Goal: Transaction & Acquisition: Book appointment/travel/reservation

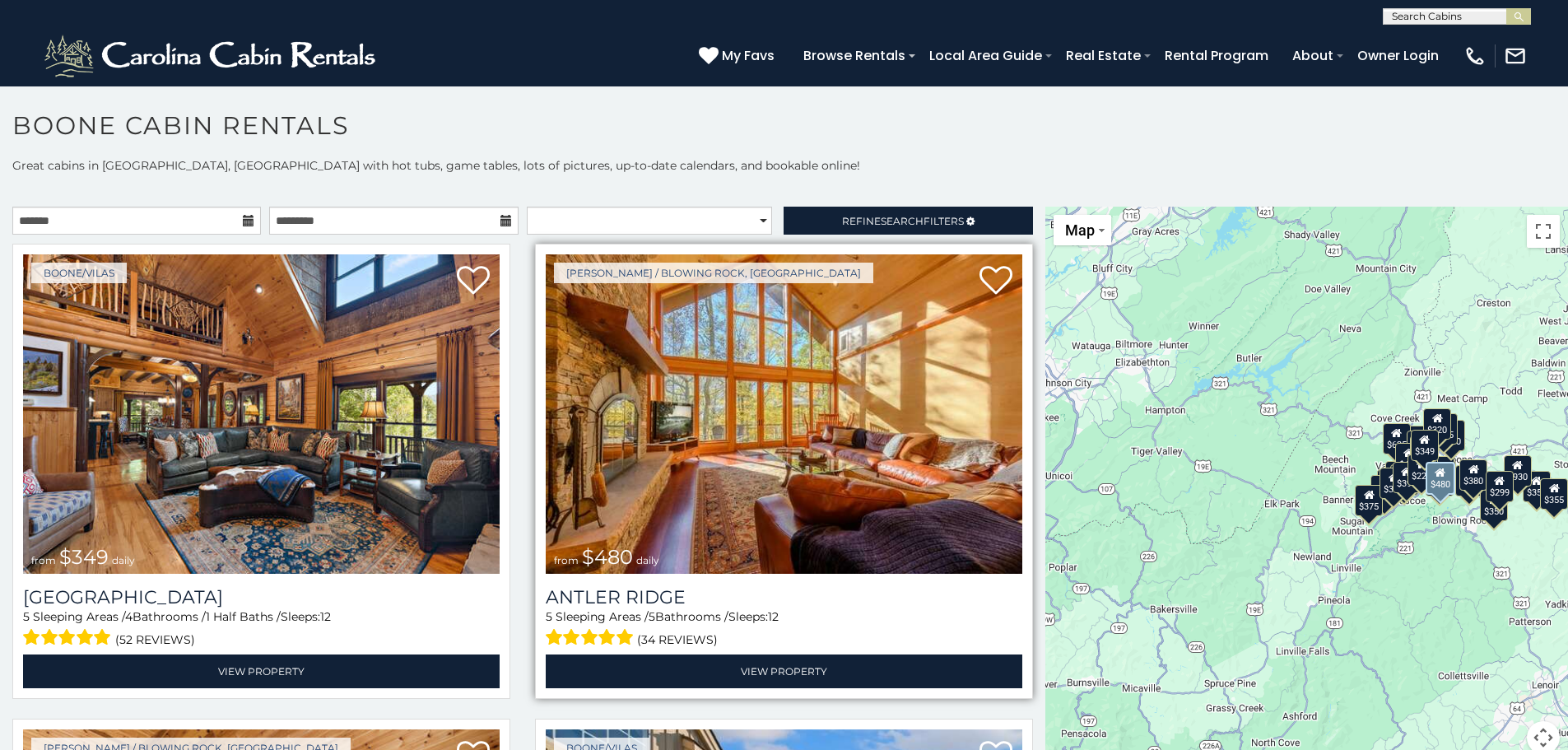
click at [722, 404] on img at bounding box center [784, 414] width 476 height 320
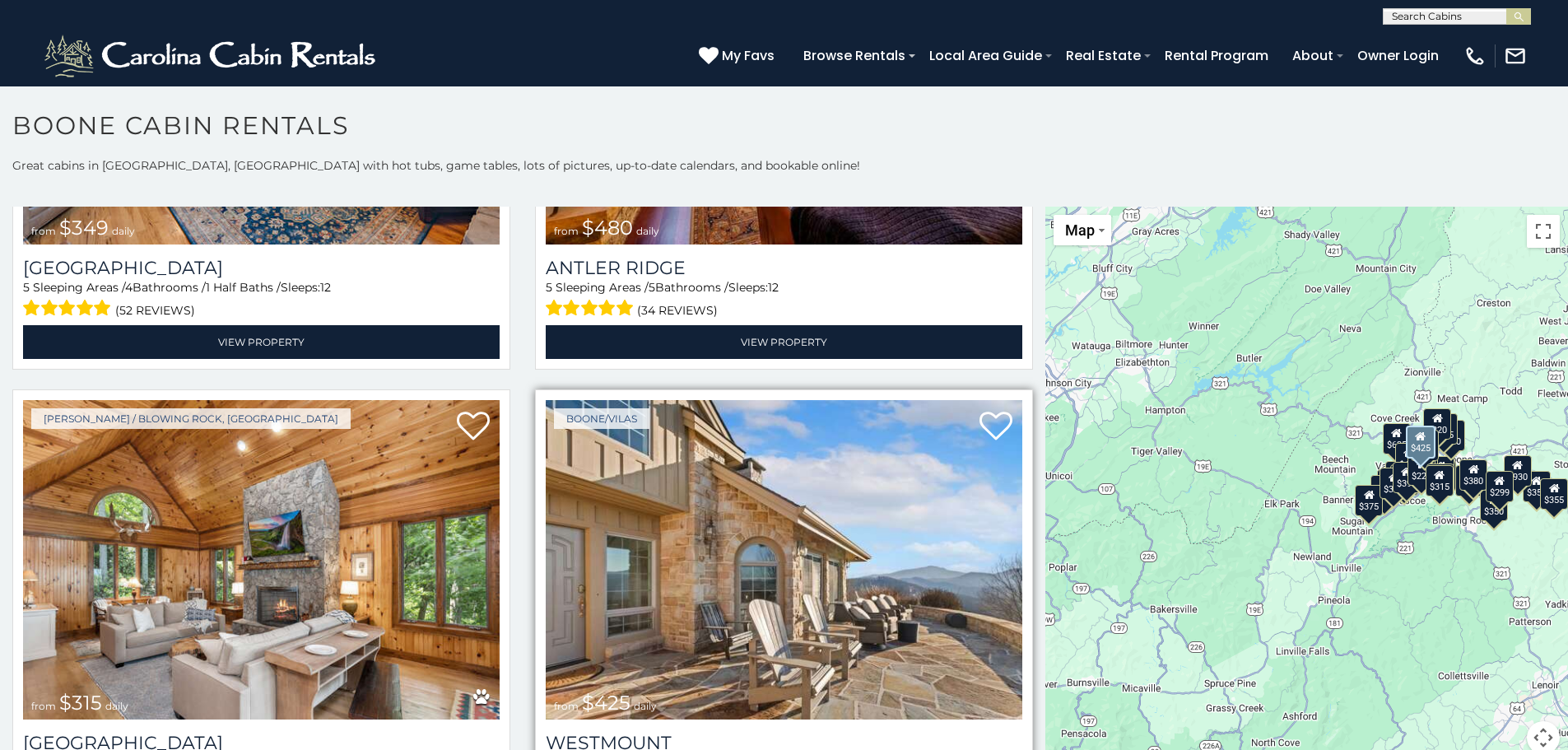
scroll to position [350, 0]
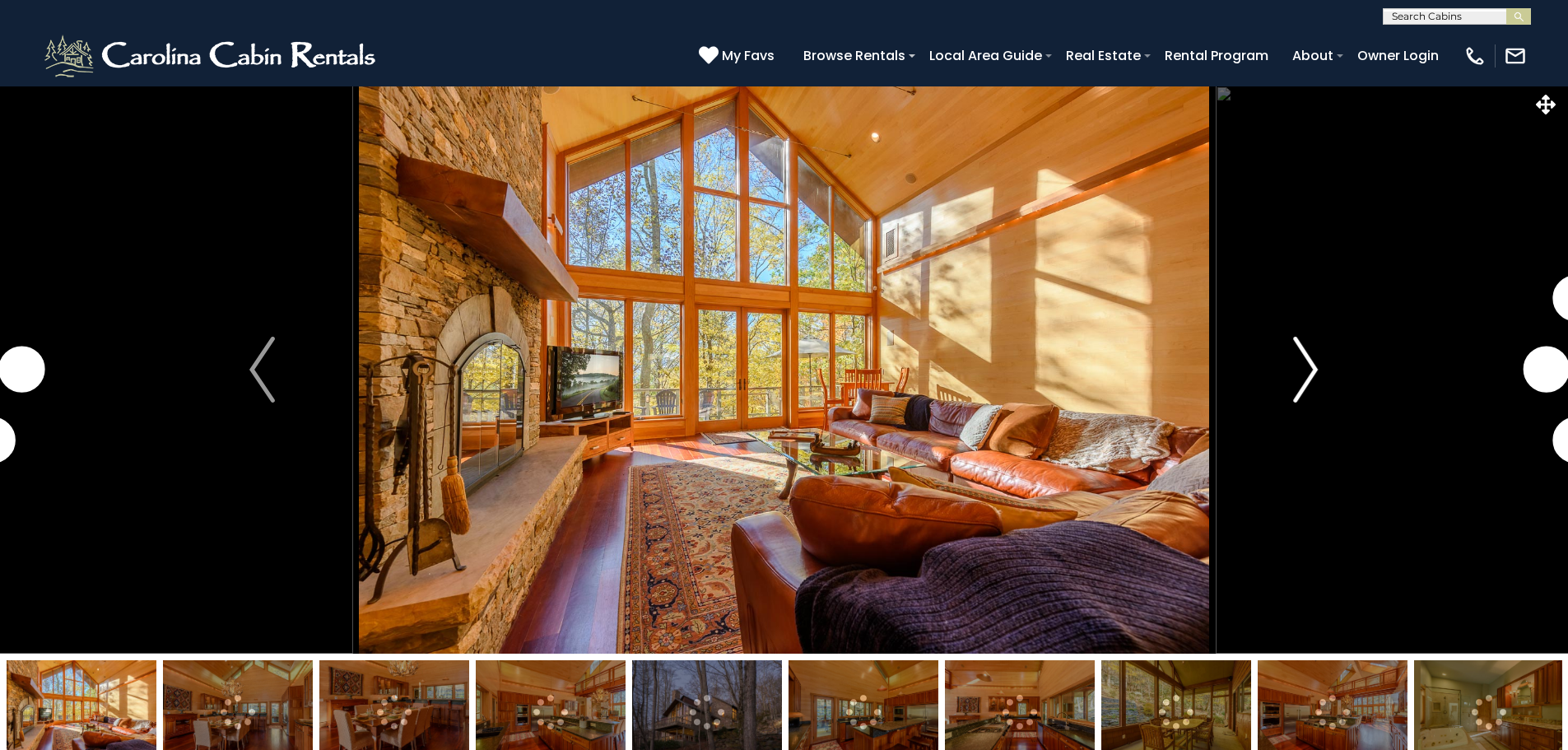
click at [1301, 373] on img "Next" at bounding box center [1305, 370] width 25 height 66
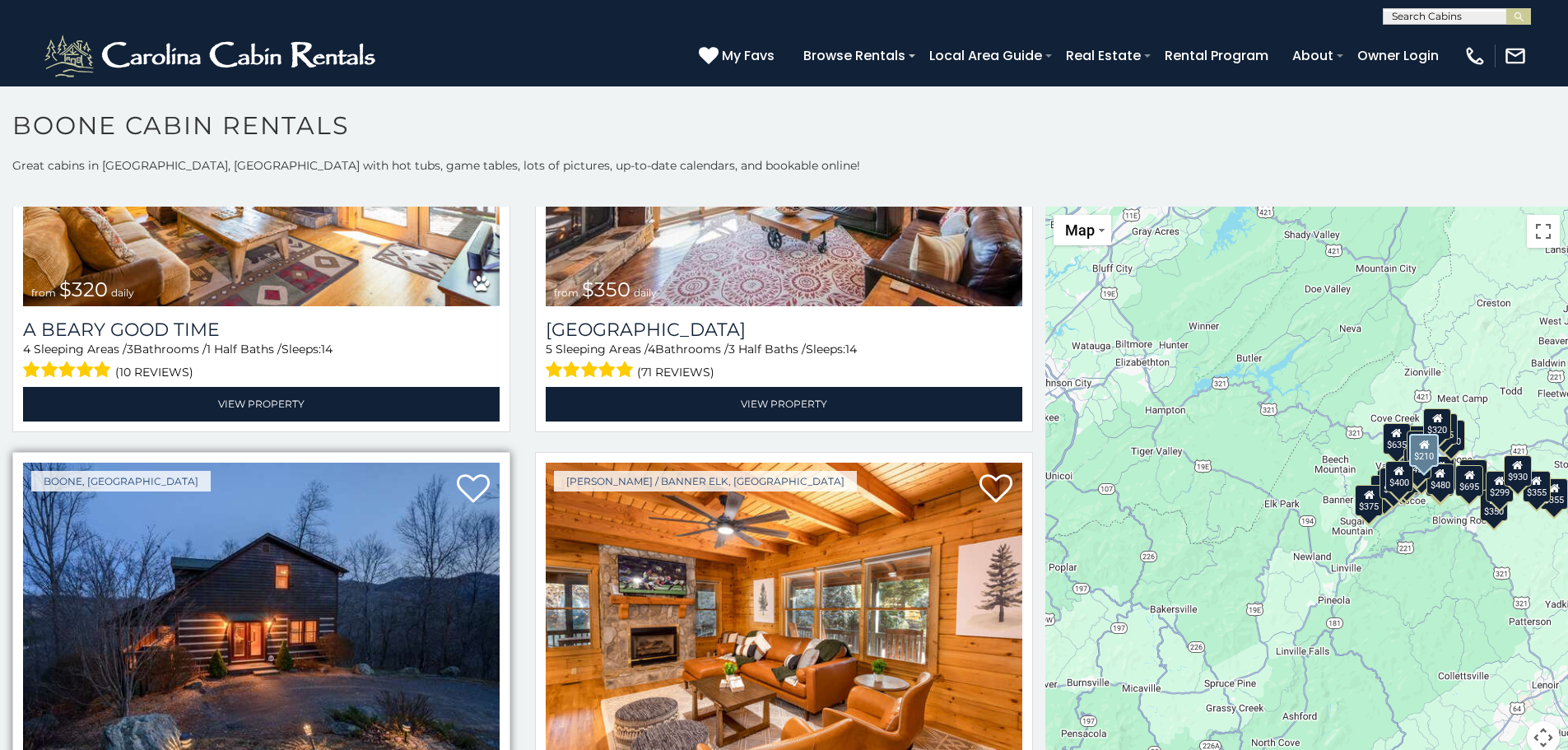
scroll to position [5519, 0]
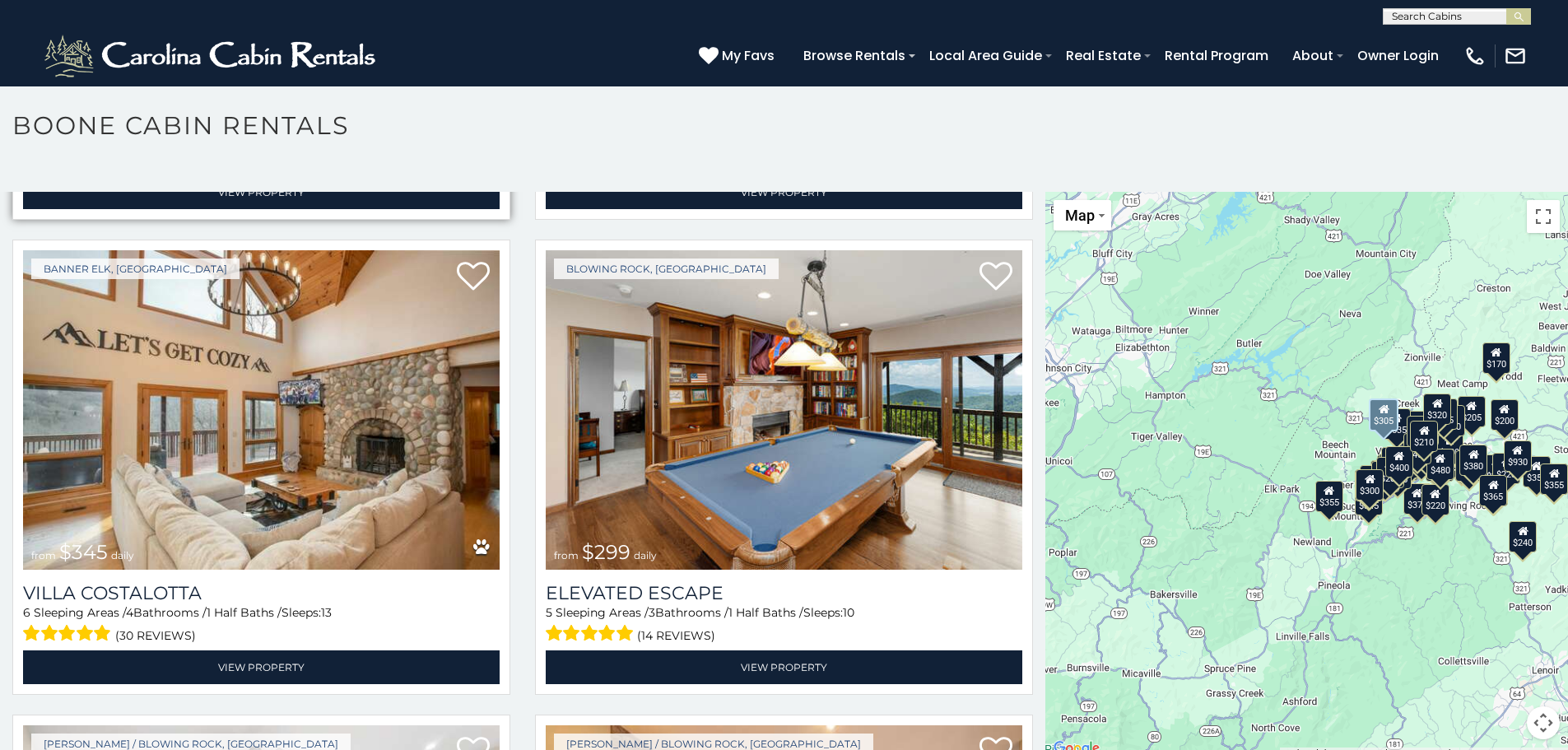
scroll to position [7601, 0]
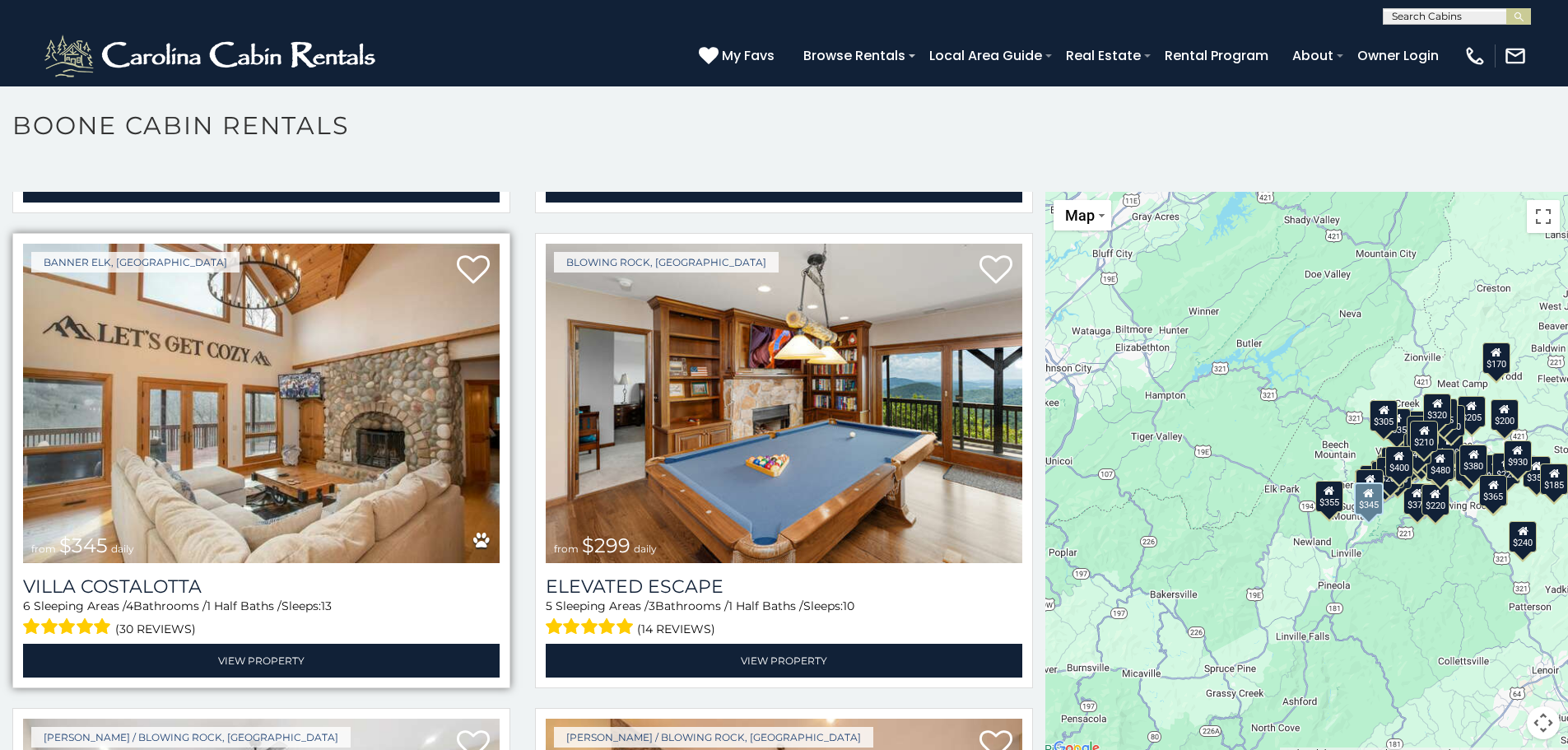
click at [261, 366] on img at bounding box center [261, 404] width 476 height 320
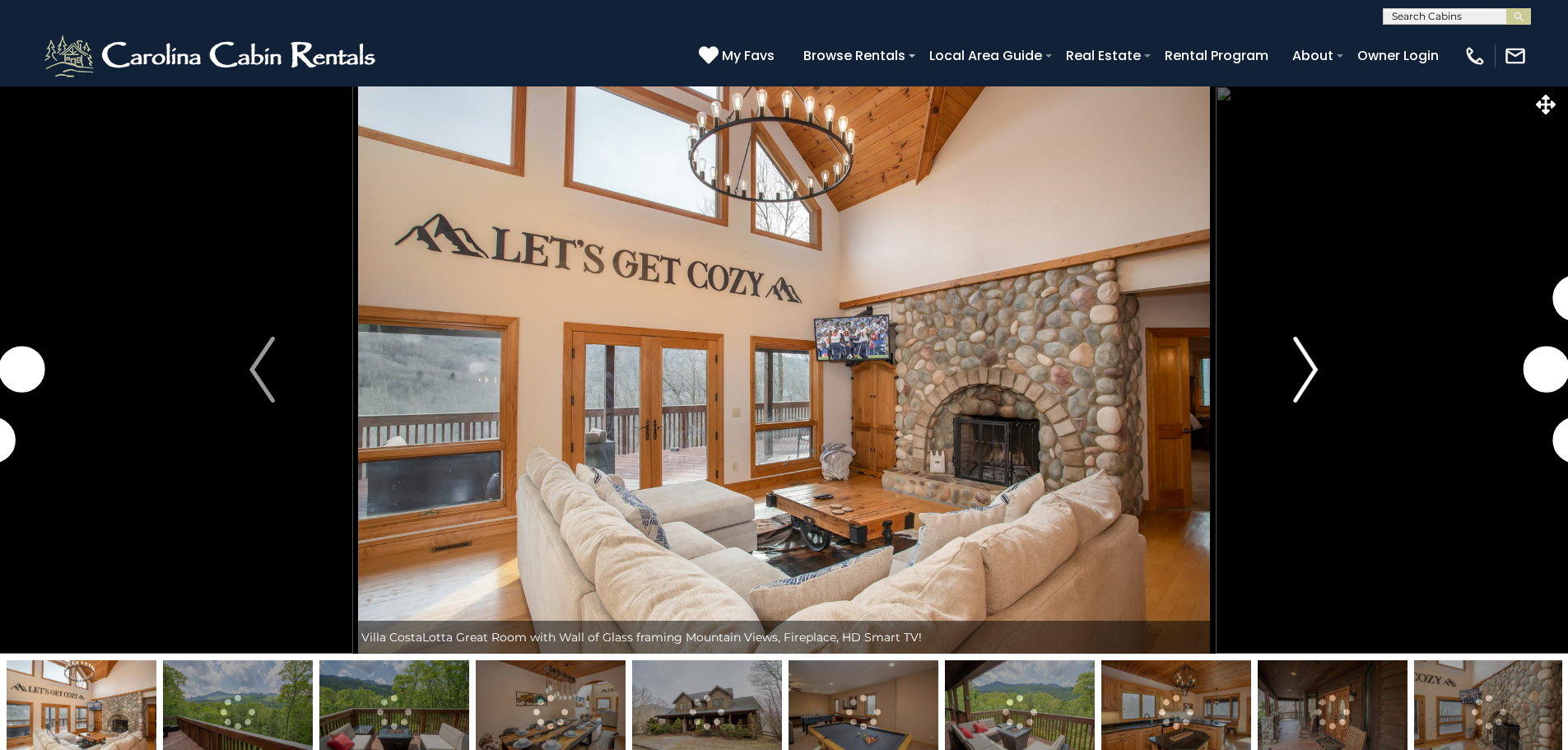
click at [1301, 363] on img "Next" at bounding box center [1305, 370] width 25 height 66
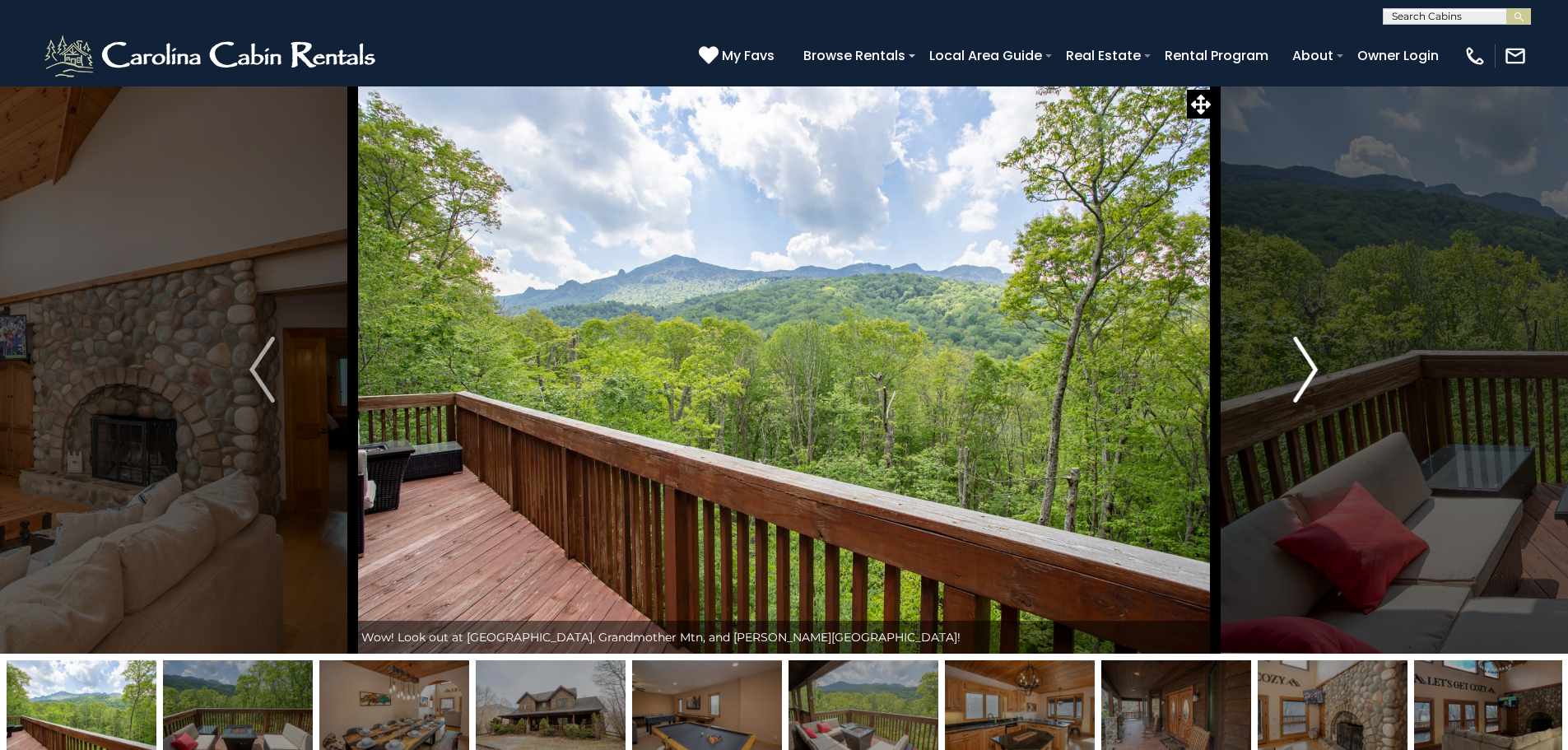
click at [1312, 369] on img "Next" at bounding box center [1305, 370] width 25 height 66
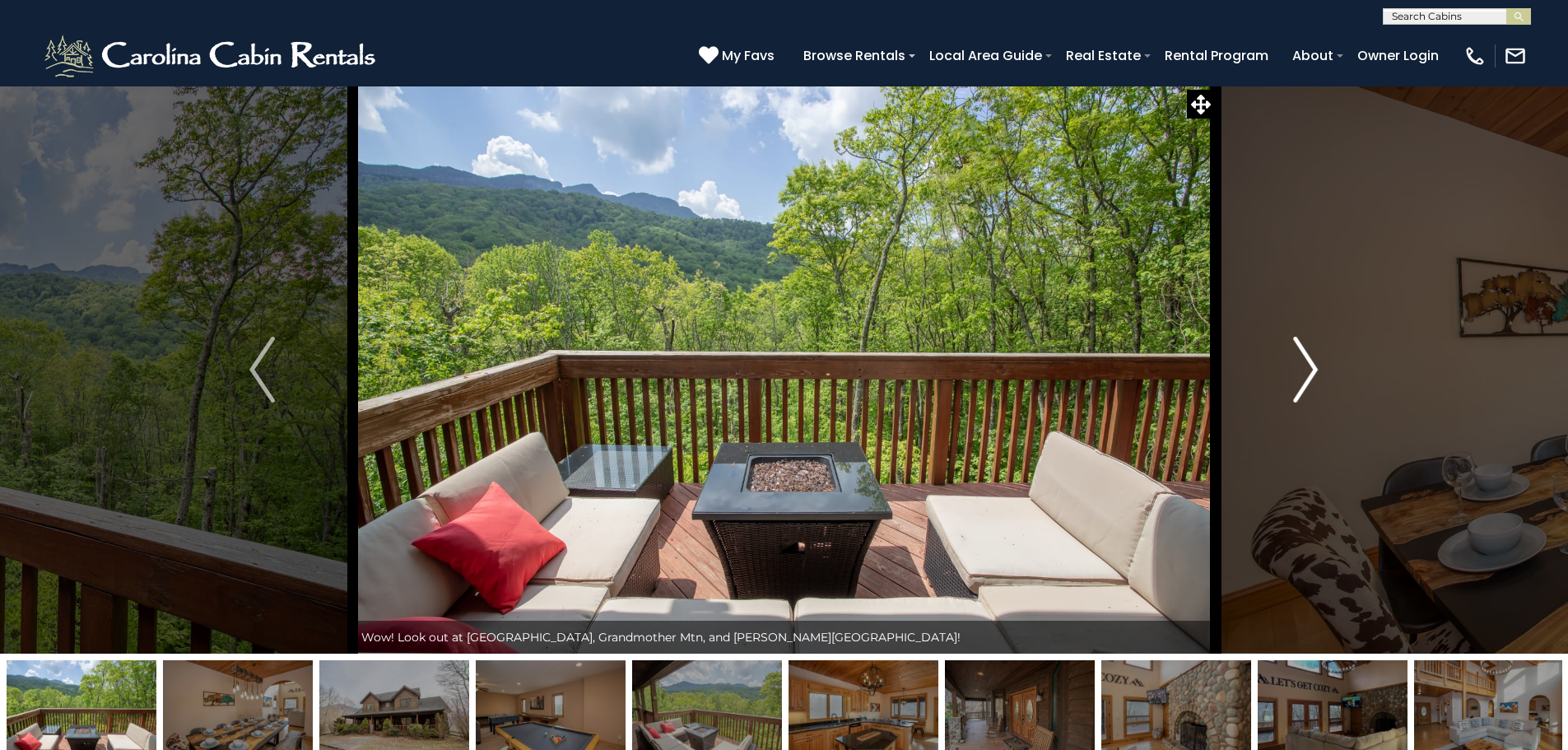
click at [1312, 369] on img "Next" at bounding box center [1305, 370] width 25 height 66
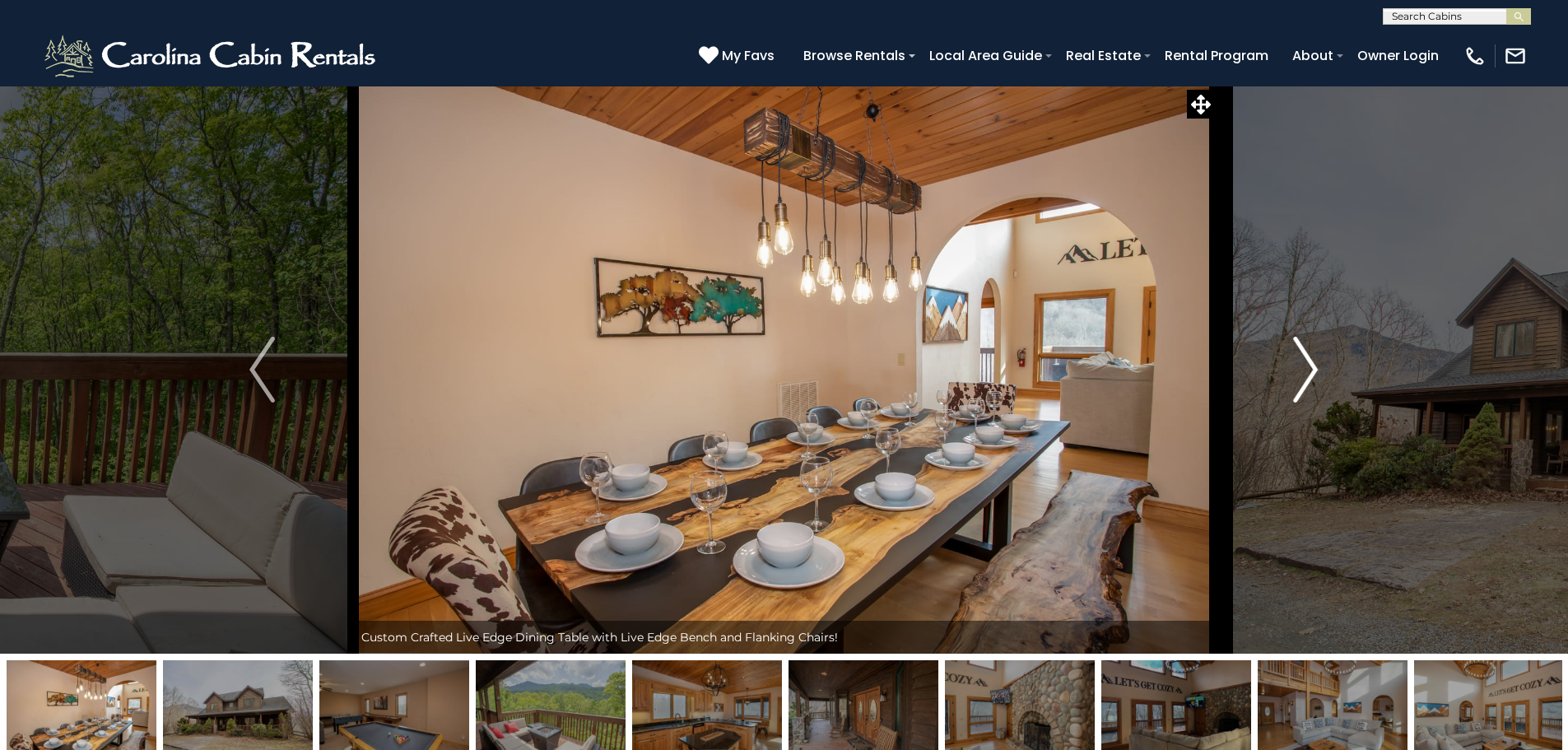
click at [1312, 369] on img "Next" at bounding box center [1305, 370] width 25 height 66
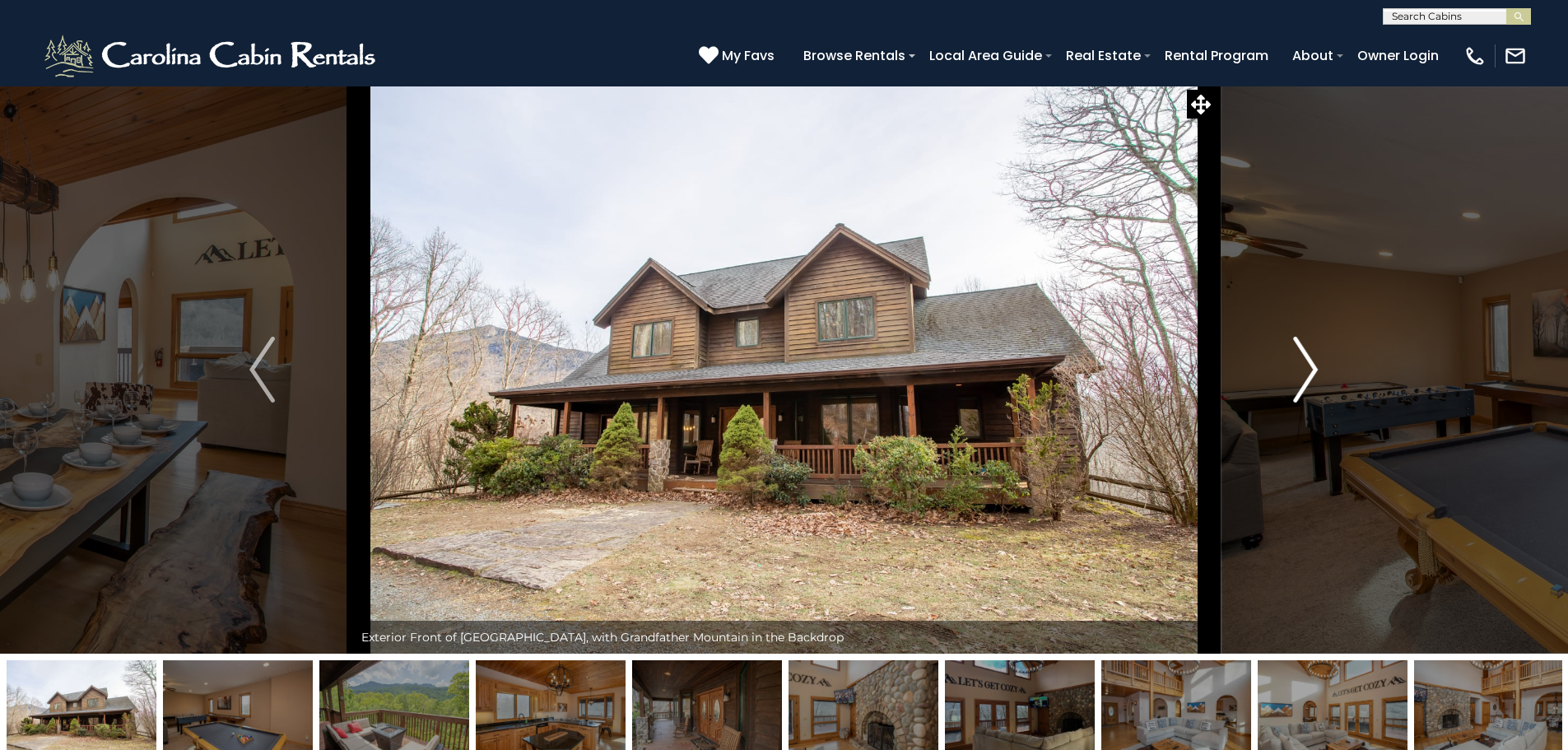
click at [1312, 369] on img "Next" at bounding box center [1305, 370] width 25 height 66
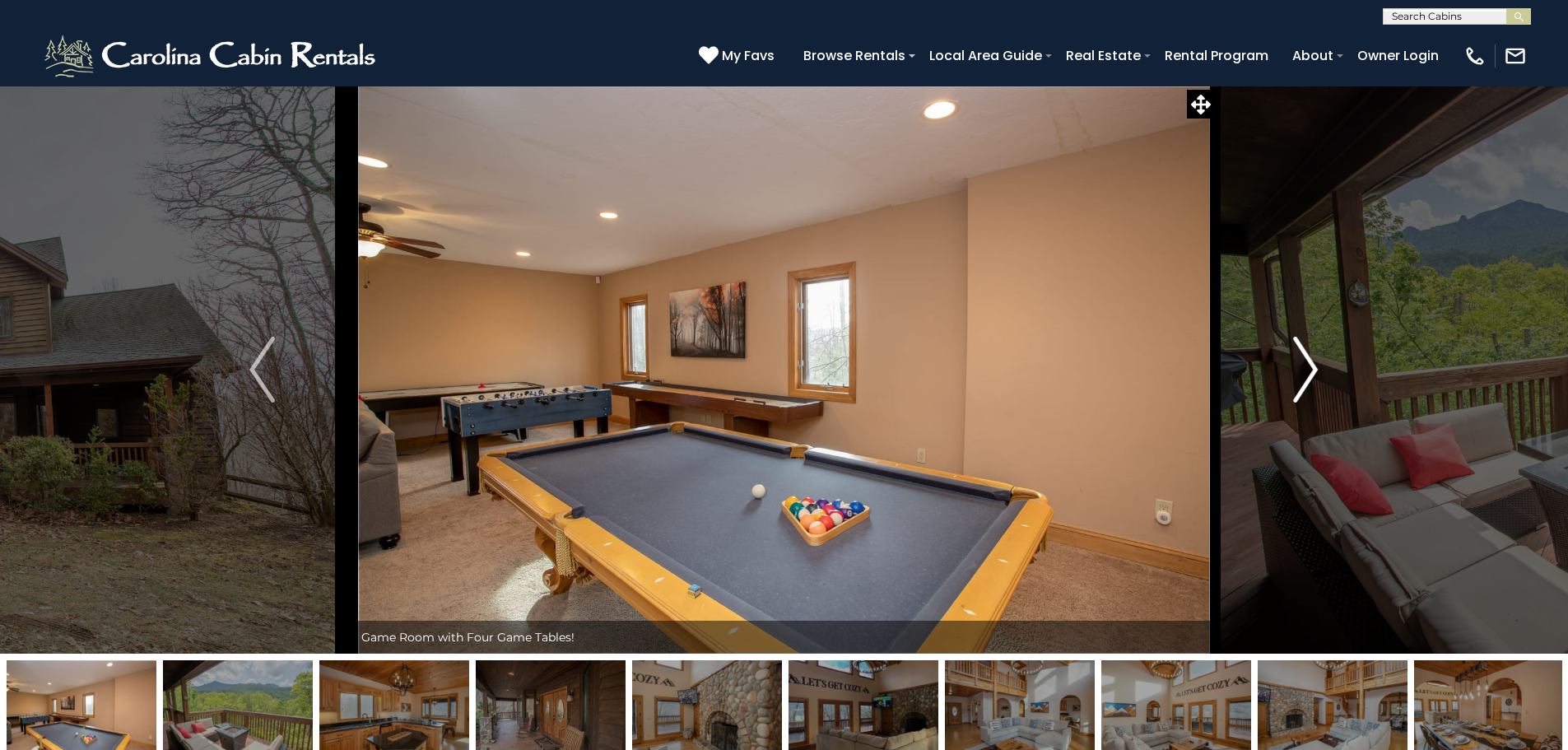
click at [1312, 369] on img "Next" at bounding box center [1305, 370] width 25 height 66
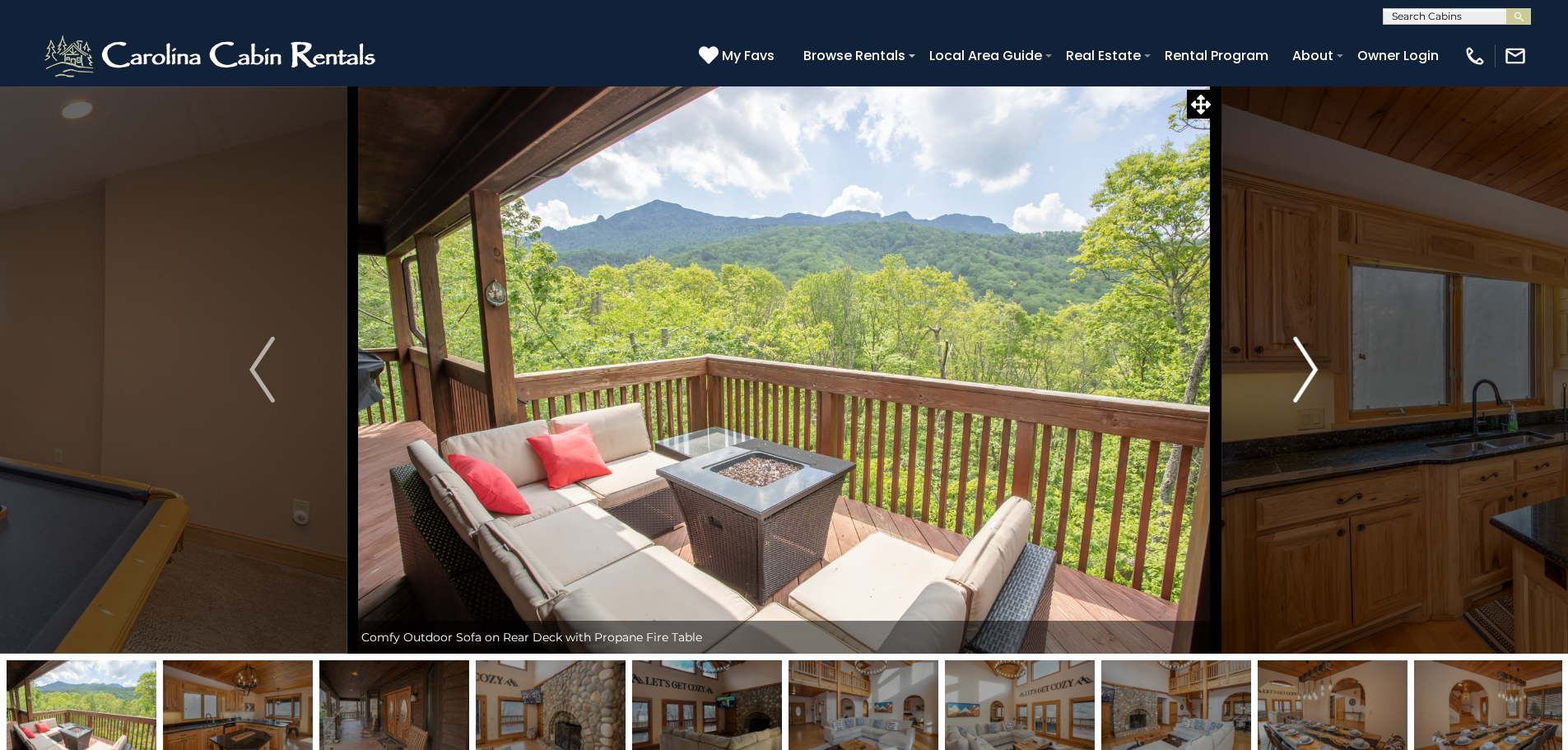
click at [1312, 369] on img "Next" at bounding box center [1305, 370] width 25 height 66
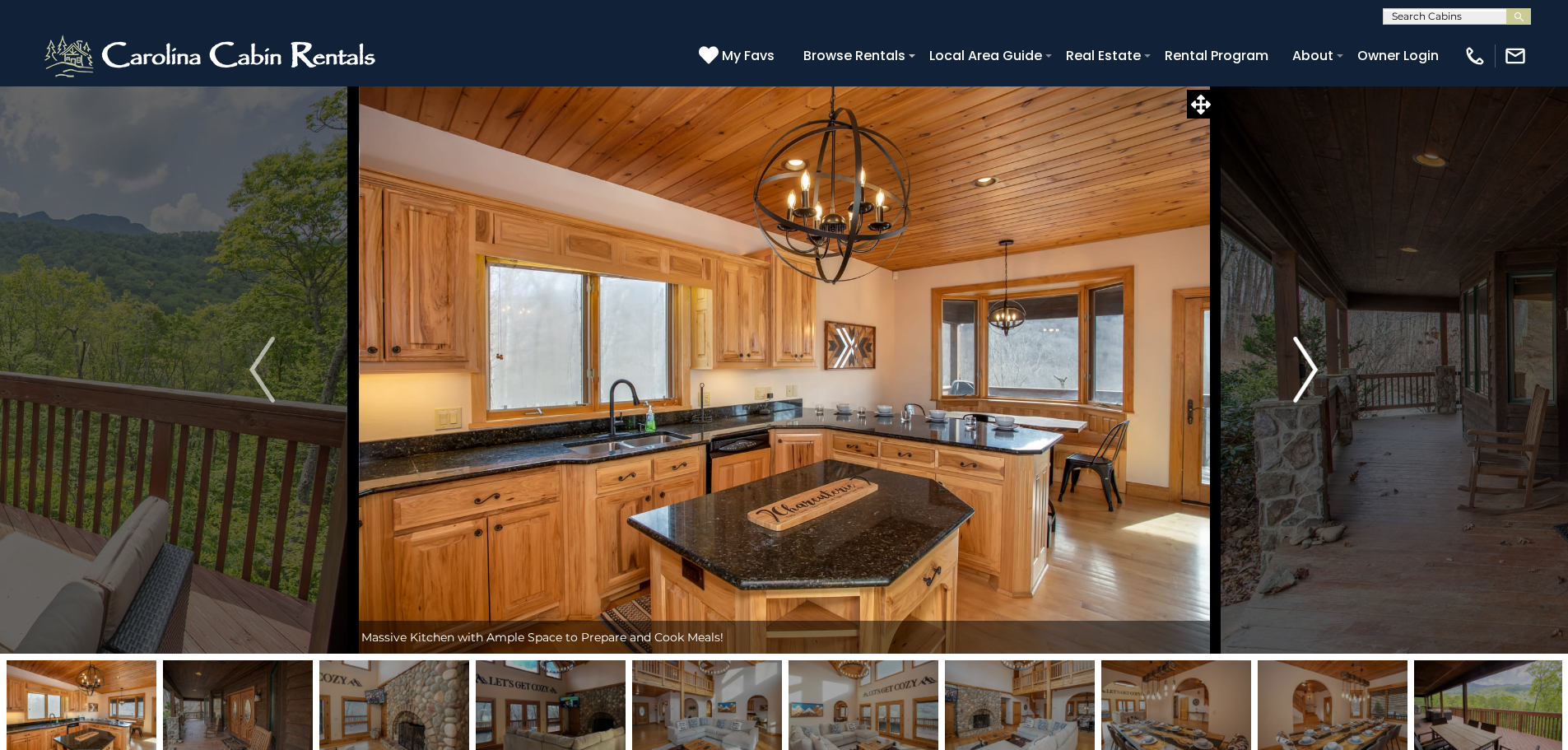
click at [1312, 369] on img "Next" at bounding box center [1305, 370] width 25 height 66
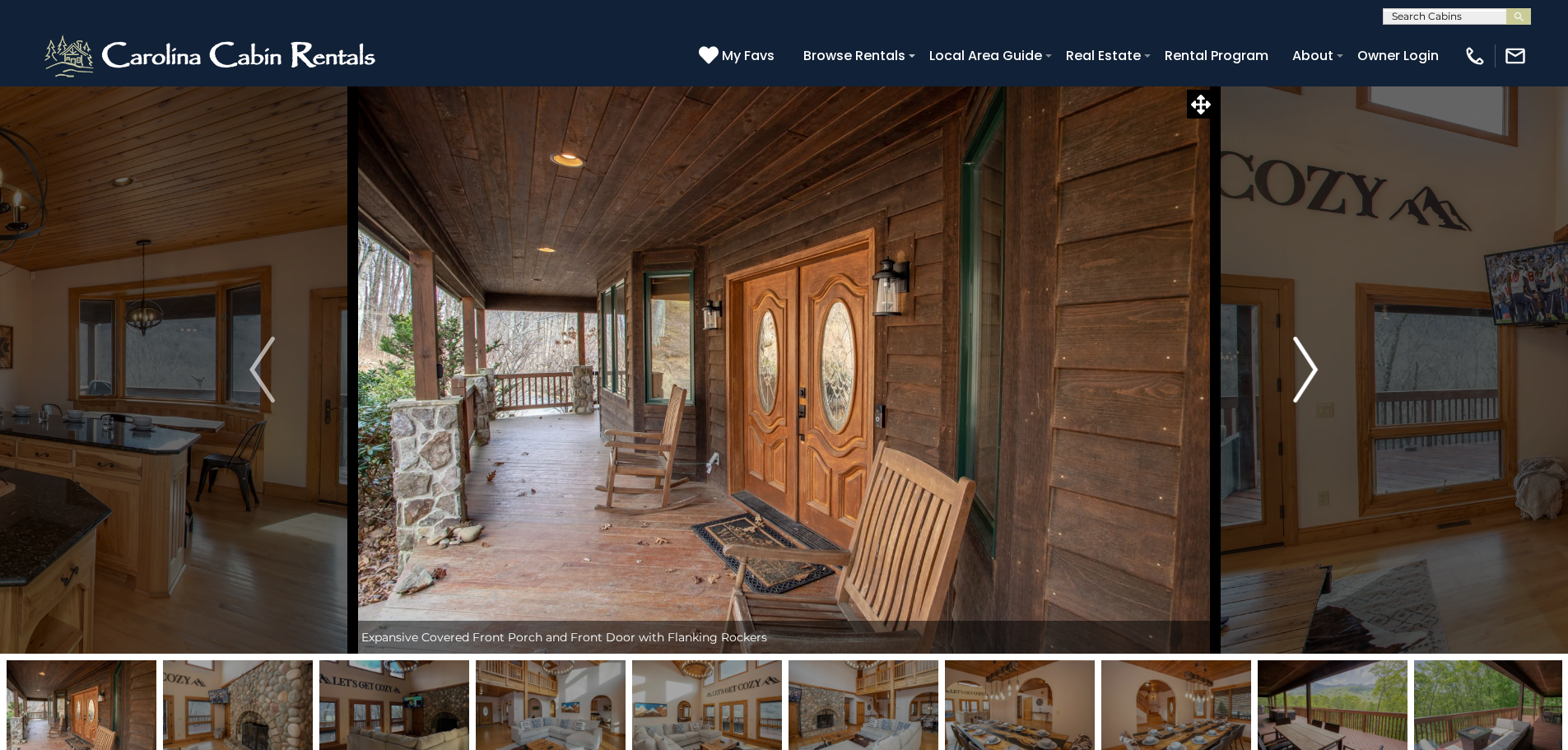
click at [1312, 369] on img "Next" at bounding box center [1305, 370] width 25 height 66
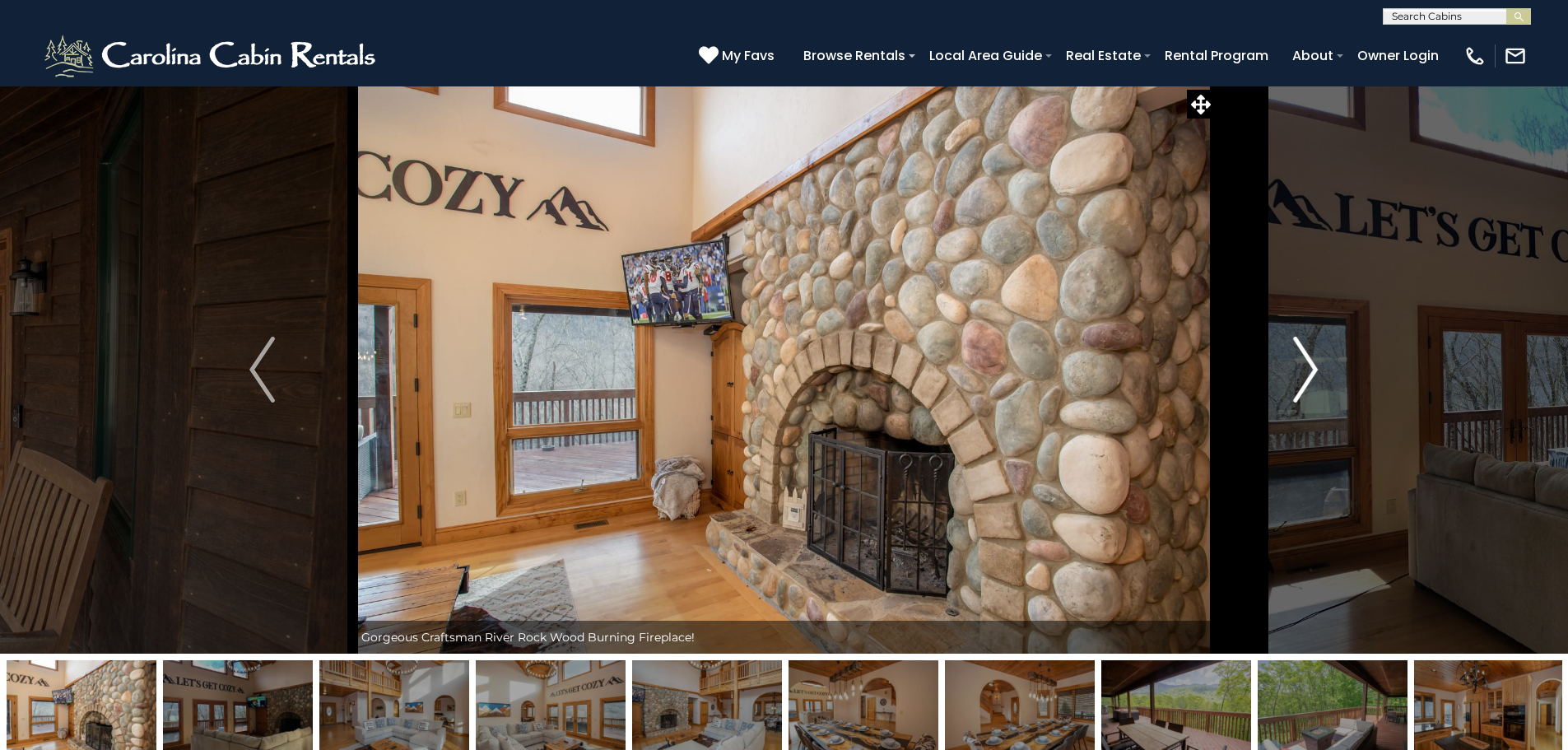
click at [1312, 369] on img "Next" at bounding box center [1305, 370] width 25 height 66
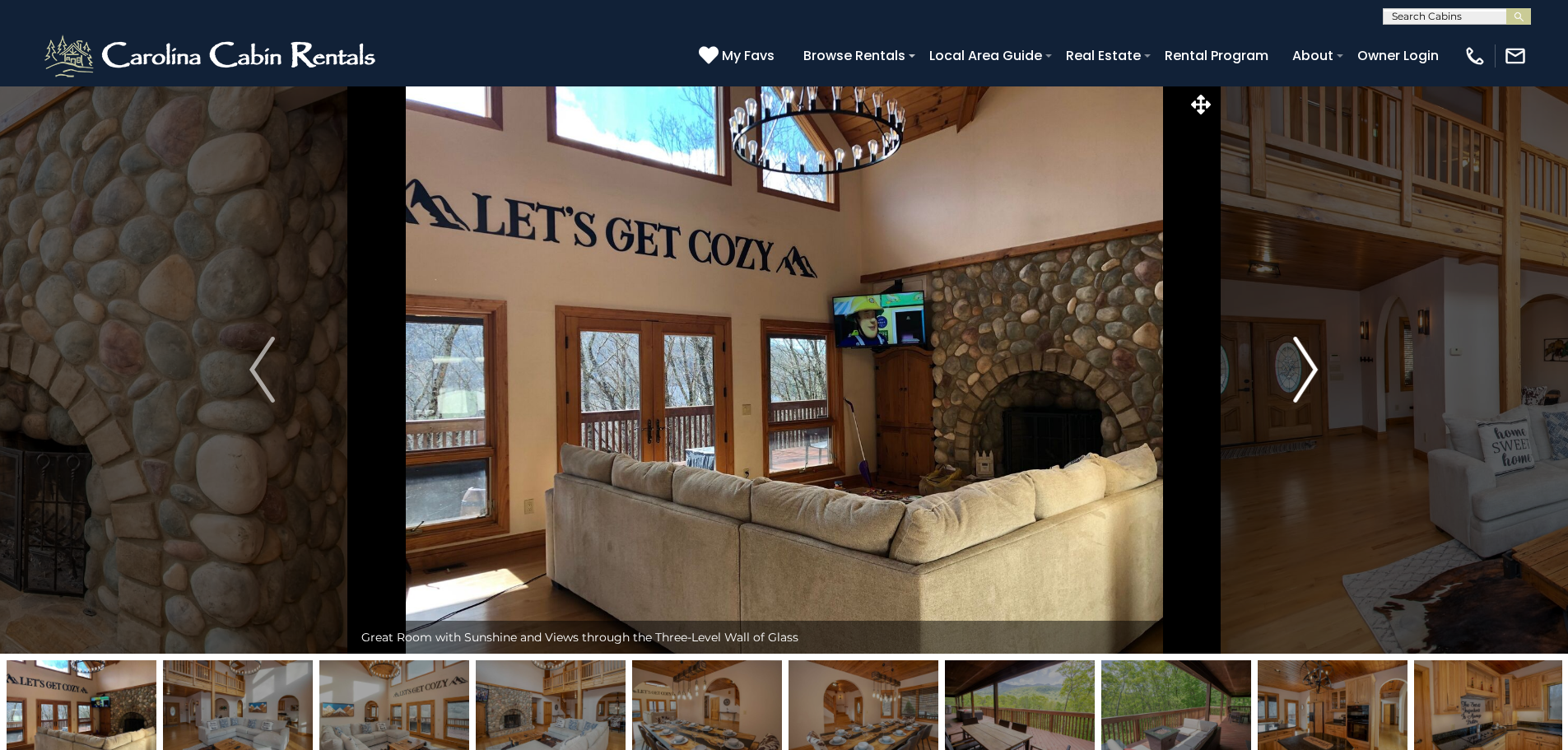
click at [1312, 369] on img "Next" at bounding box center [1305, 370] width 25 height 66
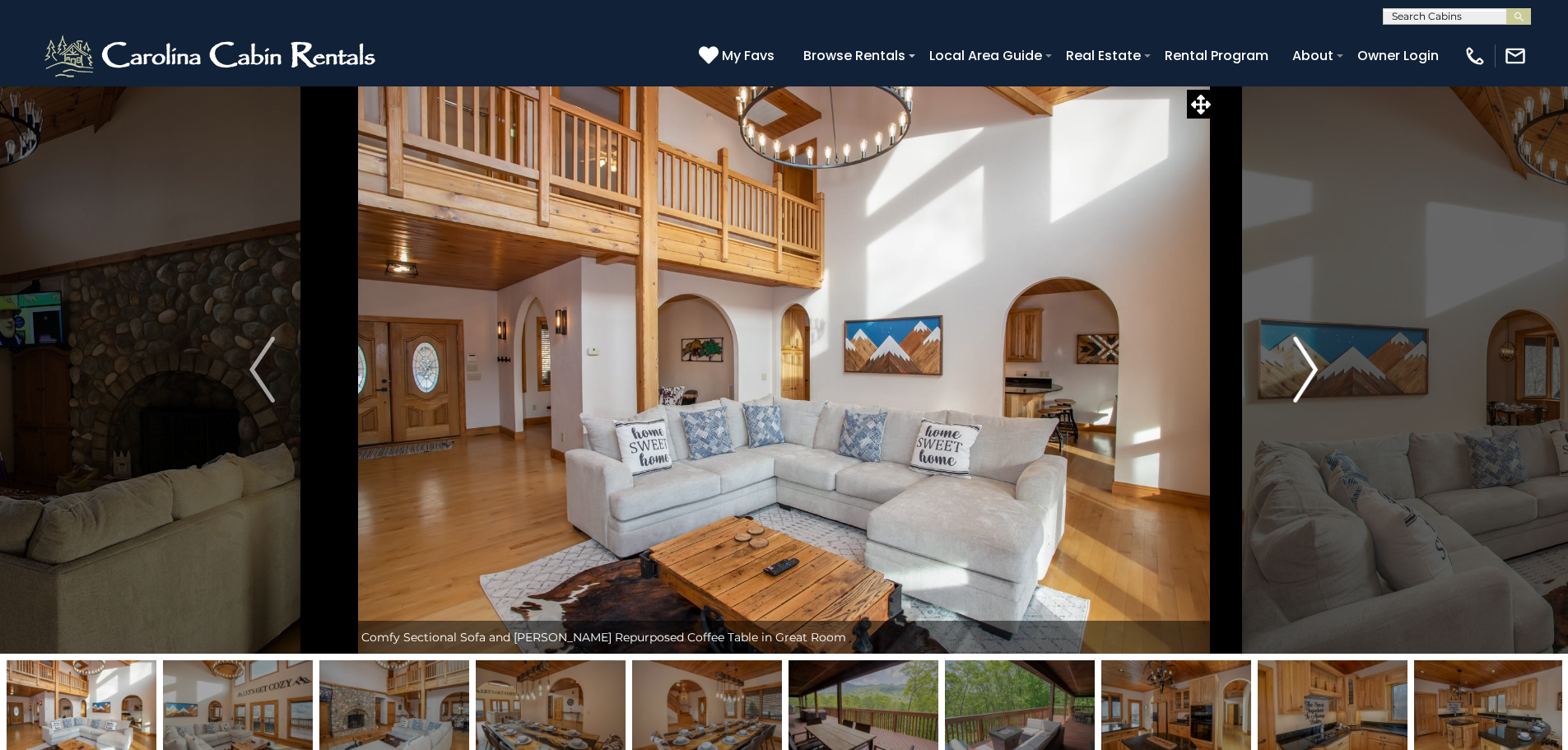
click at [1312, 369] on img "Next" at bounding box center [1305, 370] width 25 height 66
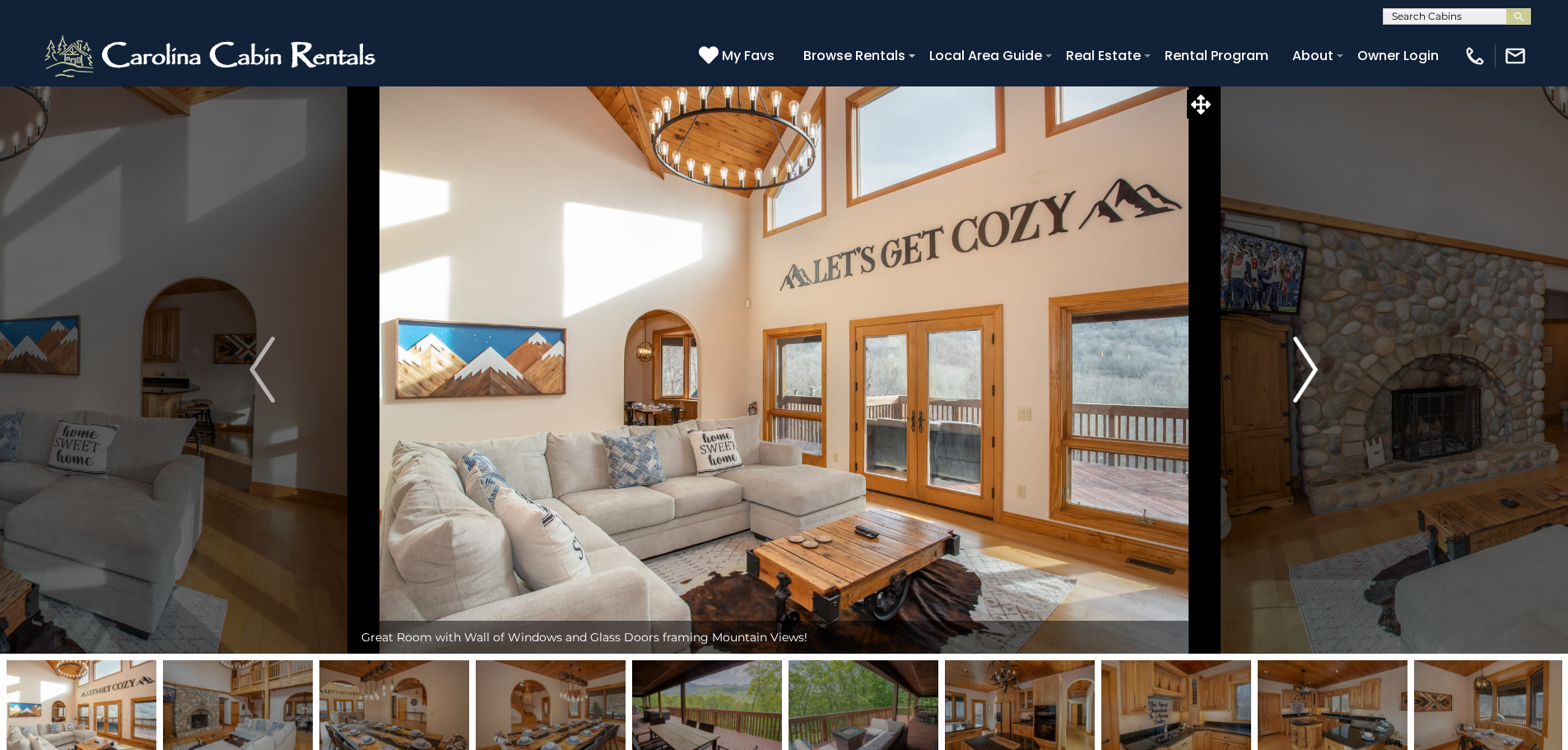
click at [1312, 369] on img "Next" at bounding box center [1305, 370] width 25 height 66
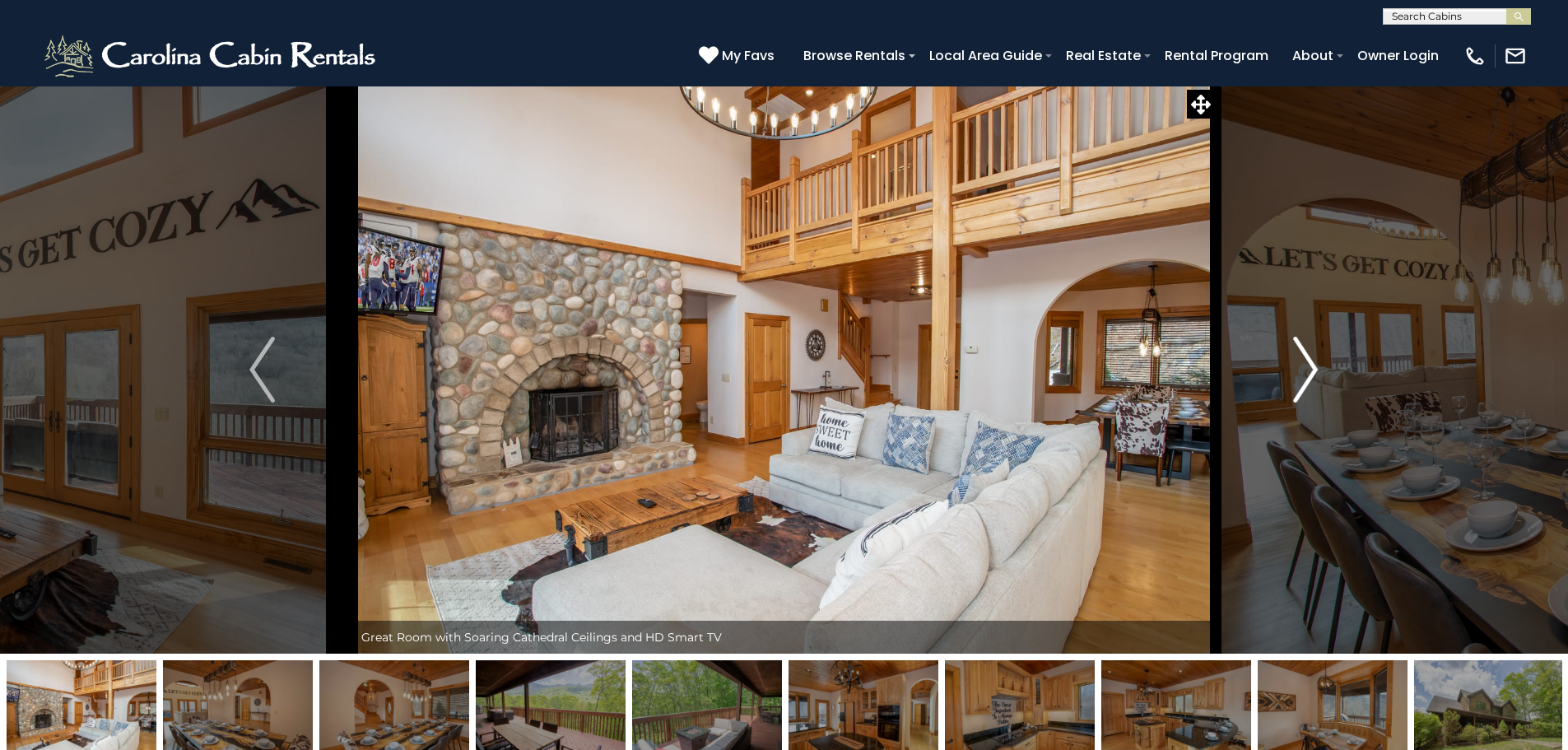
click at [1312, 369] on img "Next" at bounding box center [1305, 370] width 25 height 66
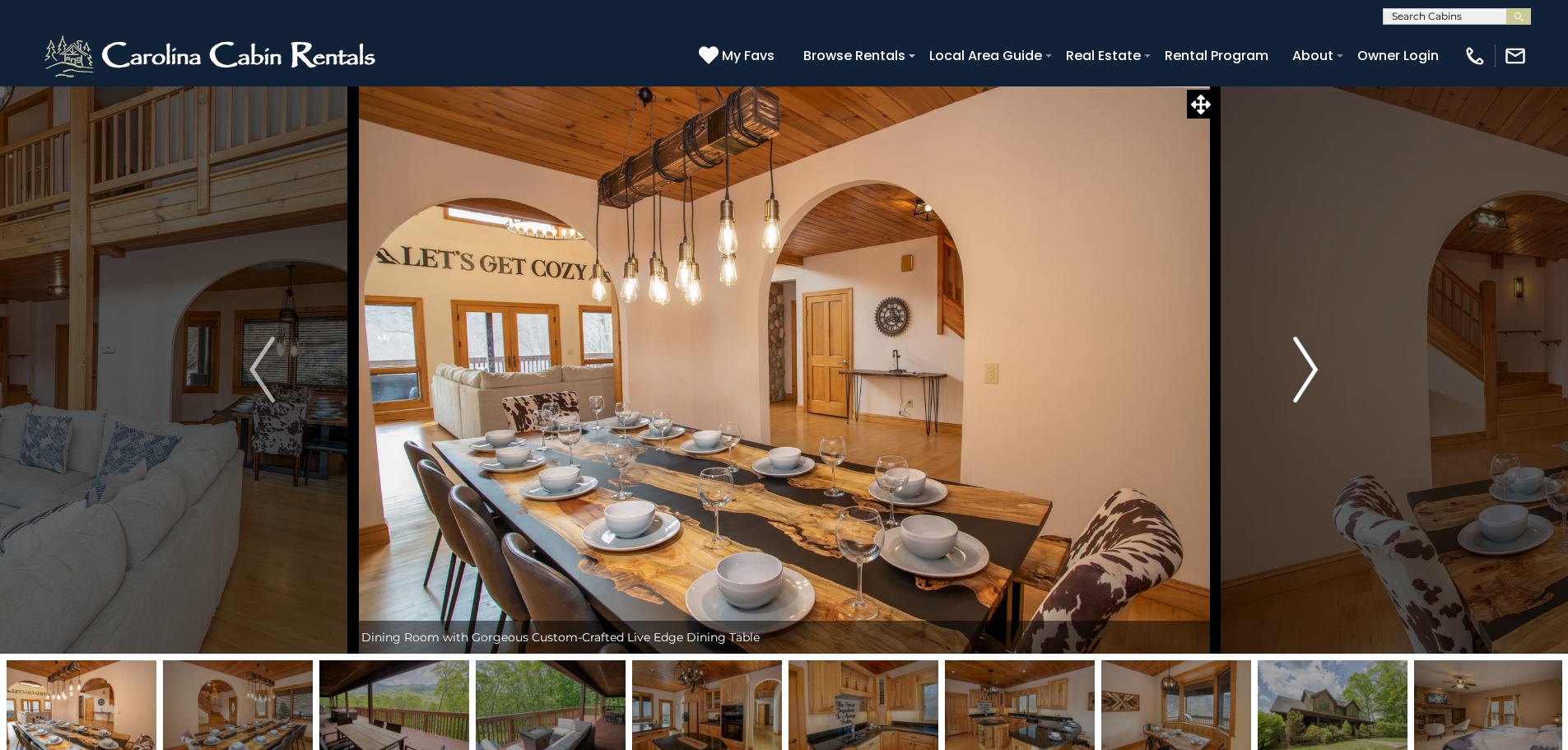
click at [1312, 369] on img "Next" at bounding box center [1305, 370] width 25 height 66
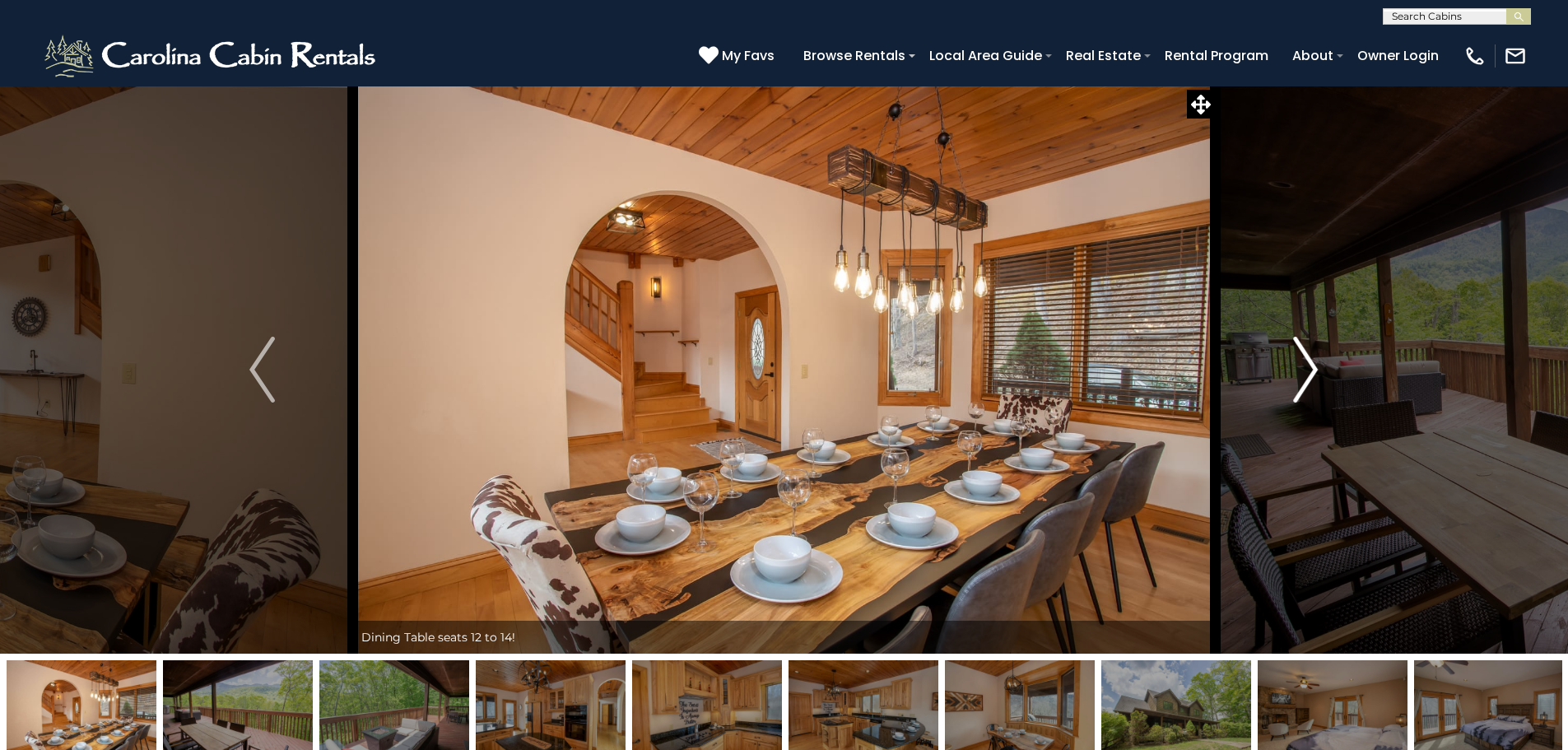
click at [1312, 369] on img "Next" at bounding box center [1305, 370] width 25 height 66
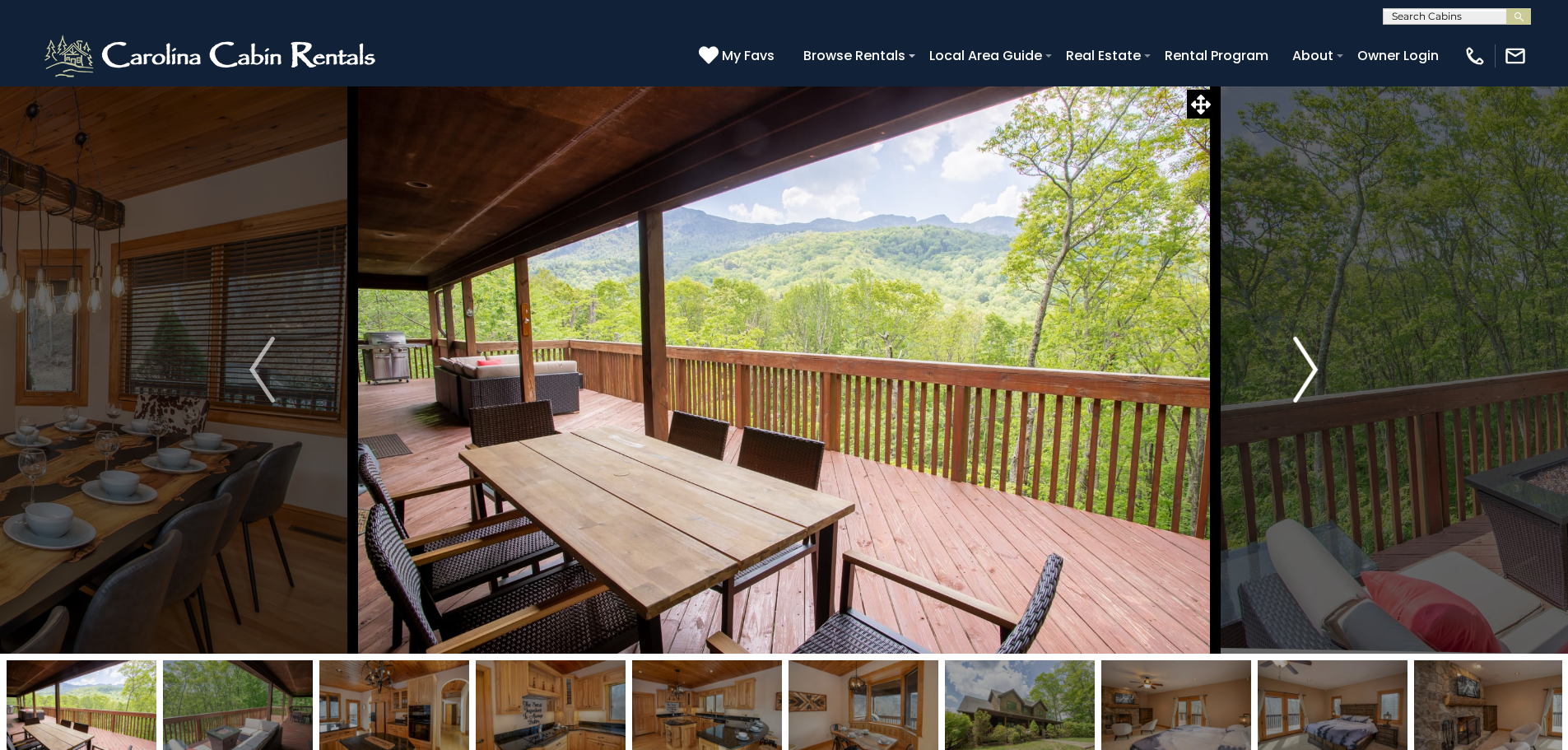
click at [1312, 369] on img "Next" at bounding box center [1305, 370] width 25 height 66
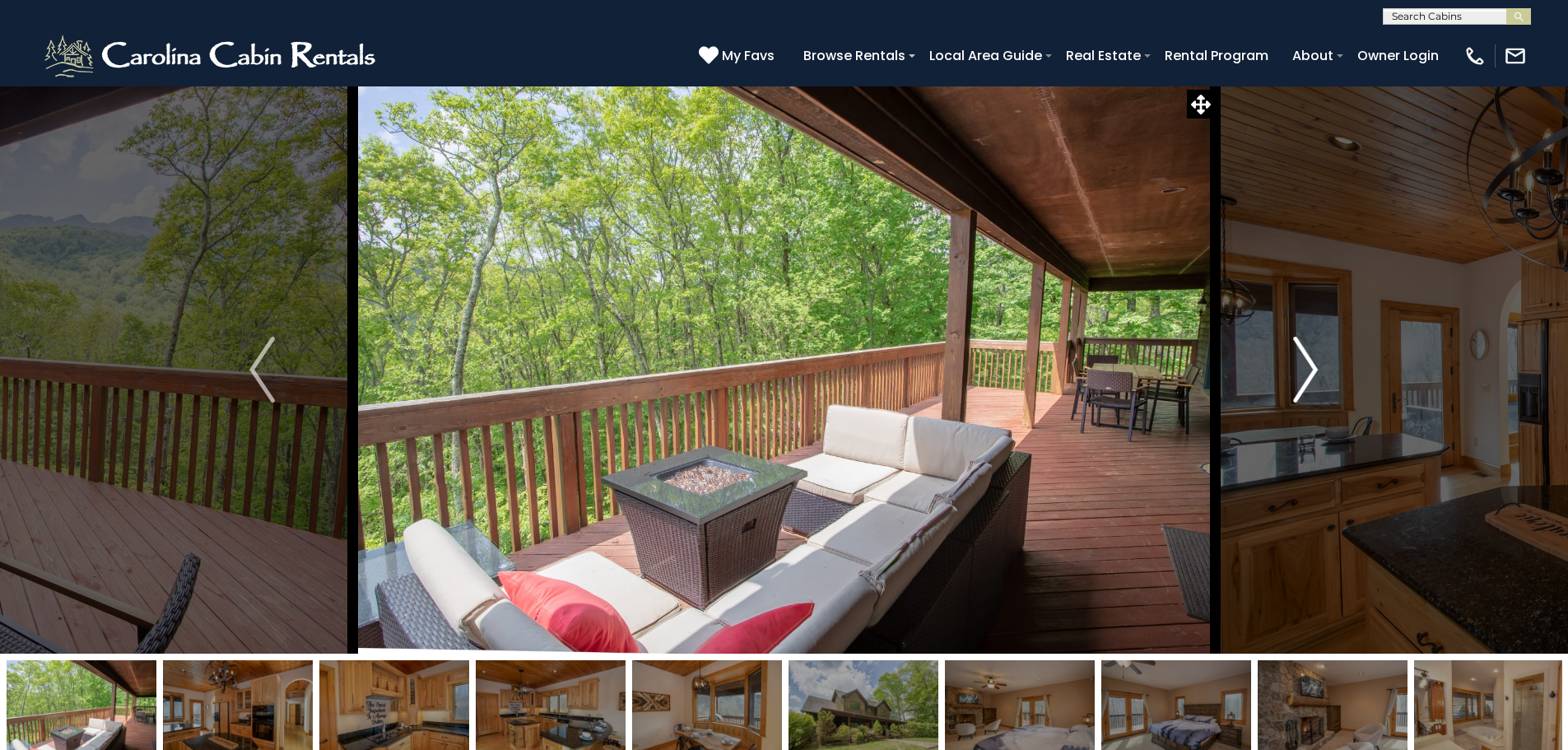
click at [1312, 369] on img "Next" at bounding box center [1305, 370] width 25 height 66
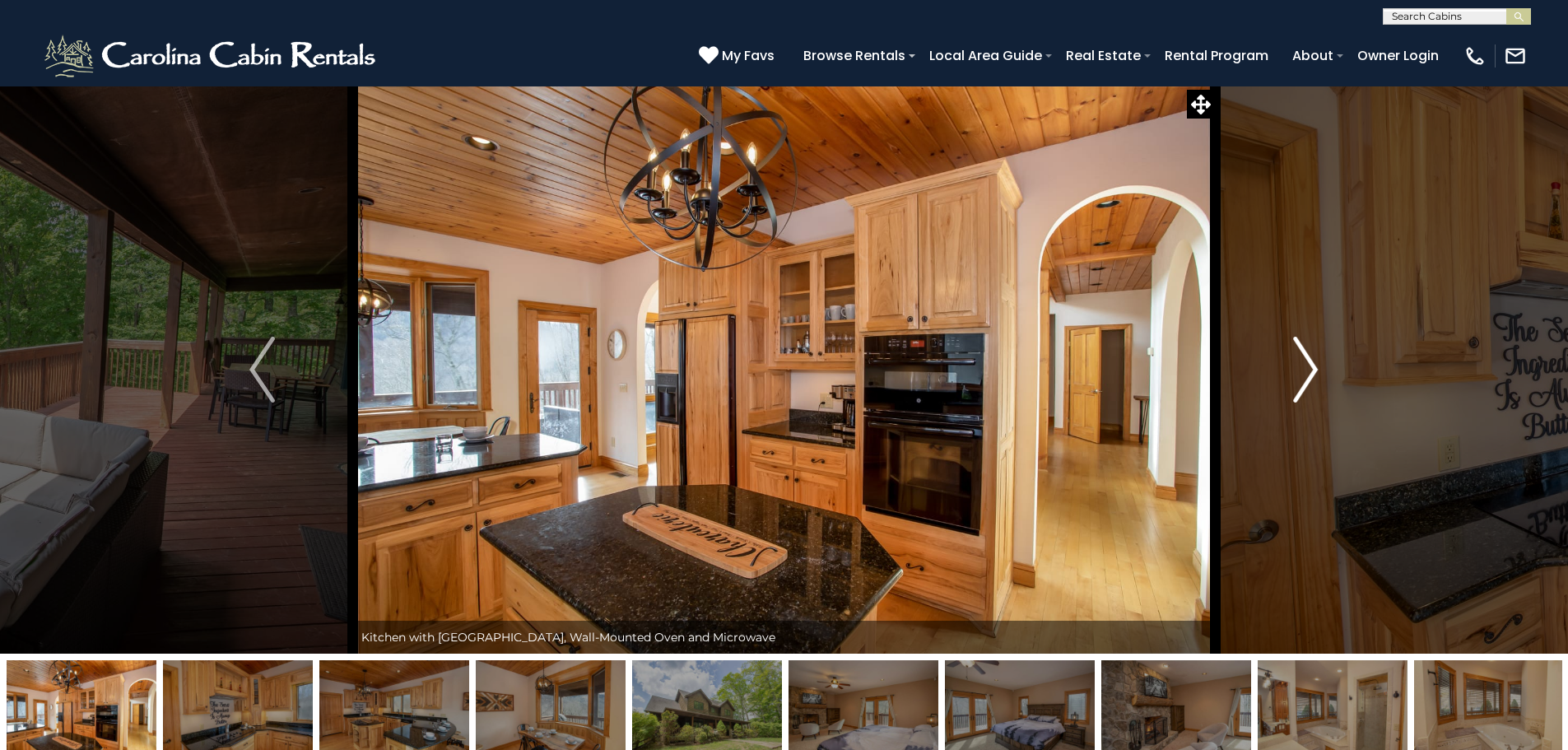
click at [1312, 369] on img "Next" at bounding box center [1305, 370] width 25 height 66
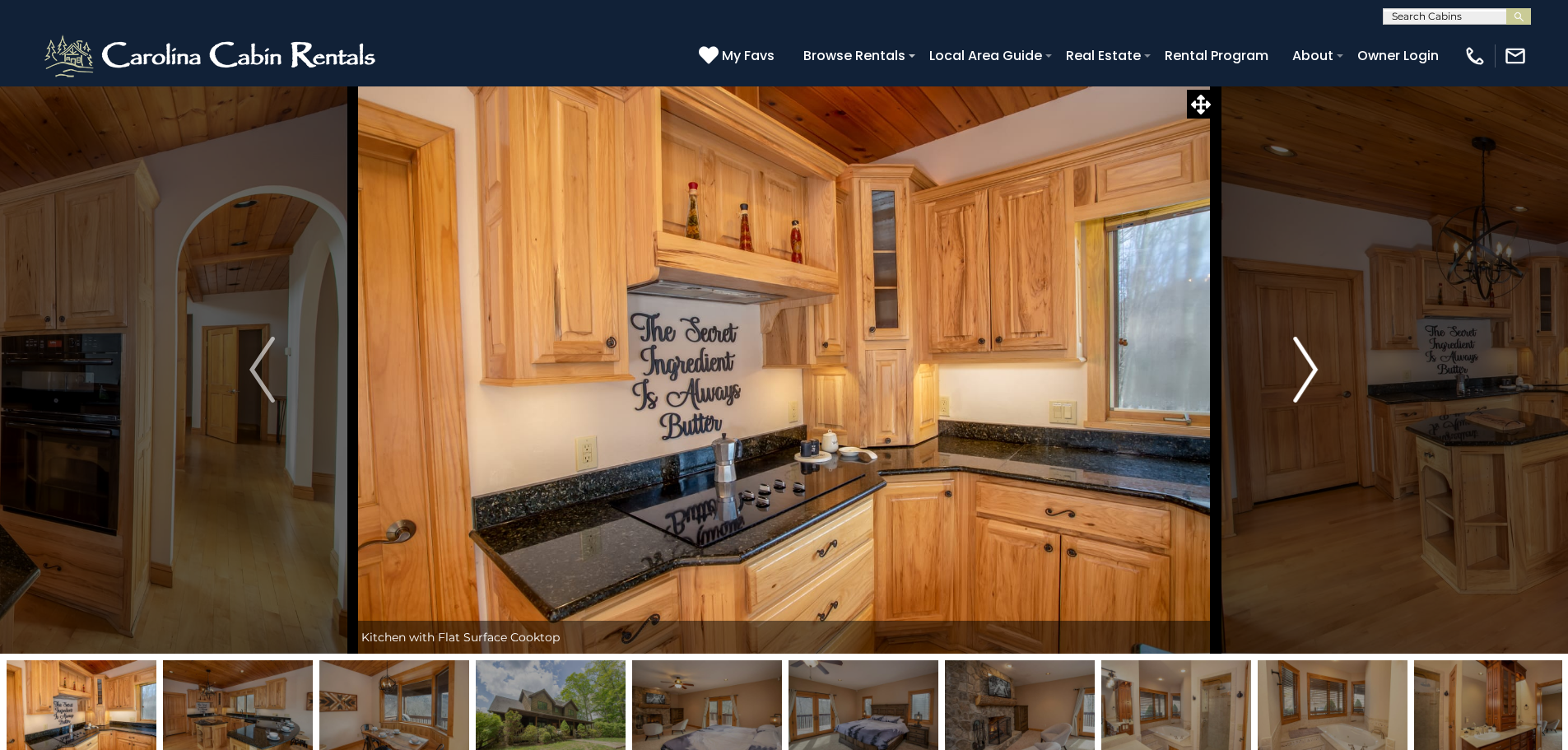
click at [1312, 369] on img "Next" at bounding box center [1305, 370] width 25 height 66
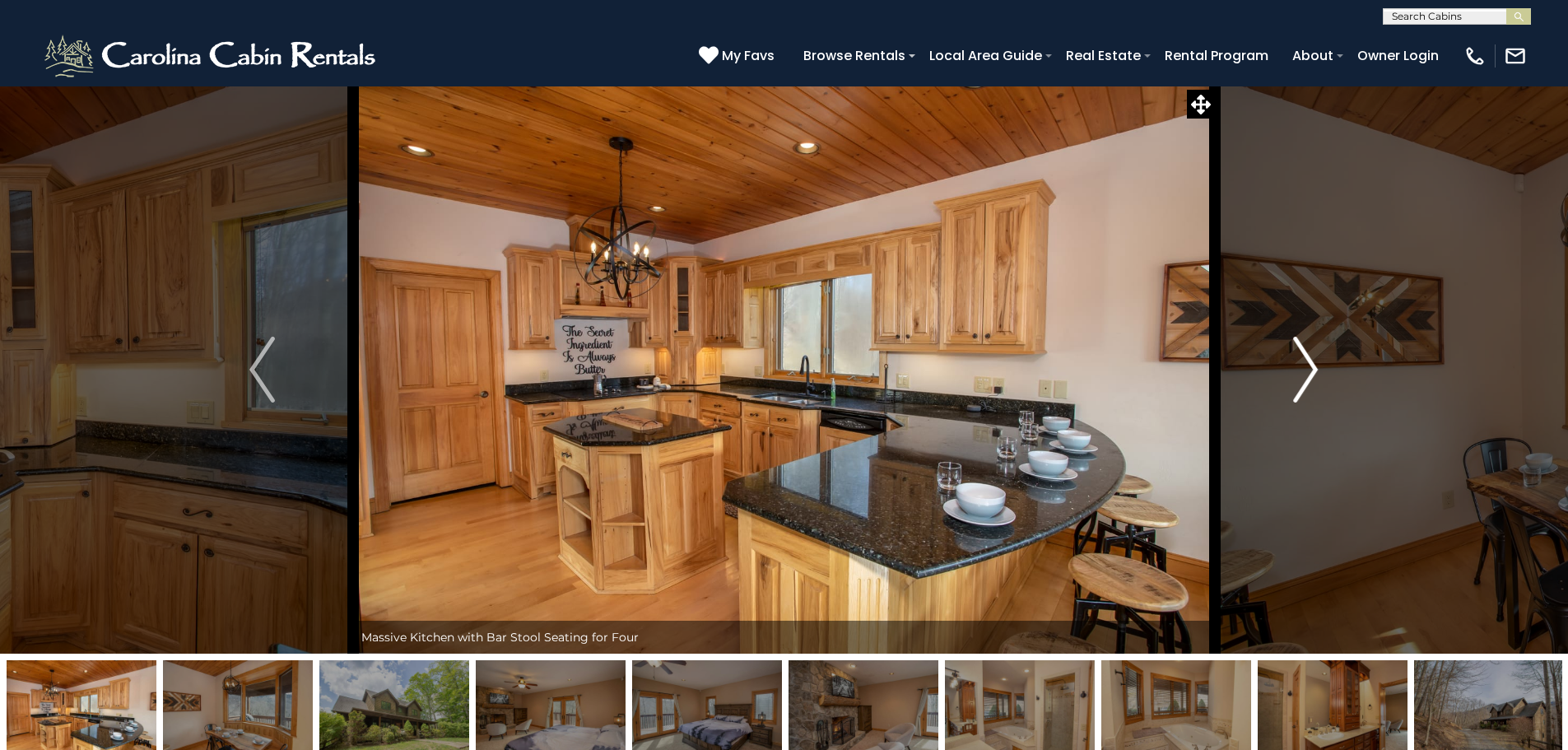
click at [1312, 369] on img "Next" at bounding box center [1305, 370] width 25 height 66
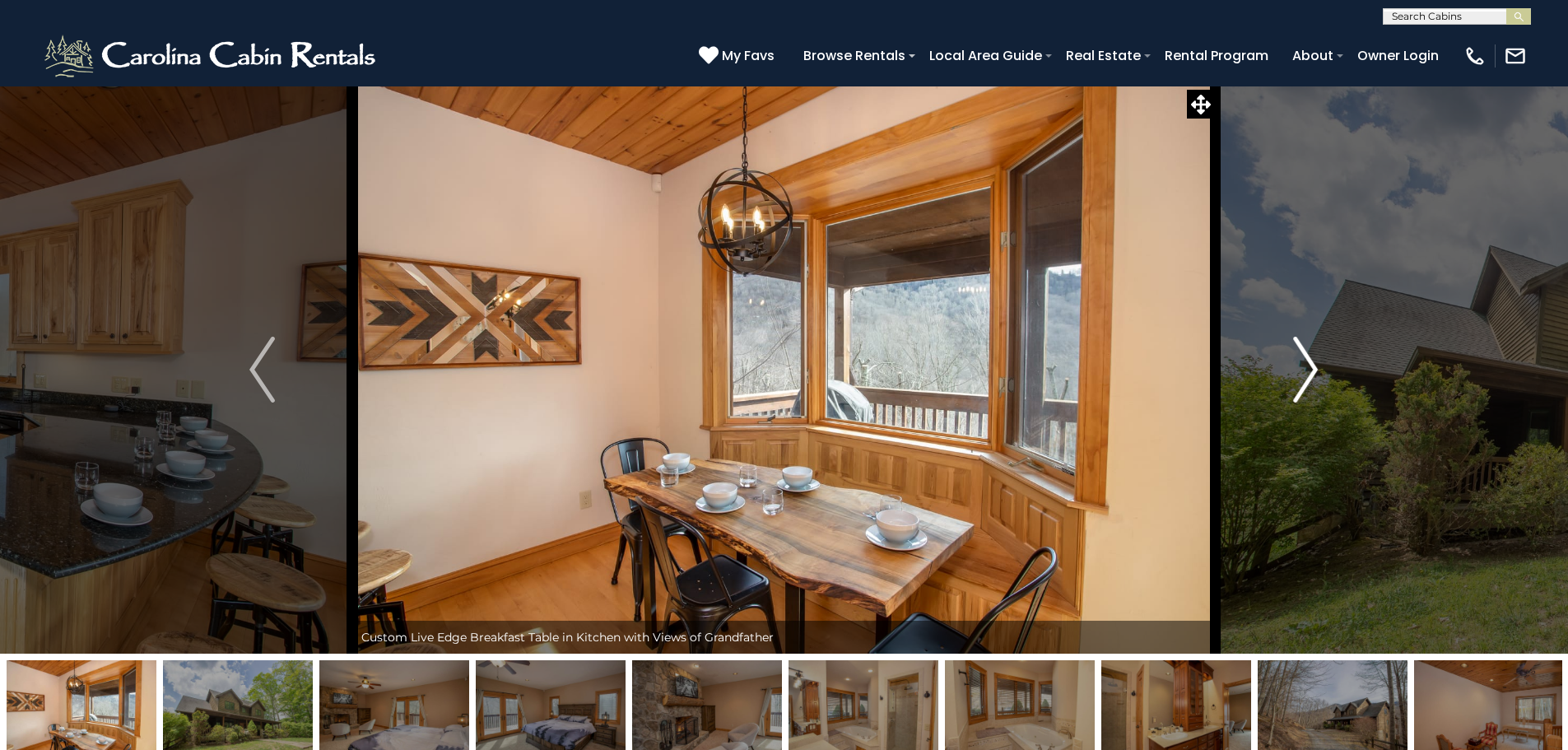
click at [1312, 369] on img "Next" at bounding box center [1305, 370] width 25 height 66
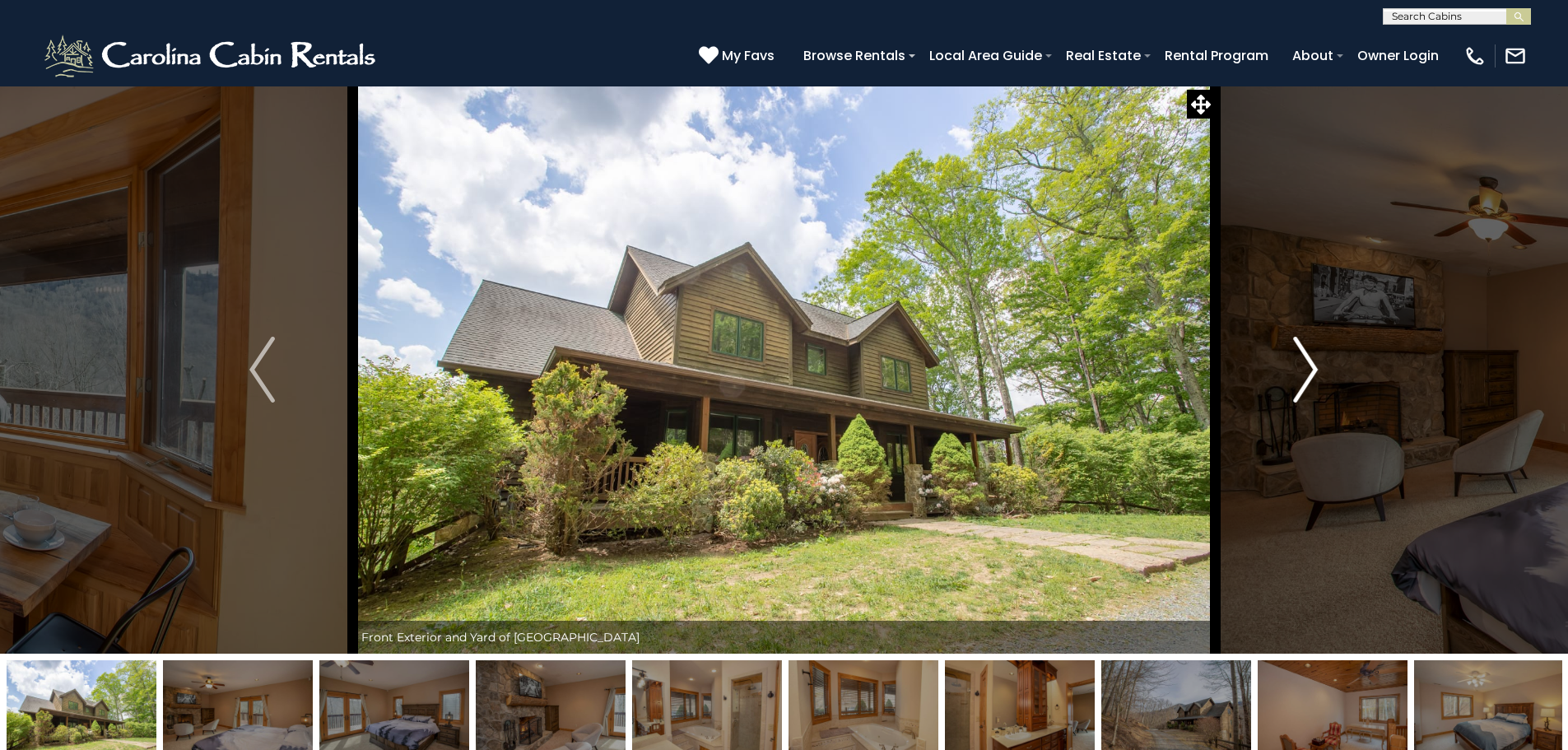
click at [1312, 369] on img "Next" at bounding box center [1305, 370] width 25 height 66
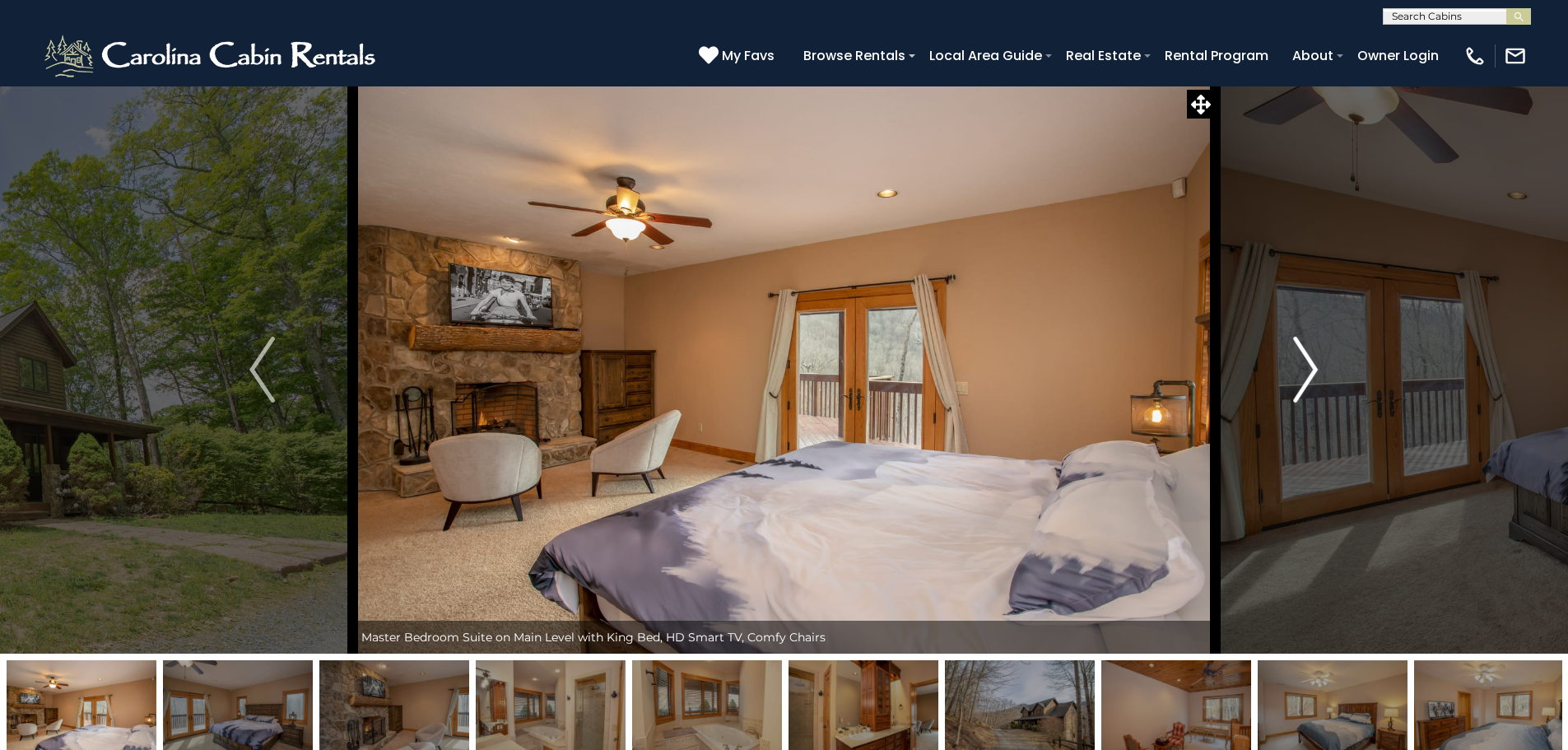
click at [1312, 369] on img "Next" at bounding box center [1305, 370] width 25 height 66
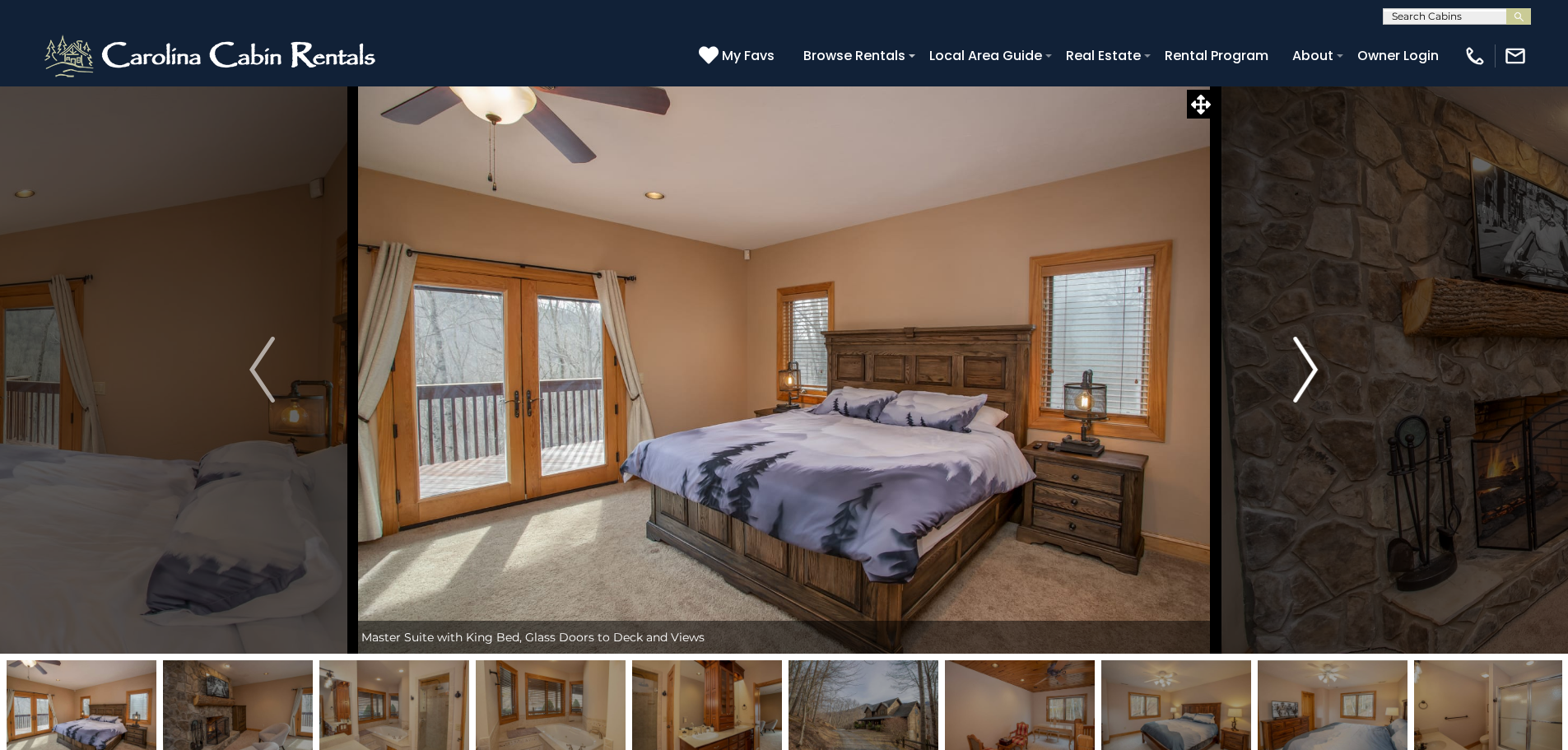
click at [1312, 369] on img "Next" at bounding box center [1305, 370] width 25 height 66
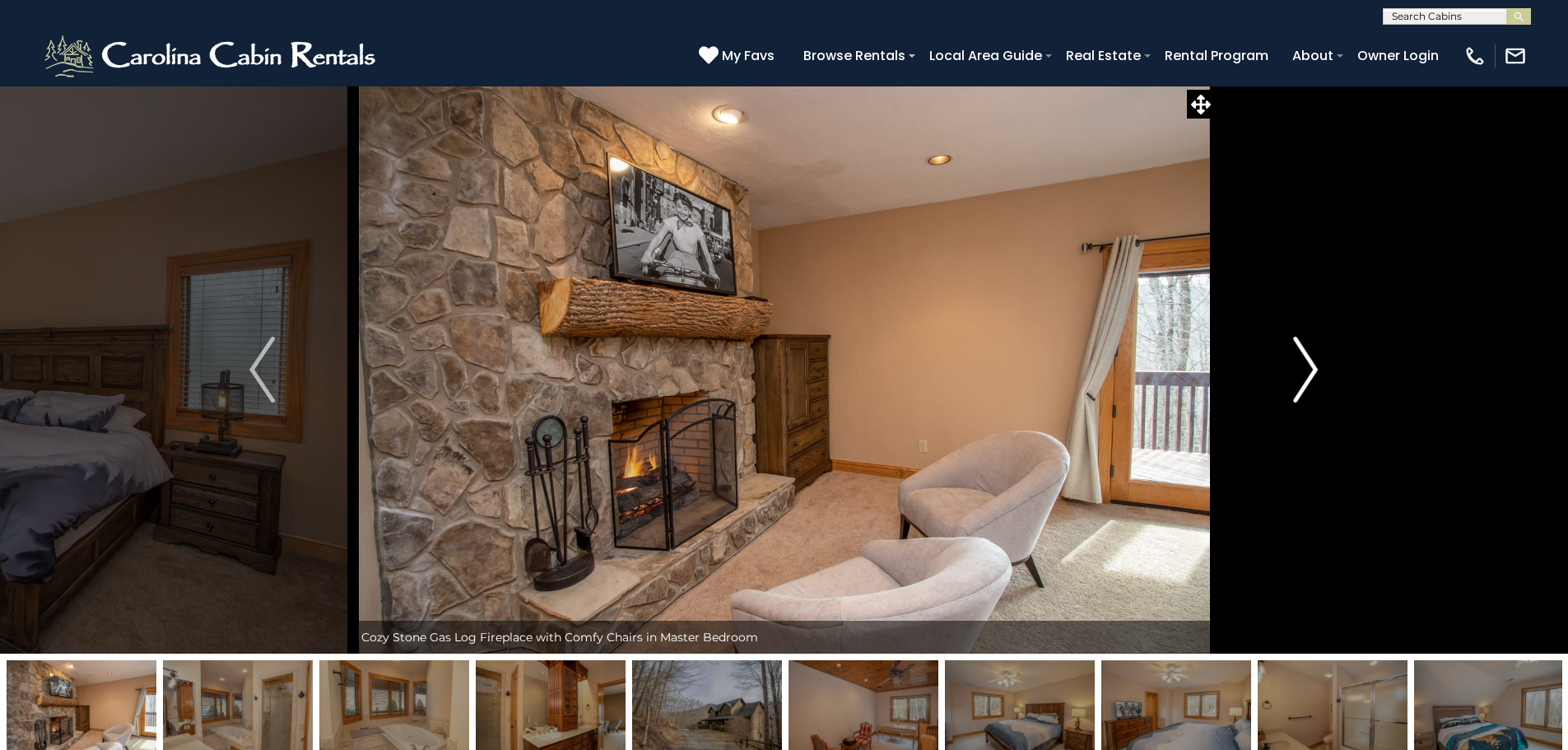
click at [1312, 369] on img "Next" at bounding box center [1305, 370] width 25 height 66
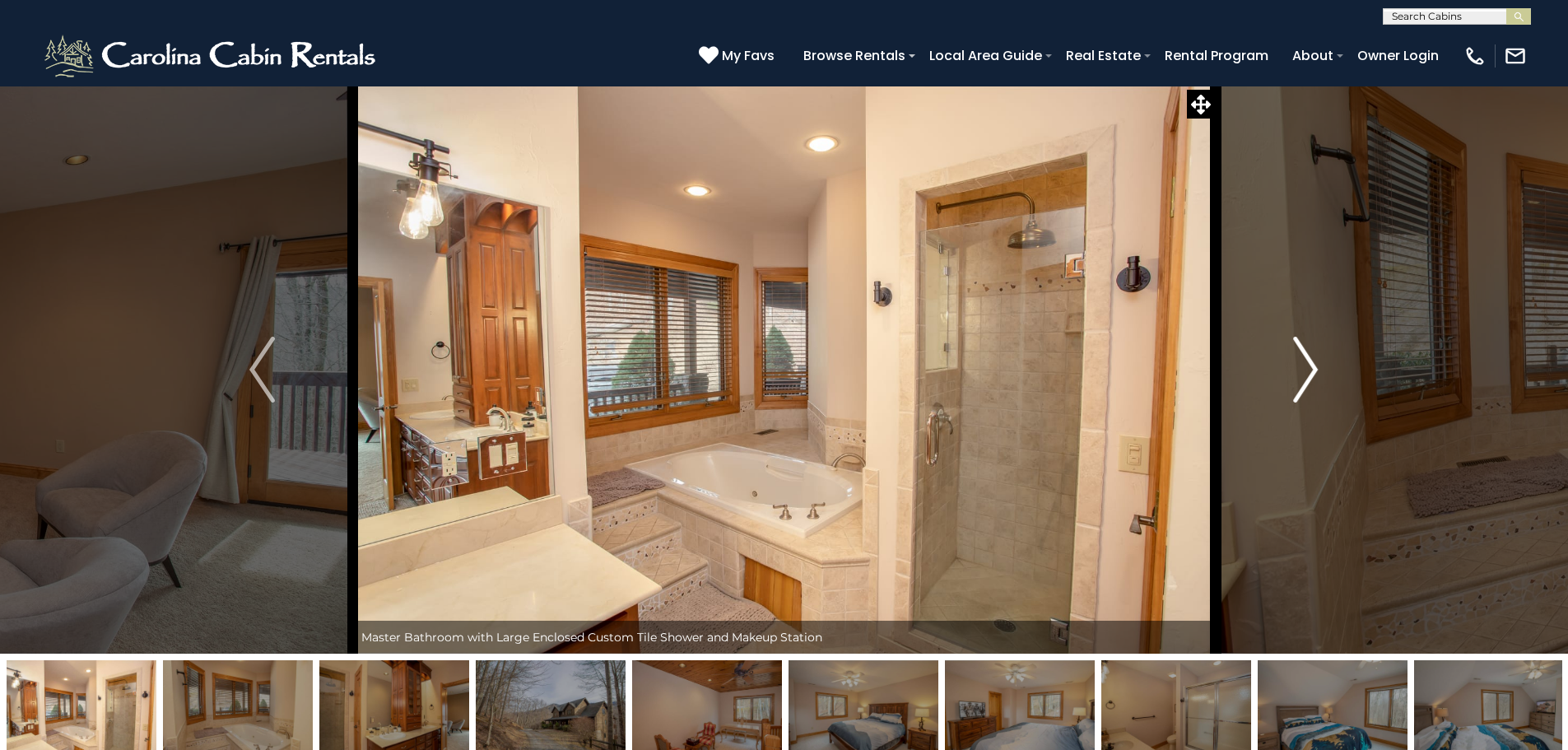
click at [1312, 369] on img "Next" at bounding box center [1305, 370] width 25 height 66
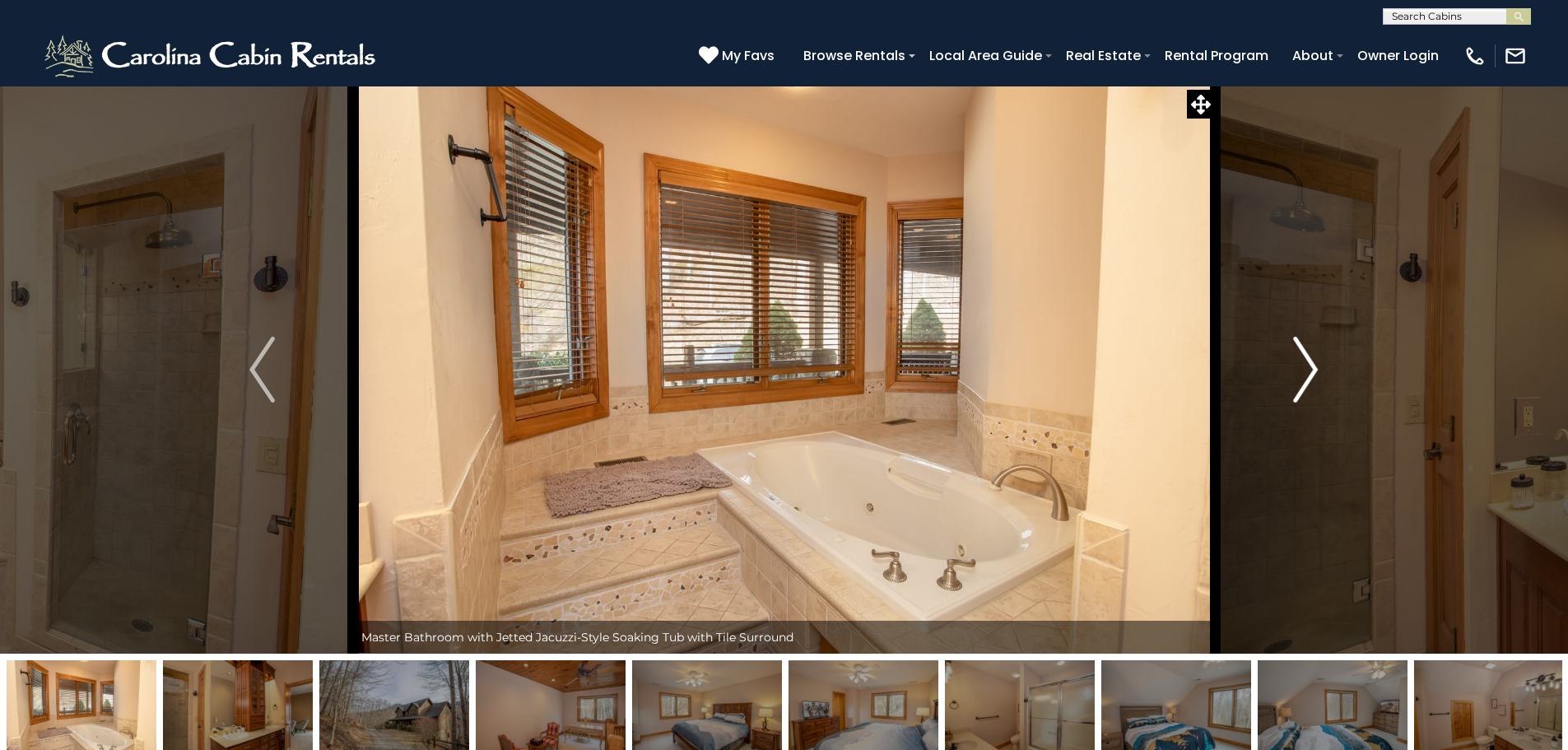
click at [1312, 369] on img "Next" at bounding box center [1305, 370] width 25 height 66
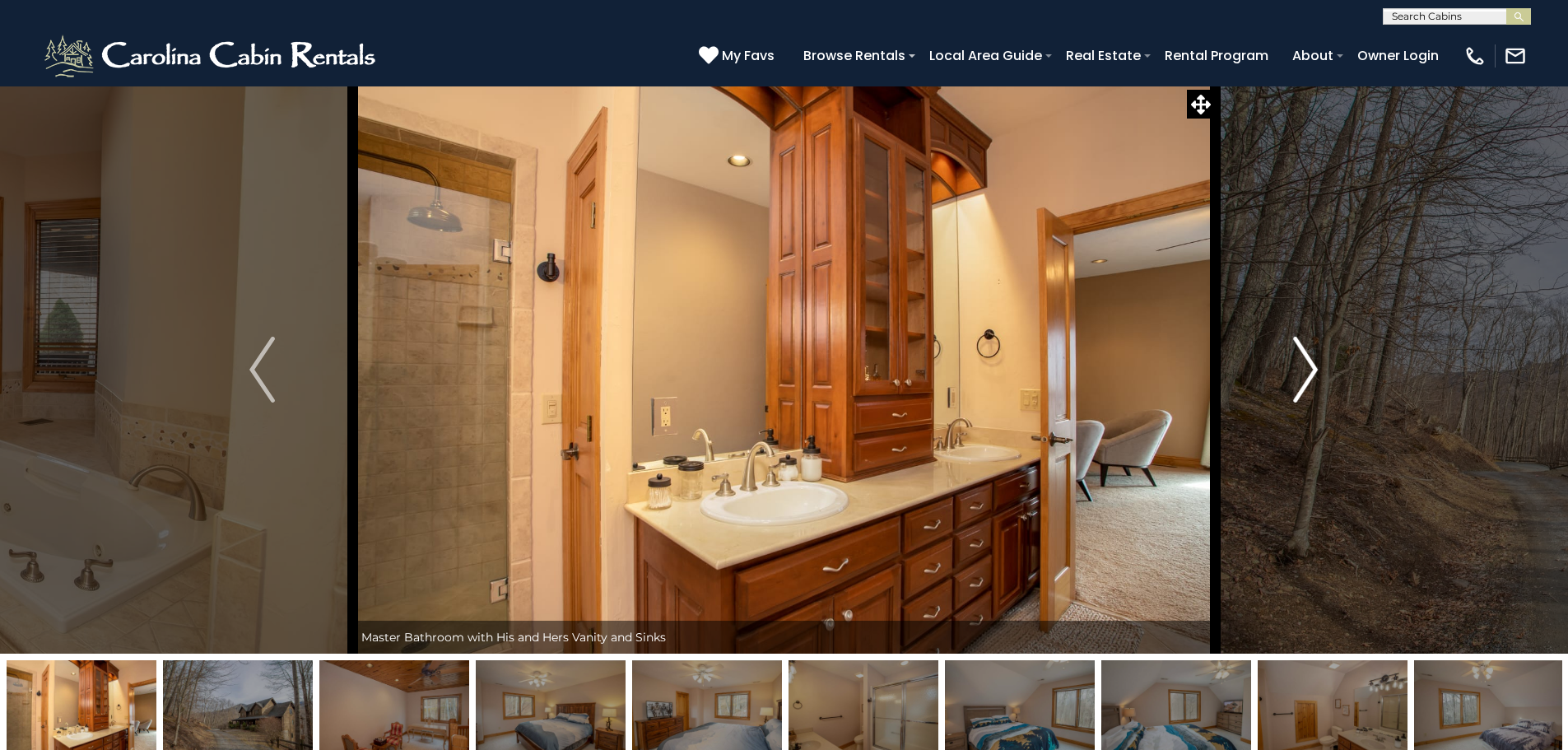
click at [1312, 369] on img "Next" at bounding box center [1305, 370] width 25 height 66
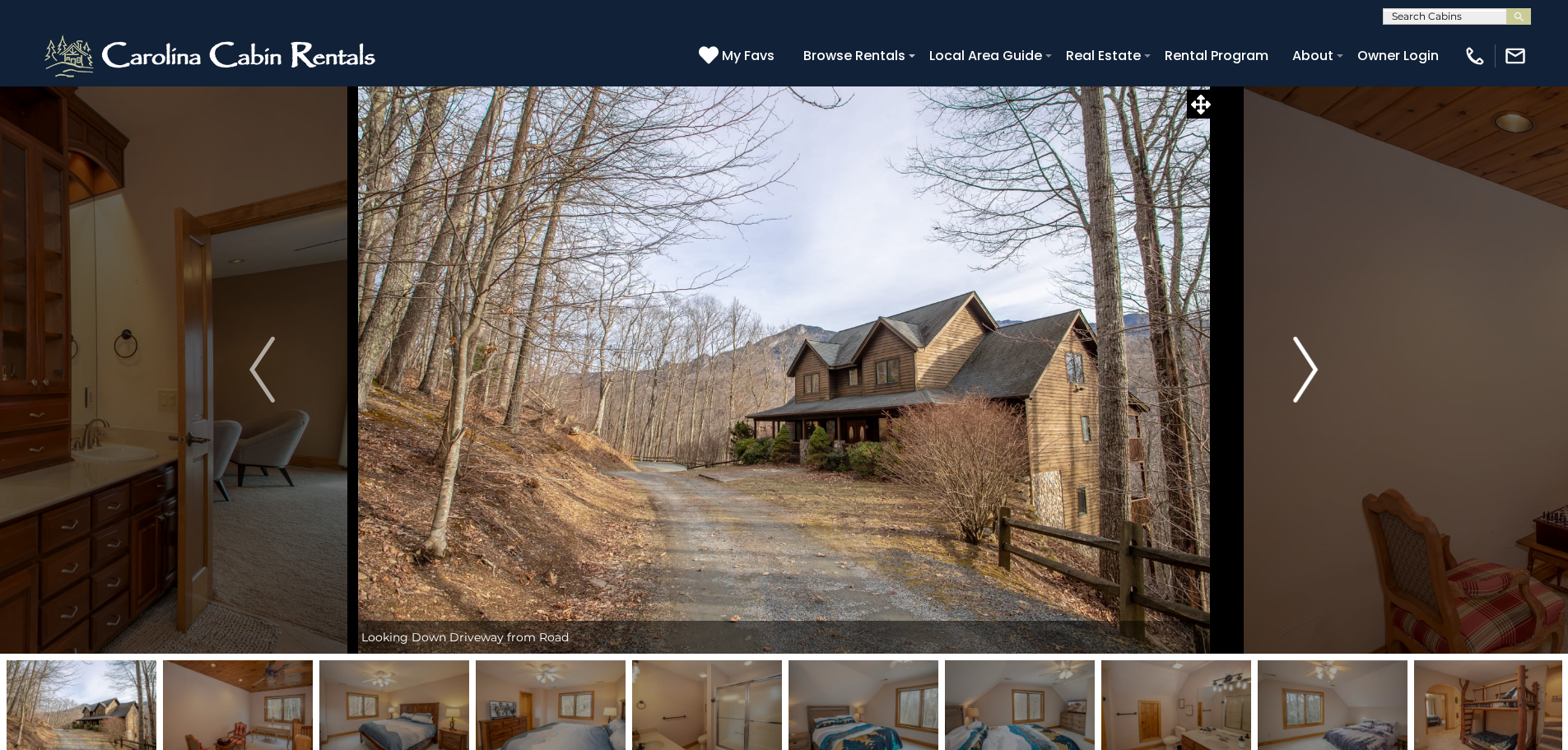
click at [1312, 369] on img "Next" at bounding box center [1305, 370] width 25 height 66
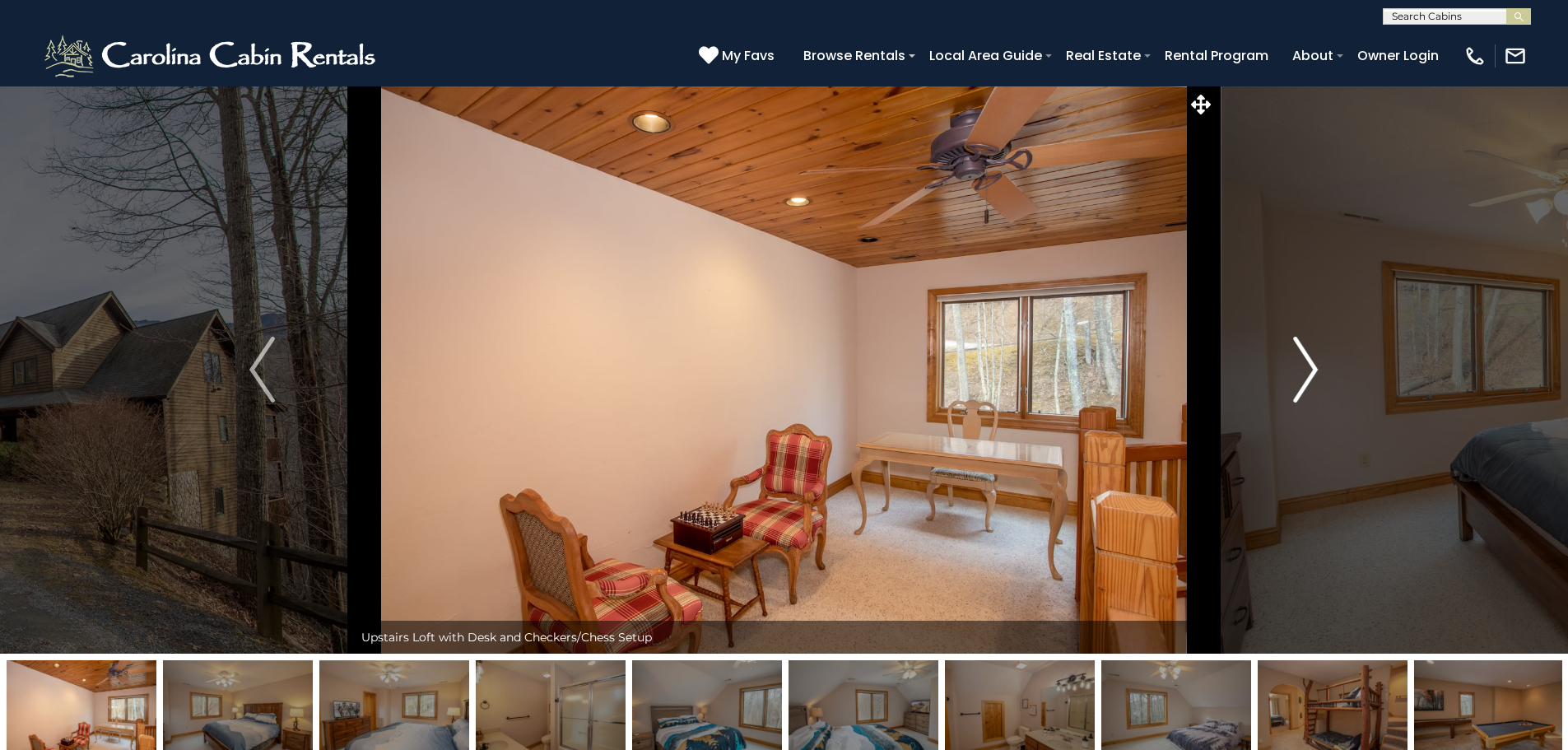
click at [1312, 369] on img "Next" at bounding box center [1305, 370] width 25 height 66
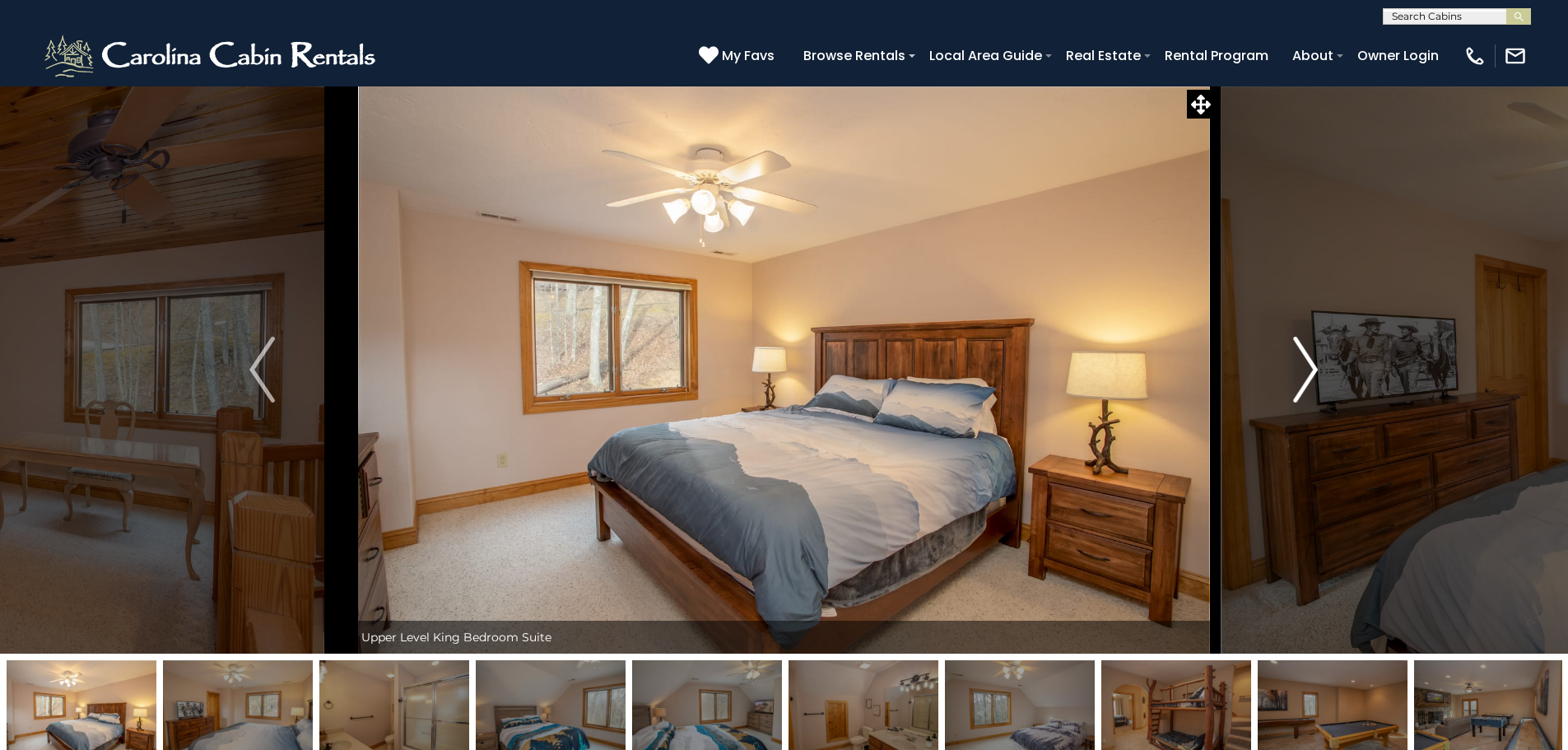
click at [1312, 369] on img "Next" at bounding box center [1305, 370] width 25 height 66
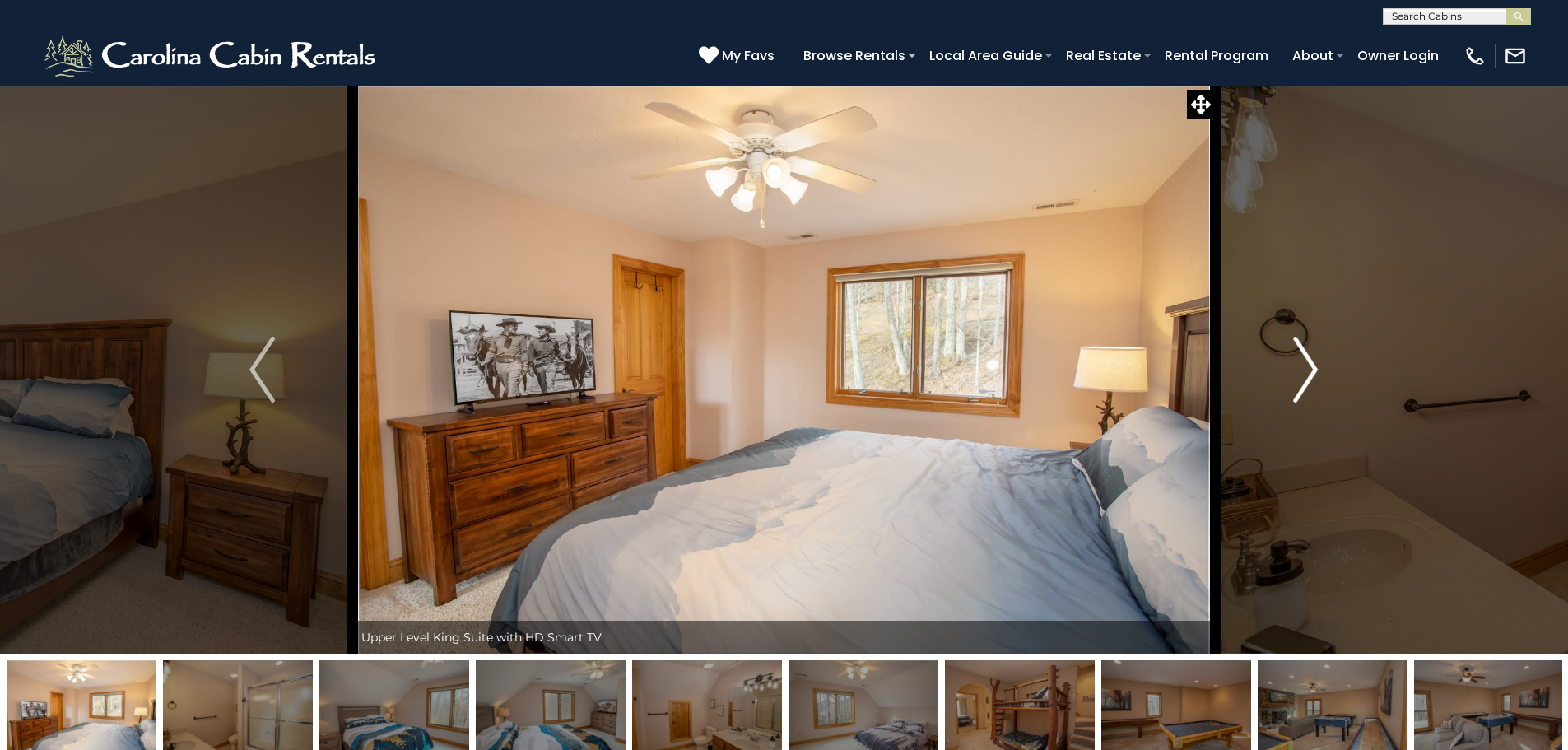
click at [1312, 369] on img "Next" at bounding box center [1305, 370] width 25 height 66
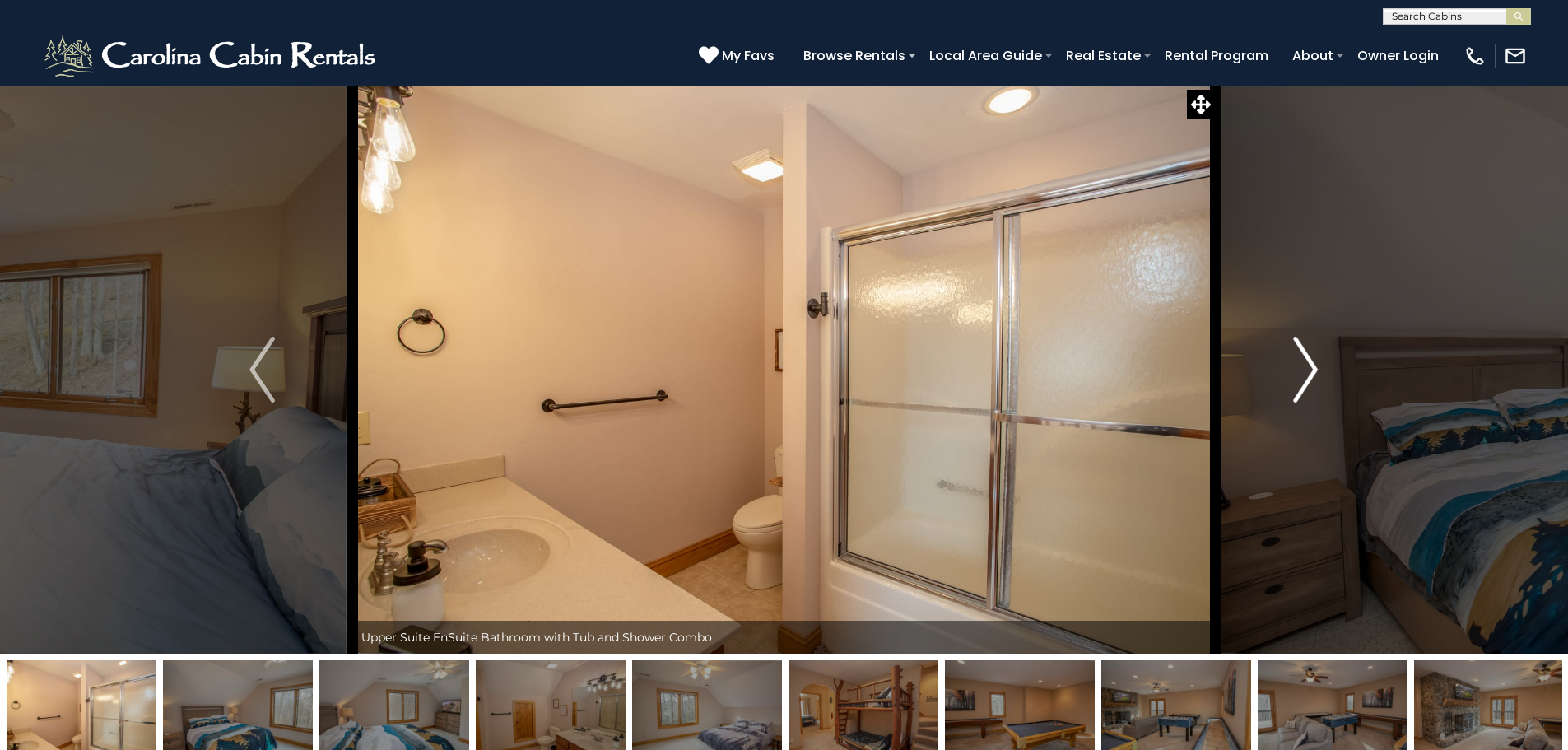
click at [1312, 369] on img "Next" at bounding box center [1305, 370] width 25 height 66
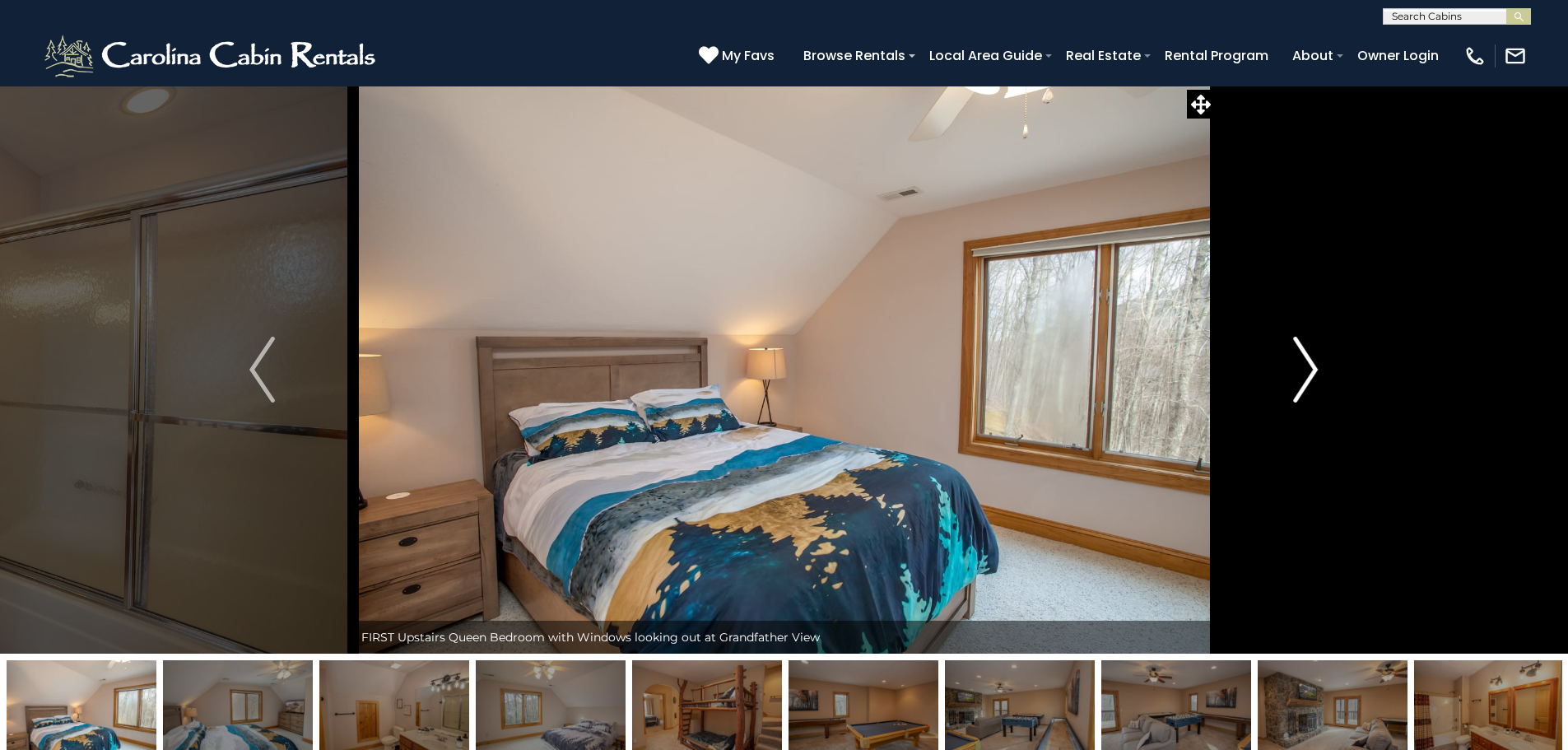
click at [1306, 364] on img "Next" at bounding box center [1305, 370] width 25 height 66
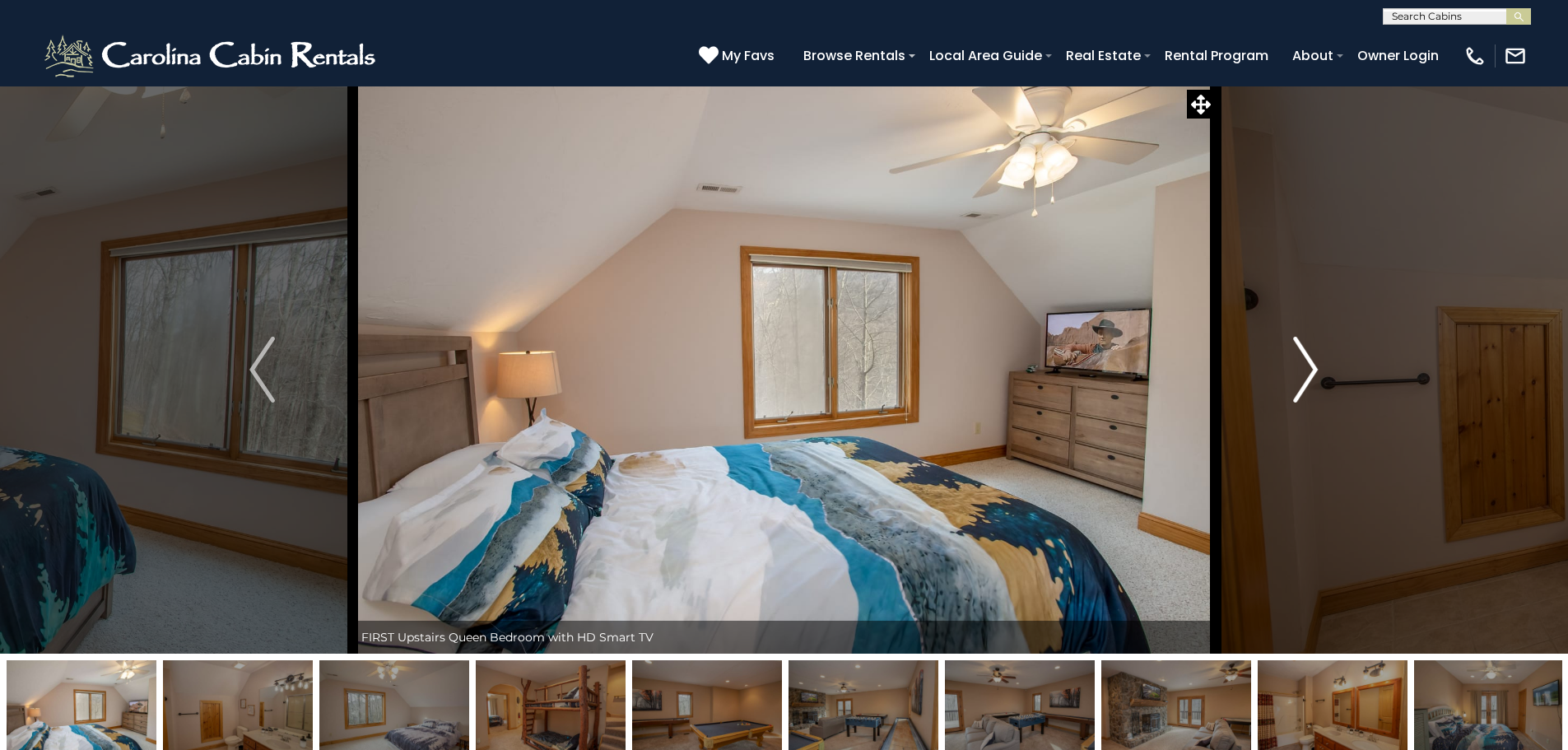
click at [1306, 364] on img "Next" at bounding box center [1305, 370] width 25 height 66
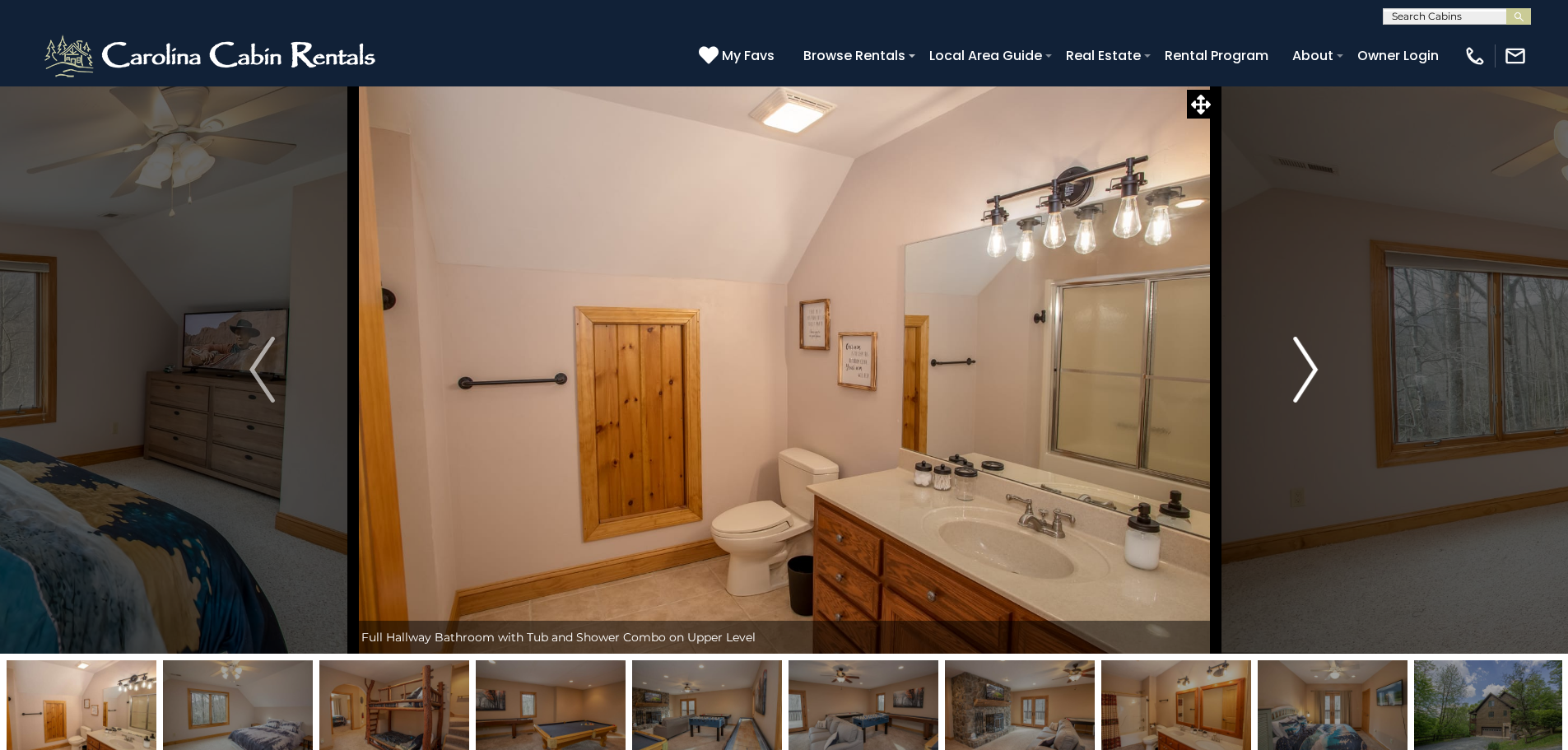
click at [1306, 364] on img "Next" at bounding box center [1305, 370] width 25 height 66
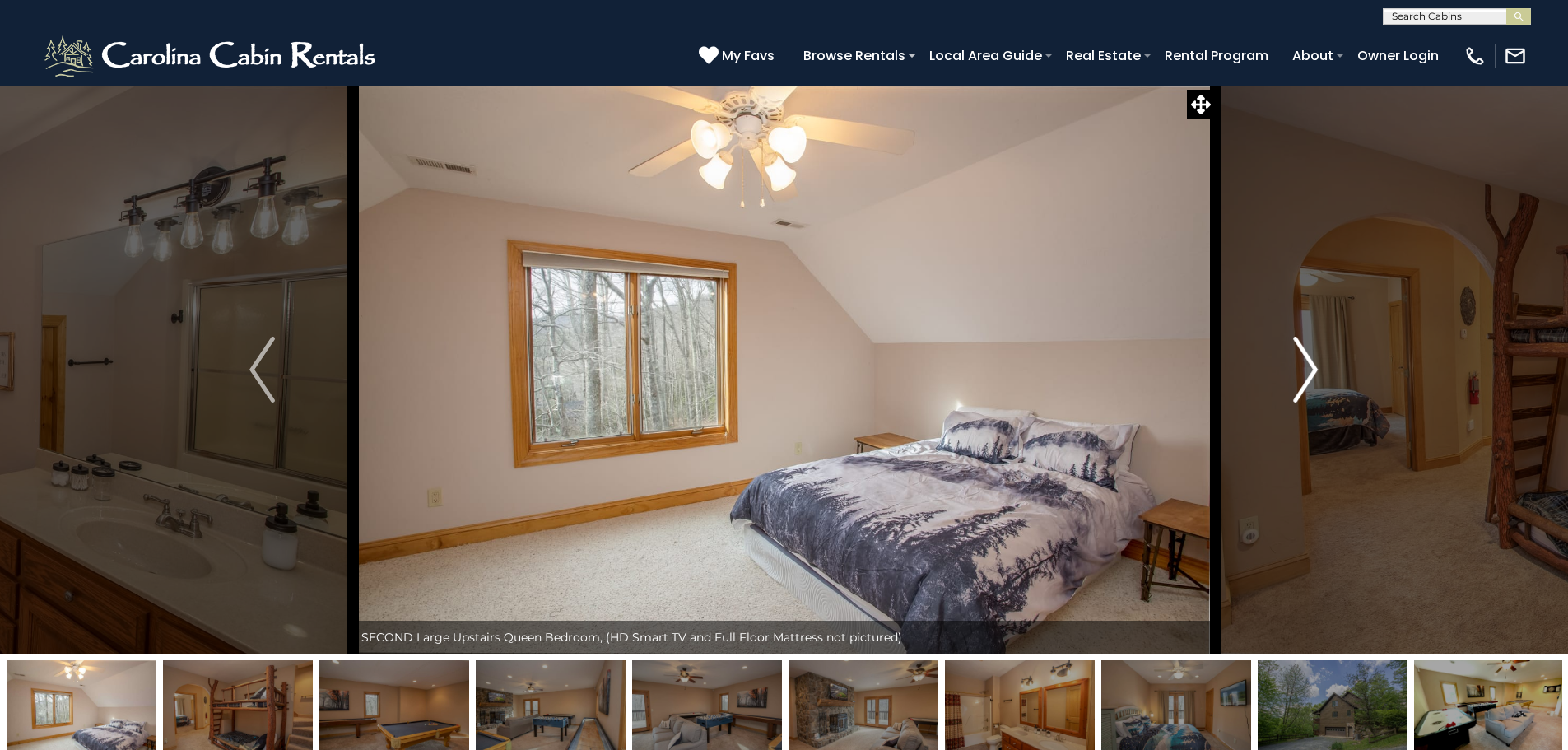
click at [1306, 364] on img "Next" at bounding box center [1305, 370] width 25 height 66
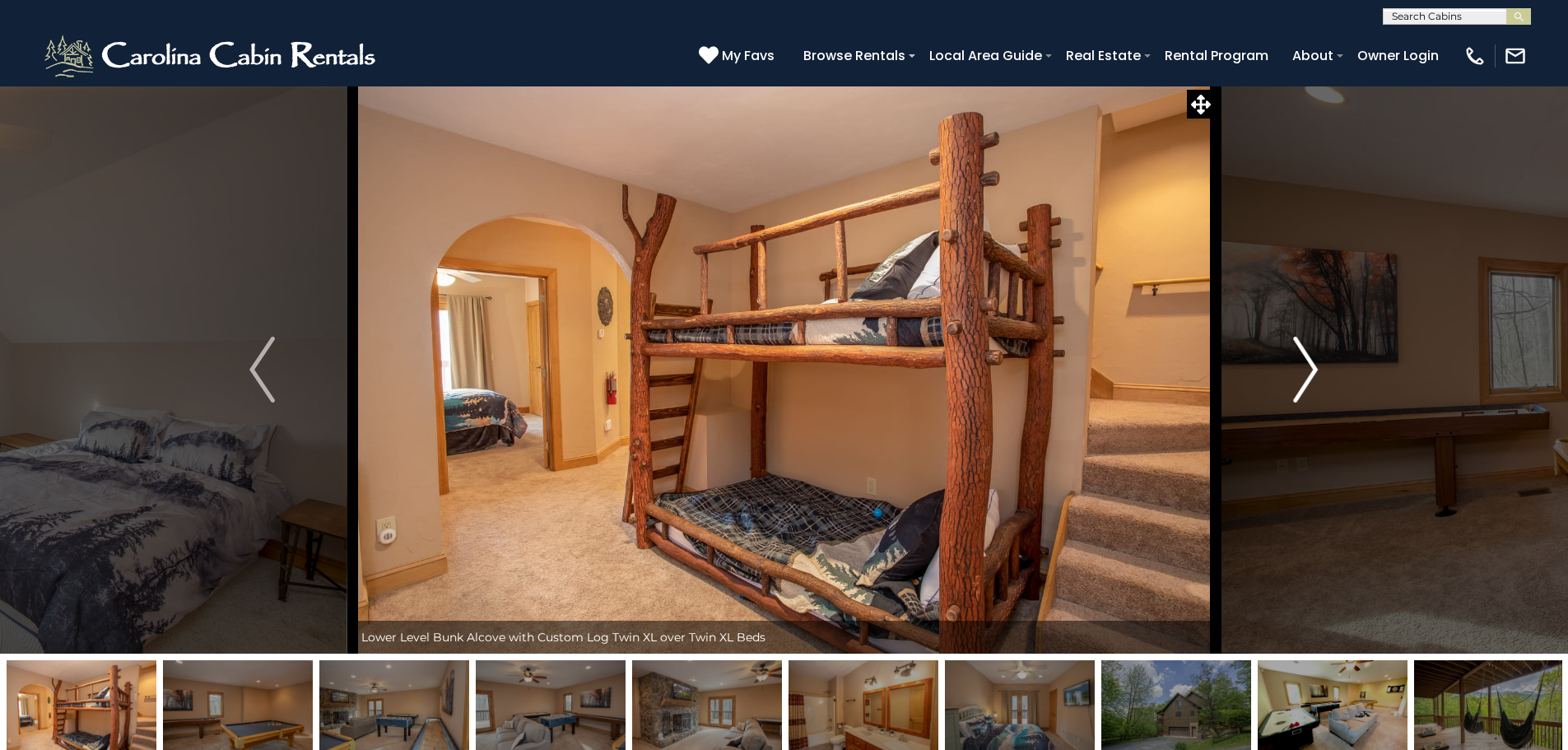
click at [1306, 364] on img "Next" at bounding box center [1305, 370] width 25 height 66
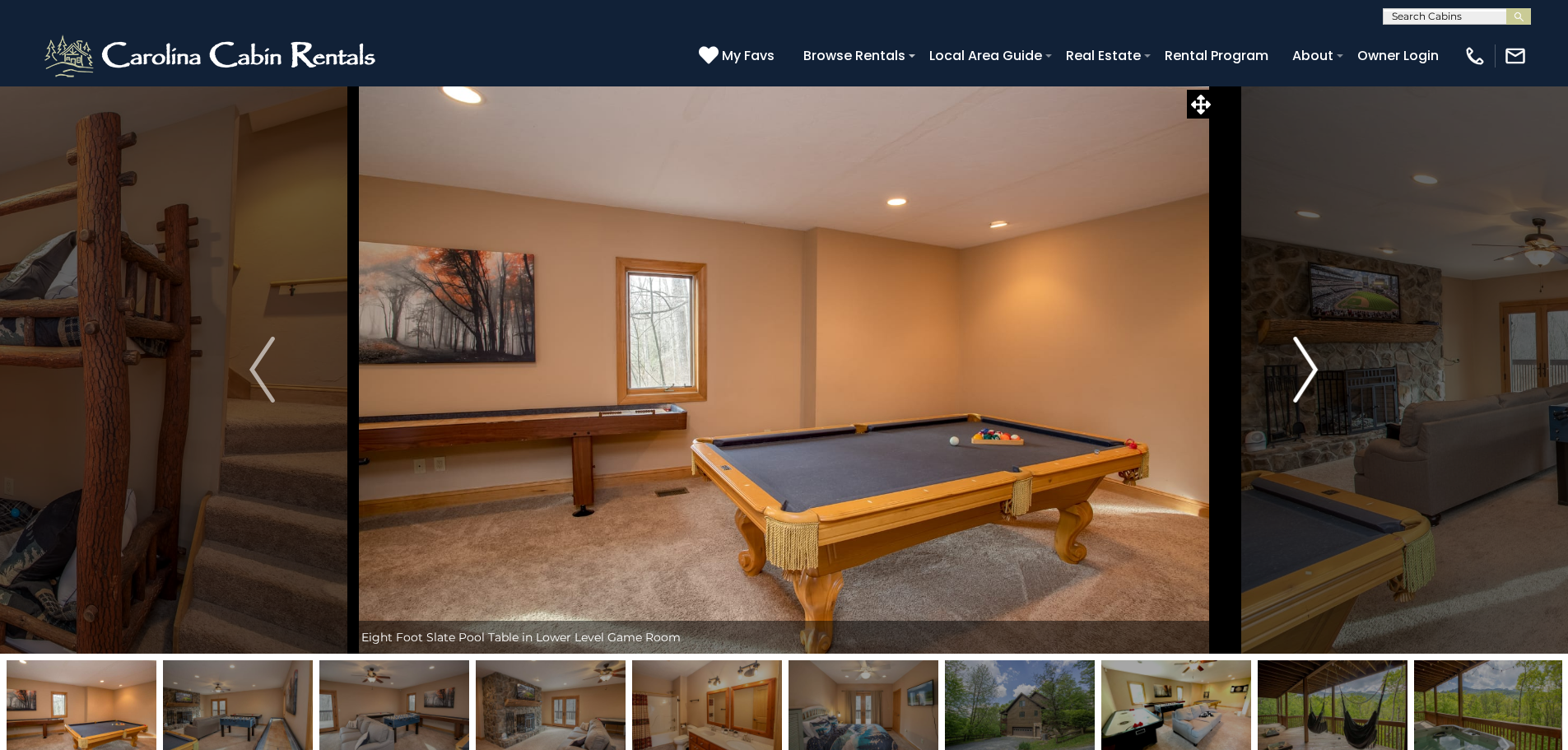
click at [1306, 364] on img "Next" at bounding box center [1305, 370] width 25 height 66
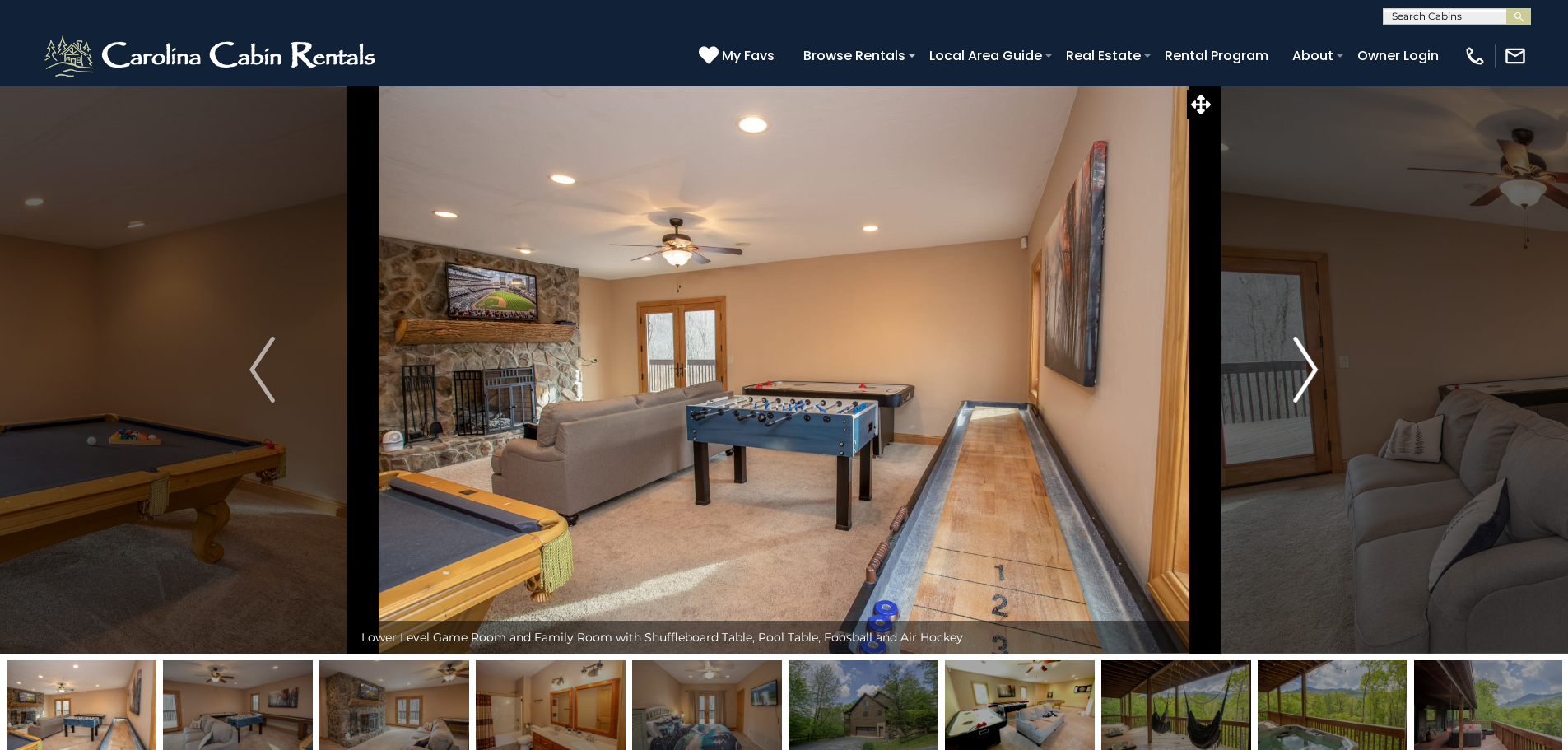
click at [1306, 364] on img "Next" at bounding box center [1305, 370] width 25 height 66
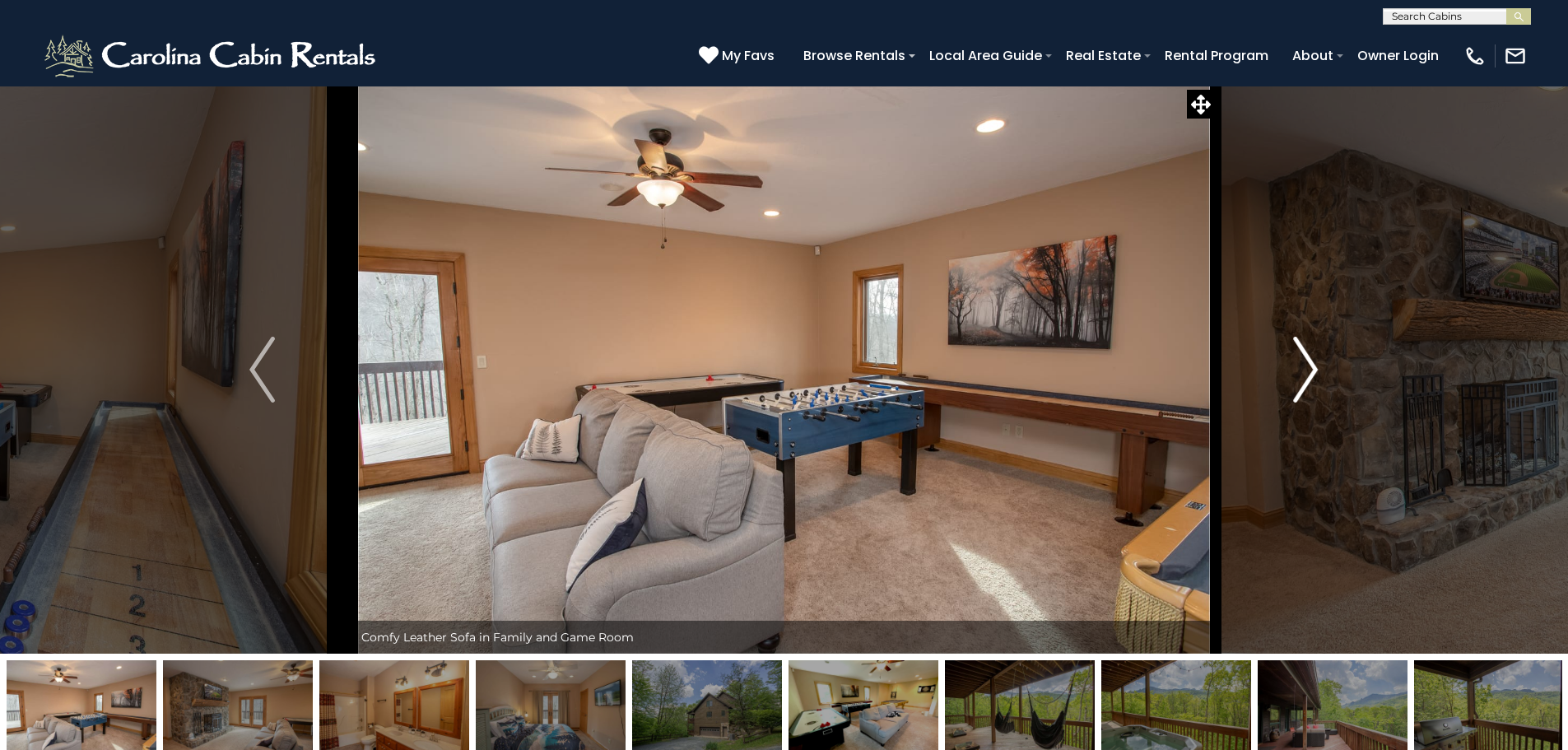
click at [1306, 364] on img "Next" at bounding box center [1305, 370] width 25 height 66
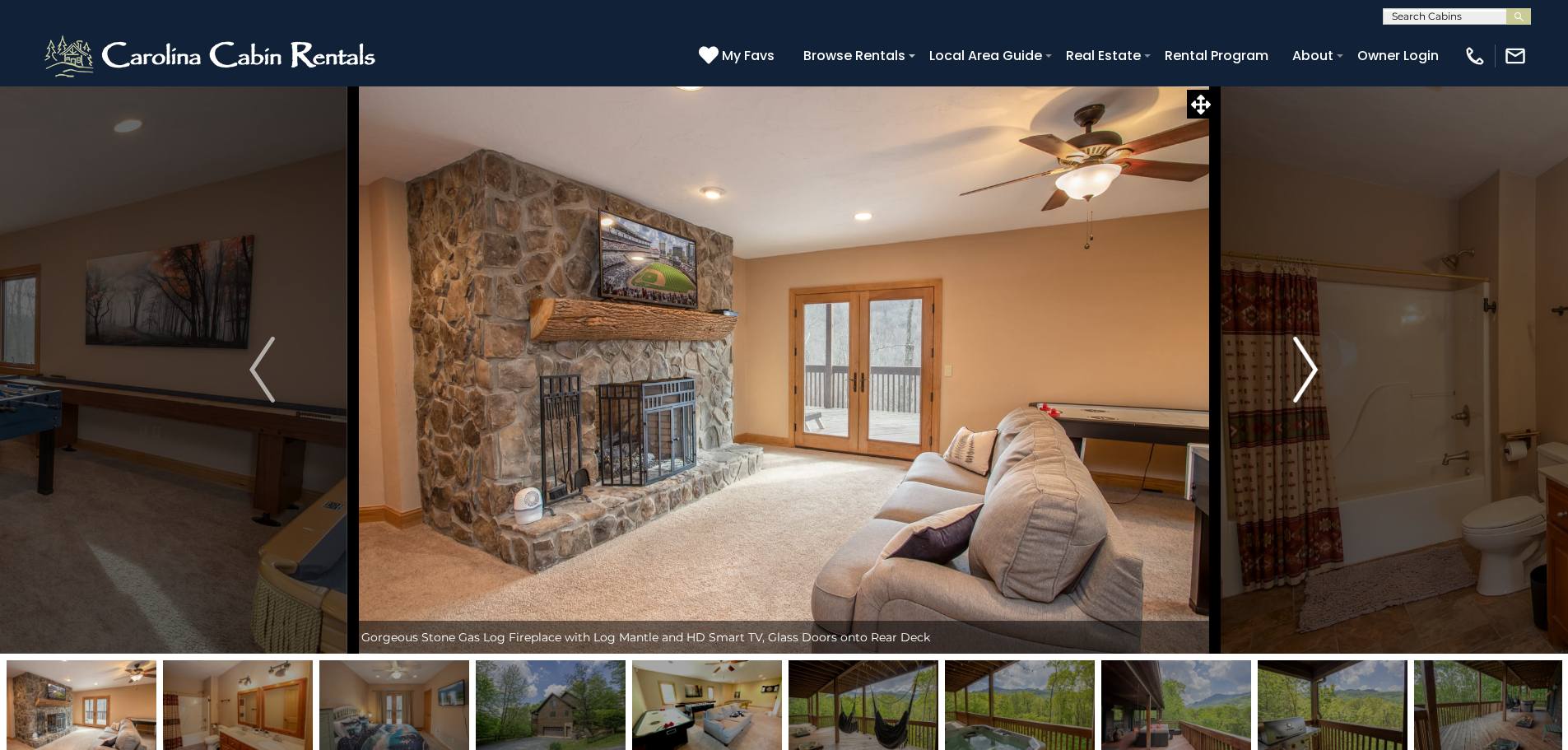
click at [1306, 364] on img "Next" at bounding box center [1305, 370] width 25 height 66
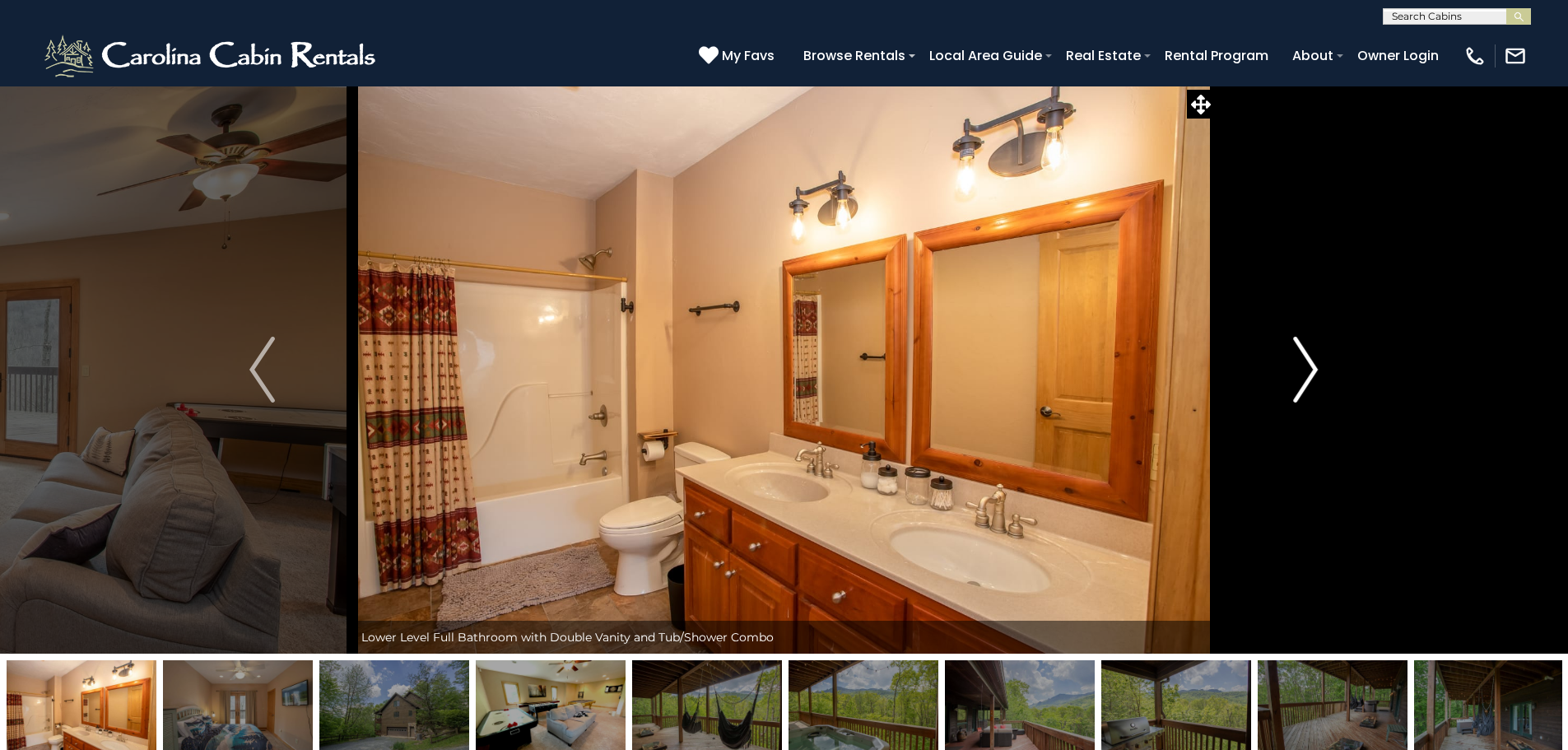
click at [1306, 364] on img "Next" at bounding box center [1305, 370] width 25 height 66
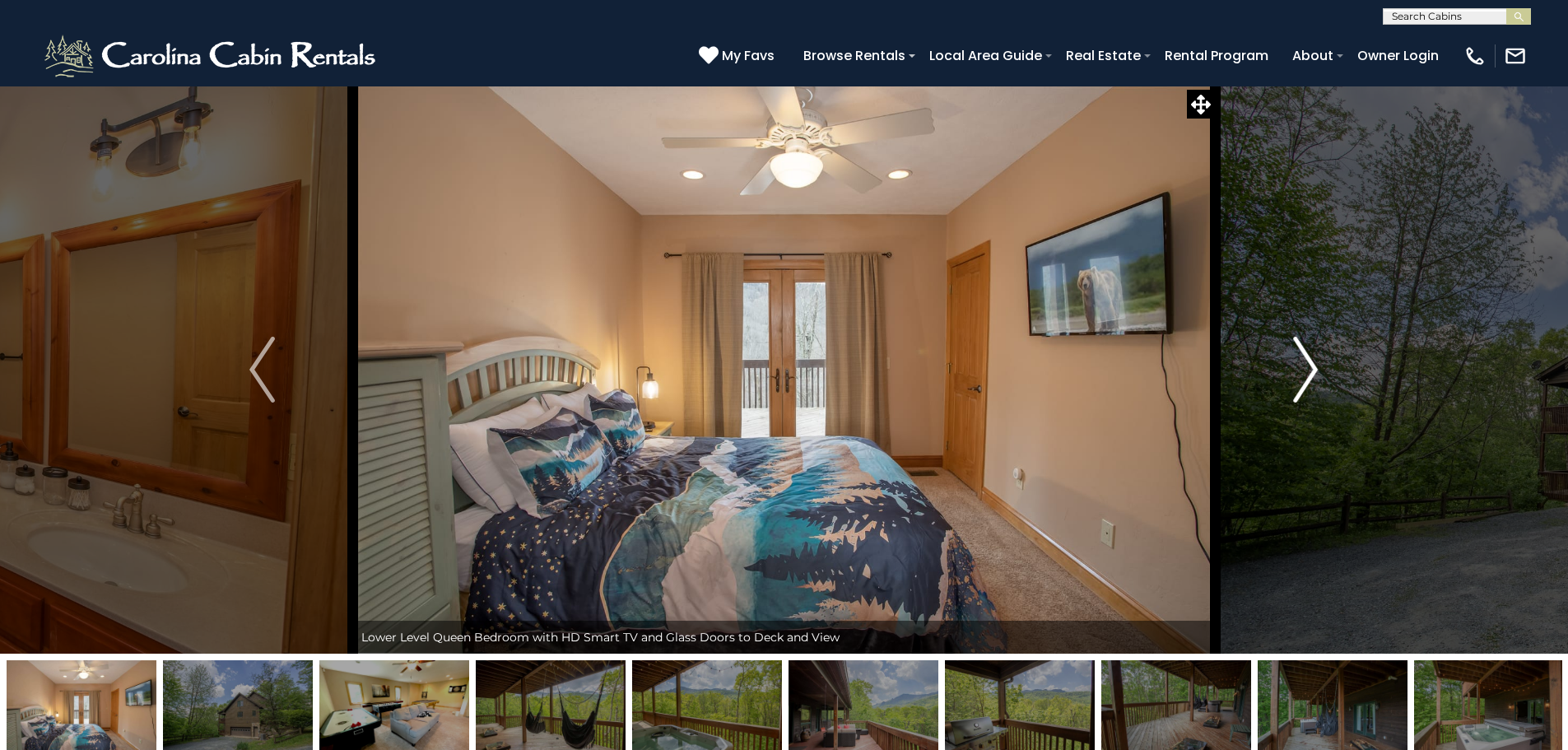
click at [1306, 364] on img "Next" at bounding box center [1305, 370] width 25 height 66
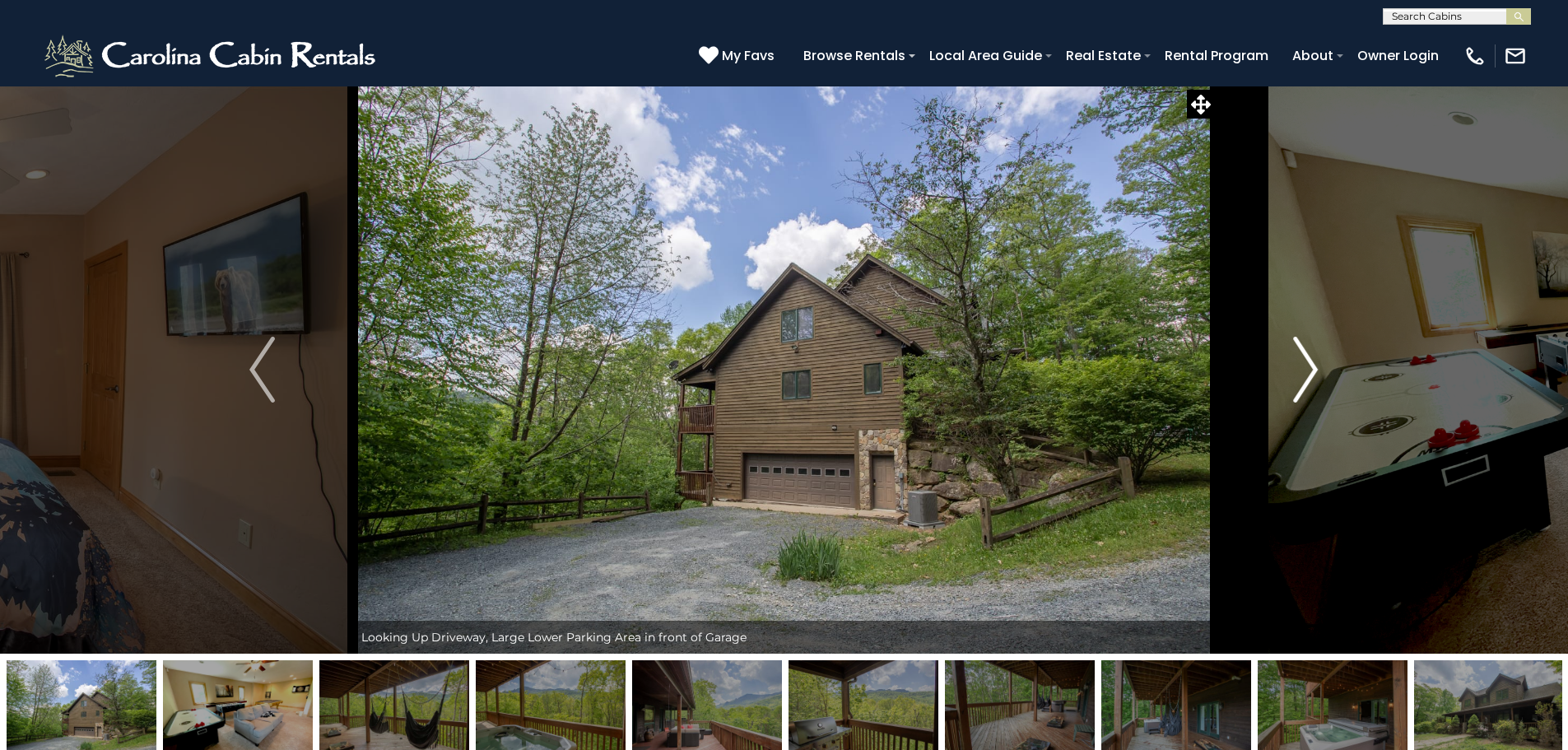
click at [1306, 364] on img "Next" at bounding box center [1305, 370] width 25 height 66
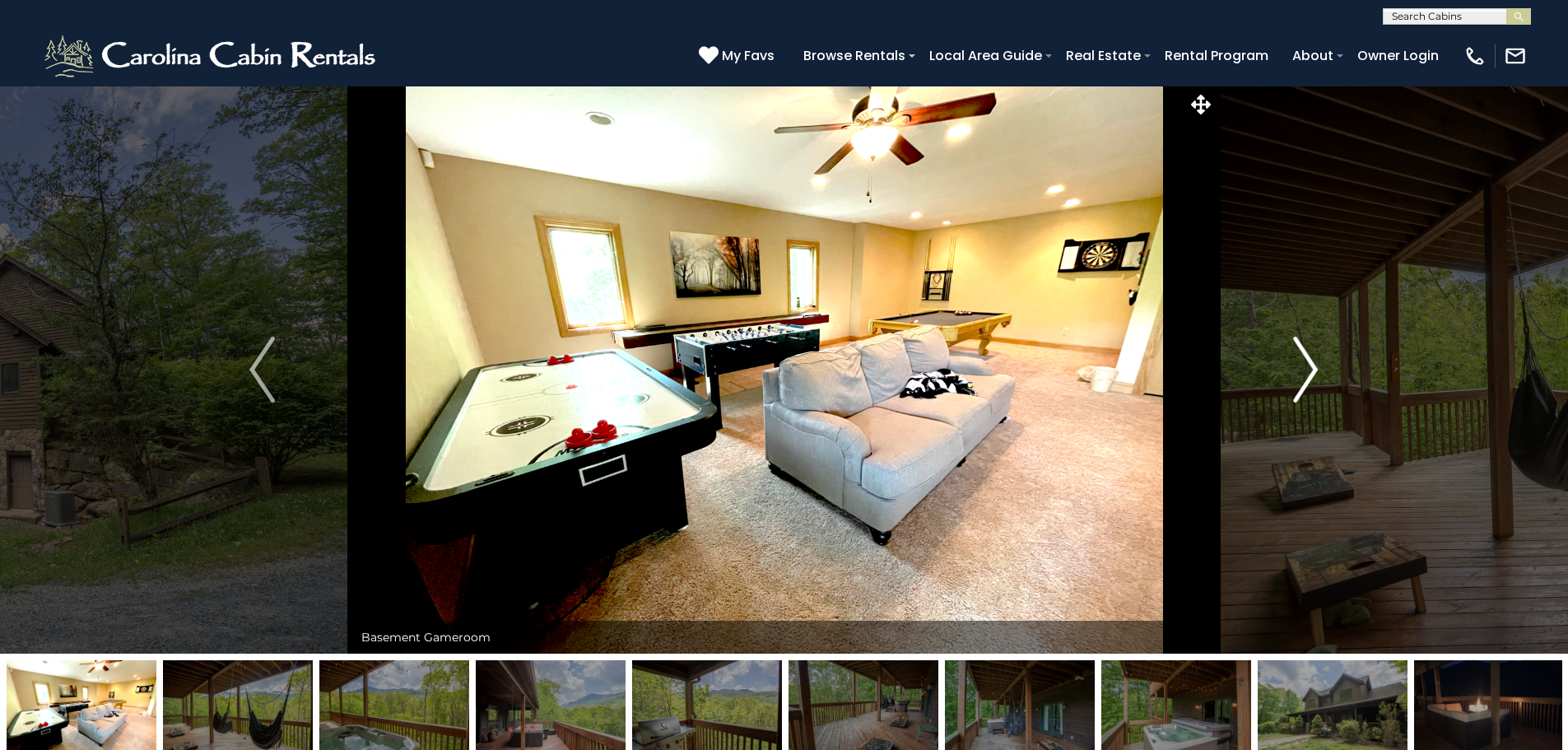
click at [1307, 365] on img "Next" at bounding box center [1305, 370] width 25 height 66
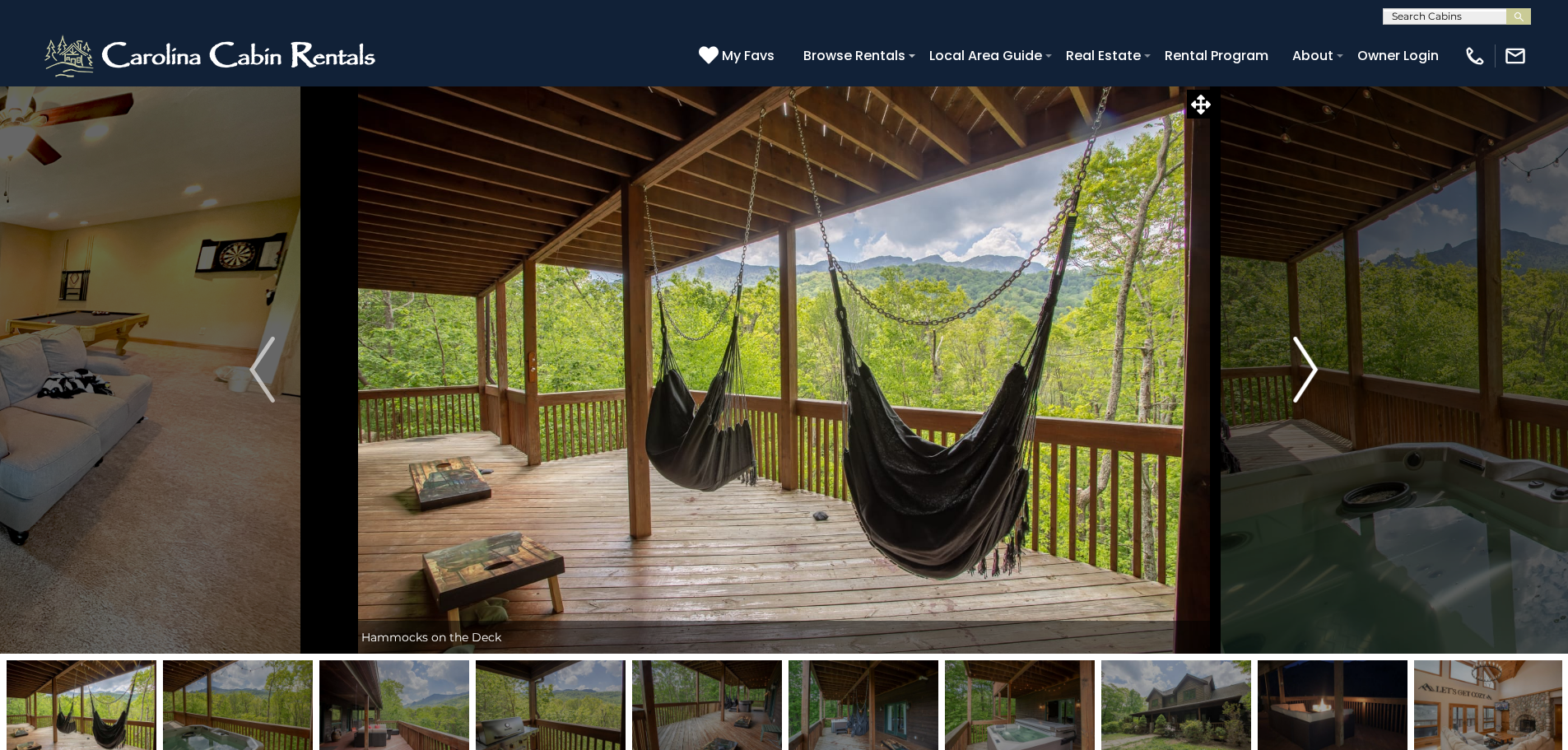
click at [1307, 365] on img "Next" at bounding box center [1305, 370] width 25 height 66
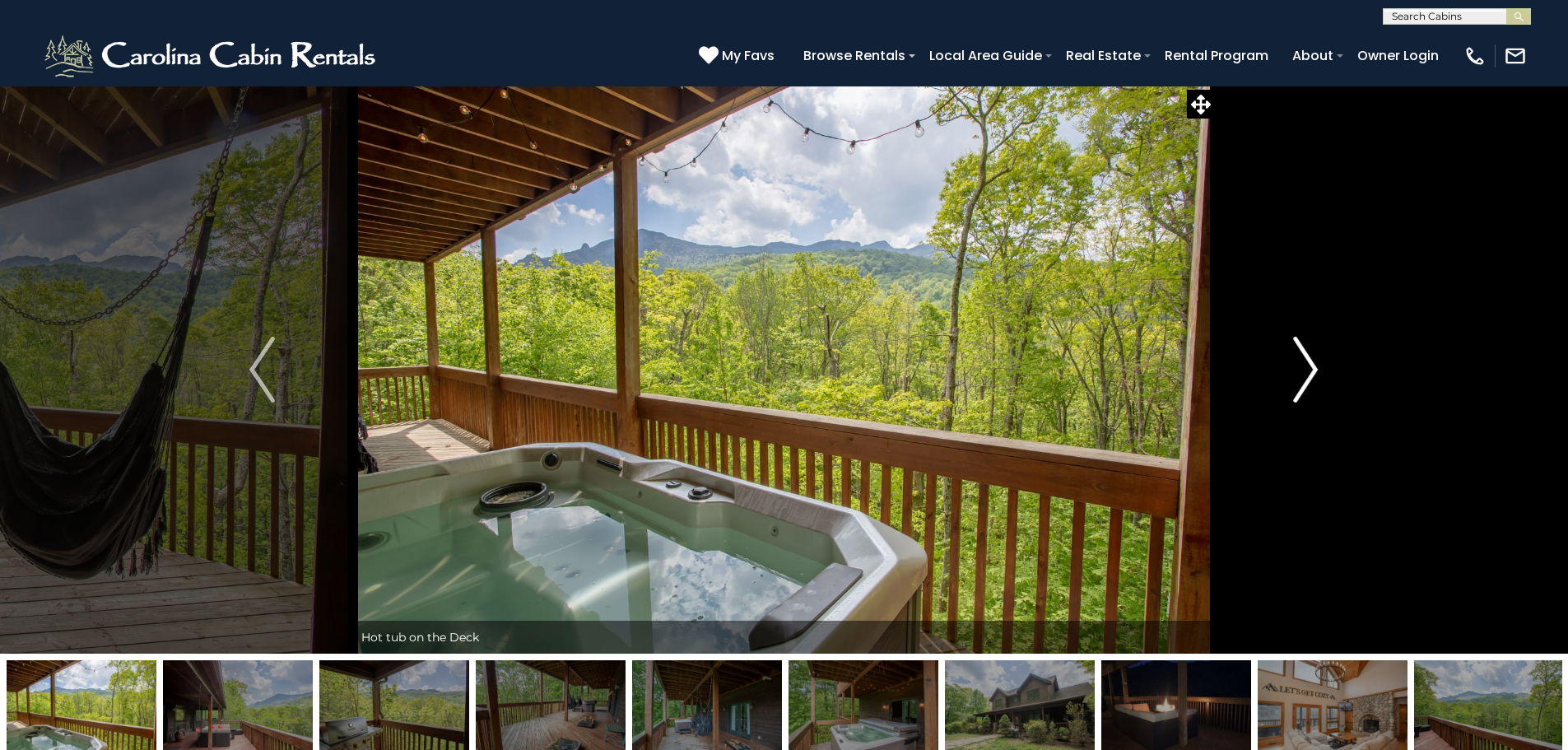
click at [1307, 365] on img "Next" at bounding box center [1305, 370] width 25 height 66
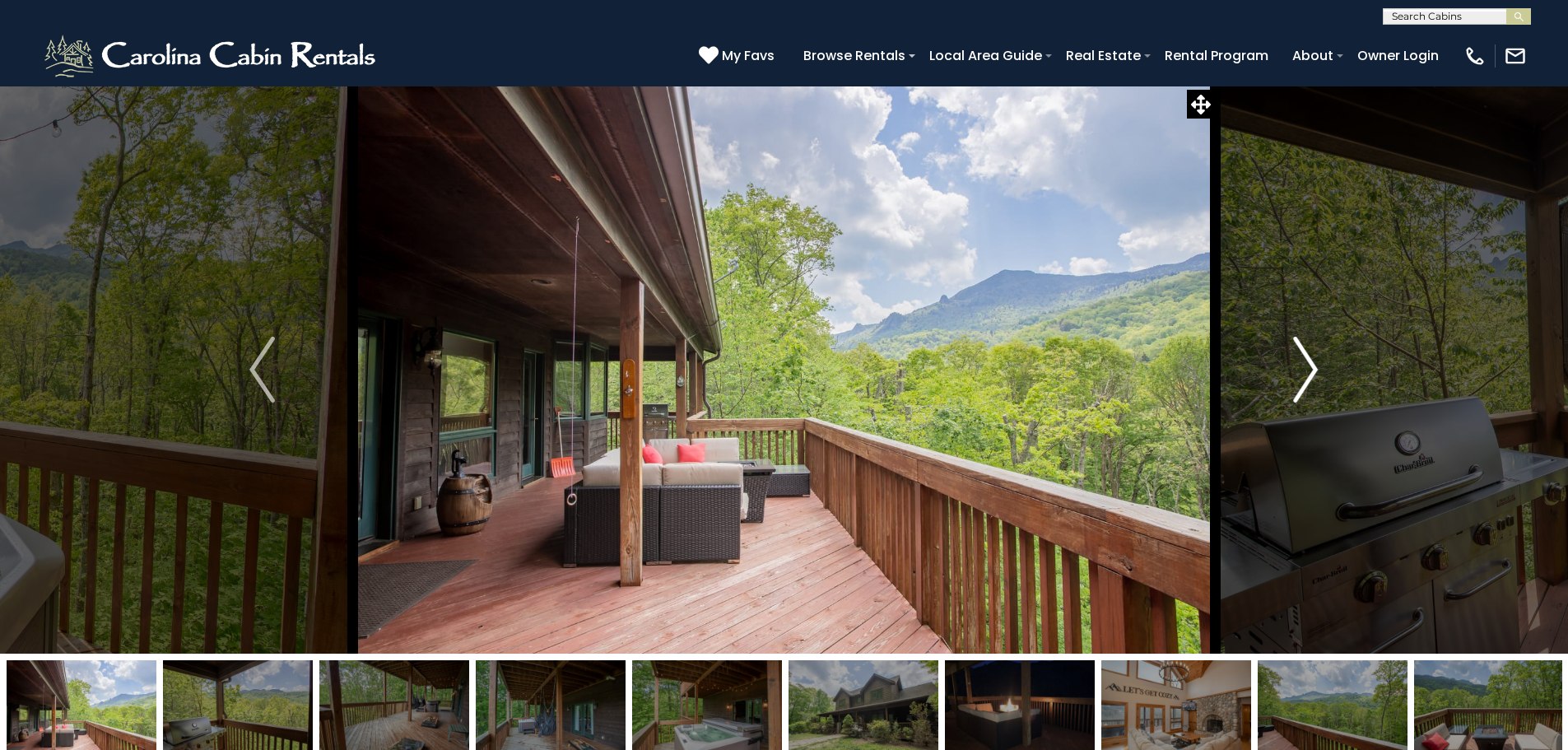
click at [1307, 365] on img "Next" at bounding box center [1305, 370] width 25 height 66
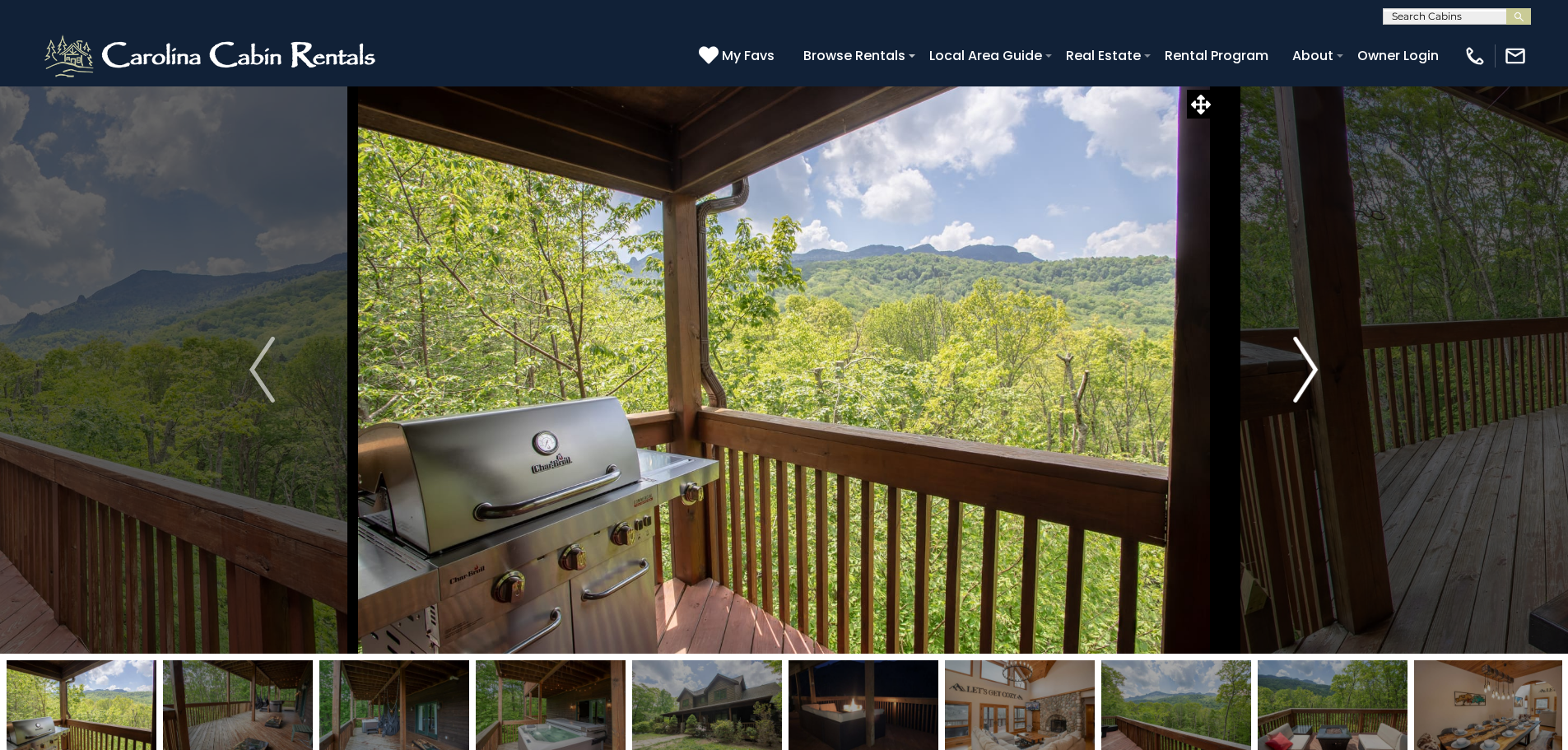
click at [1307, 365] on img "Next" at bounding box center [1305, 370] width 25 height 66
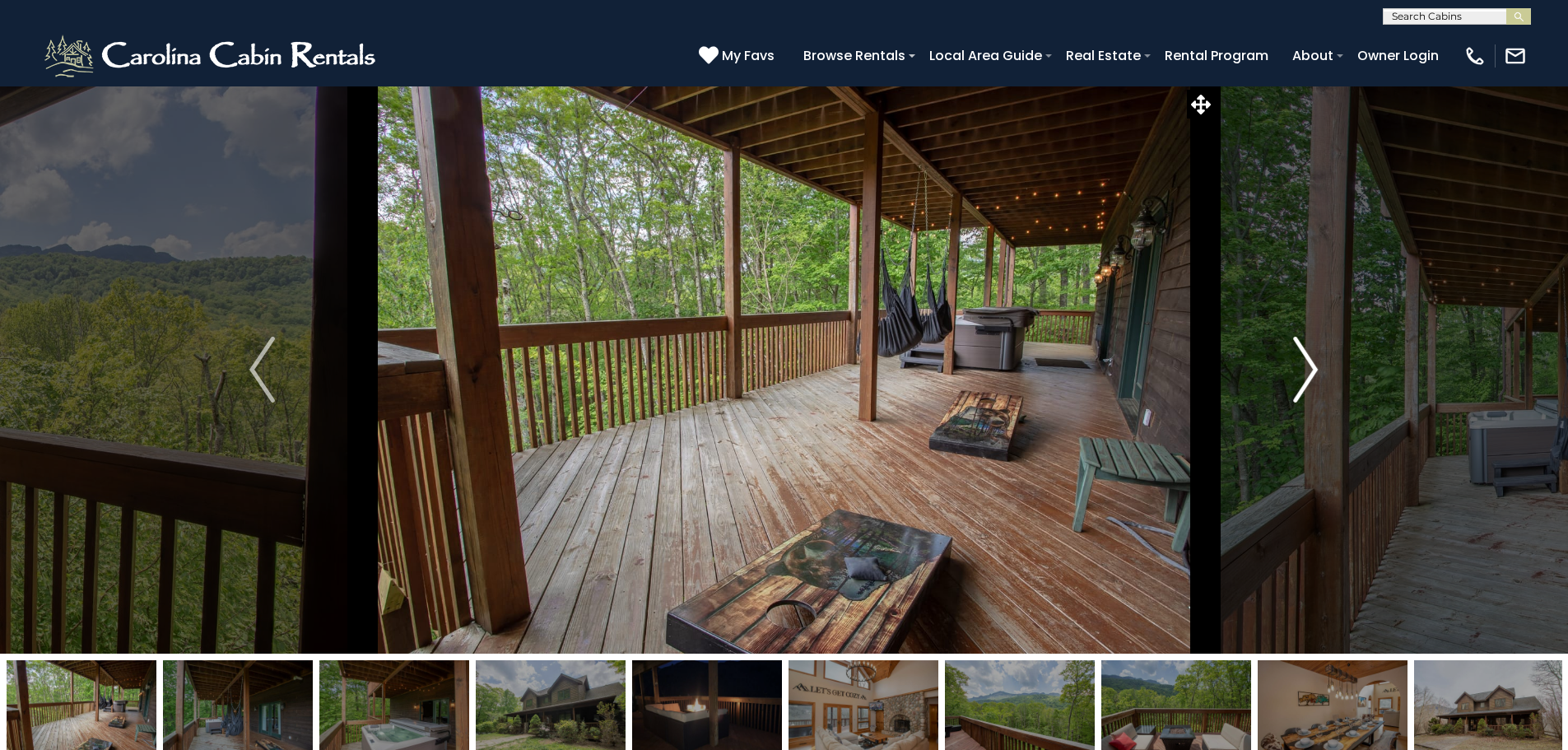
click at [1307, 365] on img "Next" at bounding box center [1305, 370] width 25 height 66
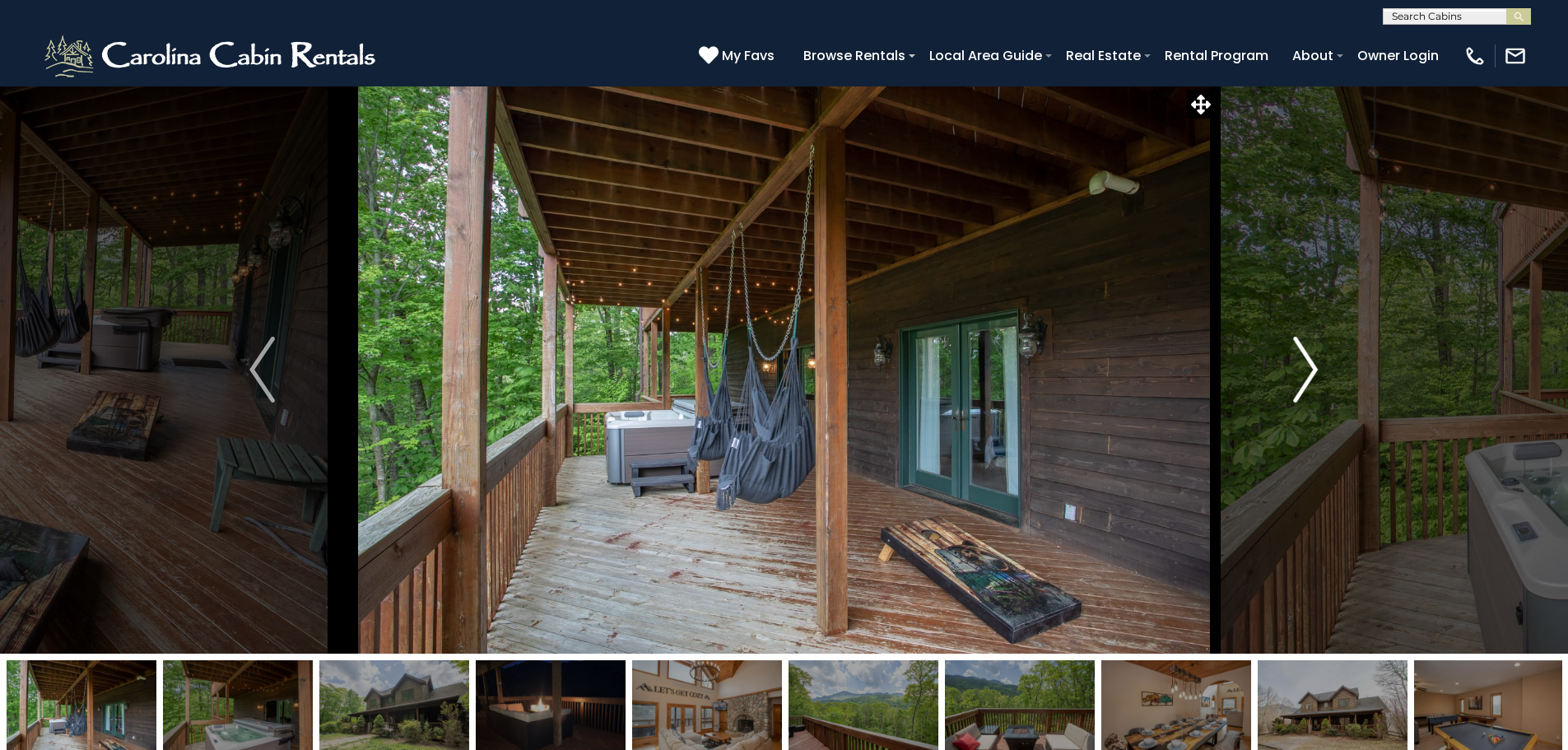
click at [1307, 365] on img "Next" at bounding box center [1305, 370] width 25 height 66
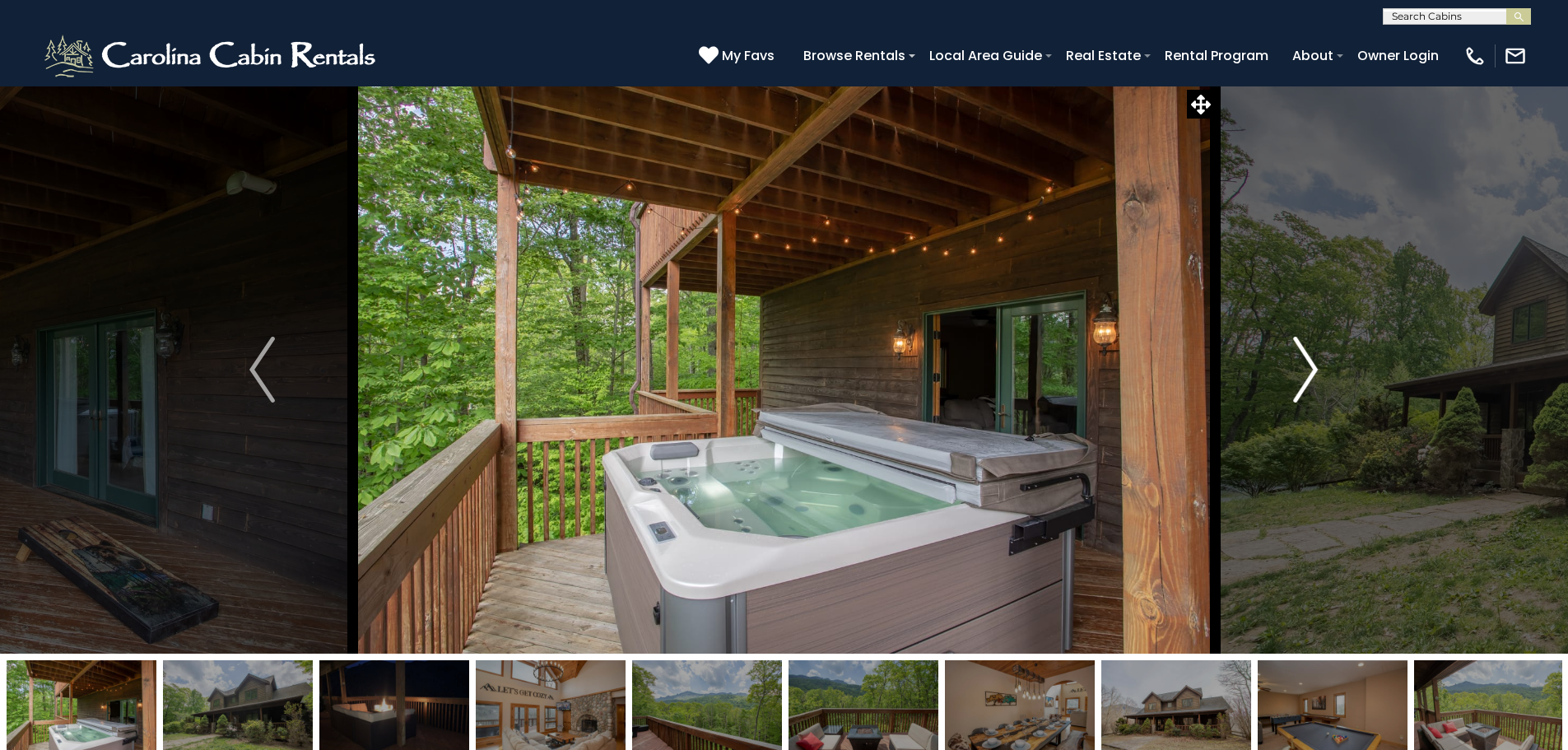
click at [1307, 365] on img "Next" at bounding box center [1305, 370] width 25 height 66
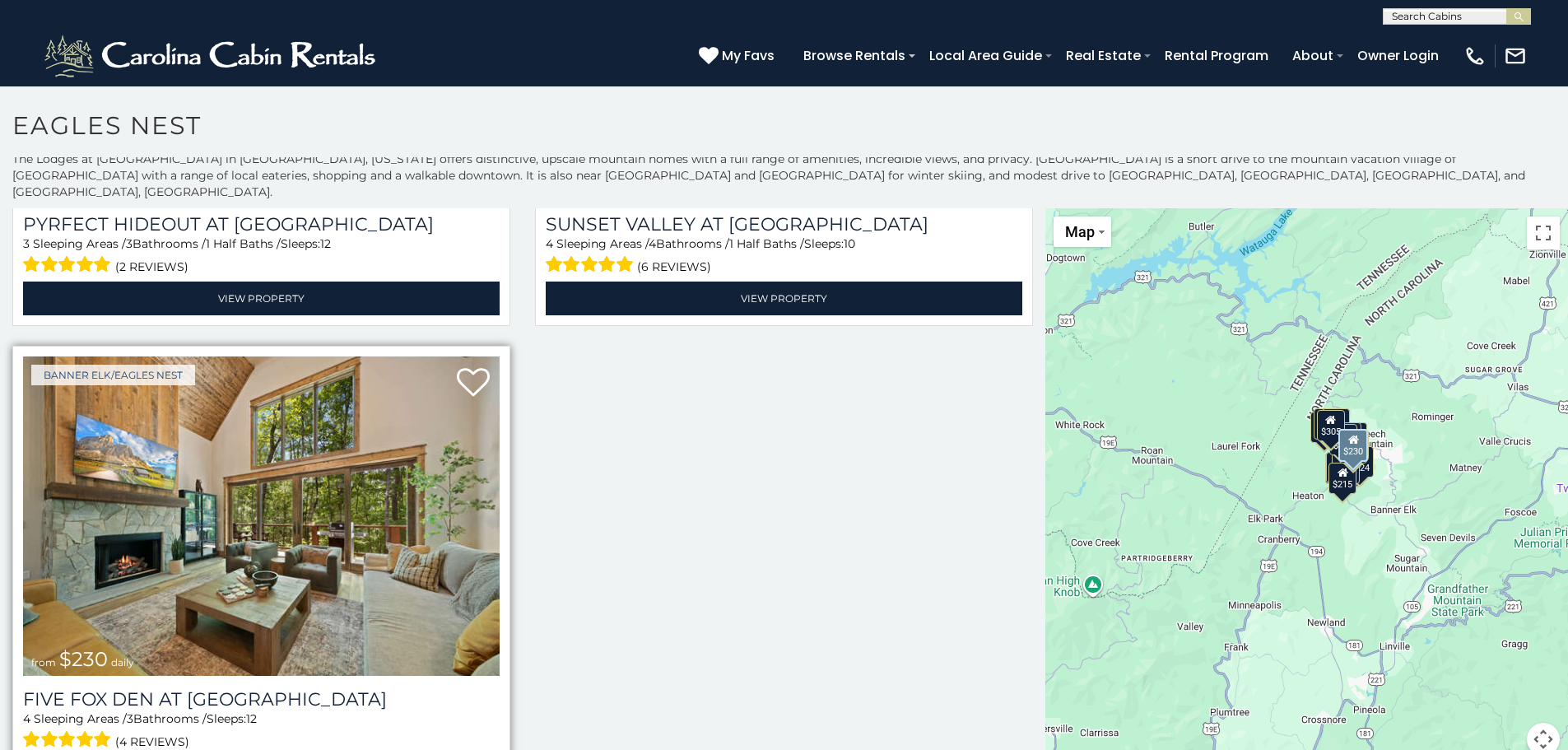
scroll to position [9, 0]
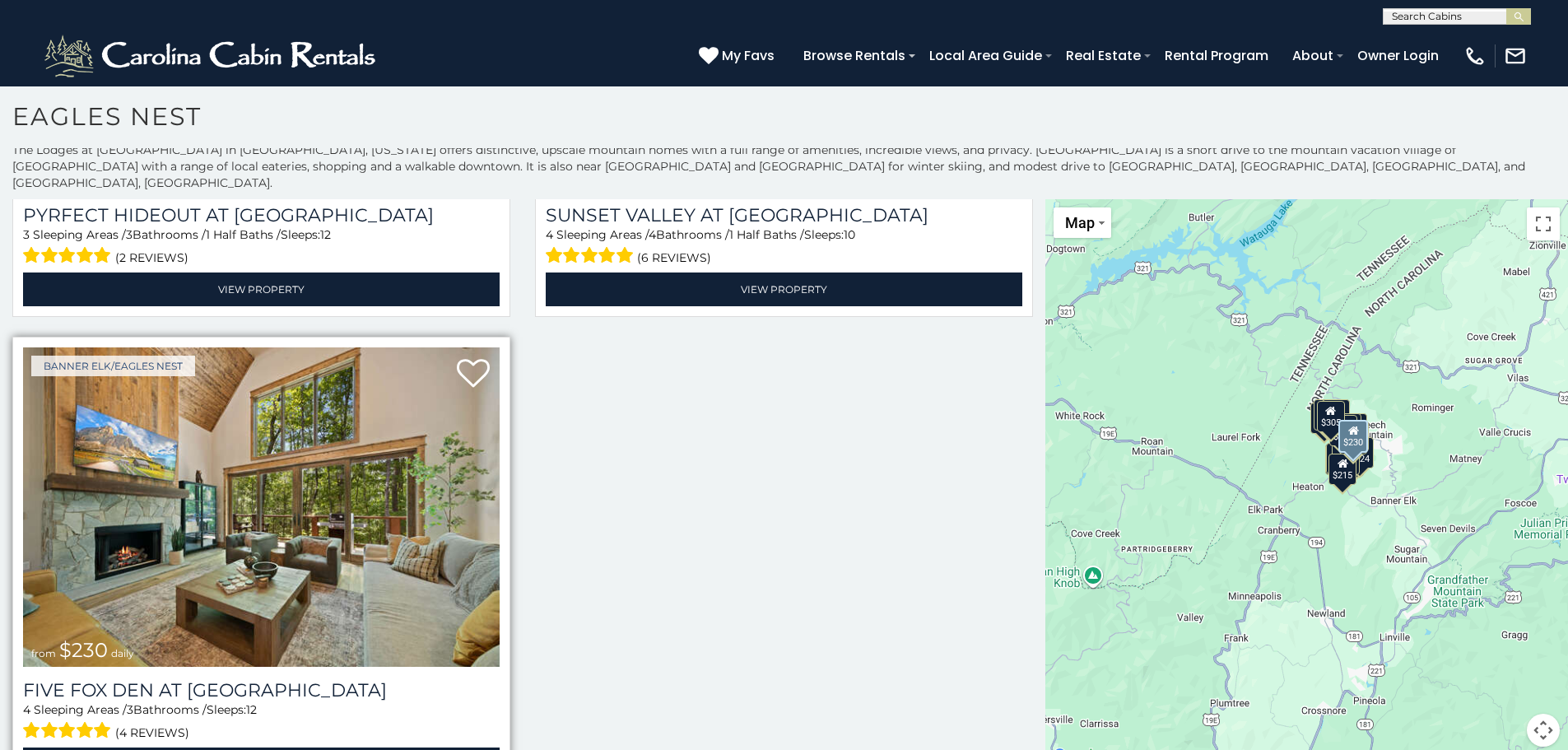
click at [418, 462] on img at bounding box center [261, 508] width 476 height 320
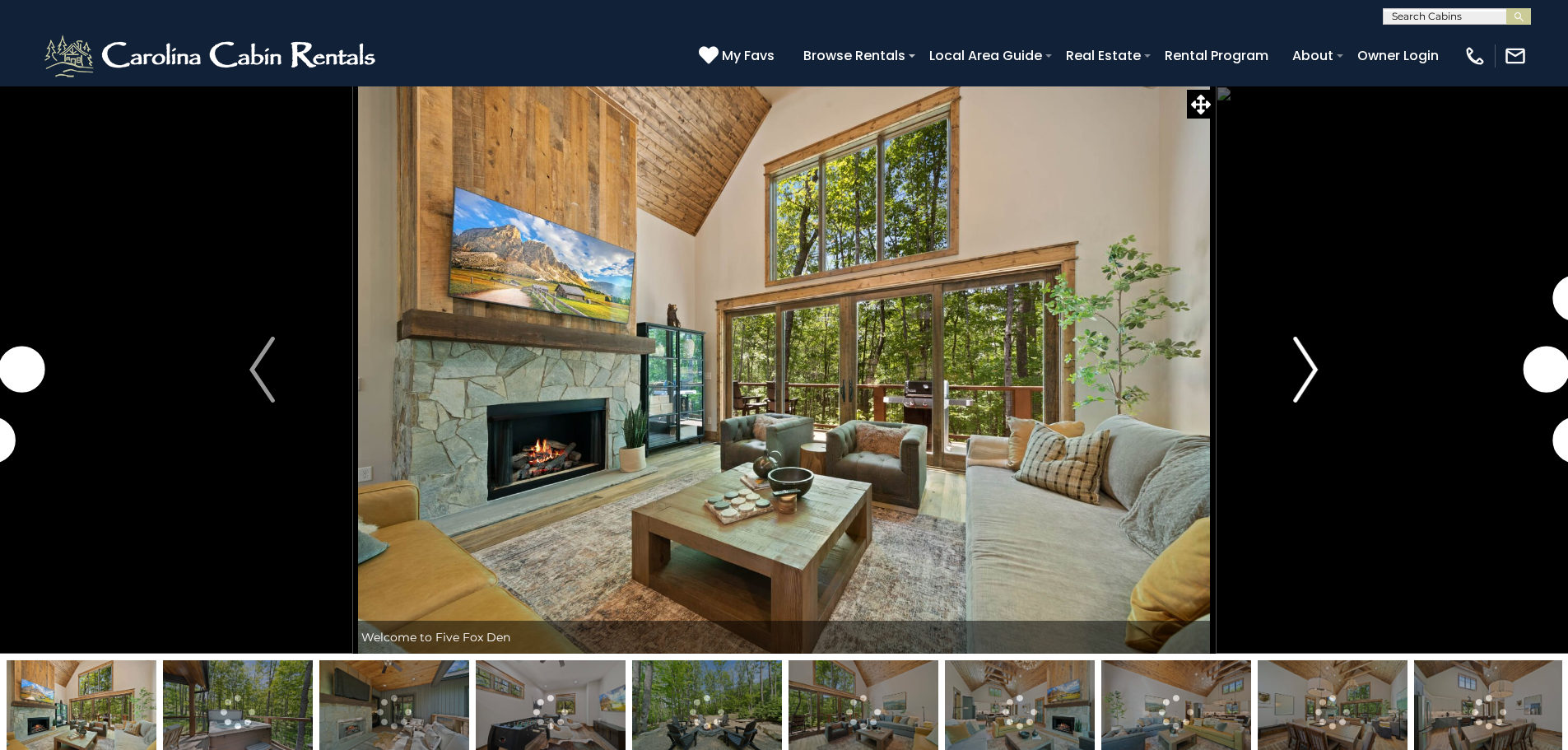
click at [1303, 375] on img "Next" at bounding box center [1305, 370] width 25 height 66
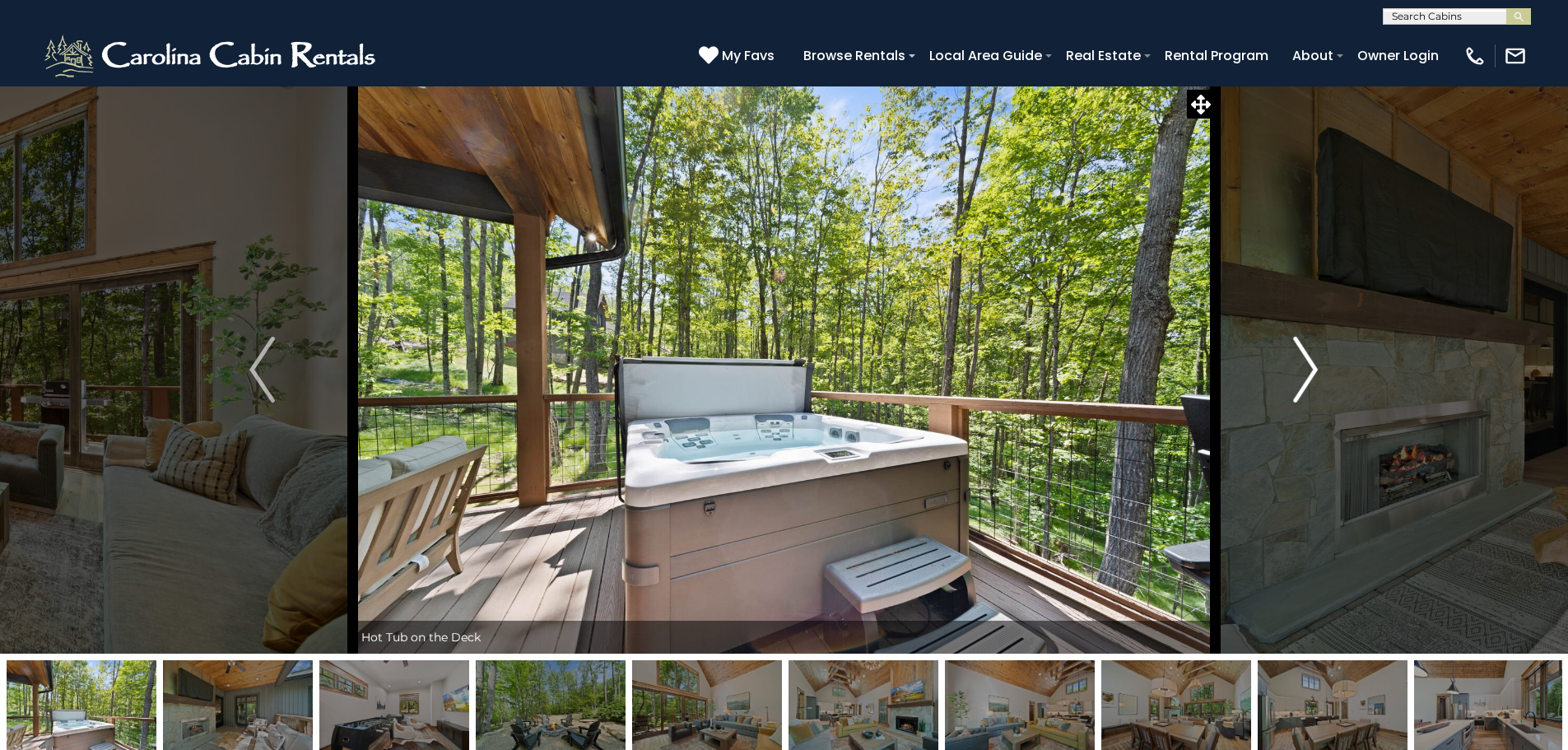
click at [1303, 374] on img "Next" at bounding box center [1305, 370] width 25 height 66
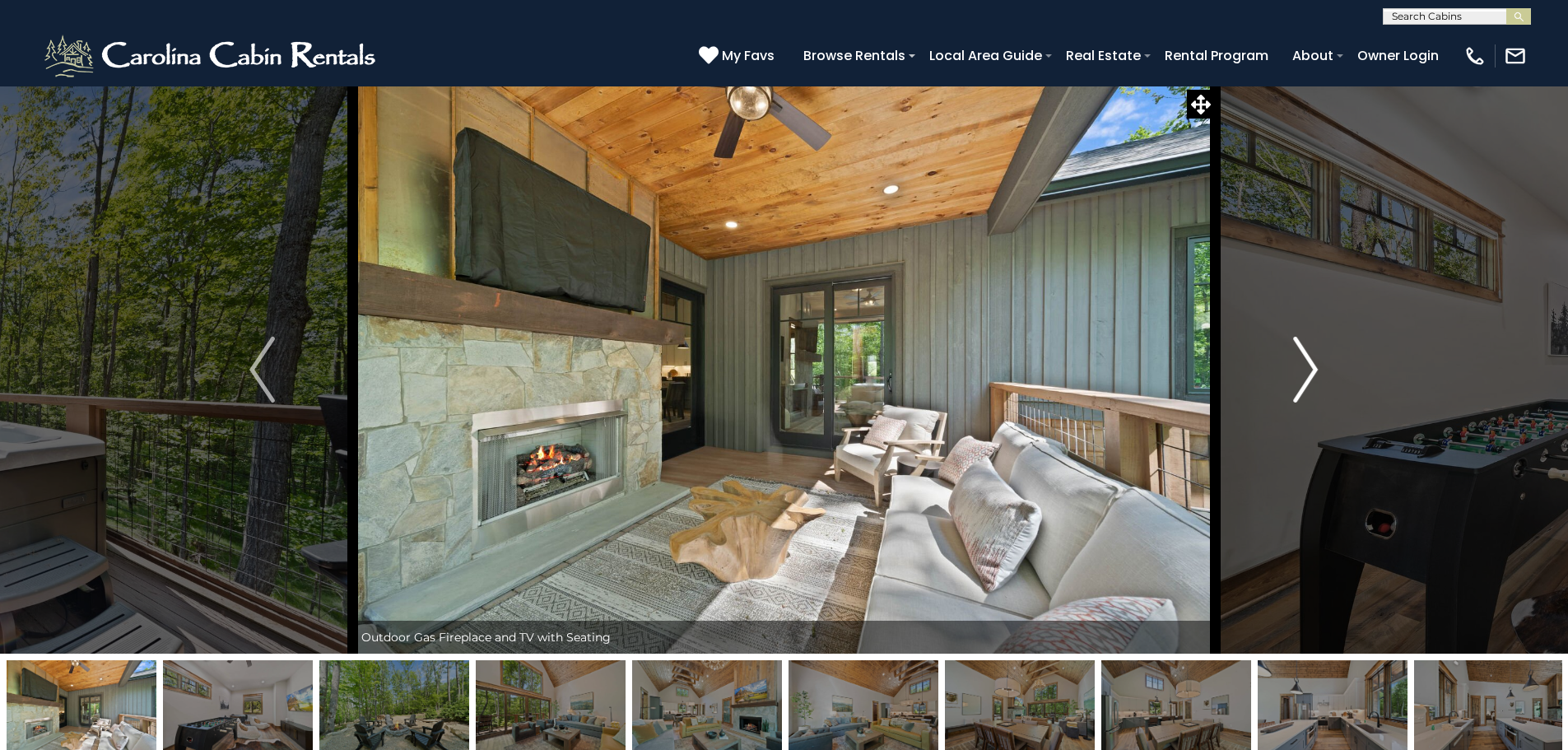
click at [1303, 374] on img "Next" at bounding box center [1305, 370] width 25 height 66
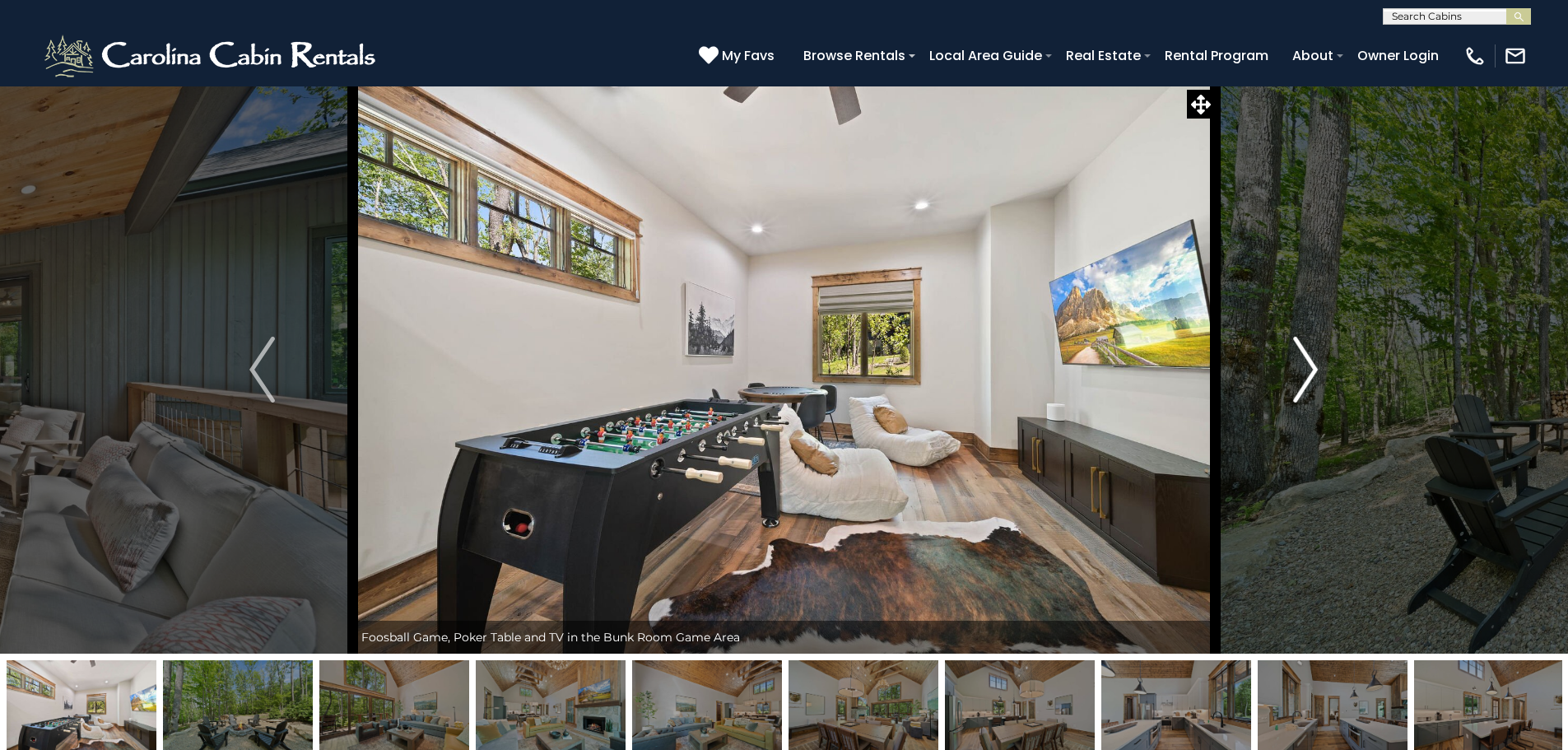
click at [1303, 374] on img "Next" at bounding box center [1305, 370] width 25 height 66
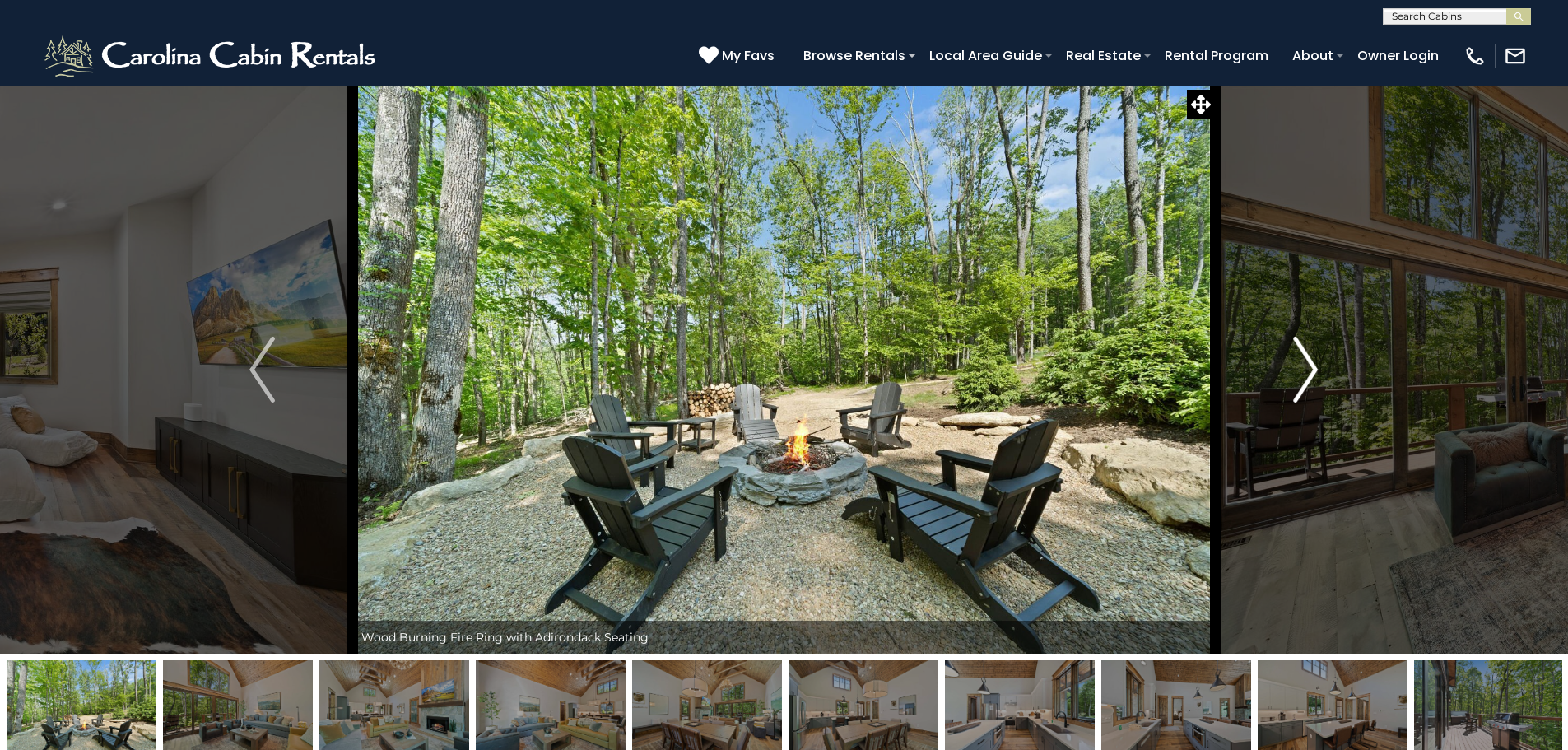
click at [1303, 374] on img "Next" at bounding box center [1305, 370] width 25 height 66
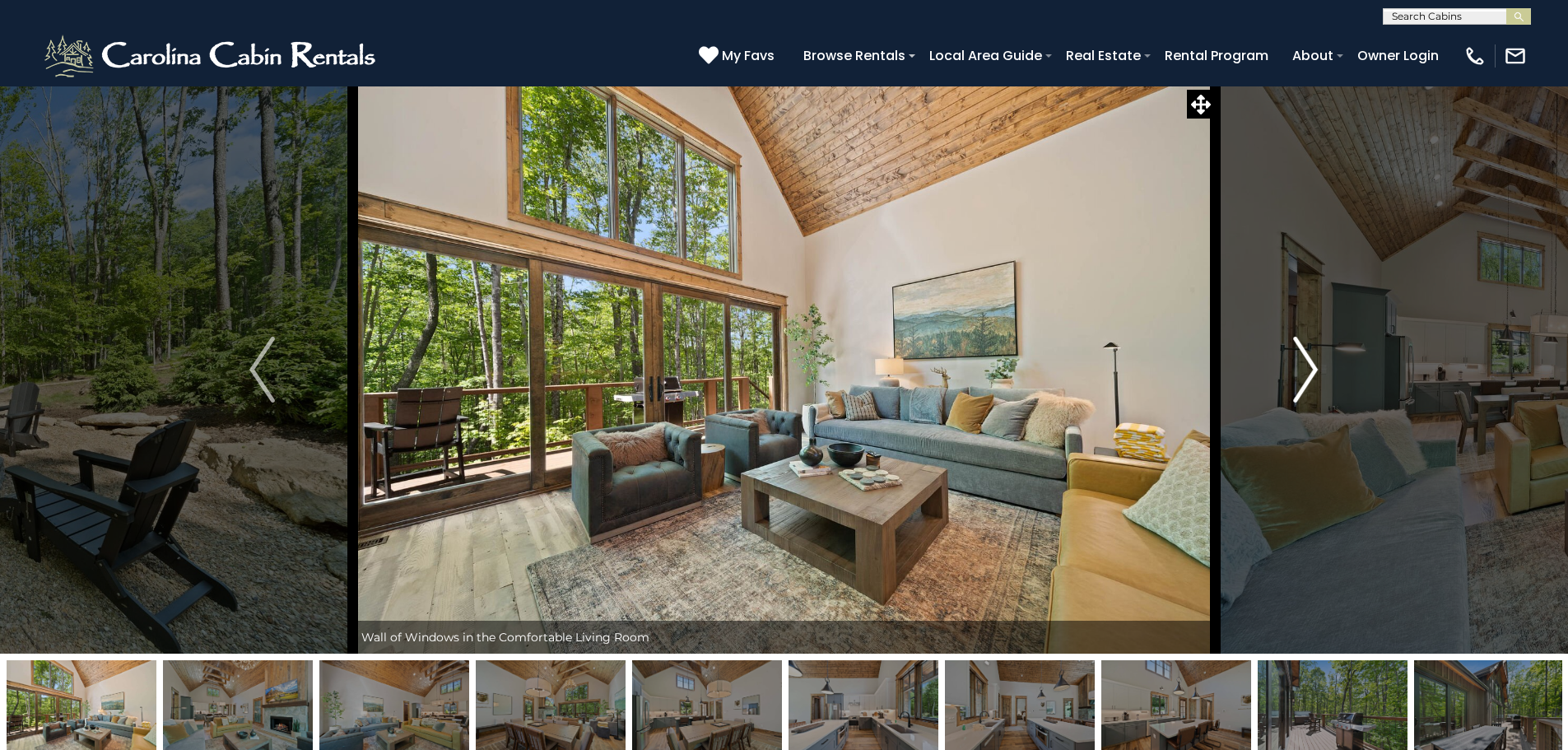
click at [1303, 374] on img "Next" at bounding box center [1305, 370] width 25 height 66
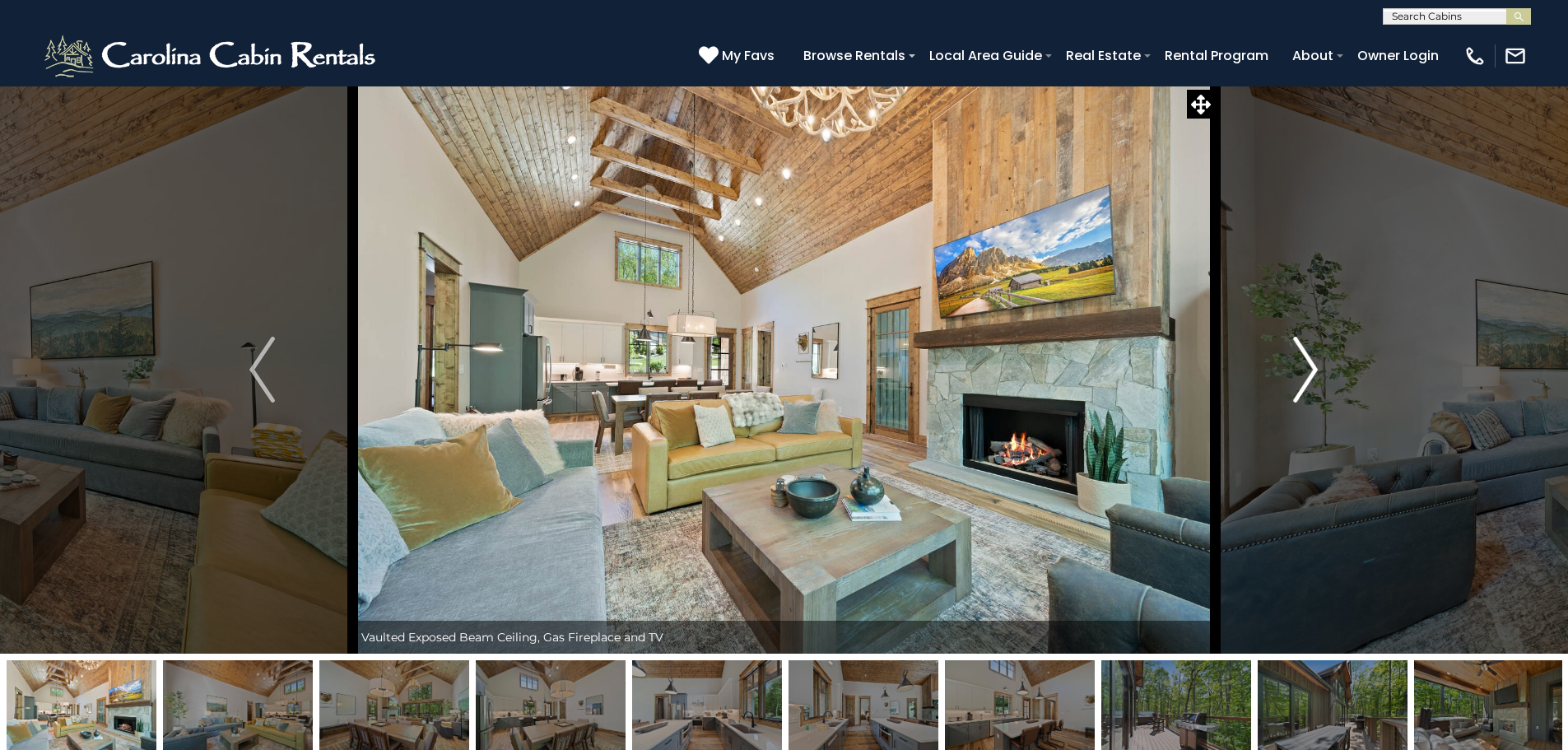
click at [1303, 374] on img "Next" at bounding box center [1305, 370] width 25 height 66
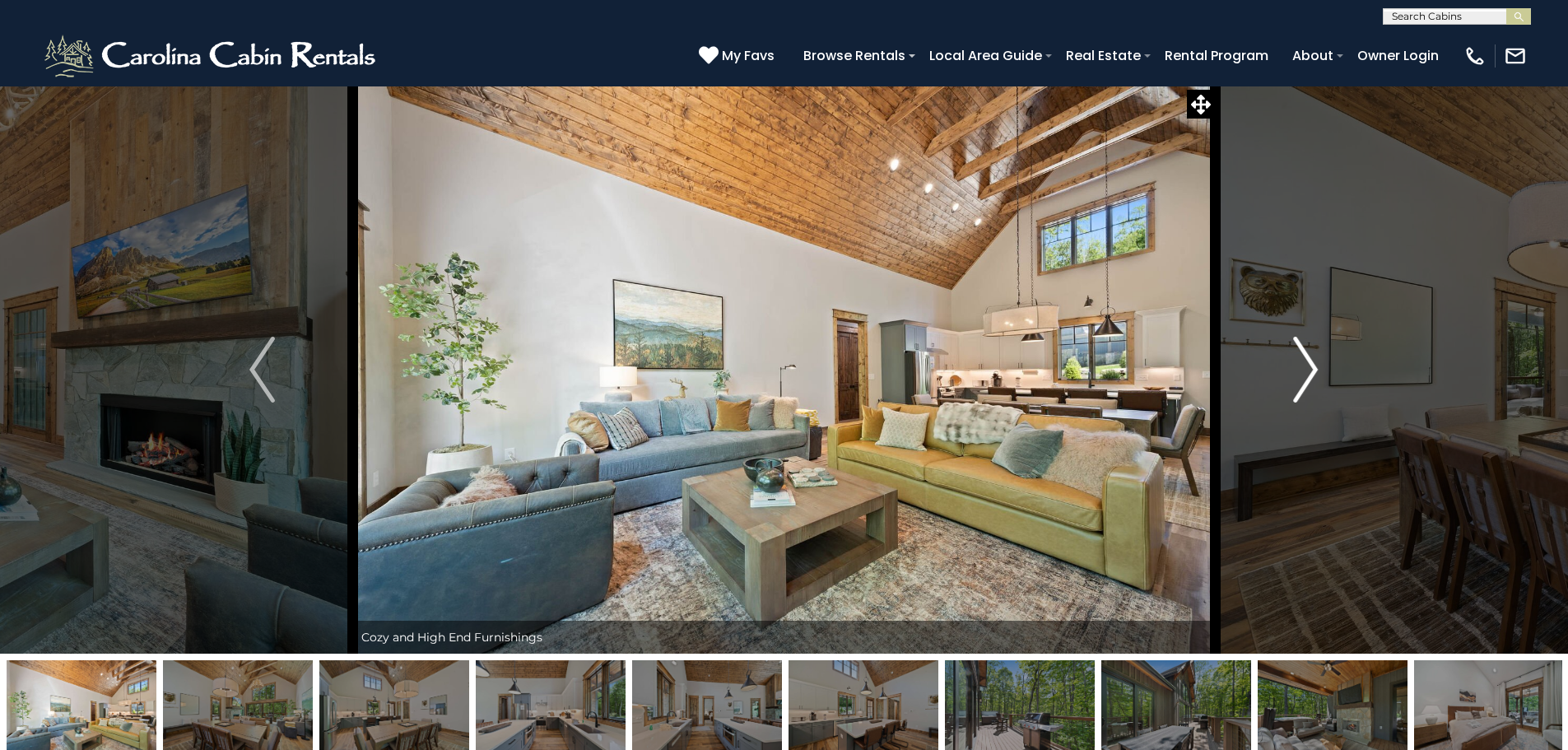
click at [1303, 374] on img "Next" at bounding box center [1305, 370] width 25 height 66
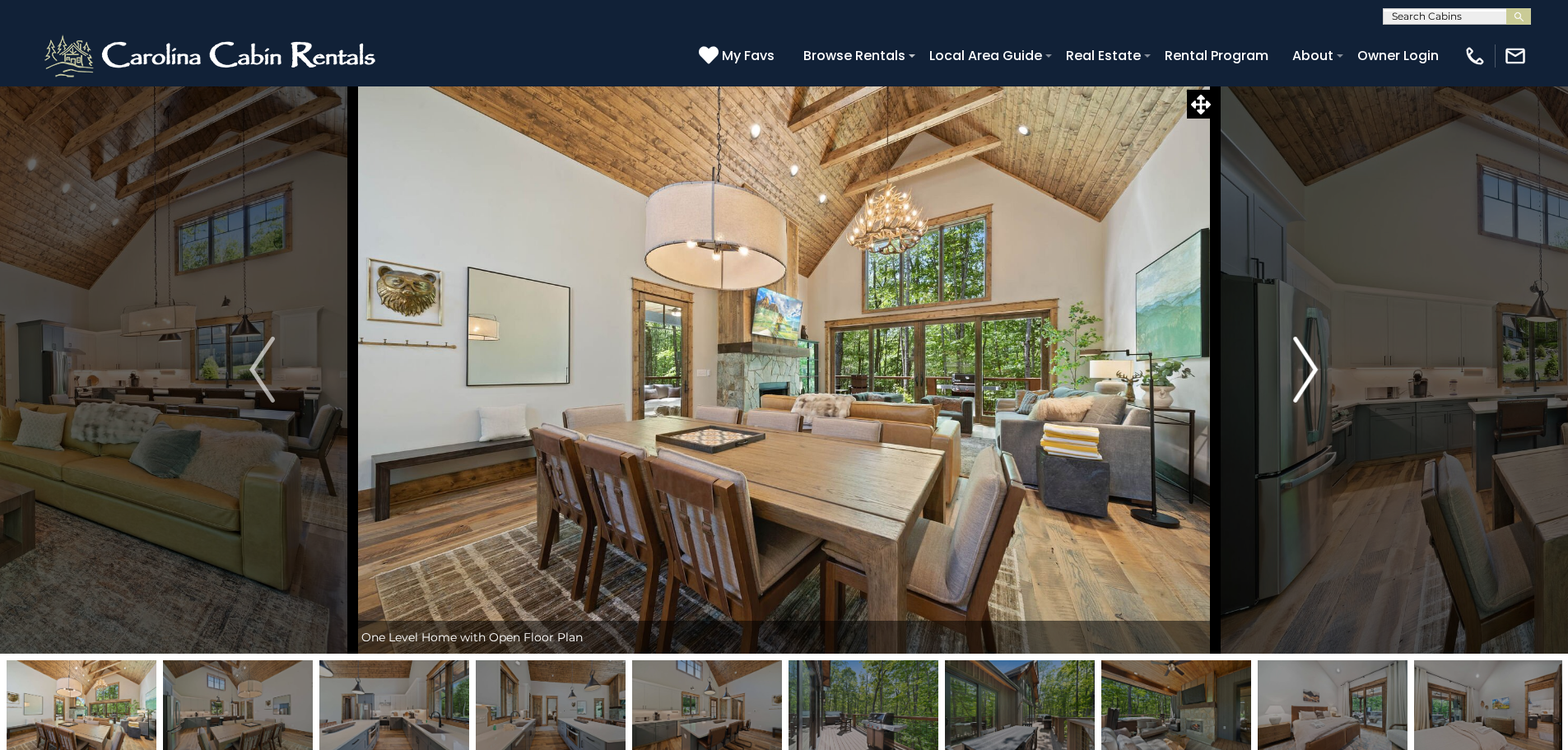
click at [1303, 374] on img "Next" at bounding box center [1305, 370] width 25 height 66
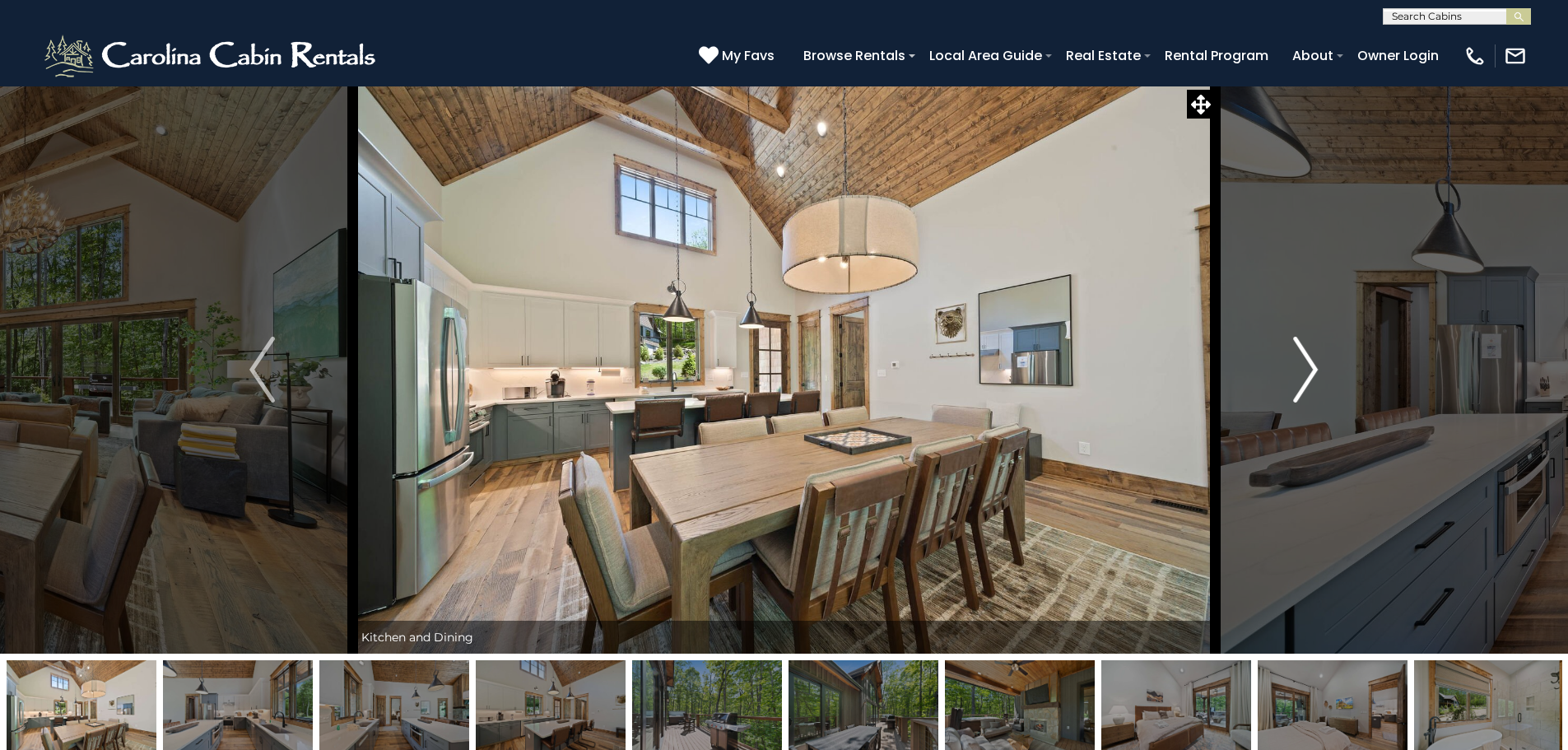
click at [1303, 374] on img "Next" at bounding box center [1305, 370] width 25 height 66
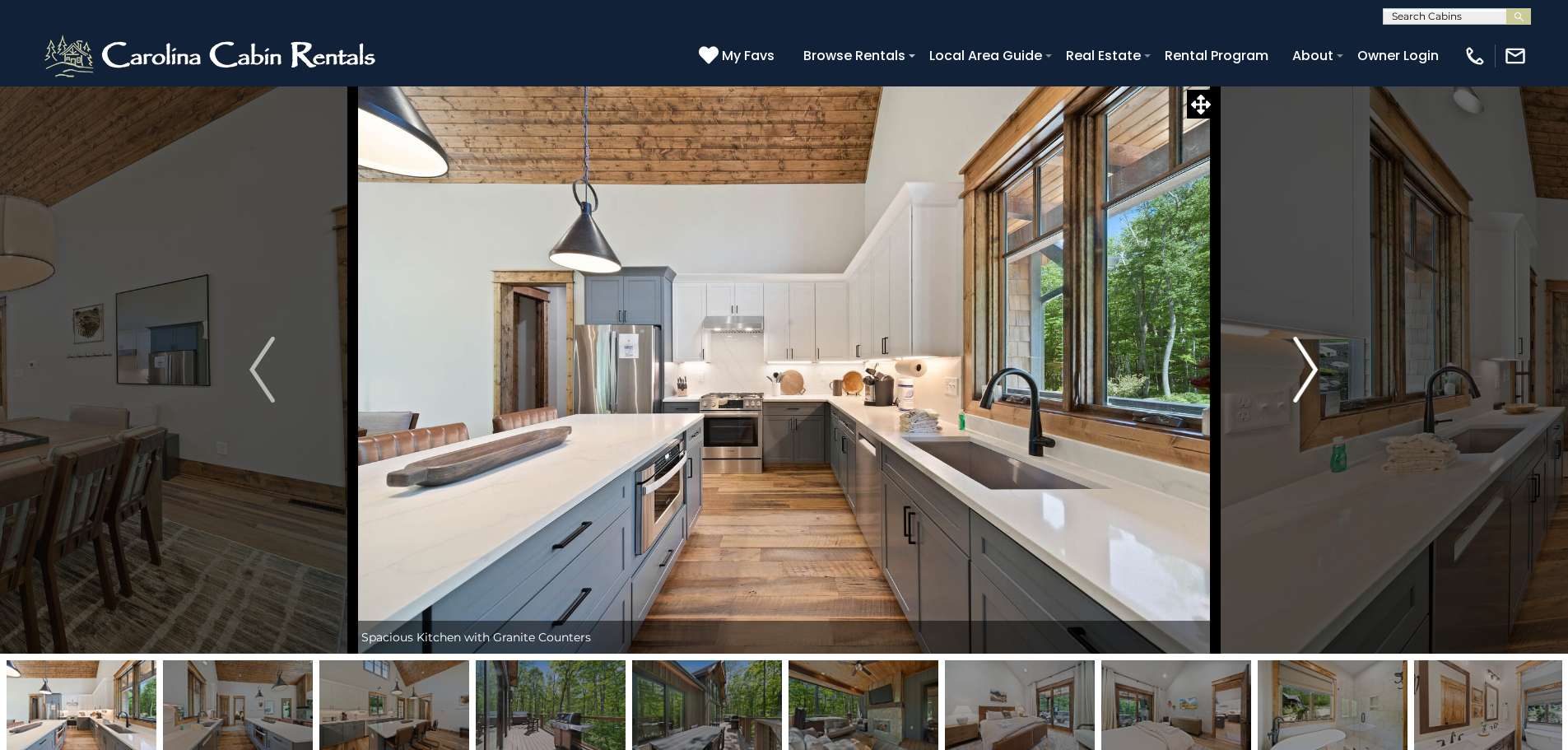
click at [1303, 374] on img "Next" at bounding box center [1305, 370] width 25 height 66
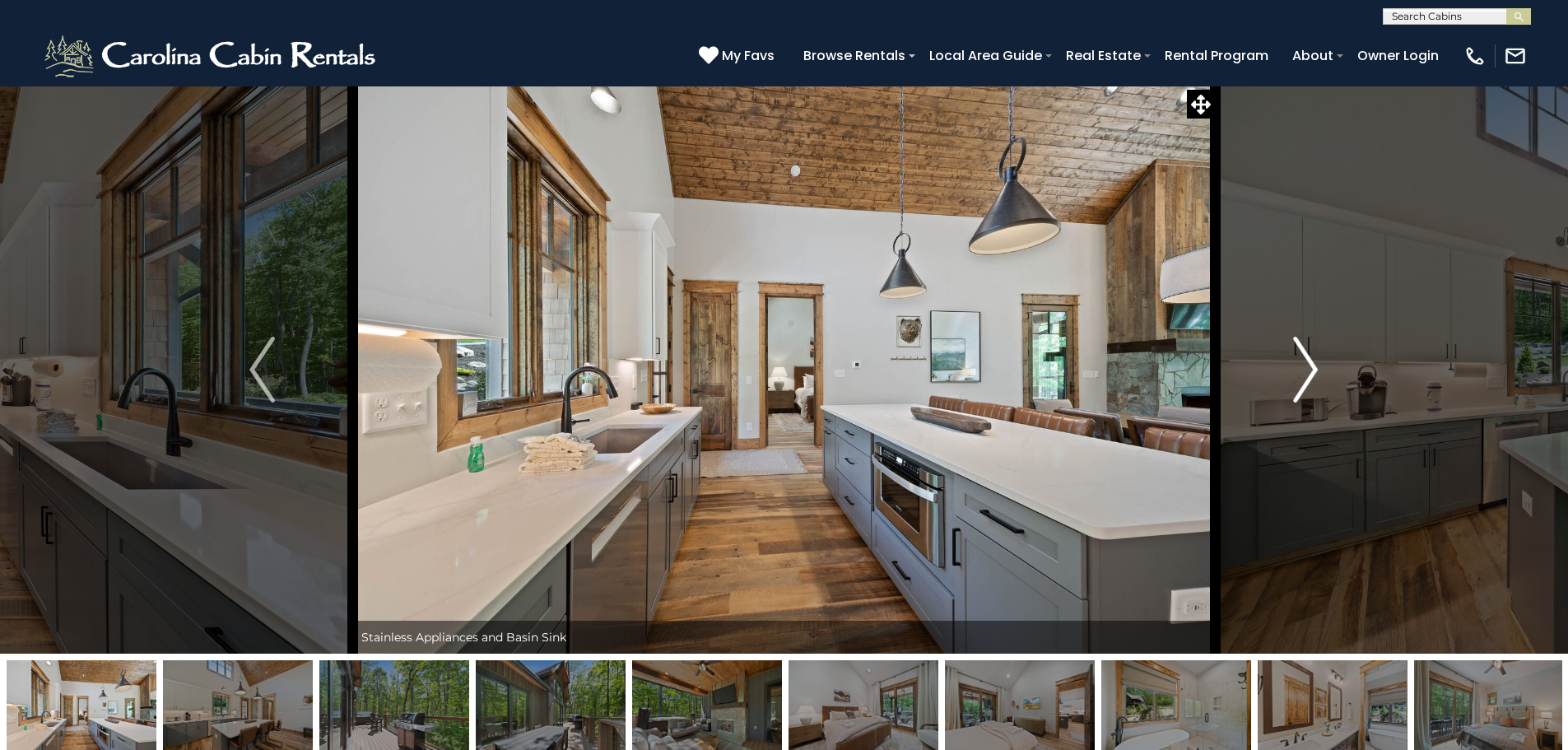
click at [1303, 374] on img "Next" at bounding box center [1305, 370] width 25 height 66
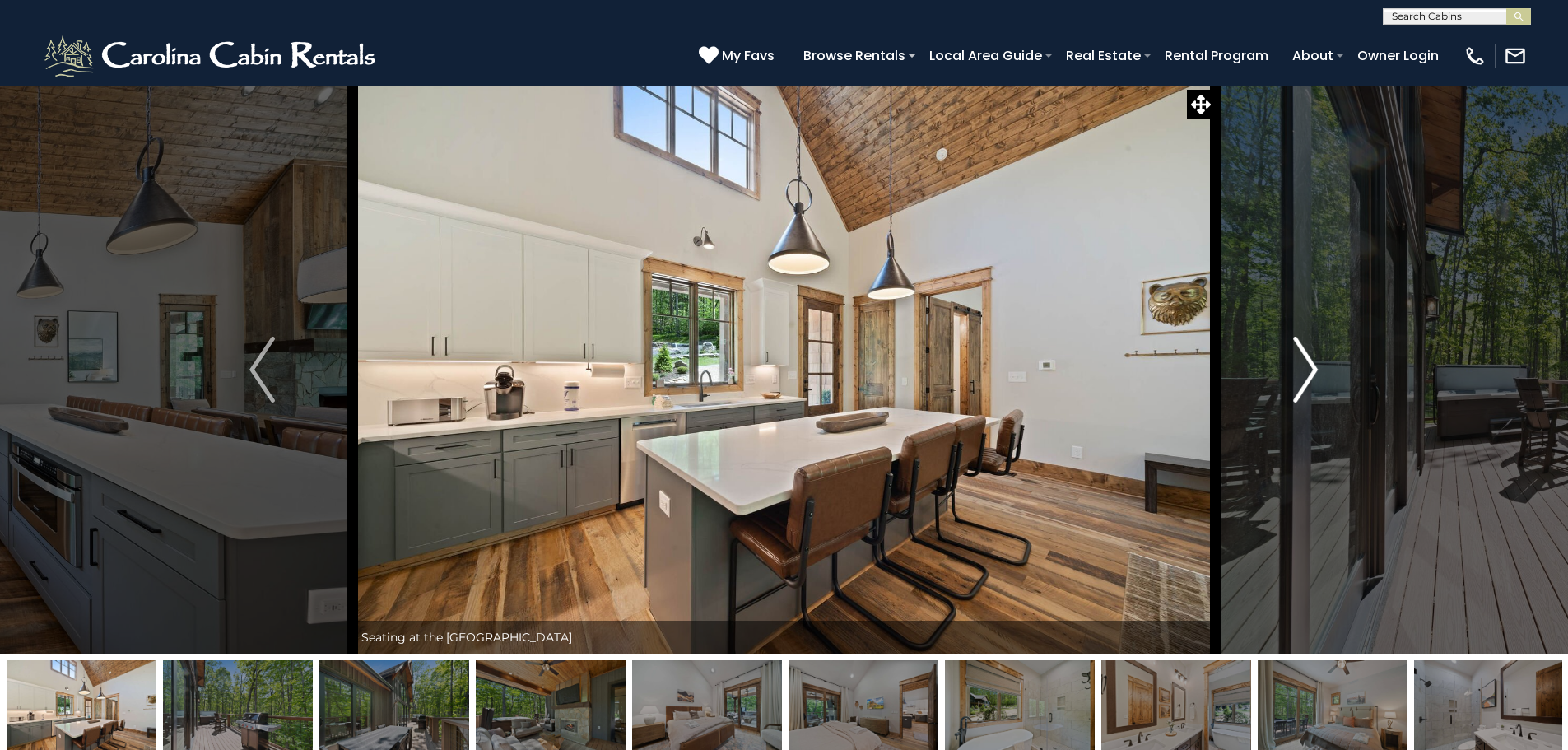
click at [1303, 374] on img "Next" at bounding box center [1305, 370] width 25 height 66
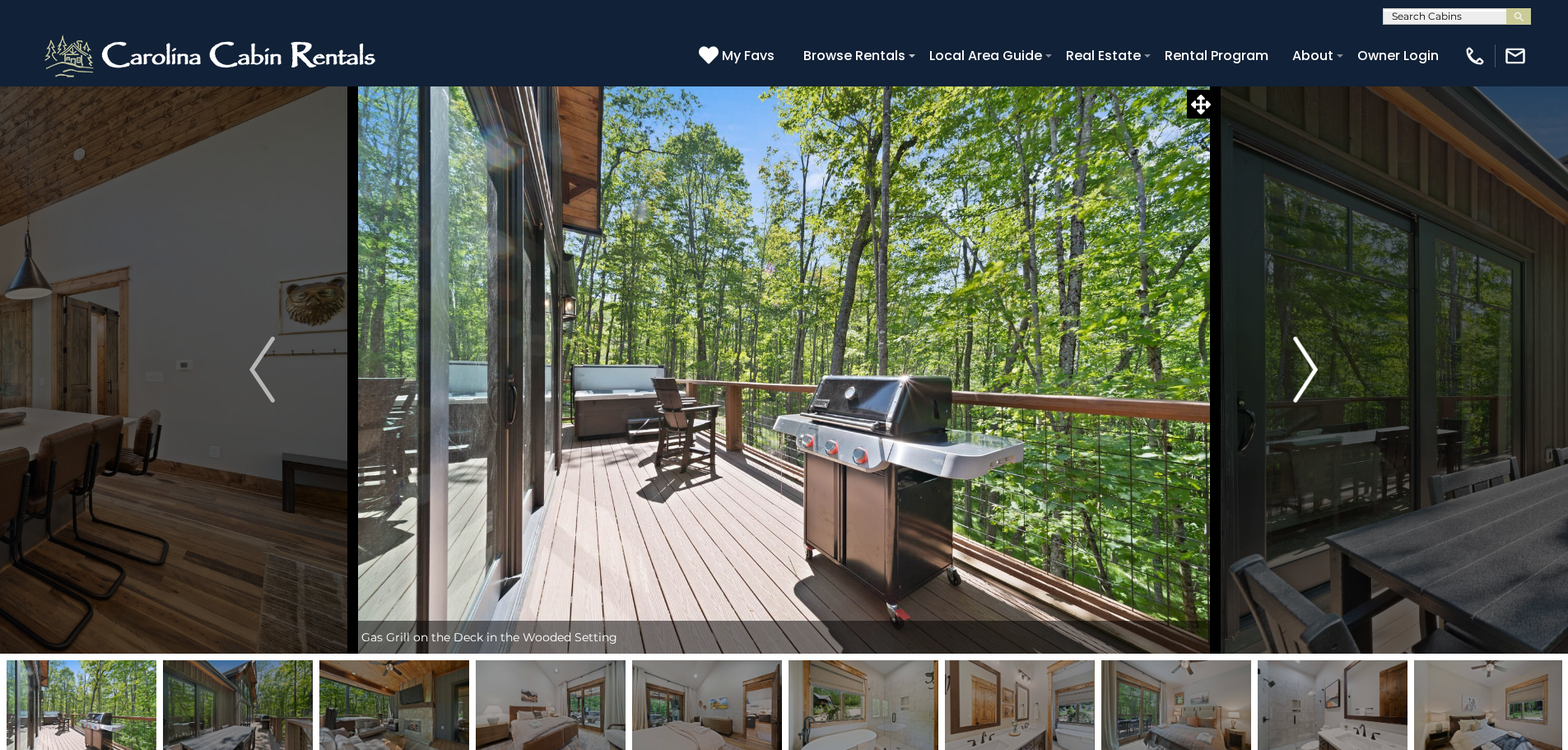
click at [1303, 374] on img "Next" at bounding box center [1305, 370] width 25 height 66
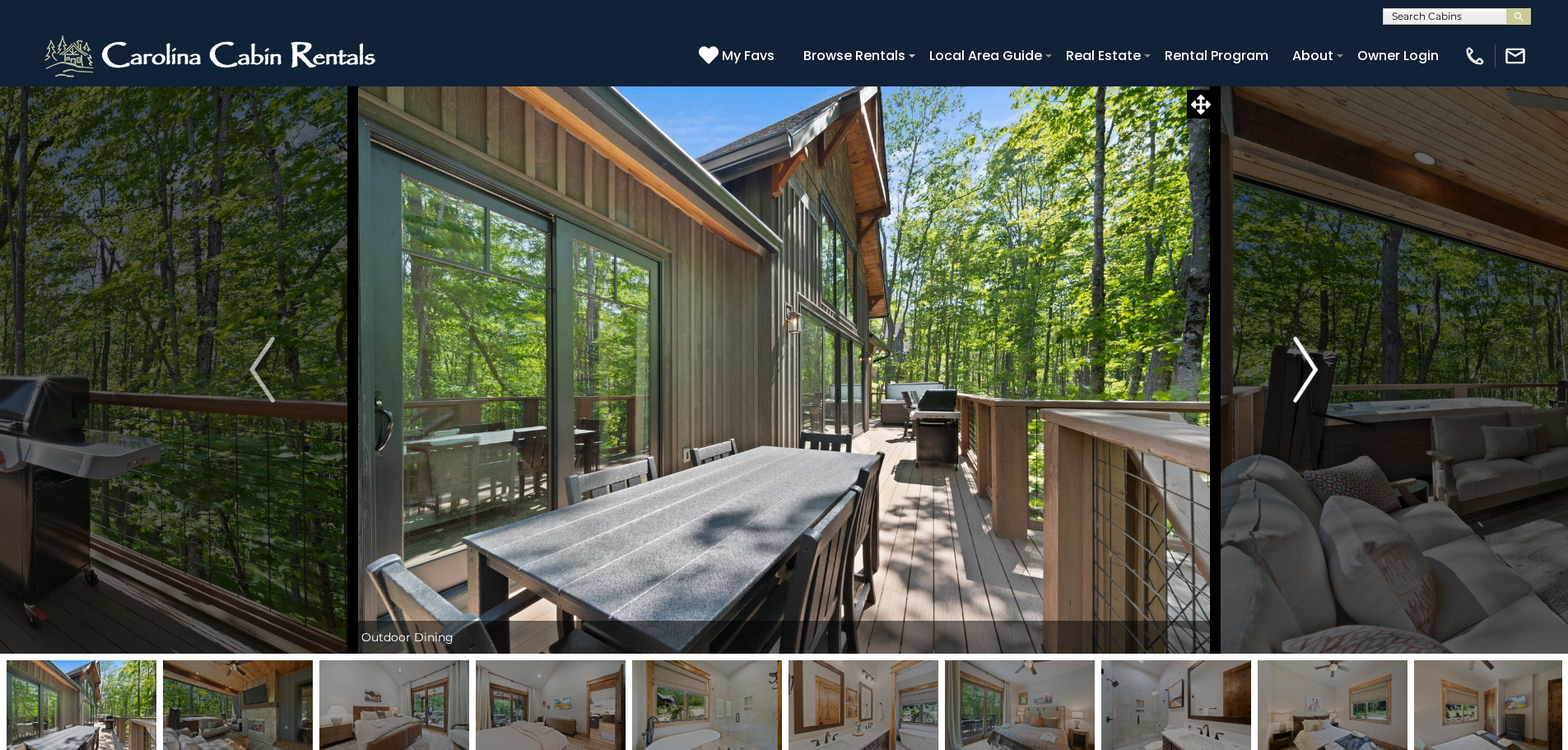
click at [1303, 374] on img "Next" at bounding box center [1305, 370] width 25 height 66
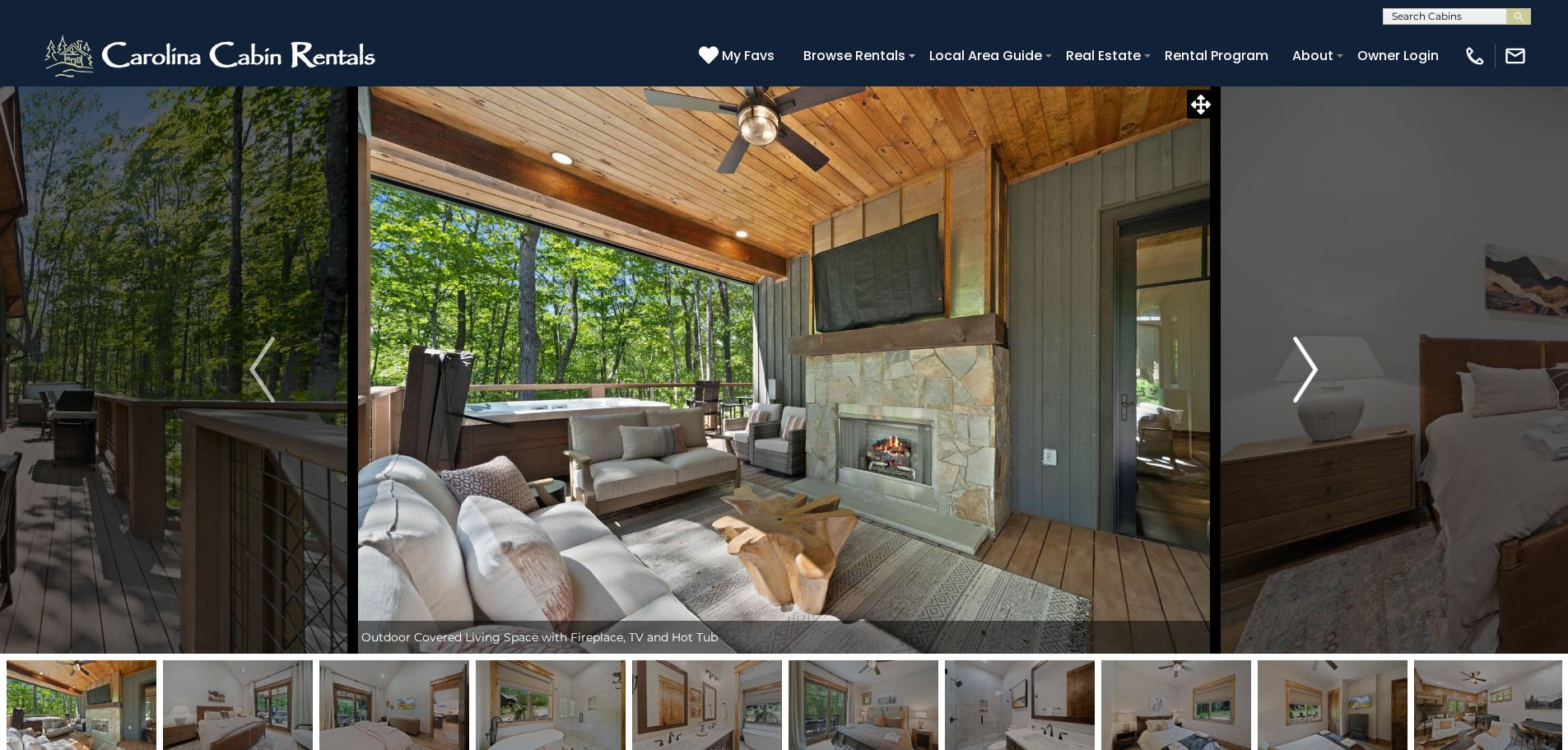
click at [1303, 374] on img "Next" at bounding box center [1305, 370] width 25 height 66
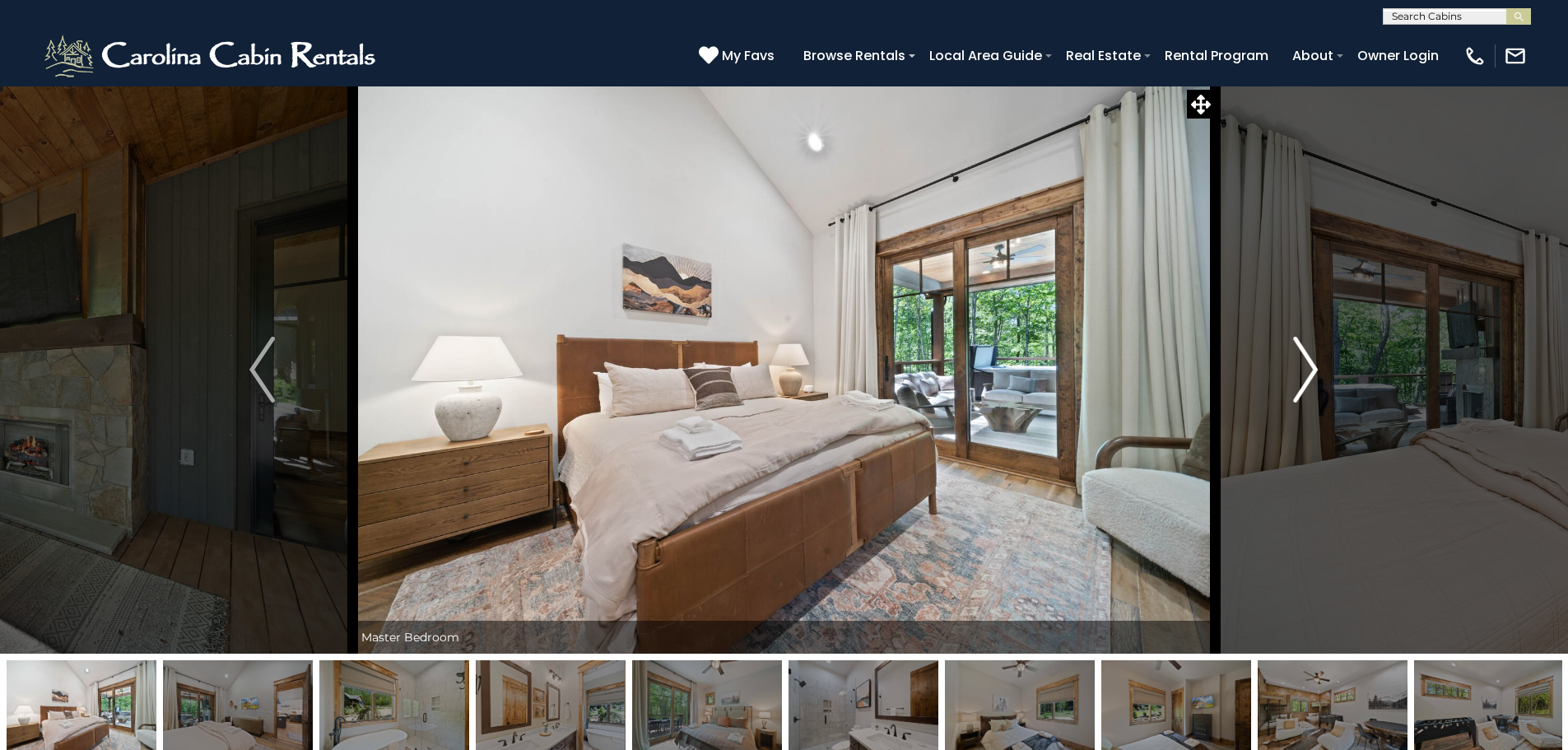
click at [1303, 374] on img "Next" at bounding box center [1305, 370] width 25 height 66
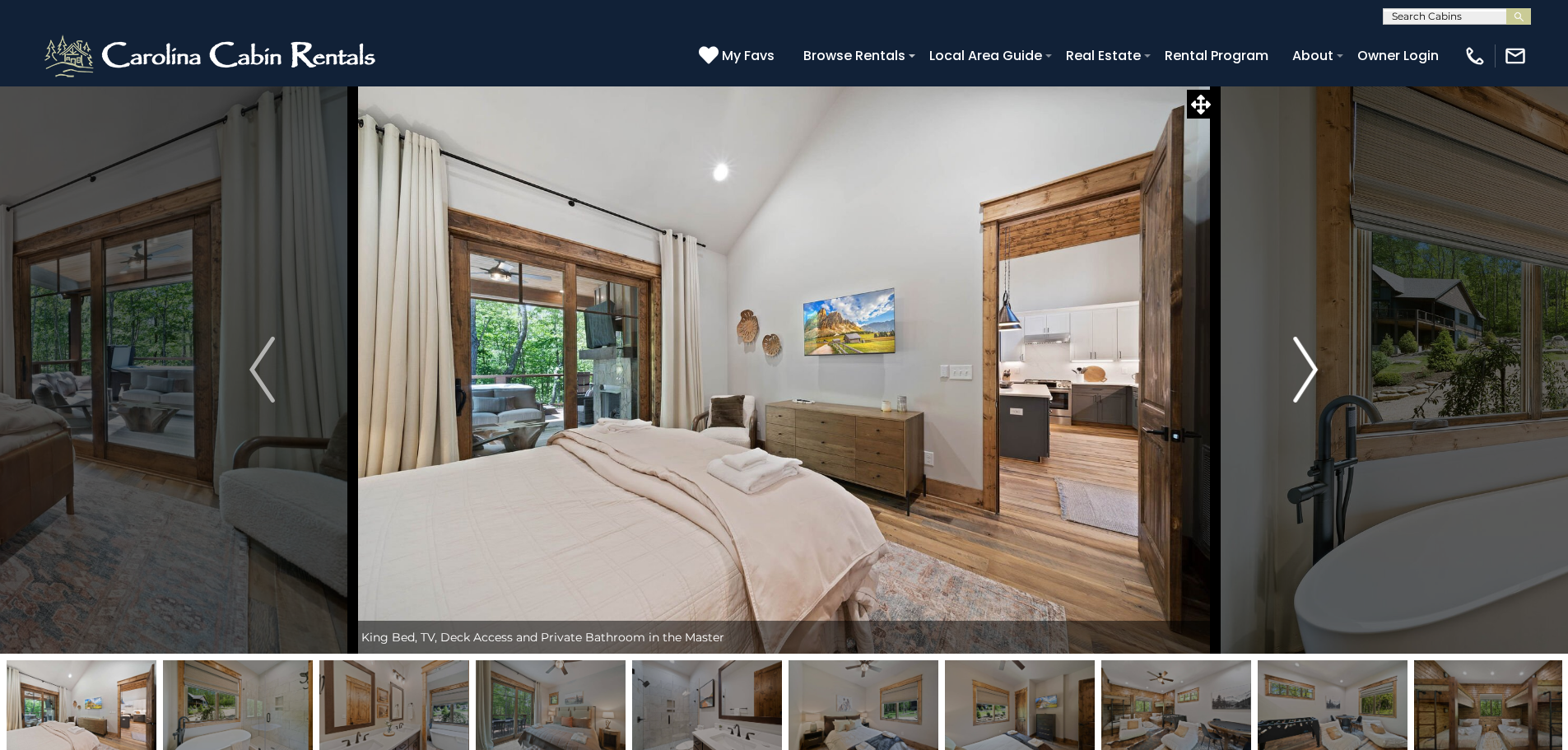
click at [1303, 374] on img "Next" at bounding box center [1305, 370] width 25 height 66
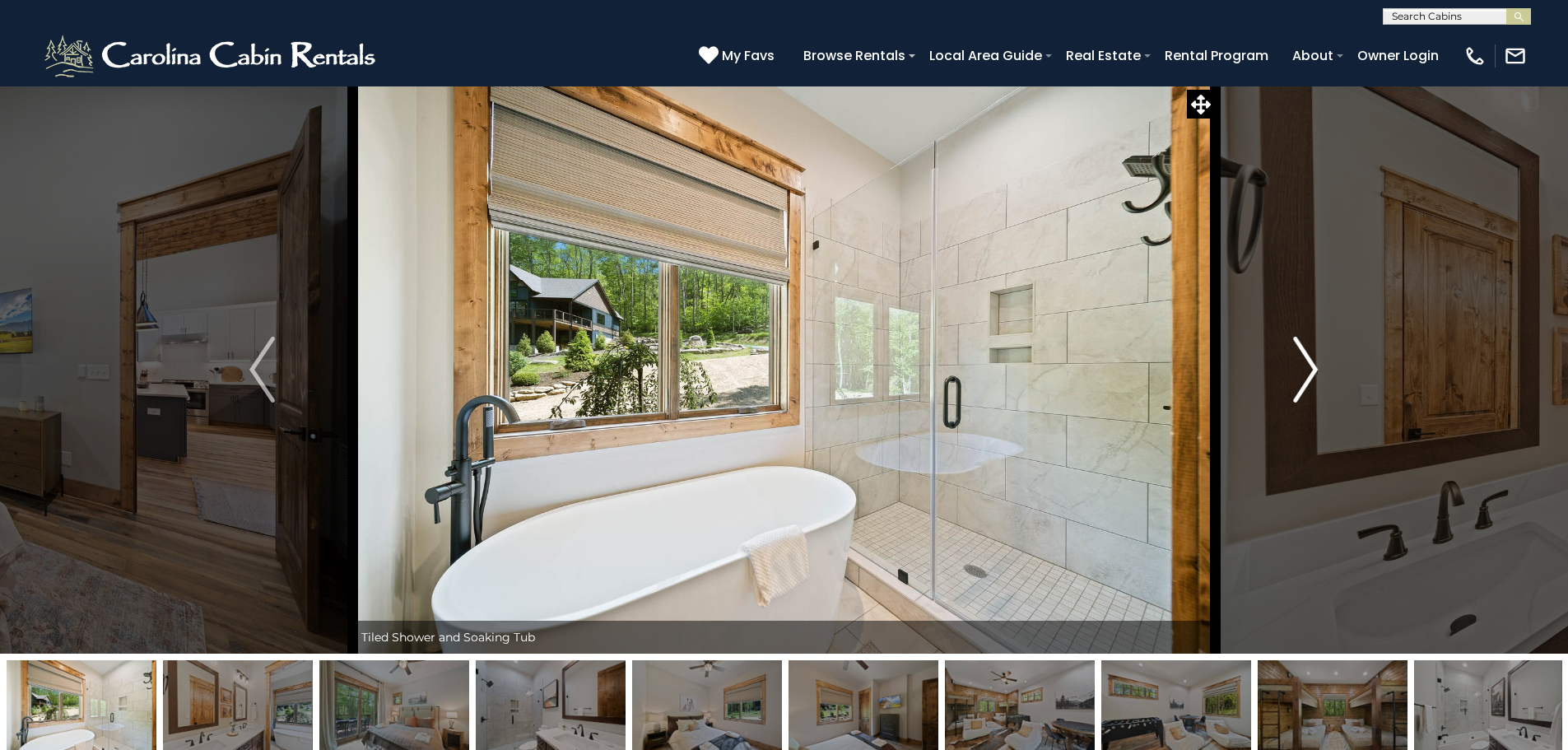
click at [1303, 374] on img "Next" at bounding box center [1305, 370] width 25 height 66
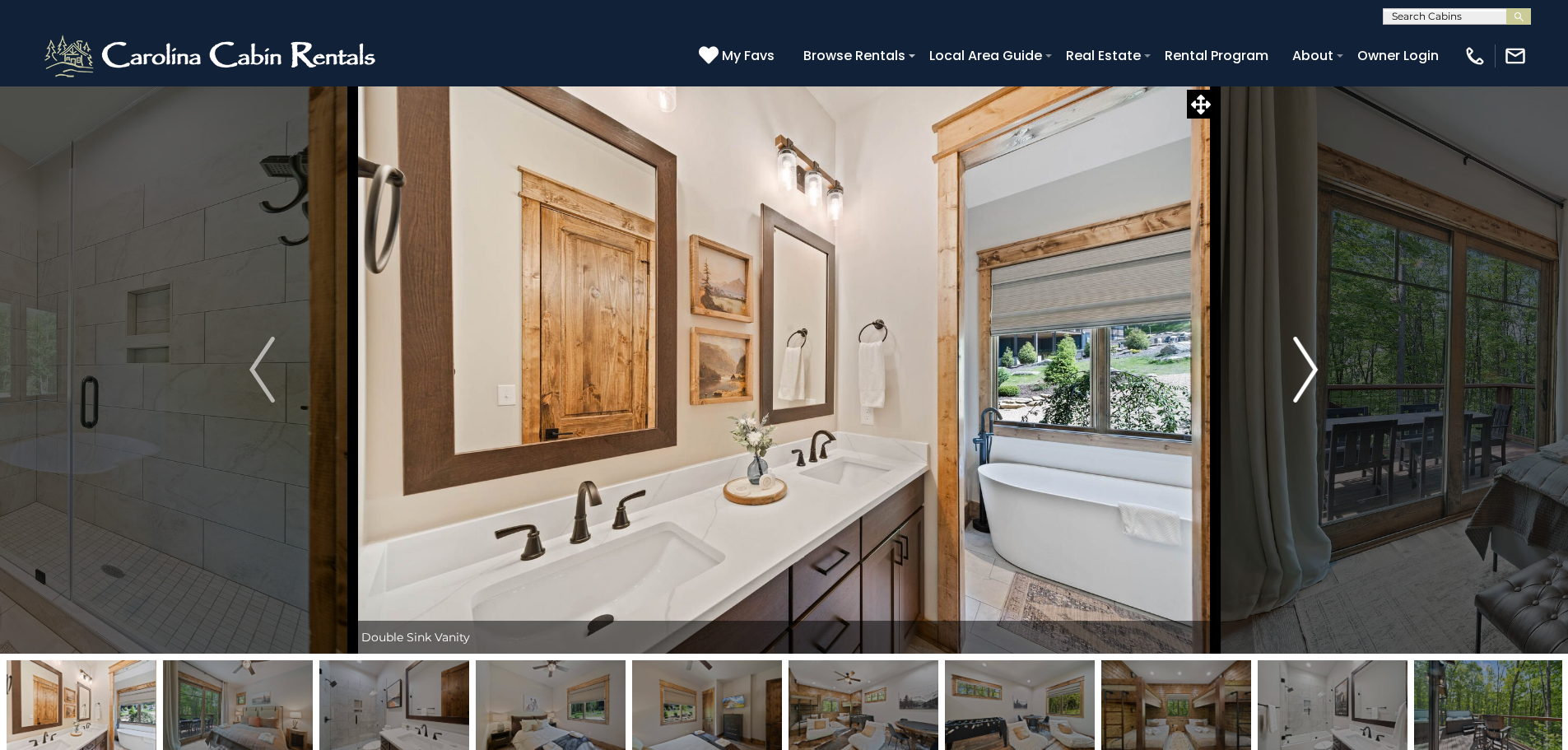
click at [1303, 374] on img "Next" at bounding box center [1305, 370] width 25 height 66
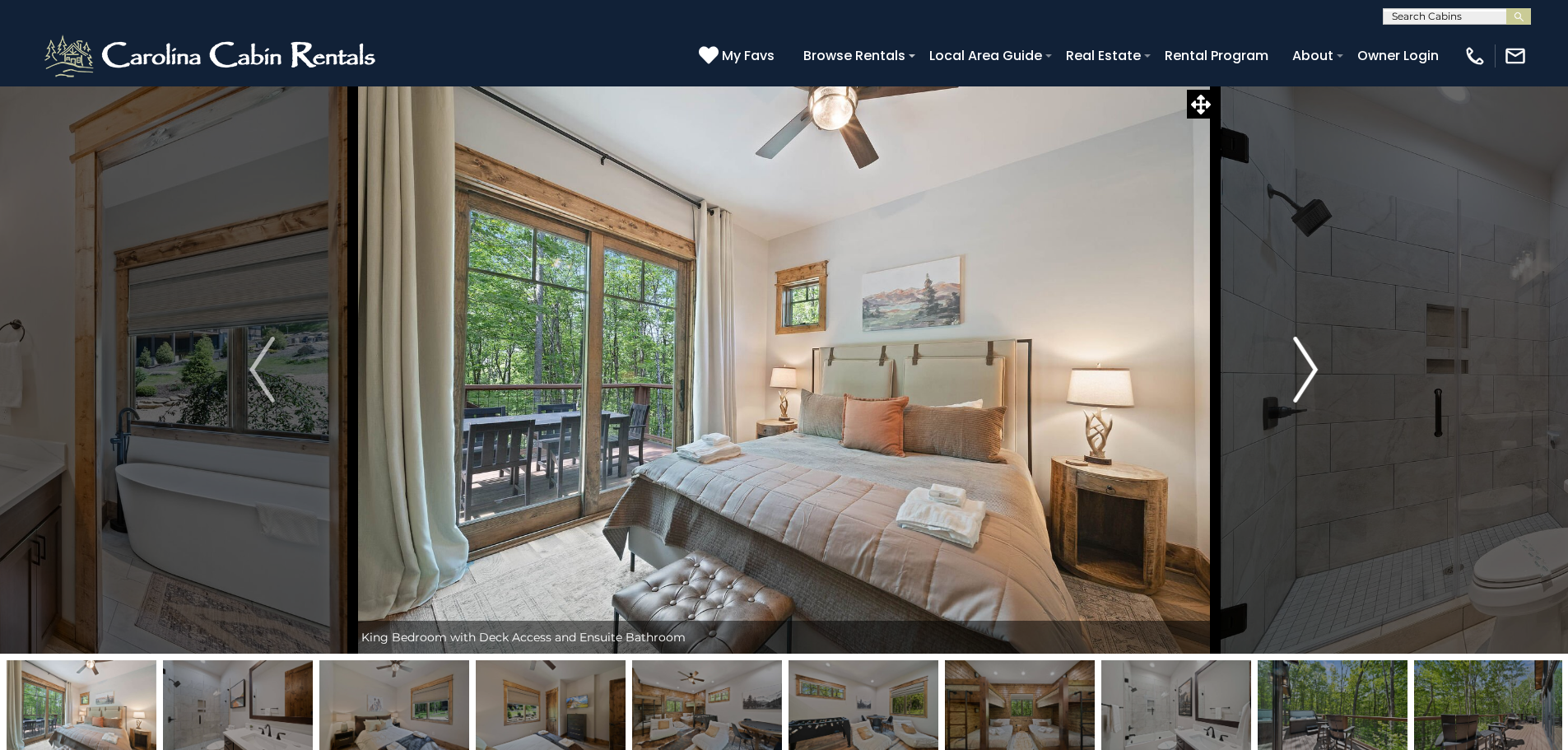
click at [1303, 374] on img "Next" at bounding box center [1305, 370] width 25 height 66
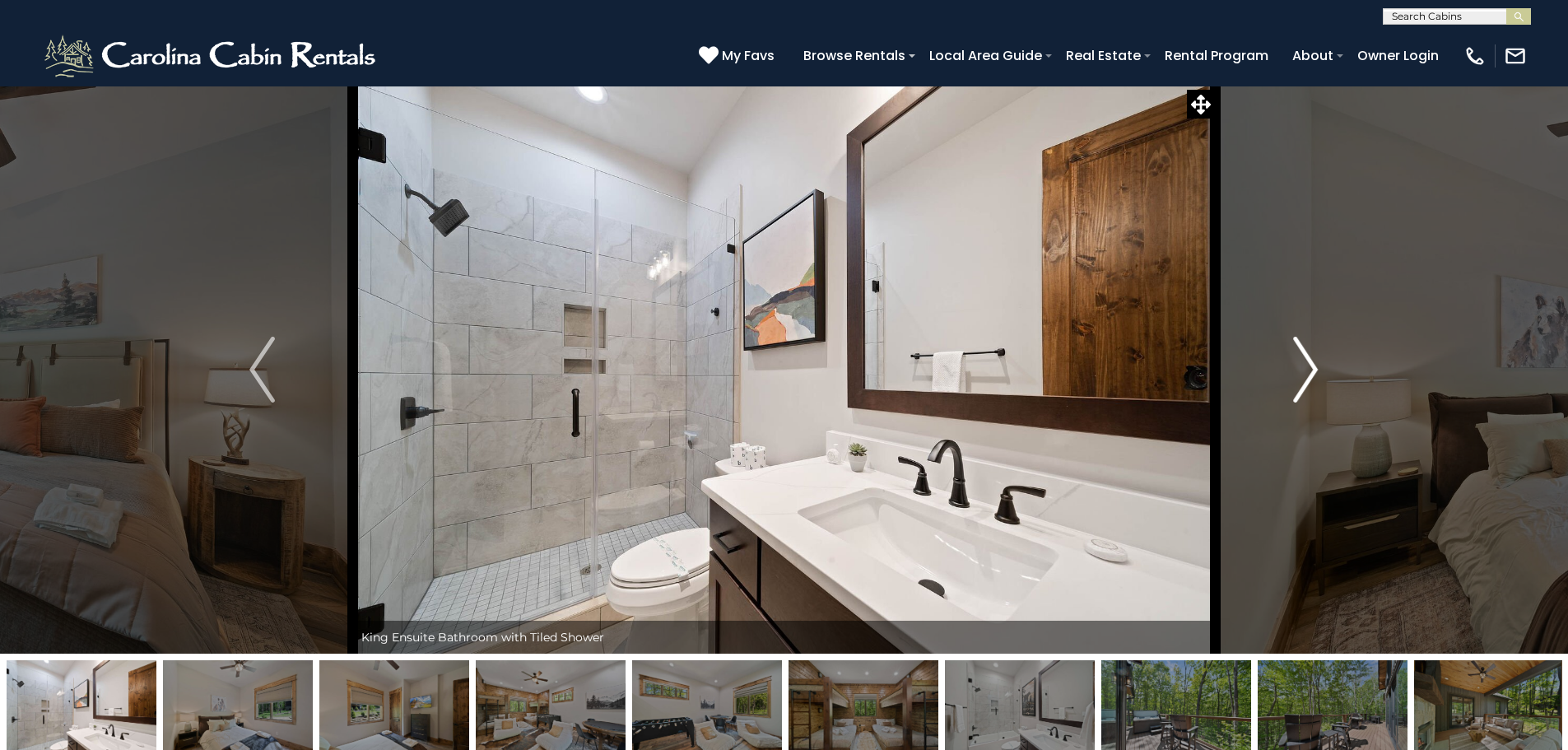
click at [1303, 374] on img "Next" at bounding box center [1305, 370] width 25 height 66
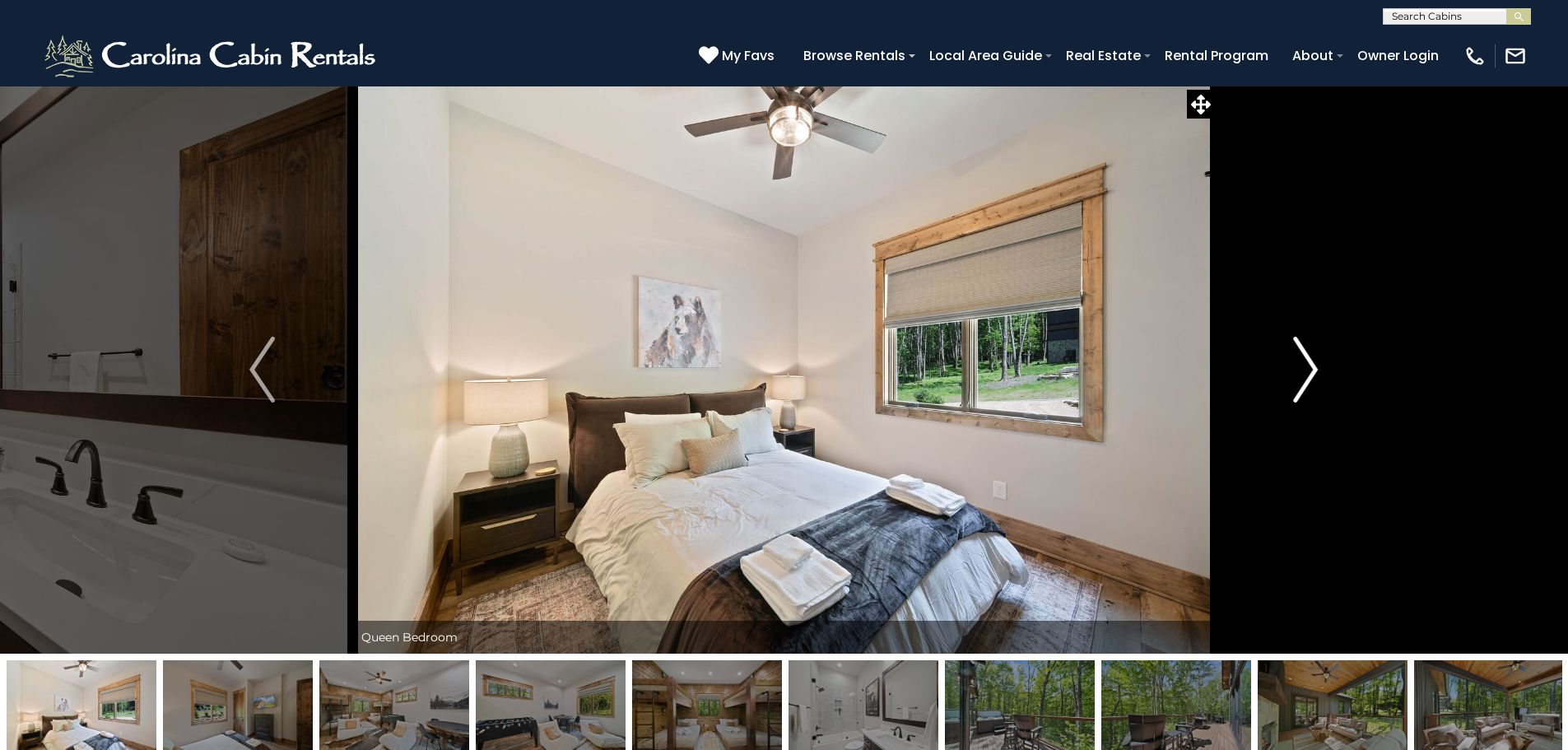
click at [1303, 374] on img "Next" at bounding box center [1305, 370] width 25 height 66
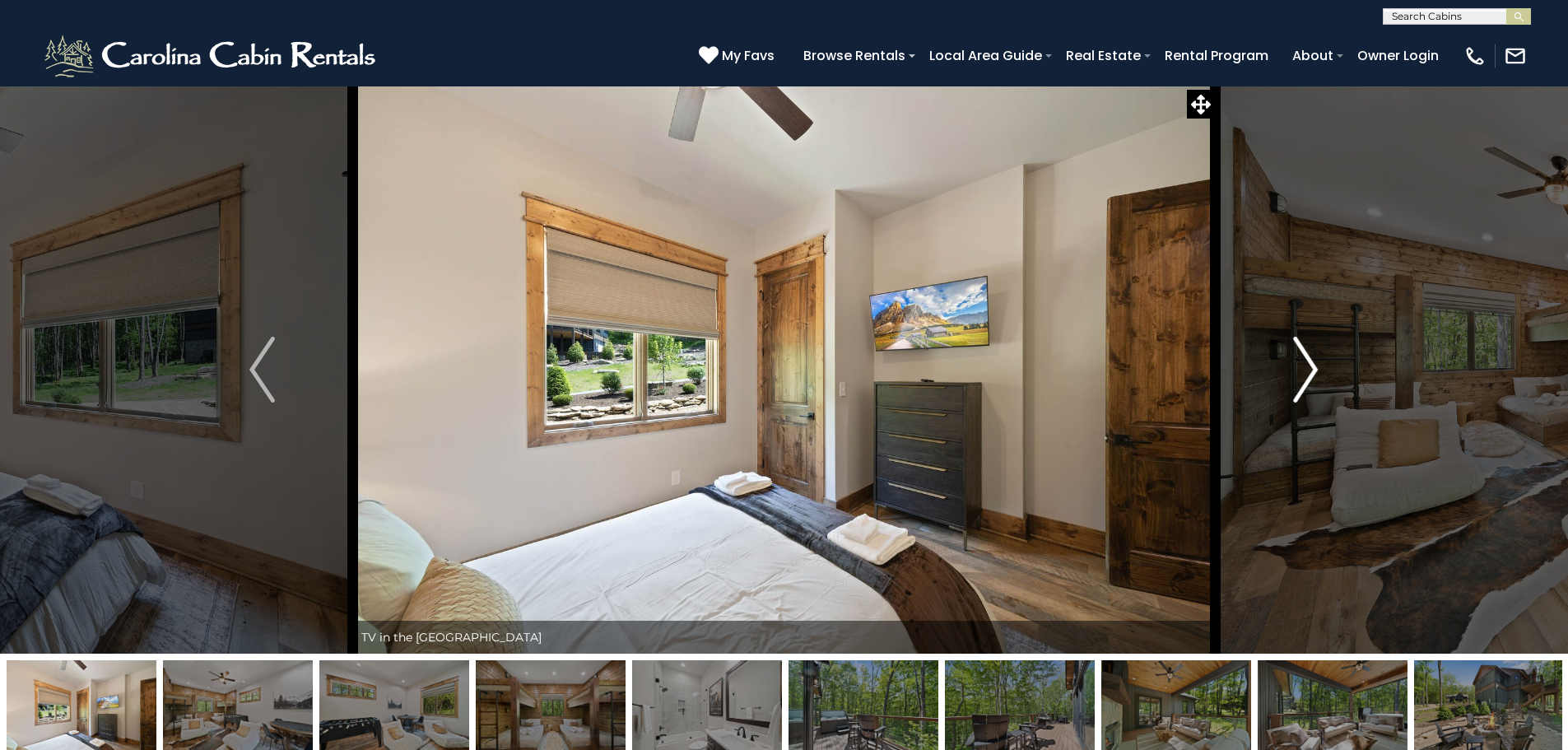
click at [1303, 374] on img "Next" at bounding box center [1305, 370] width 25 height 66
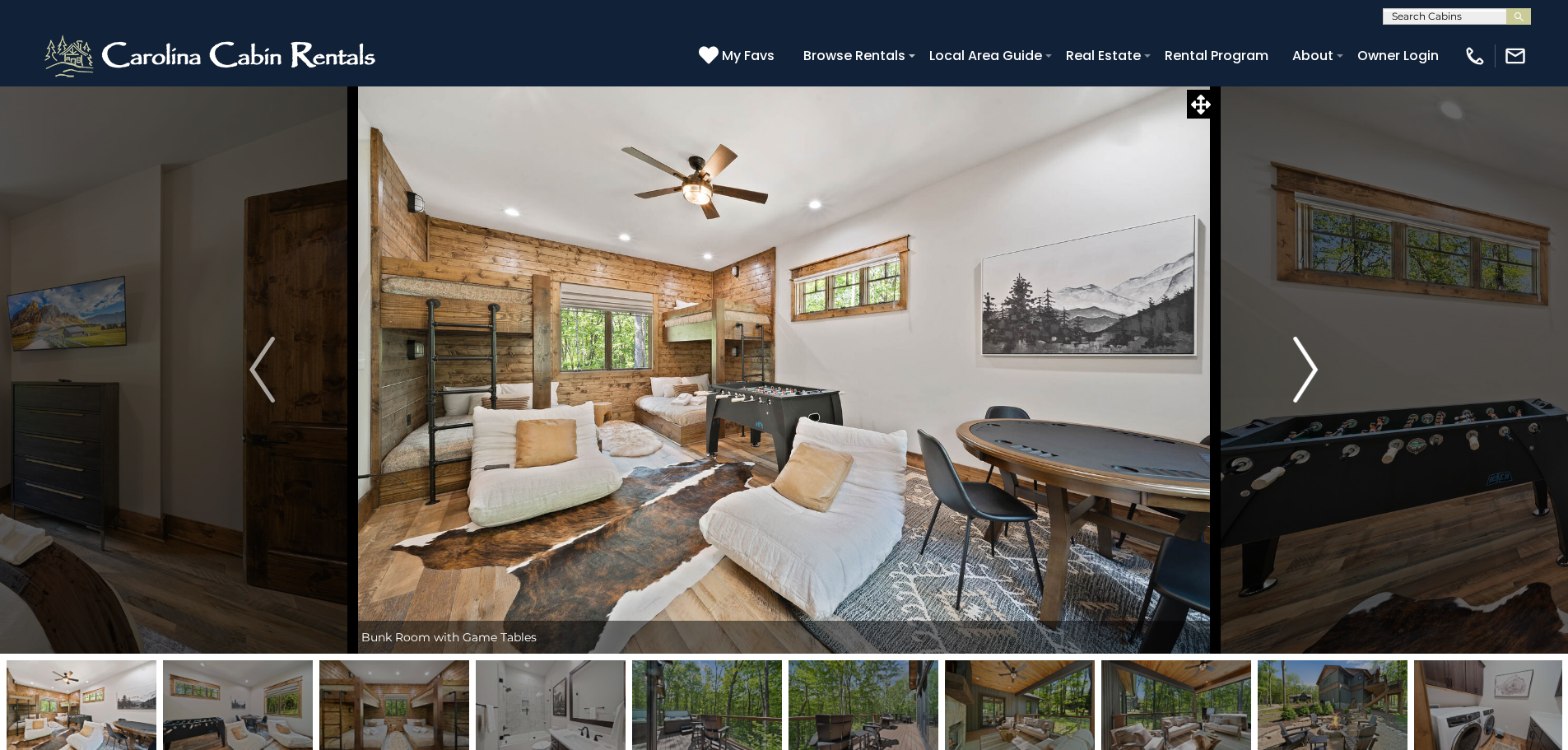
click at [1303, 374] on img "Next" at bounding box center [1305, 370] width 25 height 66
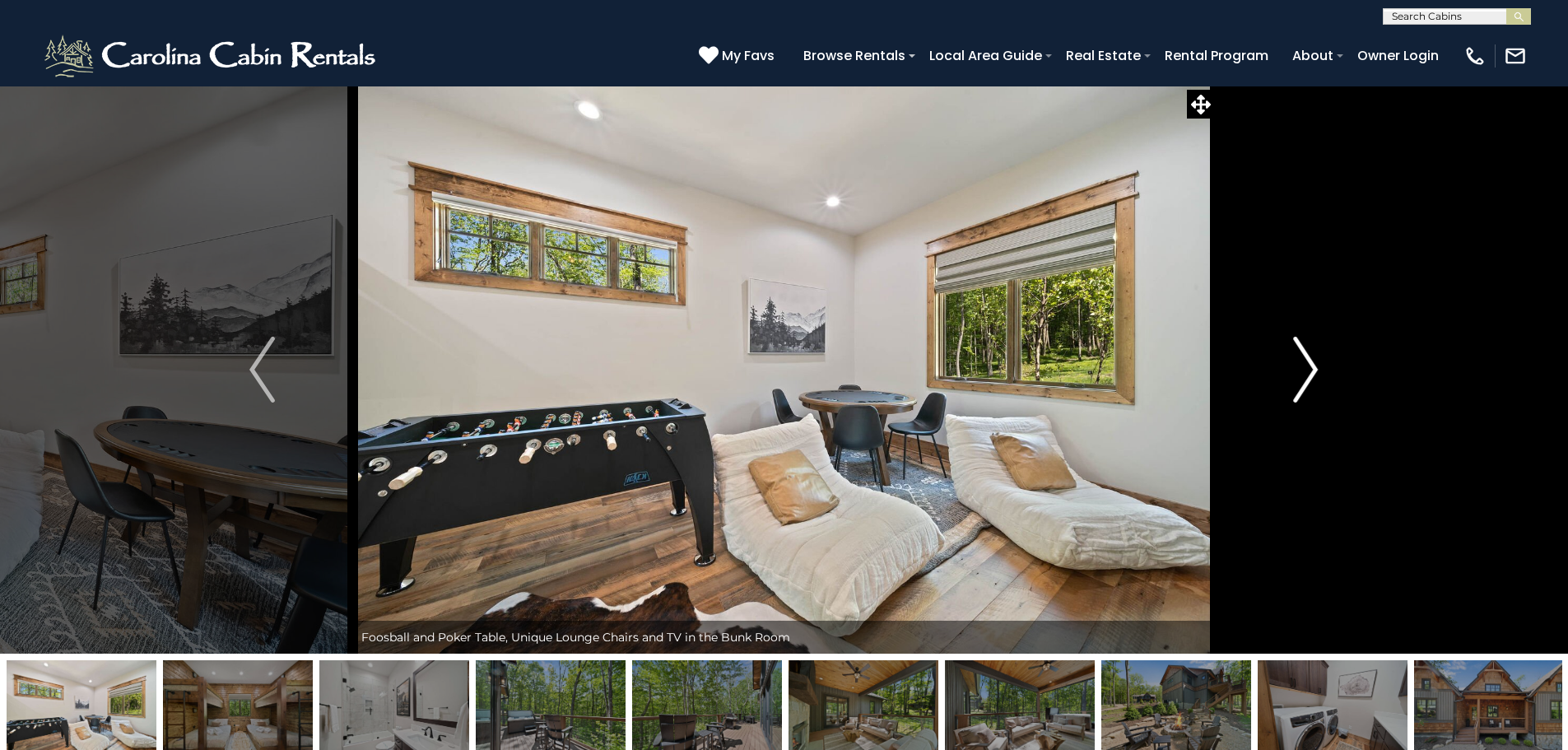
click at [1303, 374] on img "Next" at bounding box center [1305, 370] width 25 height 66
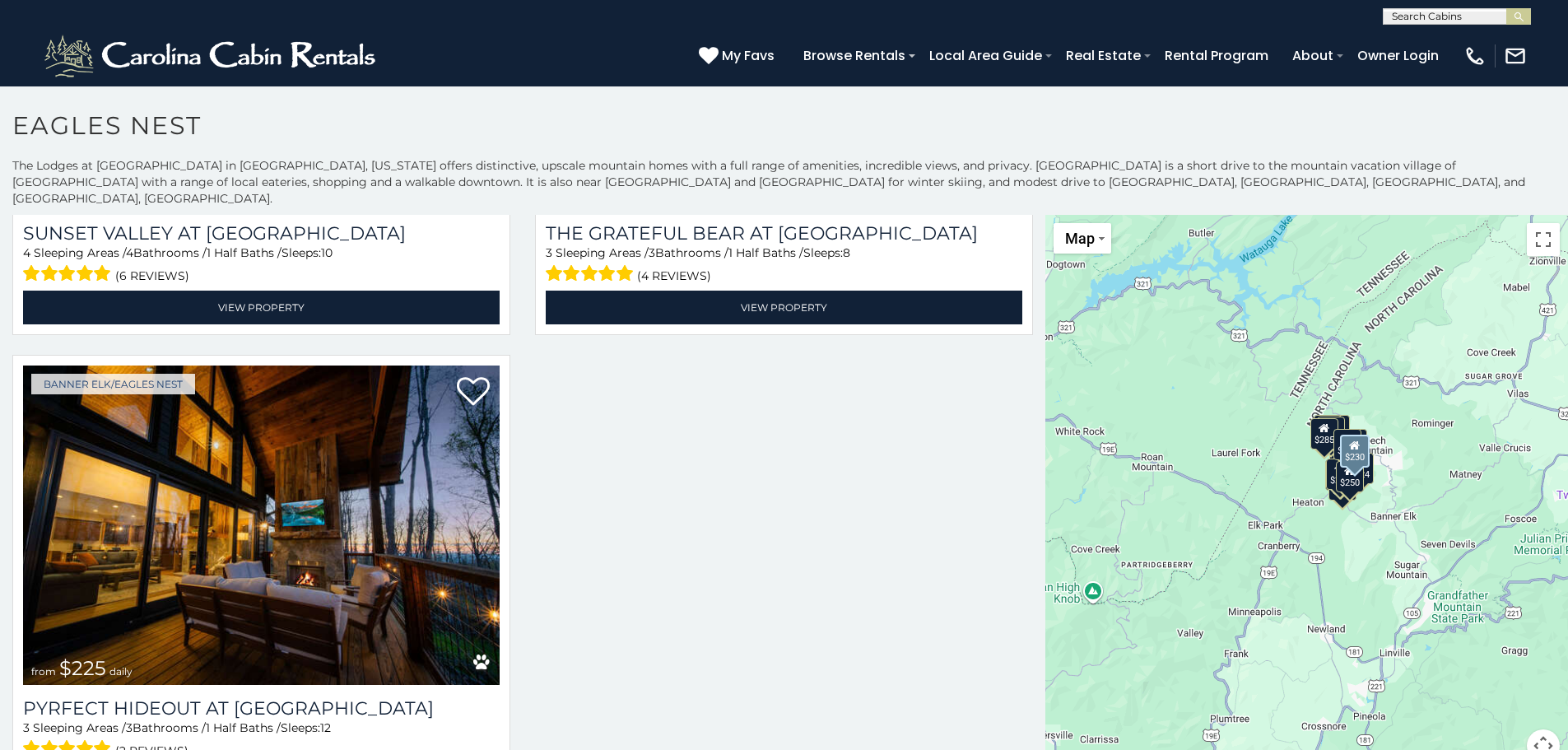
scroll to position [4177, 0]
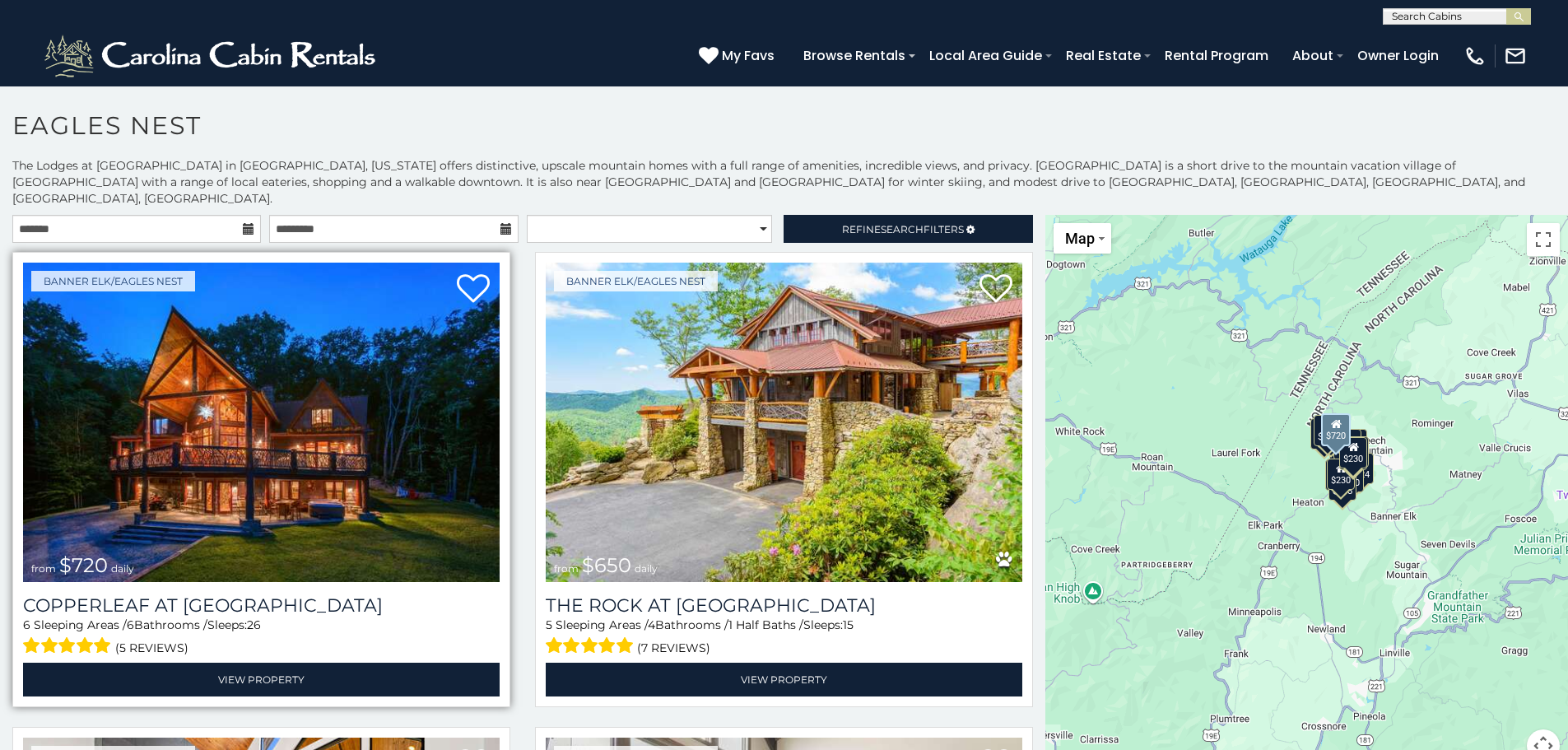
click at [285, 437] on img at bounding box center [261, 423] width 476 height 320
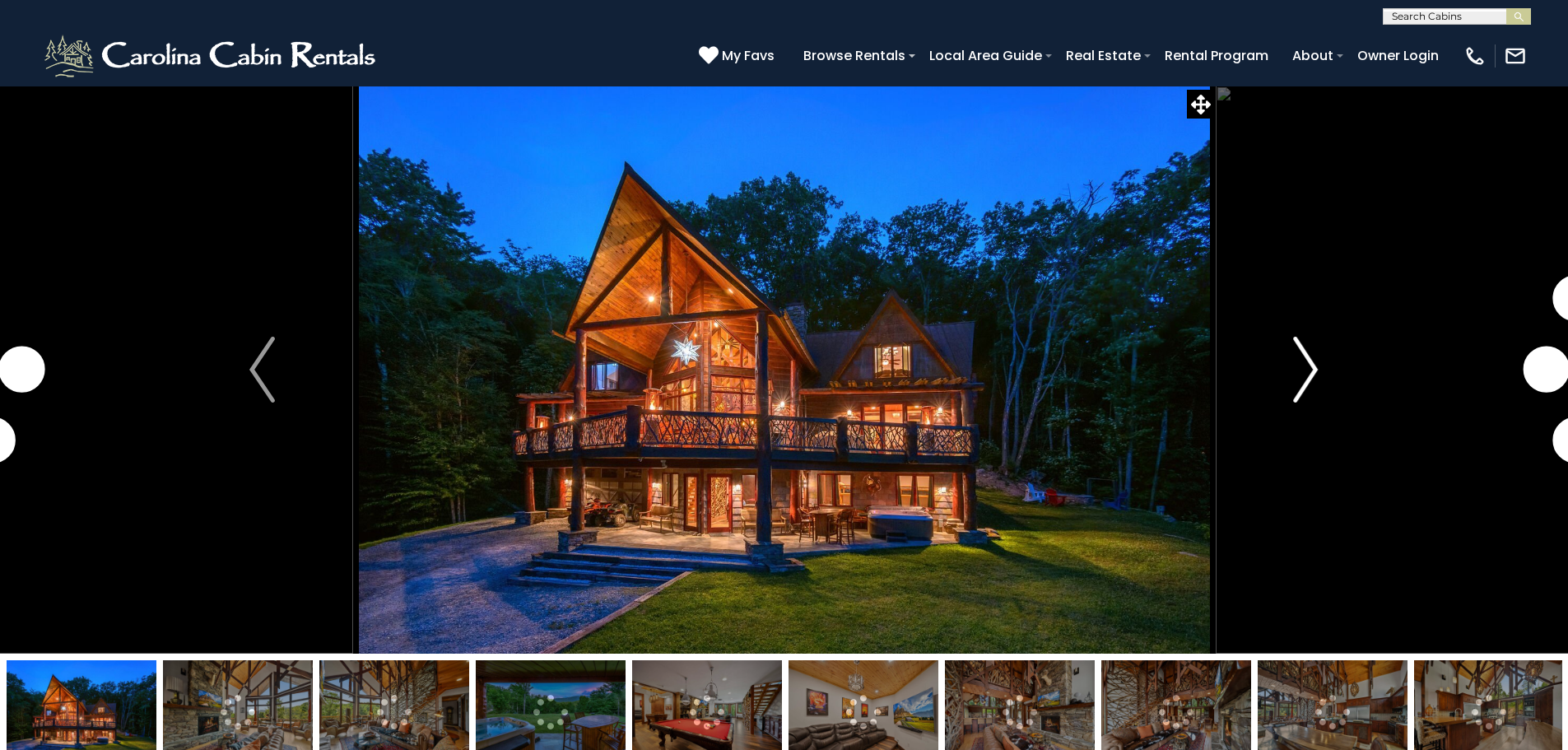
click at [1298, 385] on img "Next" at bounding box center [1305, 370] width 25 height 66
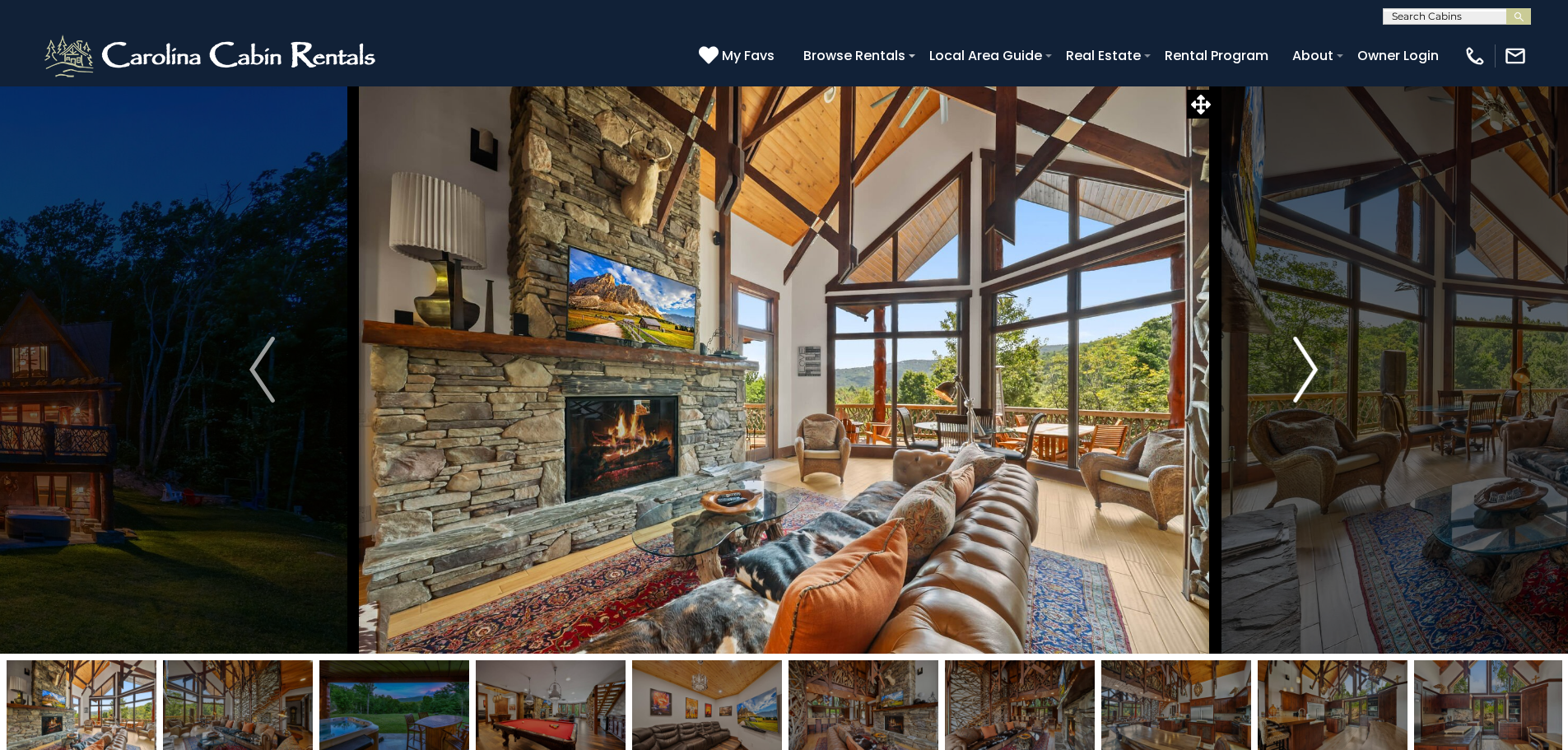
click at [1298, 384] on img "Next" at bounding box center [1305, 370] width 25 height 66
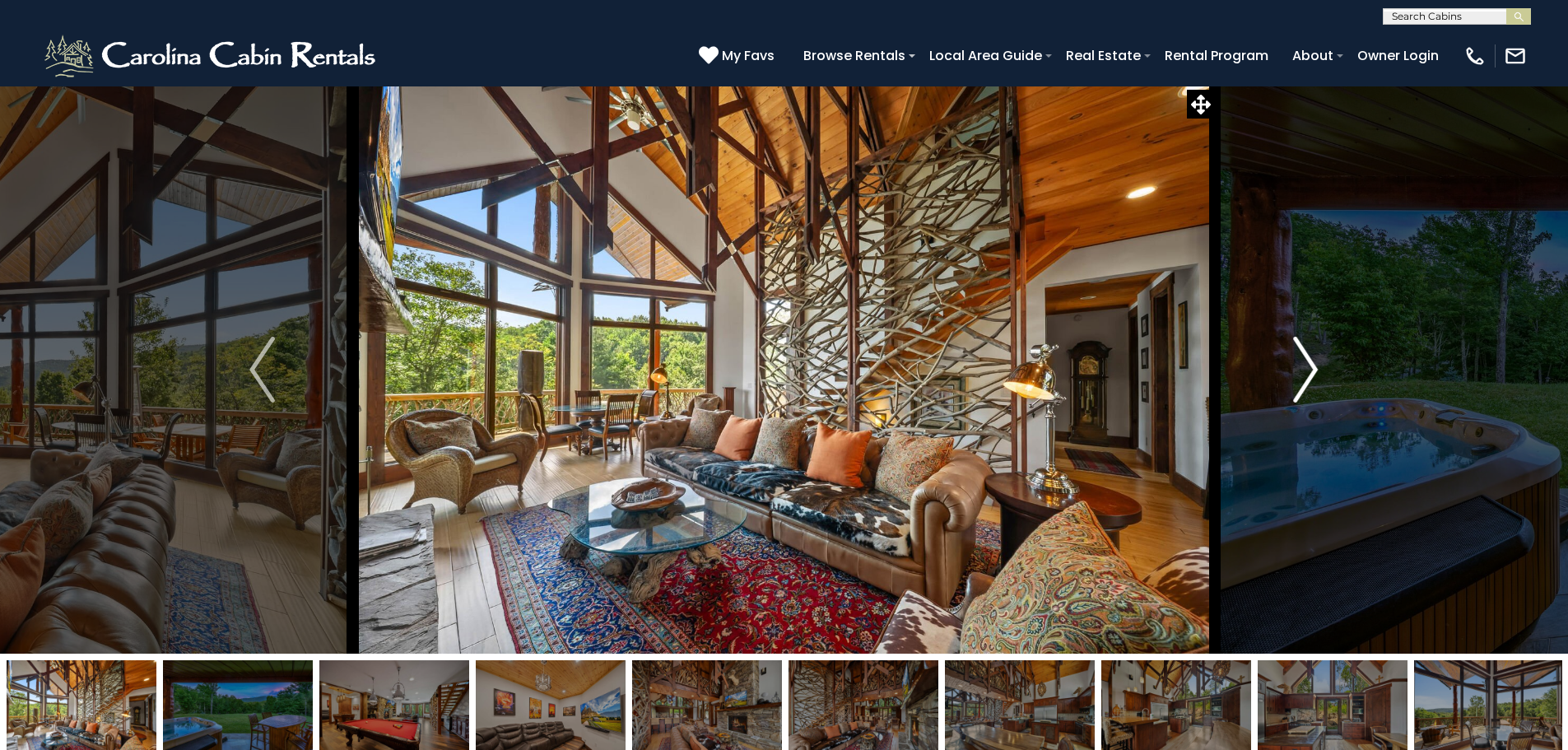
click at [1298, 384] on img "Next" at bounding box center [1305, 370] width 25 height 66
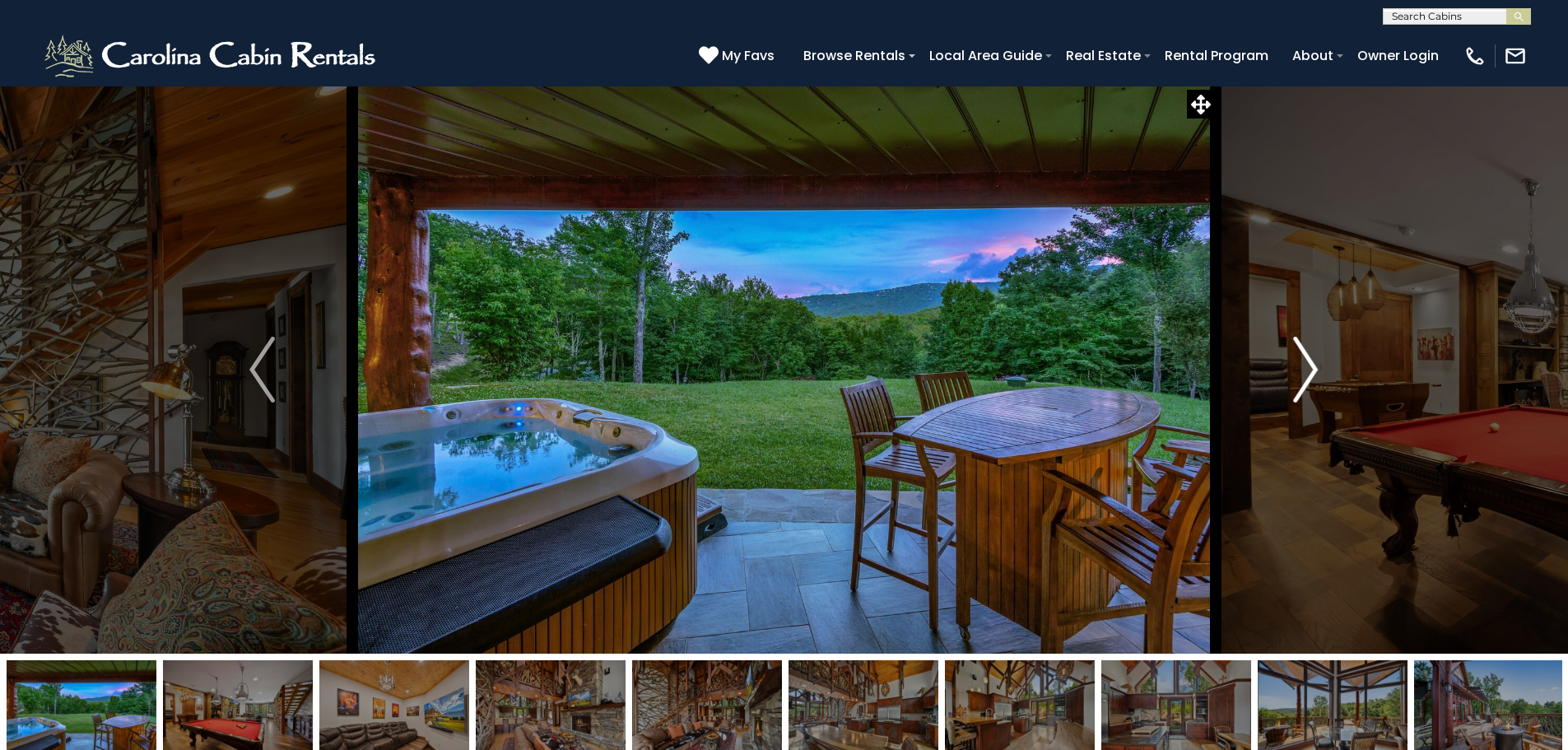
click at [1298, 384] on img "Next" at bounding box center [1305, 370] width 25 height 66
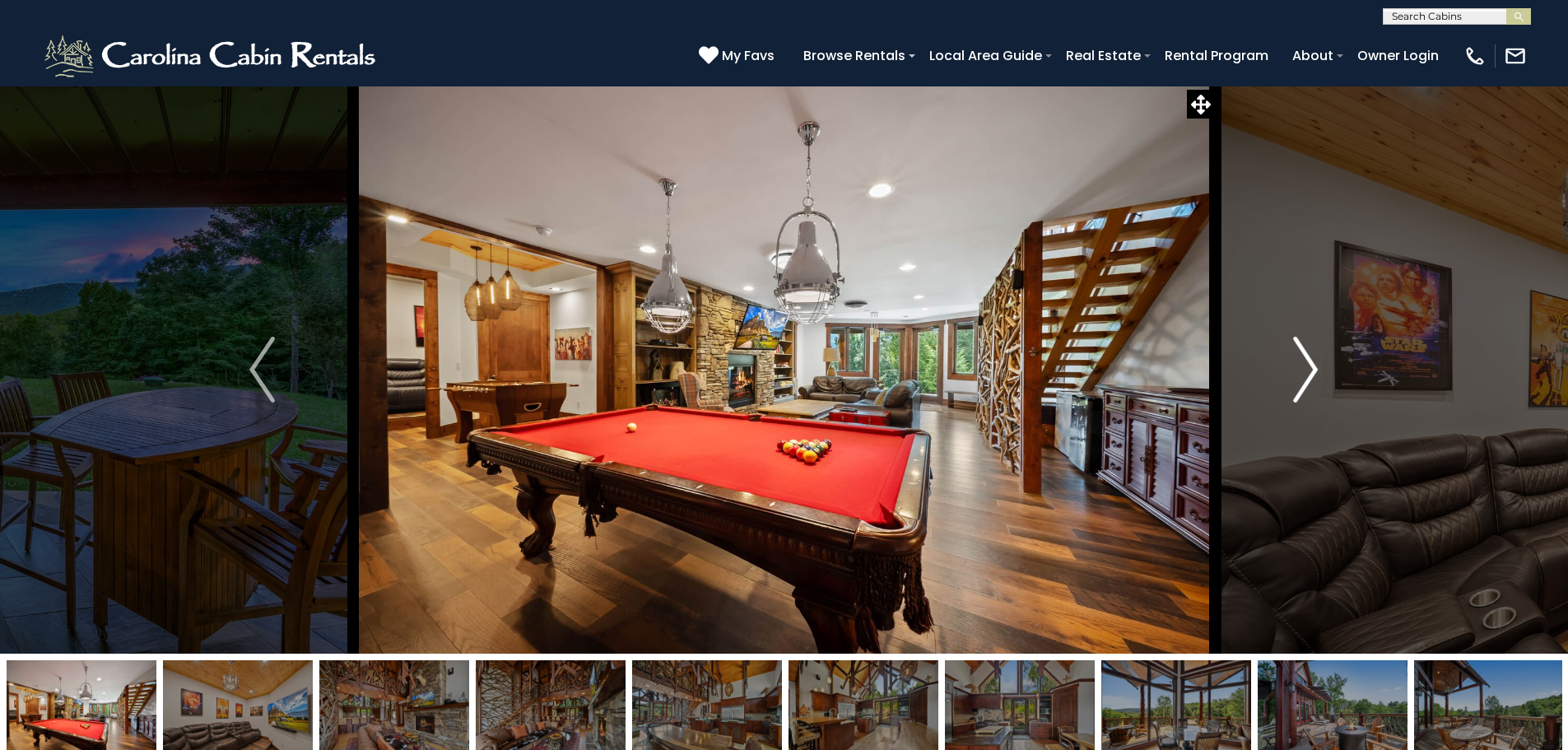
click at [1298, 384] on img "Next" at bounding box center [1305, 370] width 25 height 66
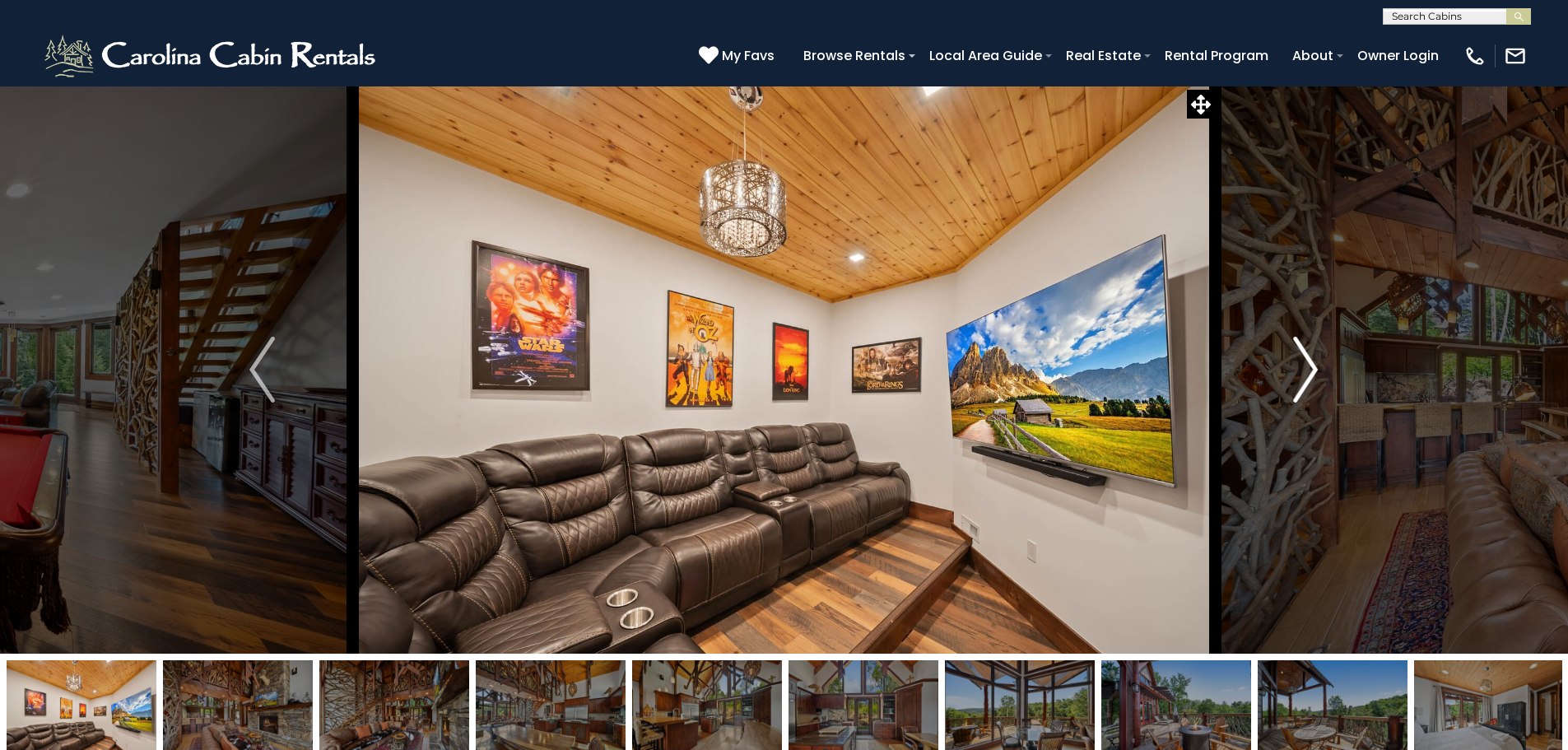
click at [1298, 384] on img "Next" at bounding box center [1305, 370] width 25 height 66
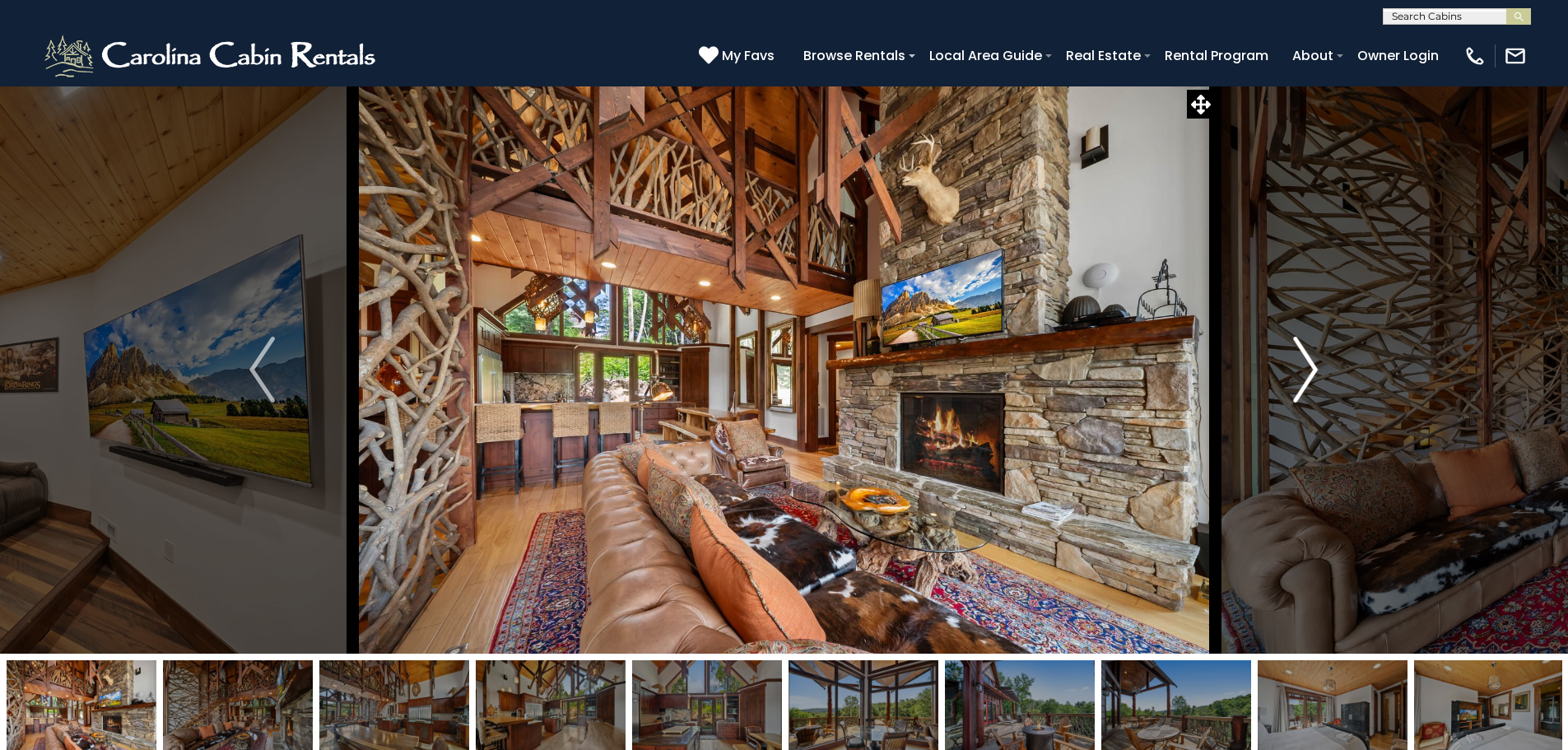
click at [1298, 384] on img "Next" at bounding box center [1305, 370] width 25 height 66
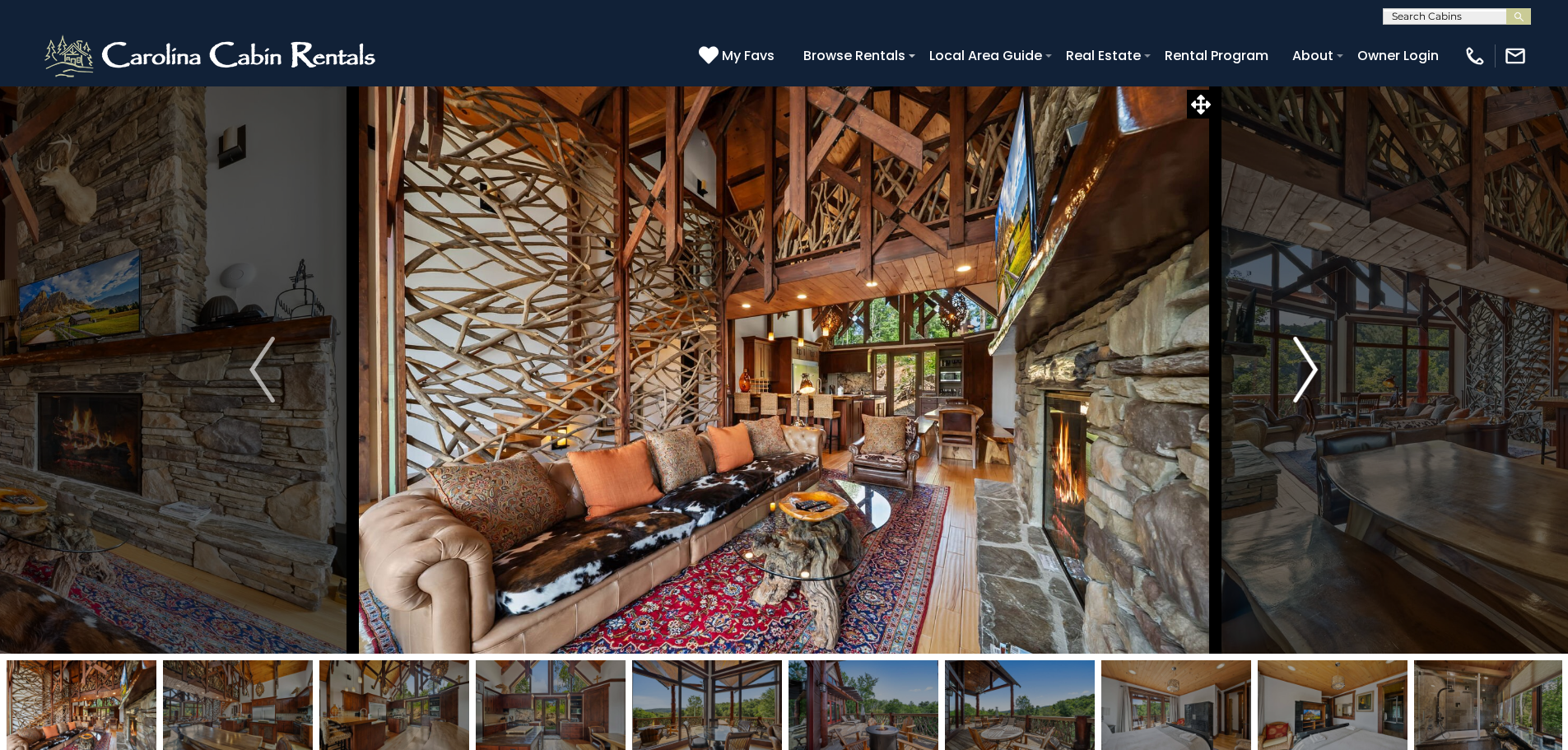
click at [1298, 384] on img "Next" at bounding box center [1305, 370] width 25 height 66
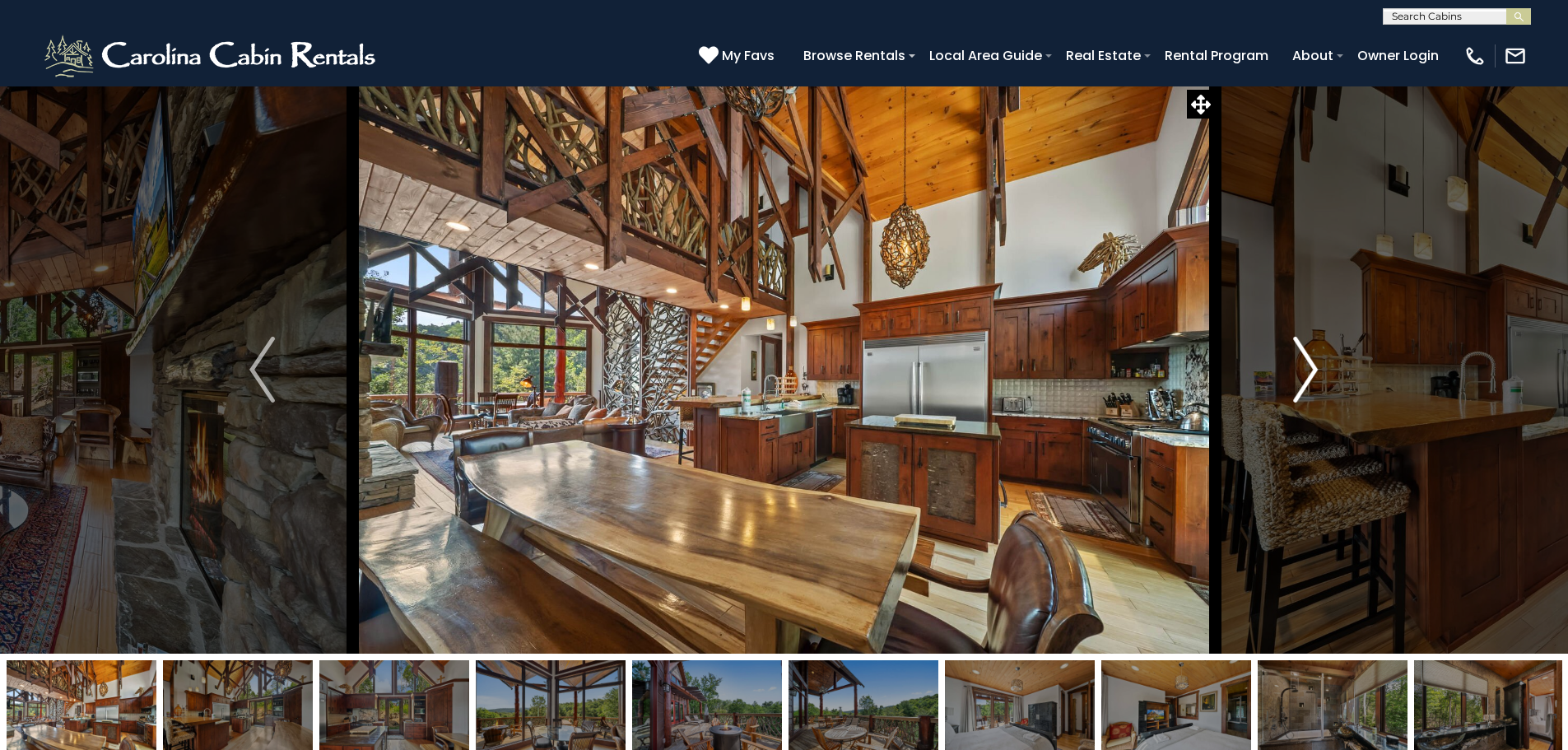
click at [1298, 384] on img "Next" at bounding box center [1305, 370] width 25 height 66
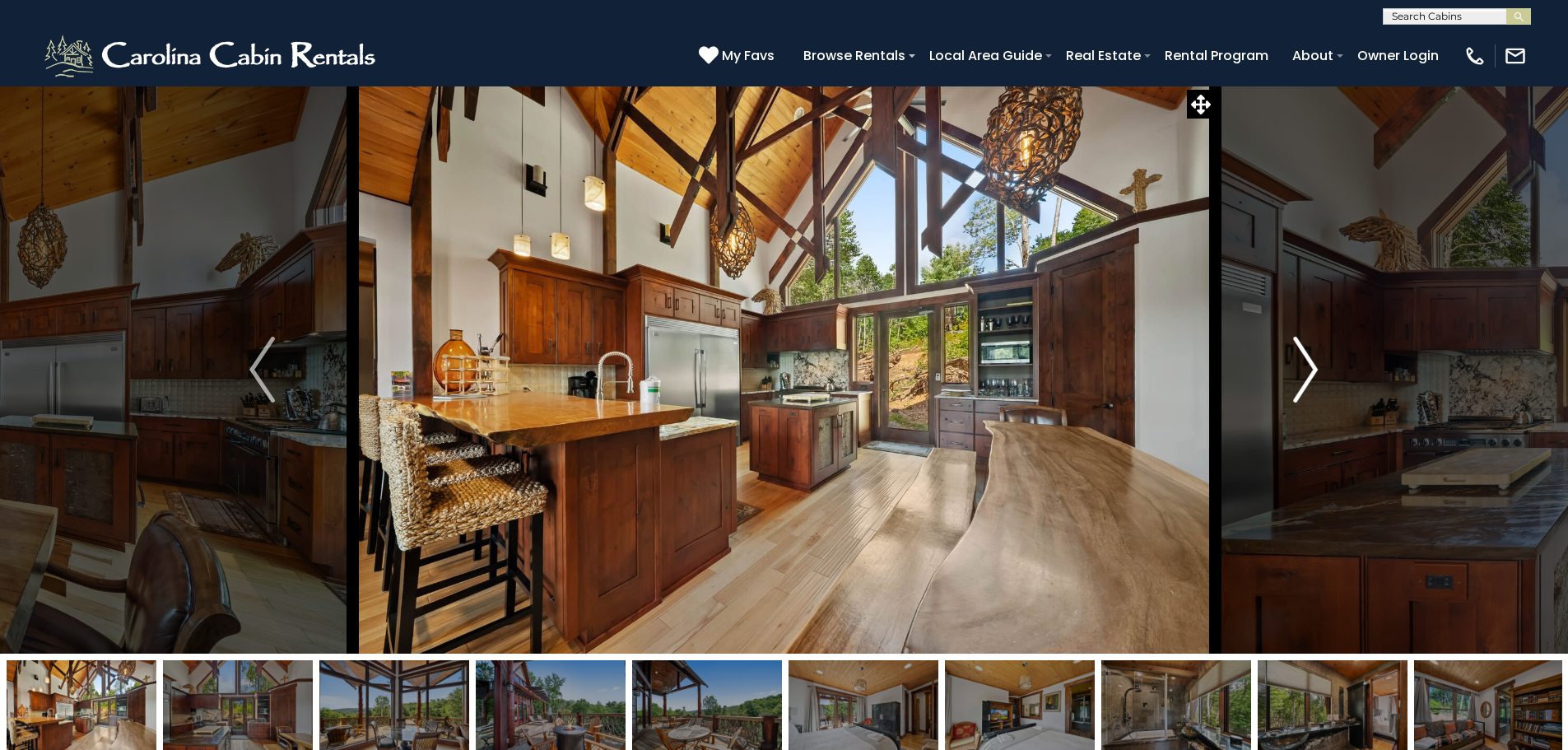
click at [1298, 384] on img "Next" at bounding box center [1305, 370] width 25 height 66
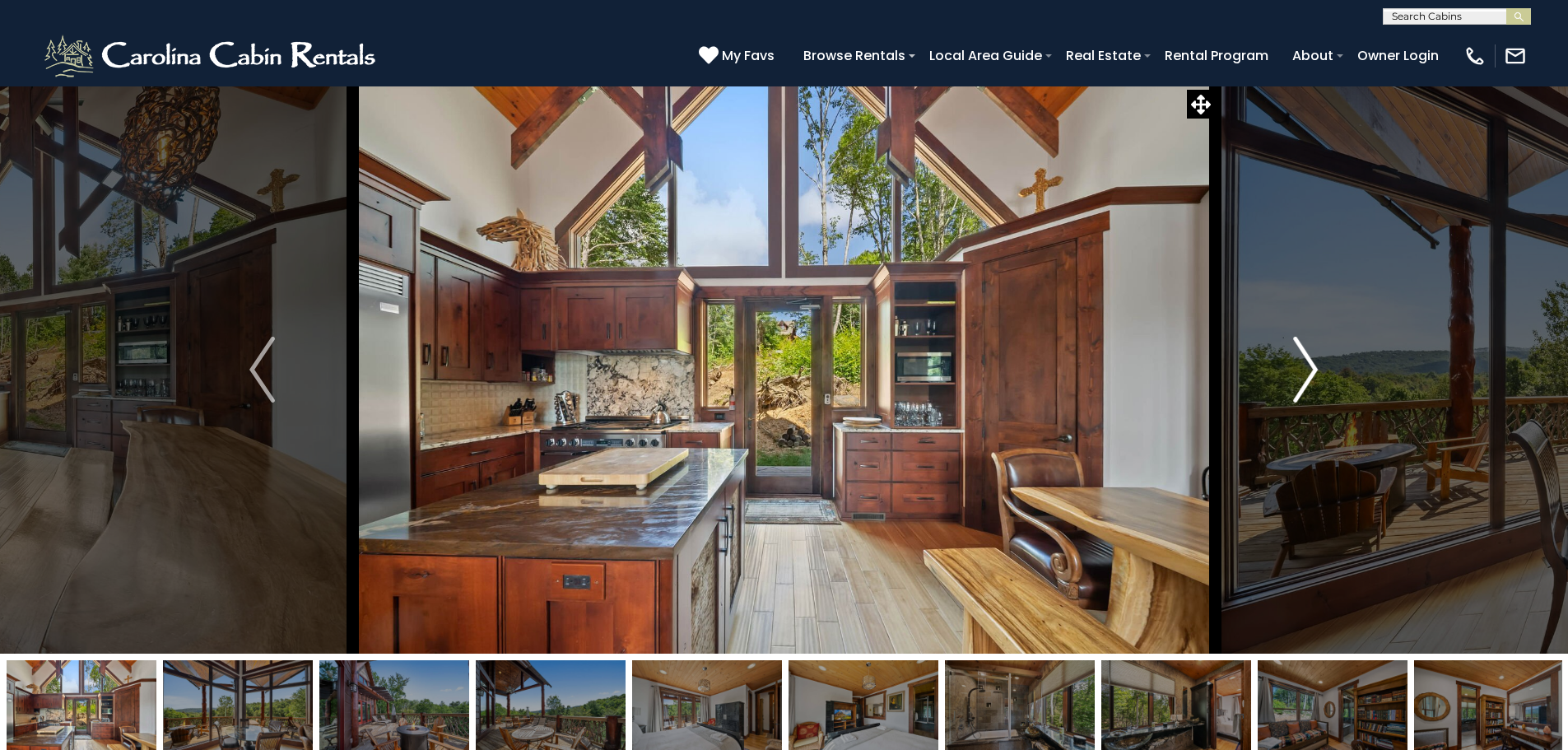
click at [1298, 384] on img "Next" at bounding box center [1305, 370] width 25 height 66
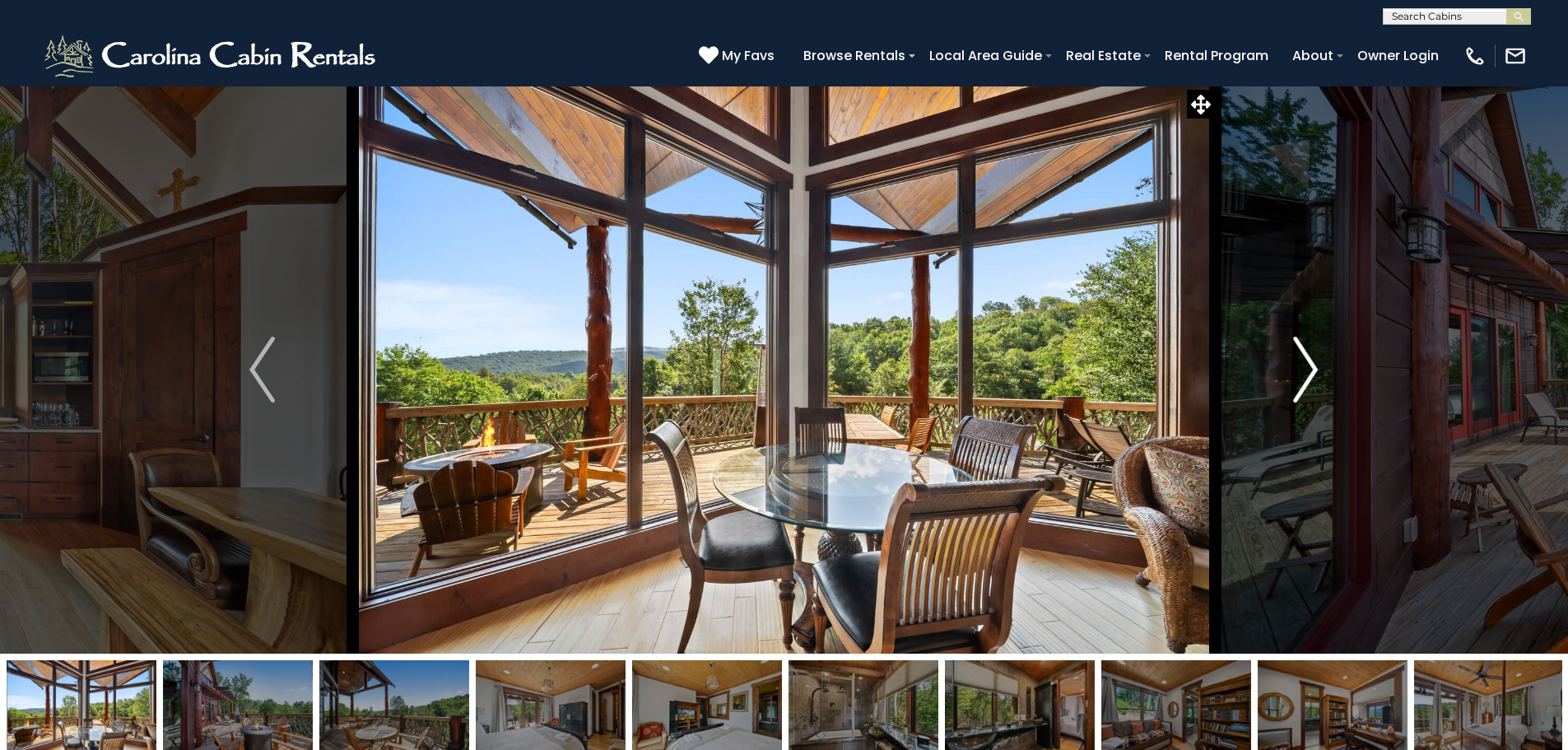
click at [1298, 384] on img "Next" at bounding box center [1305, 370] width 25 height 66
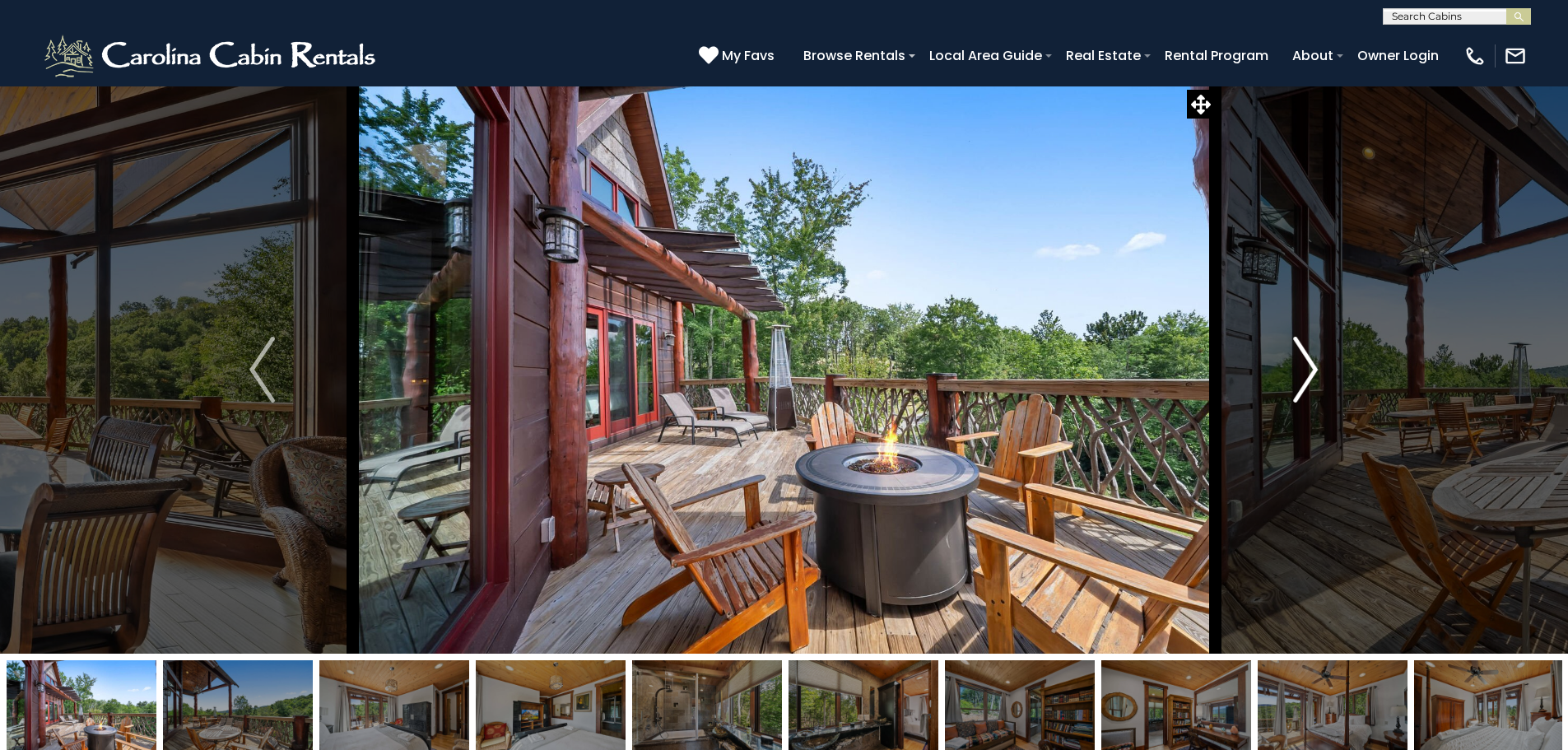
click at [1298, 384] on img "Next" at bounding box center [1305, 370] width 25 height 66
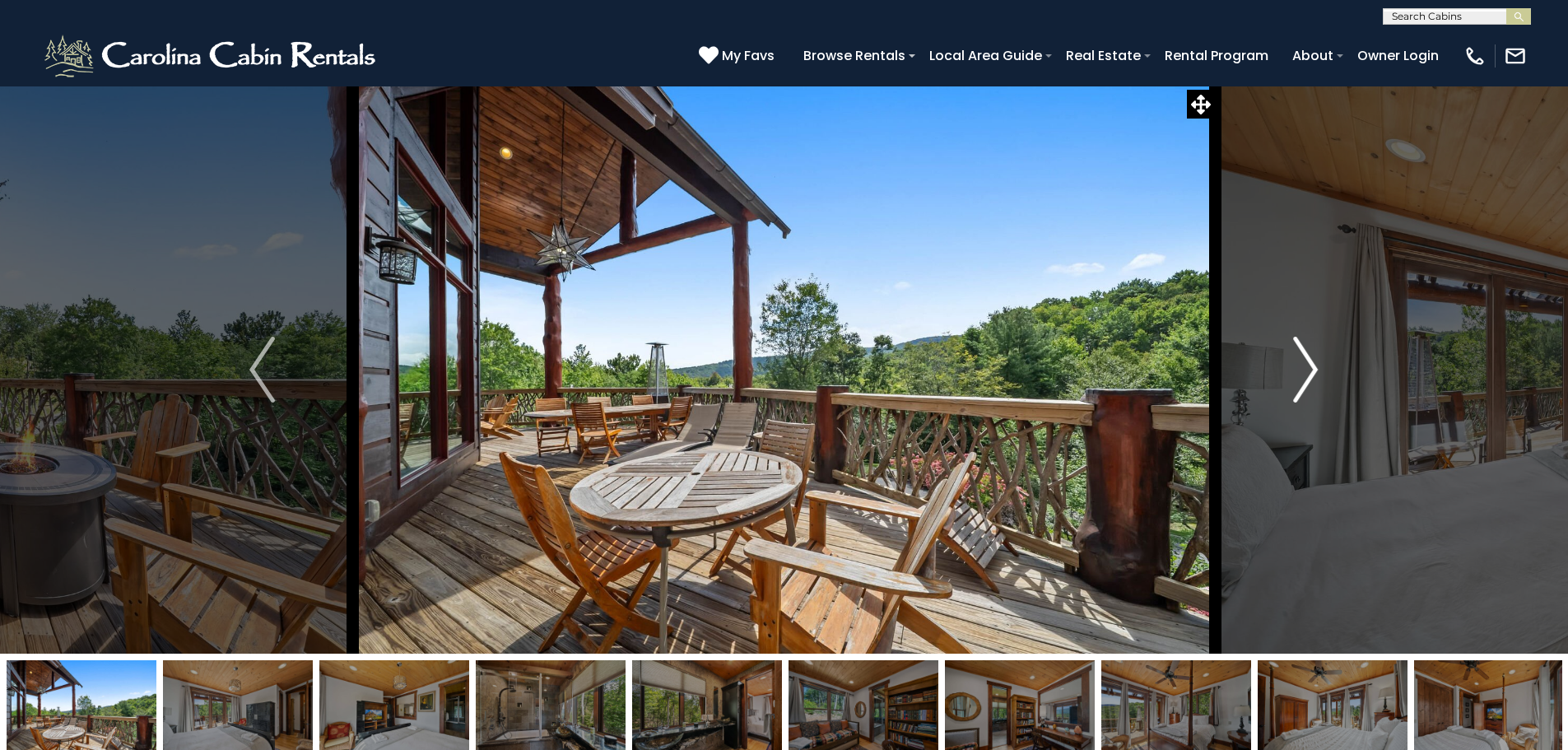
click at [1298, 384] on img "Next" at bounding box center [1305, 370] width 25 height 66
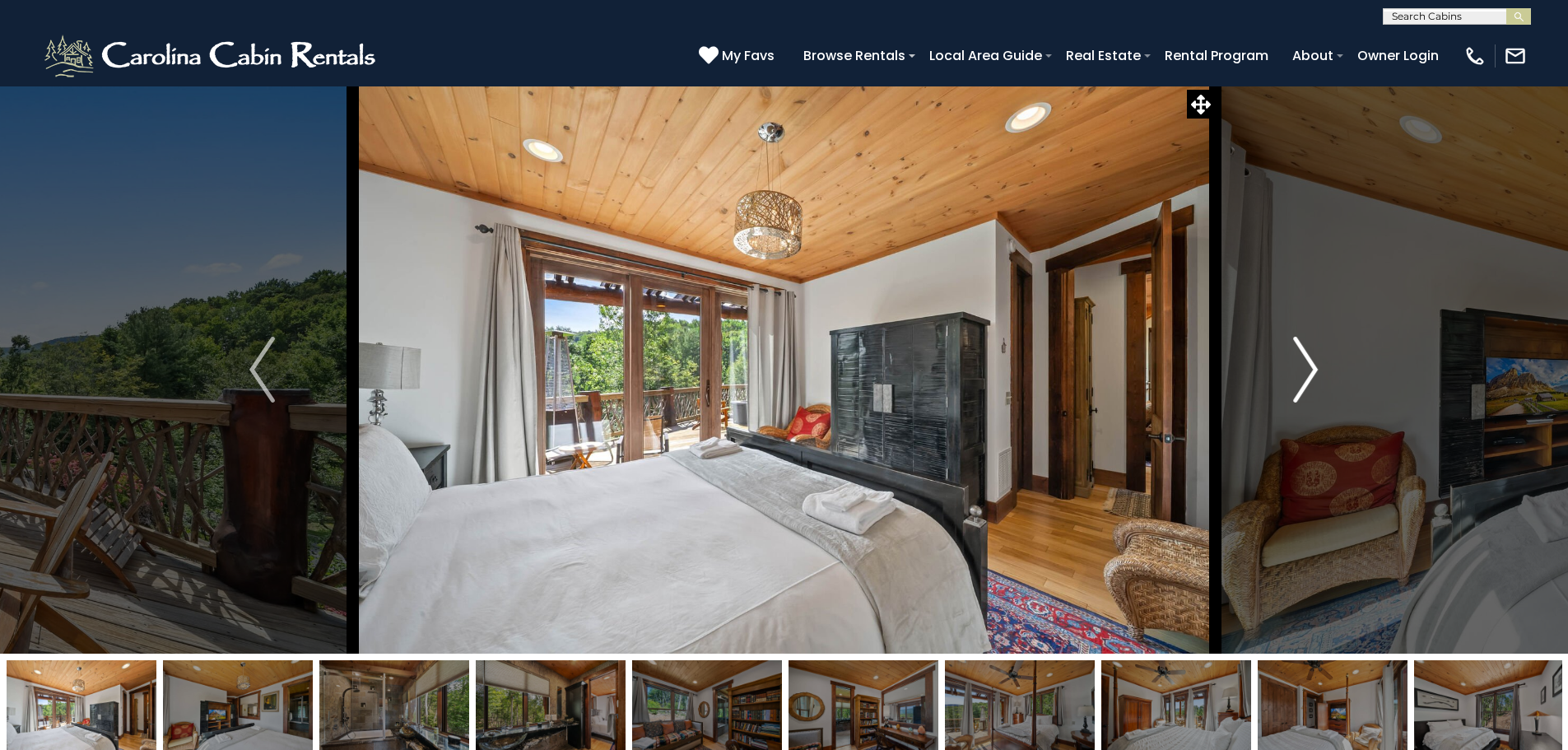
click at [1298, 384] on img "Next" at bounding box center [1305, 370] width 25 height 66
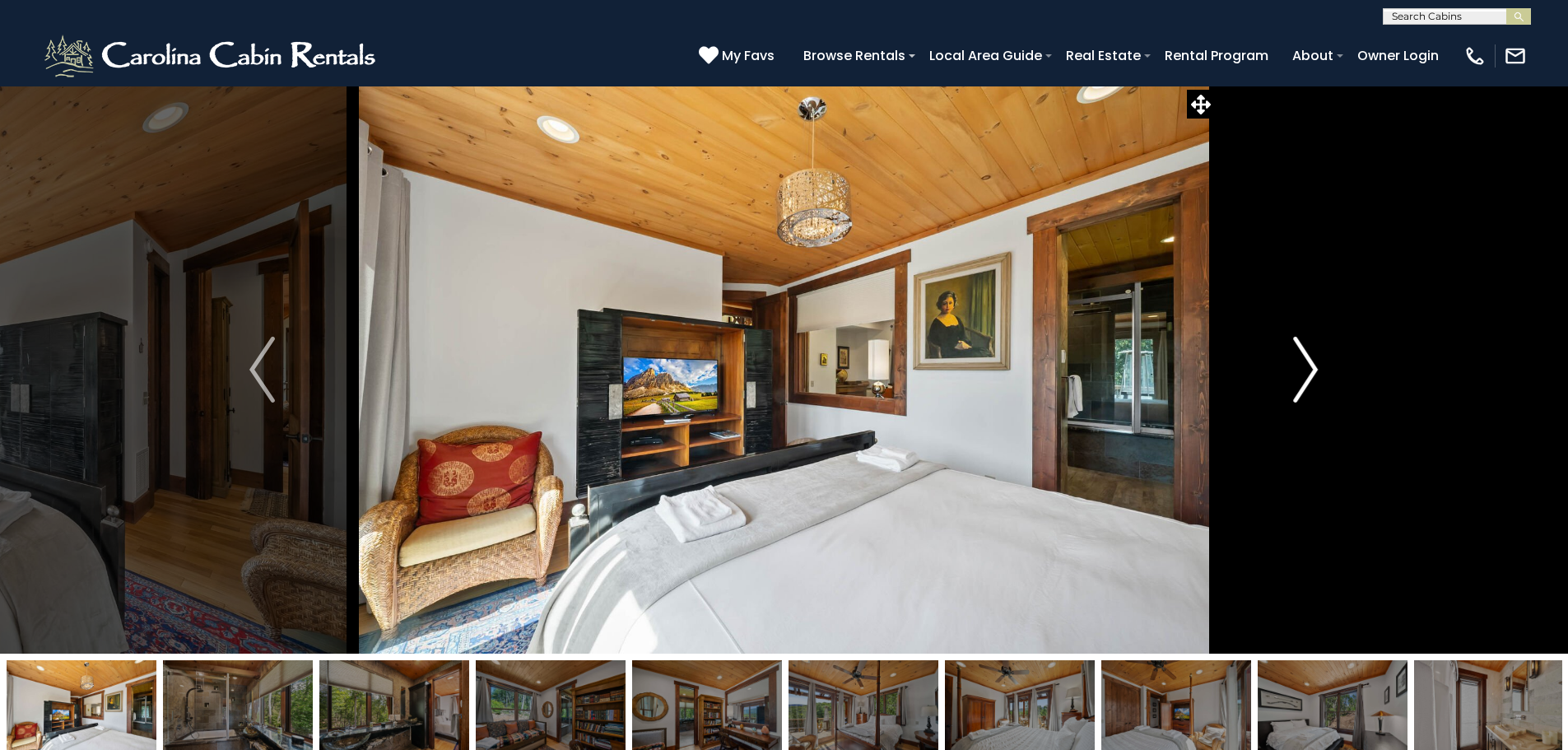
click at [1301, 387] on img "Next" at bounding box center [1305, 370] width 25 height 66
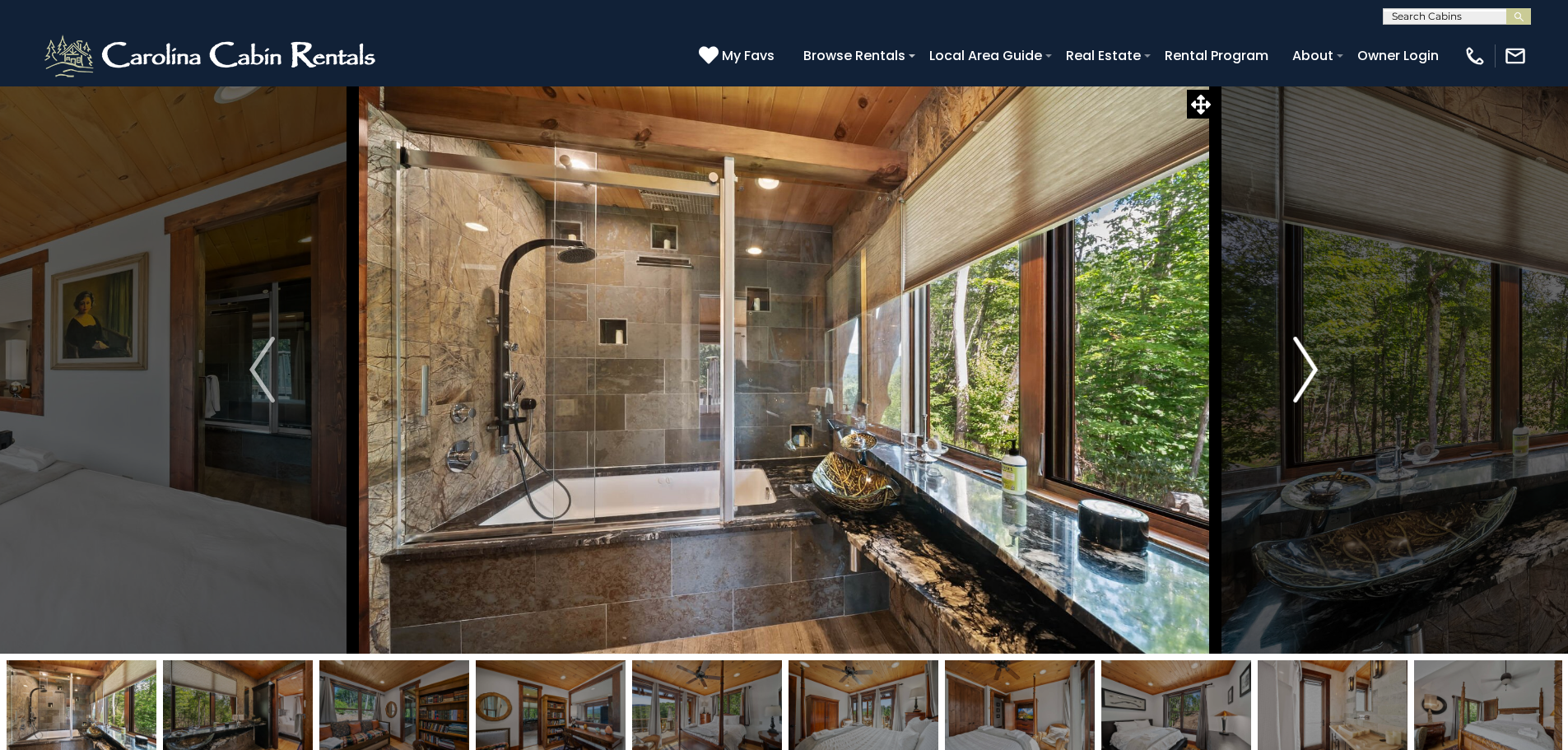
click at [1301, 387] on img "Next" at bounding box center [1305, 370] width 25 height 66
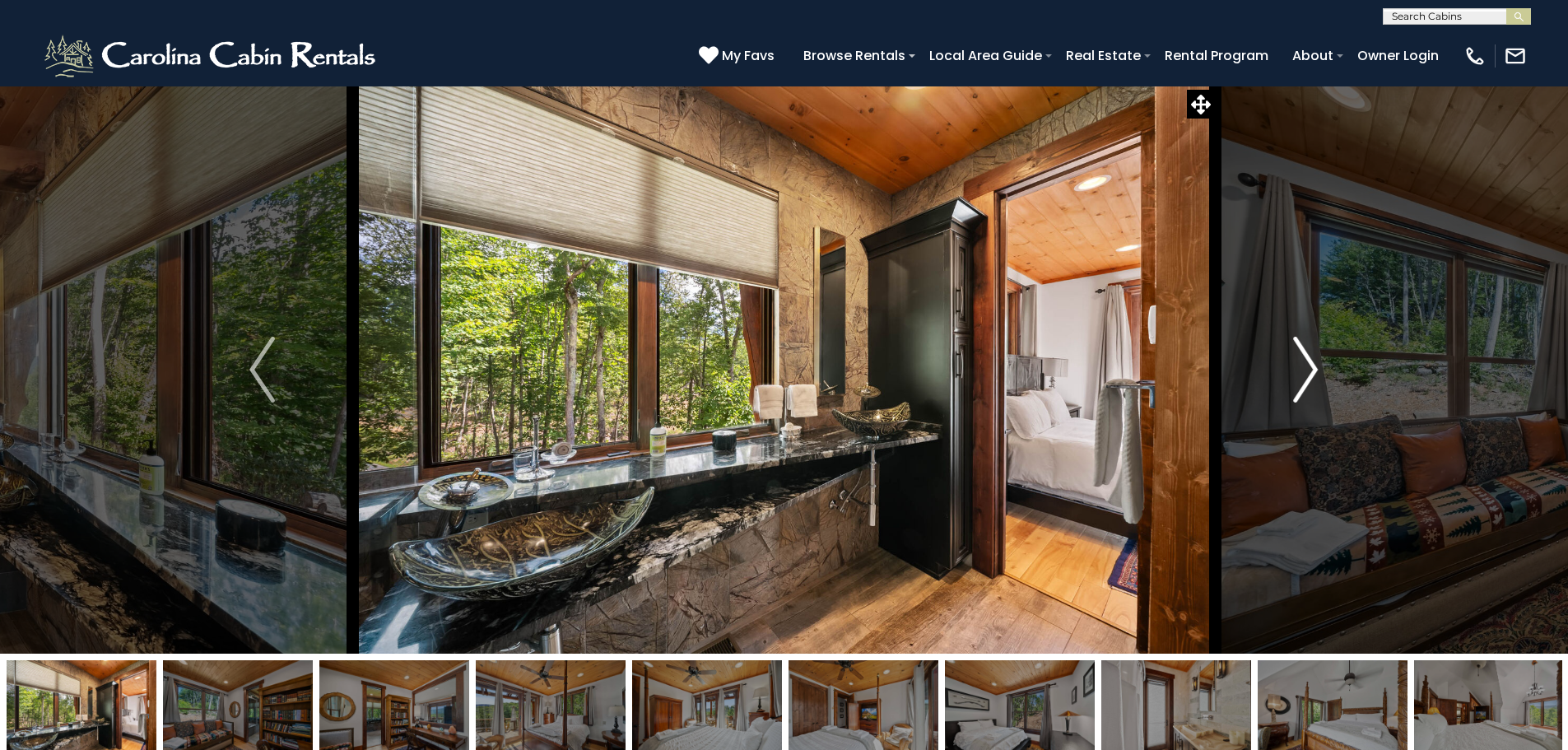
click at [1301, 387] on img "Next" at bounding box center [1305, 370] width 25 height 66
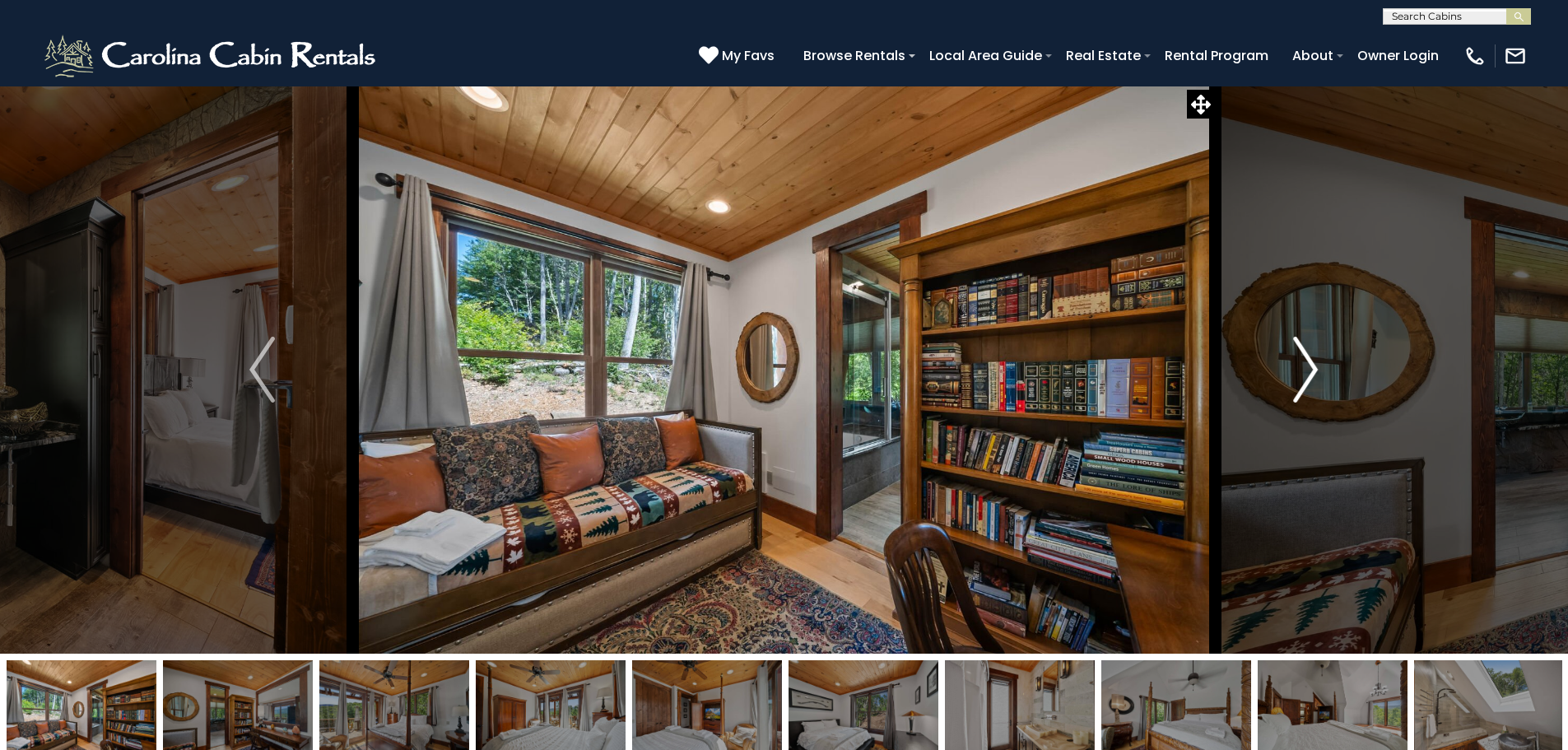
click at [1301, 387] on img "Next" at bounding box center [1305, 370] width 25 height 66
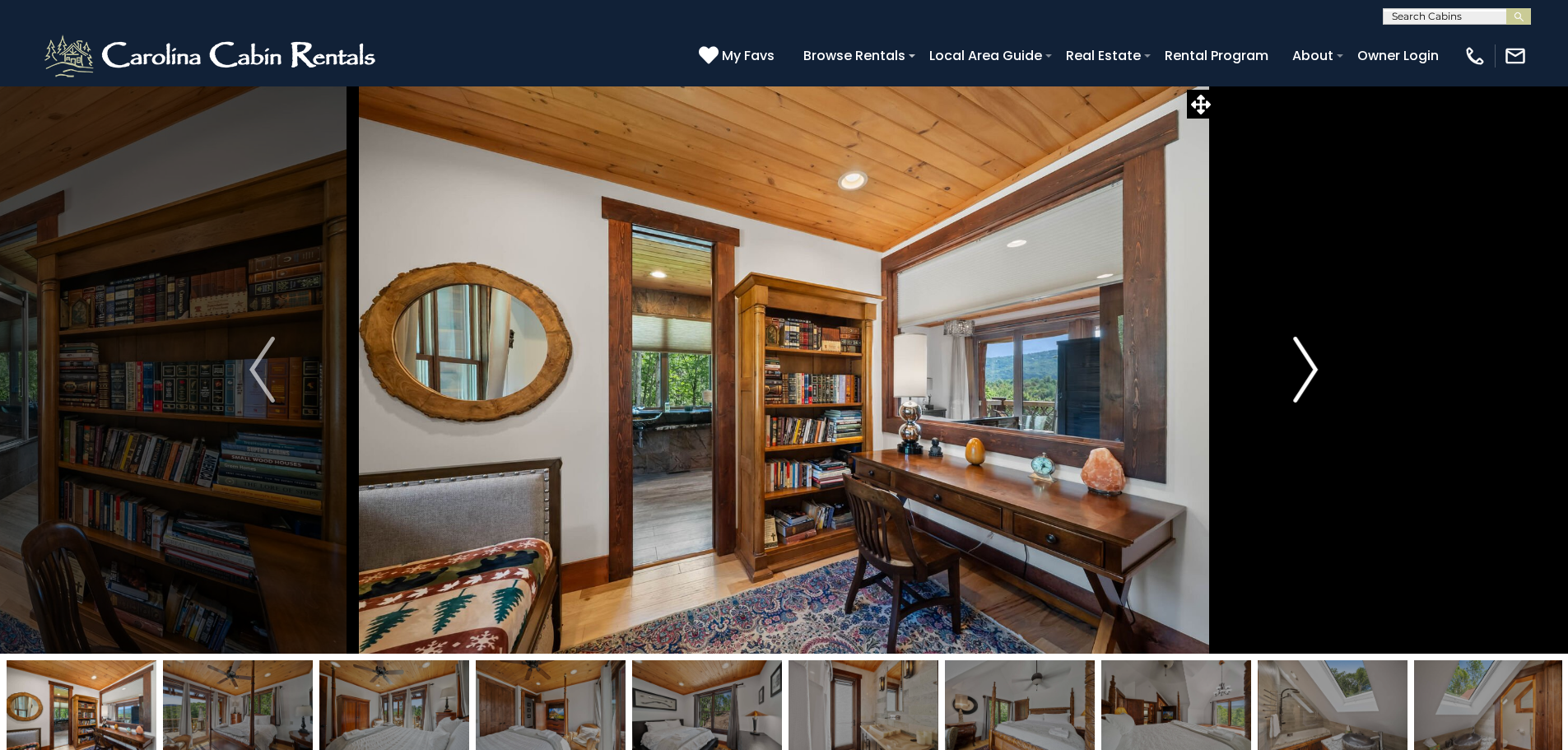
click at [1301, 387] on img "Next" at bounding box center [1305, 370] width 25 height 66
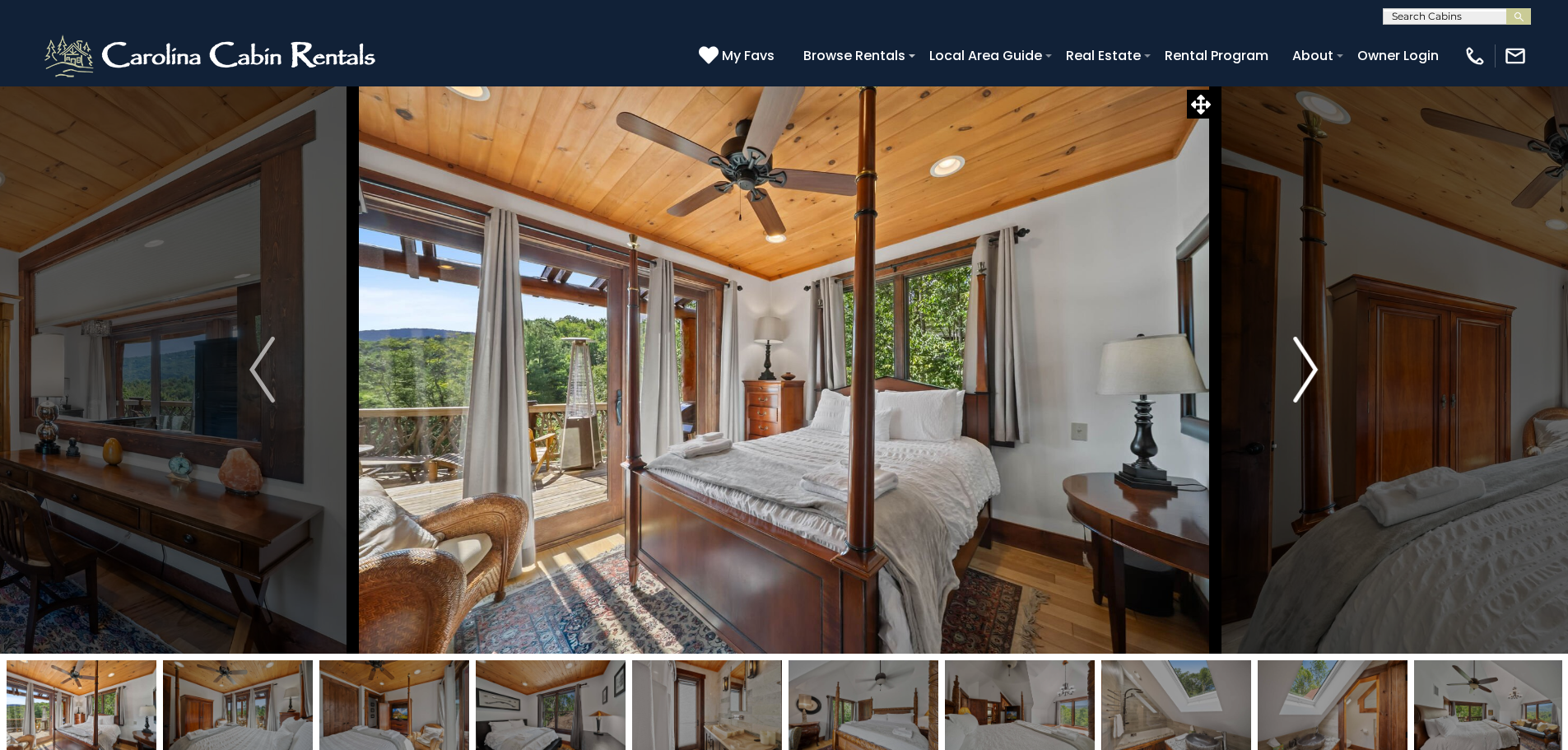
click at [1301, 387] on img "Next" at bounding box center [1305, 370] width 25 height 66
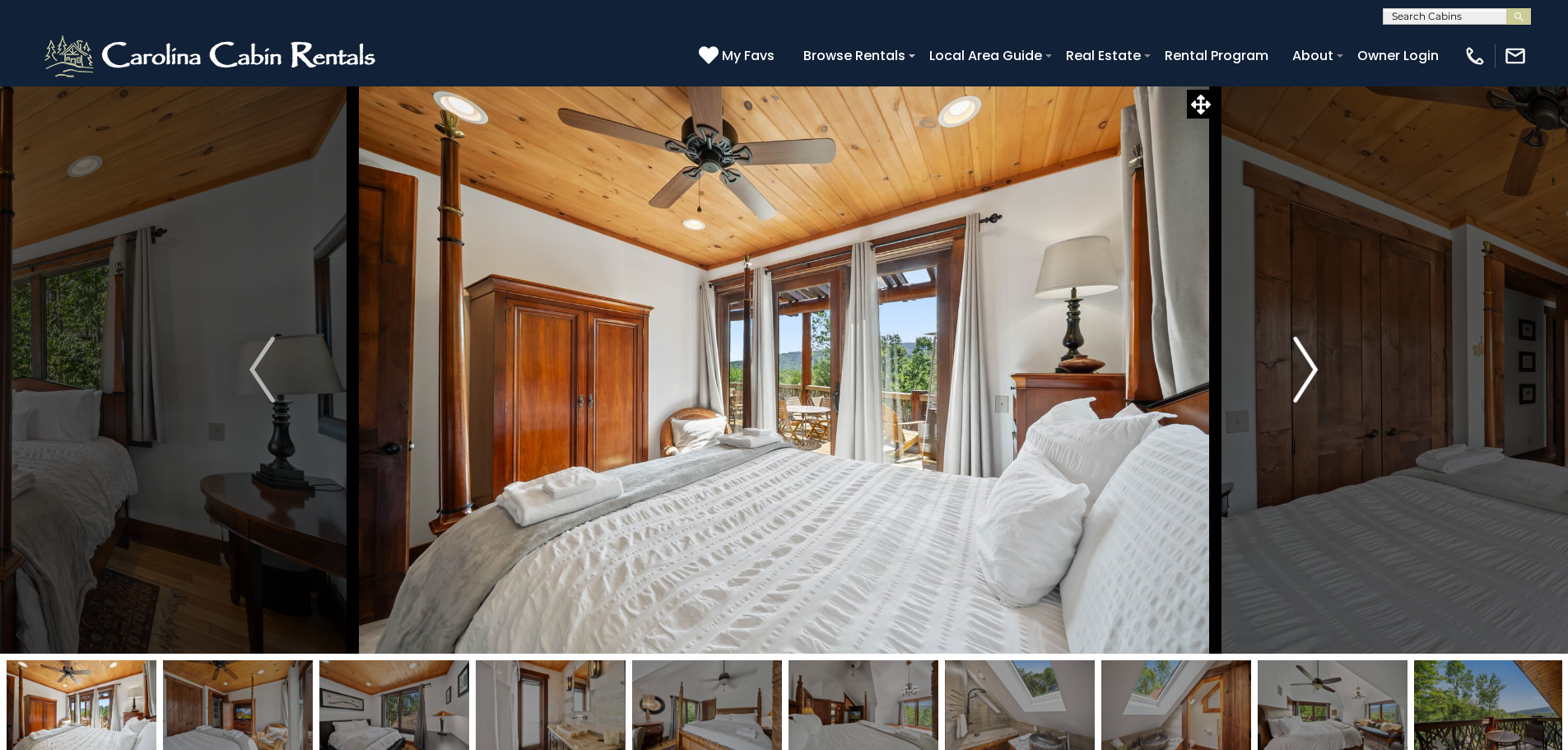
click at [1301, 387] on img "Next" at bounding box center [1305, 370] width 25 height 66
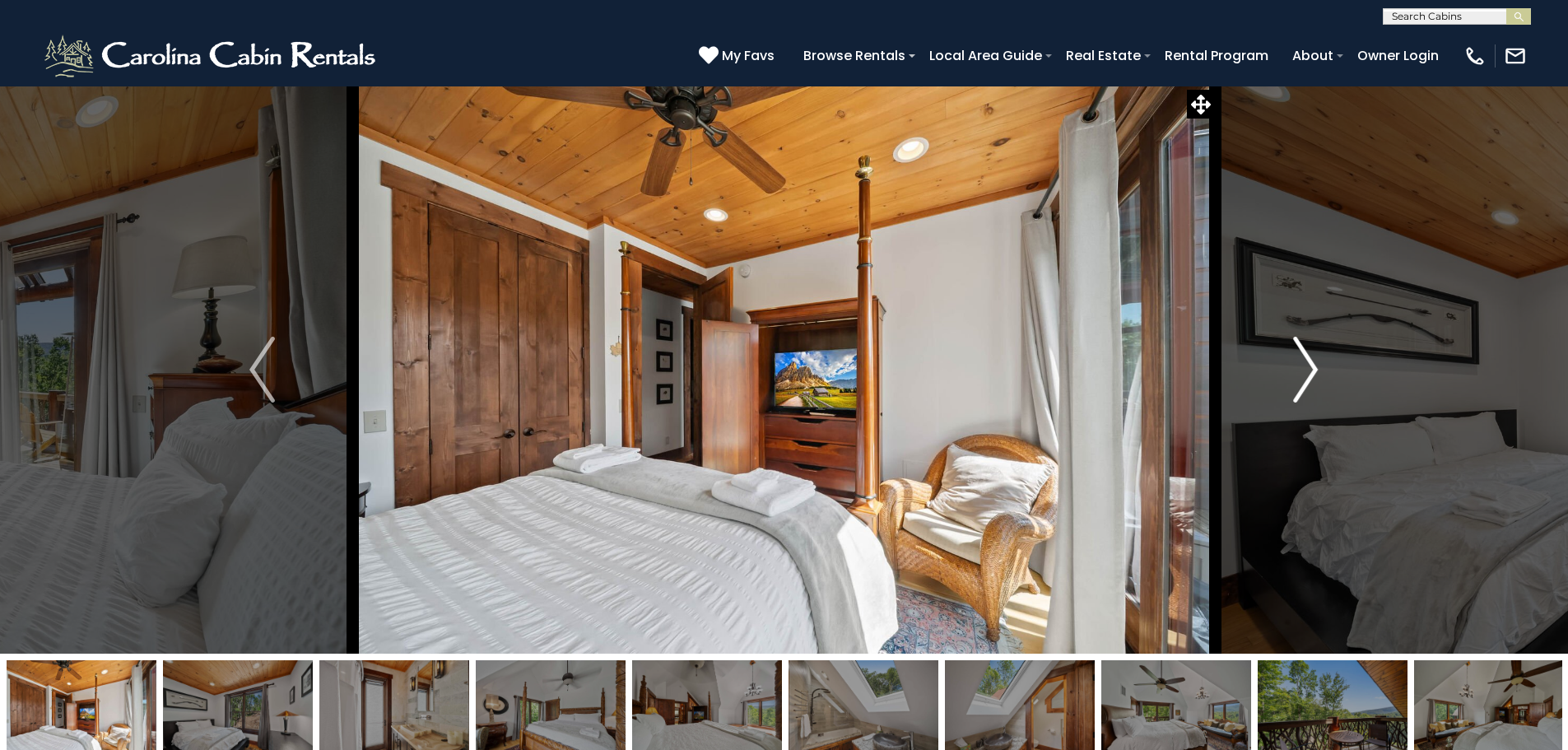
click at [1301, 387] on img "Next" at bounding box center [1305, 370] width 25 height 66
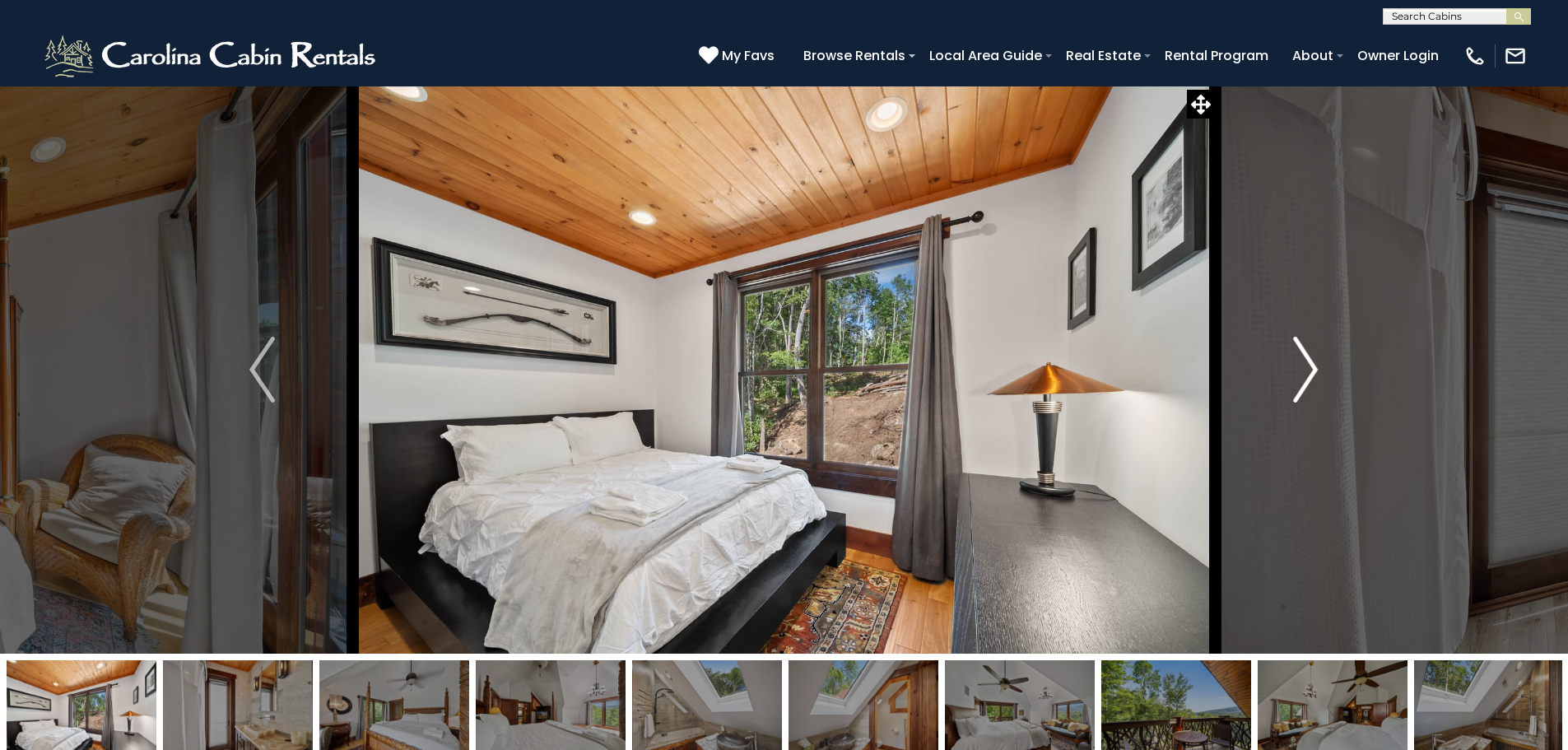
click at [1301, 387] on img "Next" at bounding box center [1305, 370] width 25 height 66
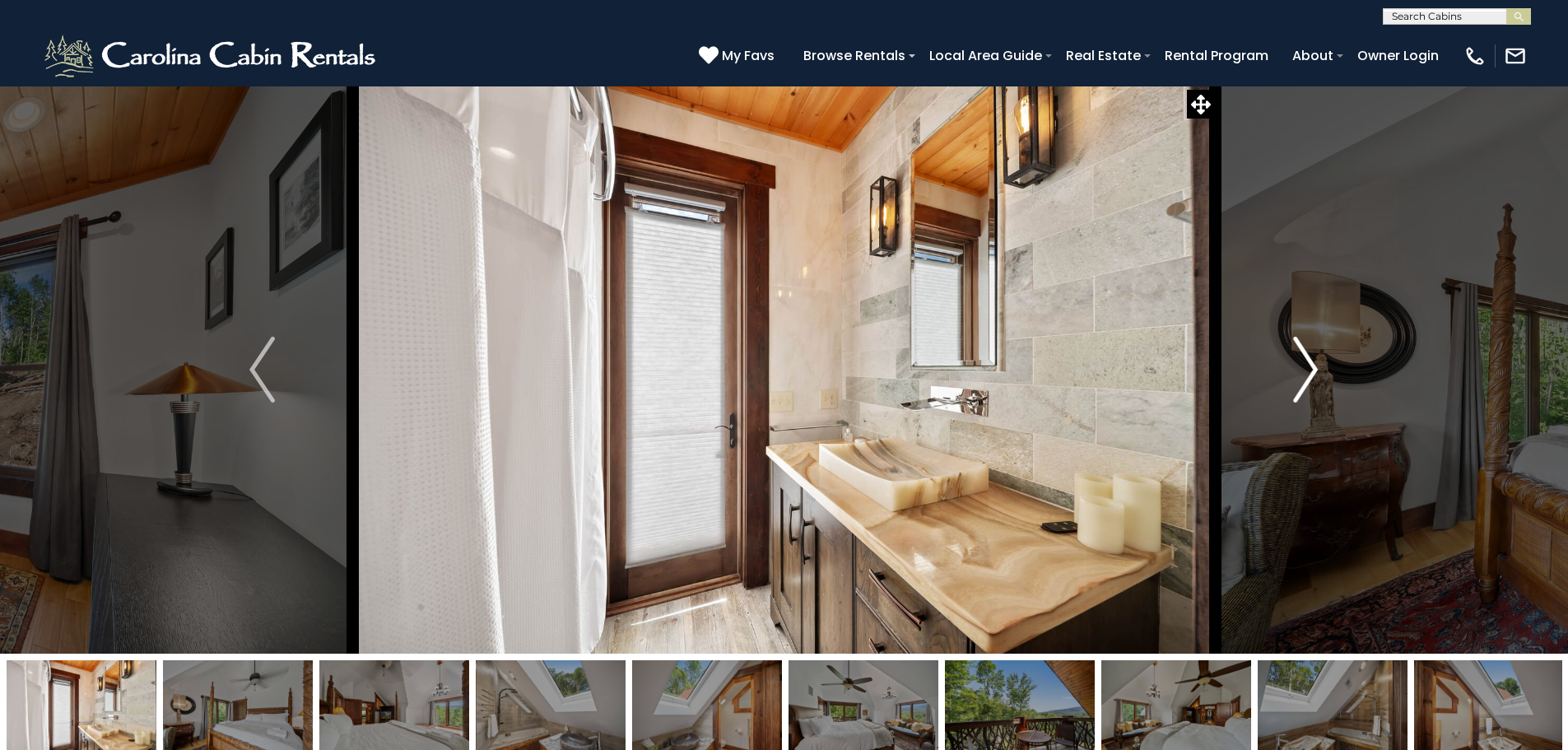
click at [1301, 387] on img "Next" at bounding box center [1305, 370] width 25 height 66
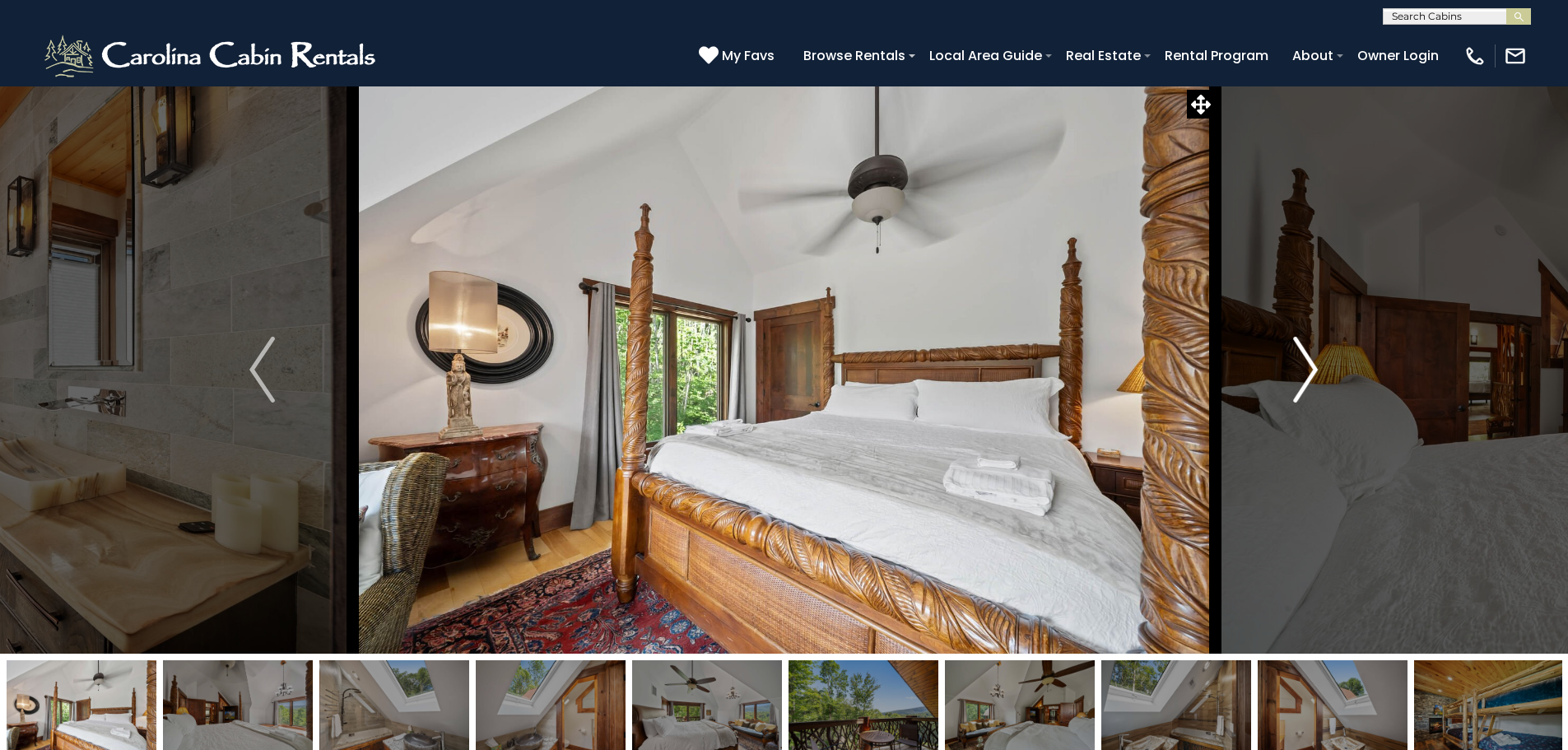
click at [1301, 387] on img "Next" at bounding box center [1305, 370] width 25 height 66
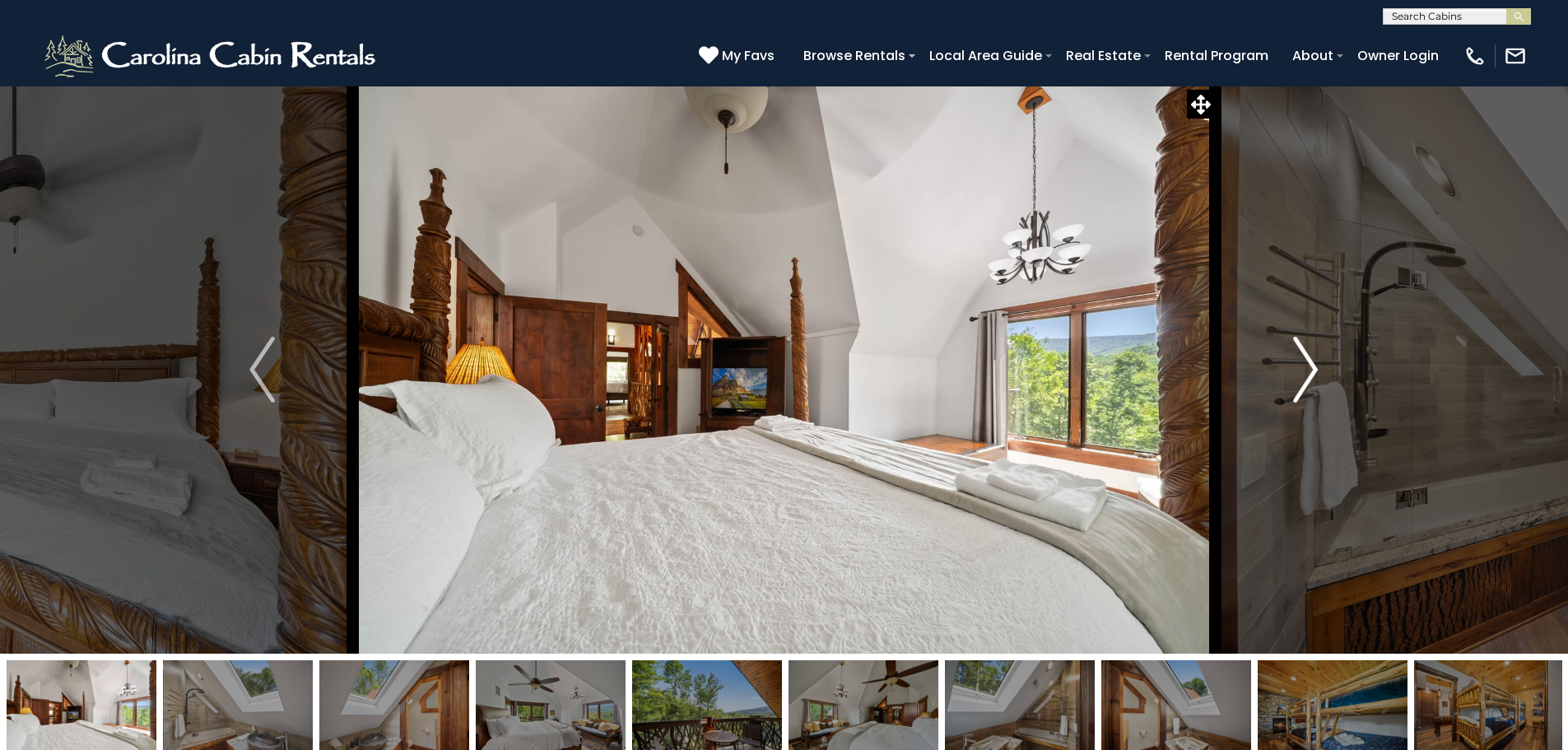
click at [1301, 387] on img "Next" at bounding box center [1305, 370] width 25 height 66
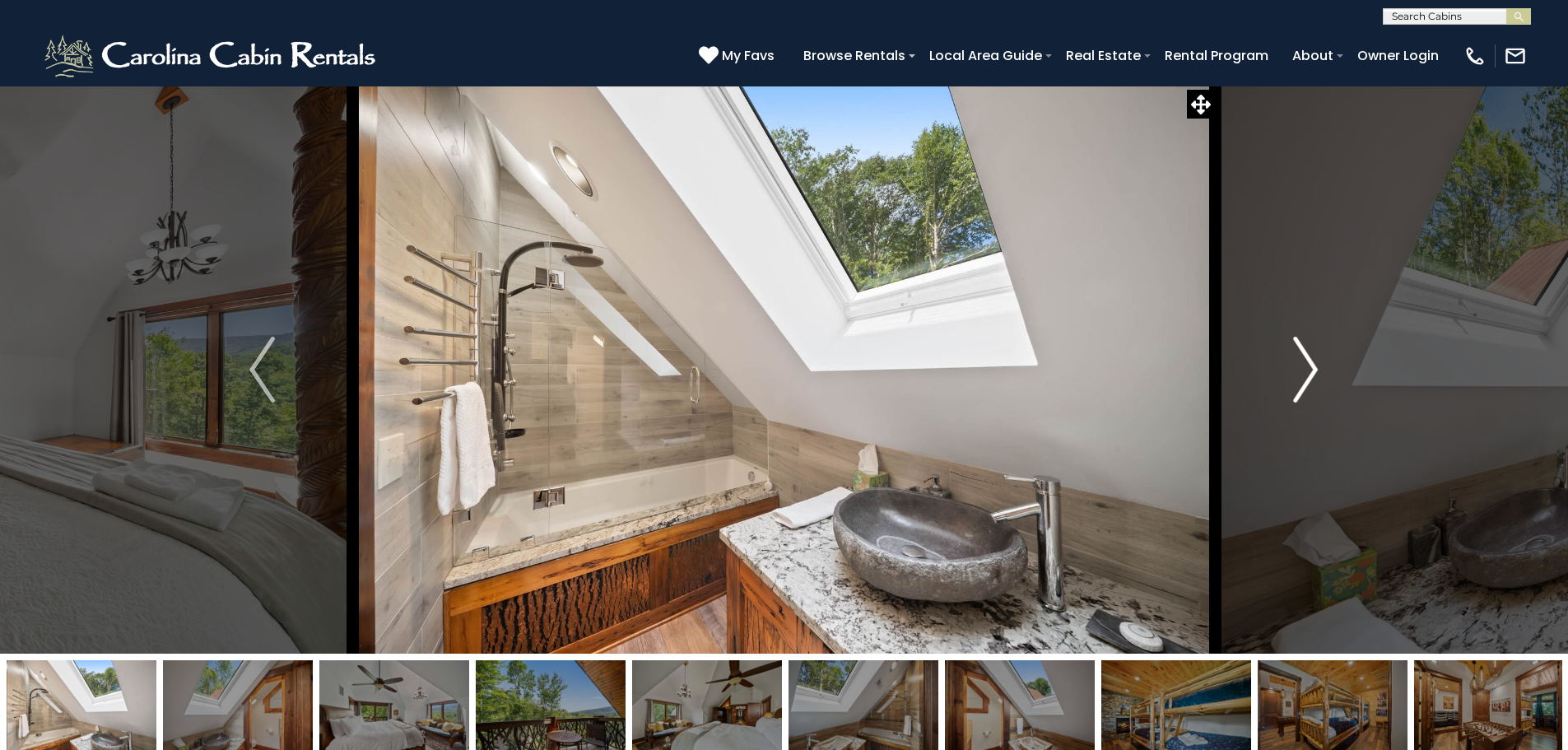
click at [1301, 387] on img "Next" at bounding box center [1305, 370] width 25 height 66
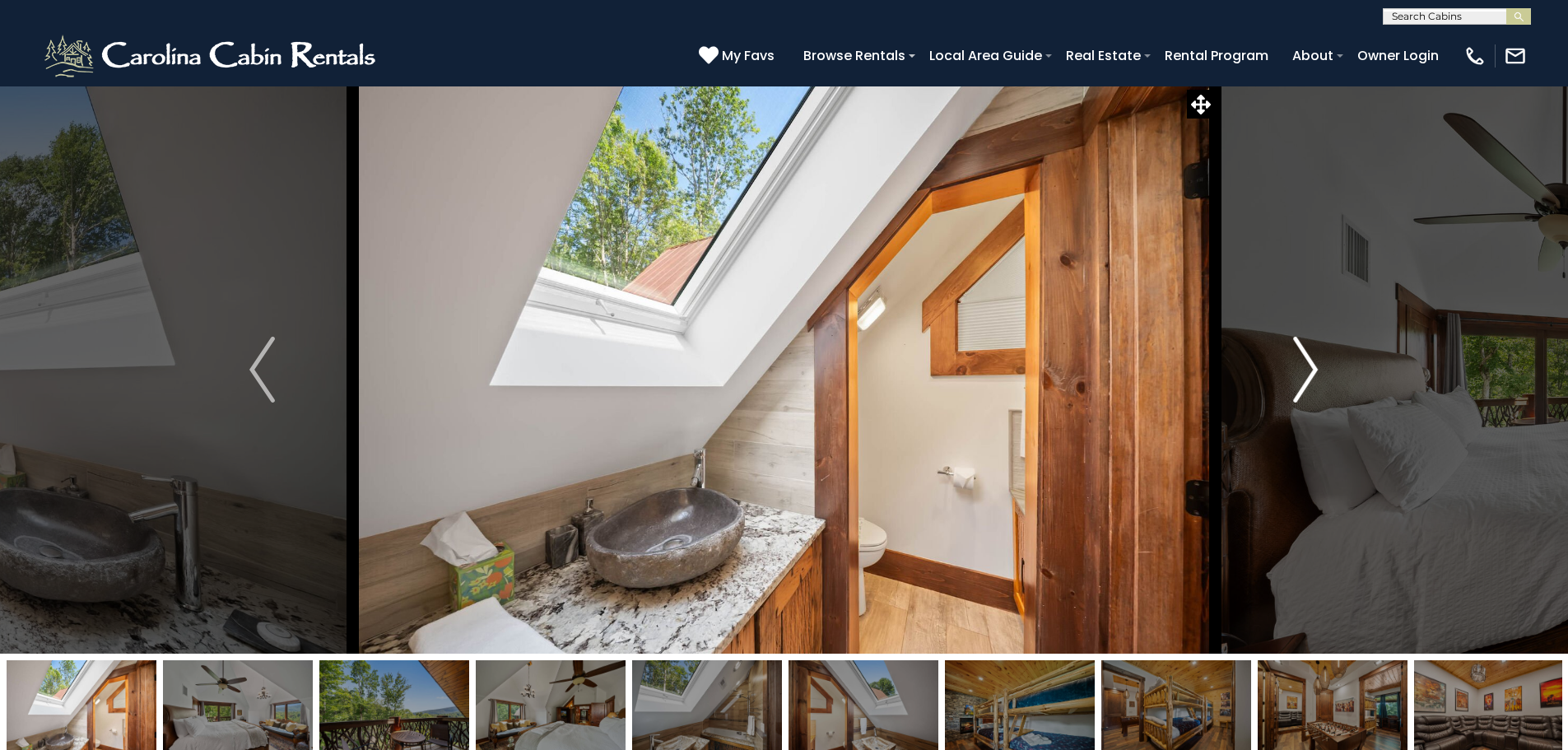
click at [1301, 387] on img "Next" at bounding box center [1305, 370] width 25 height 66
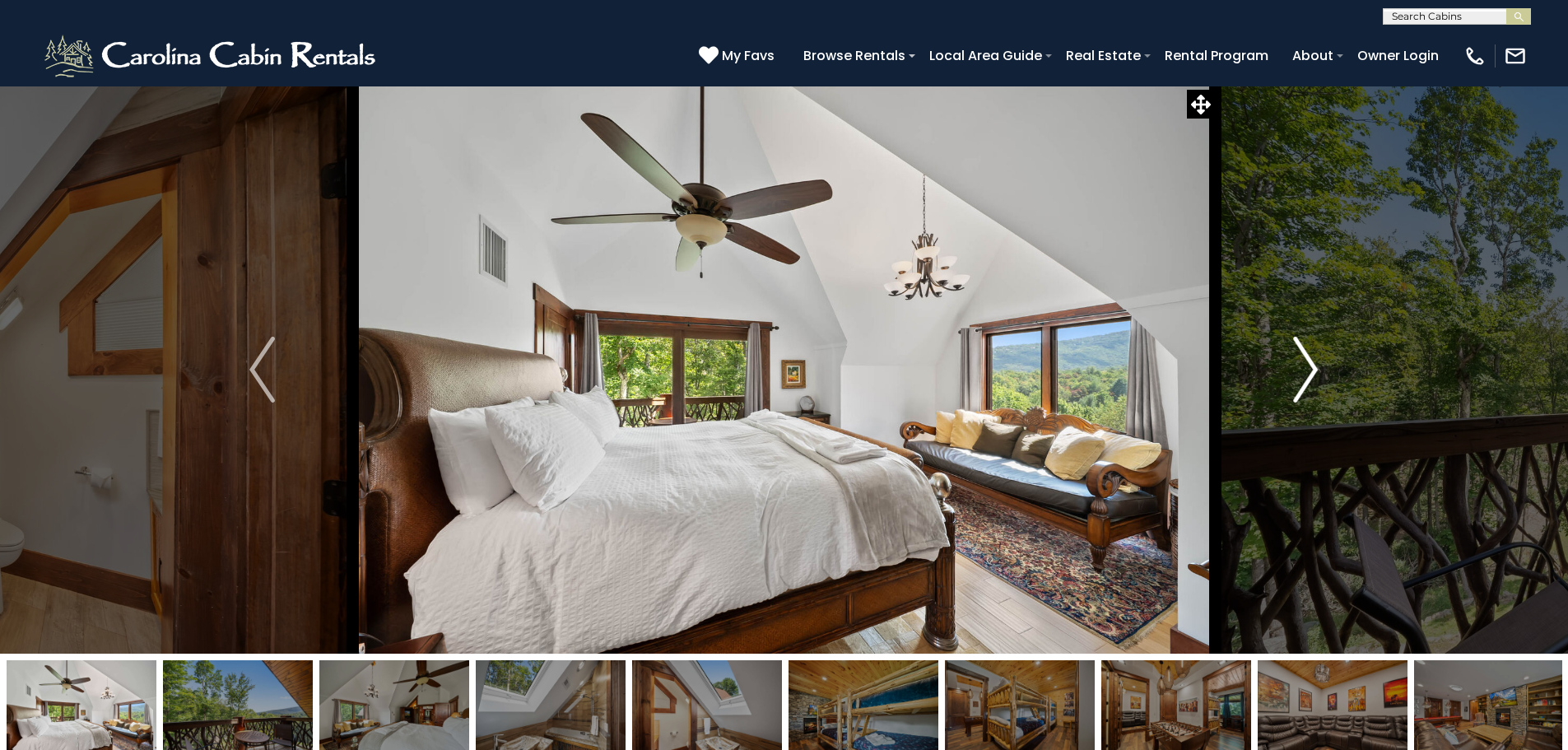
click at [1301, 387] on img "Next" at bounding box center [1305, 370] width 25 height 66
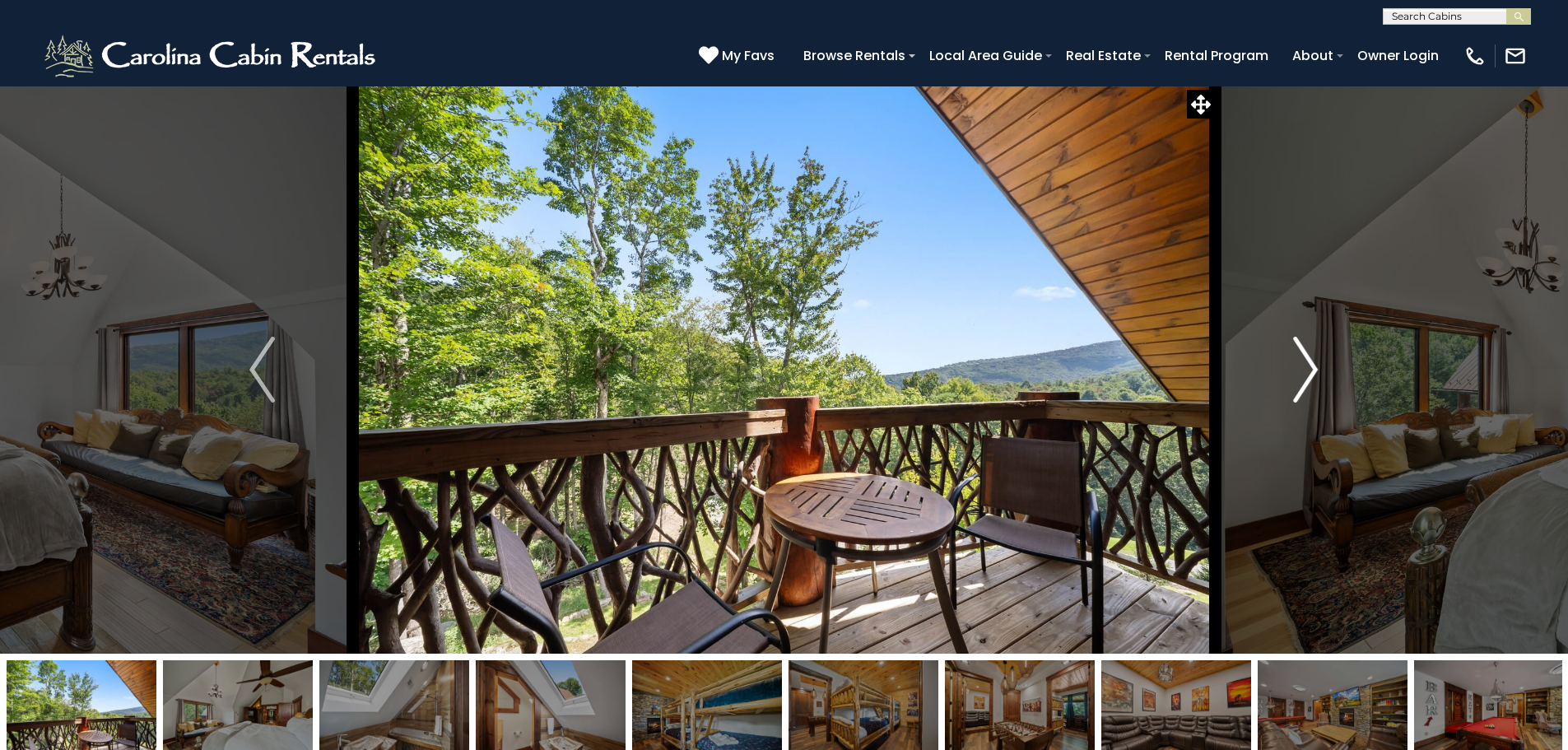
click at [1301, 387] on img "Next" at bounding box center [1305, 370] width 25 height 66
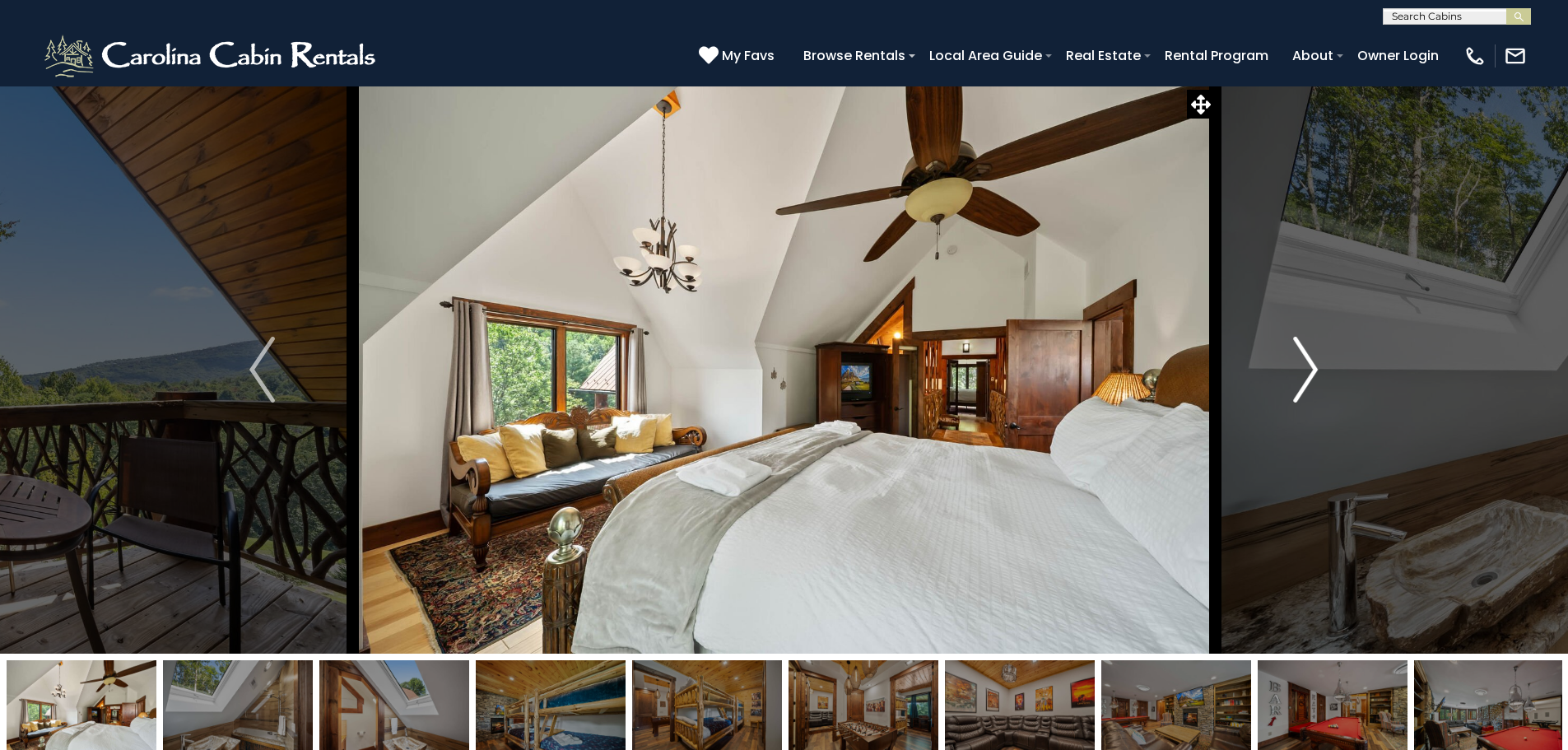
click at [1301, 387] on img "Next" at bounding box center [1305, 370] width 25 height 66
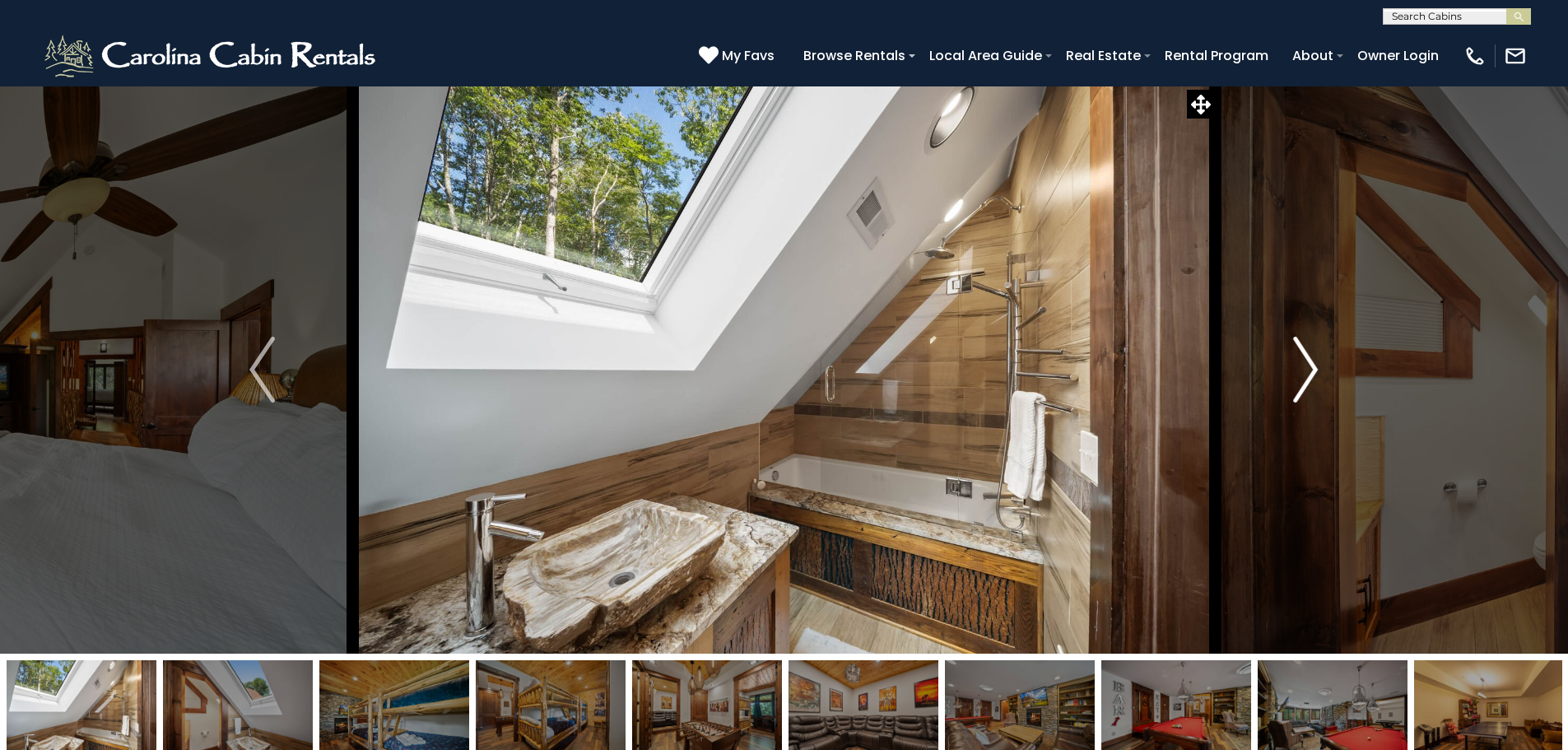
click at [1283, 444] on button "Next" at bounding box center [1305, 370] width 181 height 568
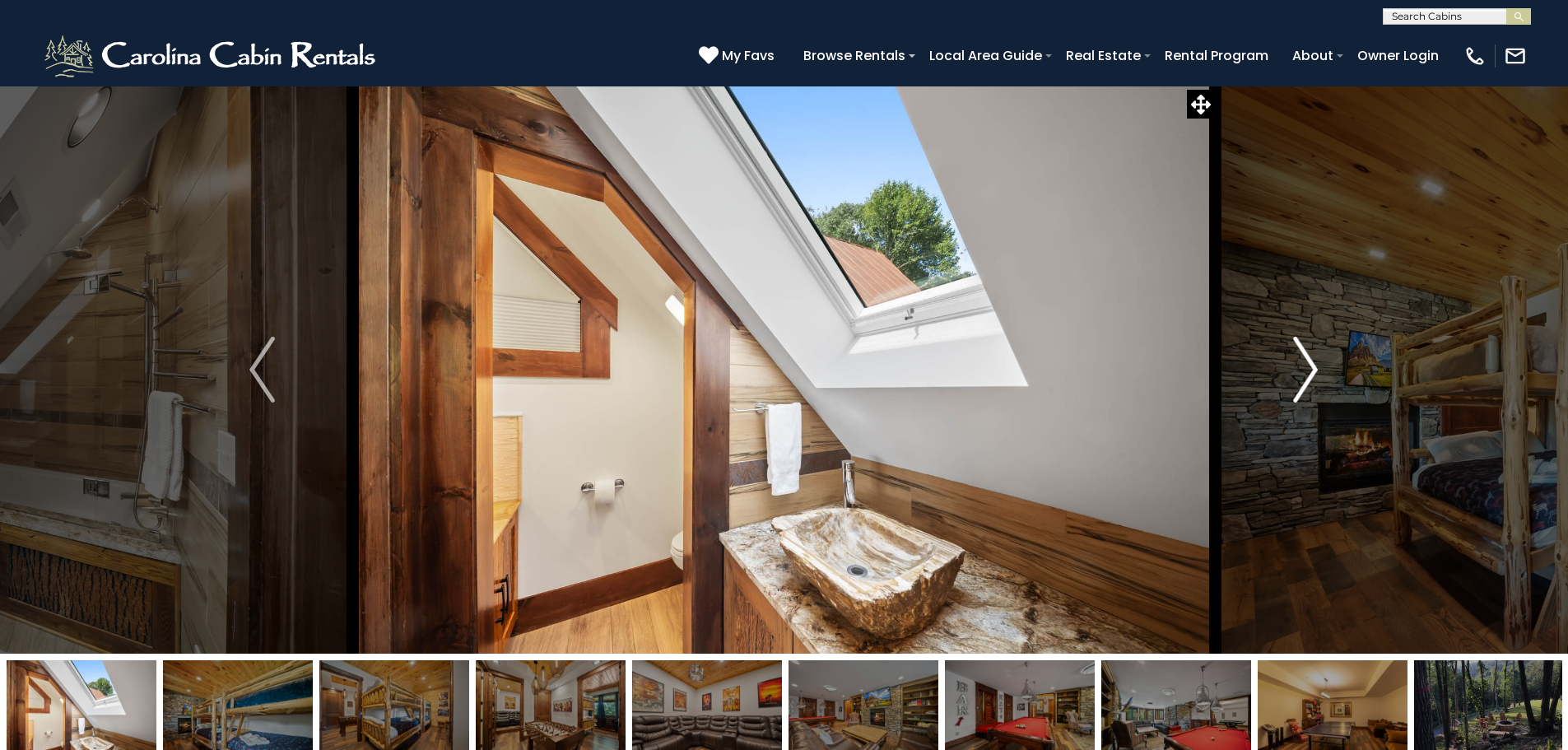
click at [1291, 398] on button "Next" at bounding box center [1305, 370] width 181 height 568
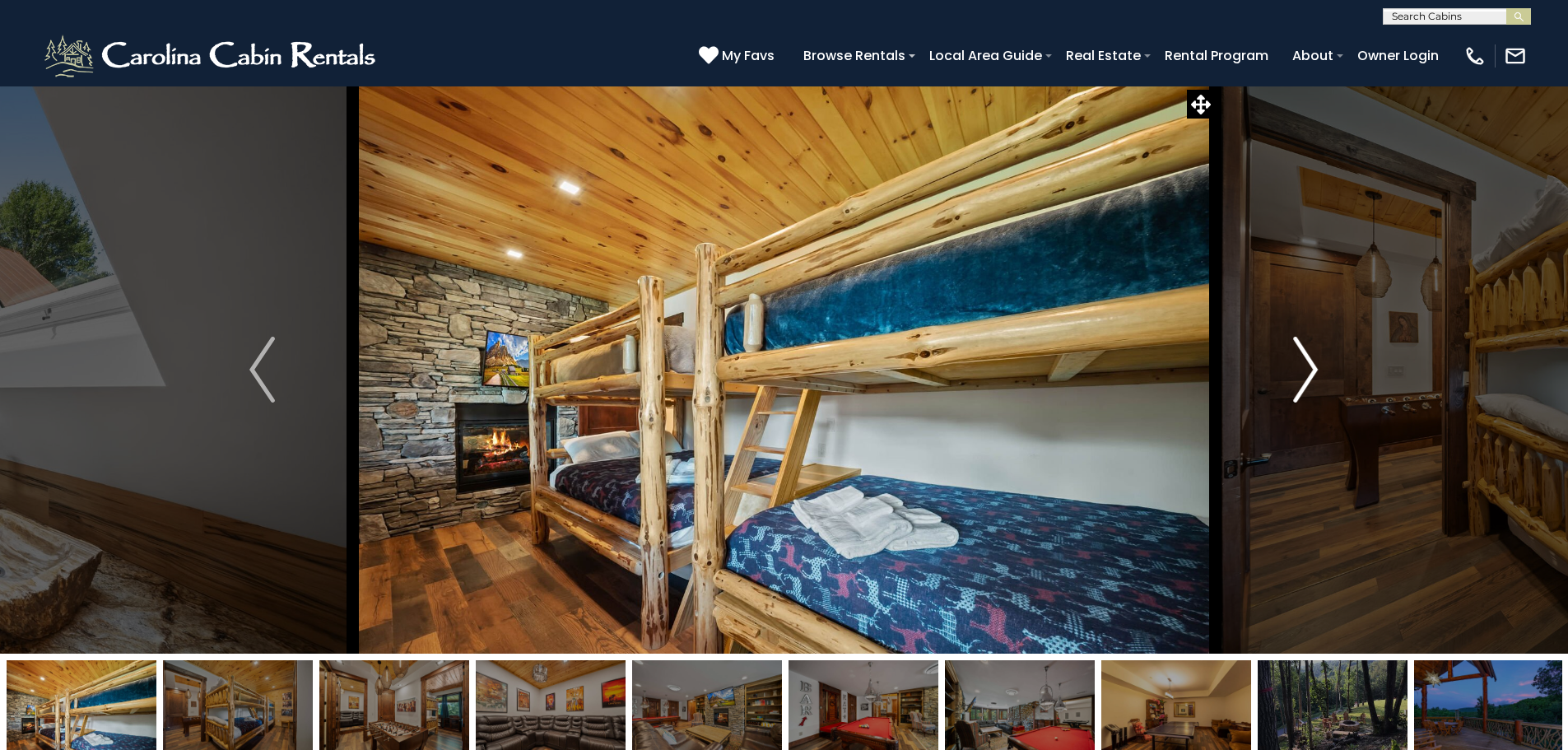
click at [1291, 398] on button "Next" at bounding box center [1305, 370] width 181 height 568
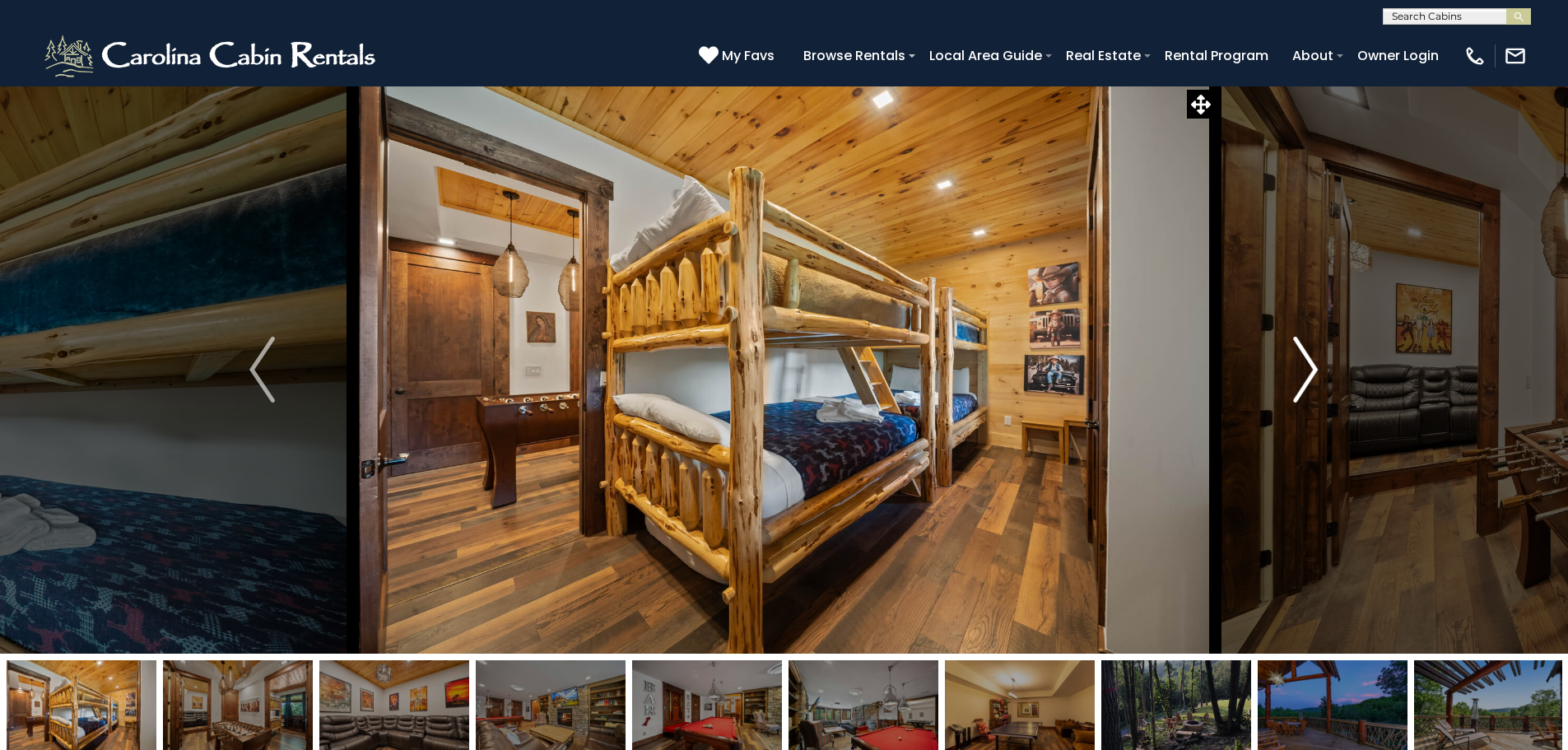
click at [1291, 398] on button "Next" at bounding box center [1305, 370] width 181 height 568
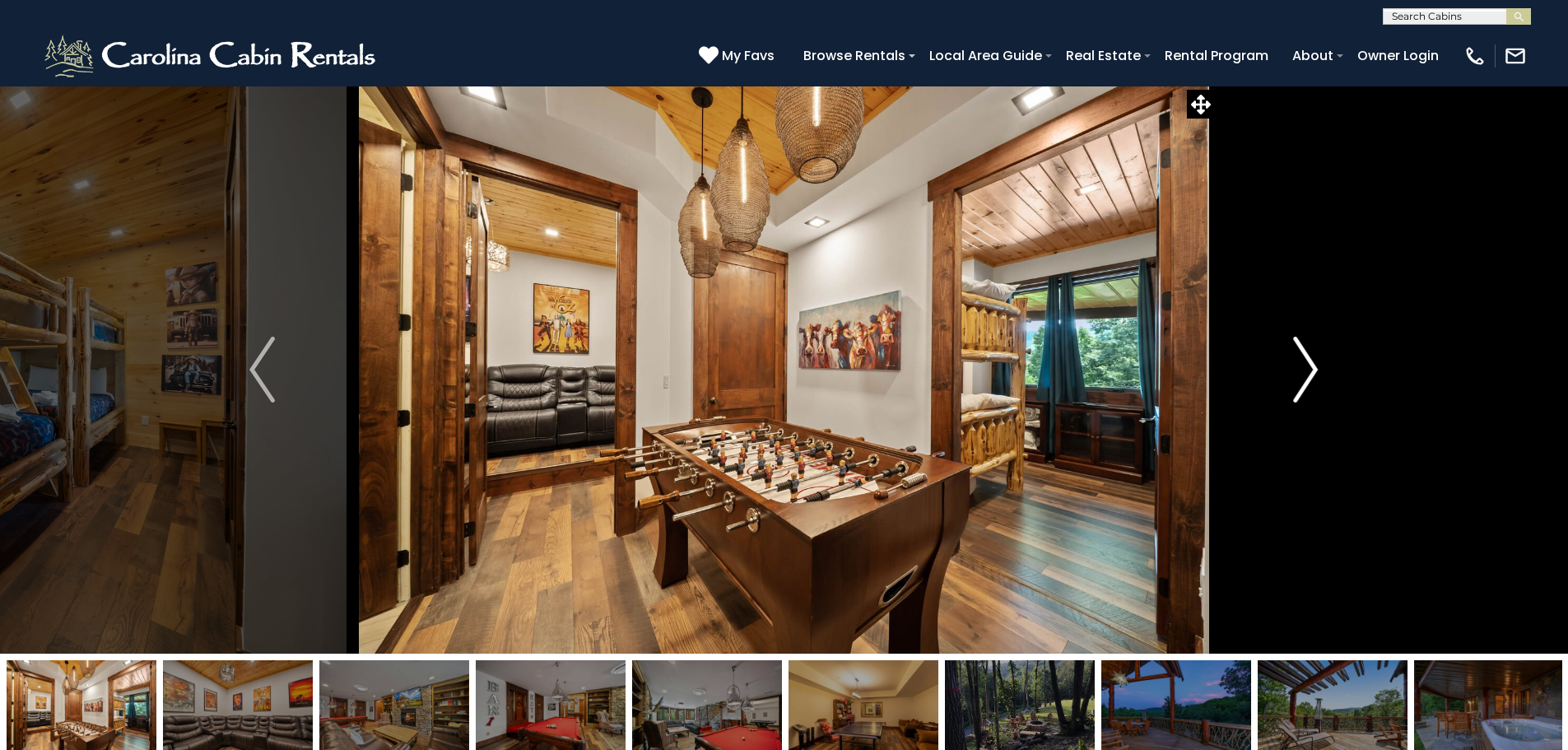
click at [1293, 399] on img "Next" at bounding box center [1305, 370] width 25 height 66
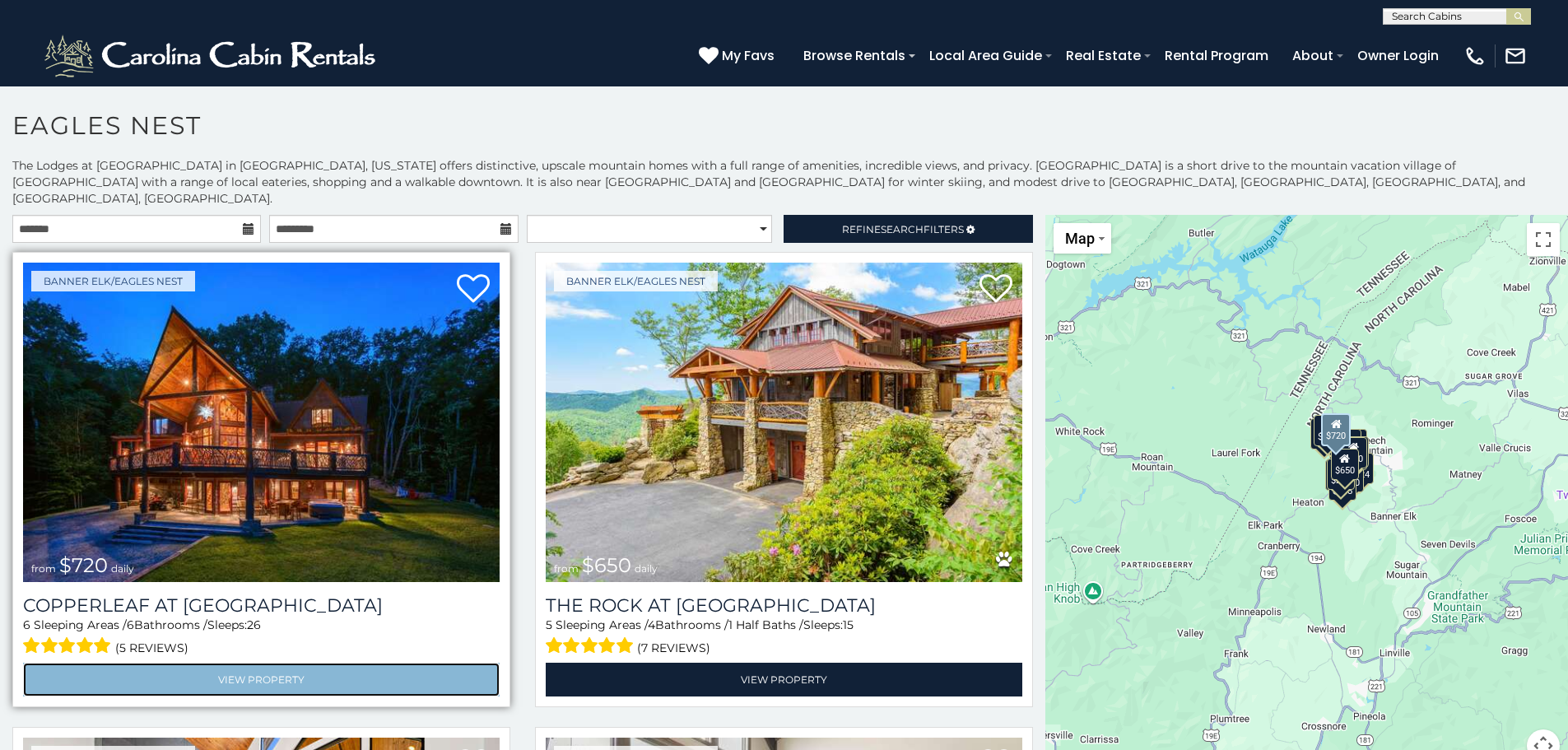
click at [248, 663] on link "View Property" at bounding box center [261, 680] width 476 height 34
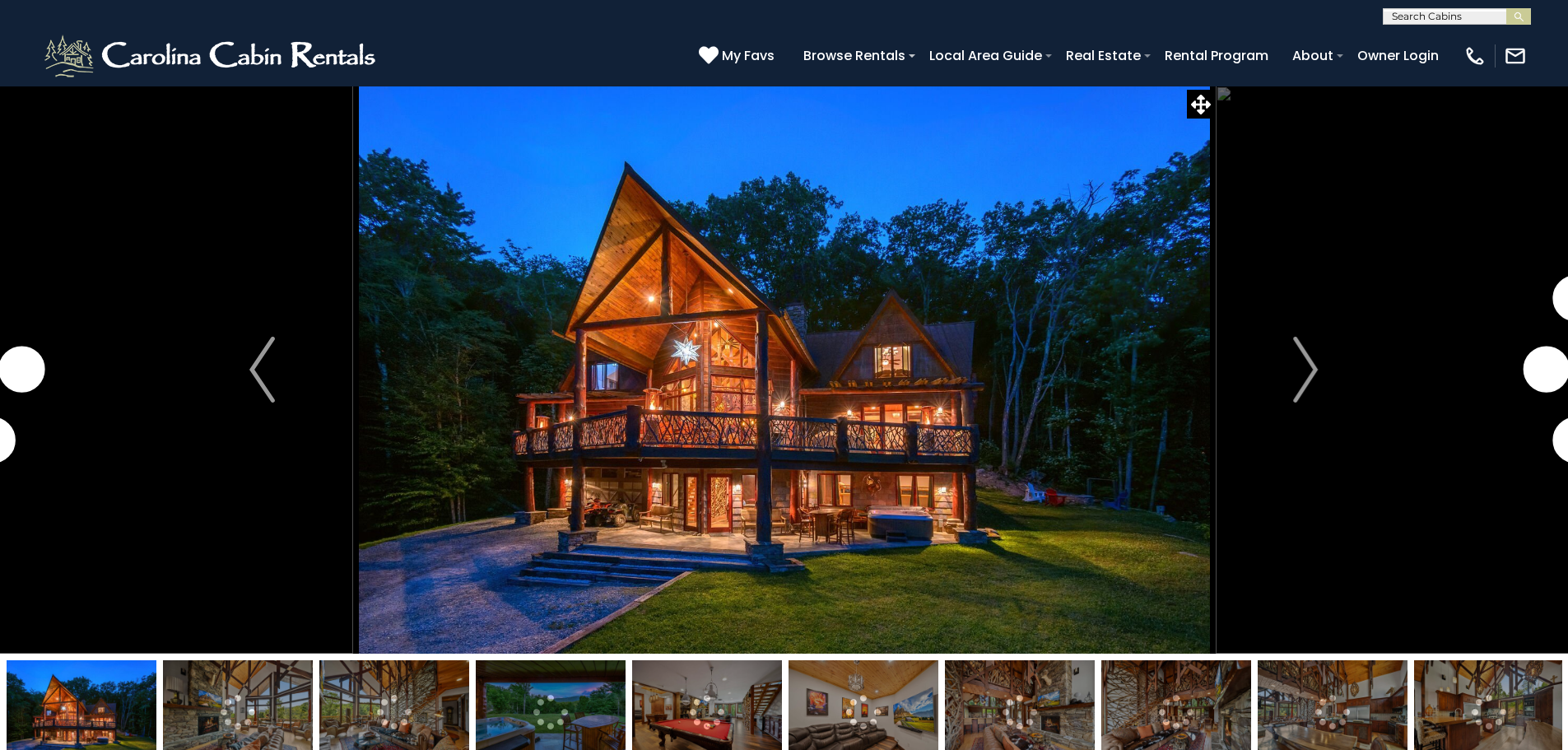
click at [626, 423] on img at bounding box center [784, 370] width 863 height 568
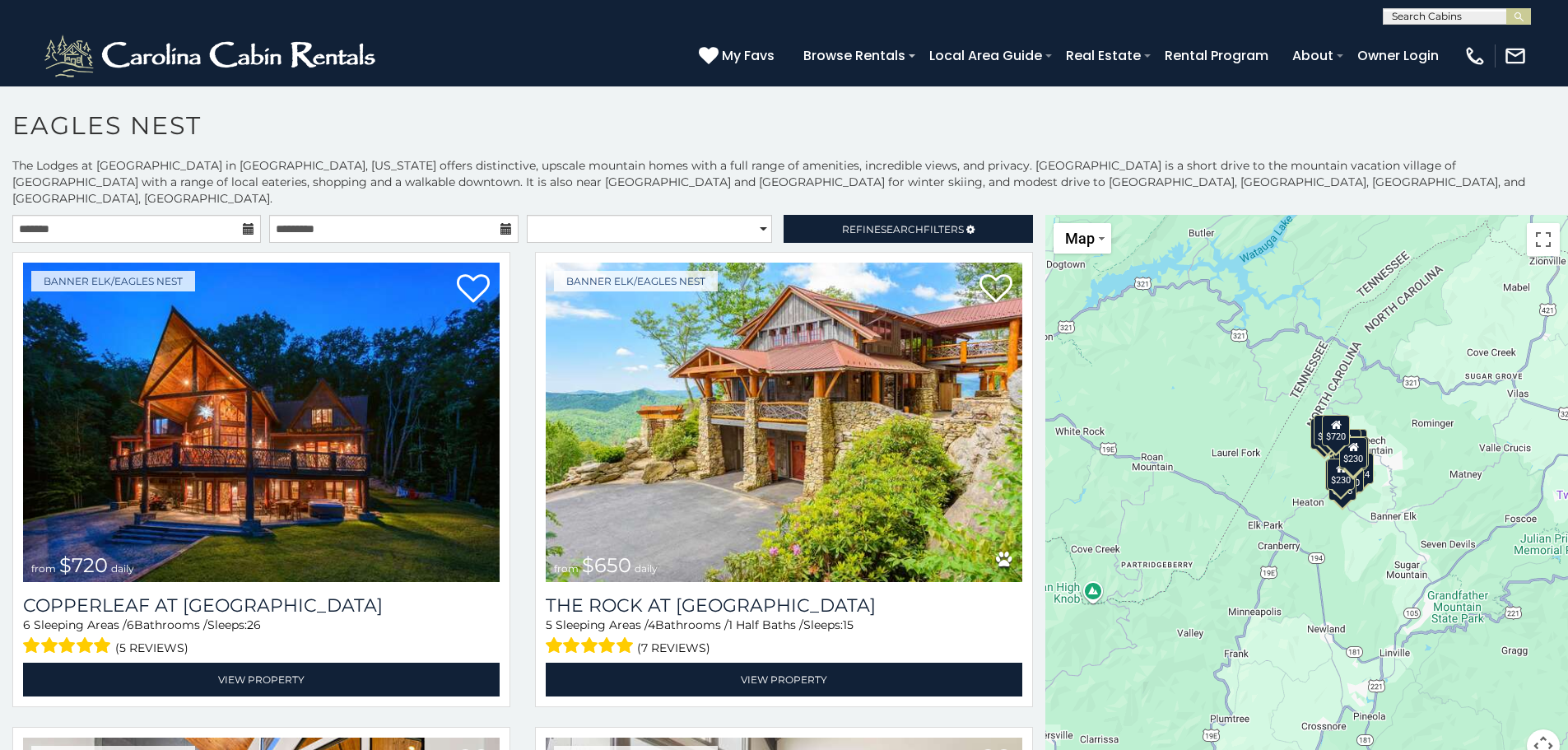
click at [246, 223] on icon at bounding box center [249, 229] width 11 height 11
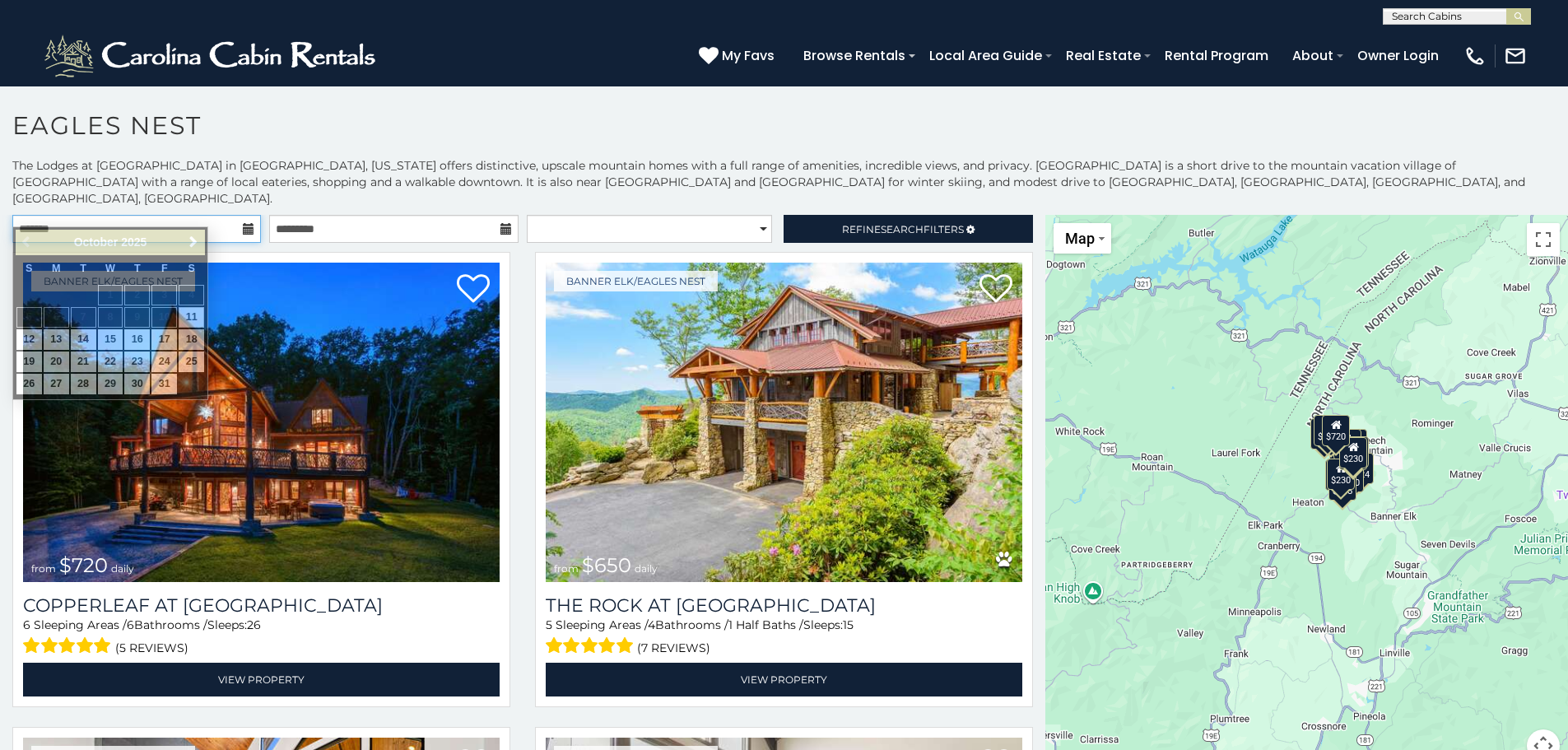
click at [203, 215] on input "text" at bounding box center [136, 229] width 249 height 28
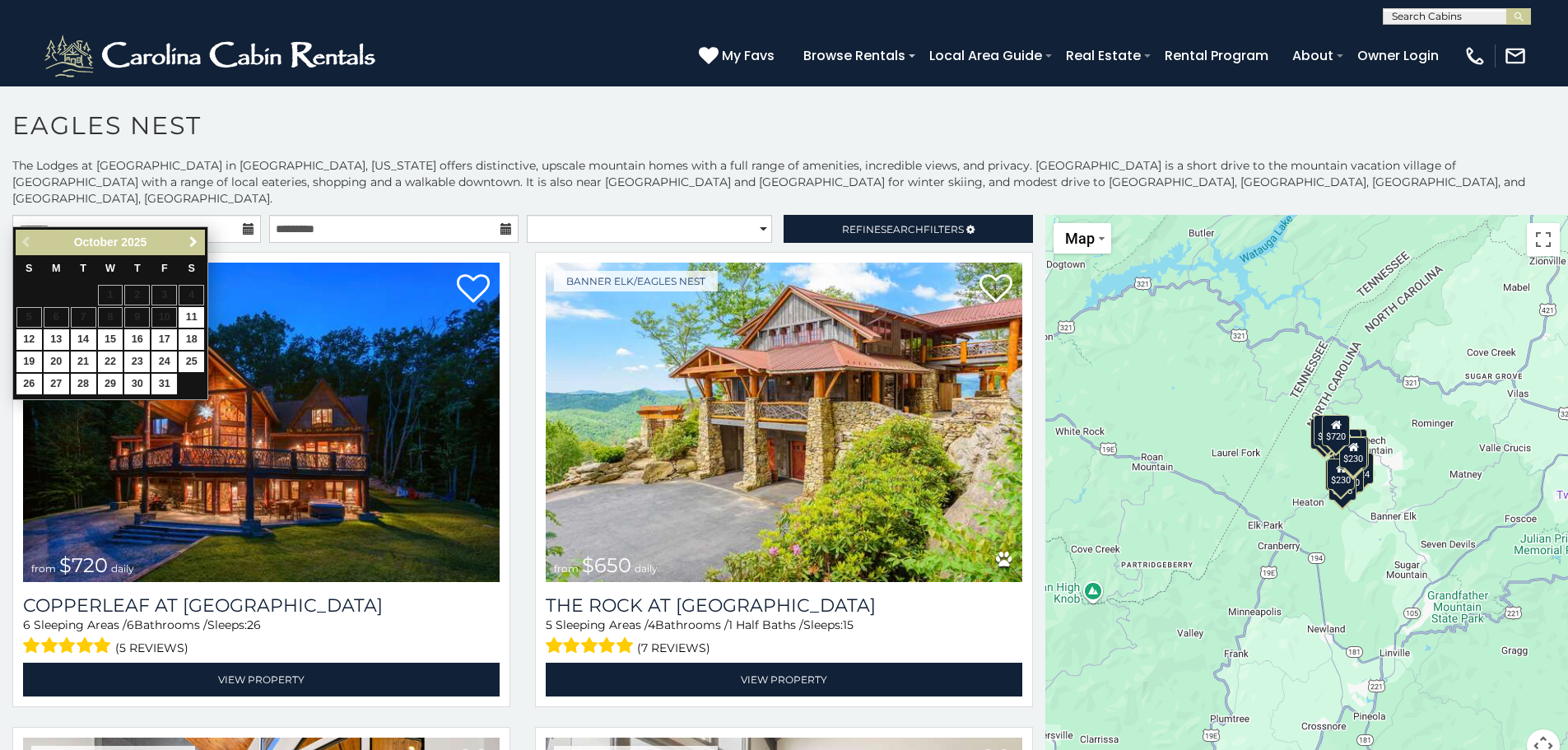
click at [187, 240] on span "Next" at bounding box center [194, 242] width 13 height 13
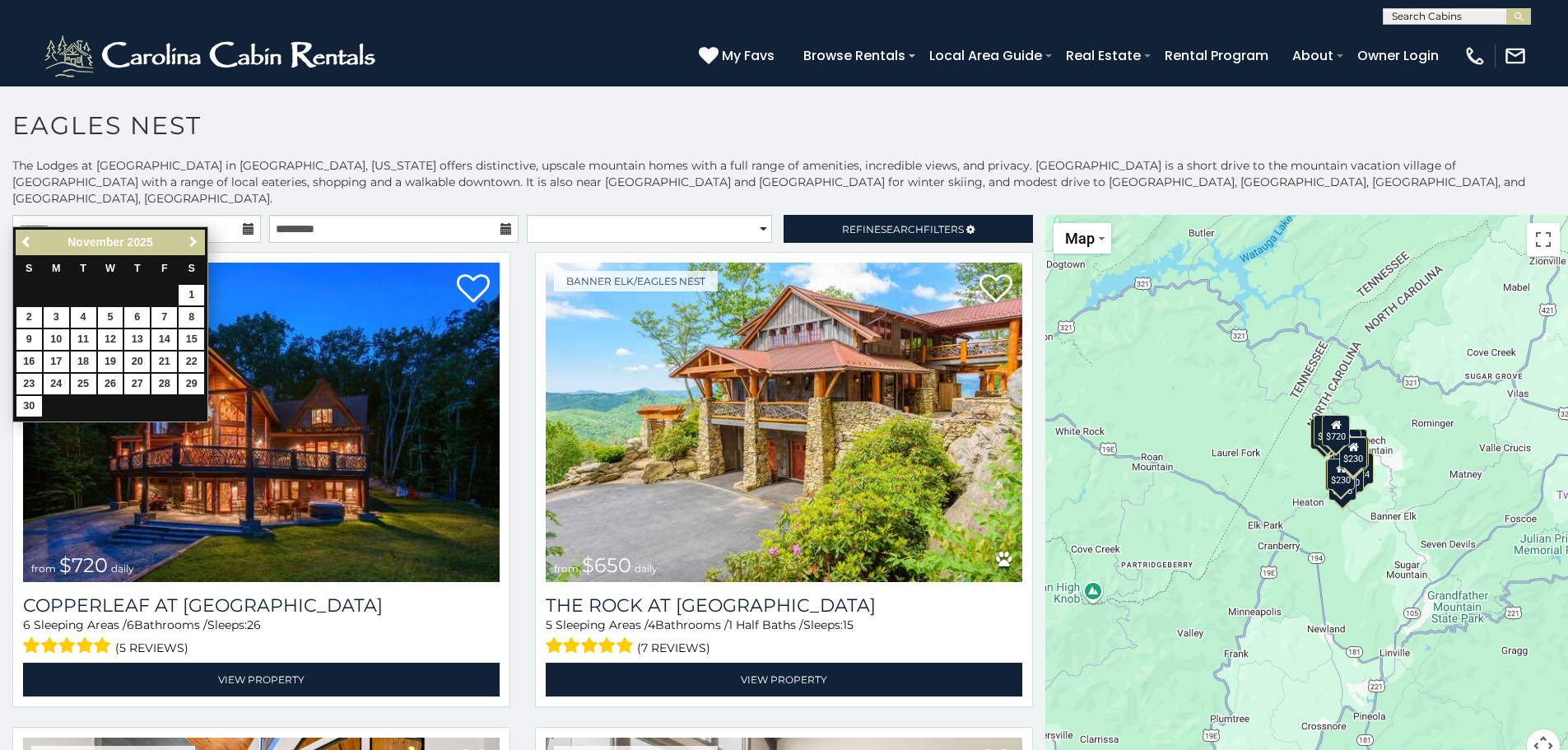
click at [187, 240] on span "Next" at bounding box center [194, 242] width 13 height 13
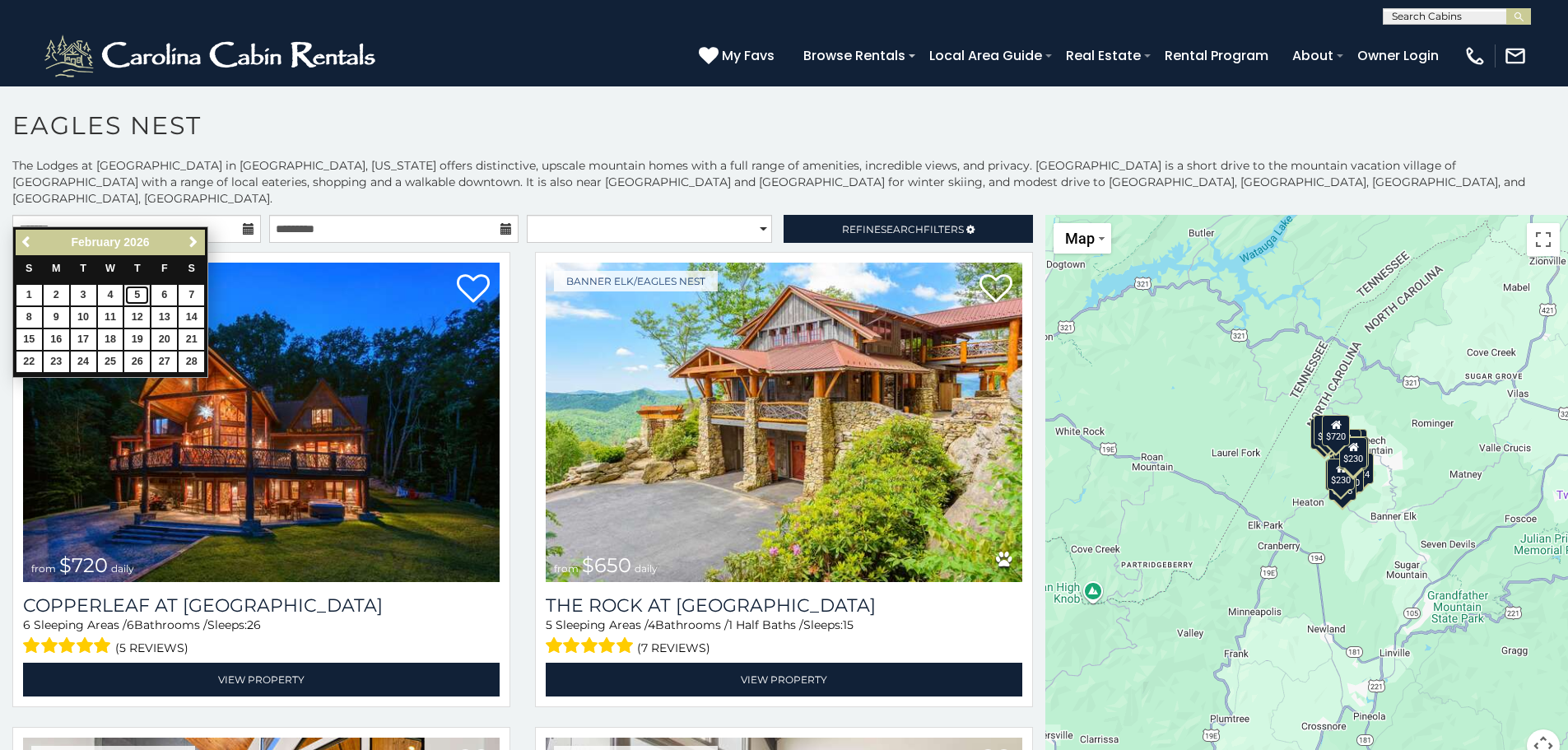
click at [142, 291] on link "5" at bounding box center [137, 295] width 26 height 21
type input "**********"
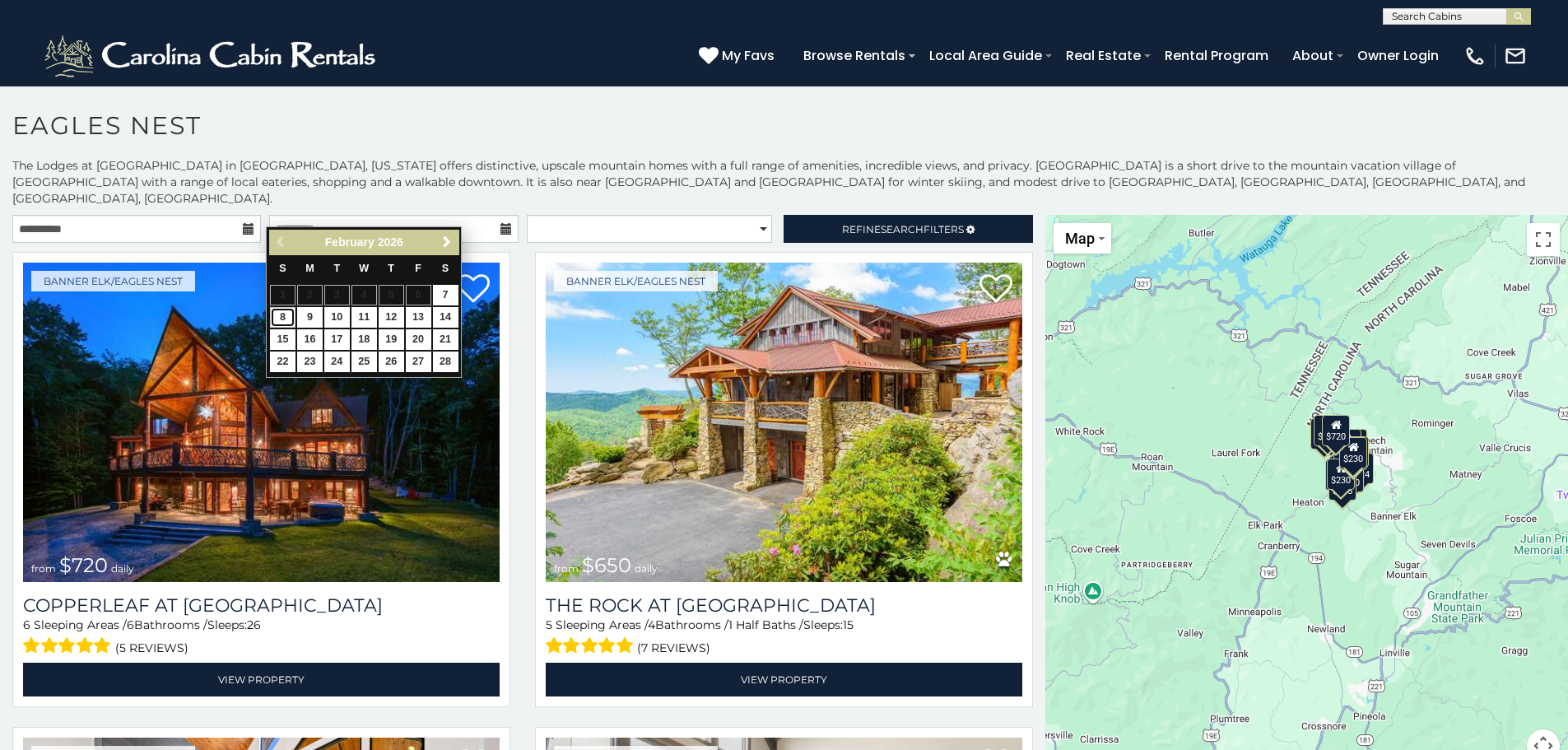
click at [276, 314] on link "8" at bounding box center [283, 318] width 26 height 21
type input "**********"
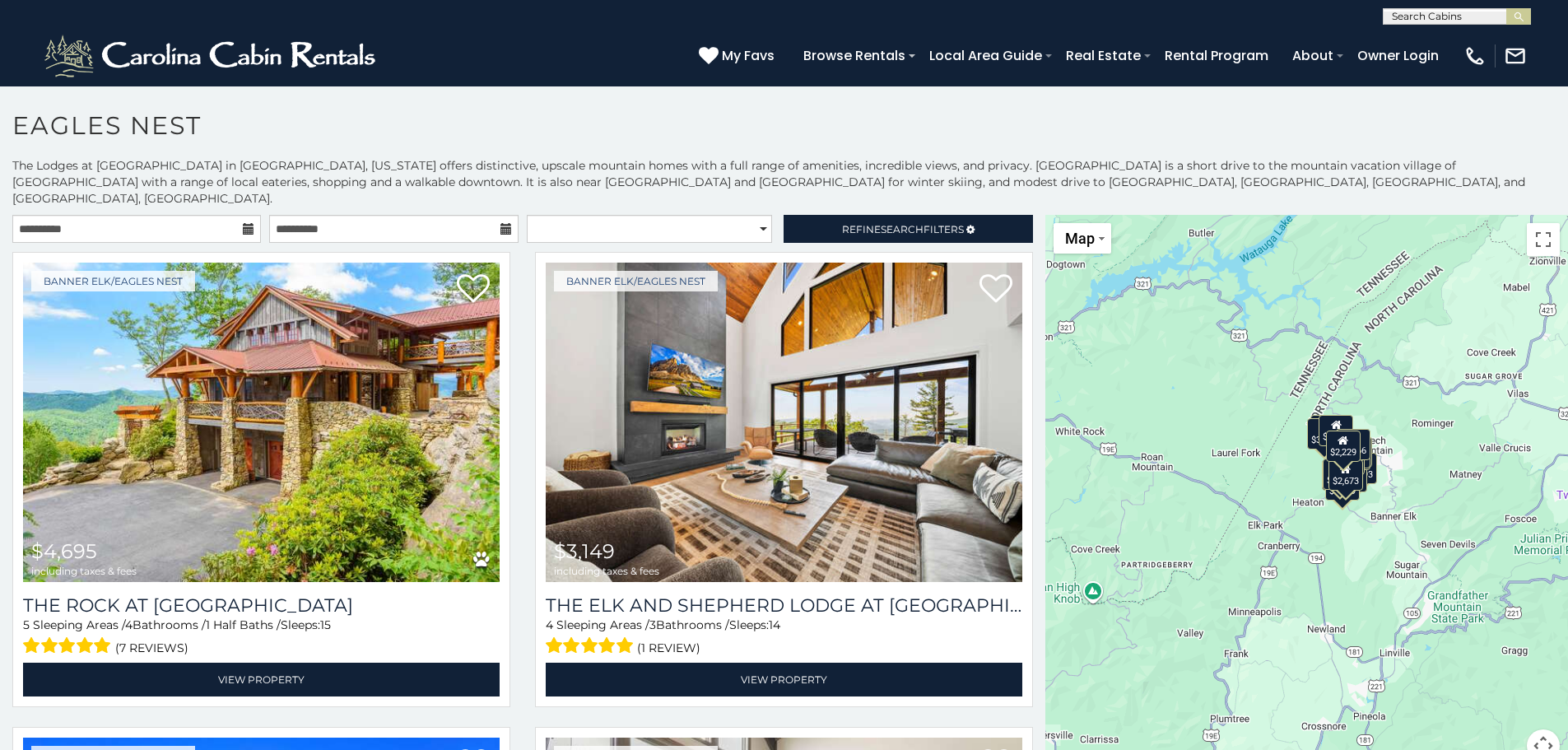
click at [243, 223] on icon at bounding box center [249, 229] width 11 height 11
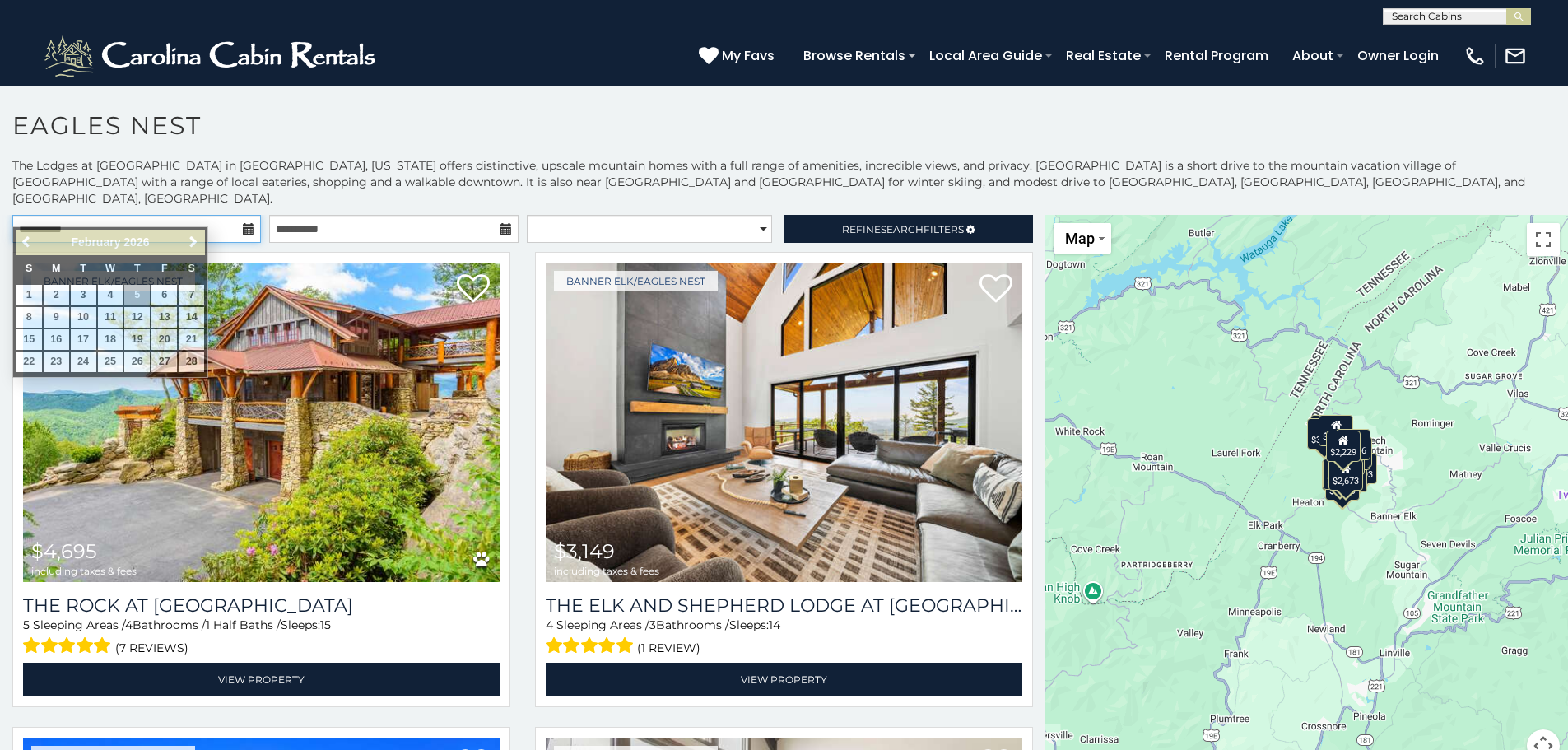
click at [207, 215] on input "**********" at bounding box center [136, 229] width 249 height 28
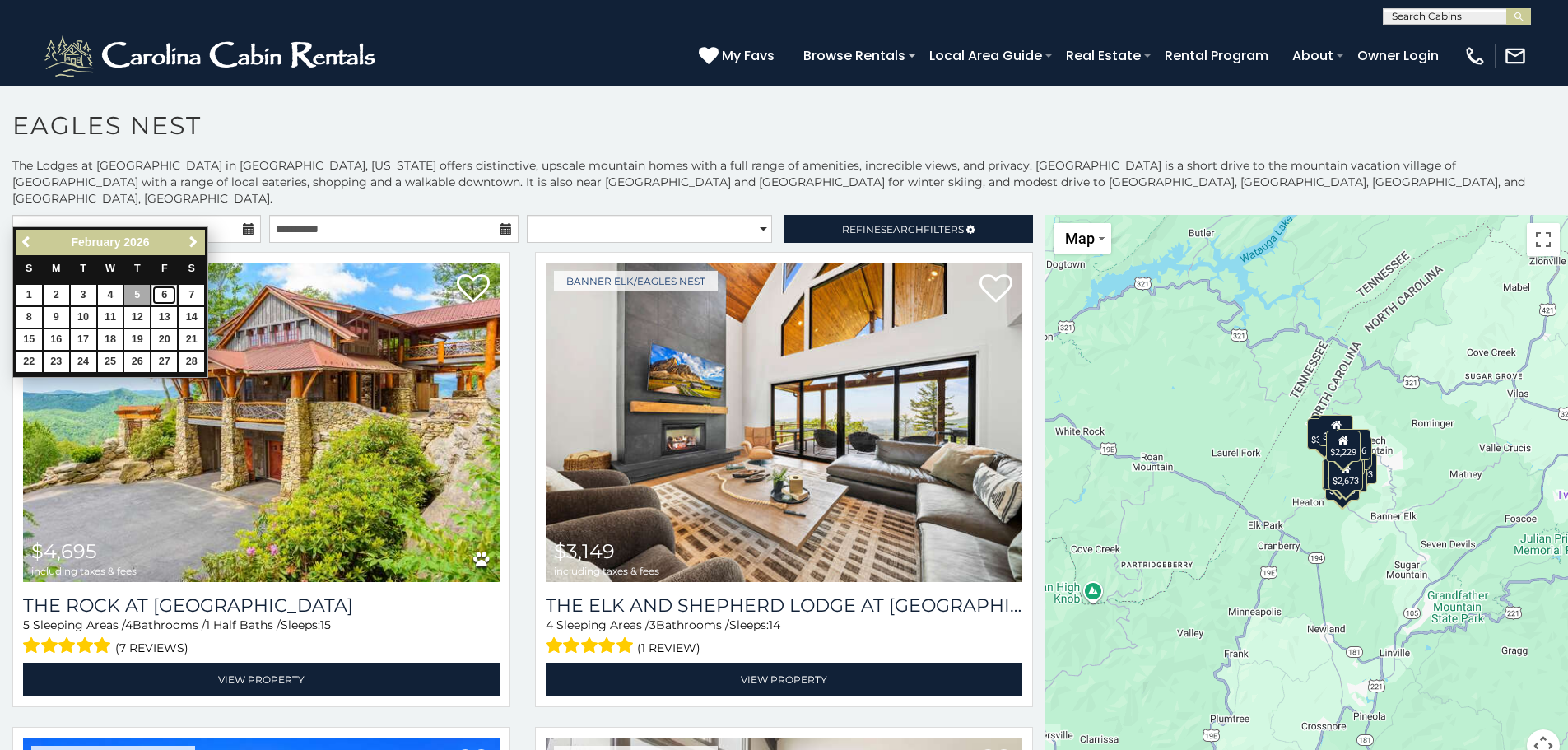
click at [169, 297] on link "6" at bounding box center [164, 295] width 26 height 21
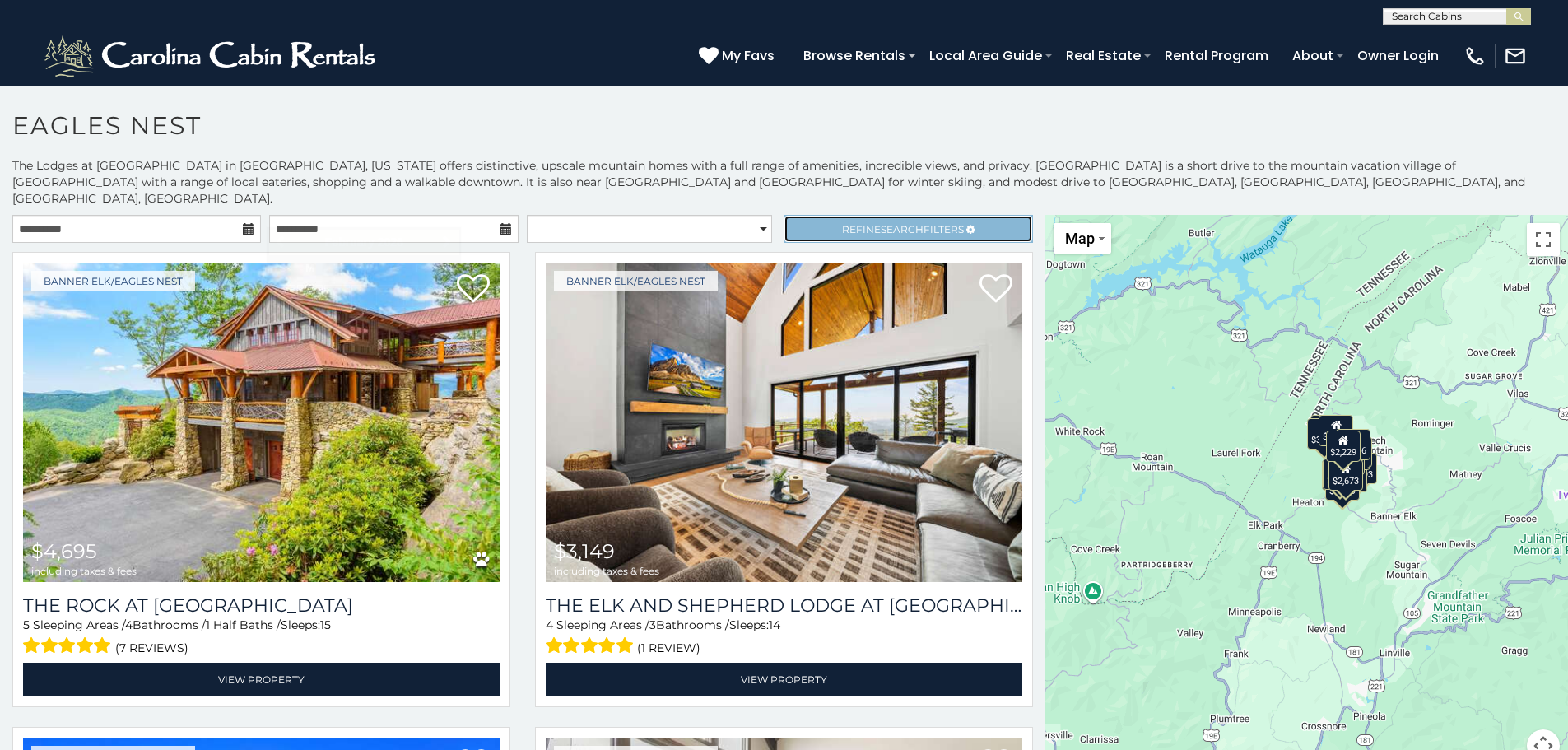
click at [881, 223] on span "Search" at bounding box center [902, 229] width 43 height 12
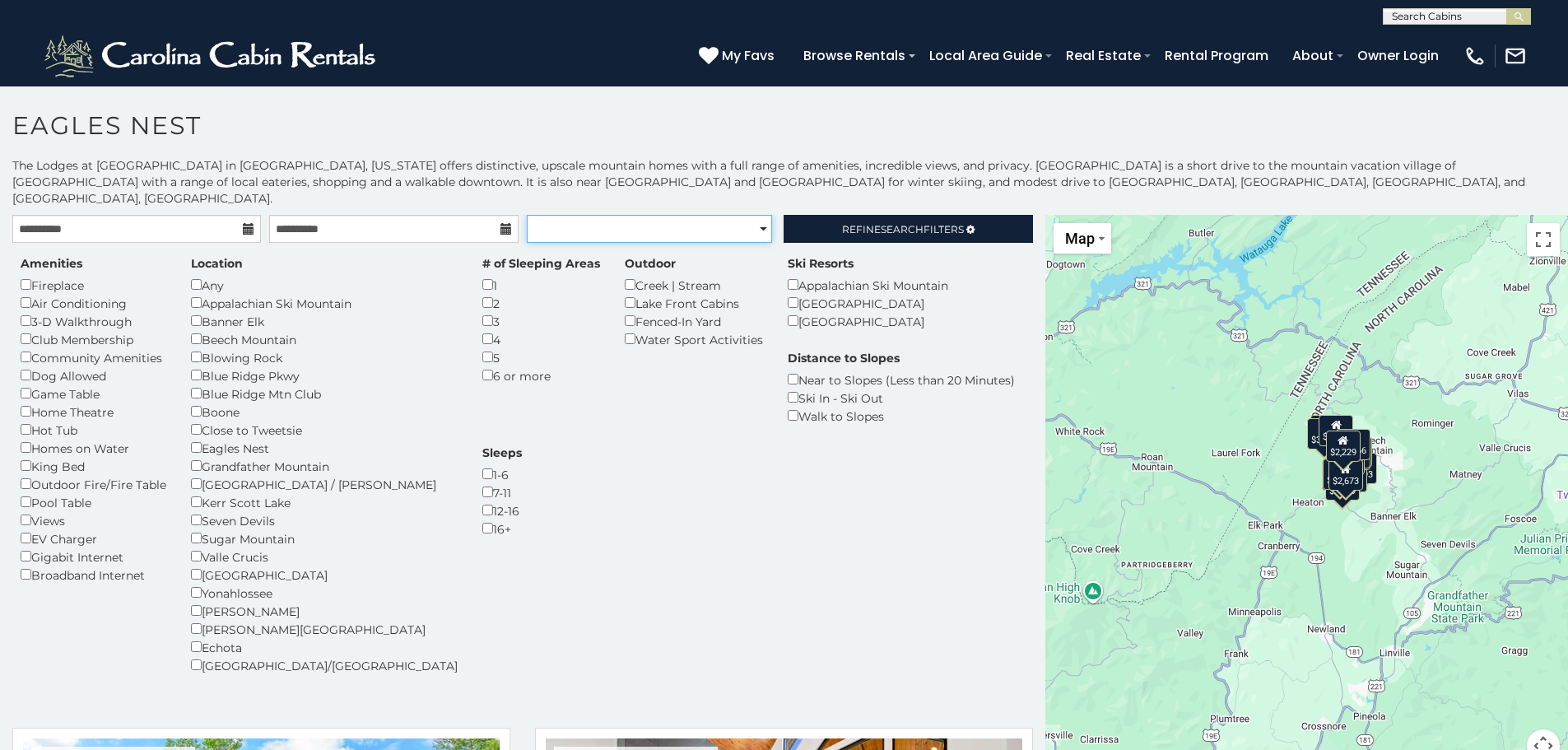
click at [751, 215] on select "**********" at bounding box center [649, 229] width 246 height 28
click at [812, 119] on h1 "Eagles Nest" at bounding box center [784, 134] width 1568 height 47
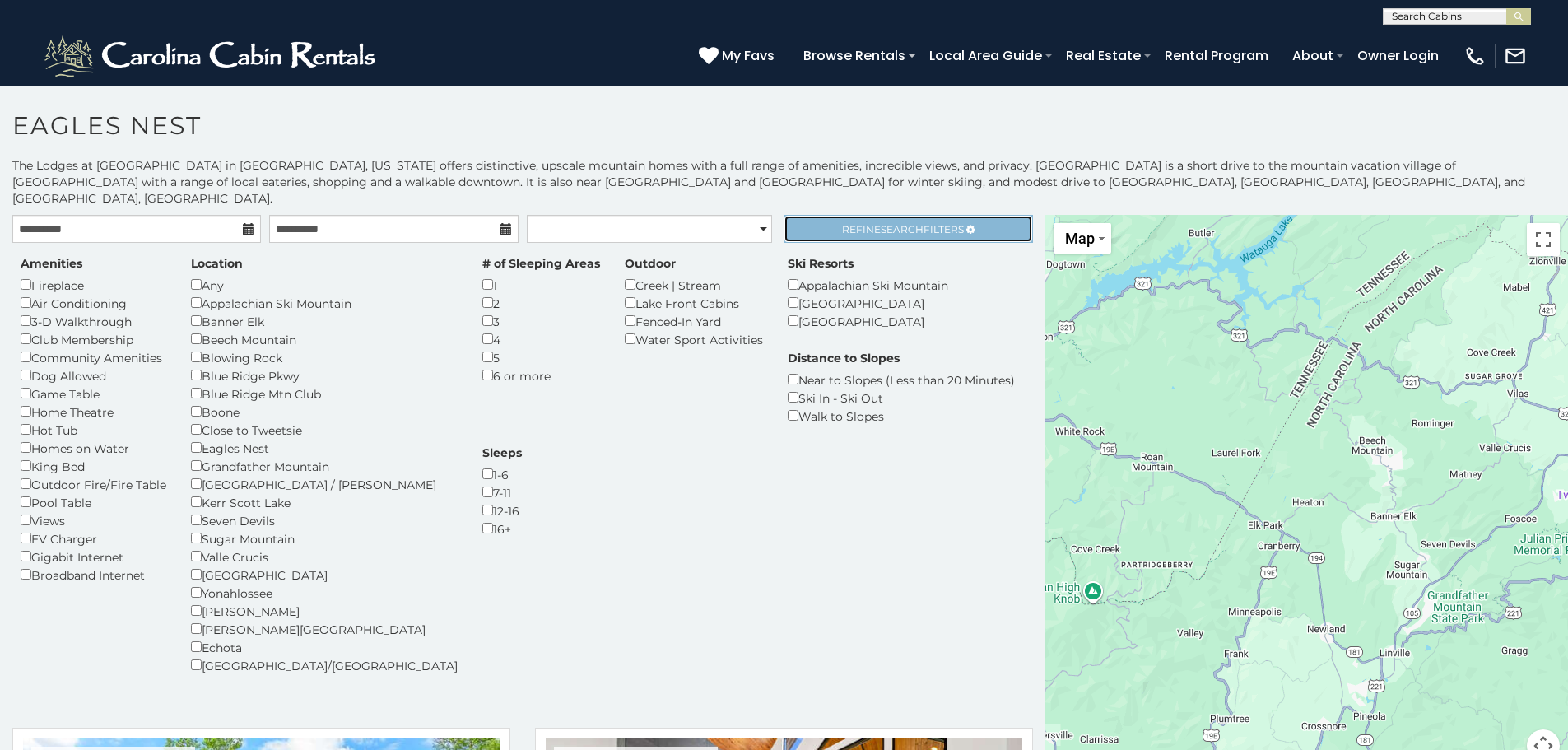
click at [852, 223] on span "Refine Search Filters" at bounding box center [903, 229] width 122 height 12
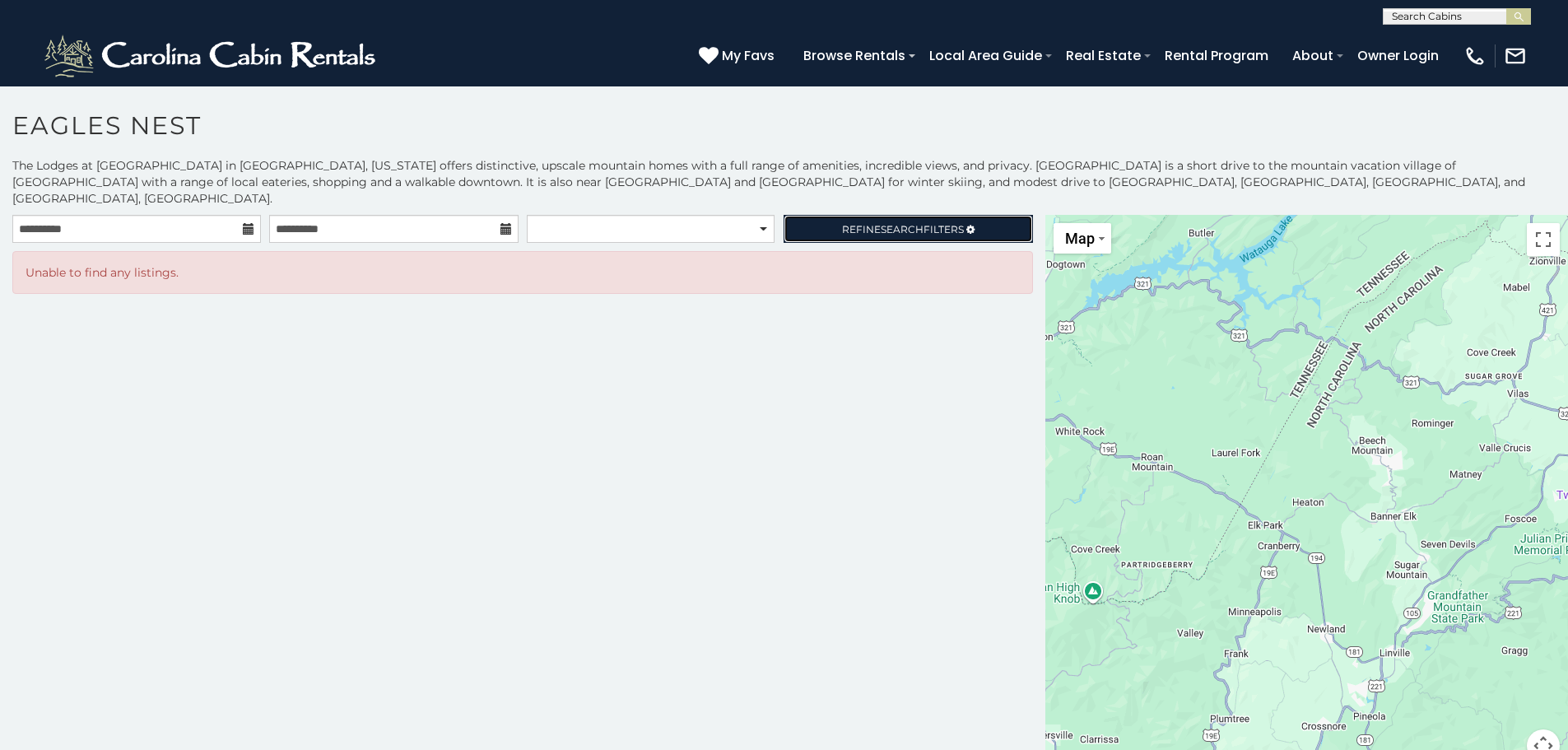
scroll to position [7, 0]
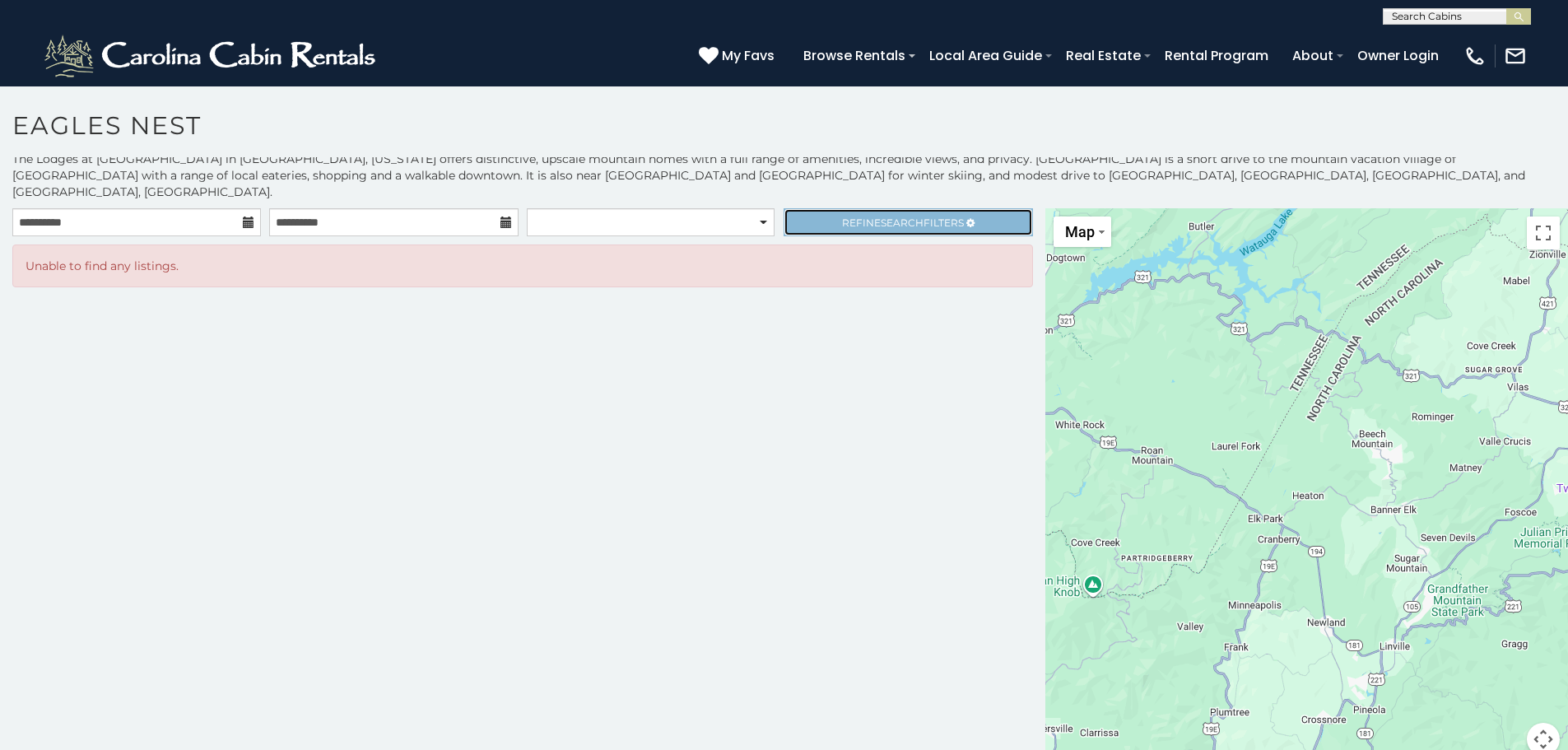
click at [889, 217] on span "Search" at bounding box center [902, 222] width 43 height 12
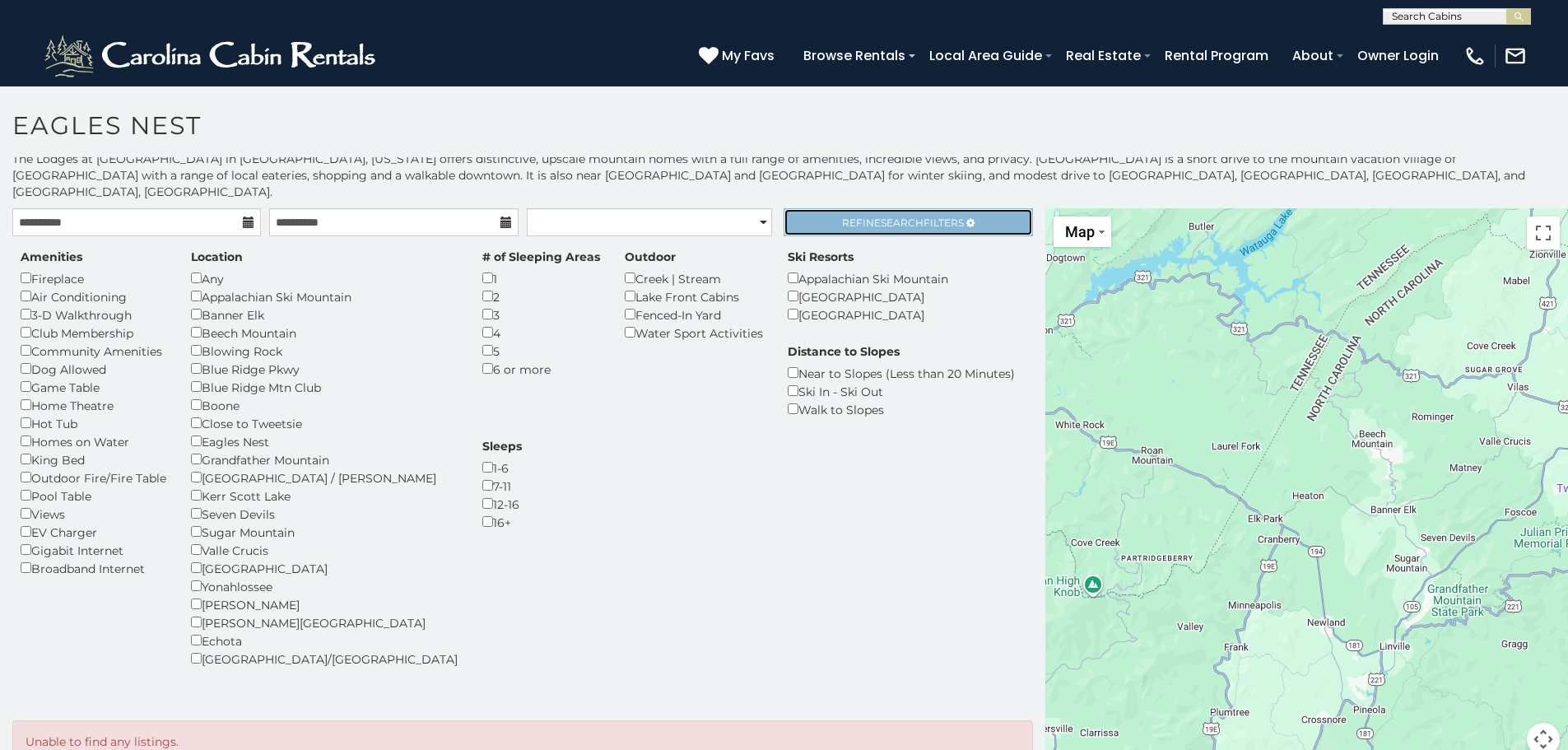
click at [852, 217] on span "Refine Search Filters" at bounding box center [903, 222] width 122 height 12
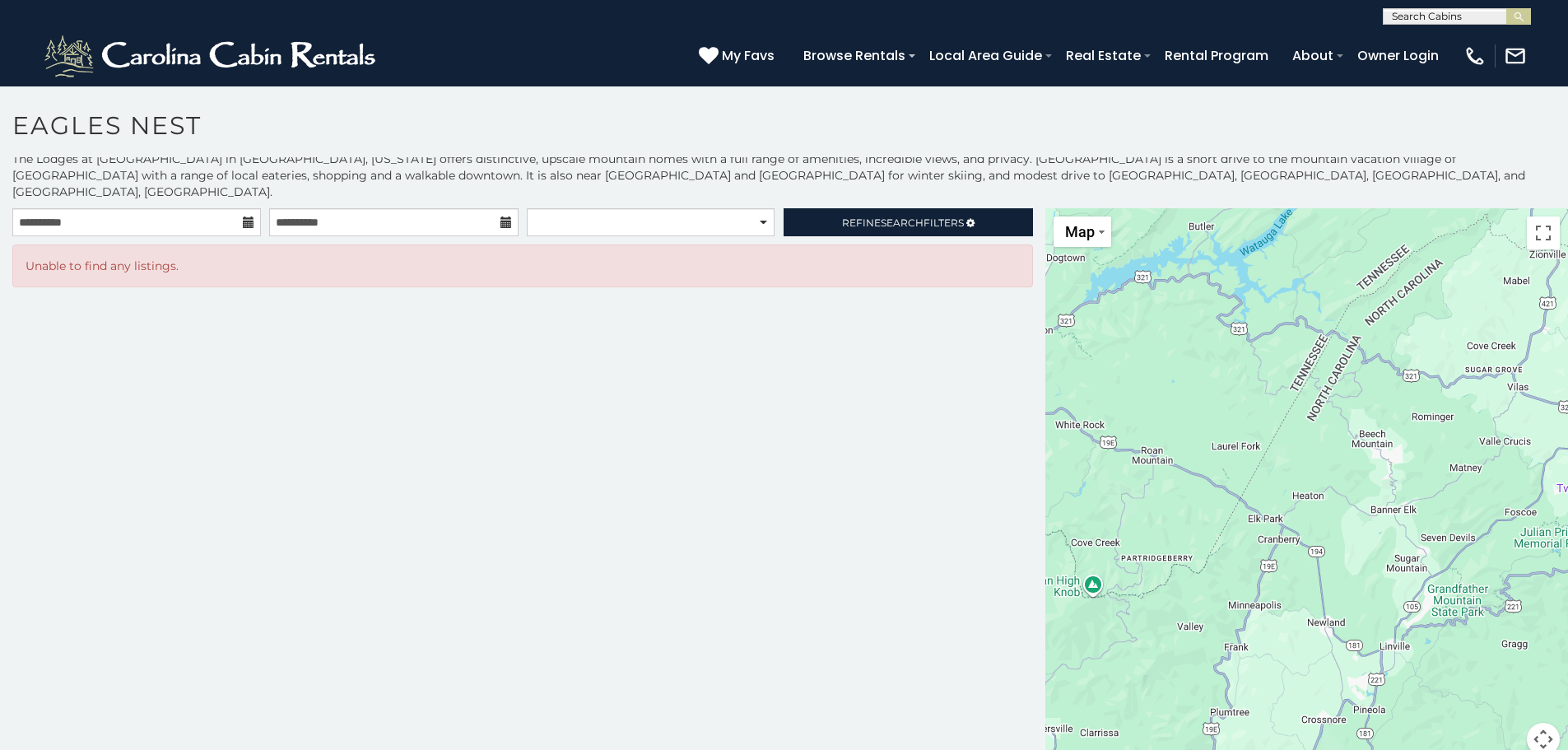
click at [243, 217] on icon at bounding box center [249, 222] width 11 height 11
click at [251, 217] on icon at bounding box center [249, 222] width 11 height 11
click at [189, 208] on input "**********" at bounding box center [136, 222] width 249 height 28
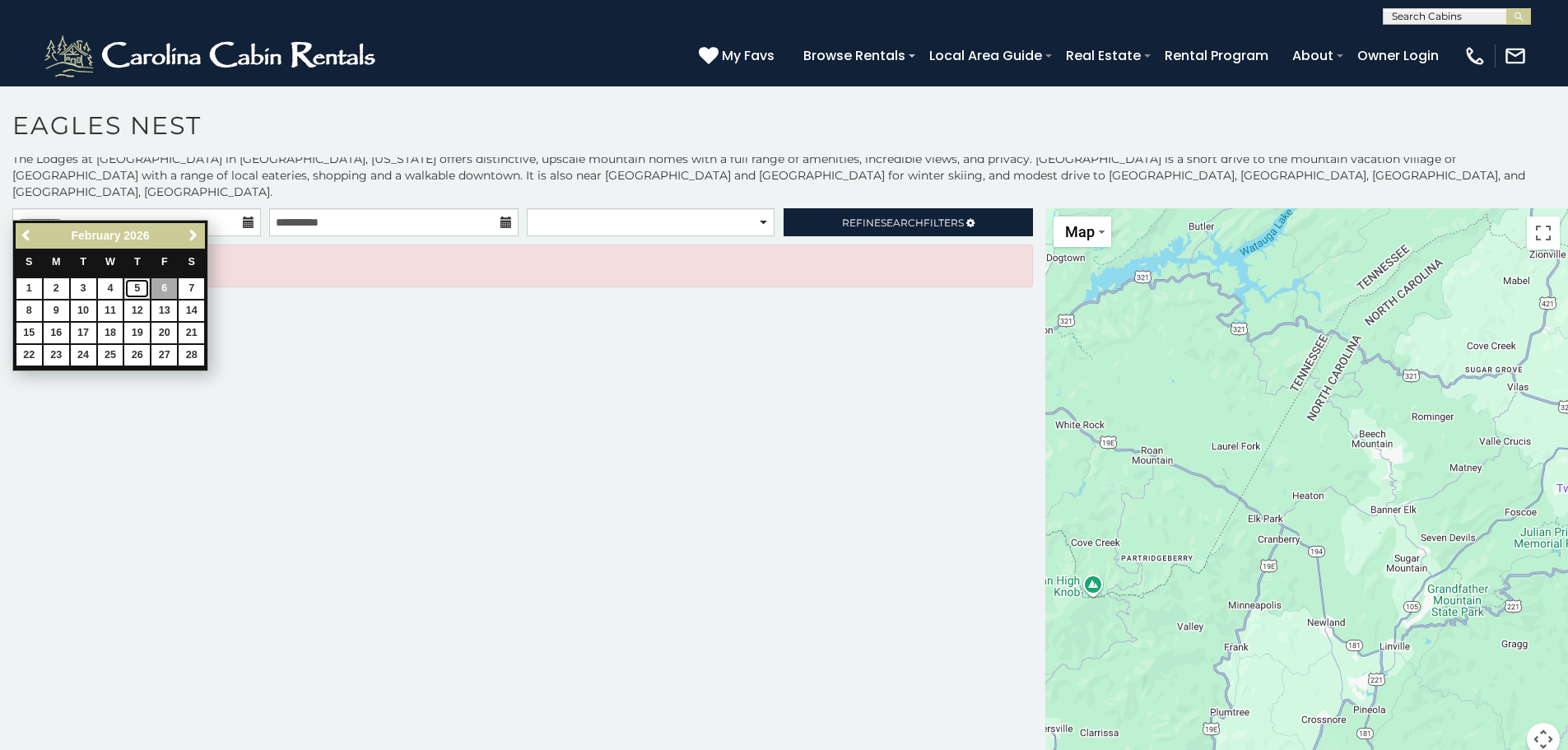
click at [134, 288] on link "5" at bounding box center [137, 288] width 26 height 21
type input "**********"
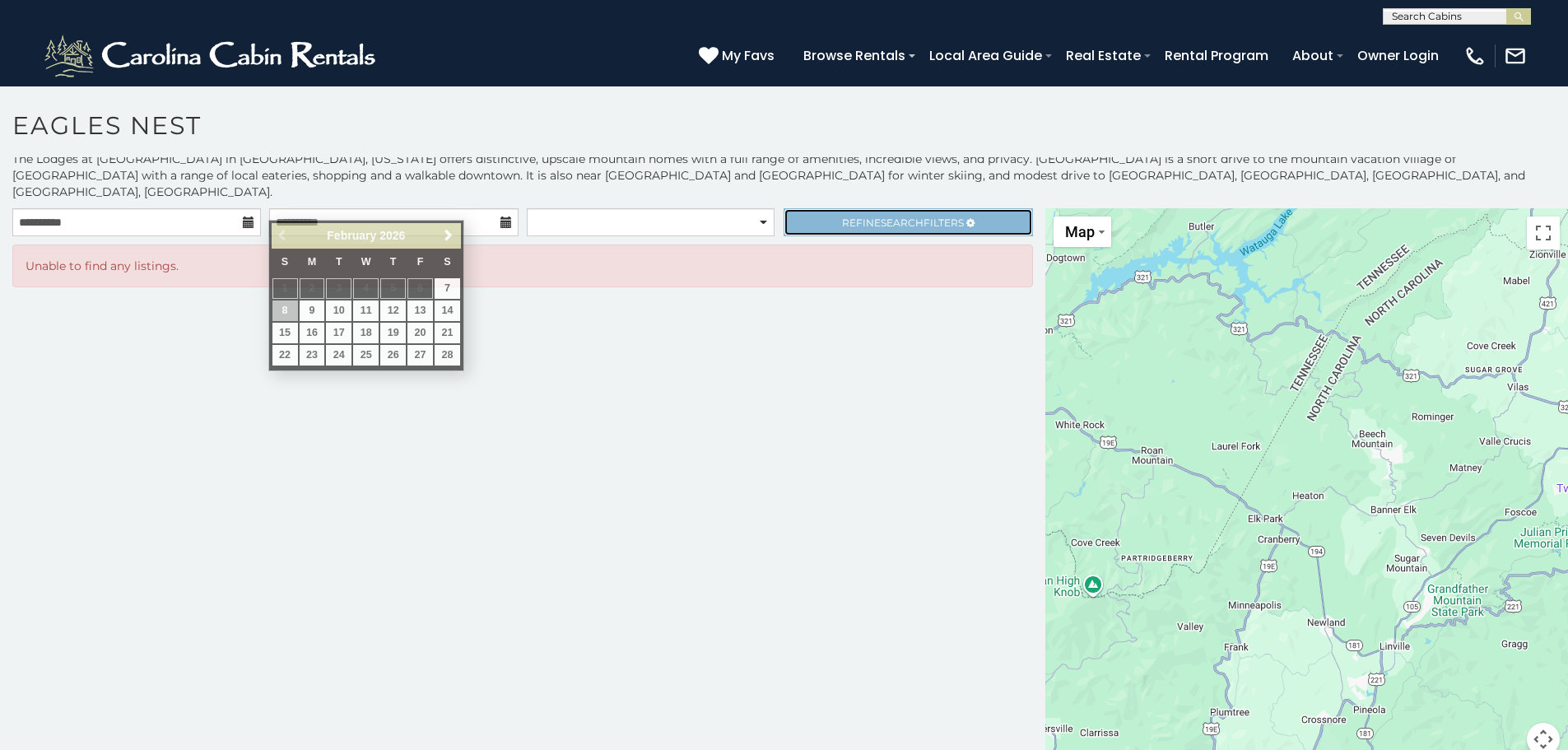
click at [853, 217] on span "Refine Search Filters" at bounding box center [903, 222] width 122 height 12
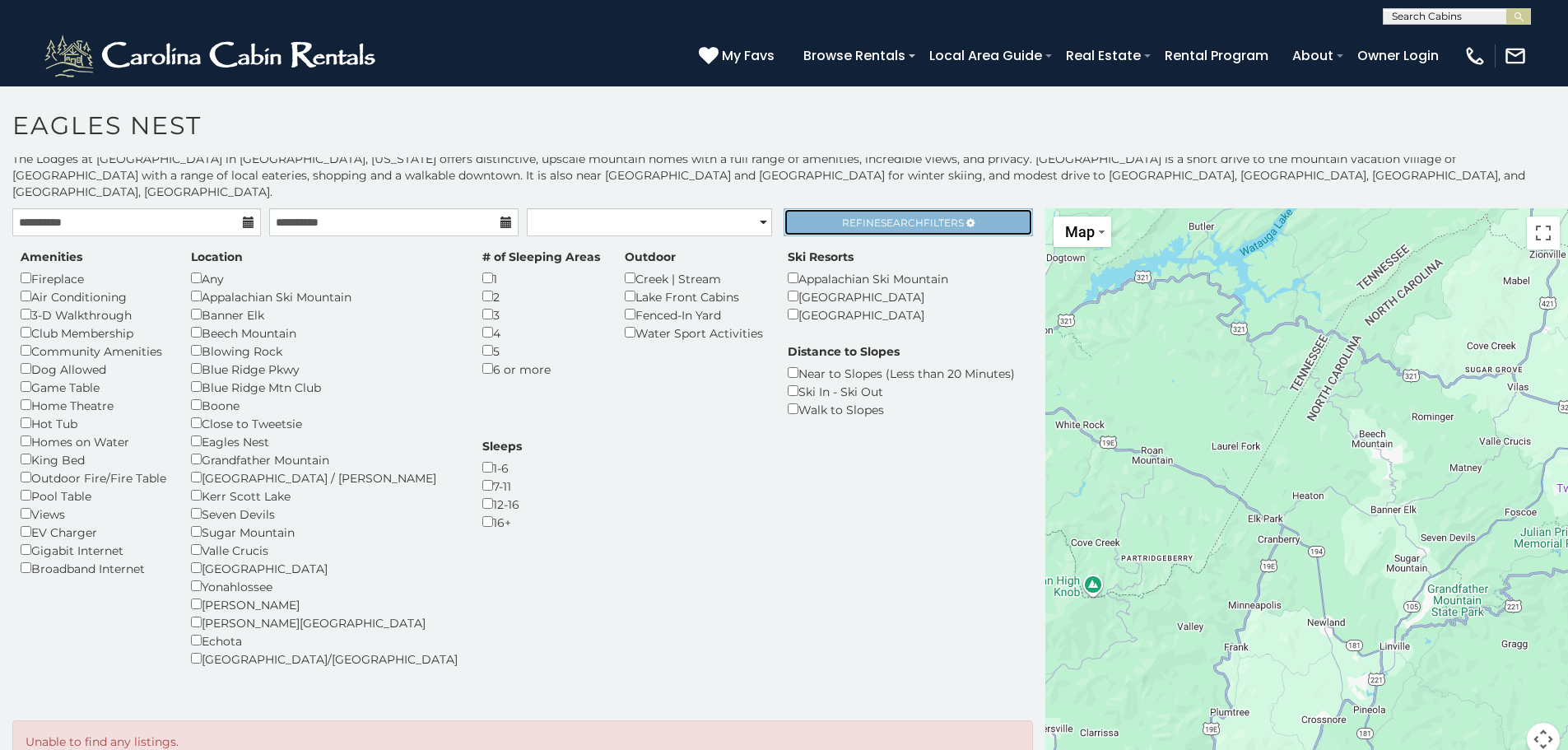
click at [853, 217] on span "Refine Search Filters" at bounding box center [903, 222] width 122 height 12
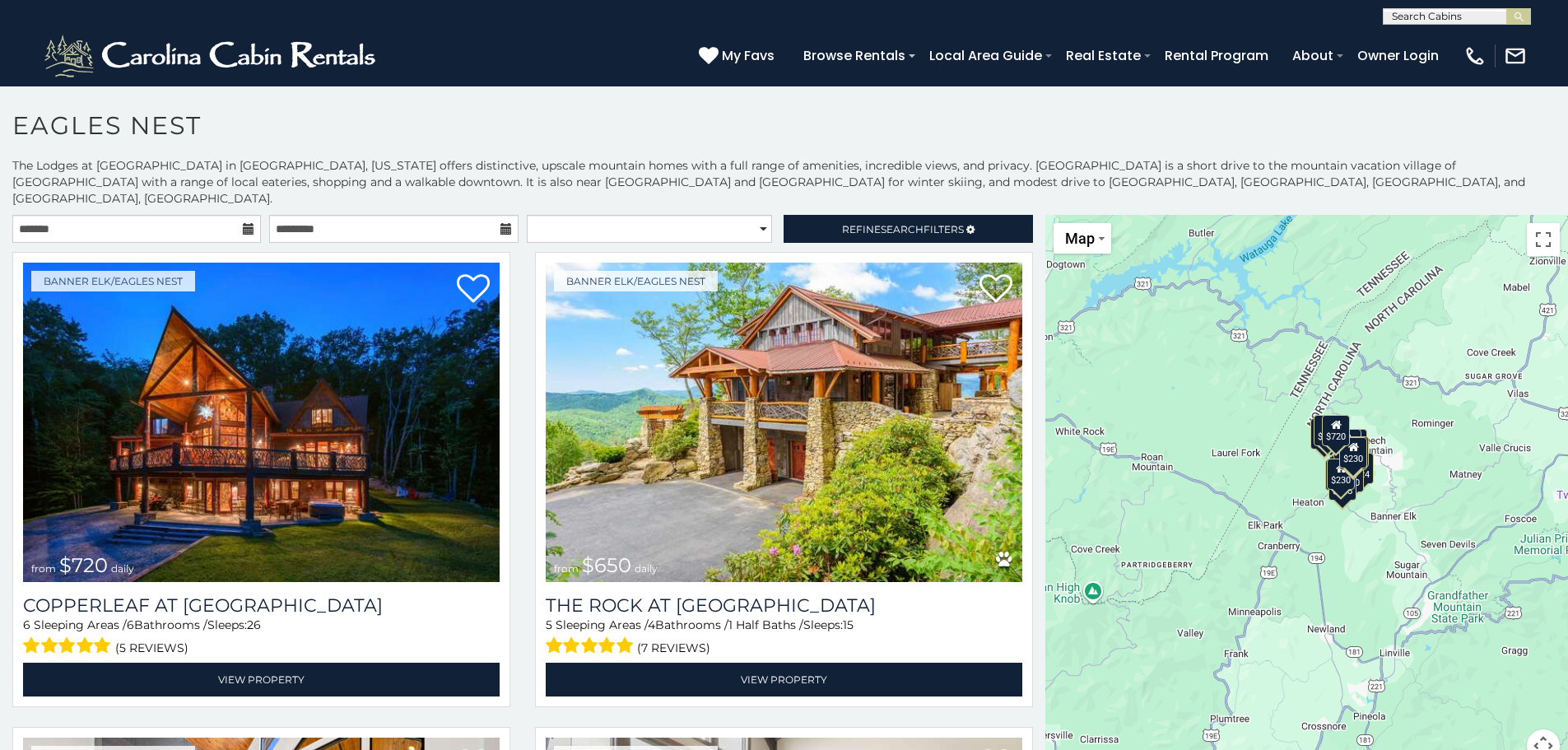
click at [245, 223] on icon at bounding box center [249, 229] width 11 height 11
click at [230, 215] on input "text" at bounding box center [136, 229] width 249 height 28
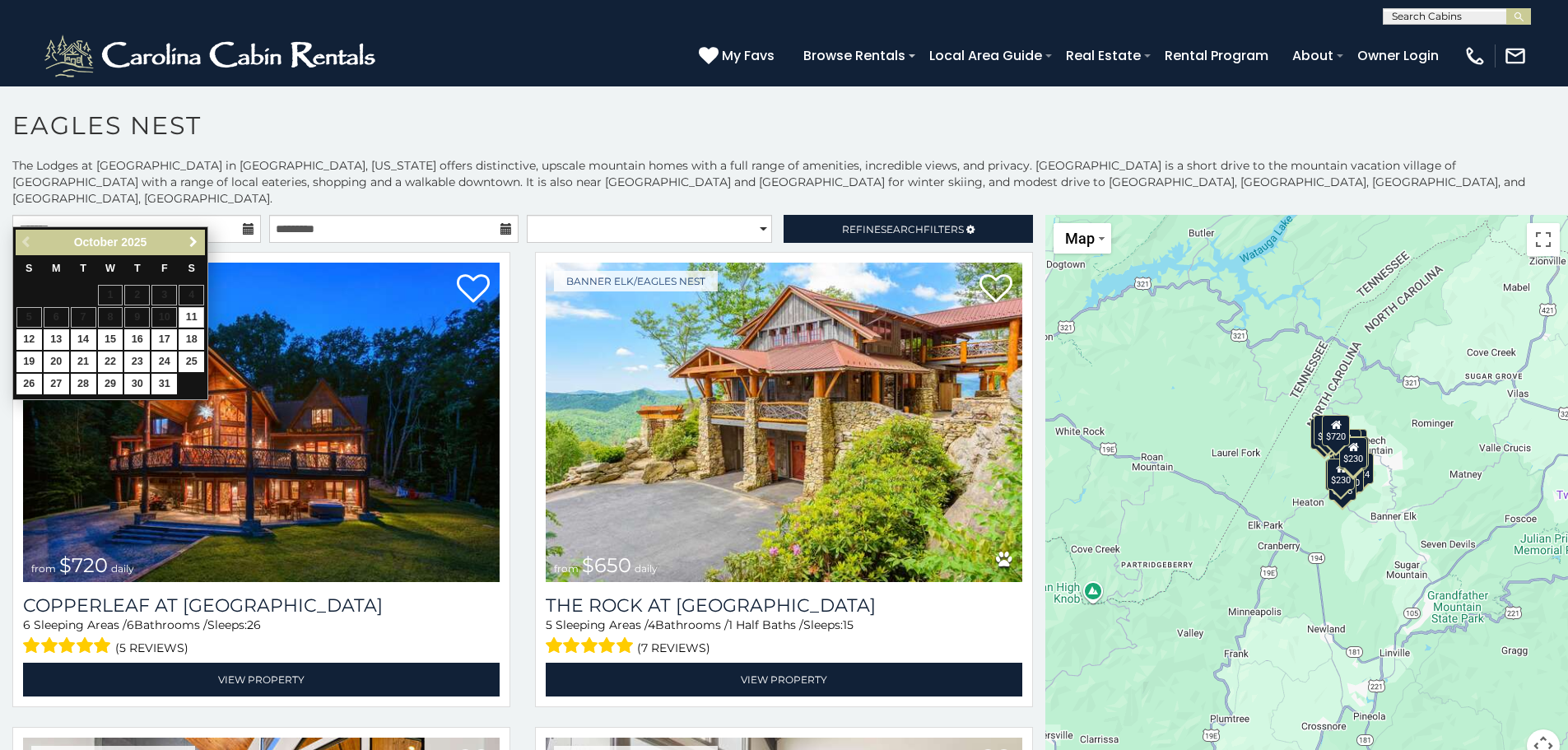
click at [189, 241] on span "Next" at bounding box center [194, 242] width 13 height 13
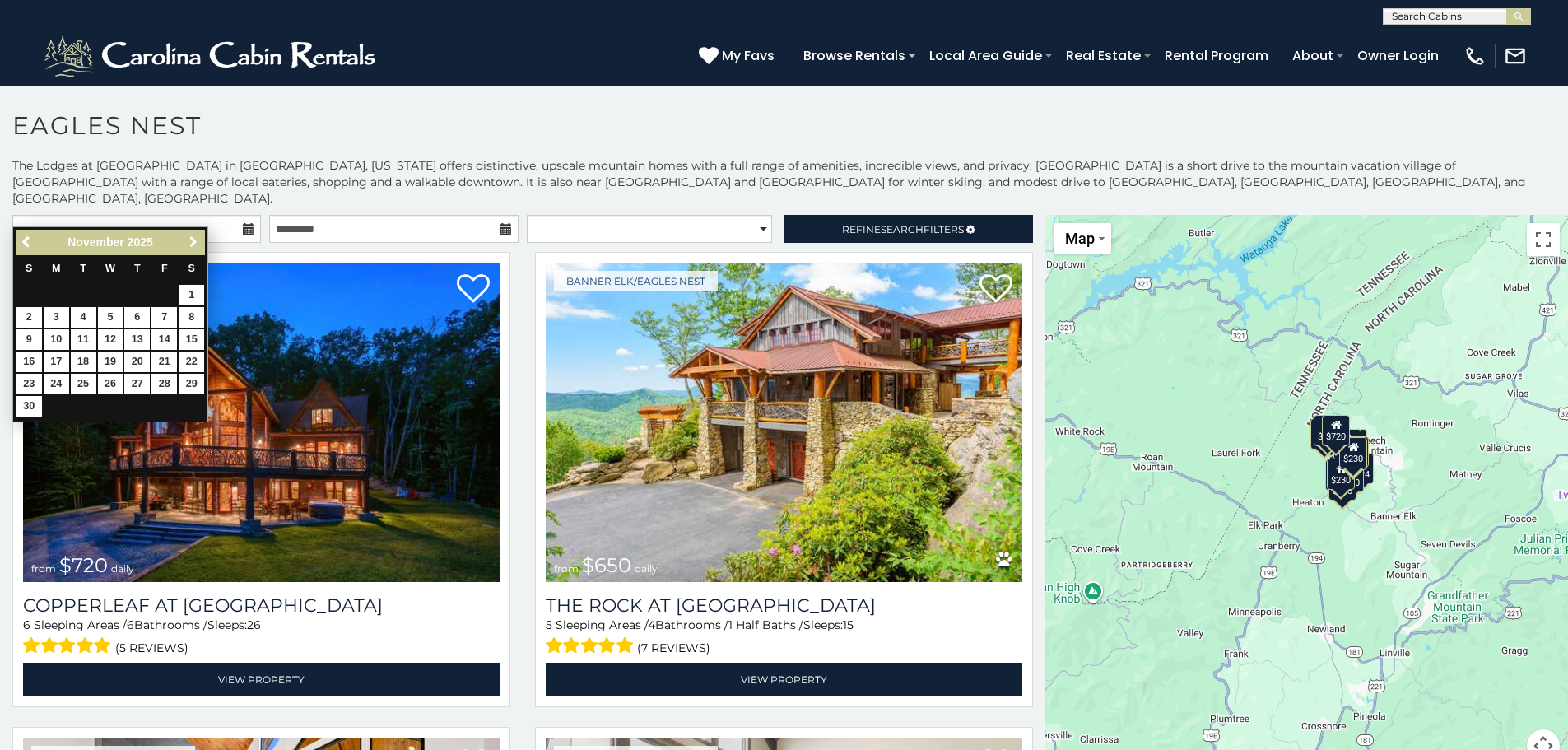
click at [189, 241] on span "Next" at bounding box center [194, 242] width 13 height 13
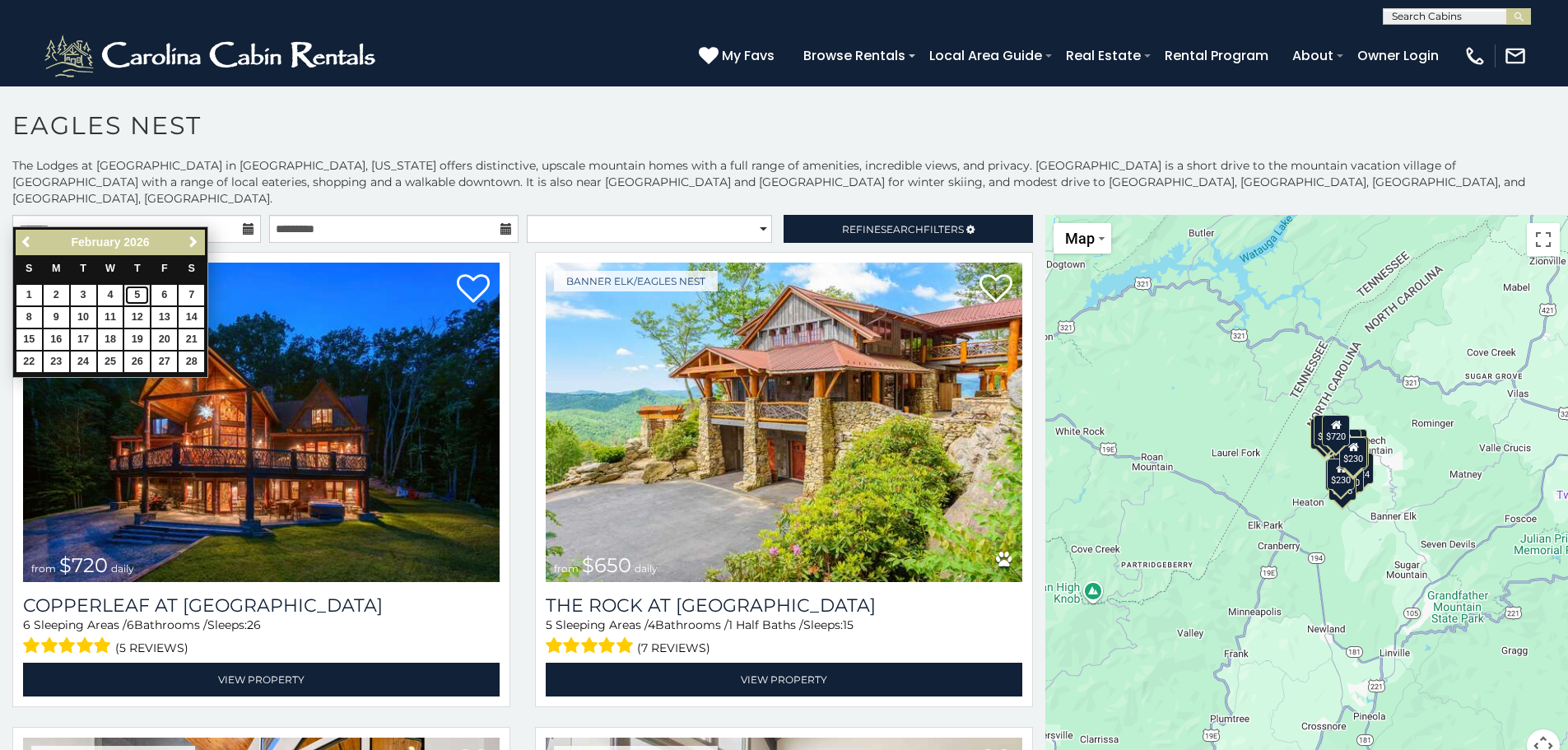
click at [144, 291] on link "5" at bounding box center [137, 295] width 26 height 21
type input "**********"
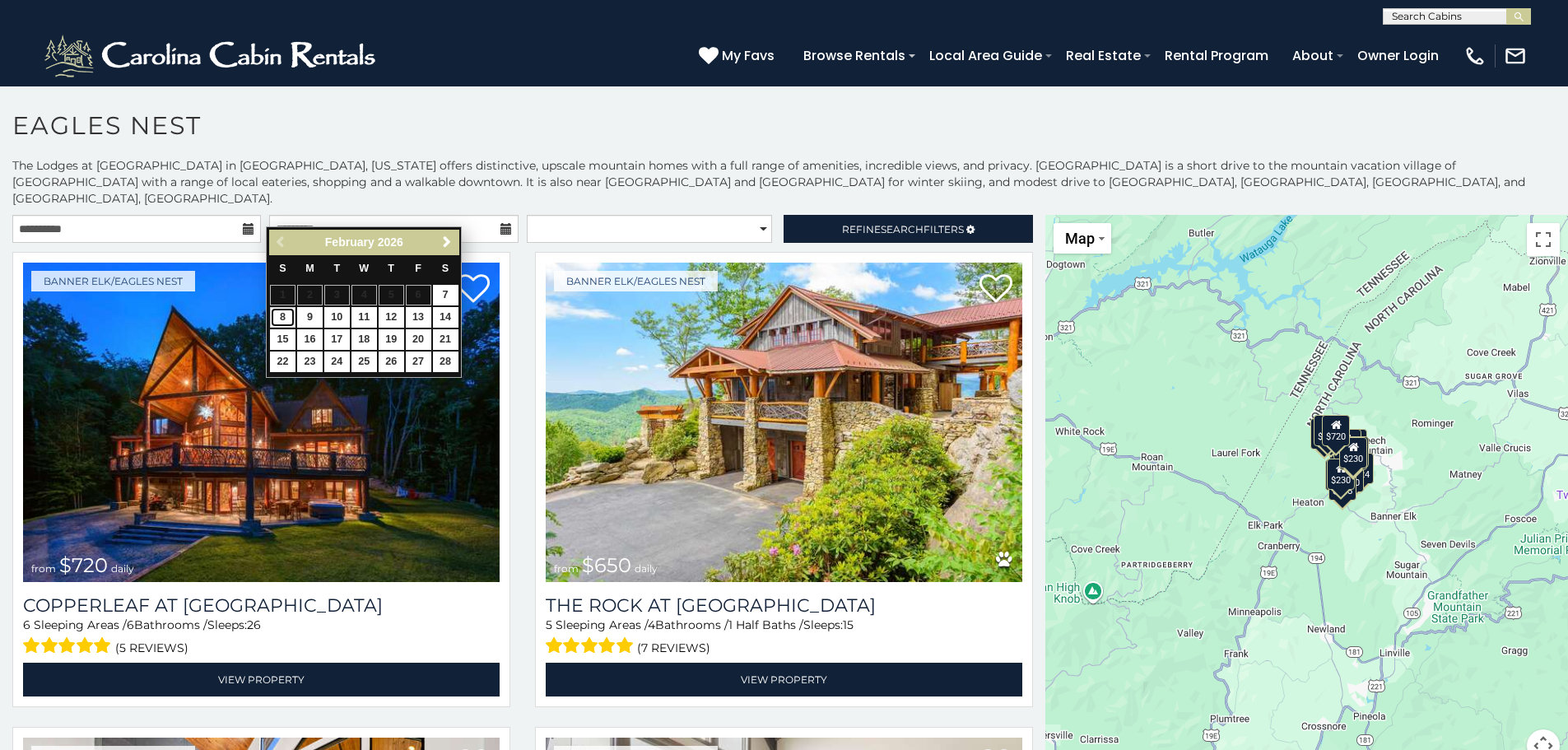
click at [278, 309] on link "8" at bounding box center [283, 318] width 26 height 21
type input "**********"
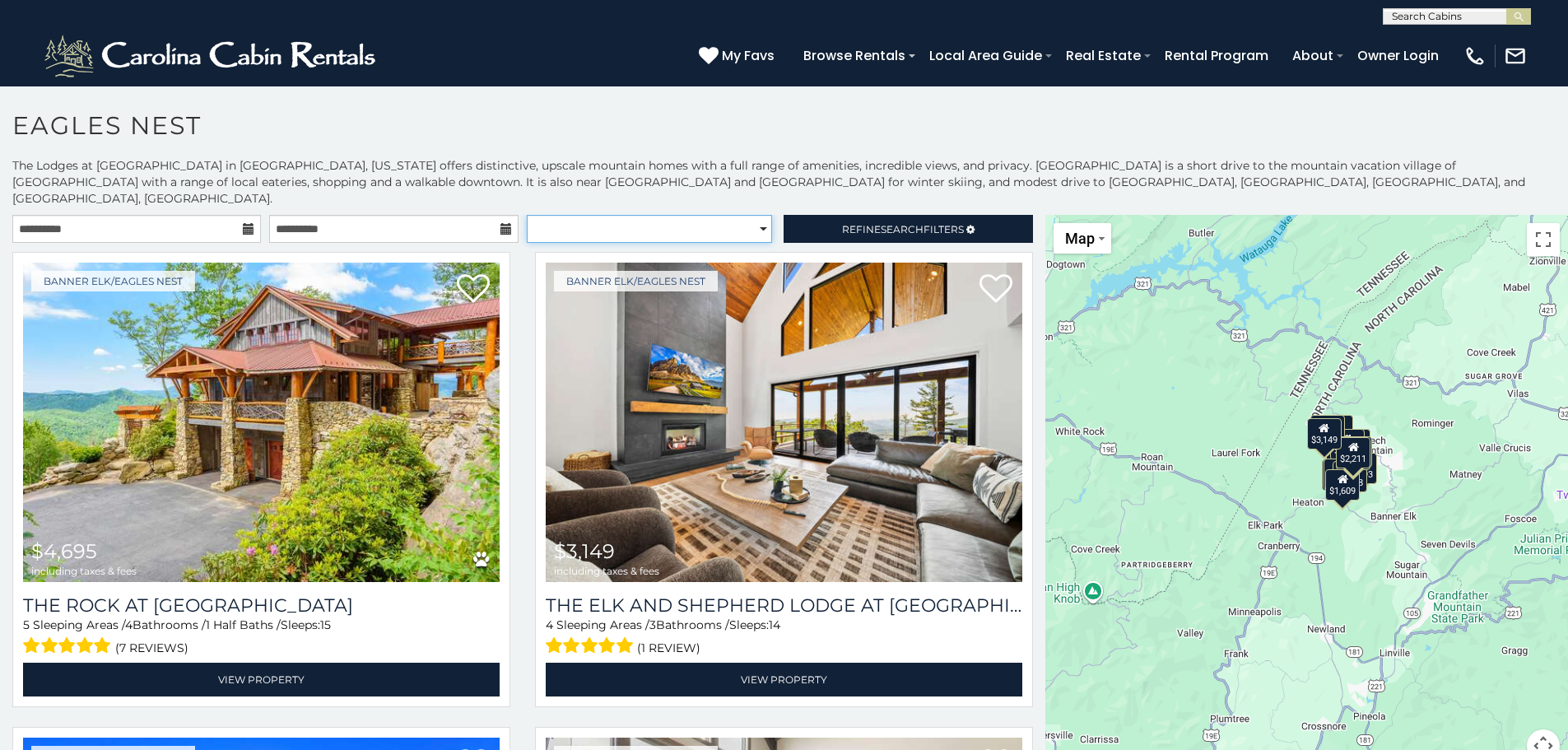
click at [747, 215] on select "**********" at bounding box center [649, 229] width 246 height 28
click at [911, 105] on section "**********" at bounding box center [784, 423] width 1568 height 673
click at [945, 223] on span "Refine Search Filters" at bounding box center [903, 229] width 122 height 12
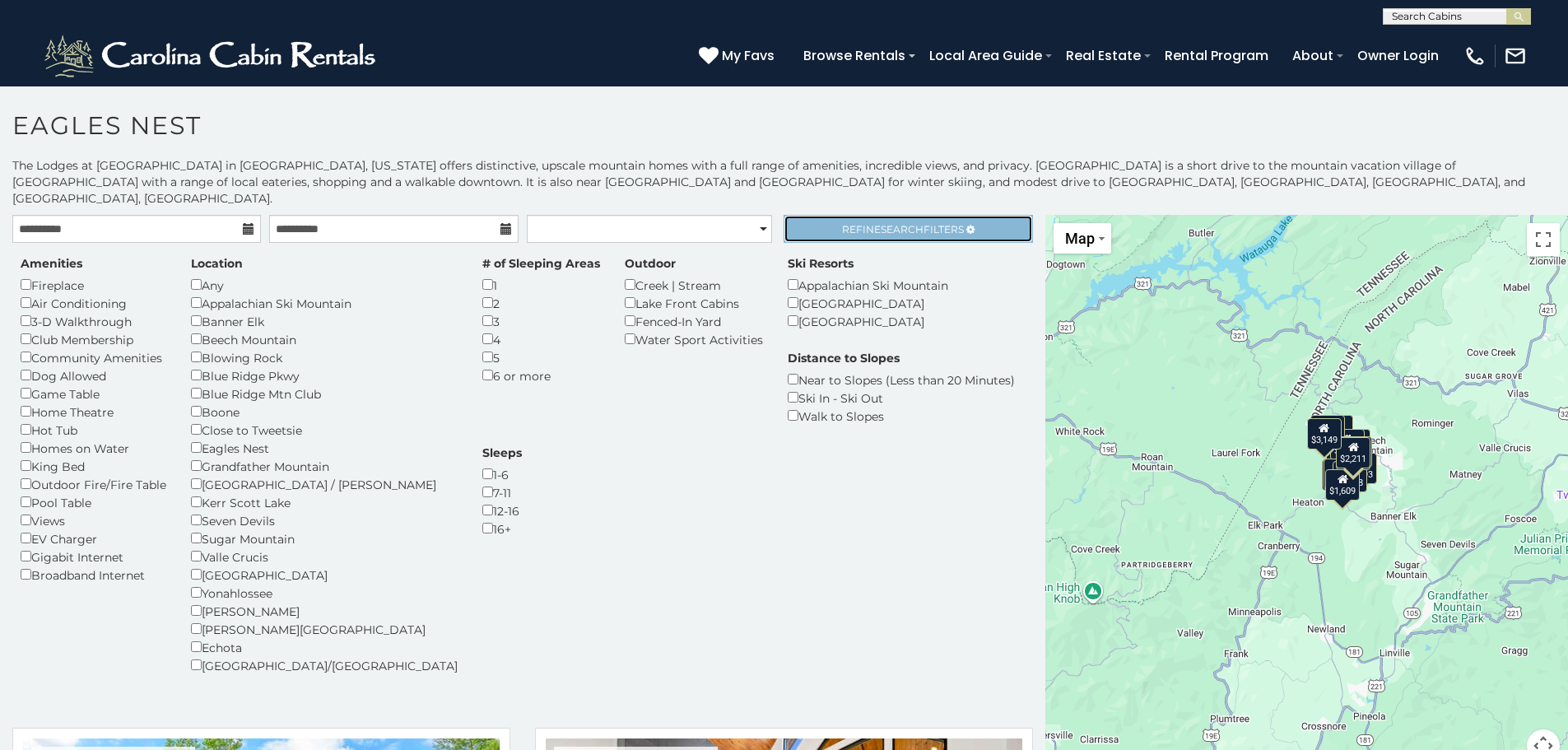
click at [918, 220] on link "Refine Search Filters" at bounding box center [907, 229] width 249 height 28
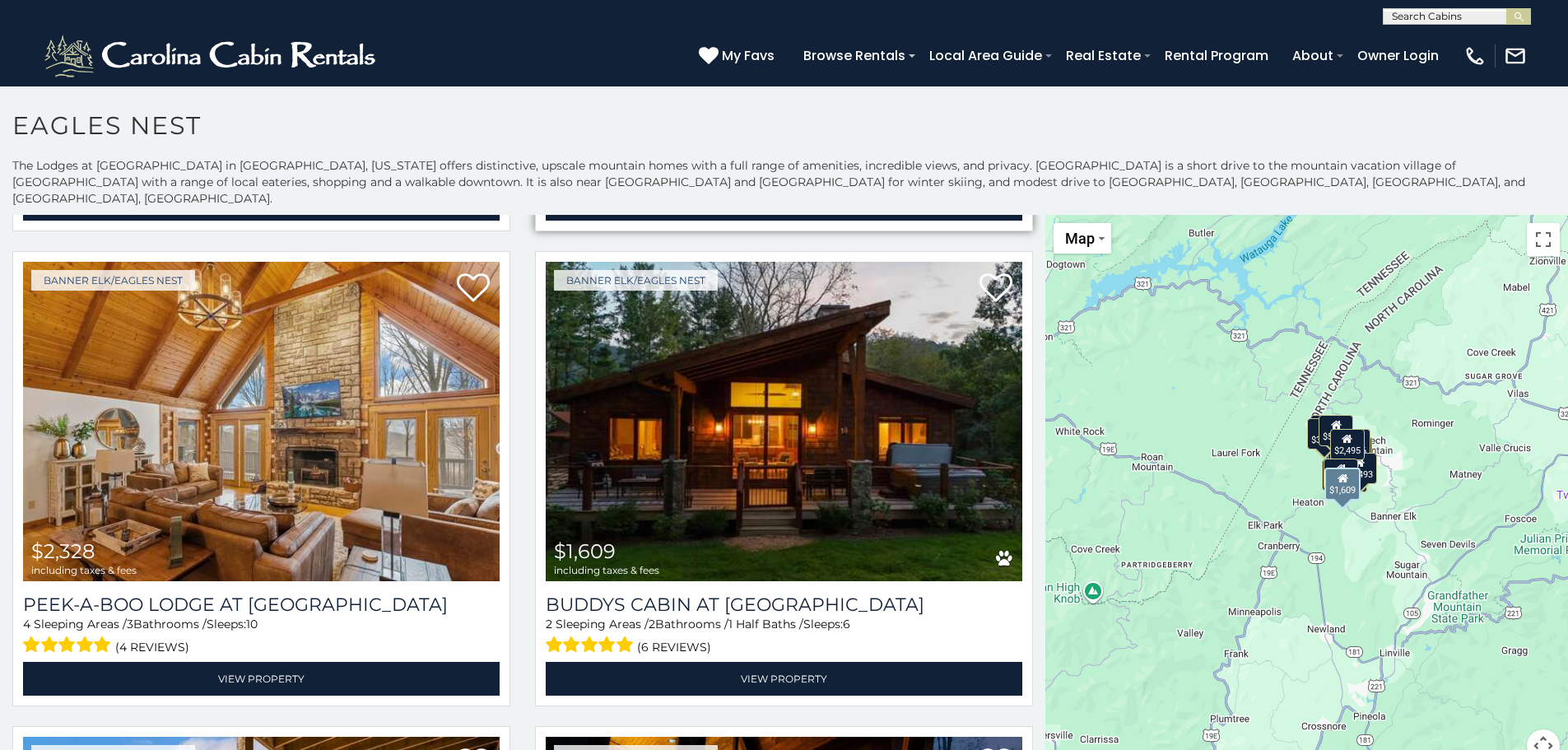
scroll to position [2883, 0]
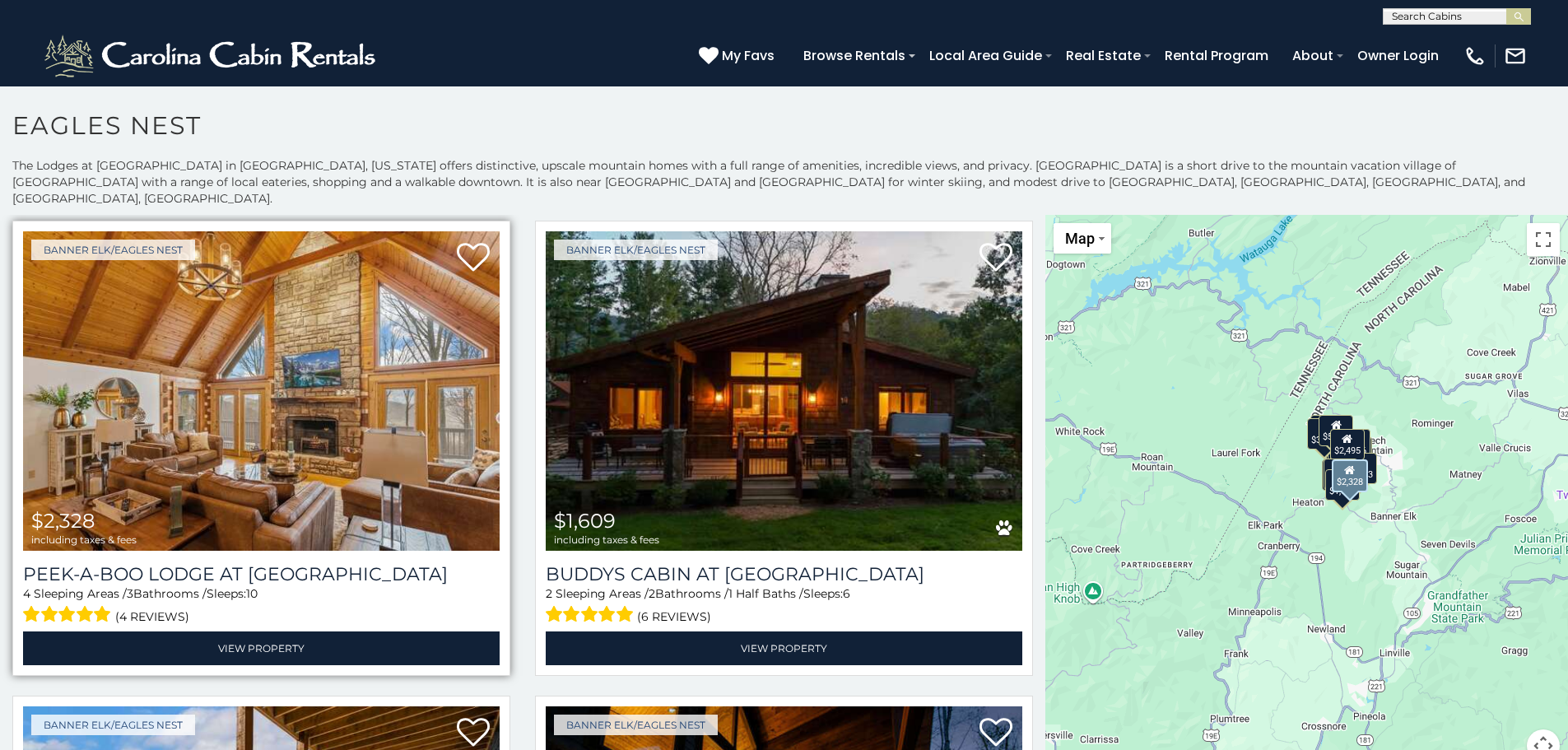
click at [442, 389] on img at bounding box center [261, 392] width 476 height 320
click at [324, 411] on img at bounding box center [261, 392] width 476 height 320
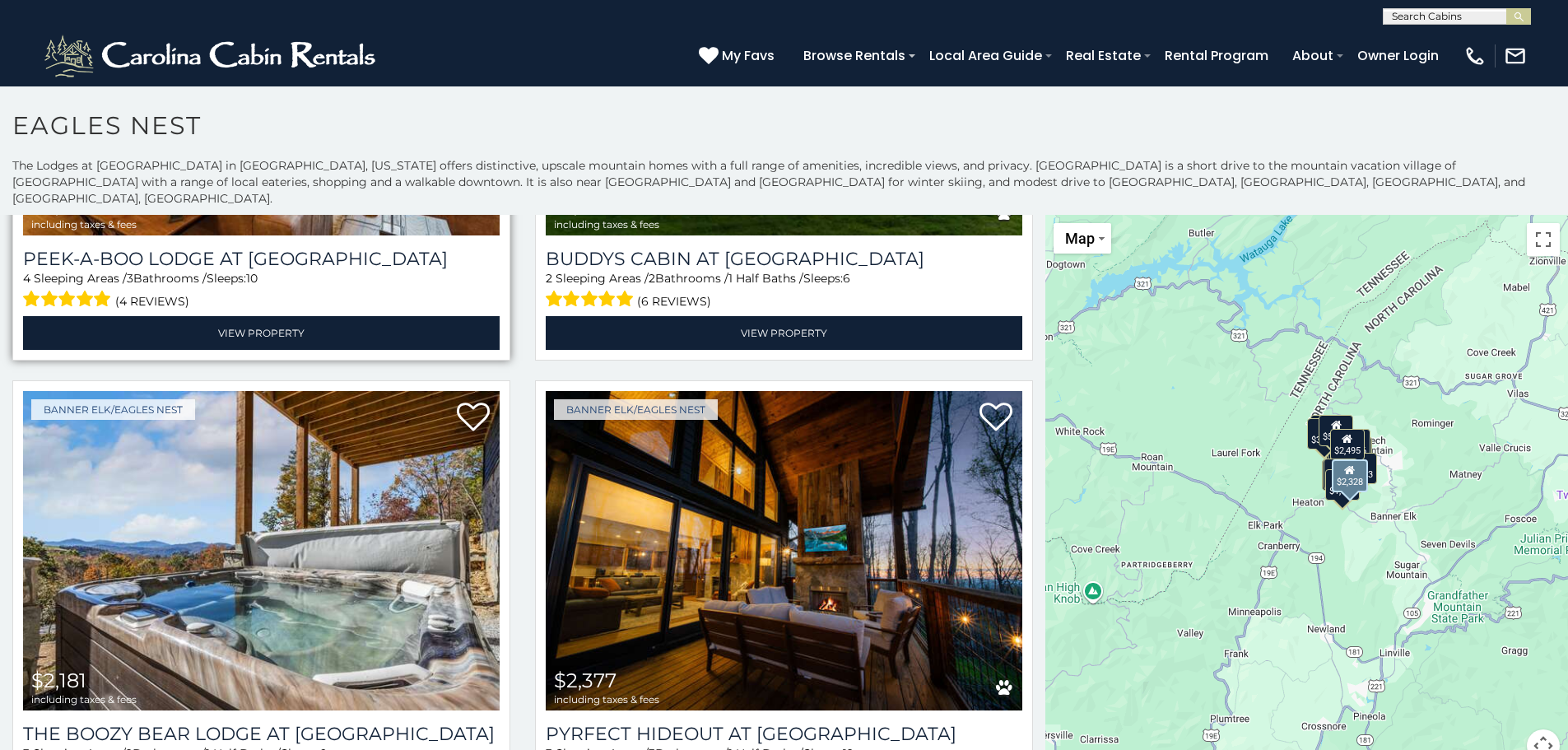
scroll to position [3295, 0]
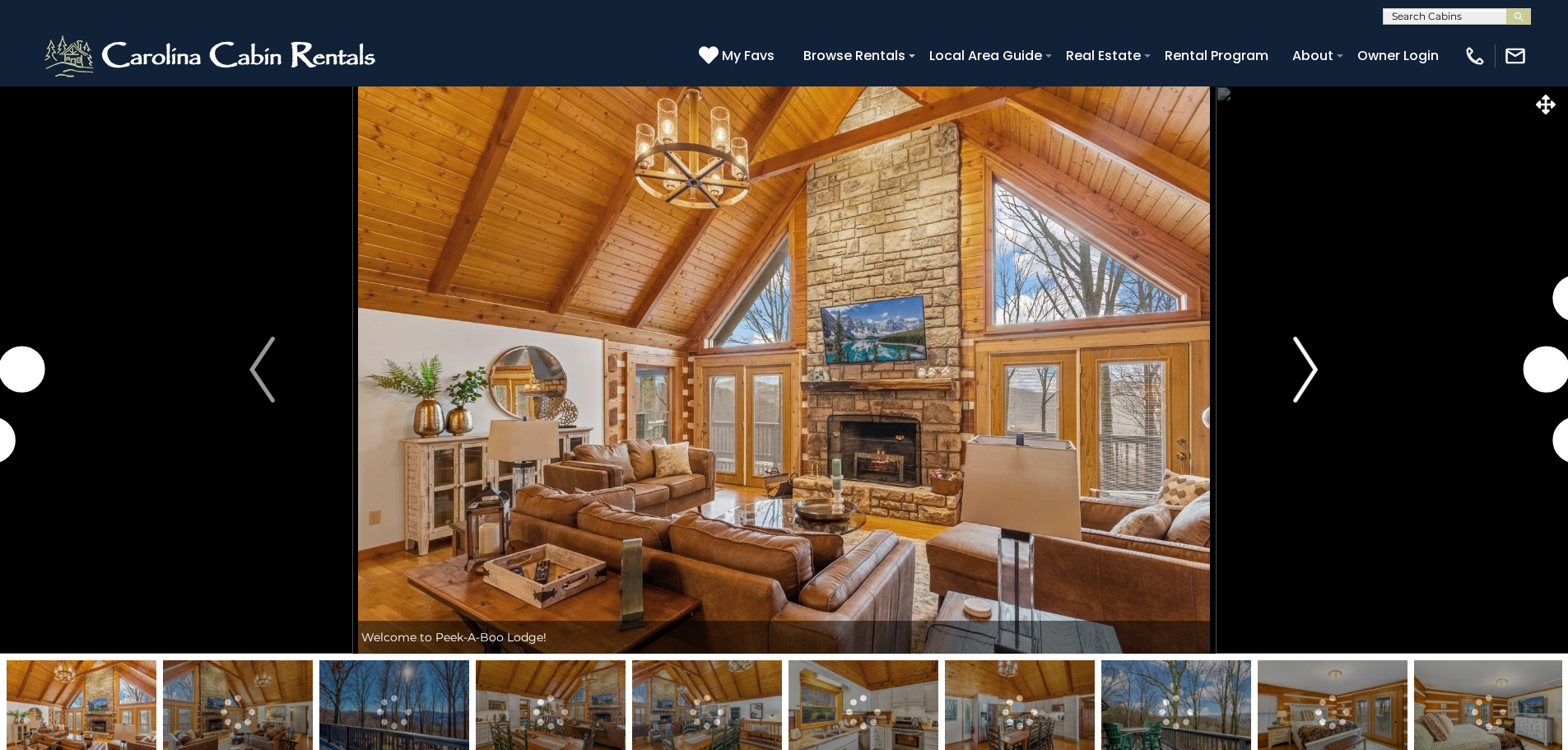
click at [1300, 374] on img "Next" at bounding box center [1305, 370] width 25 height 66
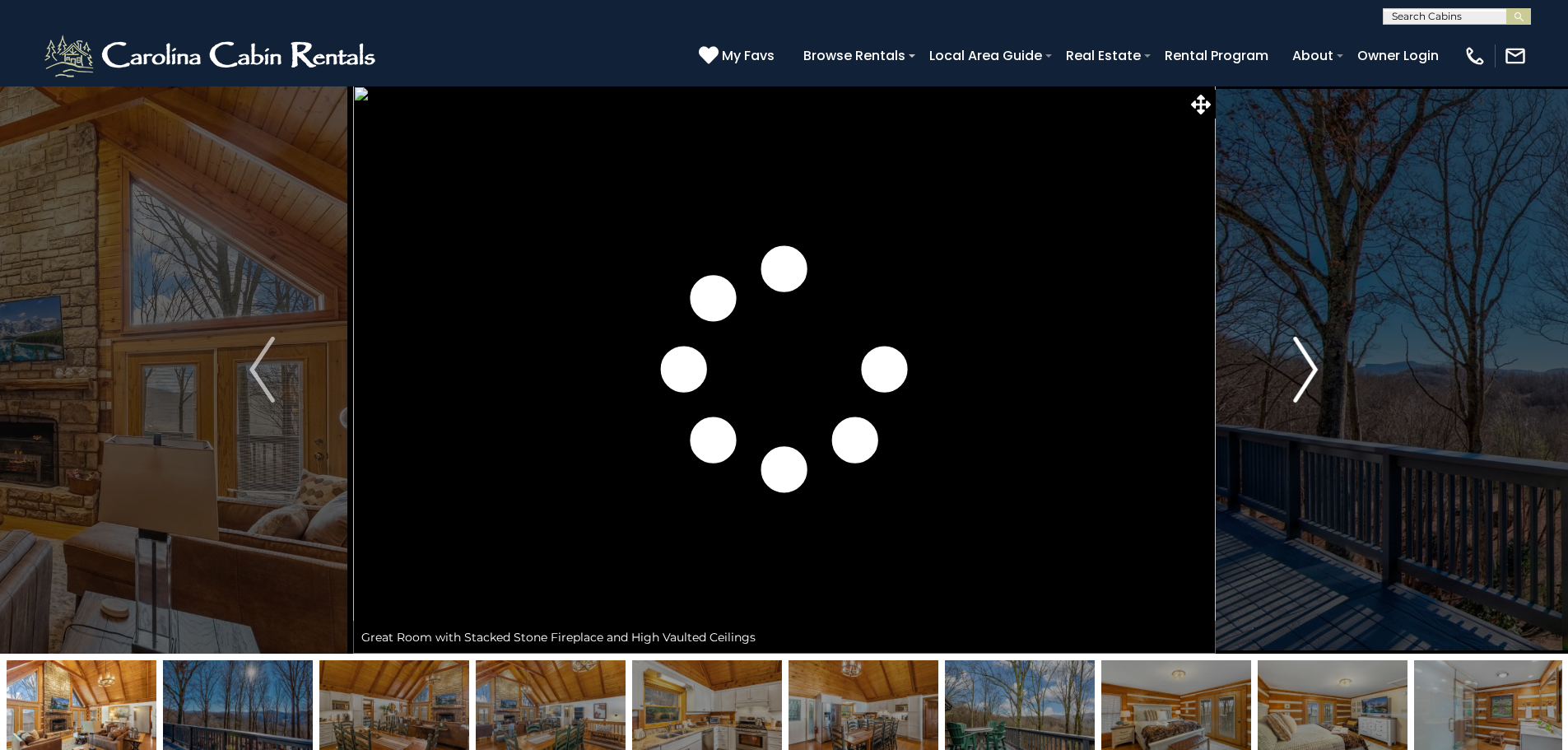
click at [1306, 374] on img "Next" at bounding box center [1305, 370] width 25 height 66
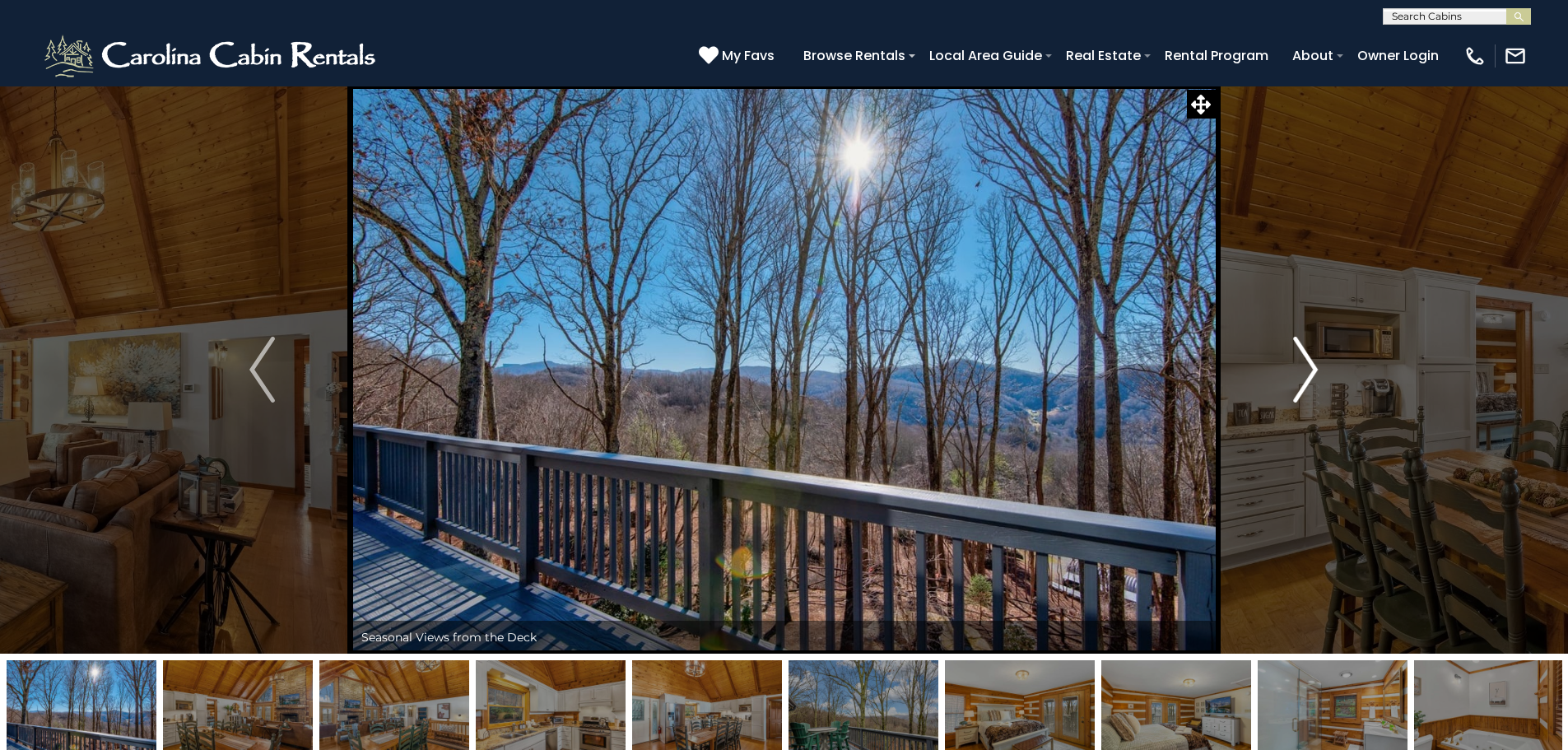
click at [1304, 372] on img "Next" at bounding box center [1305, 370] width 25 height 66
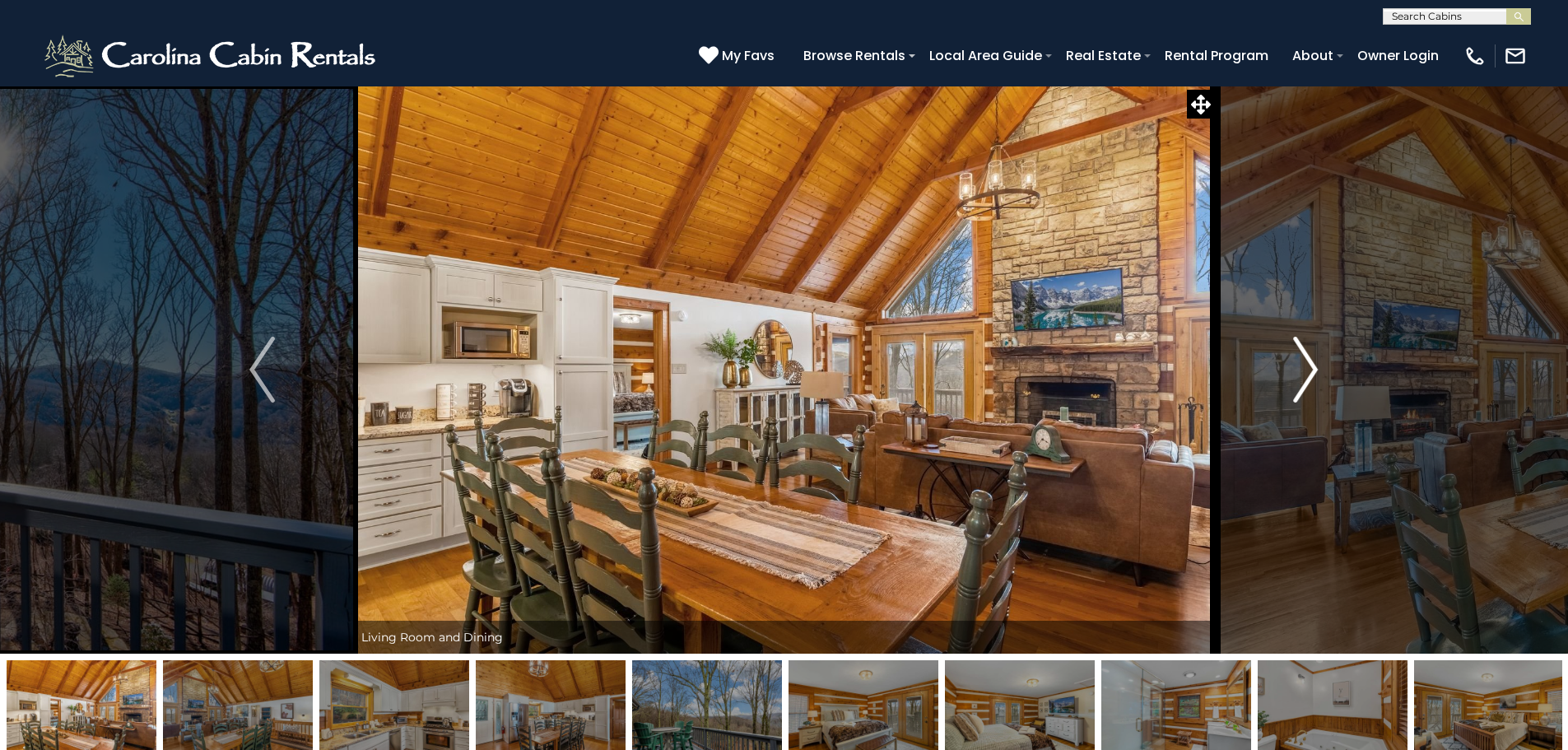
click at [1304, 372] on img "Next" at bounding box center [1305, 370] width 25 height 66
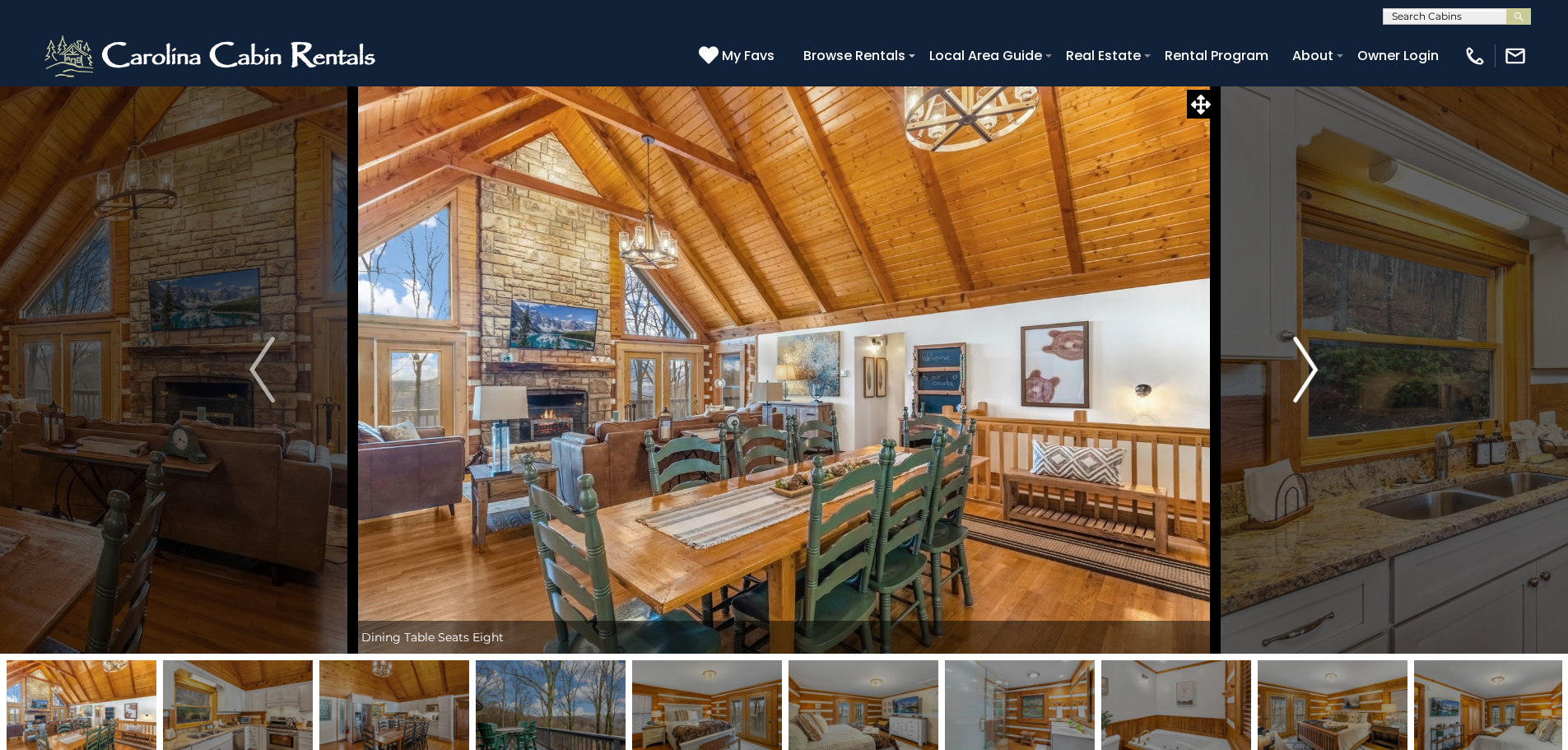
click at [1304, 372] on img "Next" at bounding box center [1305, 370] width 25 height 66
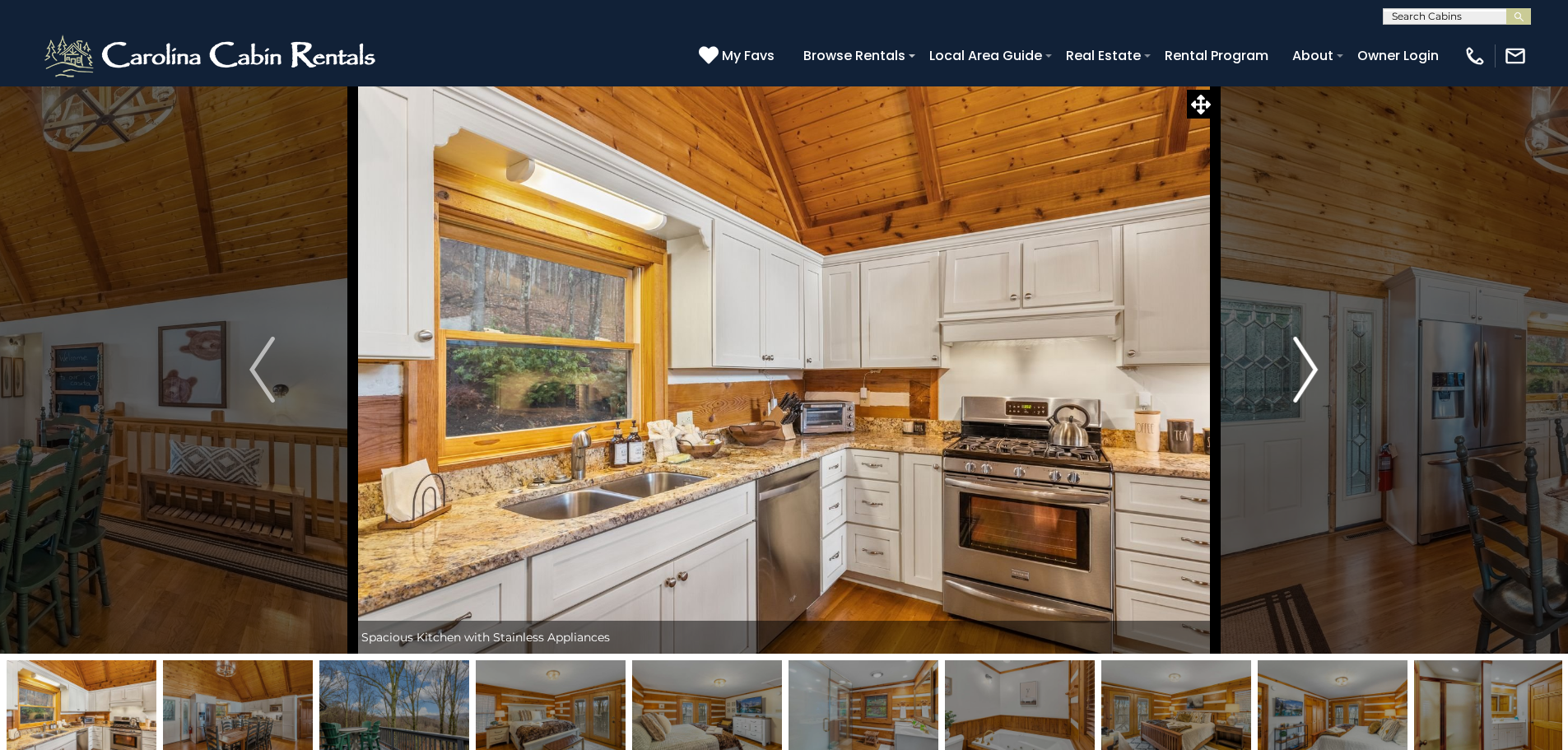
click at [1304, 372] on img "Next" at bounding box center [1305, 370] width 25 height 66
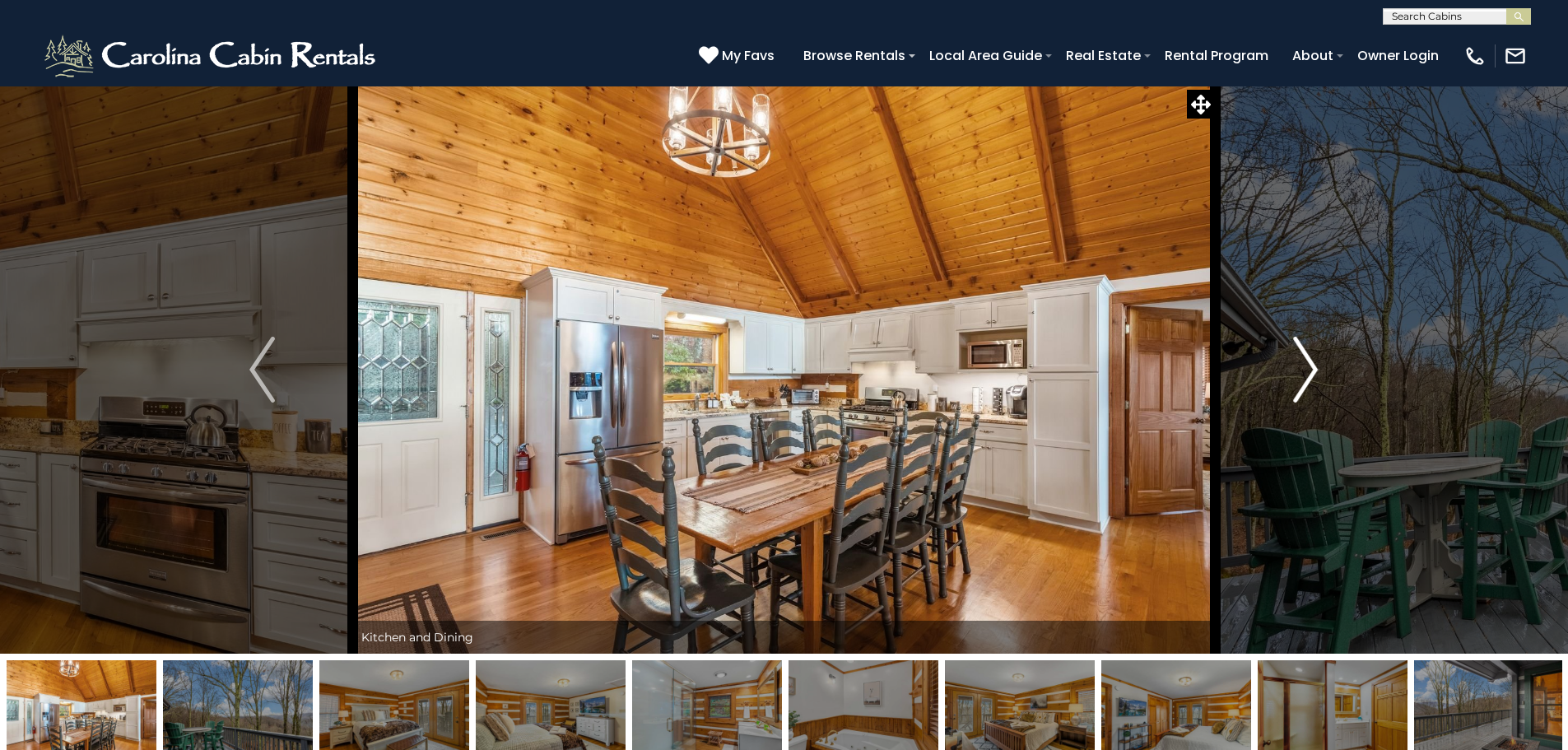
click at [1304, 372] on img "Next" at bounding box center [1305, 370] width 25 height 66
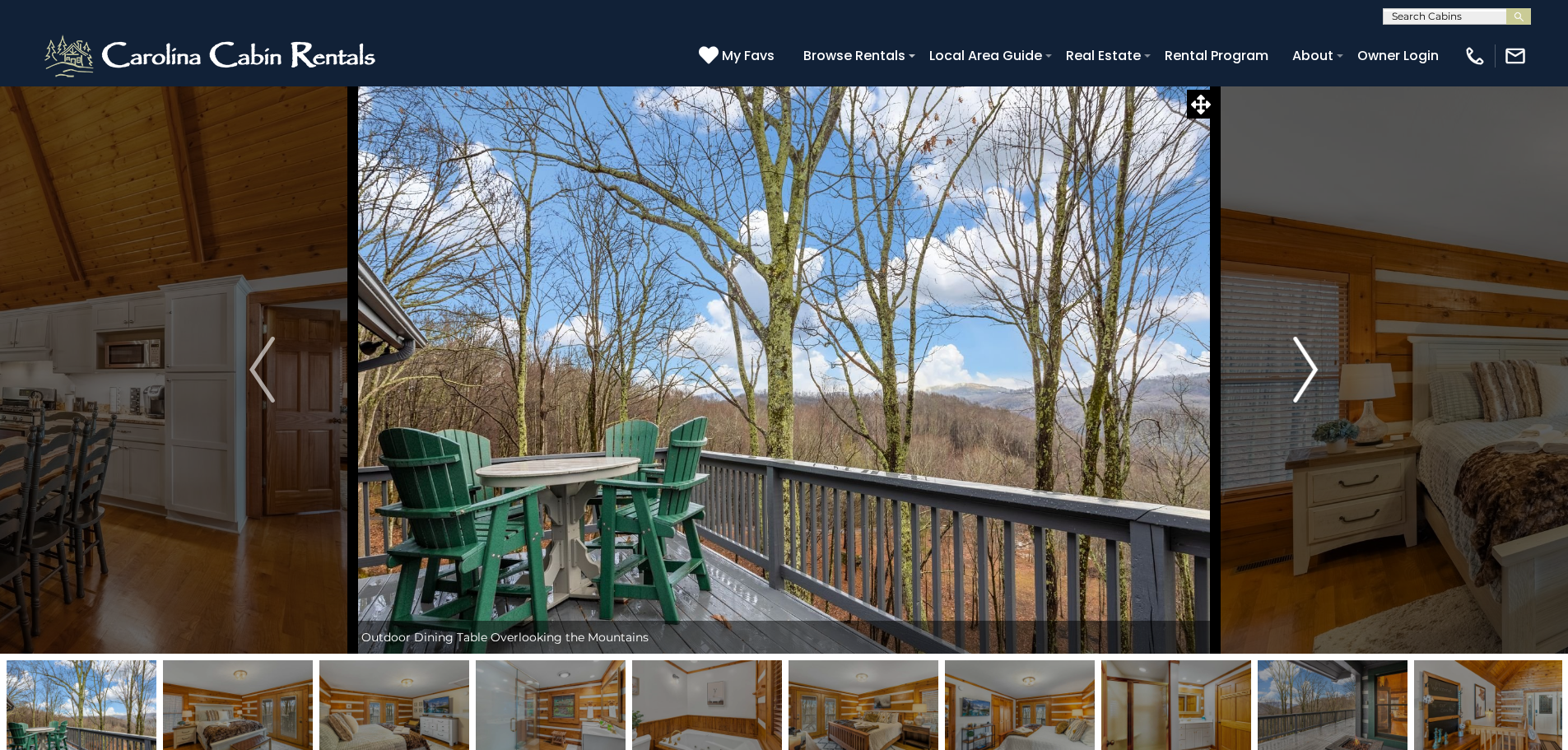
click at [1304, 372] on img "Next" at bounding box center [1305, 370] width 25 height 66
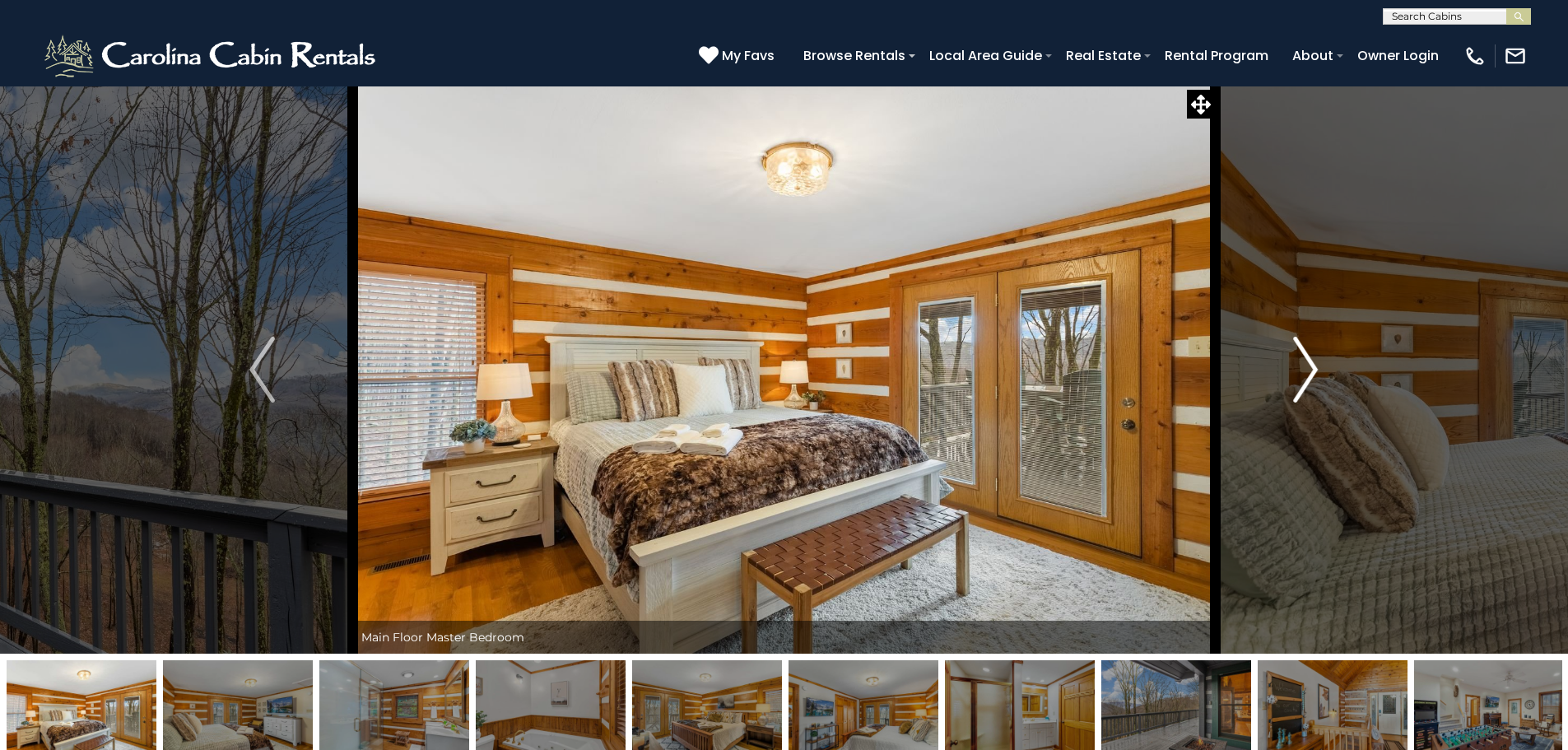
click at [1304, 372] on img "Next" at bounding box center [1305, 370] width 25 height 66
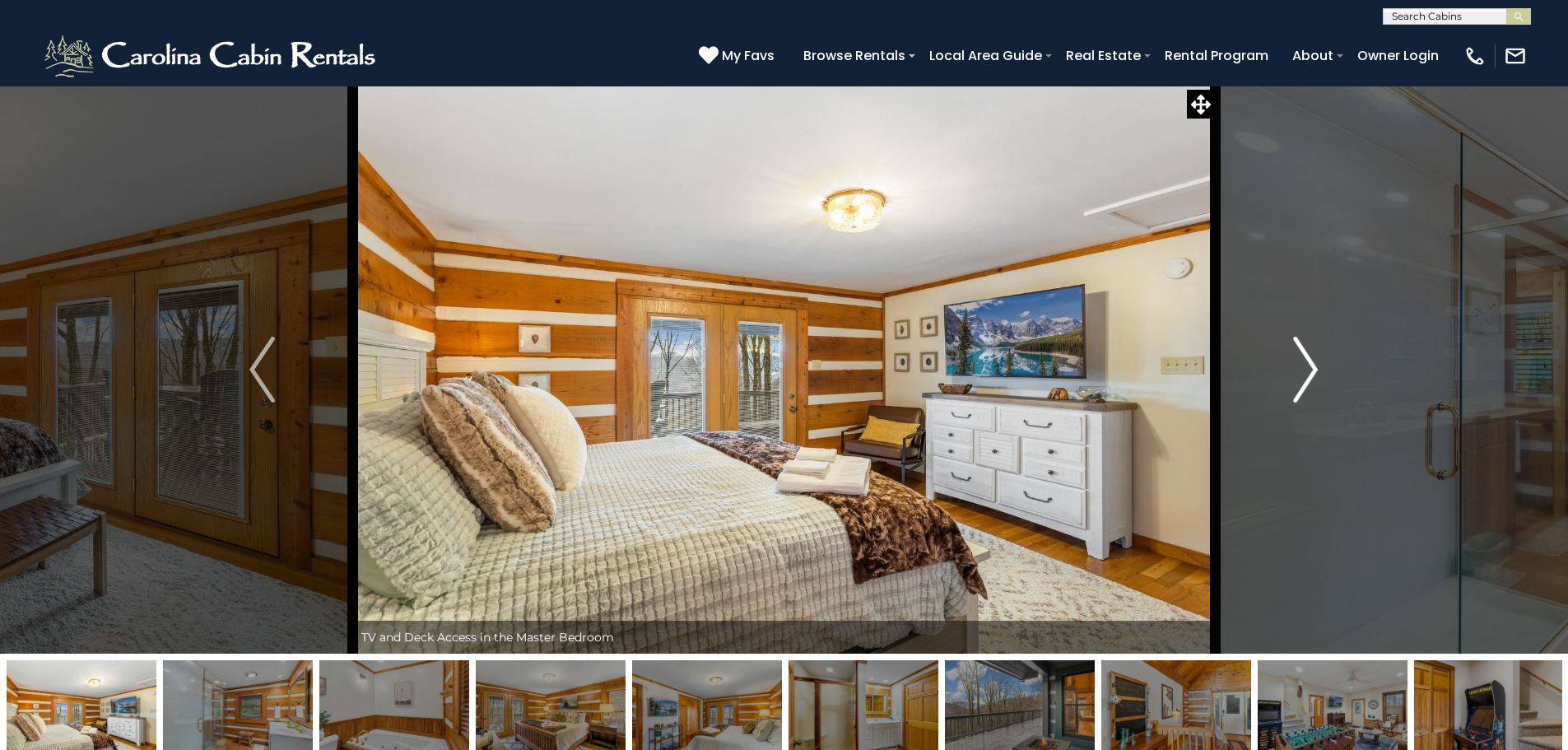
click at [1304, 372] on img "Next" at bounding box center [1305, 370] width 25 height 66
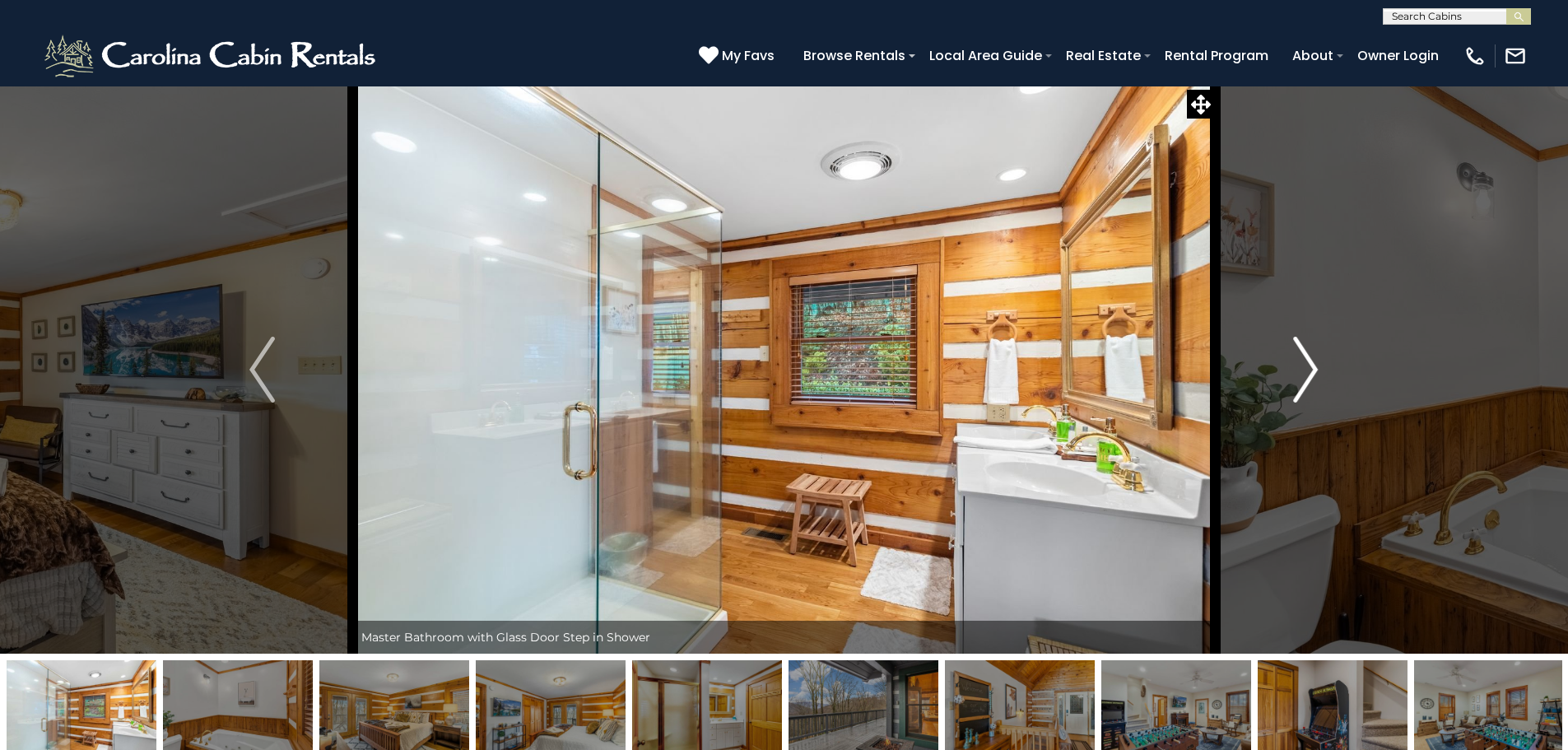
click at [1304, 372] on img "Next" at bounding box center [1305, 370] width 25 height 66
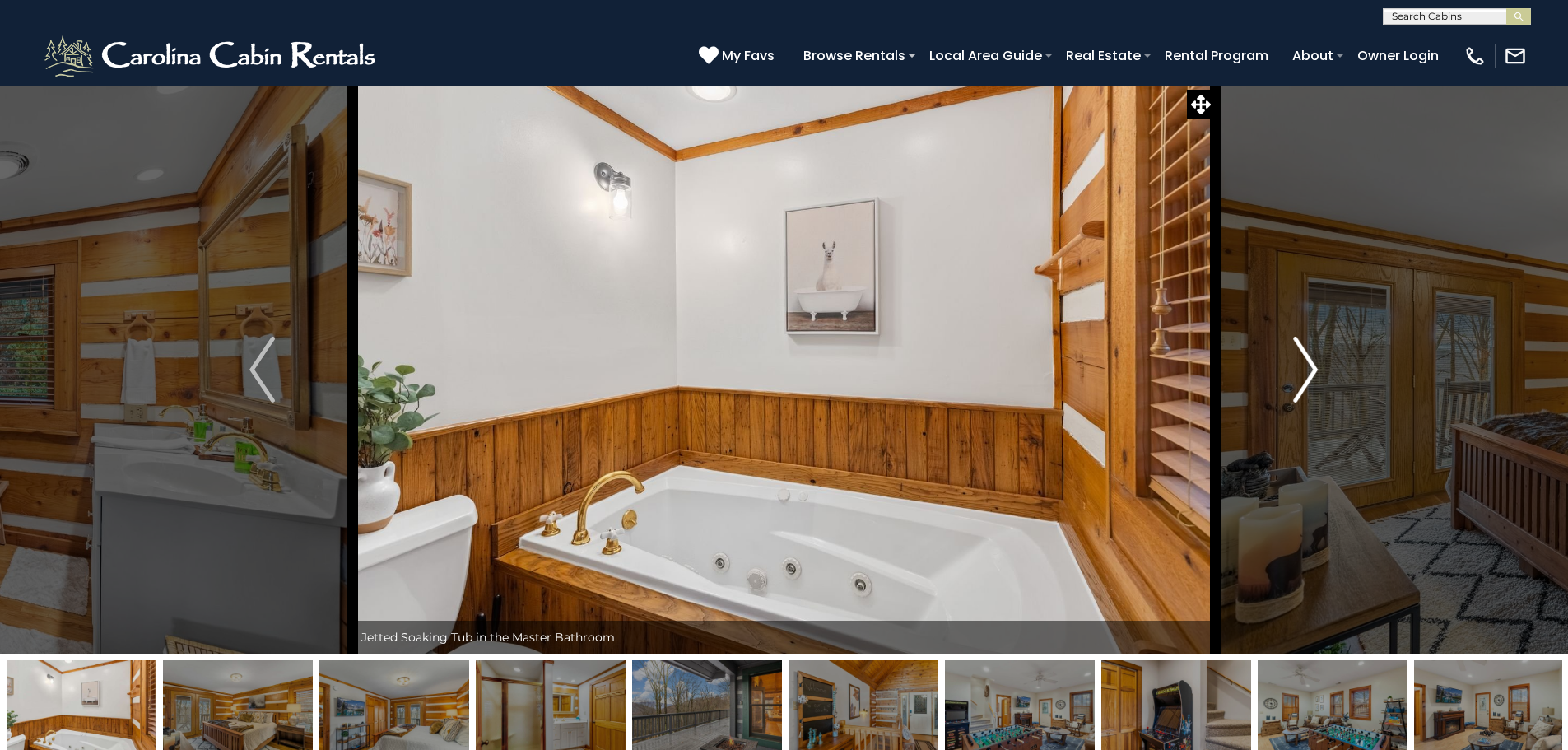
click at [1304, 372] on img "Next" at bounding box center [1305, 370] width 25 height 66
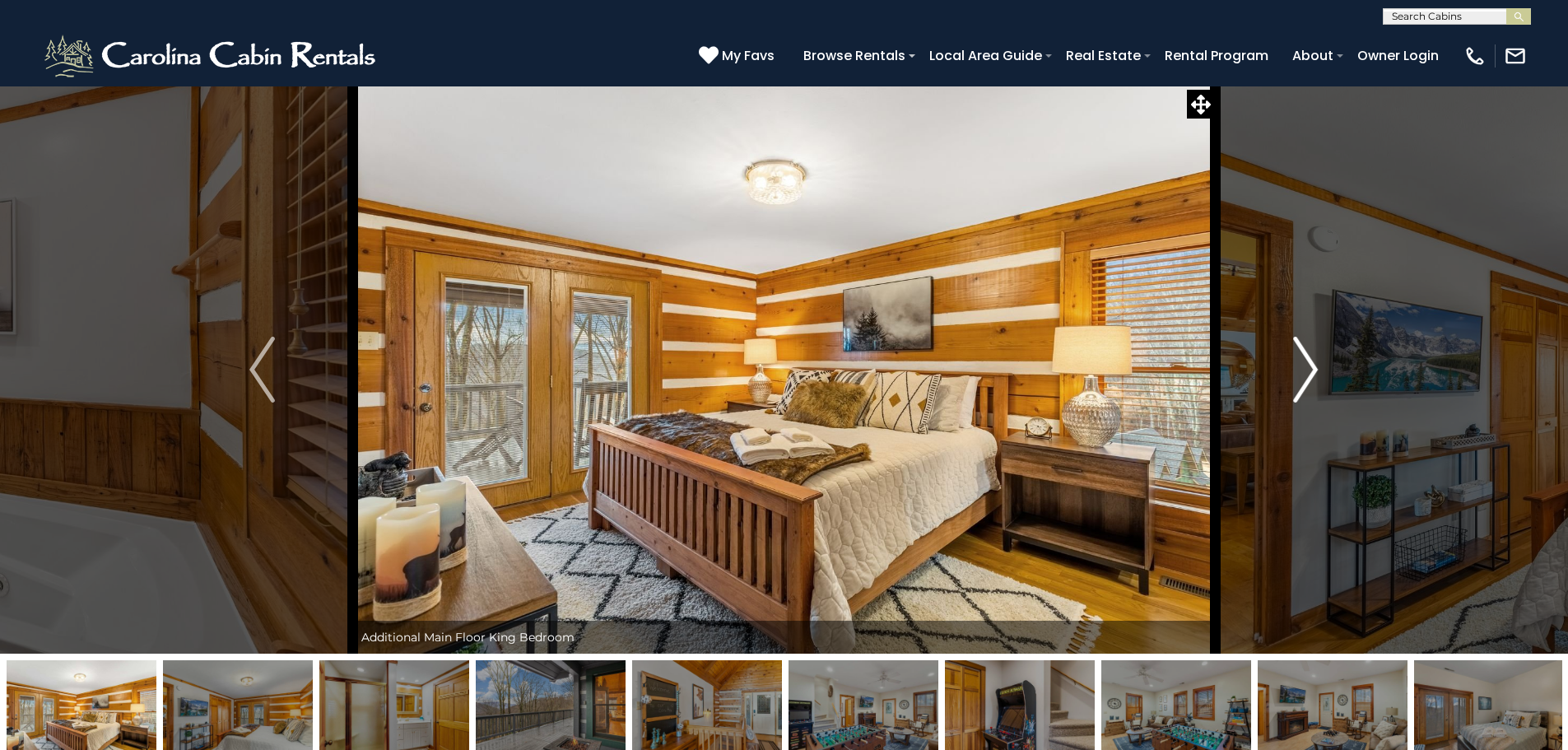
click at [1304, 372] on img "Next" at bounding box center [1305, 370] width 25 height 66
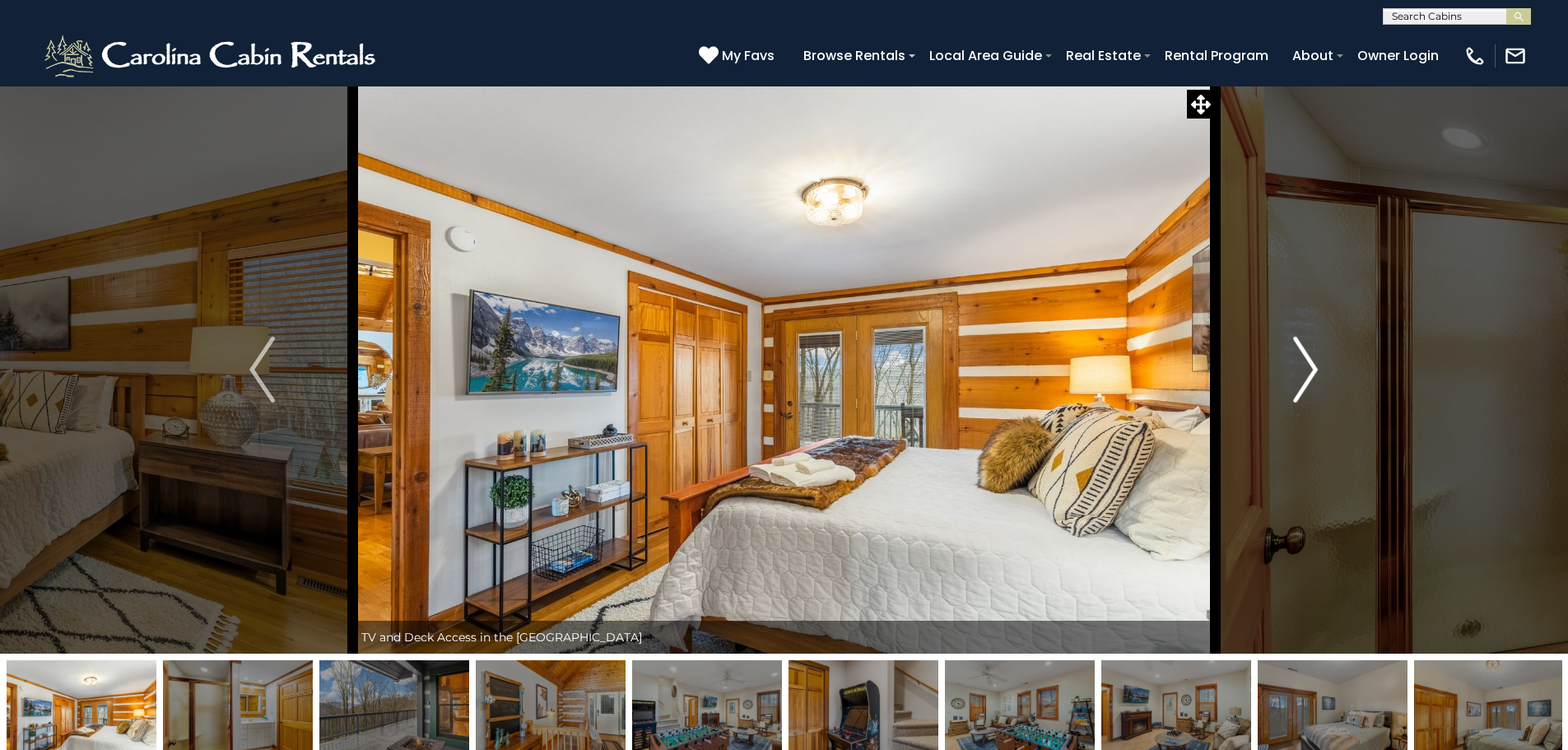
click at [1304, 372] on img "Next" at bounding box center [1305, 370] width 25 height 66
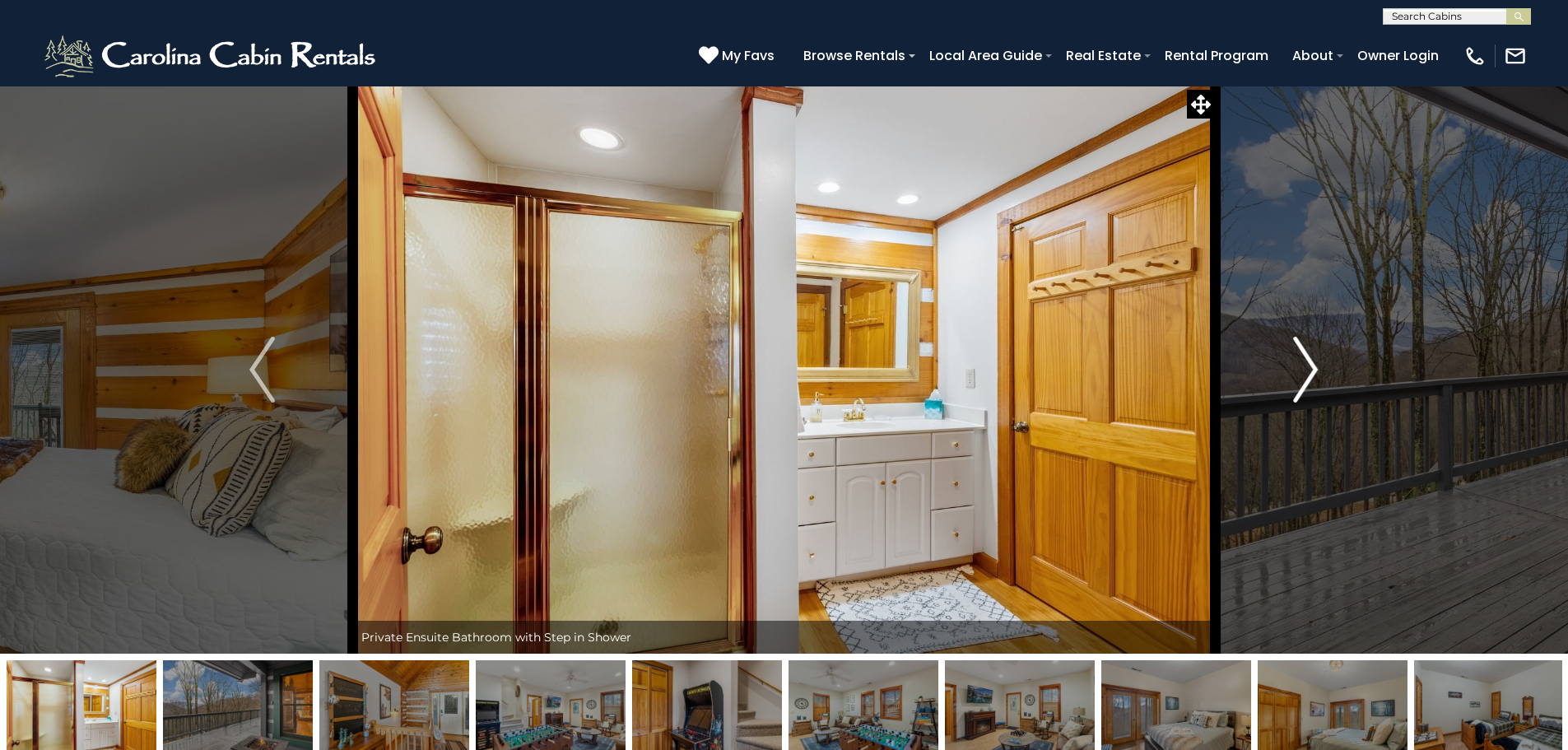
click at [1304, 371] on img "Next" at bounding box center [1305, 370] width 25 height 66
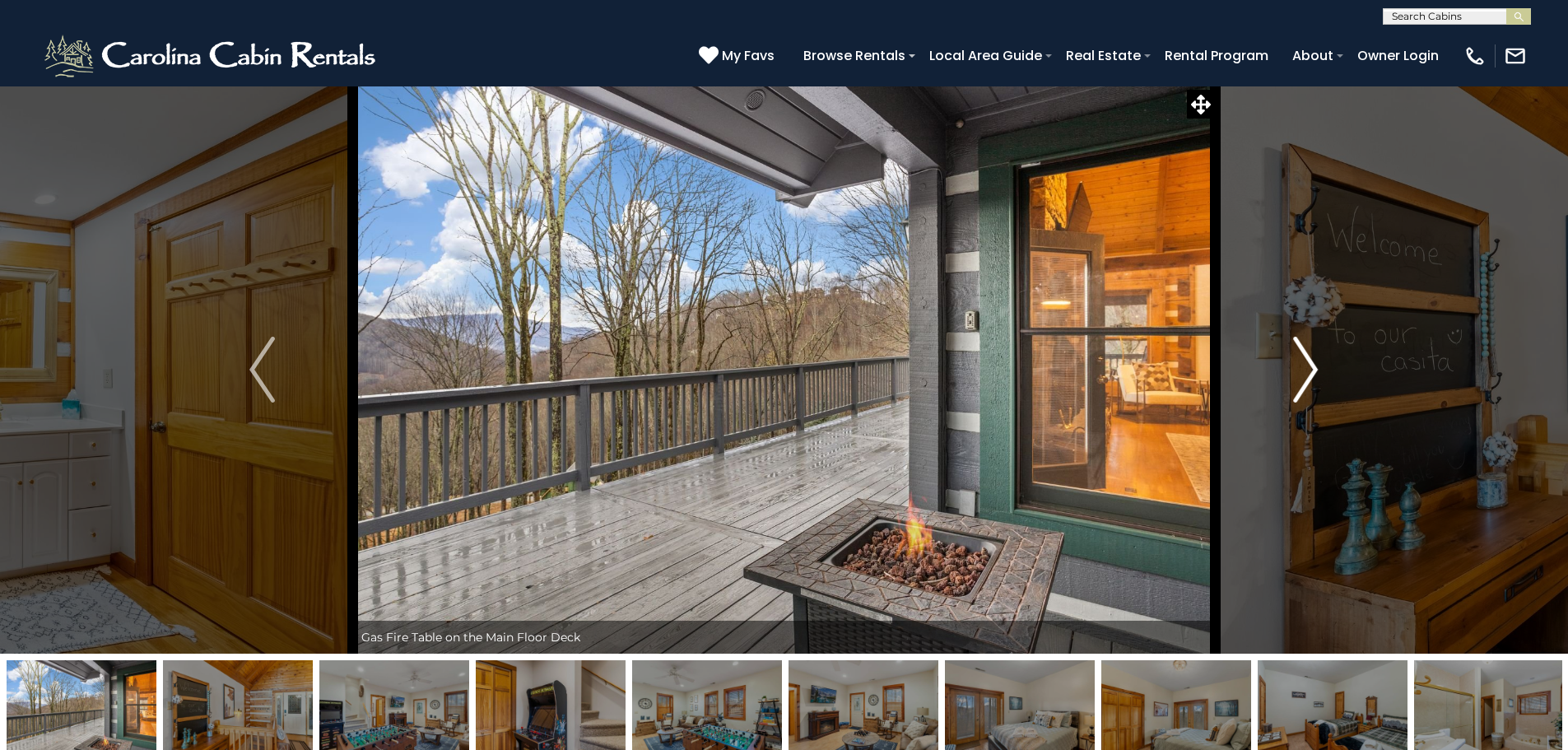
click at [1304, 371] on img "Next" at bounding box center [1305, 370] width 25 height 66
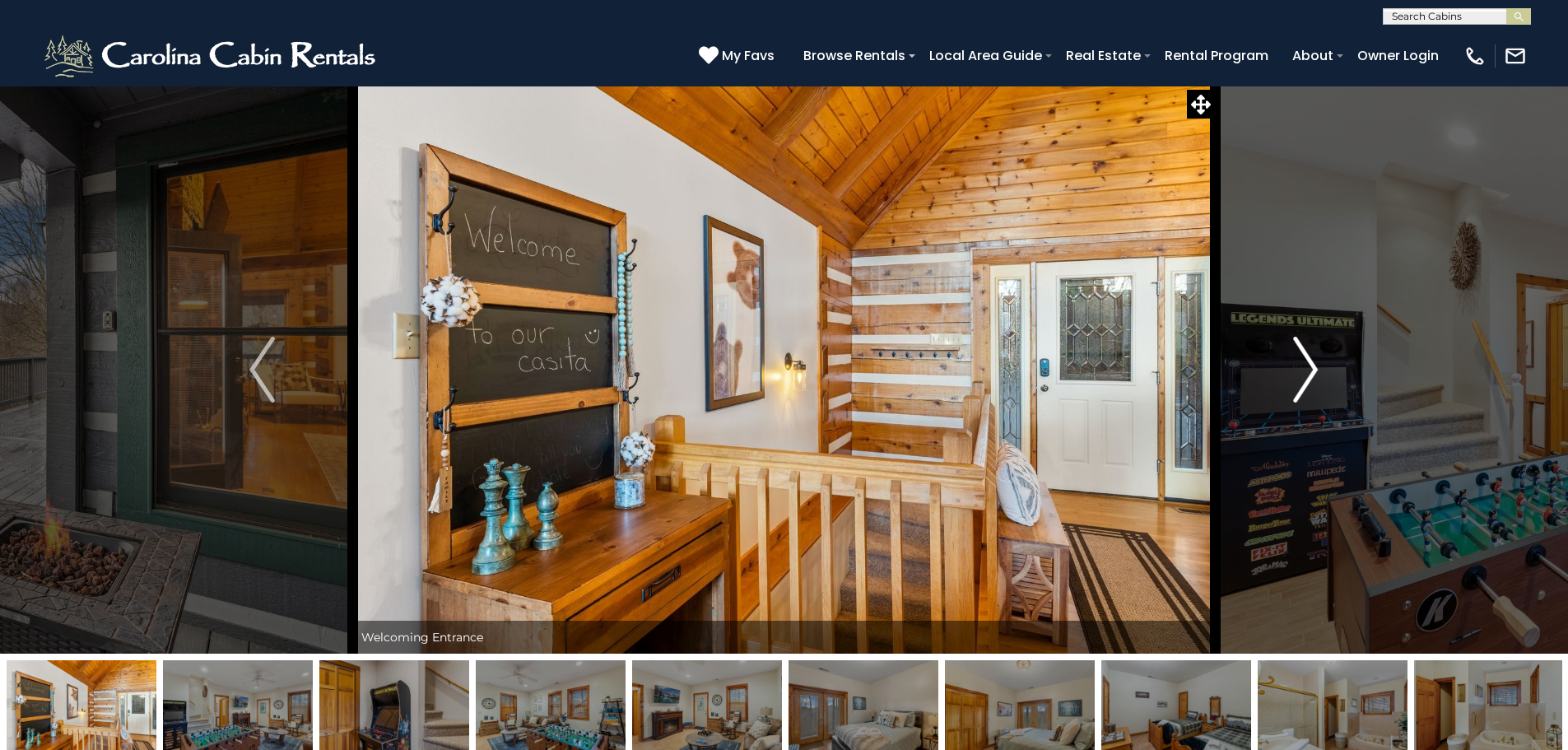
click at [1304, 371] on img "Next" at bounding box center [1305, 370] width 25 height 66
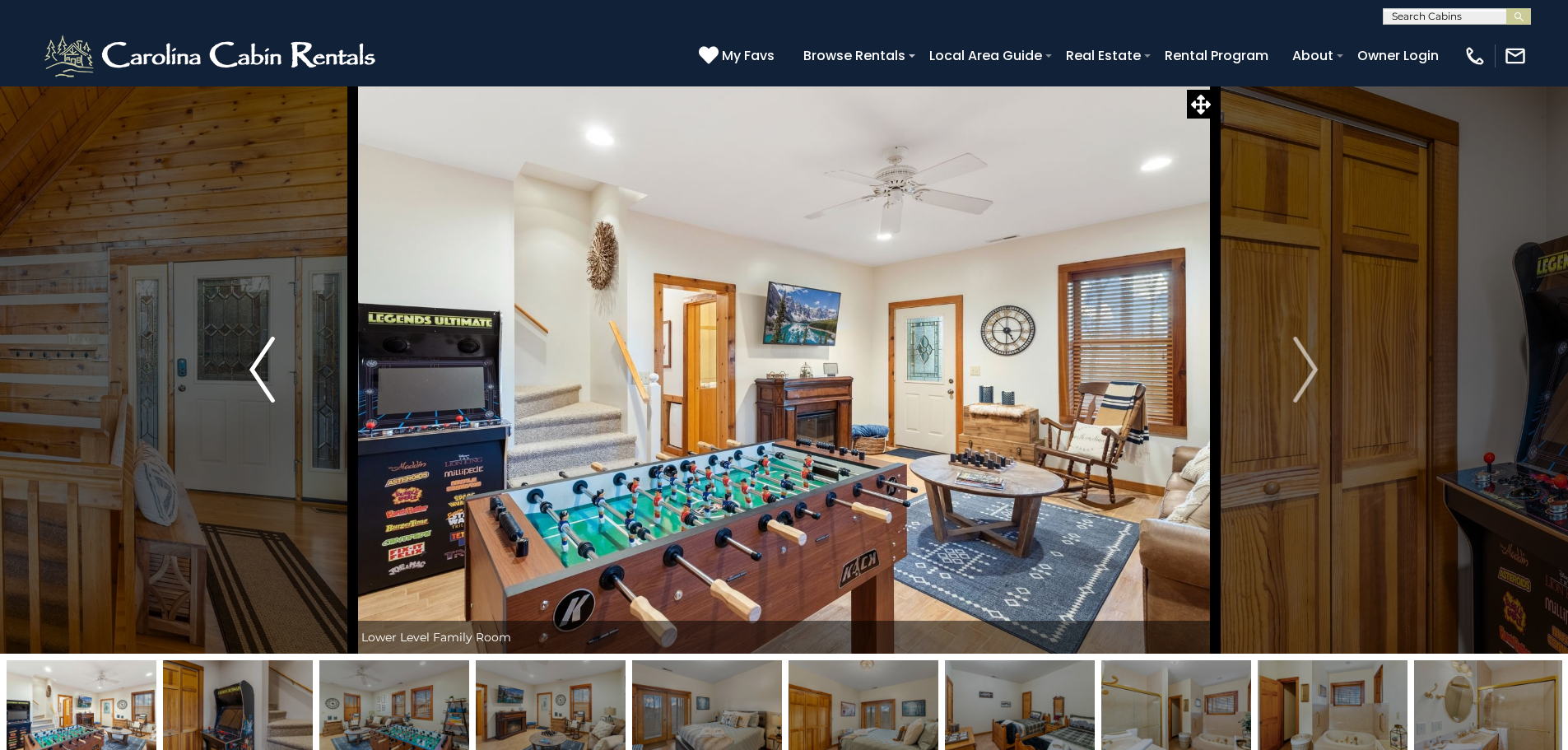
click at [261, 358] on img "Previous" at bounding box center [262, 370] width 25 height 66
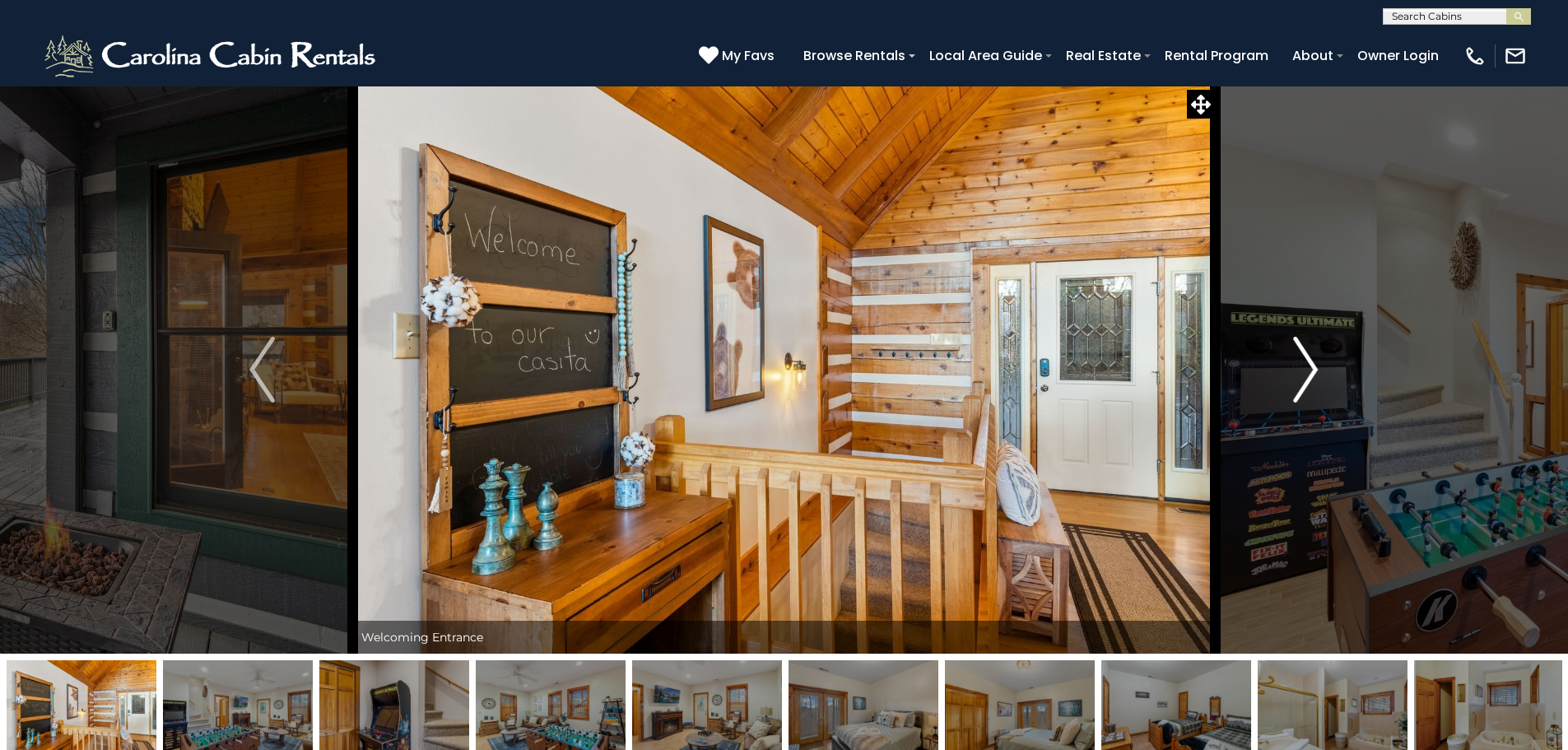
click at [1301, 370] on img "Next" at bounding box center [1305, 370] width 25 height 66
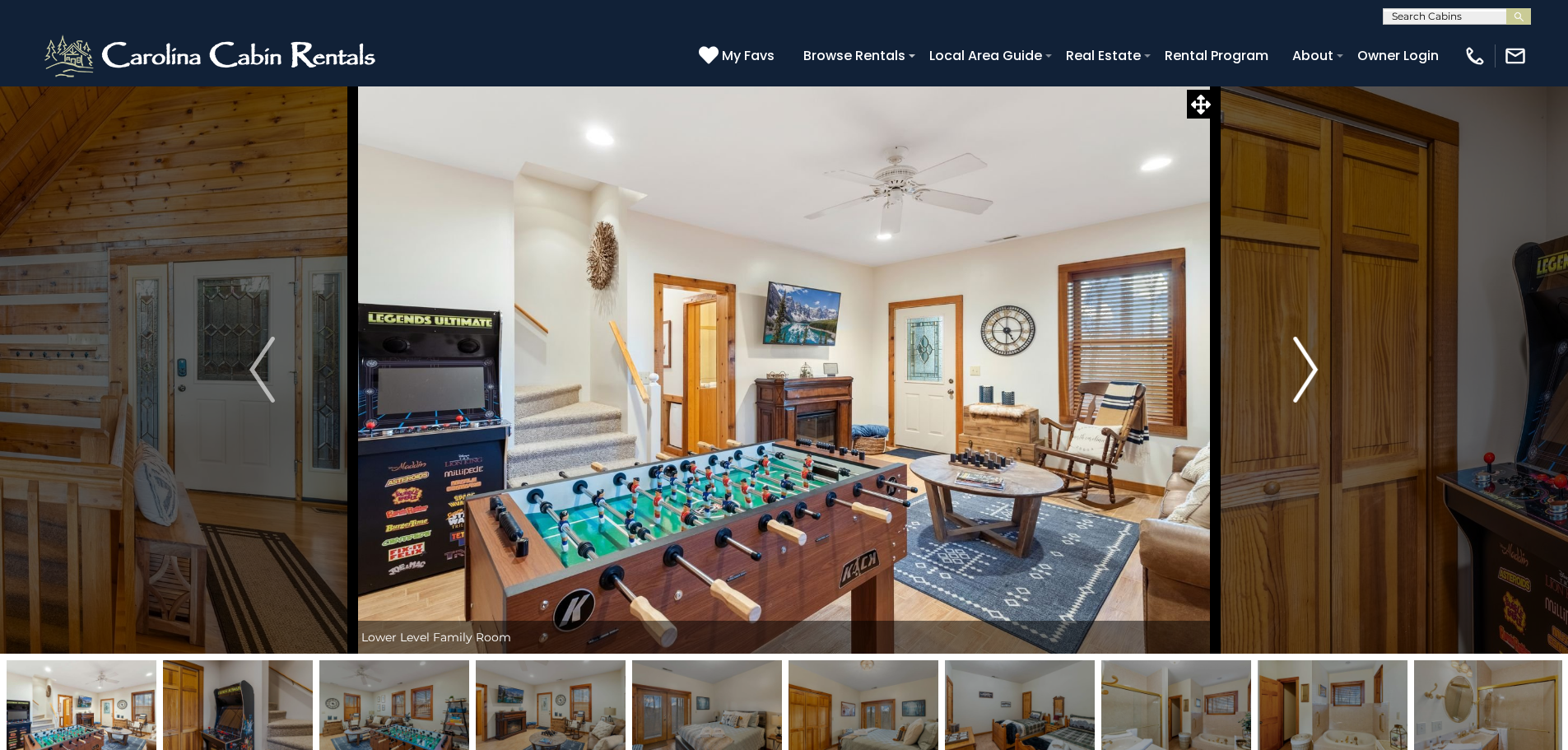
click at [1301, 370] on img "Next" at bounding box center [1305, 370] width 25 height 66
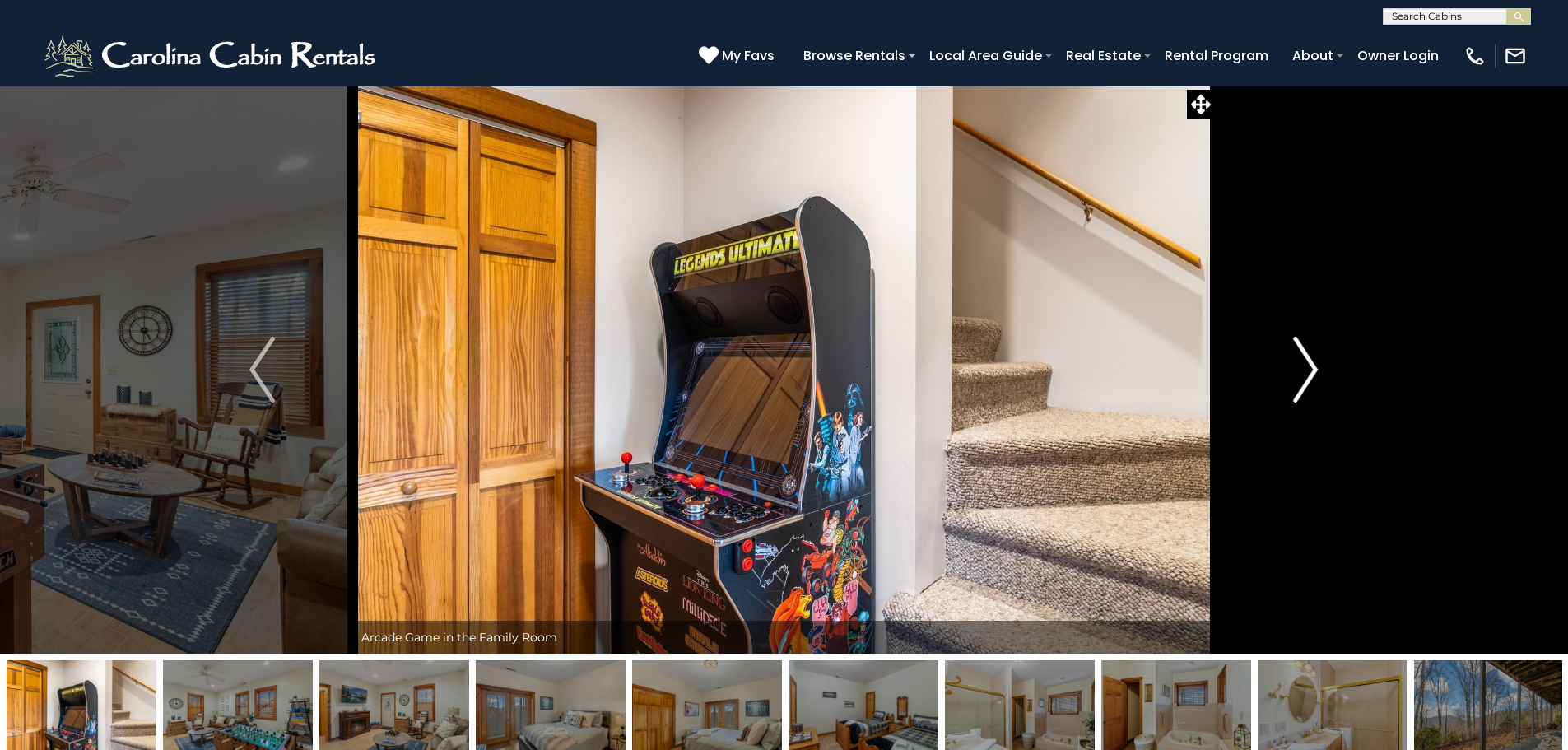
click at [1301, 370] on img "Next" at bounding box center [1305, 370] width 25 height 66
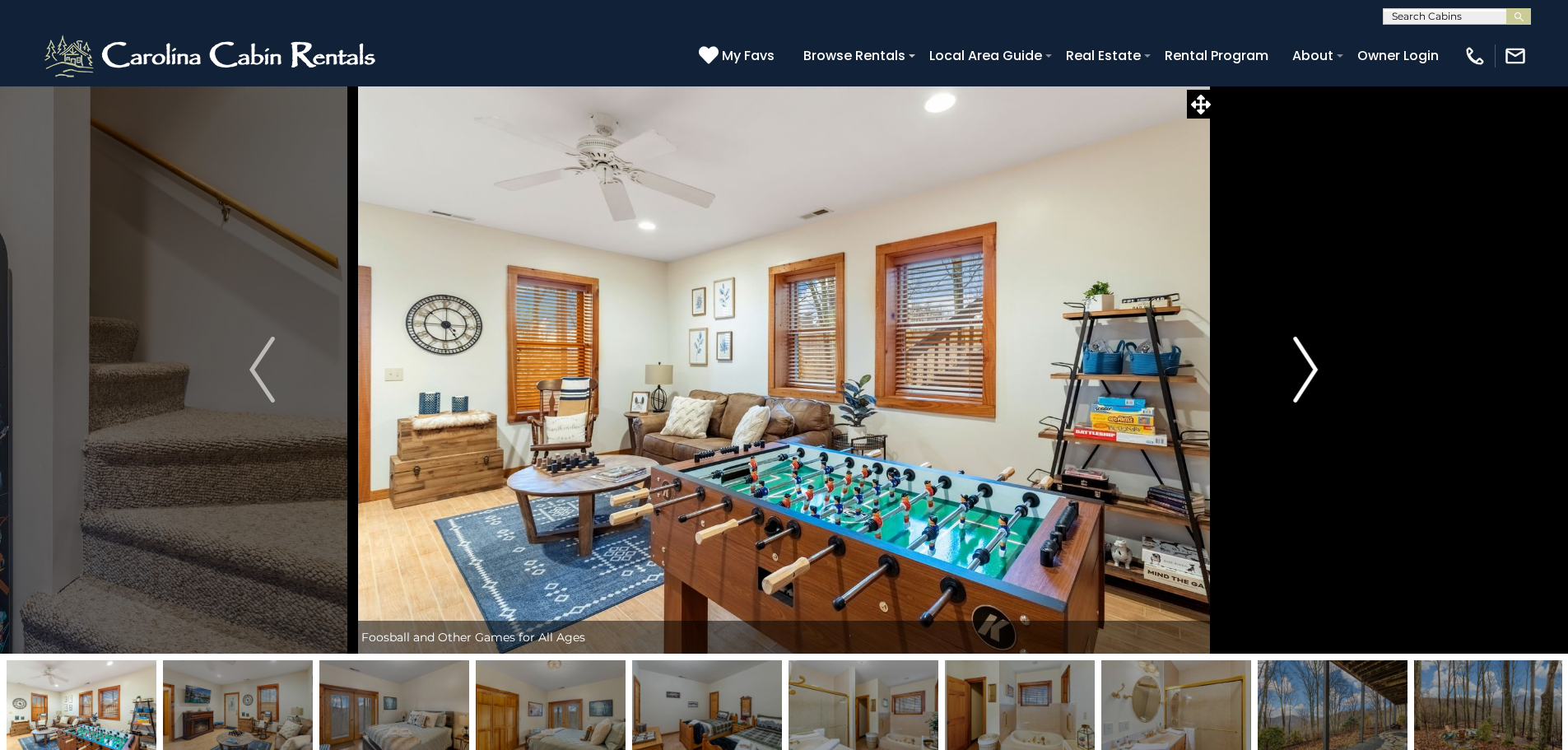
click at [1301, 370] on img "Next" at bounding box center [1305, 370] width 25 height 66
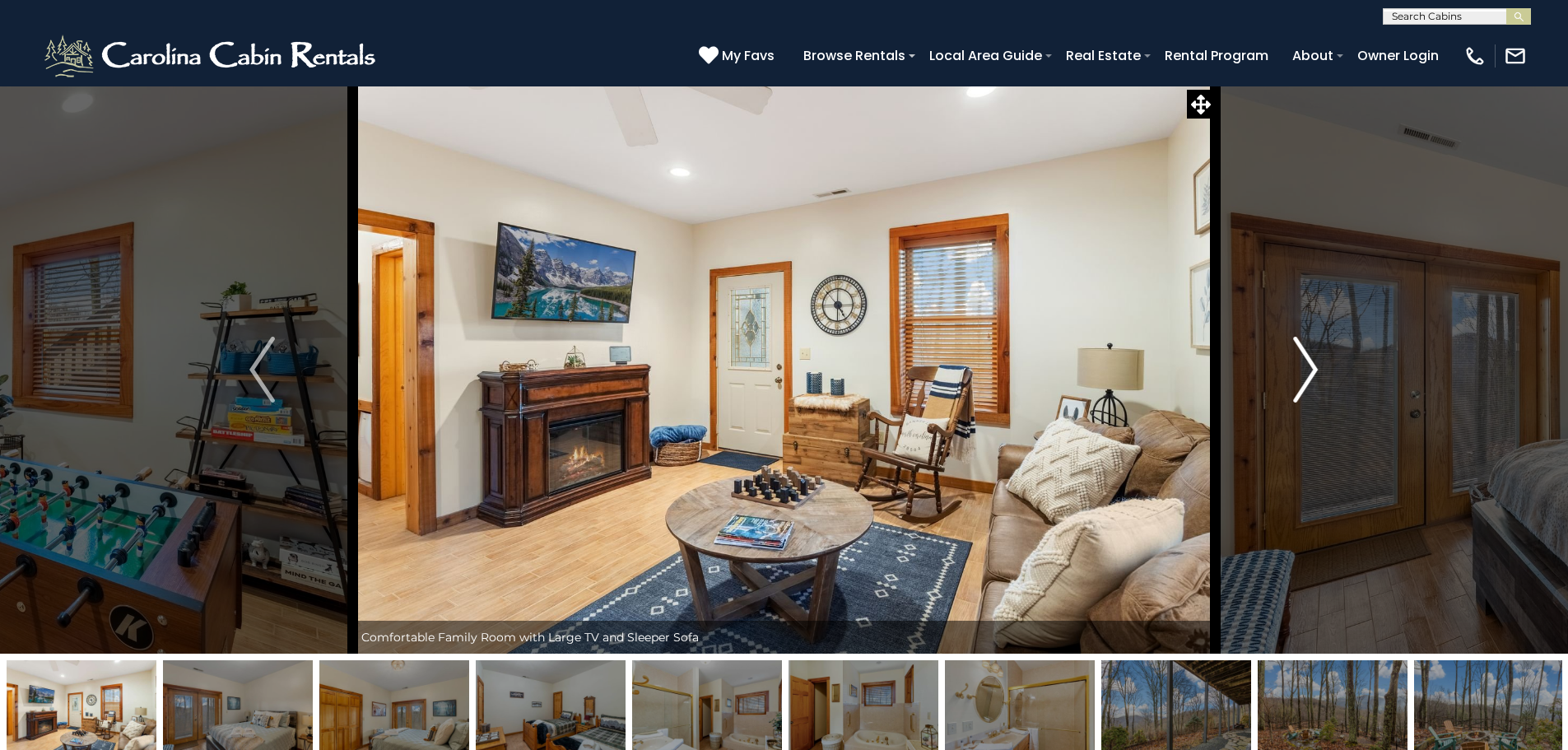
click at [1301, 370] on img "Next" at bounding box center [1305, 370] width 25 height 66
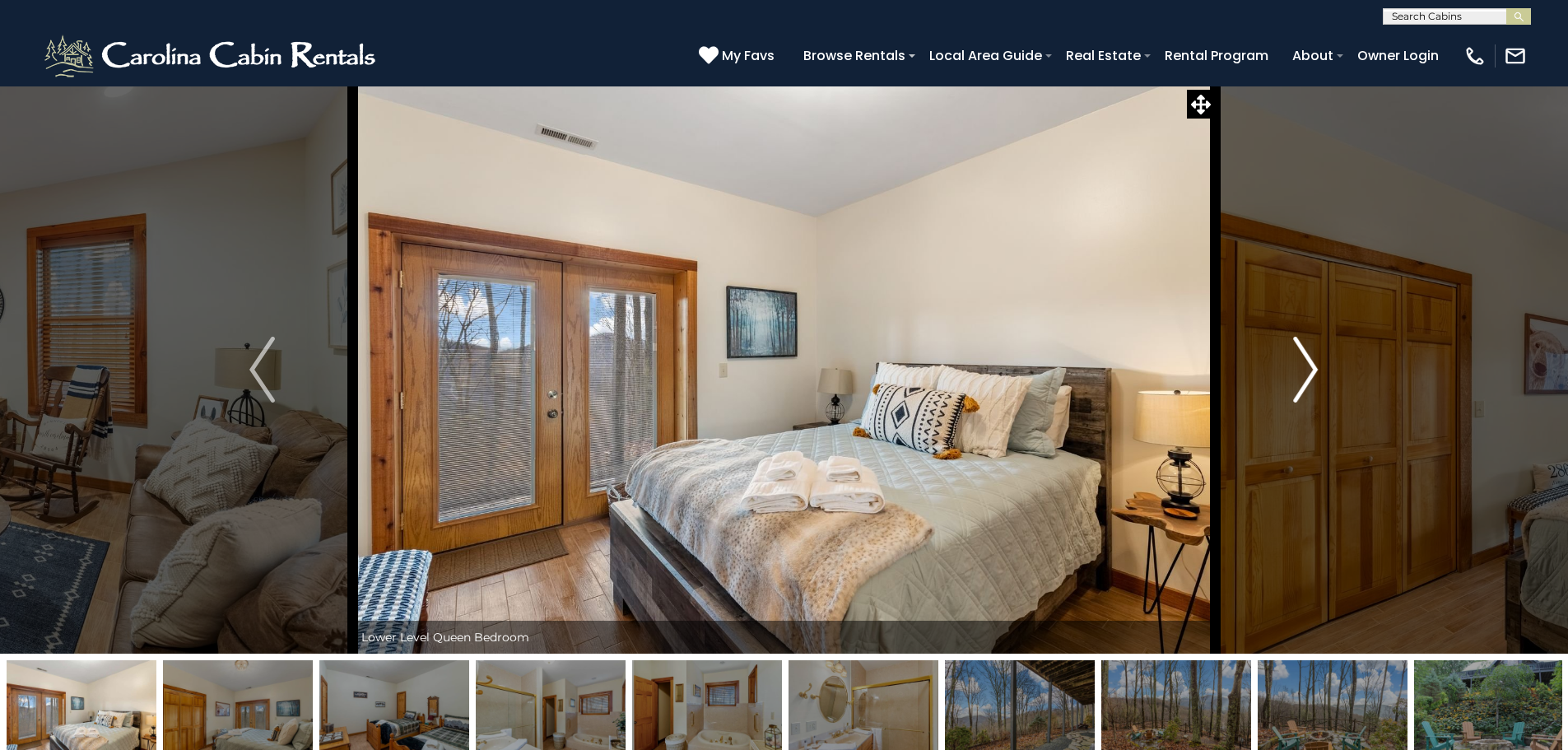
click at [1301, 370] on img "Next" at bounding box center [1305, 370] width 25 height 66
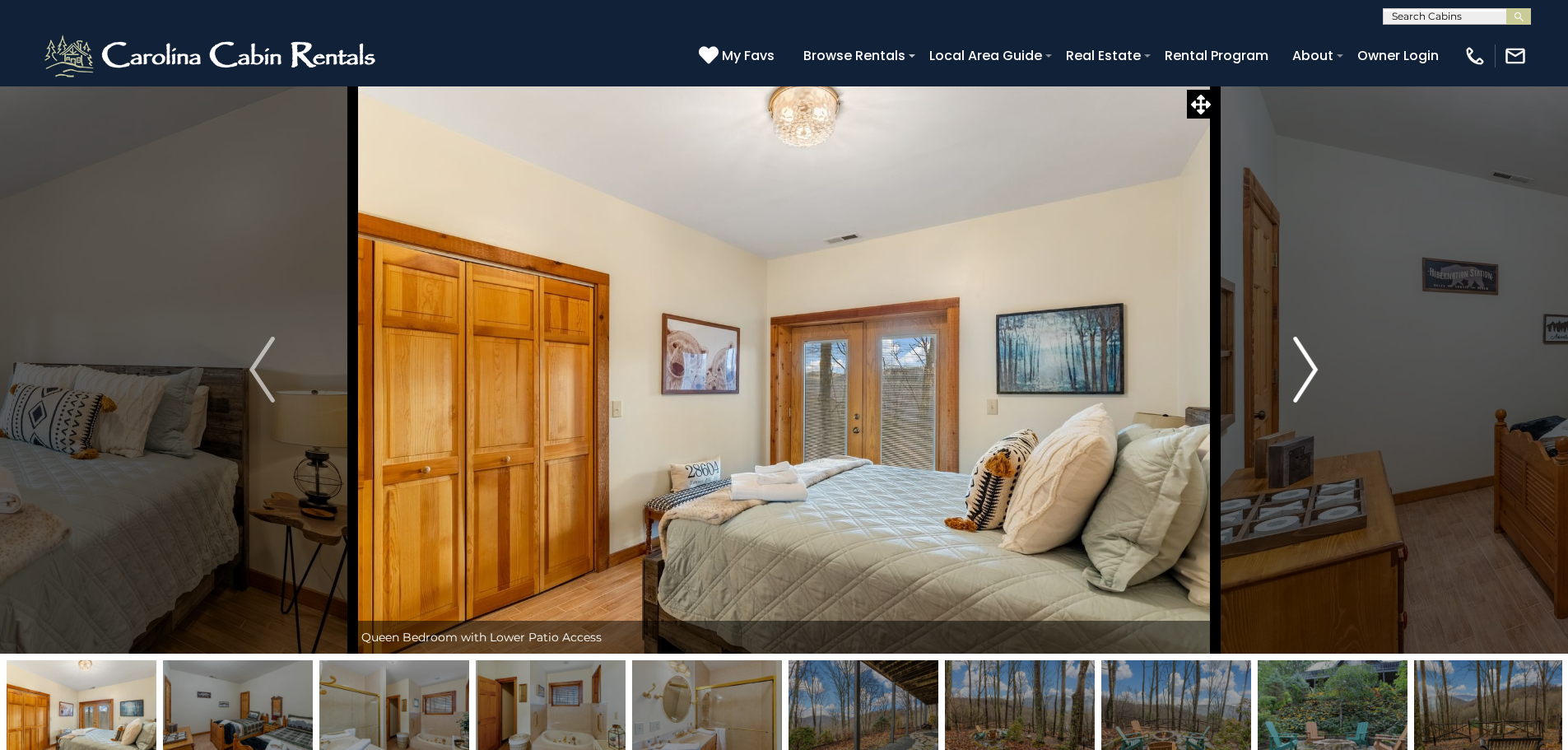
click at [1301, 370] on img "Next" at bounding box center [1305, 370] width 25 height 66
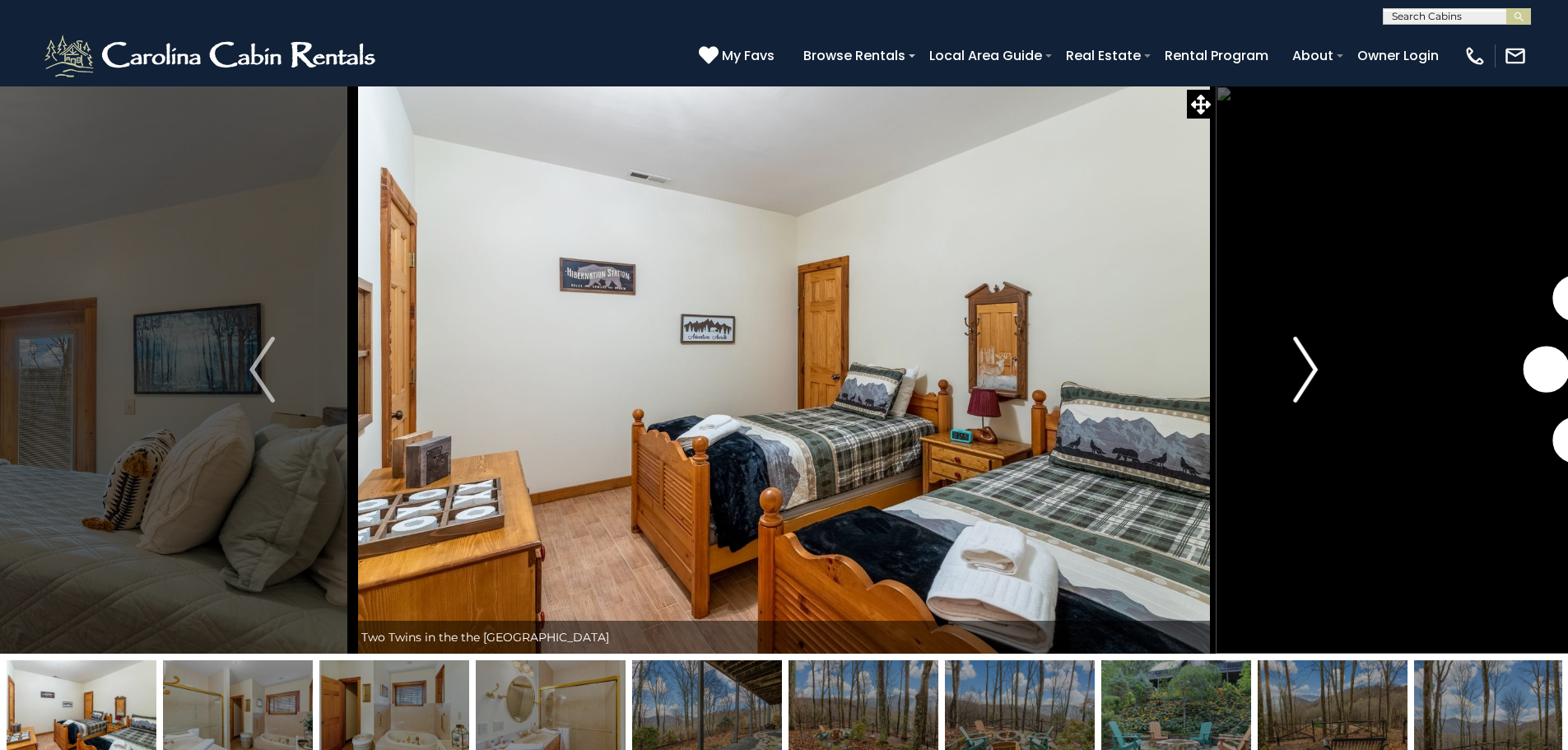
click at [1301, 370] on img "Next" at bounding box center [1305, 370] width 25 height 66
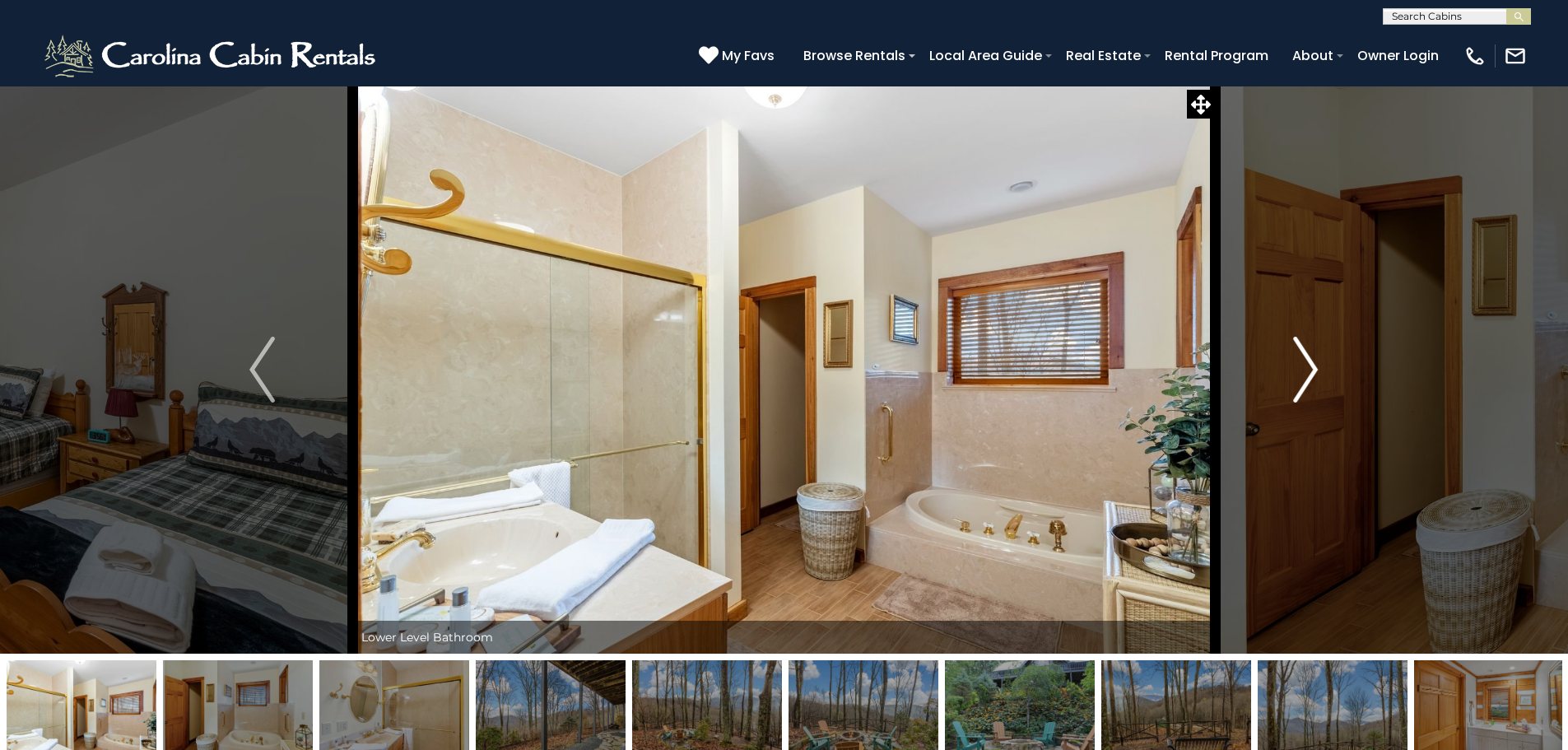
click at [1301, 370] on img "Next" at bounding box center [1305, 370] width 25 height 66
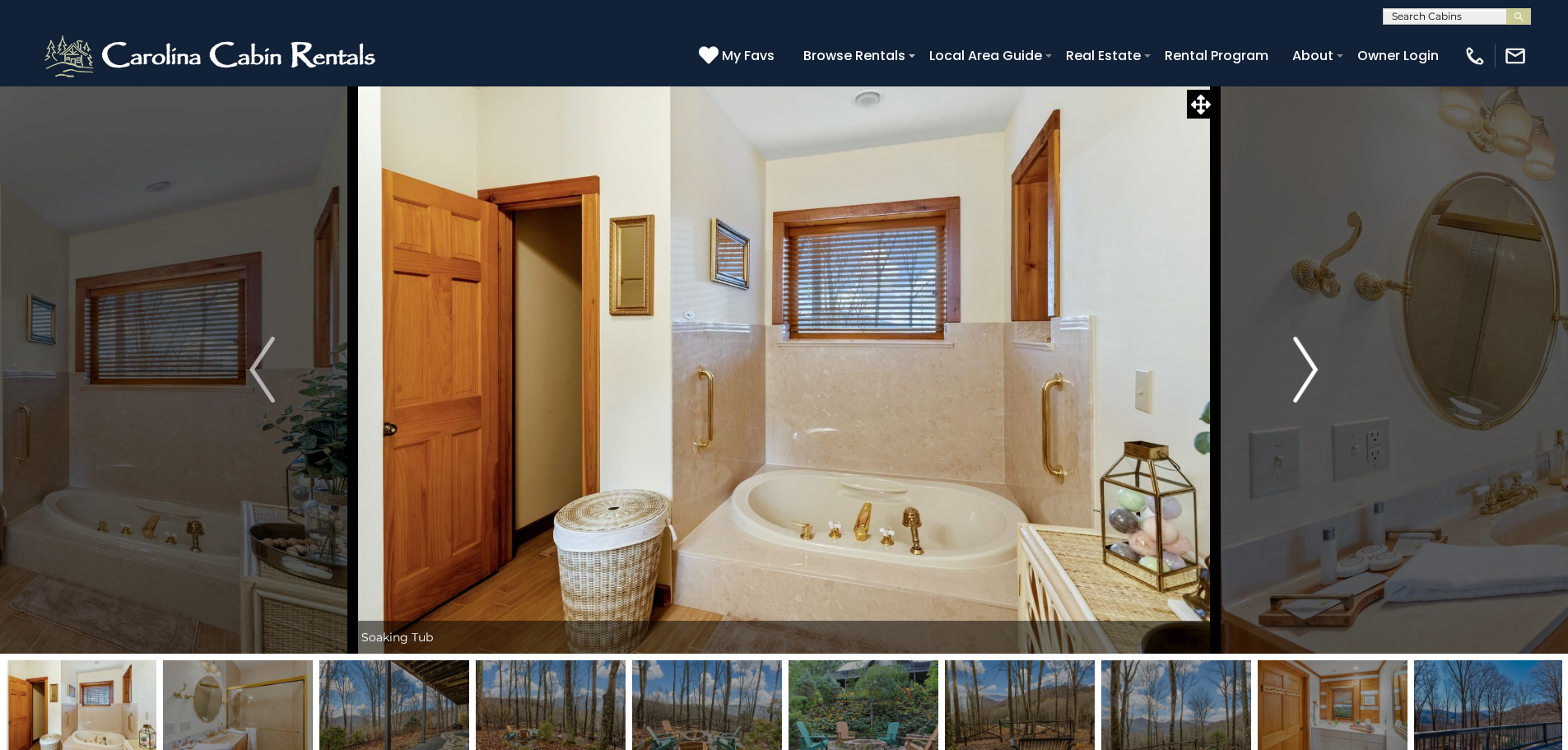
click at [1301, 370] on img "Next" at bounding box center [1305, 370] width 25 height 66
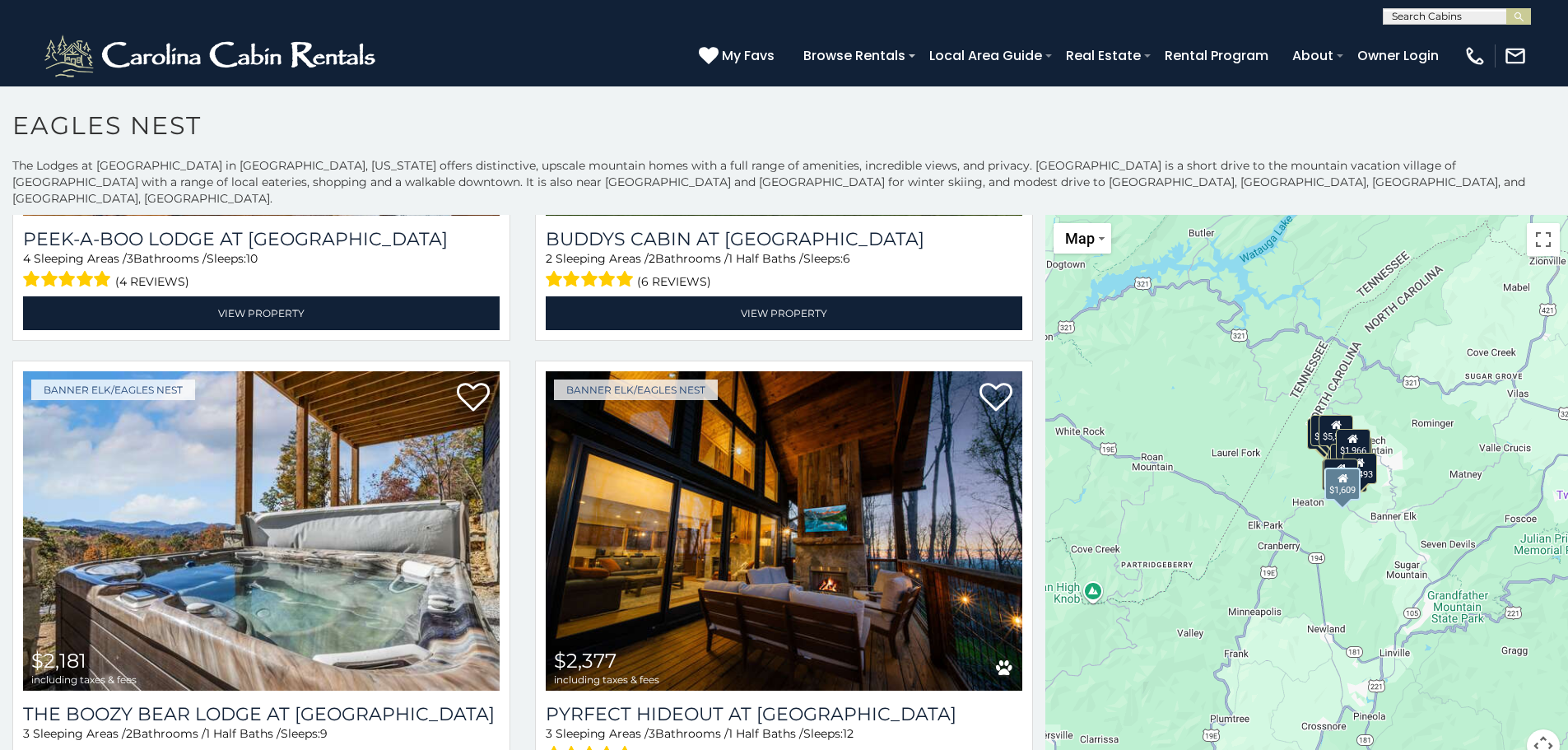
scroll to position [3295, 0]
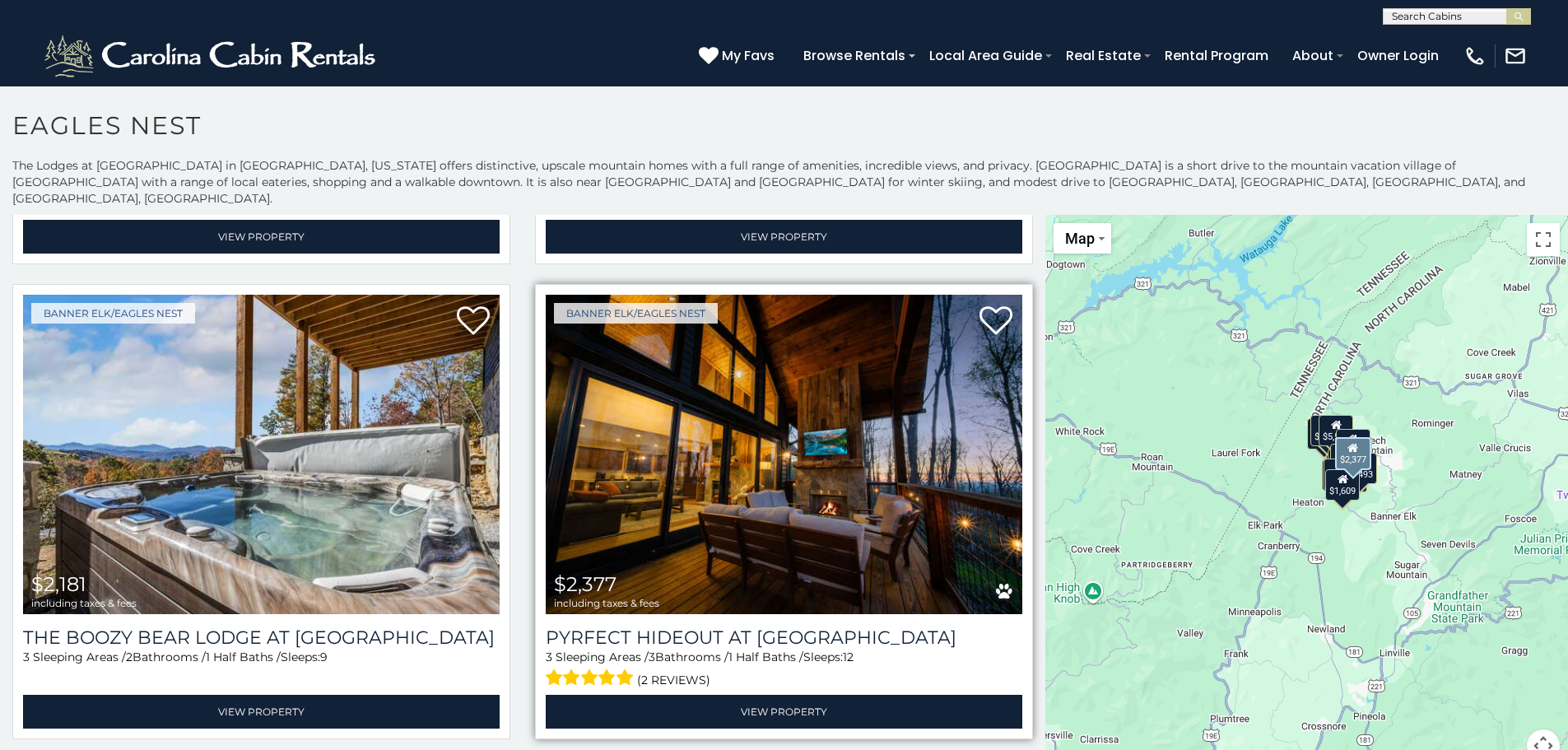
click at [888, 472] on img at bounding box center [784, 455] width 476 height 320
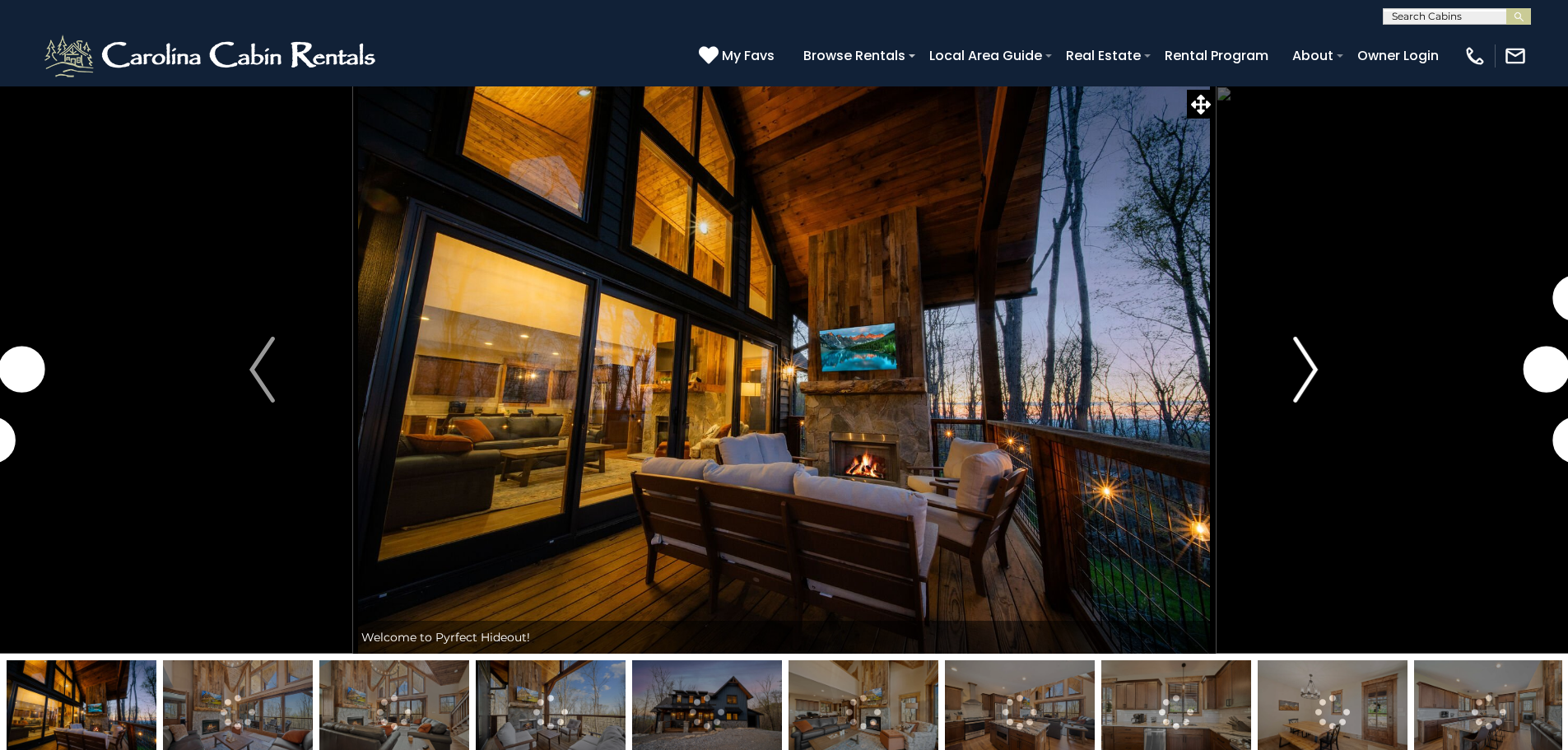
click at [1301, 373] on img "Next" at bounding box center [1305, 370] width 25 height 66
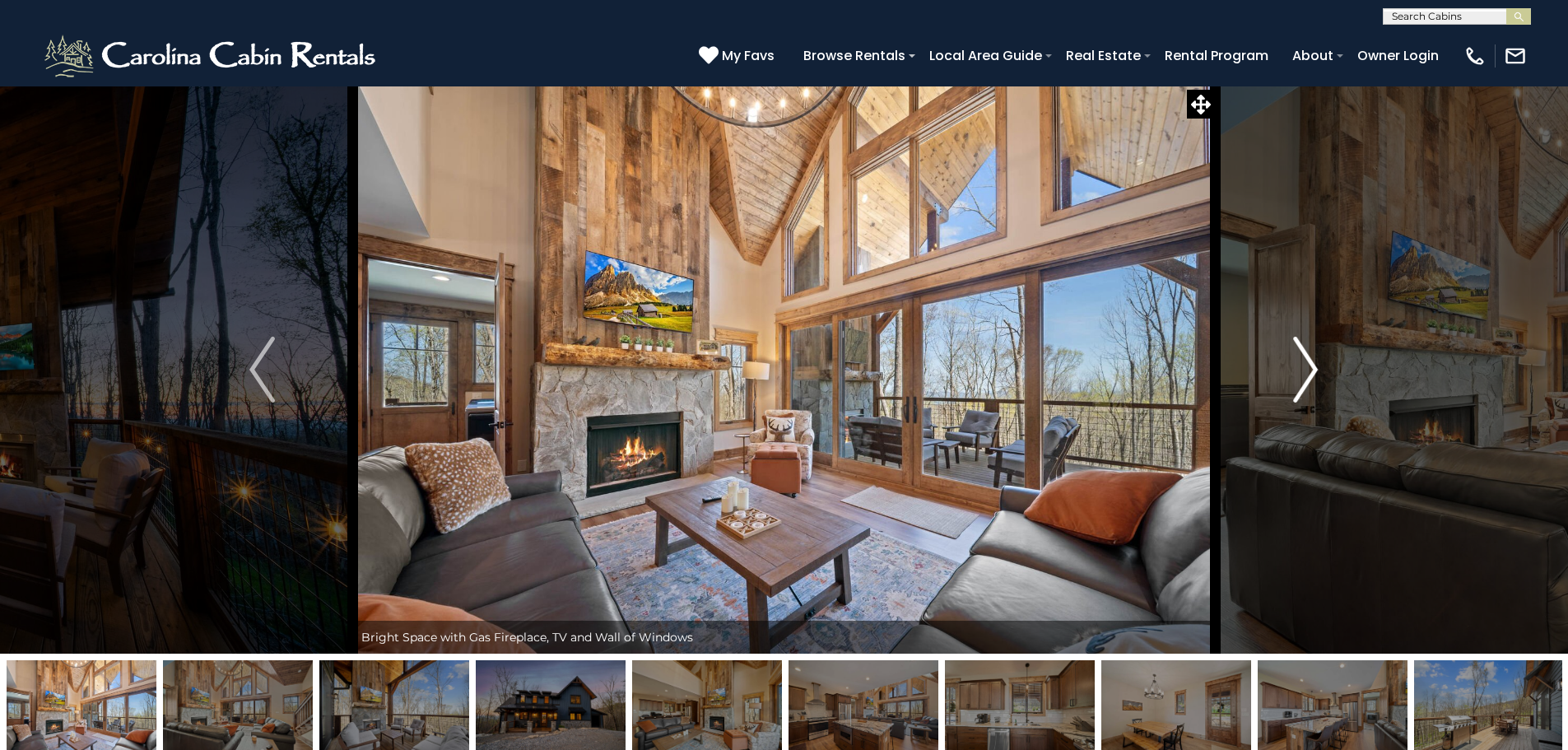
click at [1301, 373] on img "Next" at bounding box center [1305, 370] width 25 height 66
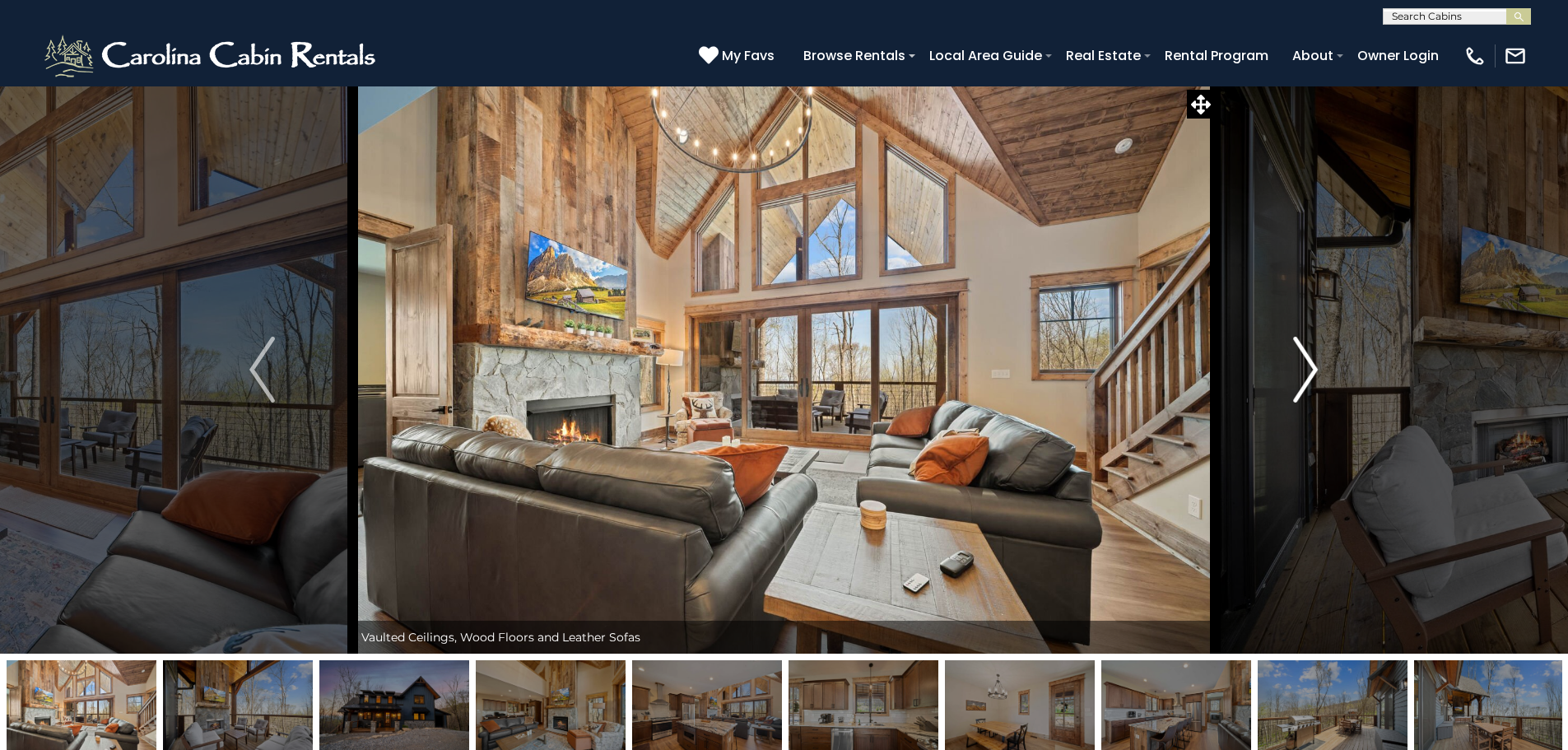
click at [1301, 373] on img "Next" at bounding box center [1305, 370] width 25 height 66
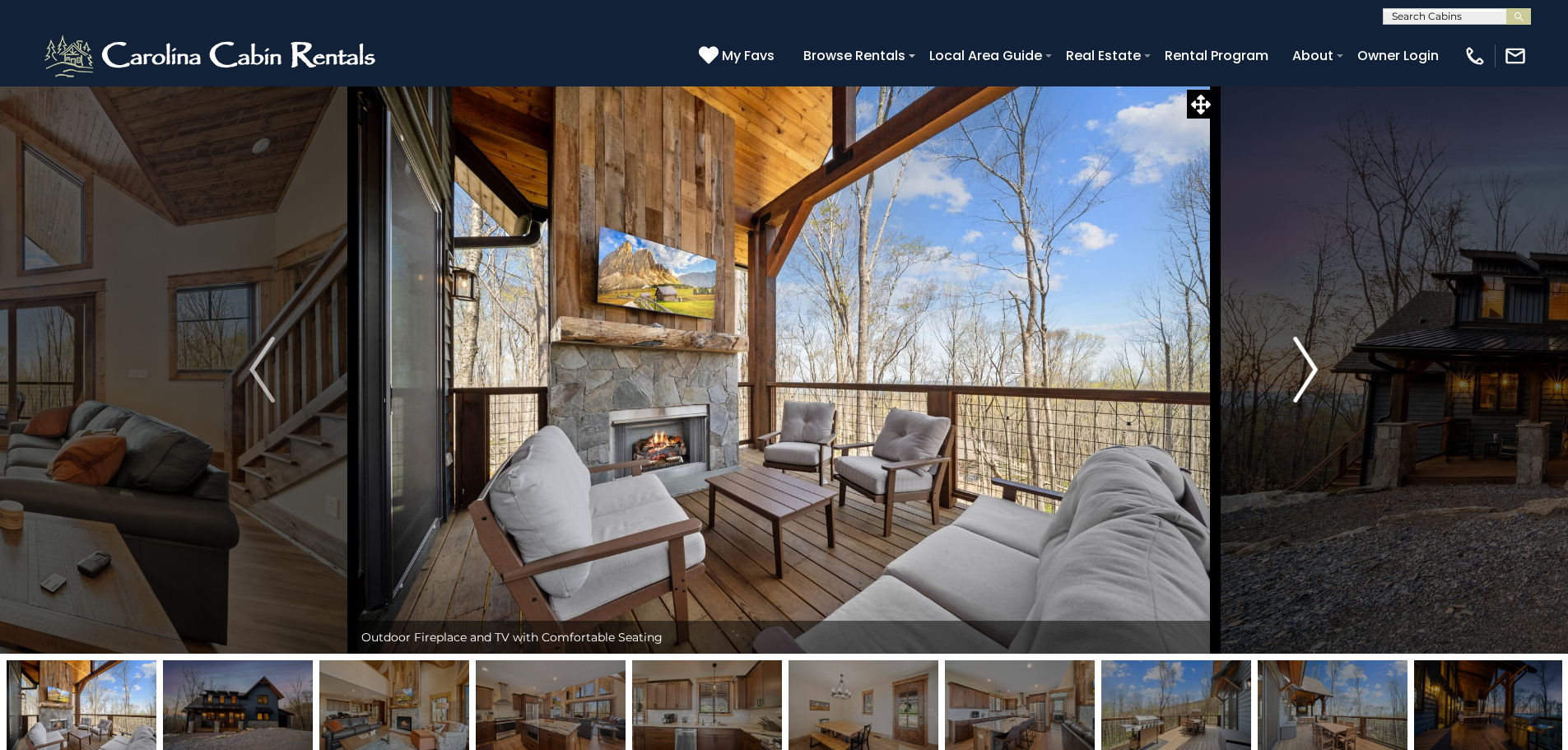
click at [1301, 373] on img "Next" at bounding box center [1305, 370] width 25 height 66
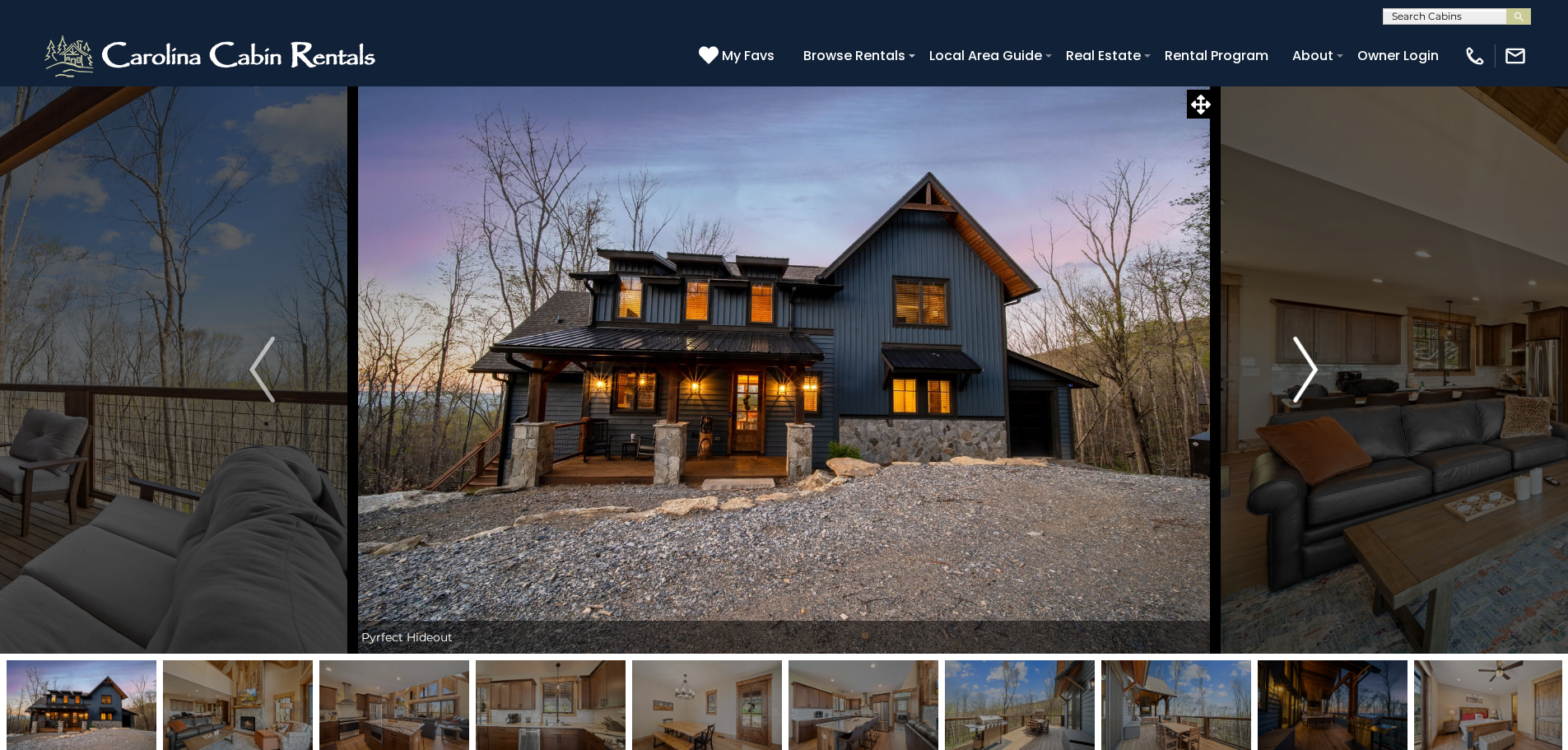
click at [1301, 373] on img "Next" at bounding box center [1305, 370] width 25 height 66
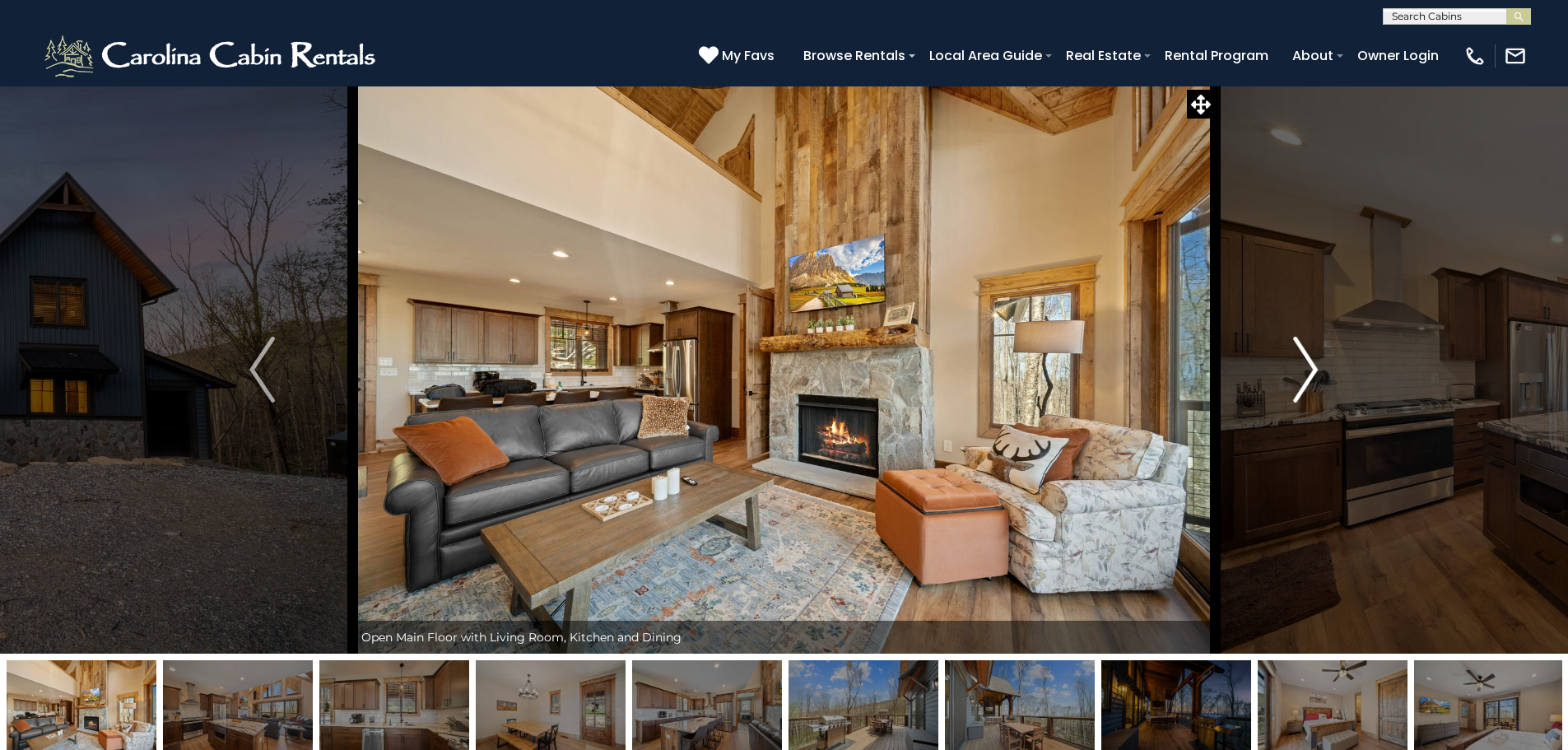
click at [1301, 373] on img "Next" at bounding box center [1305, 370] width 25 height 66
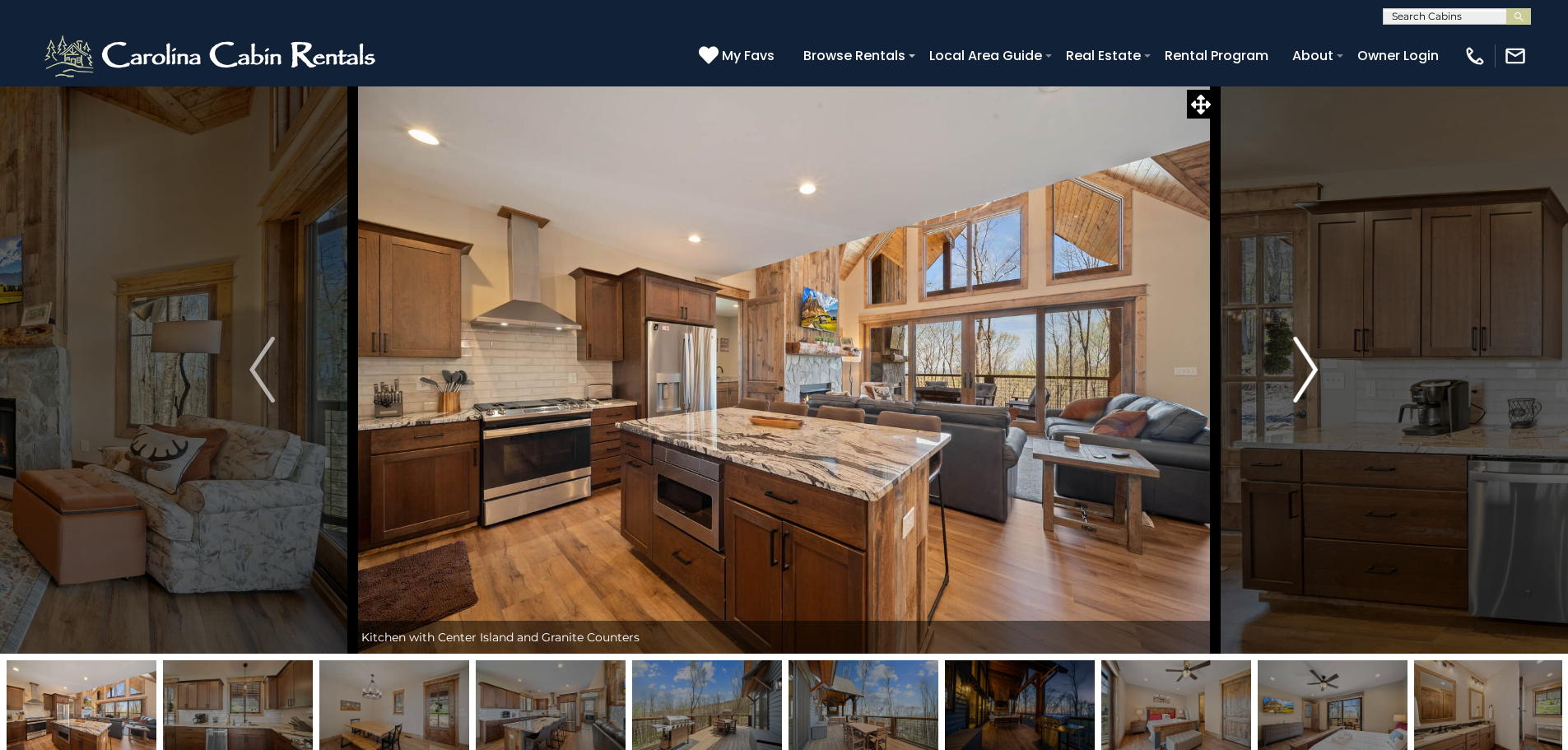
click at [1301, 373] on img "Next" at bounding box center [1305, 370] width 25 height 66
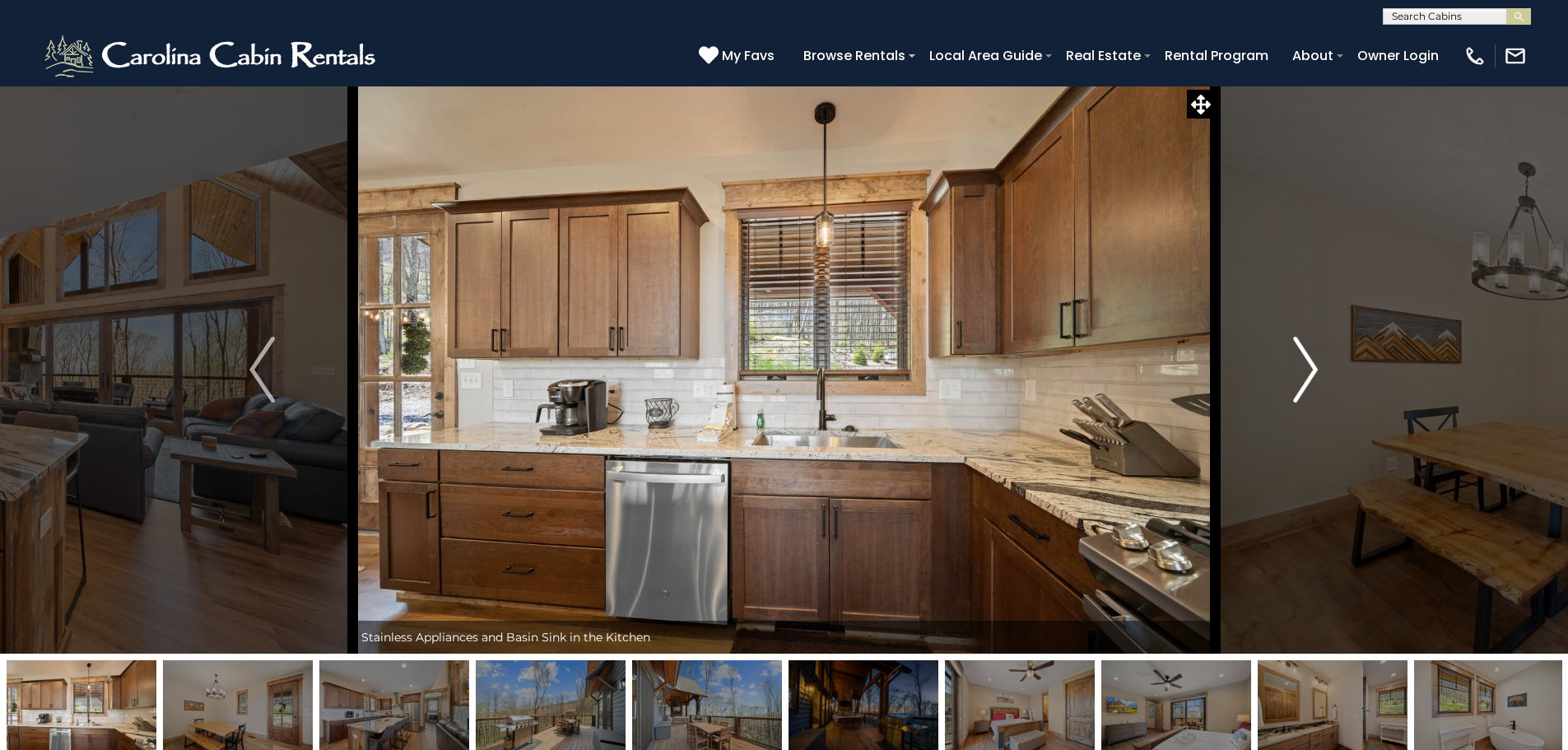
click at [1301, 373] on img "Next" at bounding box center [1305, 370] width 25 height 66
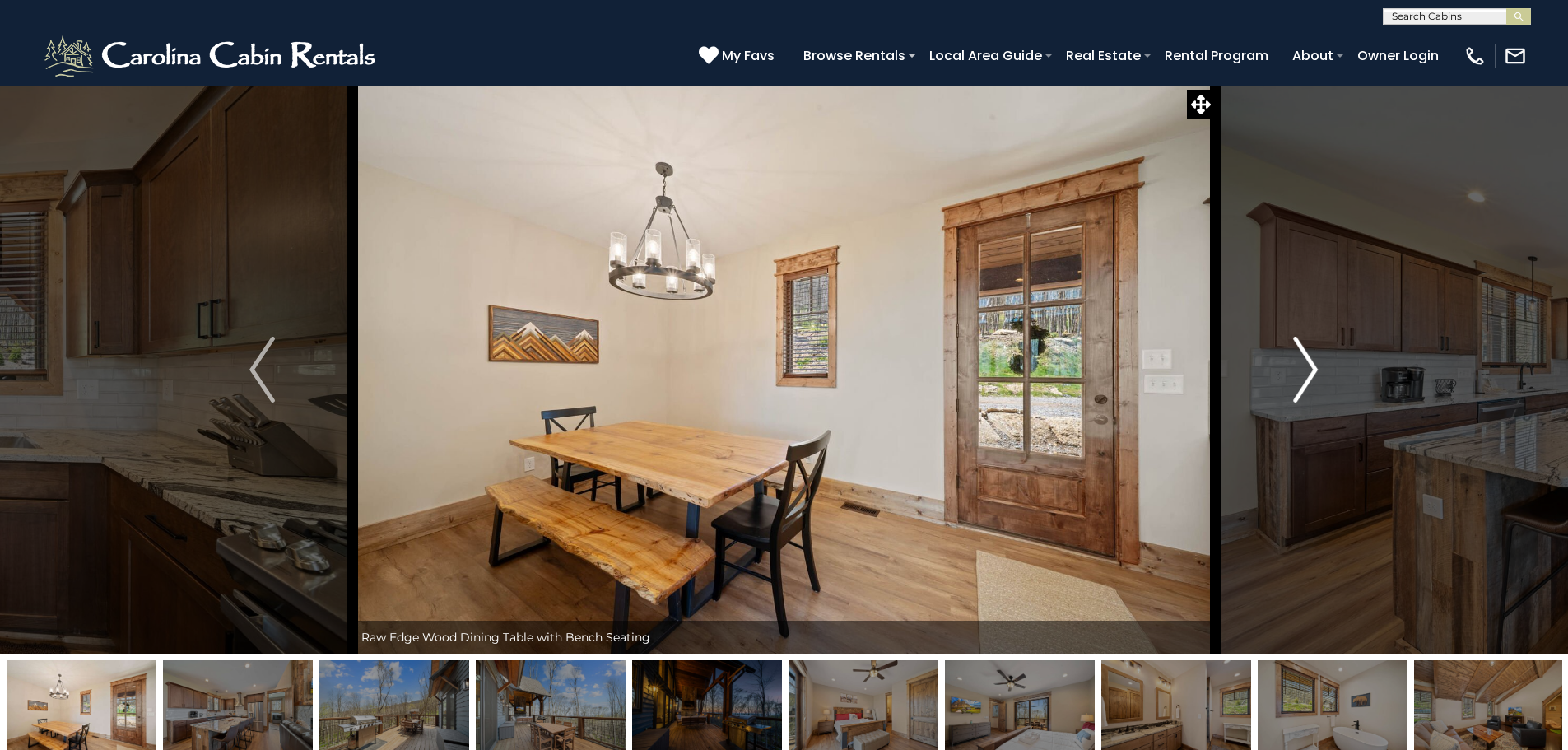
click at [1301, 373] on img "Next" at bounding box center [1305, 370] width 25 height 66
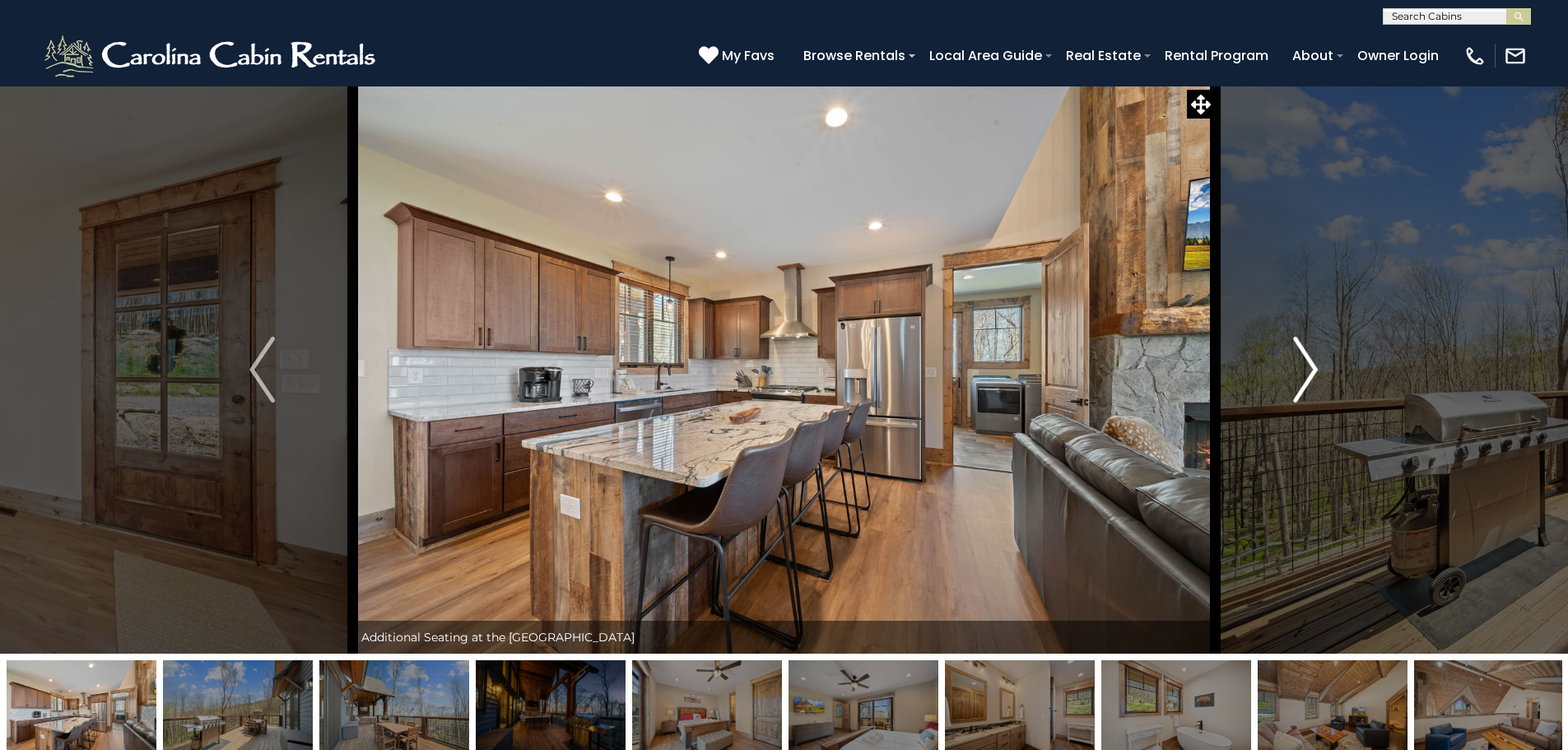
click at [1301, 373] on img "Next" at bounding box center [1305, 370] width 25 height 66
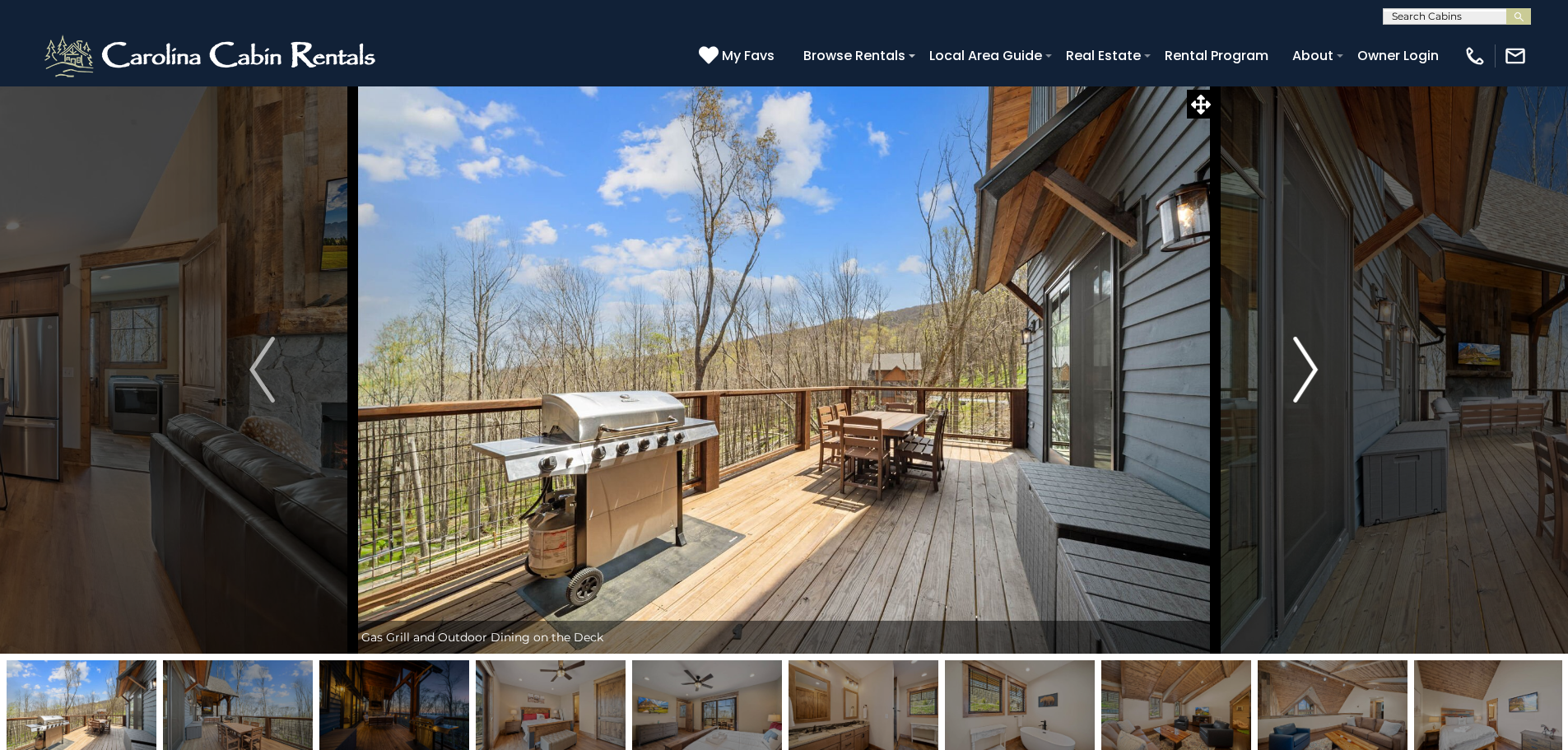
click at [1301, 373] on img "Next" at bounding box center [1305, 370] width 25 height 66
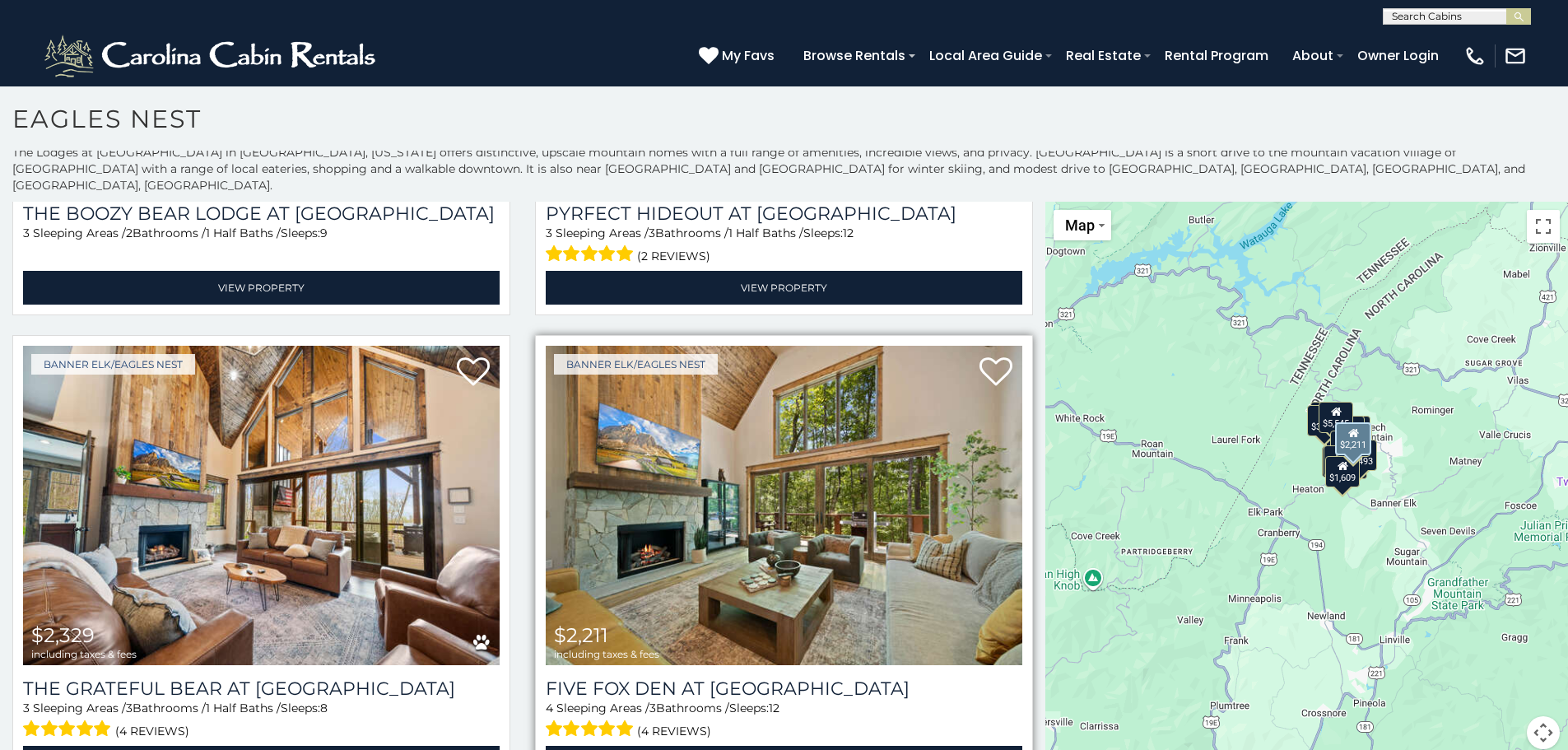
scroll to position [9, 0]
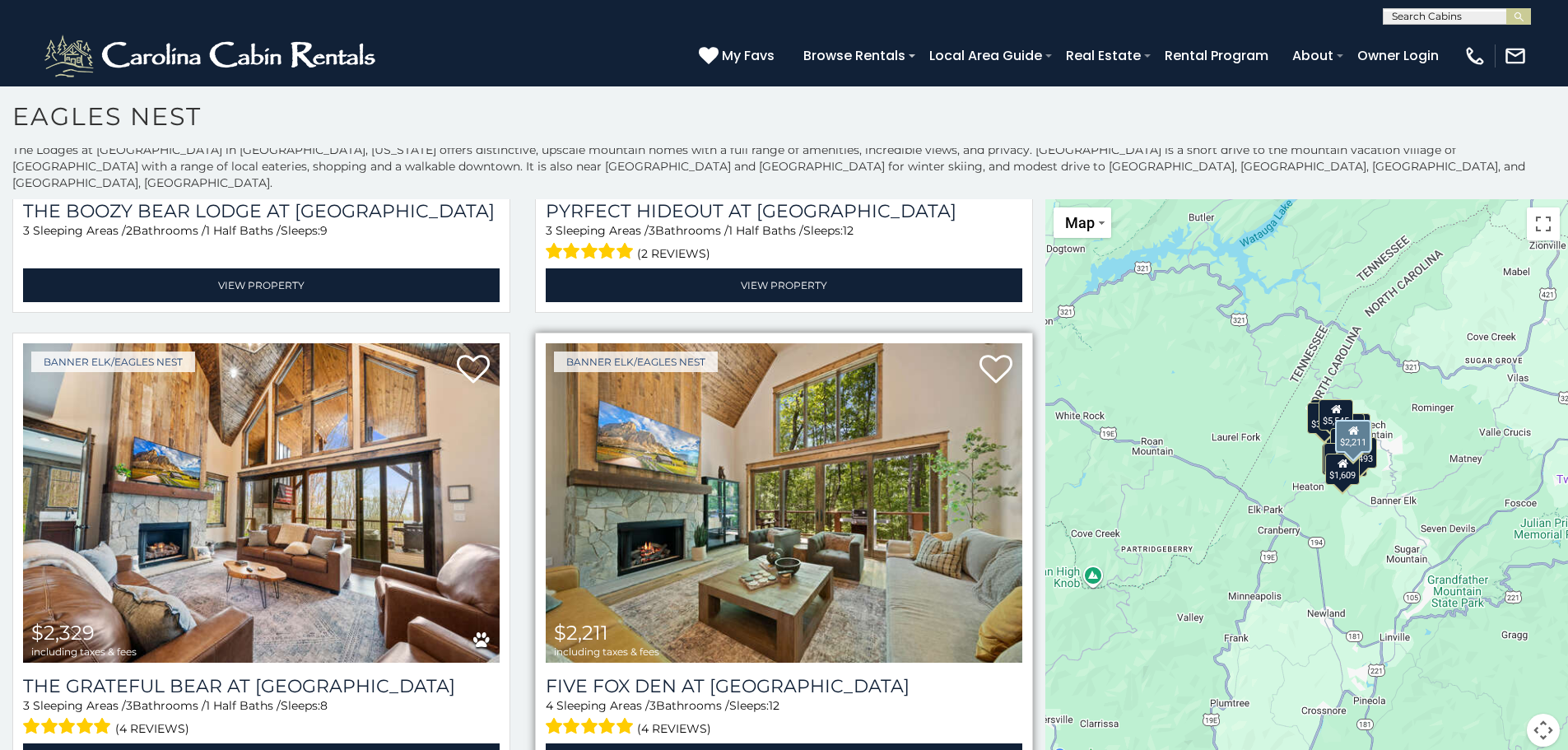
click at [838, 472] on img at bounding box center [784, 503] width 476 height 320
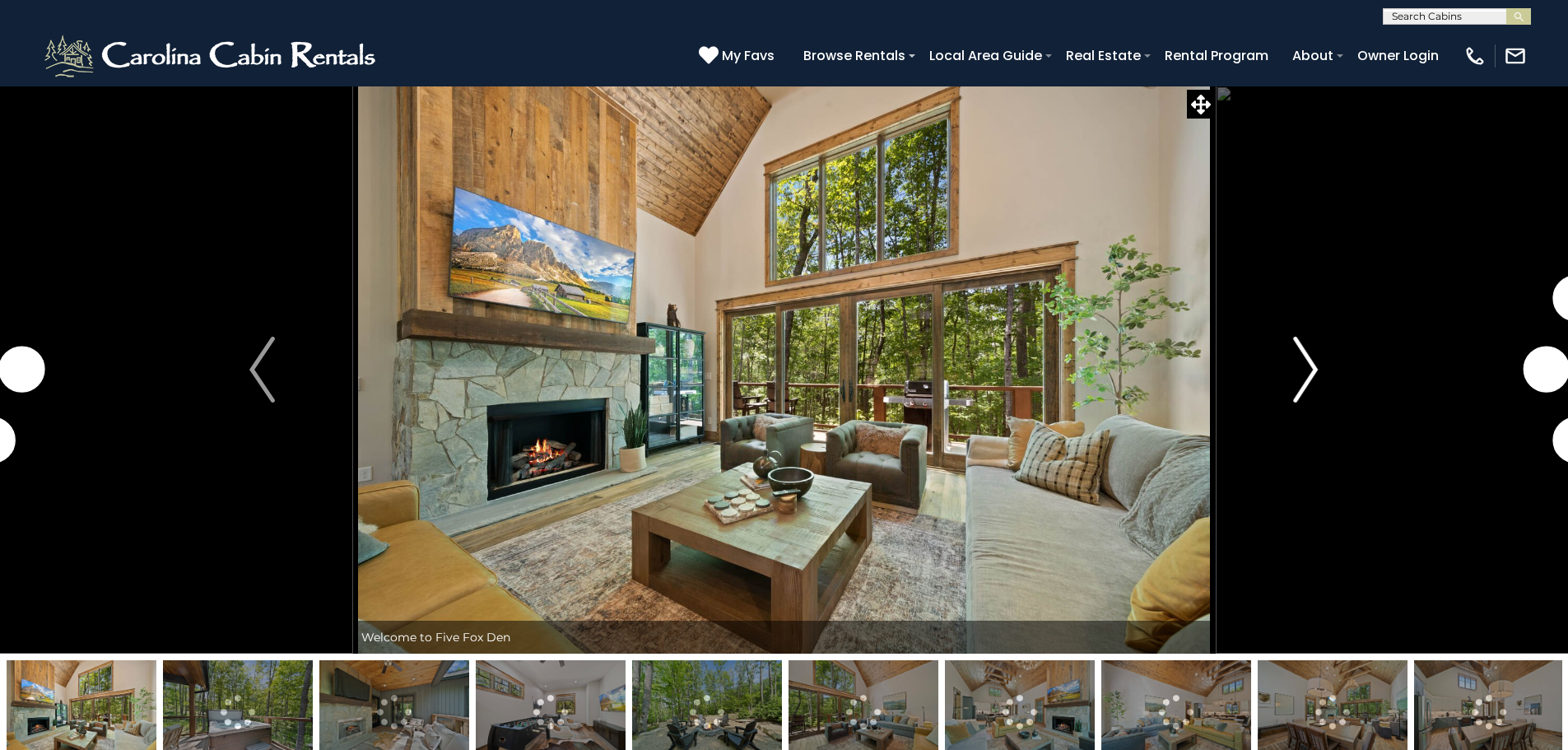
click at [1307, 363] on img "Next" at bounding box center [1305, 370] width 25 height 66
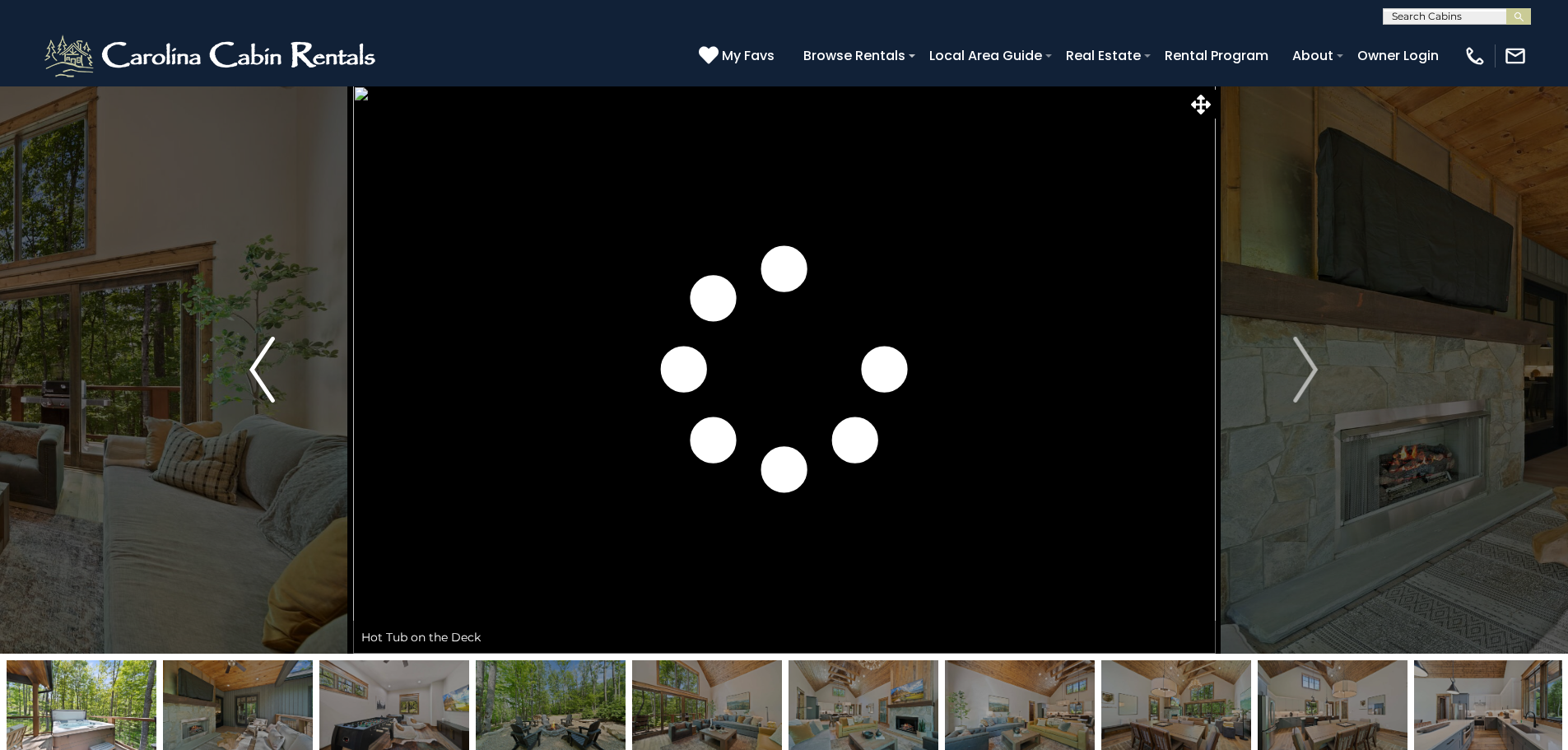
click at [244, 349] on button "Previous" at bounding box center [262, 370] width 181 height 568
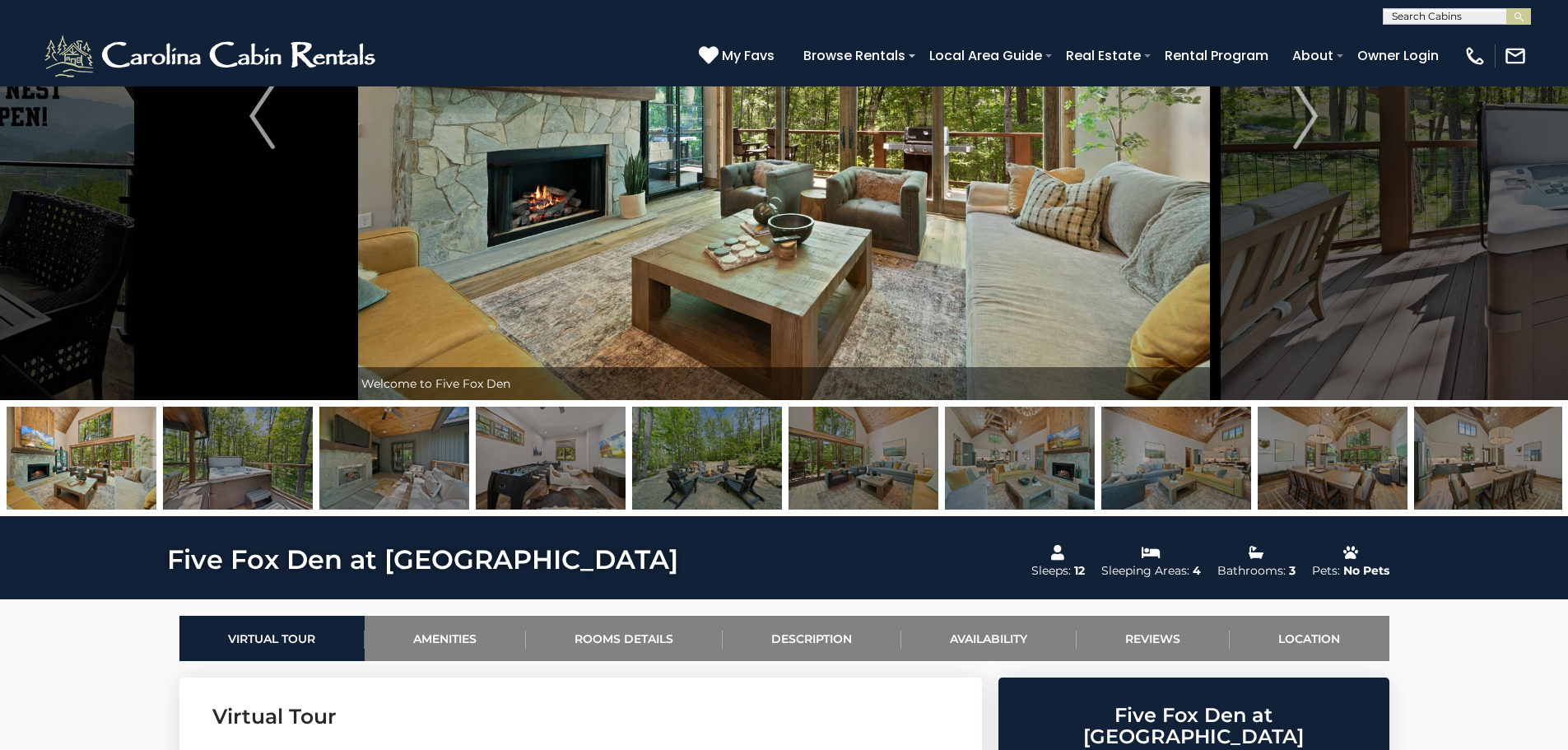
scroll to position [247, 0]
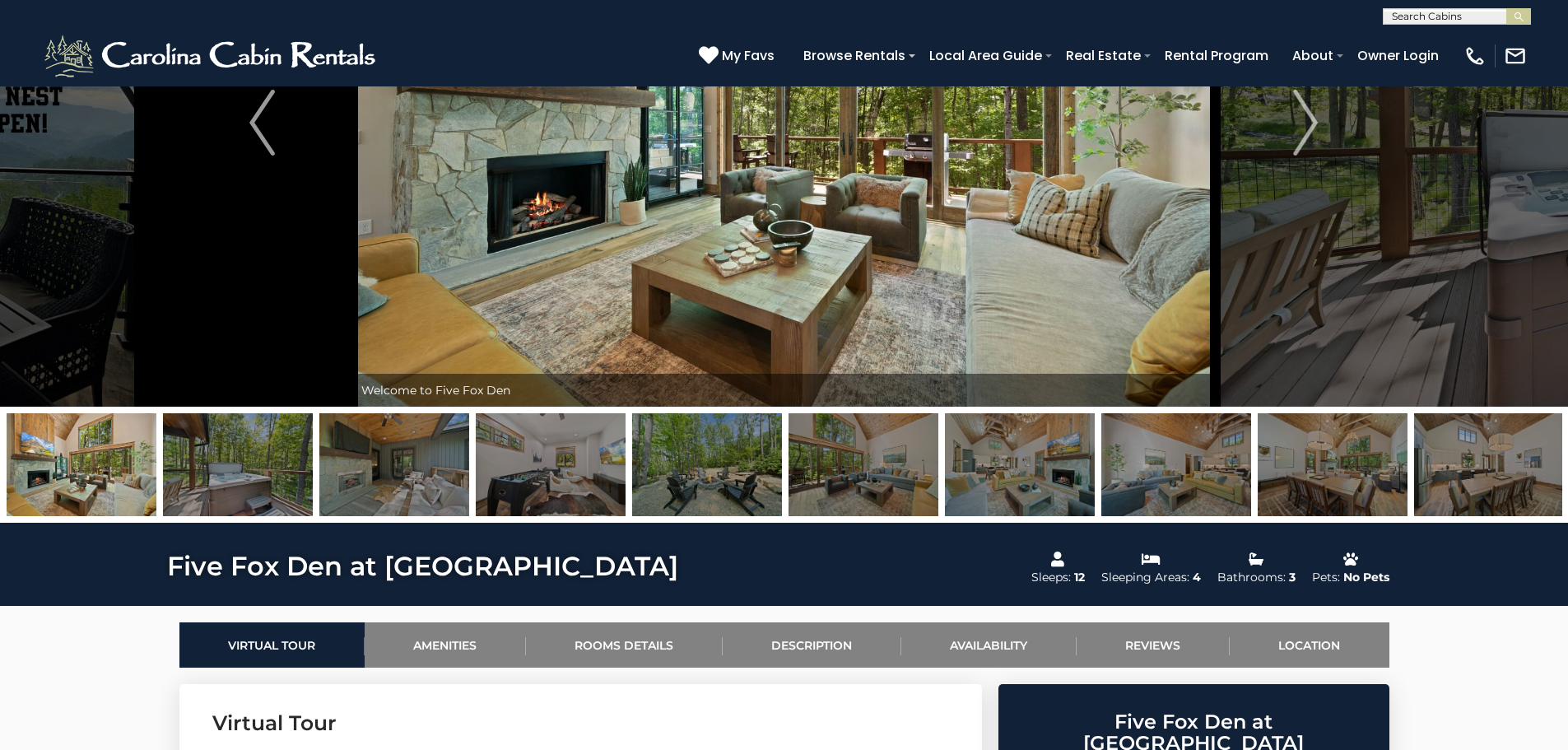
click at [705, 452] on img at bounding box center [707, 464] width 150 height 103
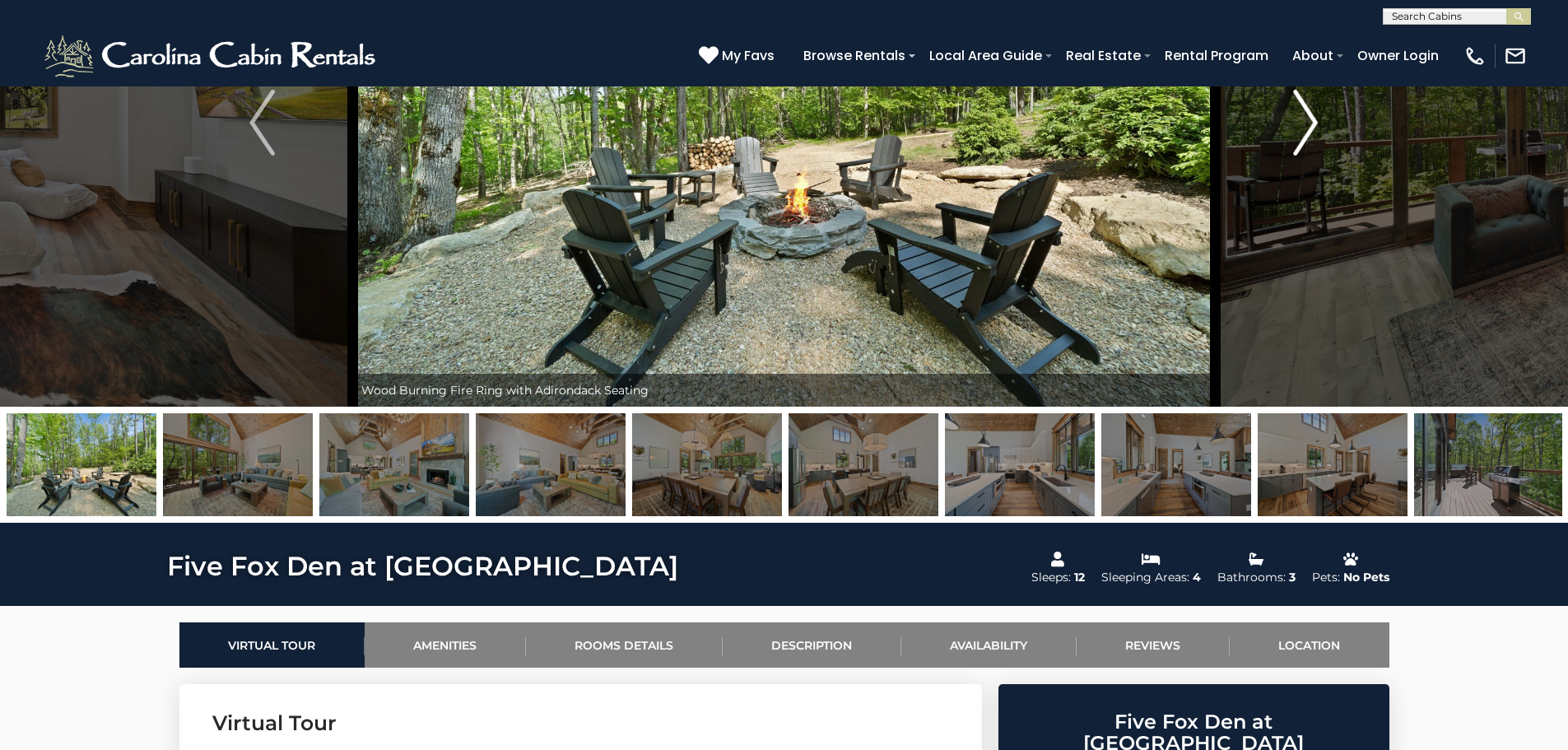
click at [1308, 128] on img "Next" at bounding box center [1305, 123] width 25 height 66
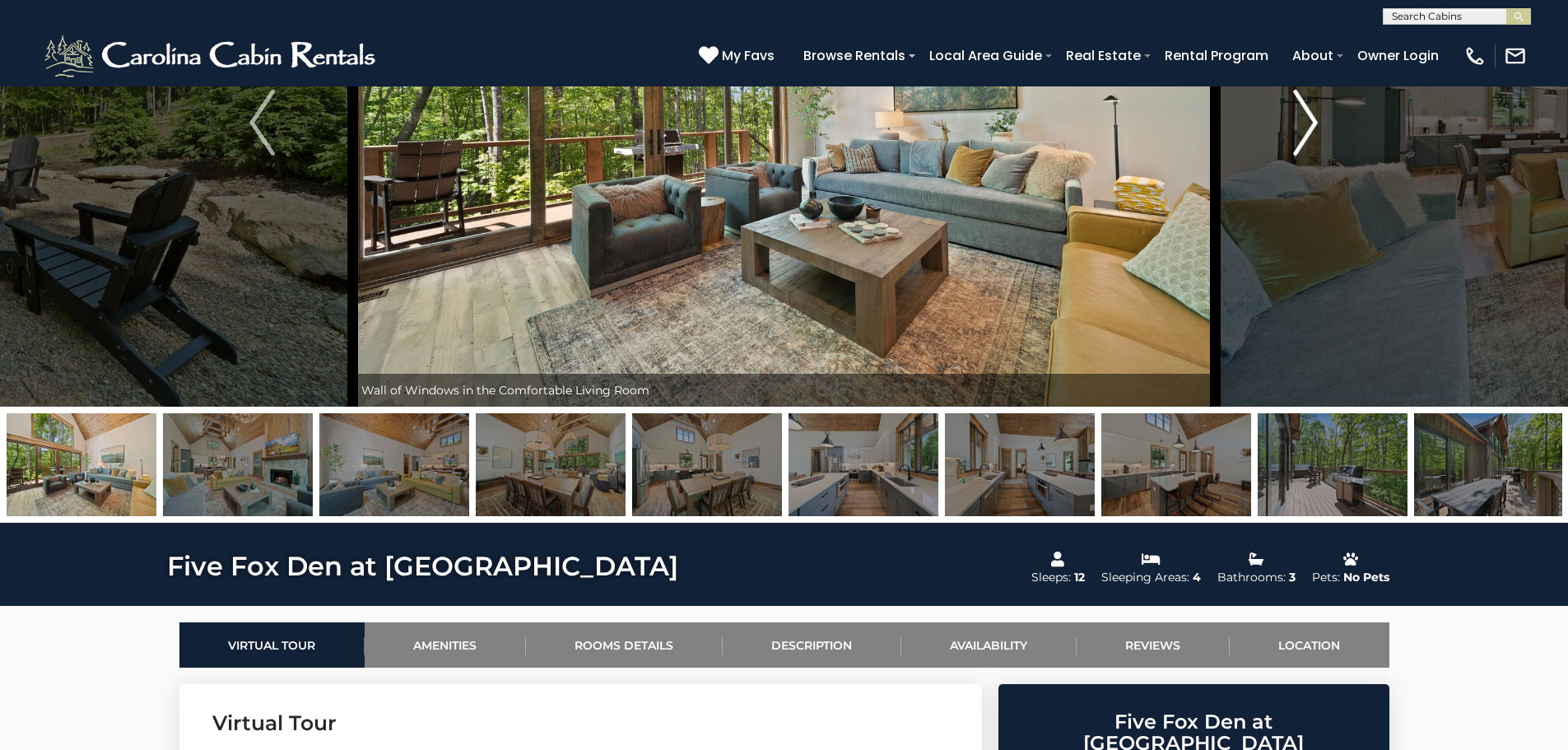
click at [1308, 128] on img "Next" at bounding box center [1305, 123] width 25 height 66
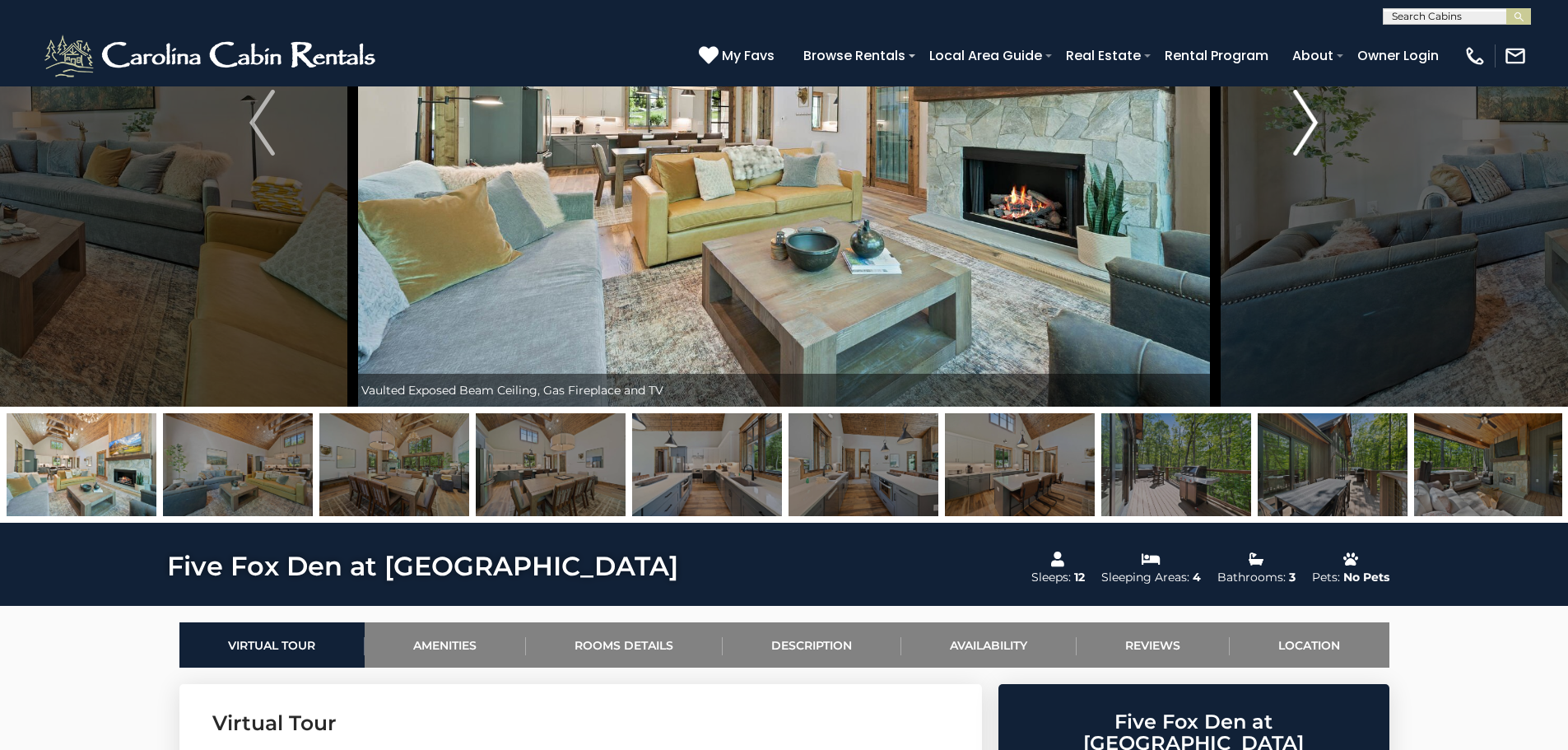
click at [1308, 128] on img "Next" at bounding box center [1305, 123] width 25 height 66
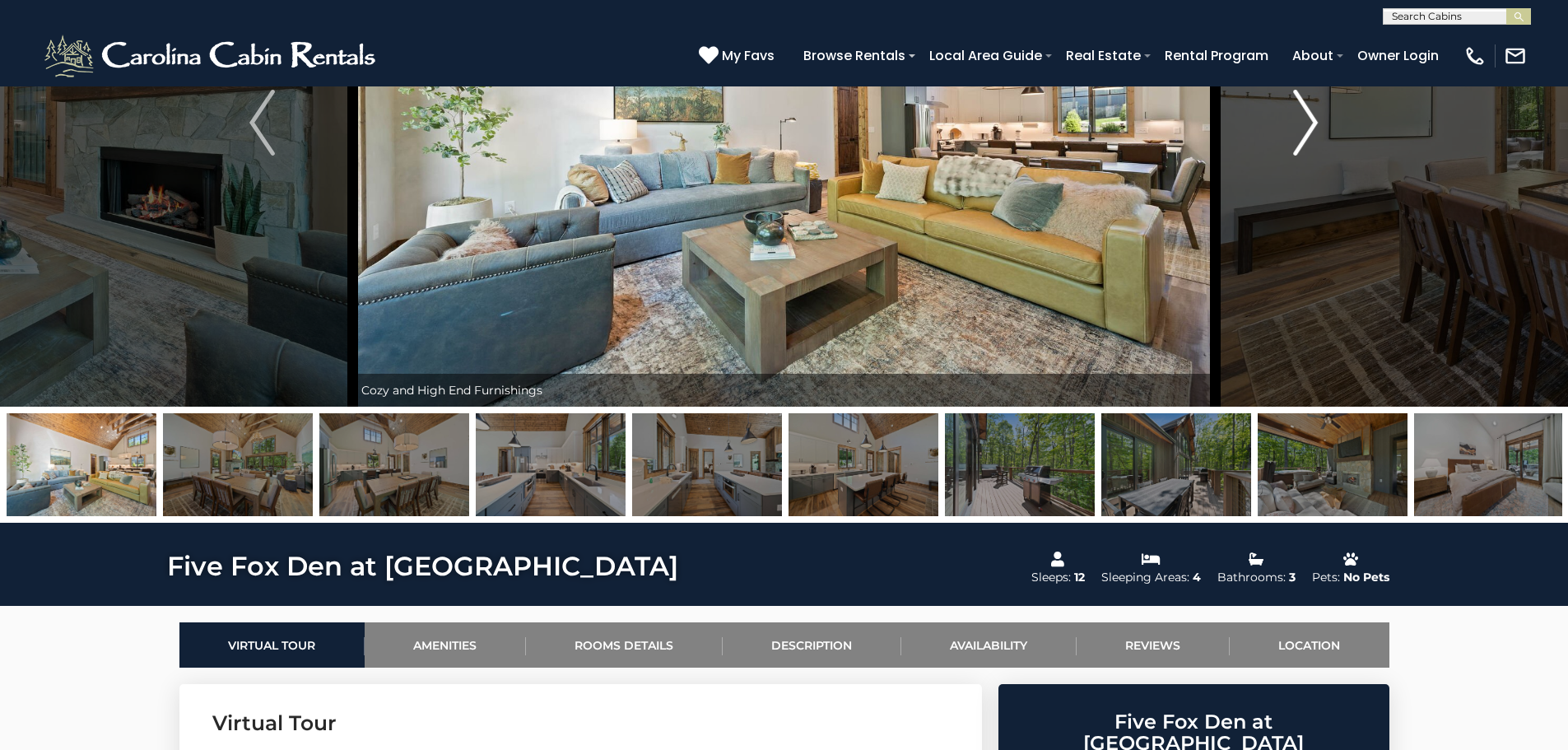
click at [1308, 128] on img "Next" at bounding box center [1305, 123] width 25 height 66
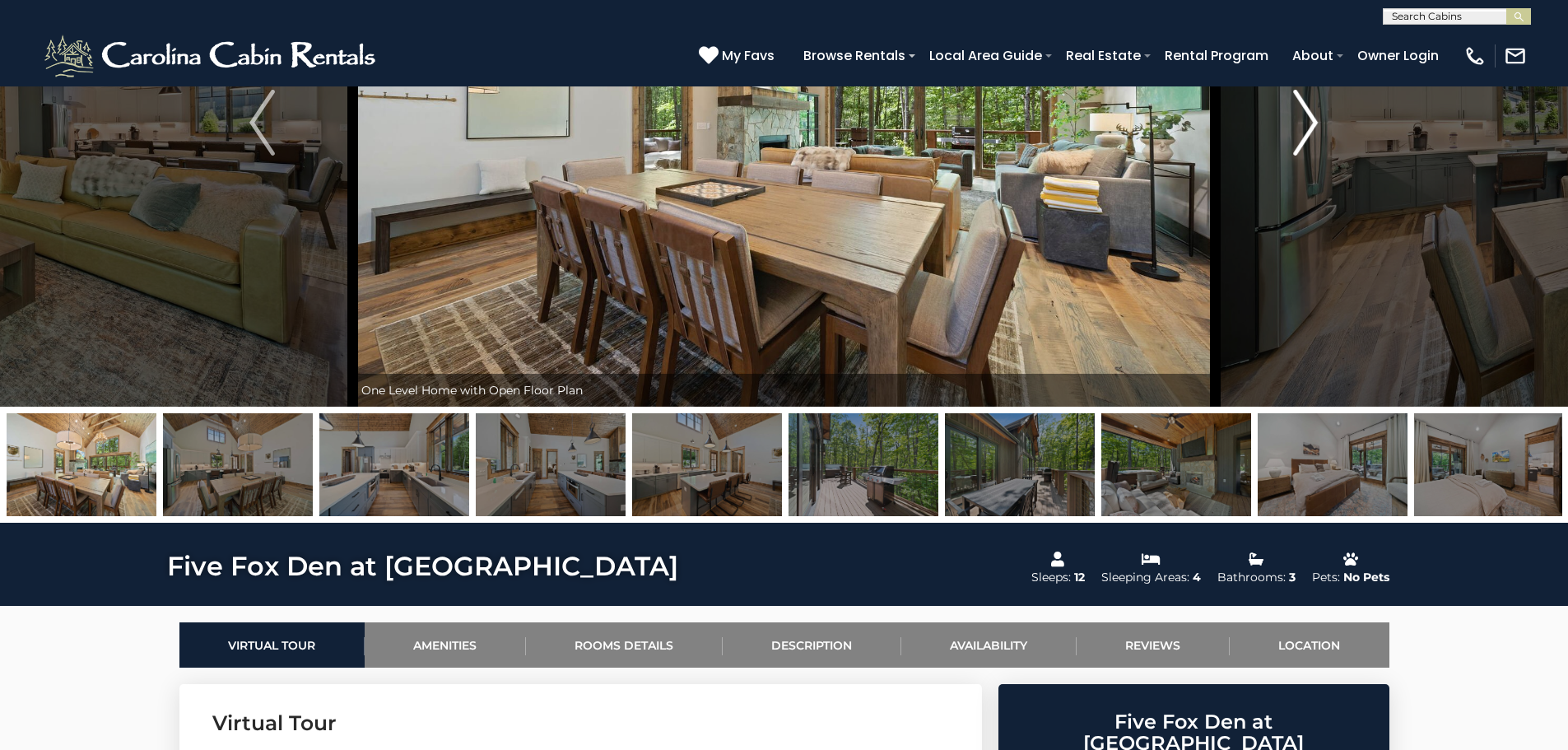
click at [1308, 128] on img "Next" at bounding box center [1305, 123] width 25 height 66
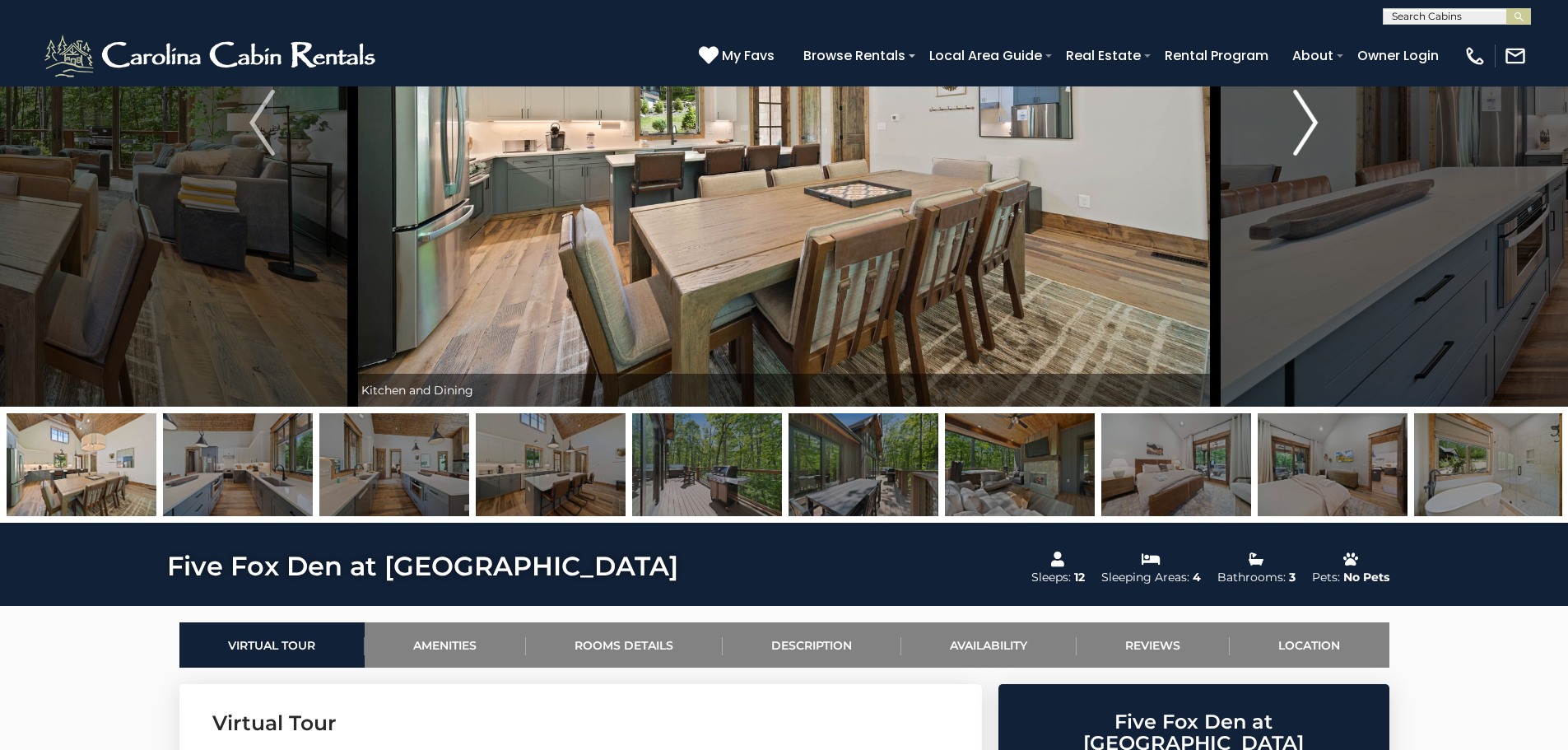
click at [1308, 128] on img "Next" at bounding box center [1305, 123] width 25 height 66
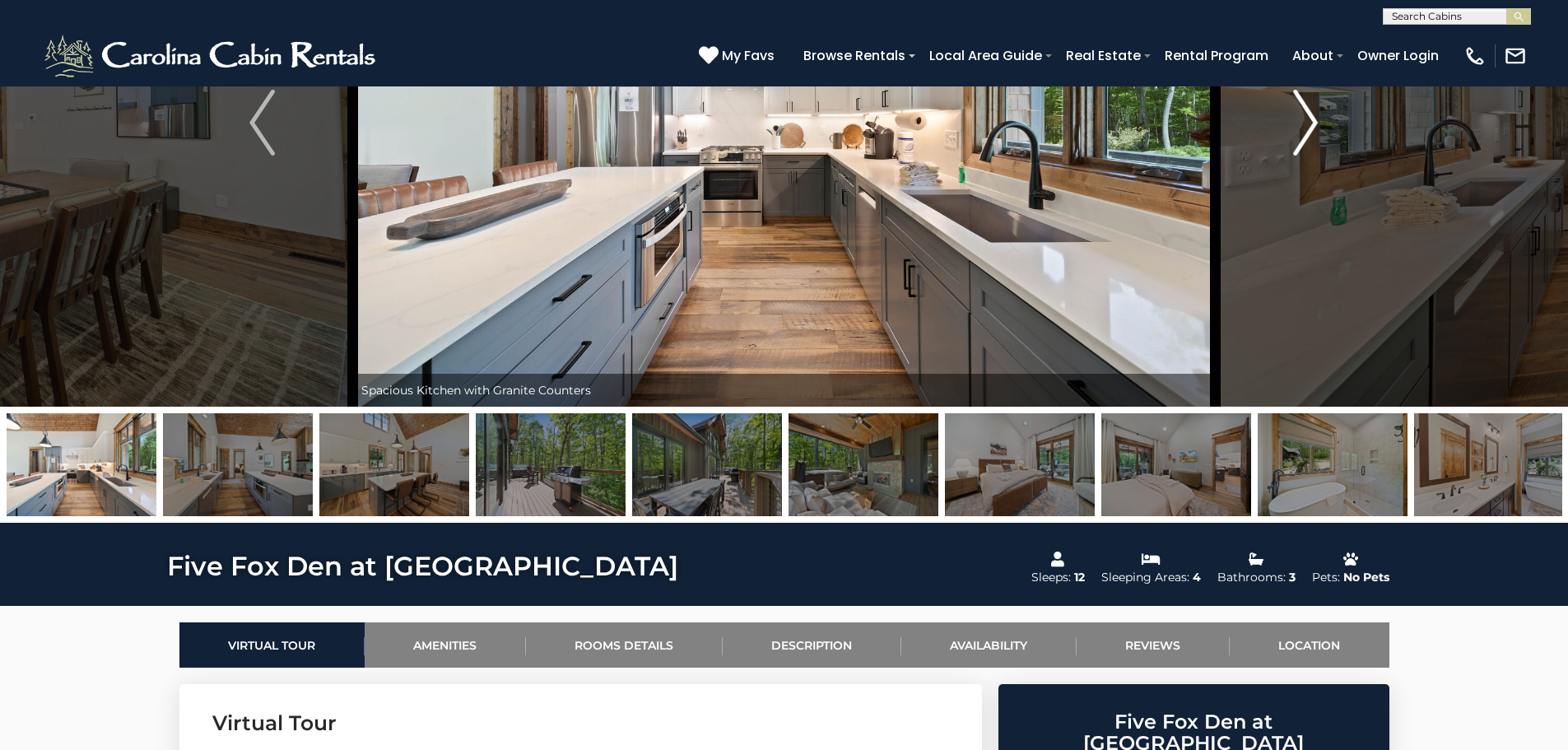
click at [1308, 128] on img "Next" at bounding box center [1305, 123] width 25 height 66
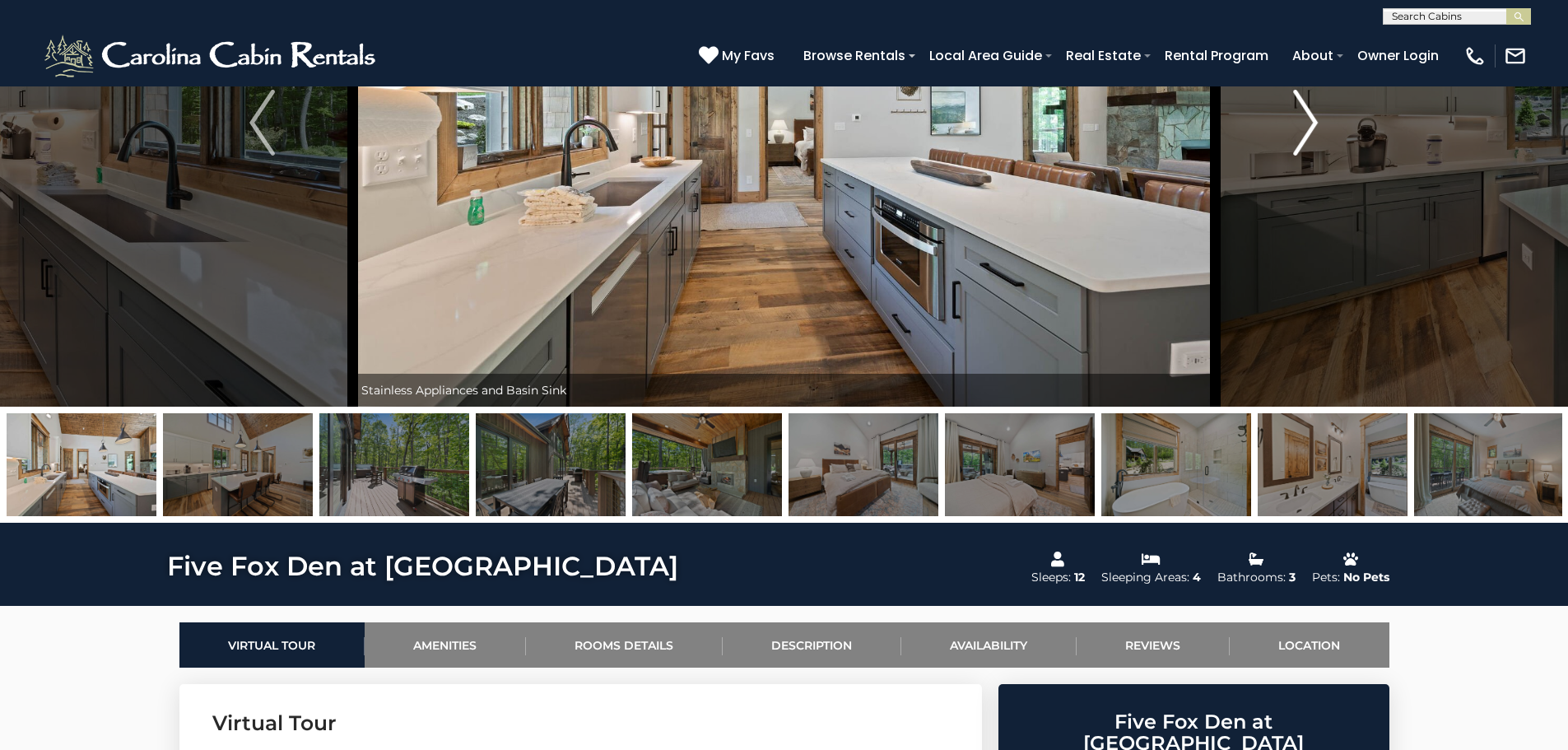
click at [1308, 128] on img "Next" at bounding box center [1305, 123] width 25 height 66
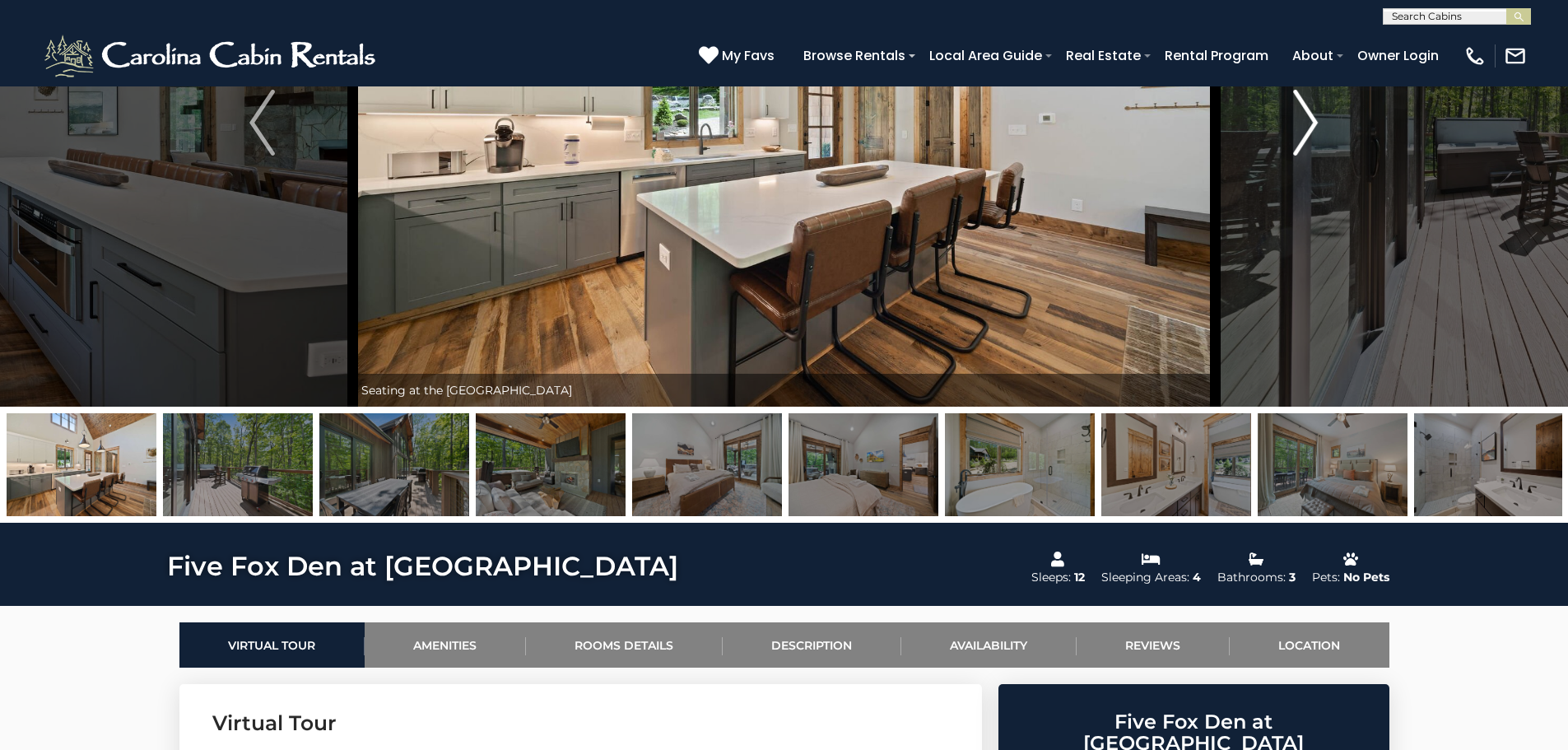
click at [1308, 128] on img "Next" at bounding box center [1305, 123] width 25 height 66
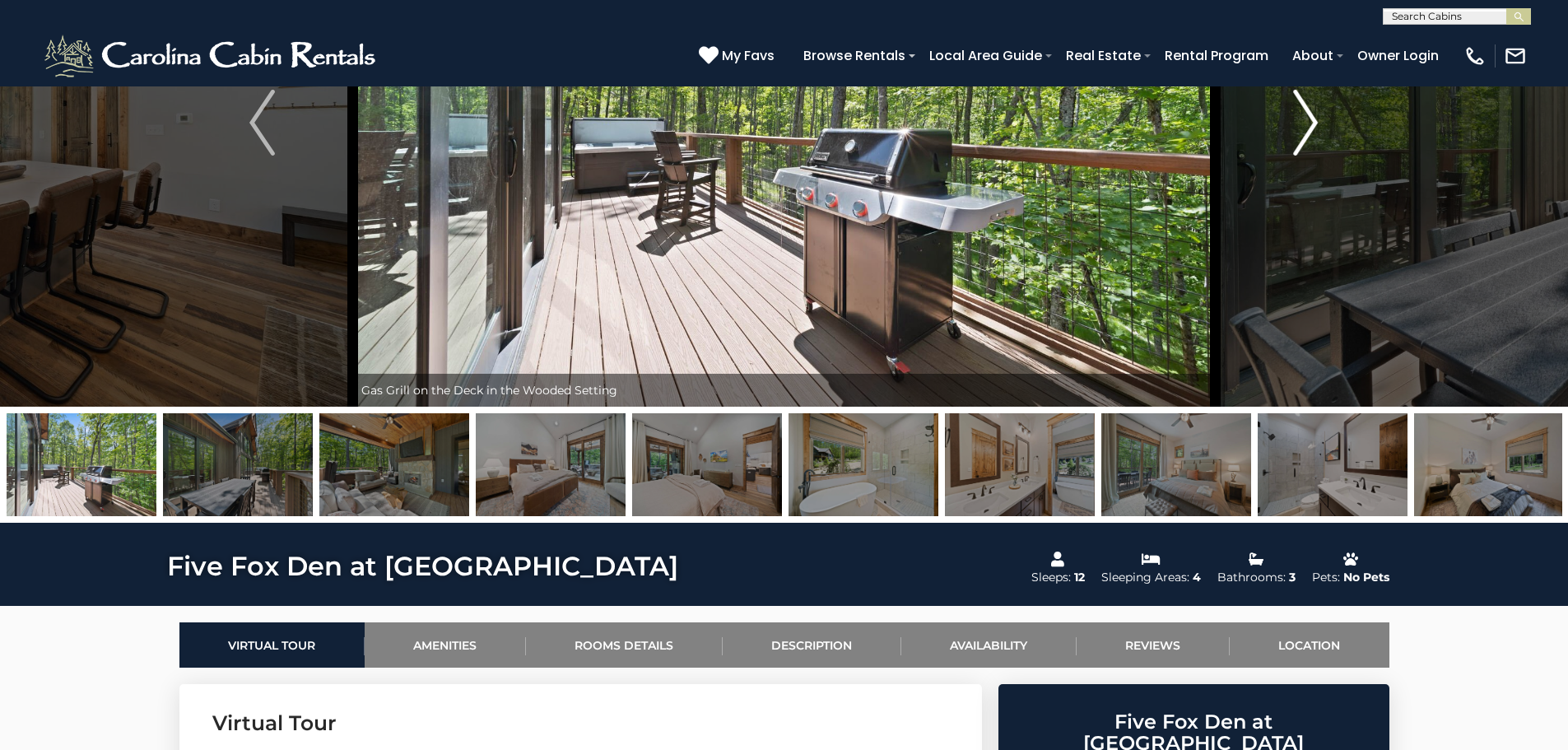
click at [1308, 128] on img "Next" at bounding box center [1305, 123] width 25 height 66
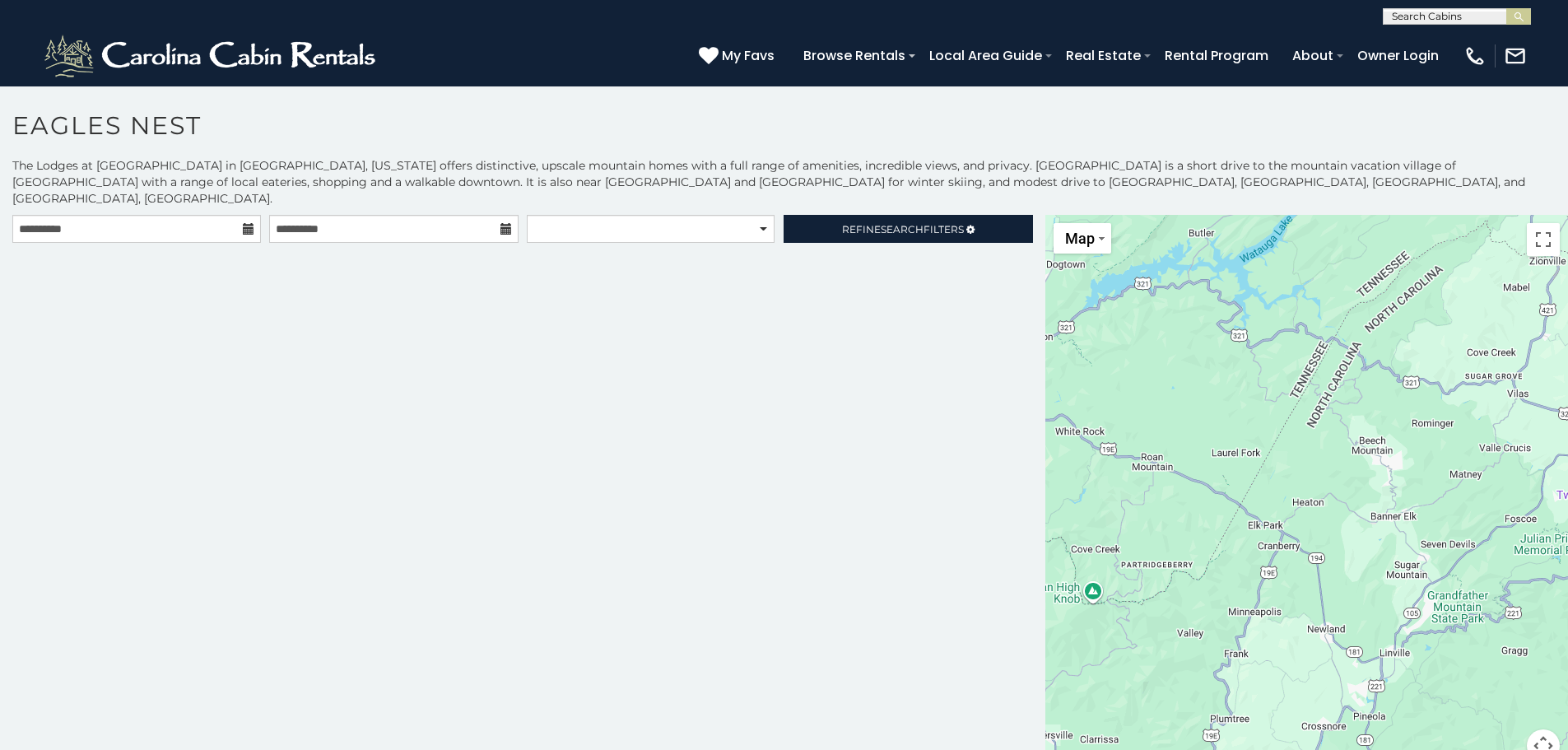
scroll to position [9, 0]
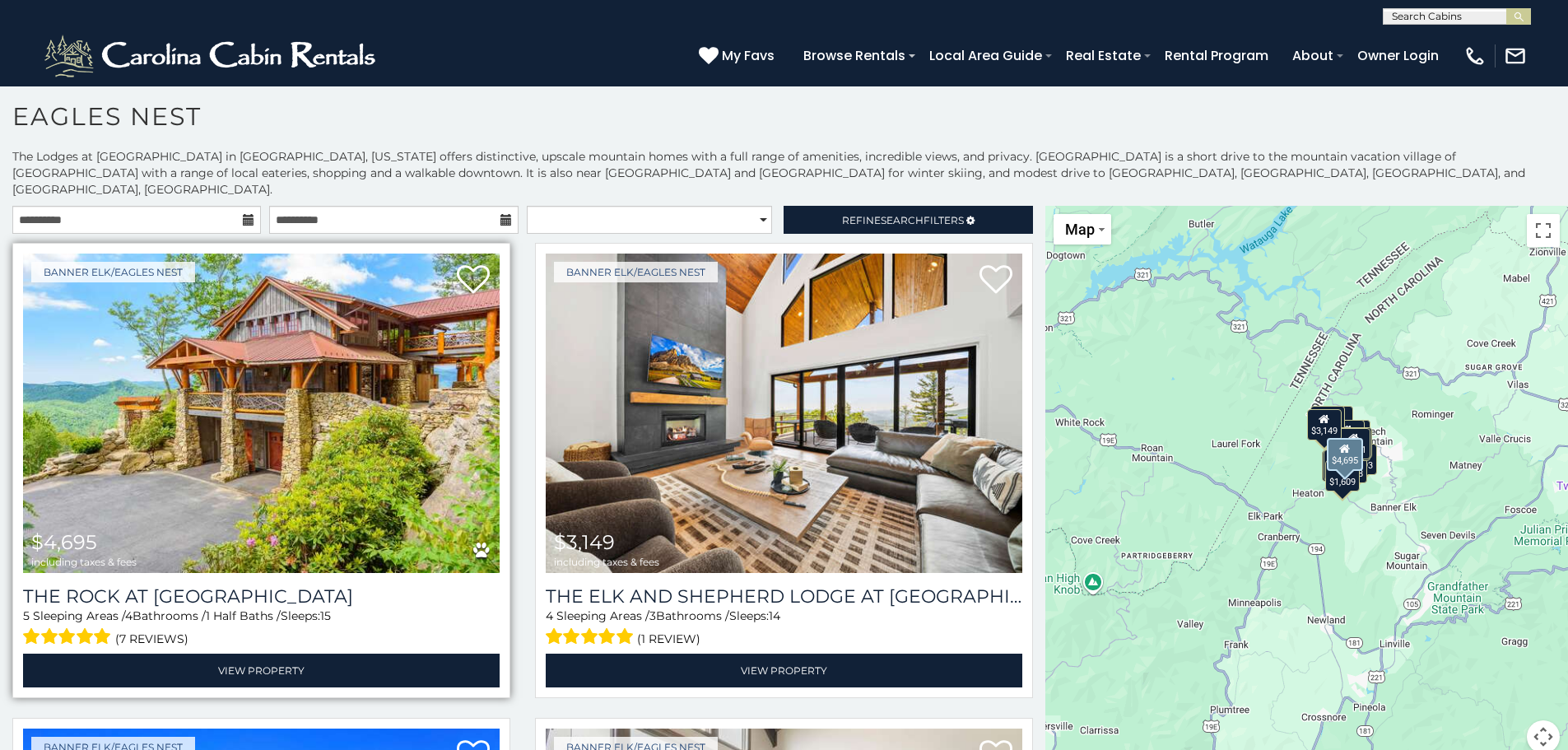
click at [411, 408] on img at bounding box center [261, 413] width 476 height 320
click at [301, 407] on img at bounding box center [261, 413] width 476 height 320
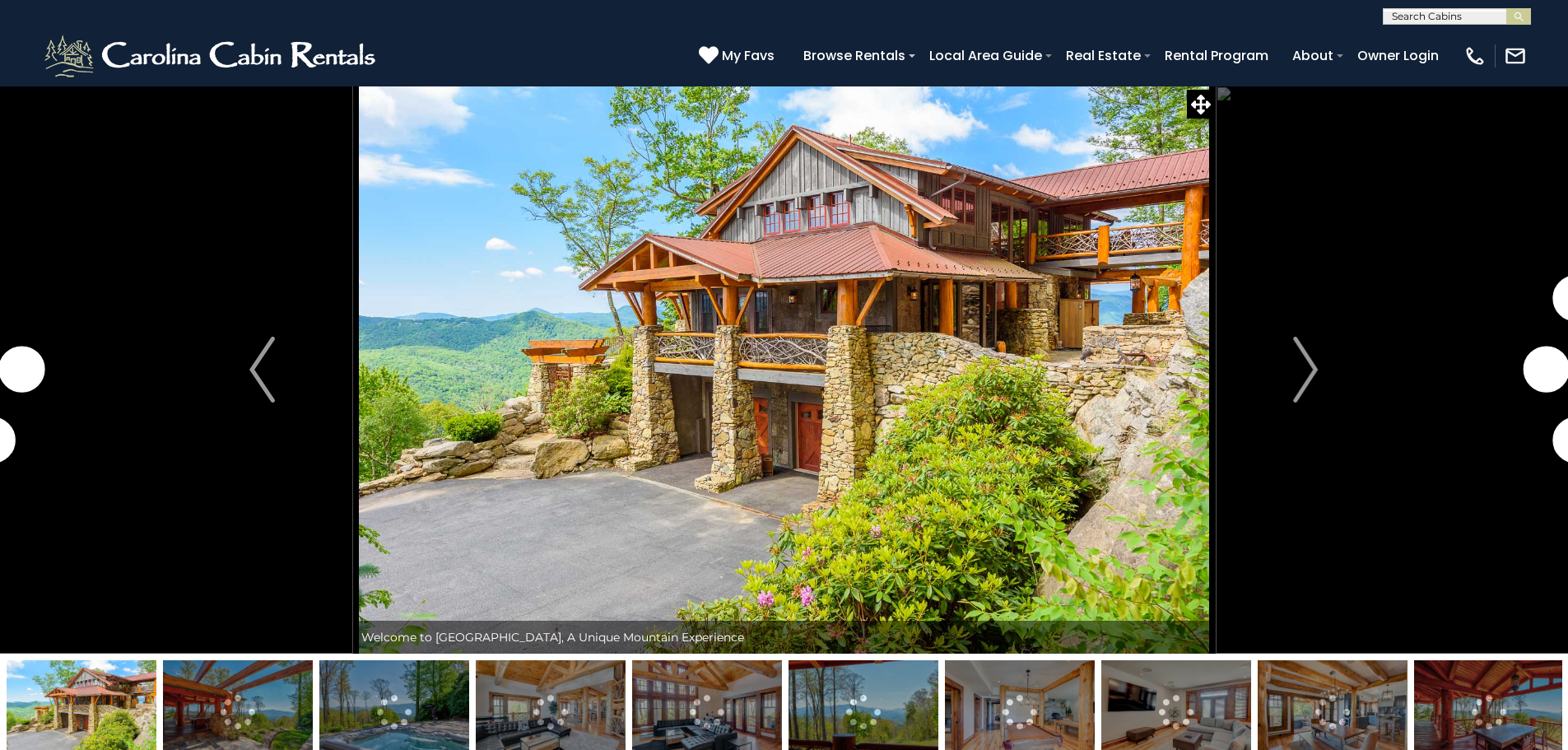
click at [1330, 375] on button "Next" at bounding box center [1305, 370] width 181 height 568
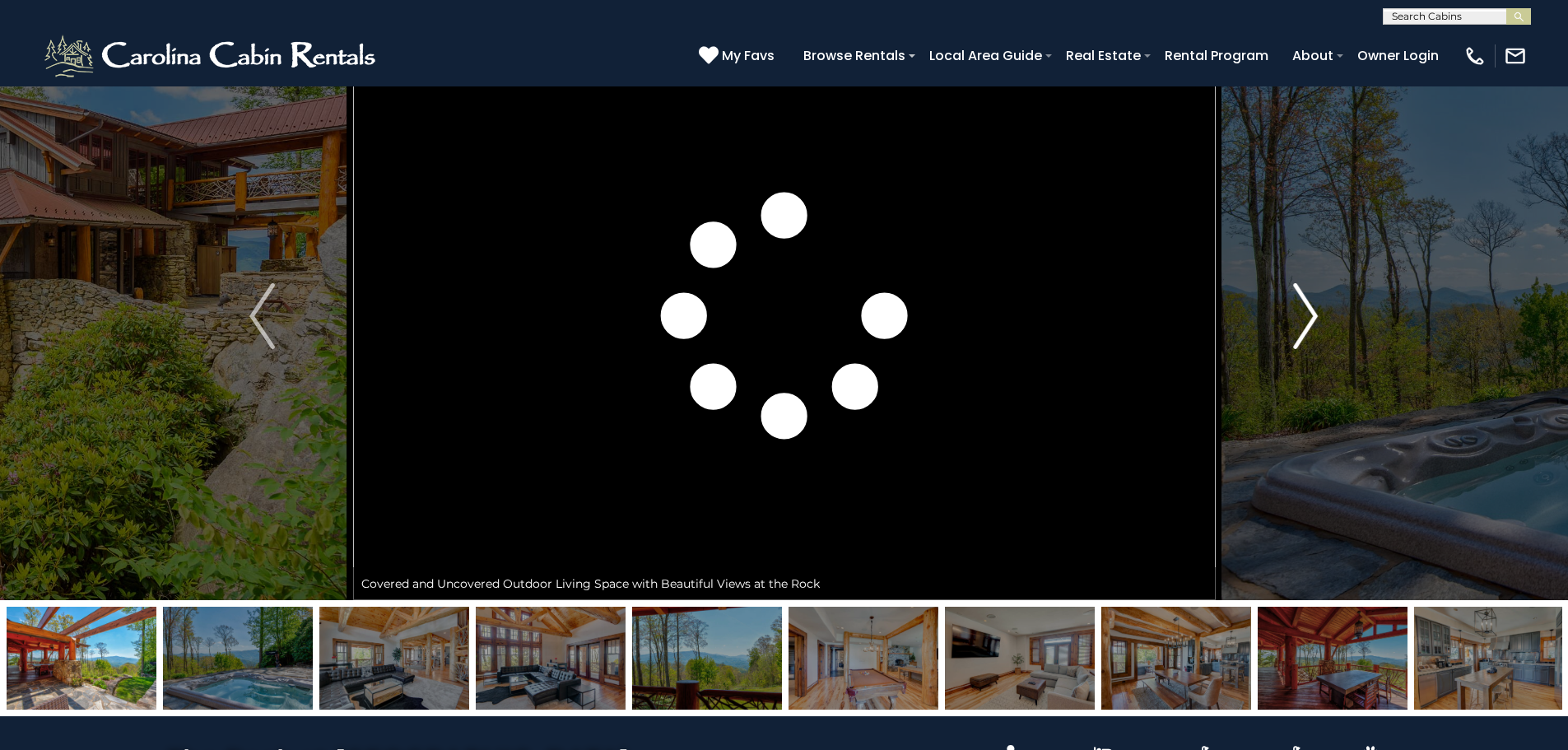
scroll to position [82, 0]
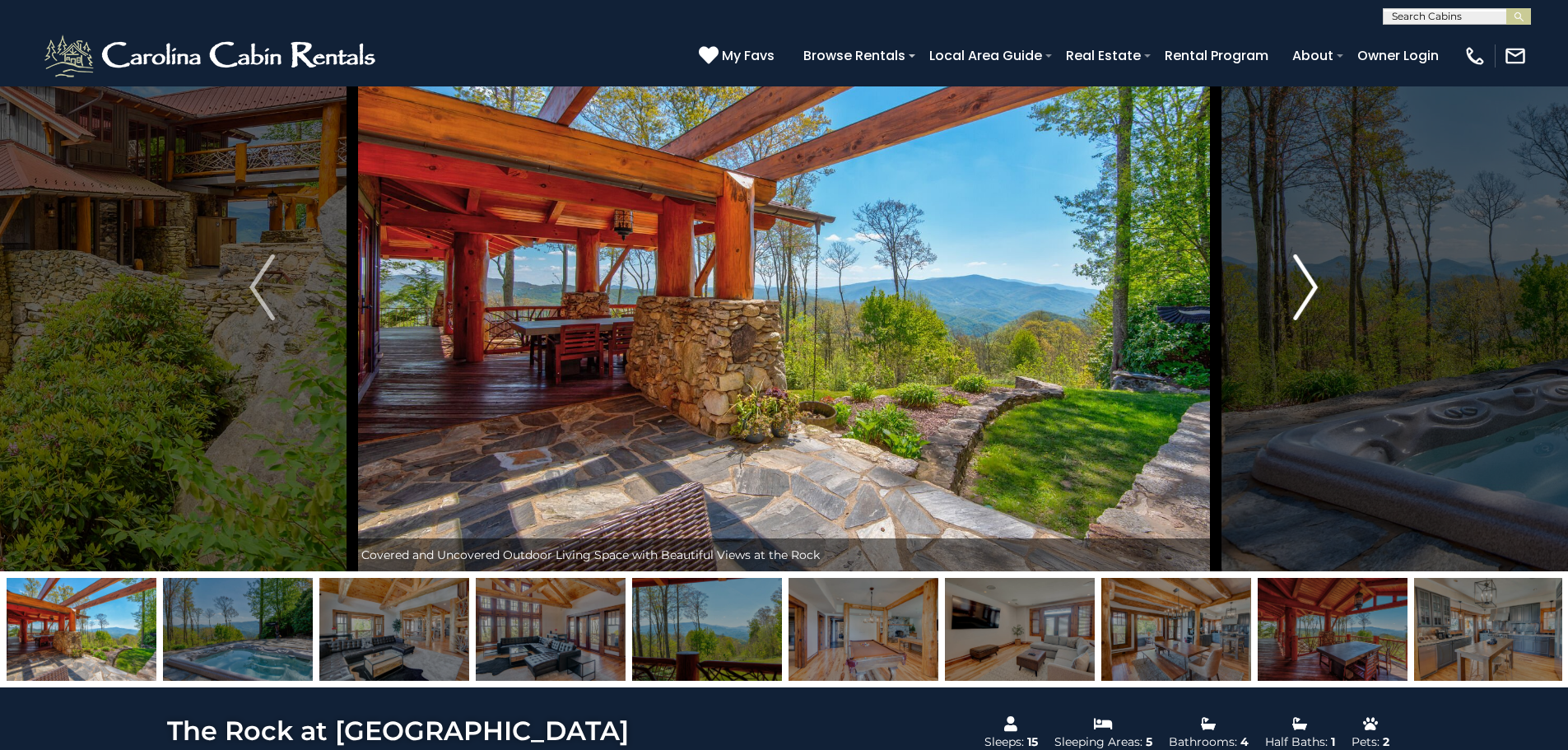
click at [1306, 290] on img "Next" at bounding box center [1305, 288] width 25 height 66
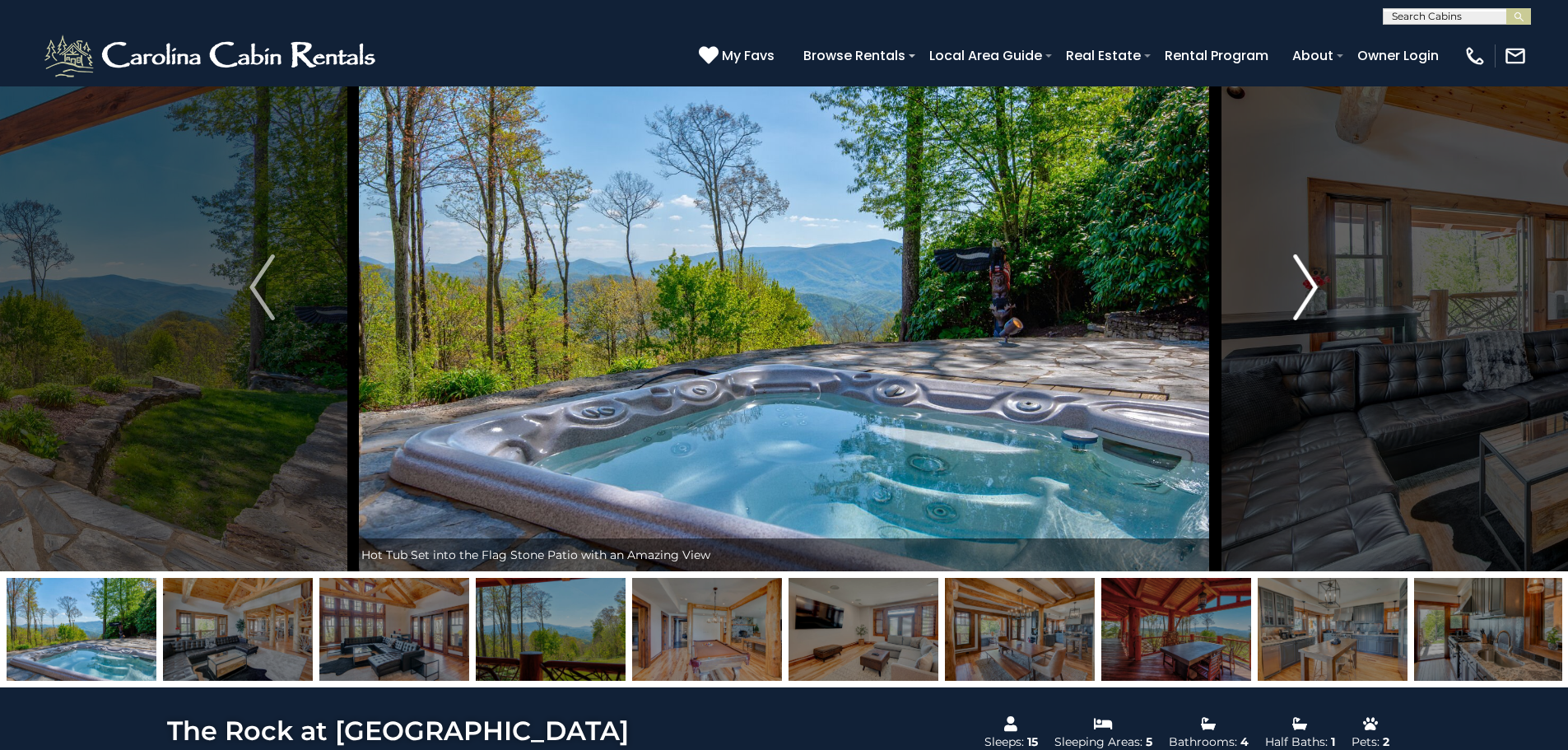
click at [1306, 290] on img "Next" at bounding box center [1305, 288] width 25 height 66
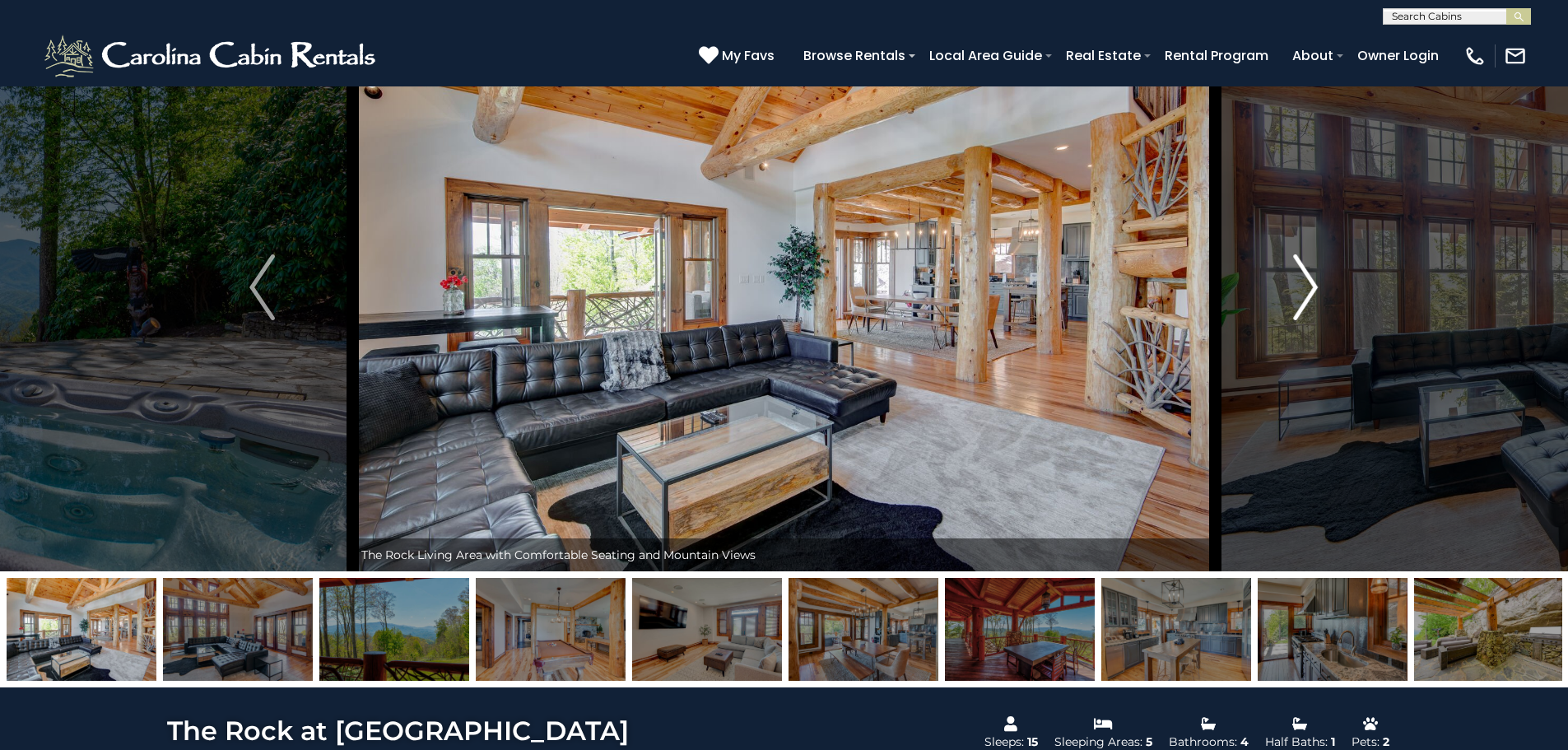
click at [1306, 290] on img "Next" at bounding box center [1305, 288] width 25 height 66
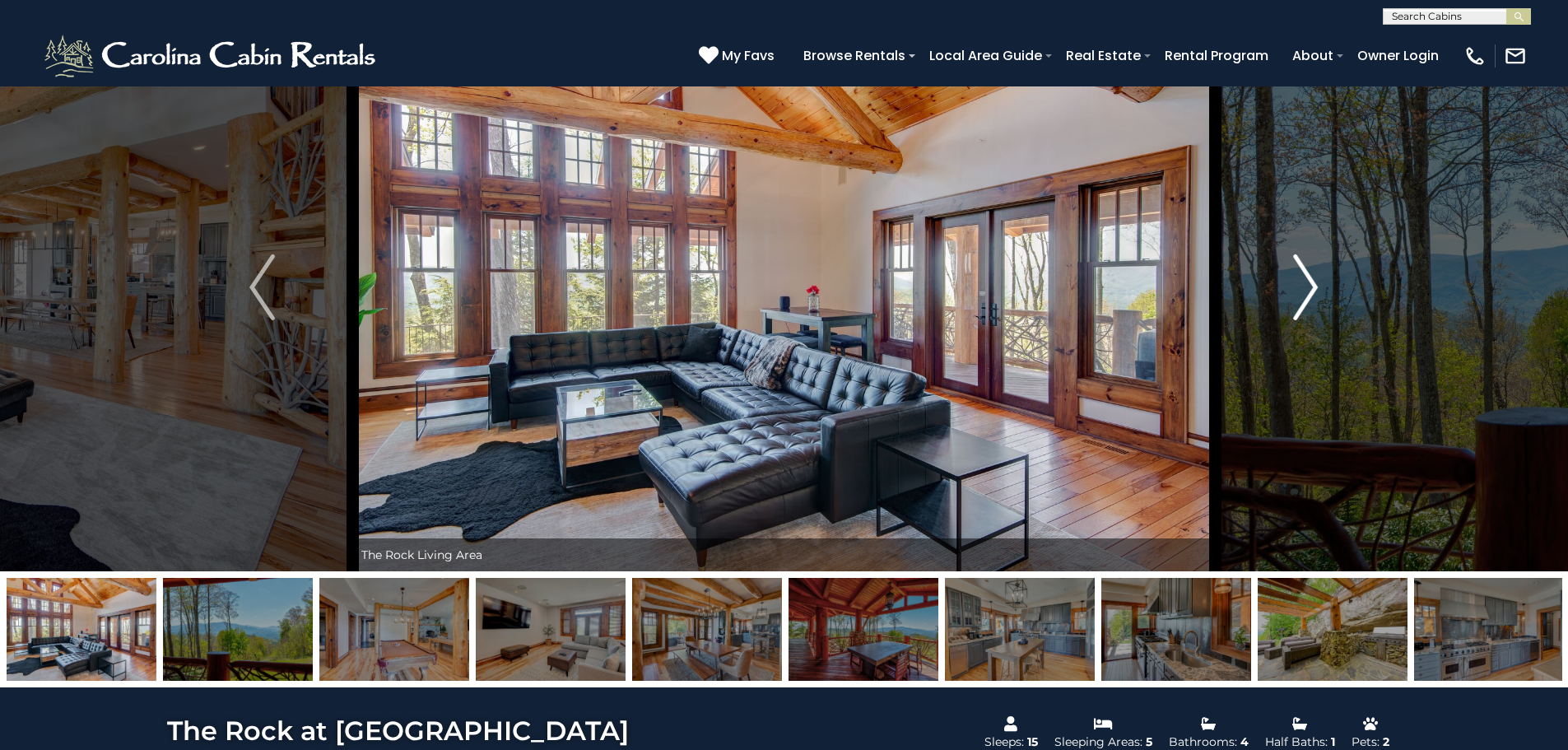
click at [1306, 290] on img "Next" at bounding box center [1305, 288] width 25 height 66
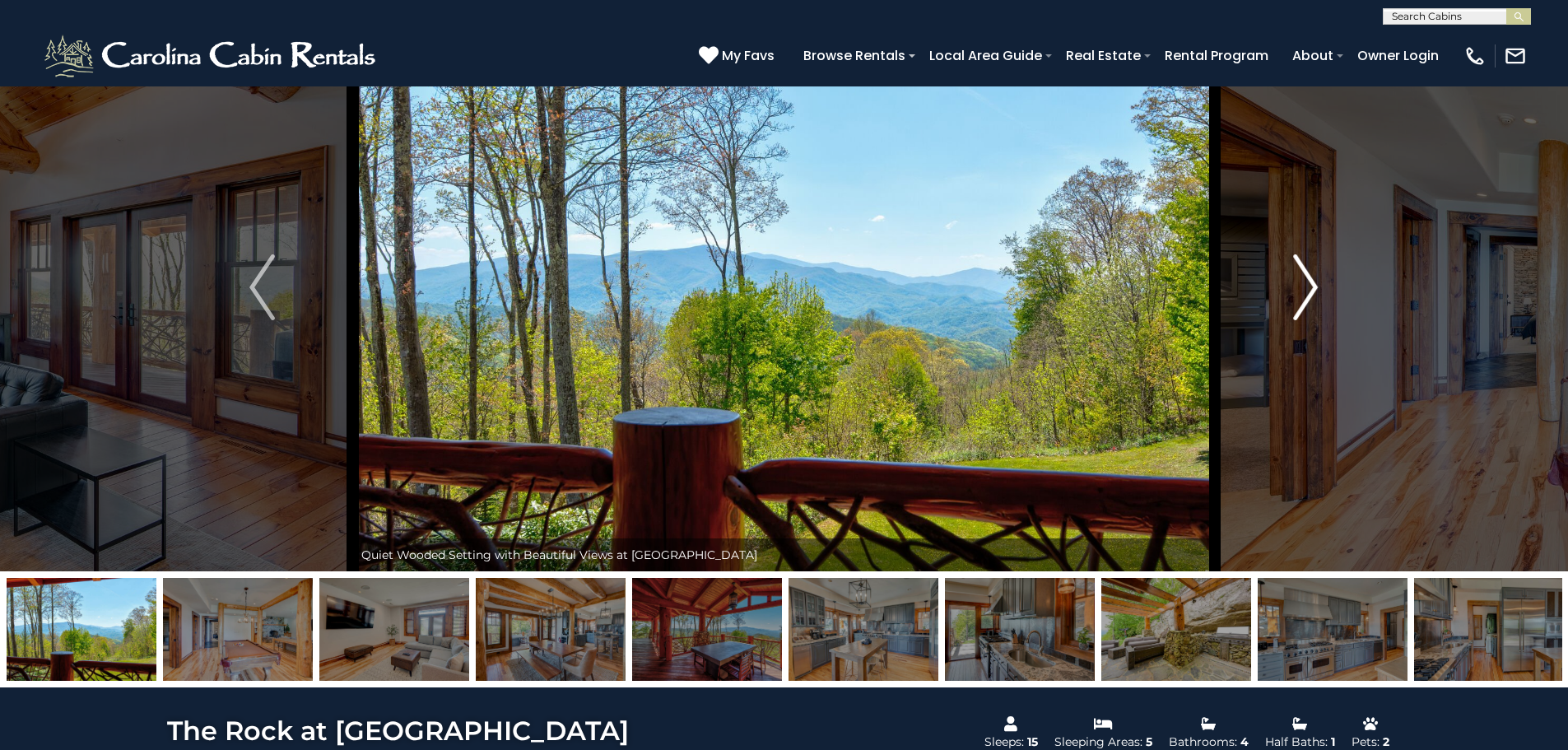
click at [1306, 290] on img "Next" at bounding box center [1305, 288] width 25 height 66
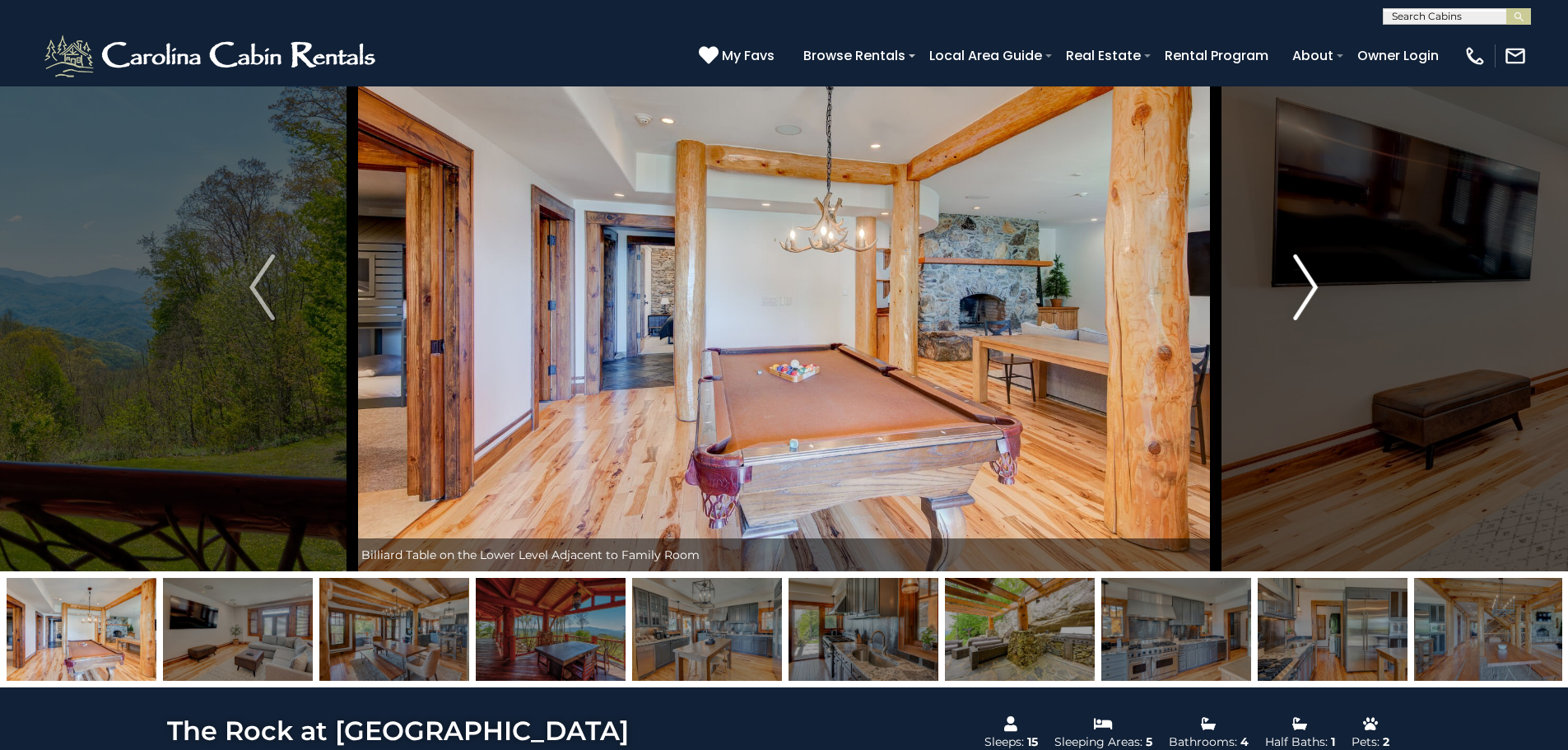
click at [1306, 290] on img "Next" at bounding box center [1305, 288] width 25 height 66
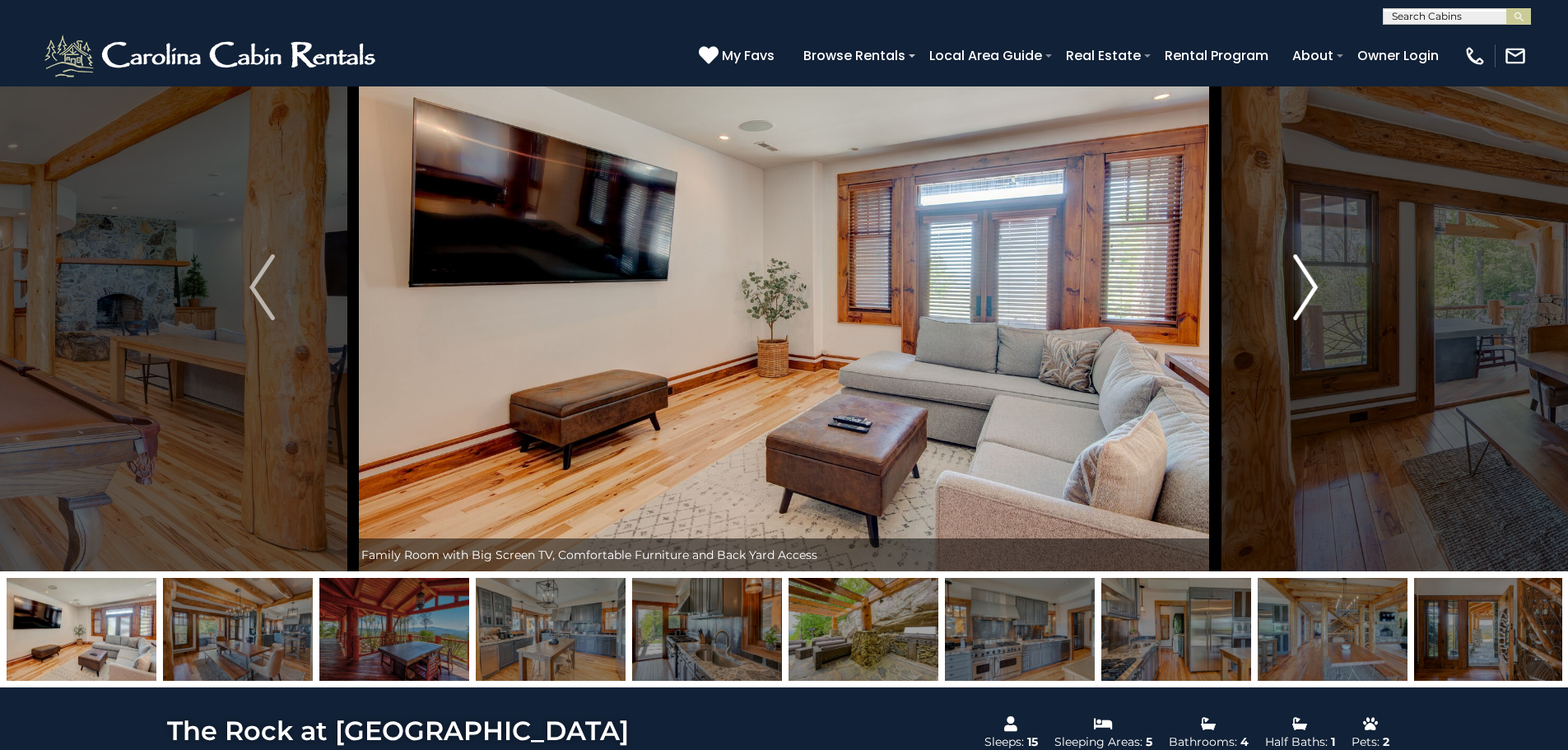
click at [1306, 290] on img "Next" at bounding box center [1305, 288] width 25 height 66
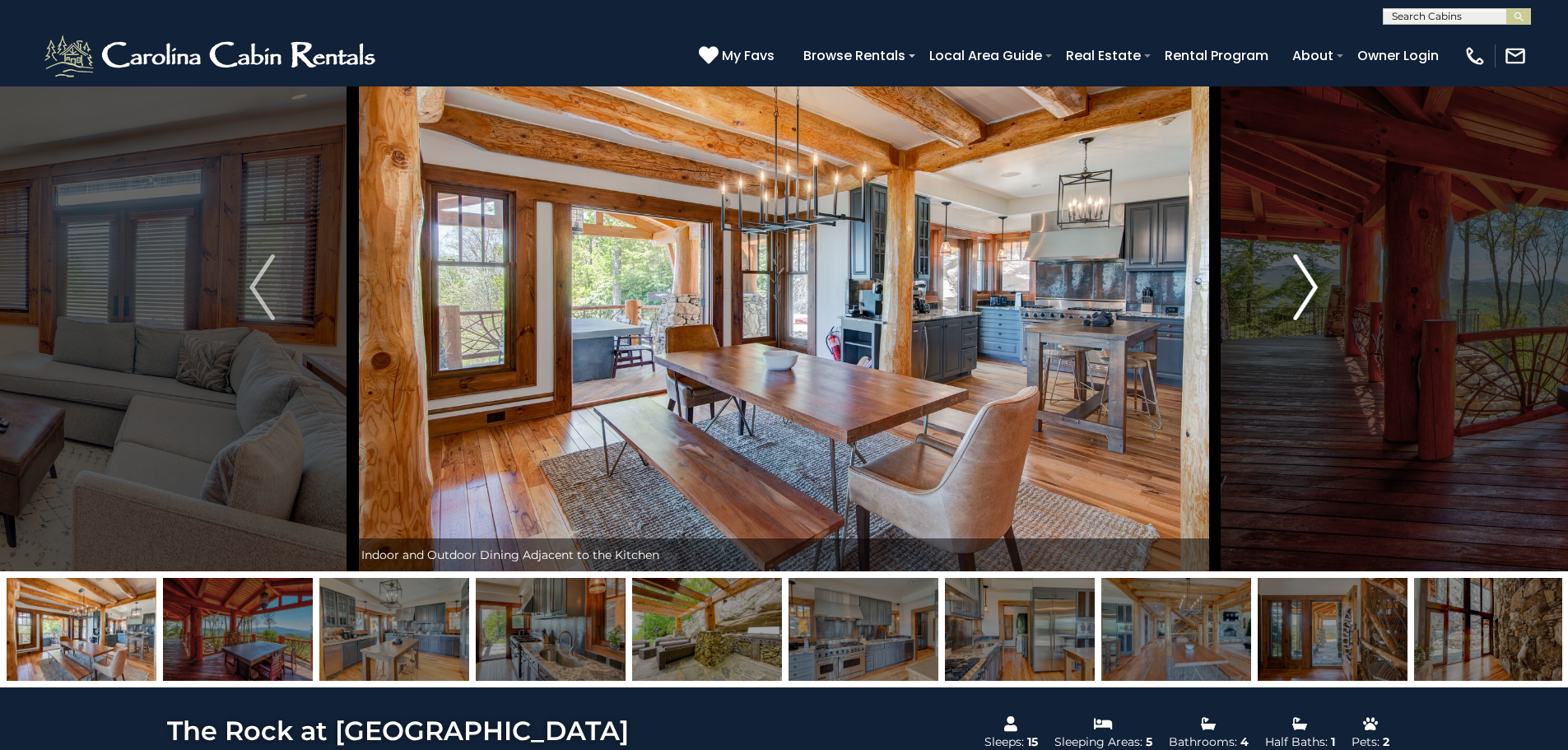
click at [1306, 290] on img "Next" at bounding box center [1305, 288] width 25 height 66
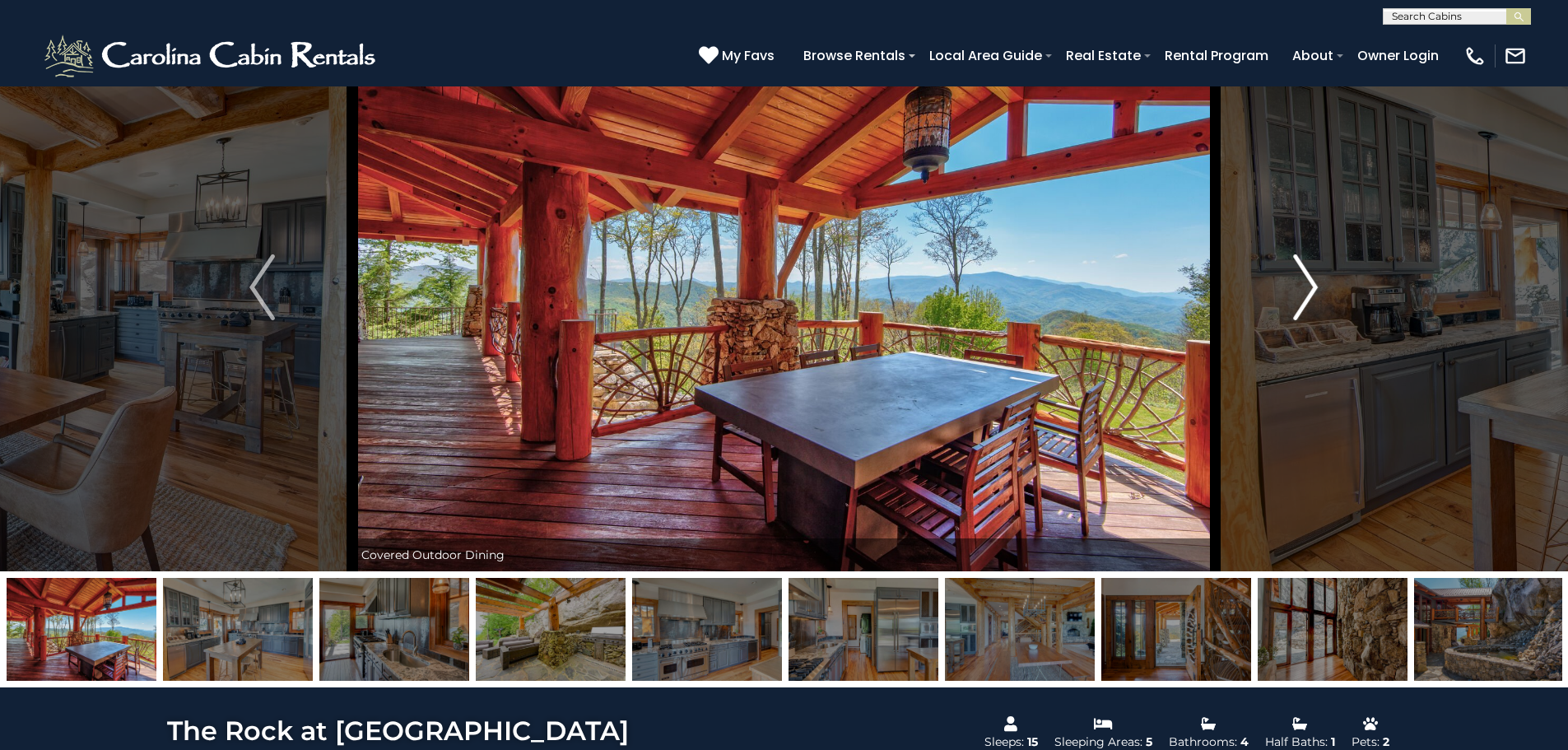
click at [1306, 290] on img "Next" at bounding box center [1305, 288] width 25 height 66
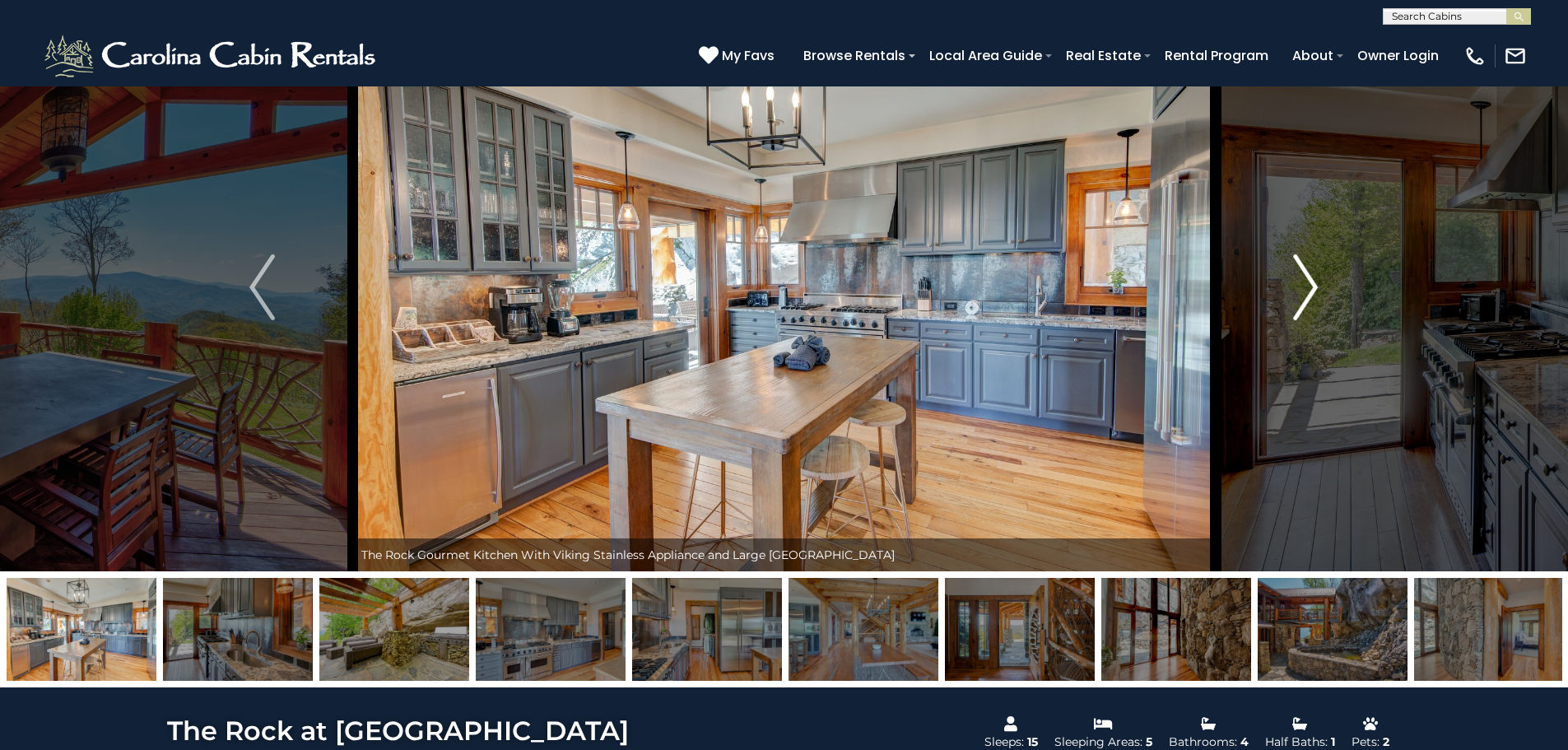
click at [1306, 290] on img "Next" at bounding box center [1305, 288] width 25 height 66
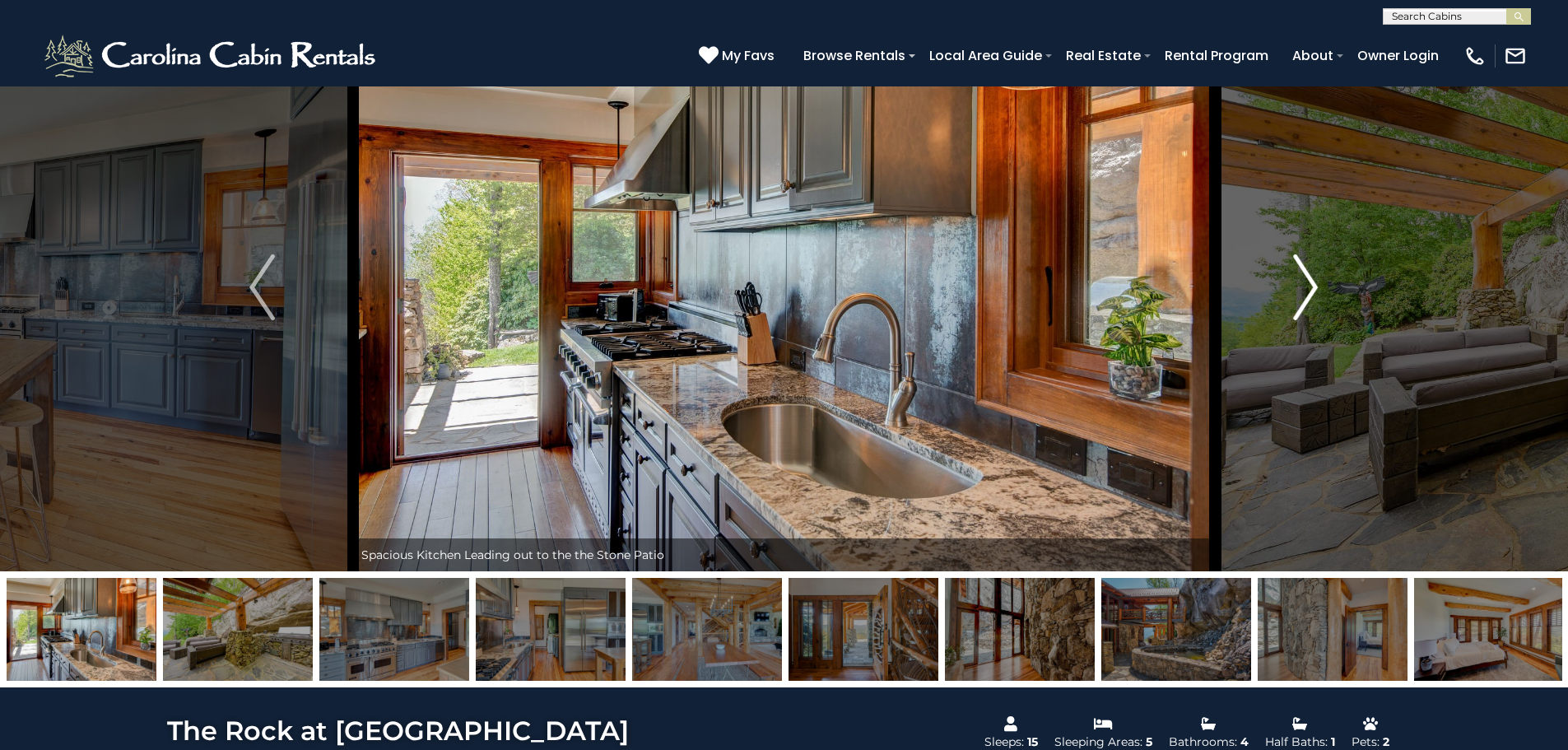
click at [1306, 290] on img "Next" at bounding box center [1305, 288] width 25 height 66
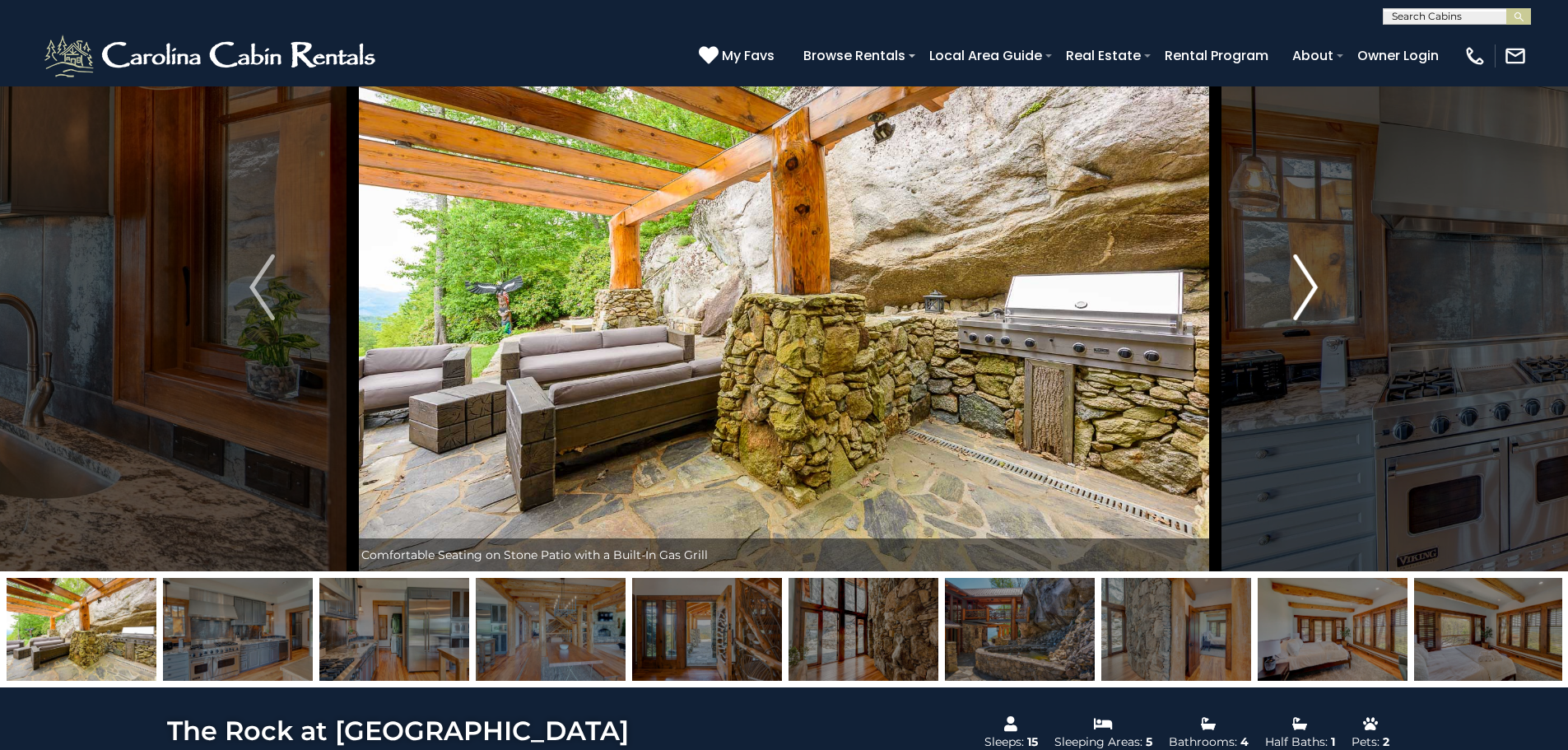
click at [1306, 290] on img "Next" at bounding box center [1305, 288] width 25 height 66
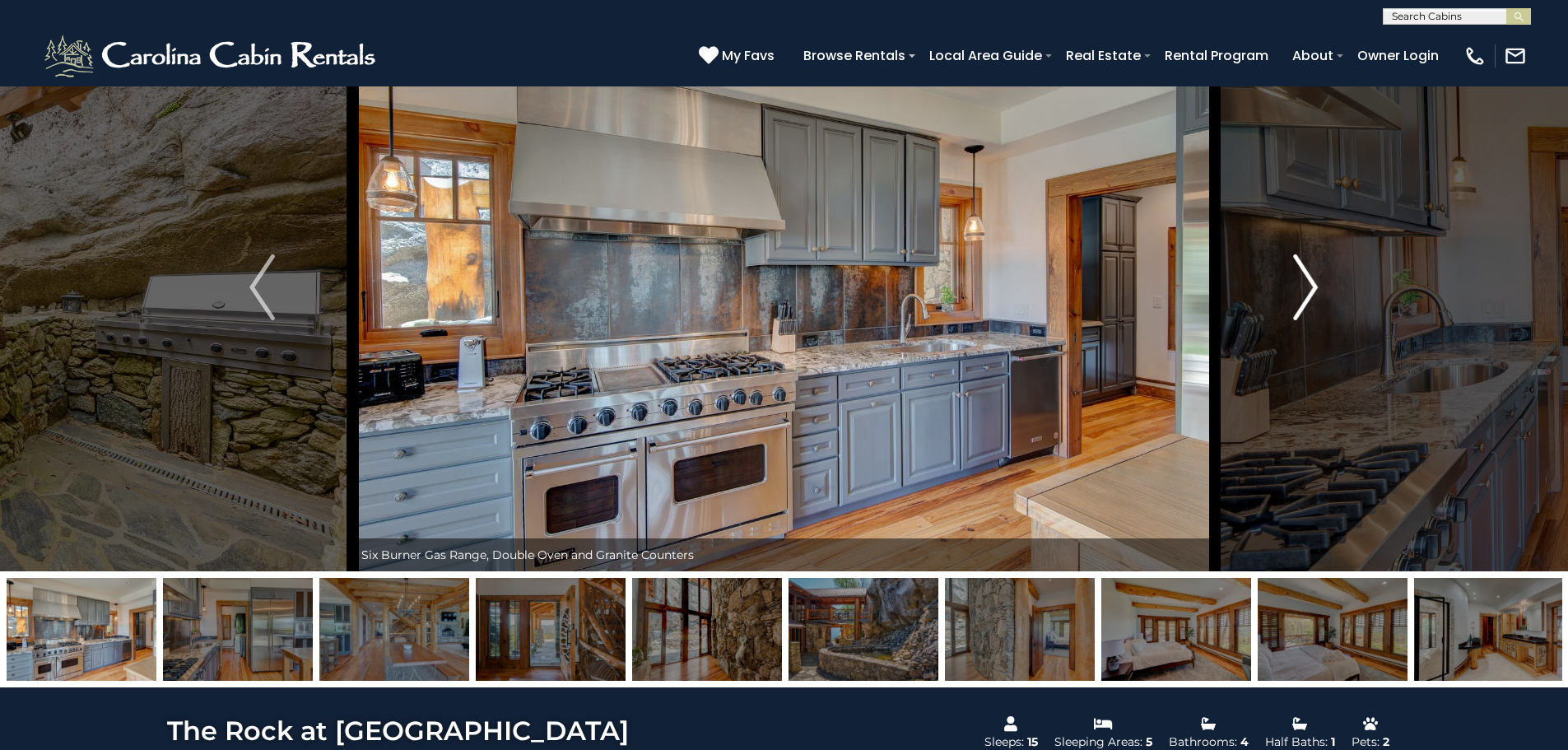
click at [1306, 290] on img "Next" at bounding box center [1305, 288] width 25 height 66
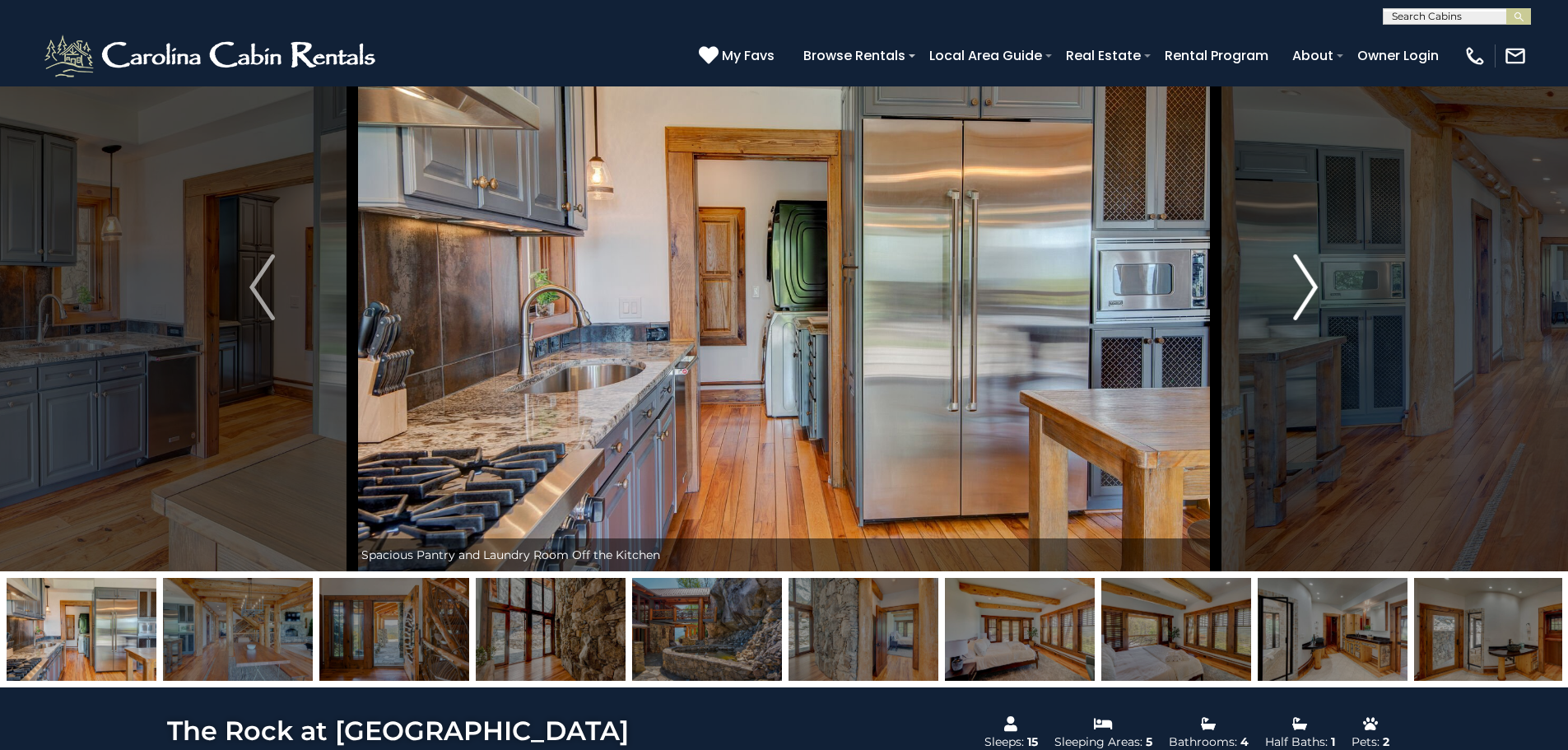
click at [1306, 290] on img "Next" at bounding box center [1305, 288] width 25 height 66
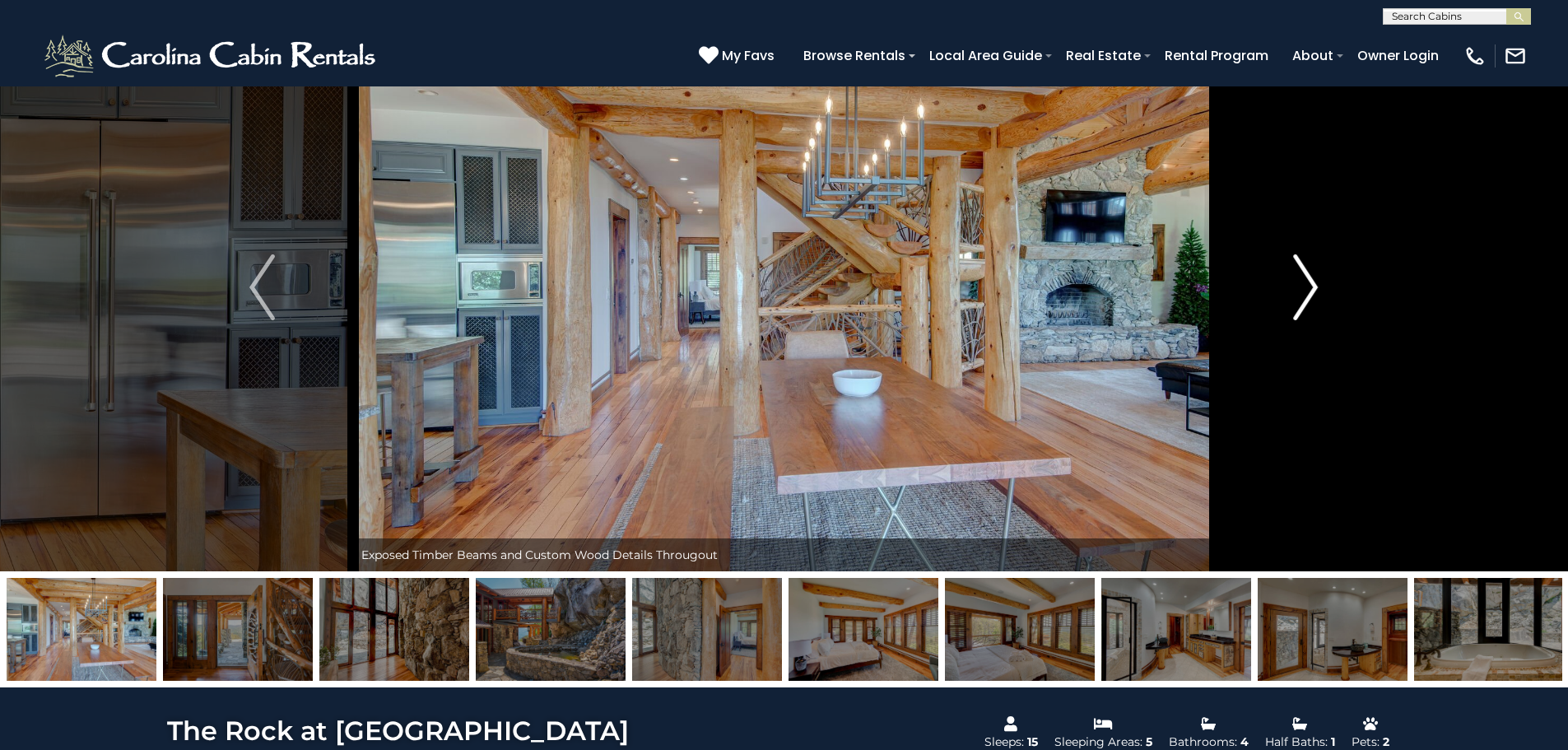
click at [1306, 290] on img "Next" at bounding box center [1305, 288] width 25 height 66
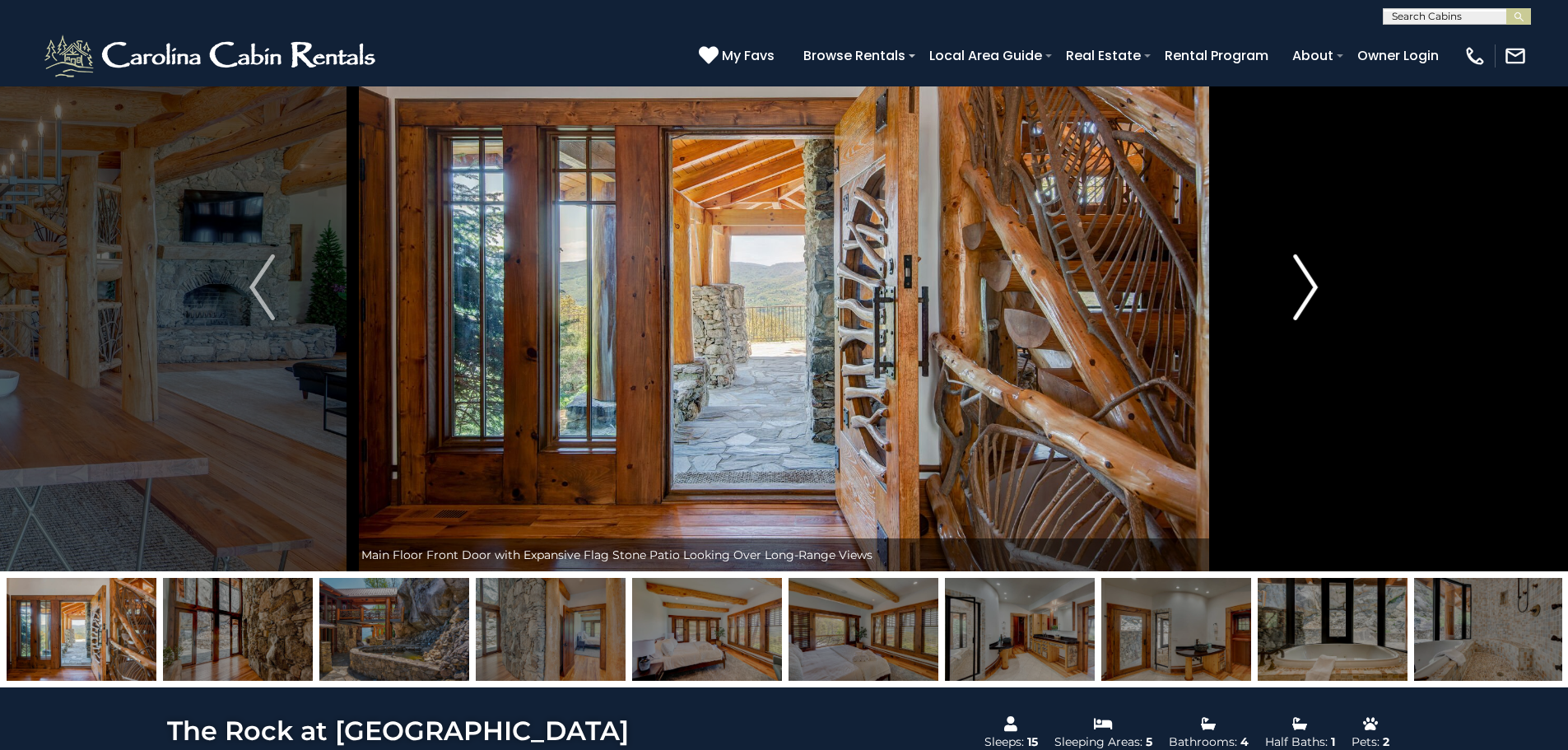
click at [1306, 290] on img "Next" at bounding box center [1305, 288] width 25 height 66
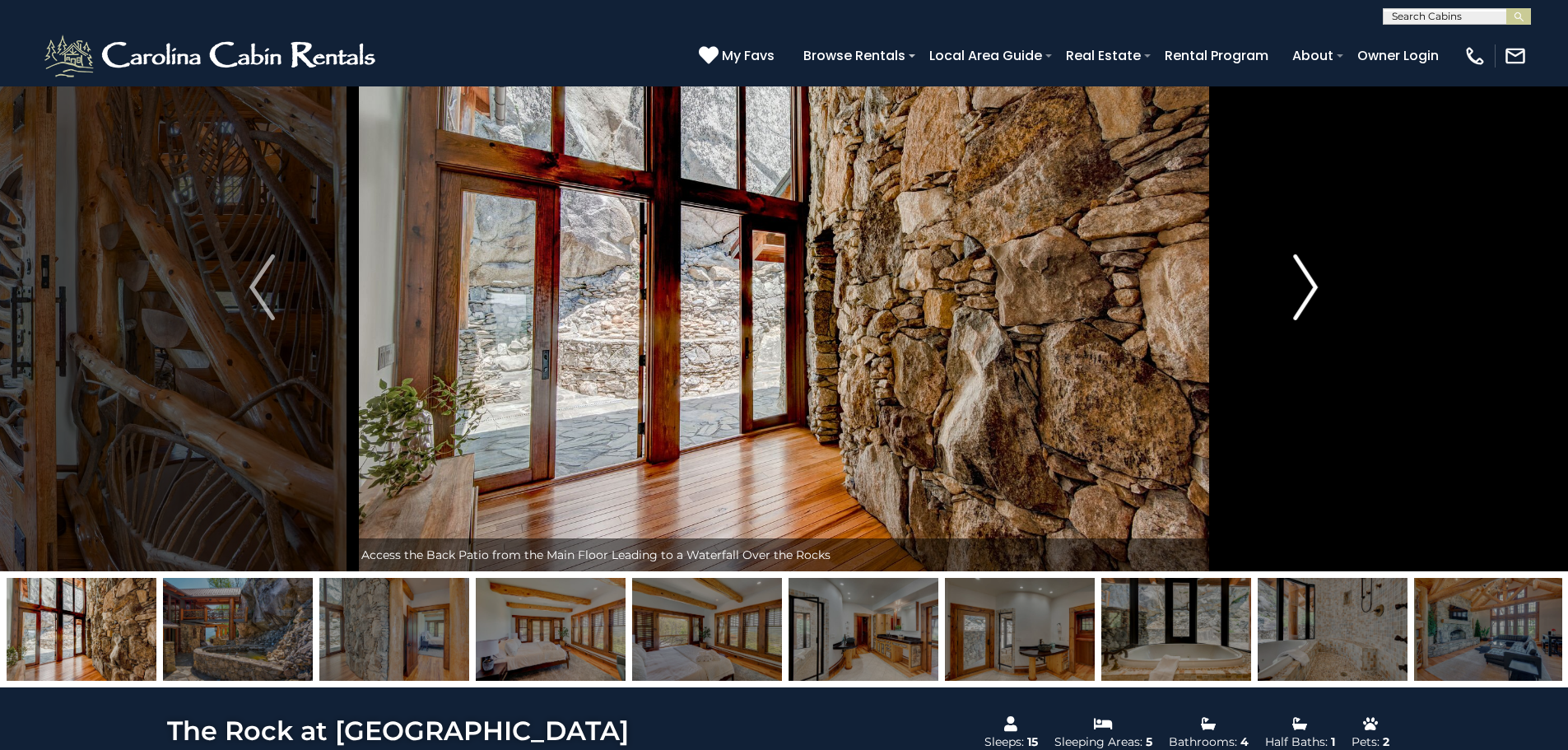
click at [1306, 290] on img "Next" at bounding box center [1305, 288] width 25 height 66
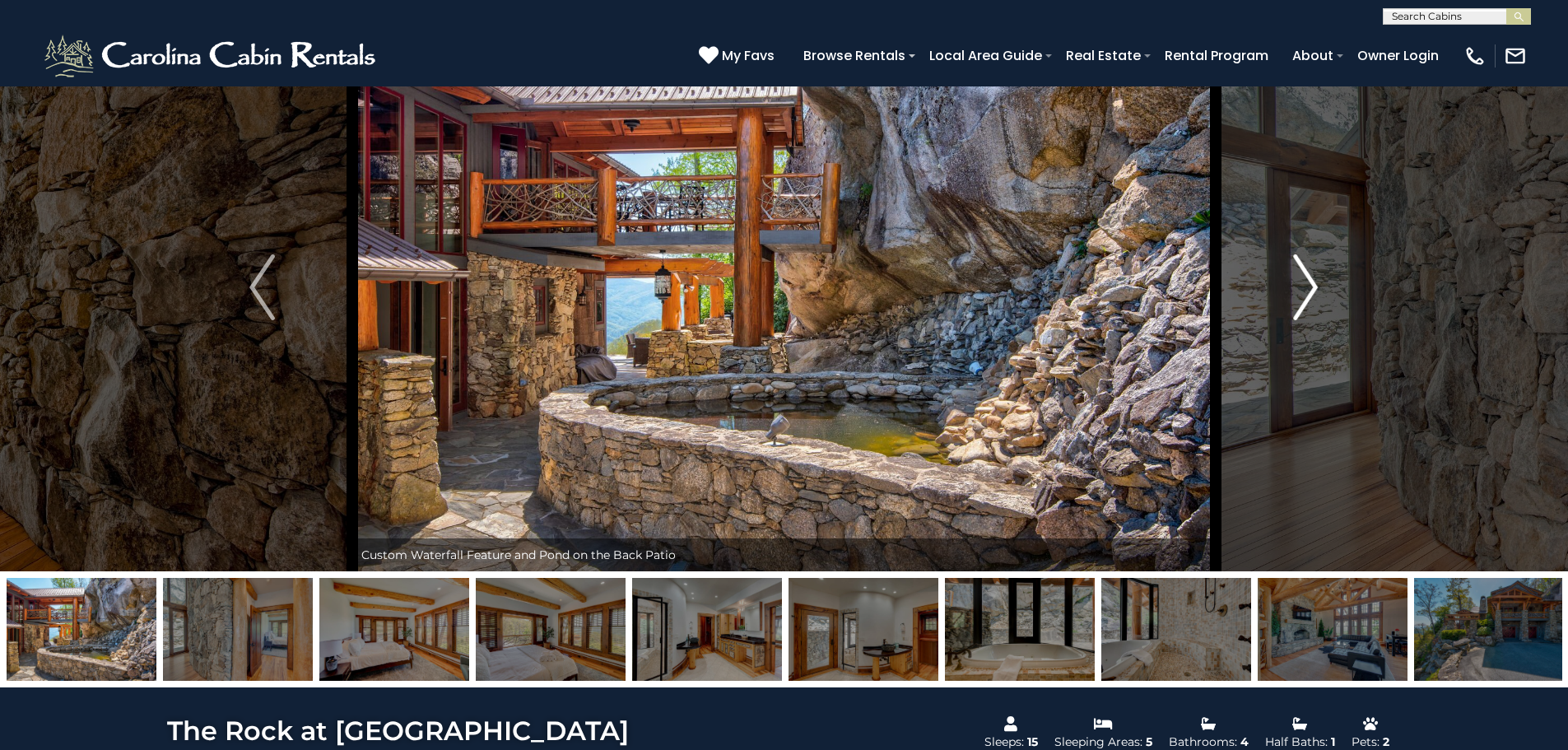
click at [1306, 290] on img "Next" at bounding box center [1305, 288] width 25 height 66
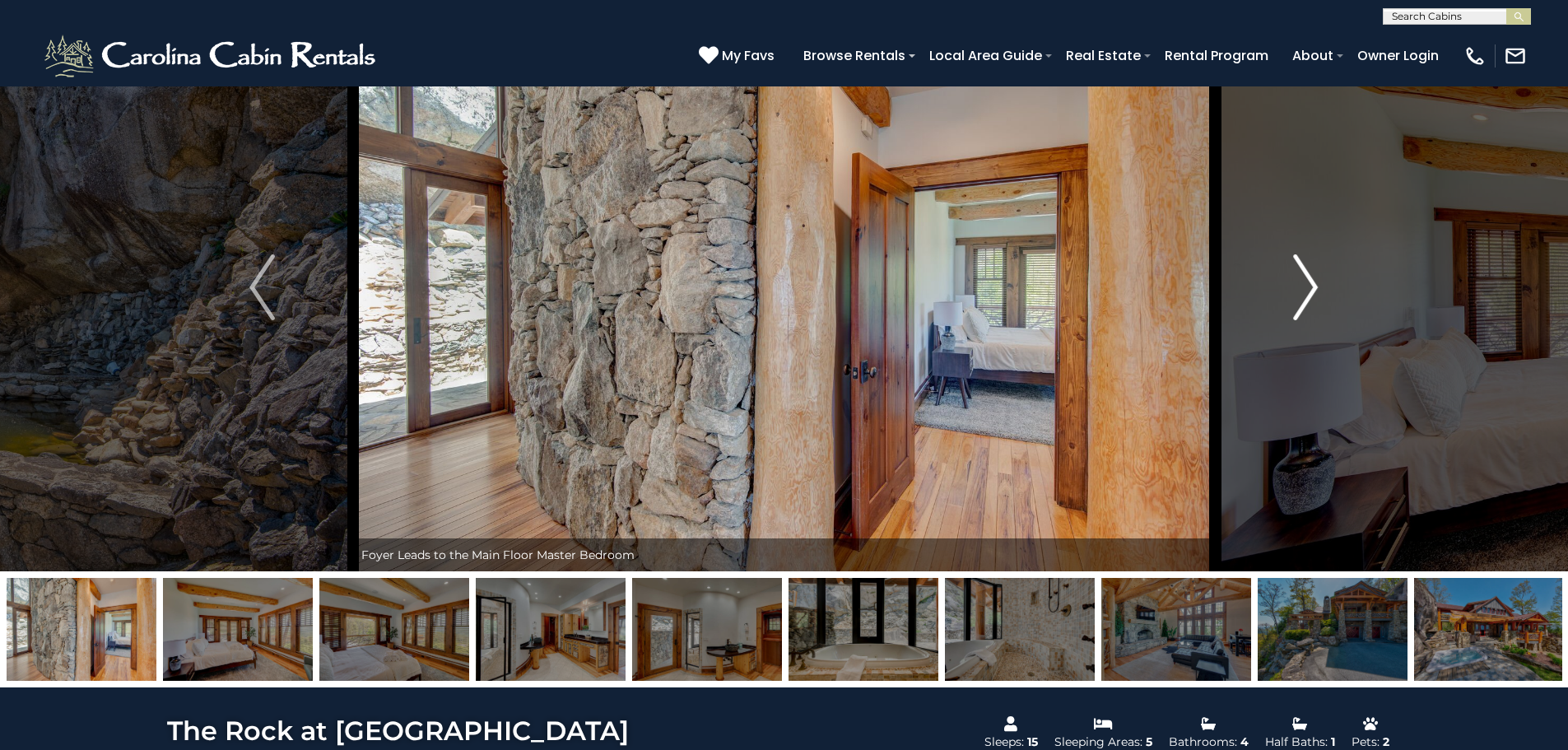
click at [1306, 290] on img "Next" at bounding box center [1305, 288] width 25 height 66
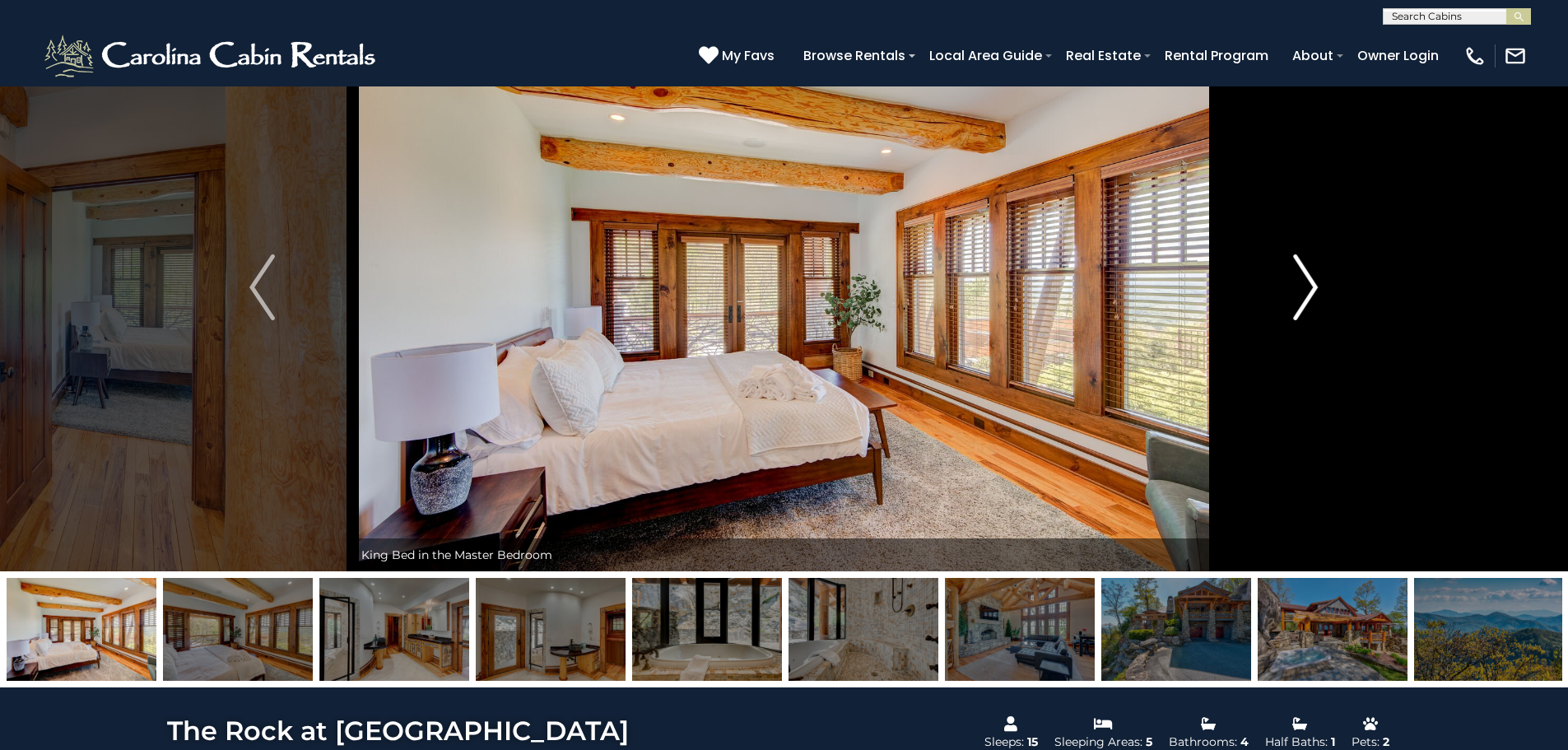
click at [1306, 290] on img "Next" at bounding box center [1305, 288] width 25 height 66
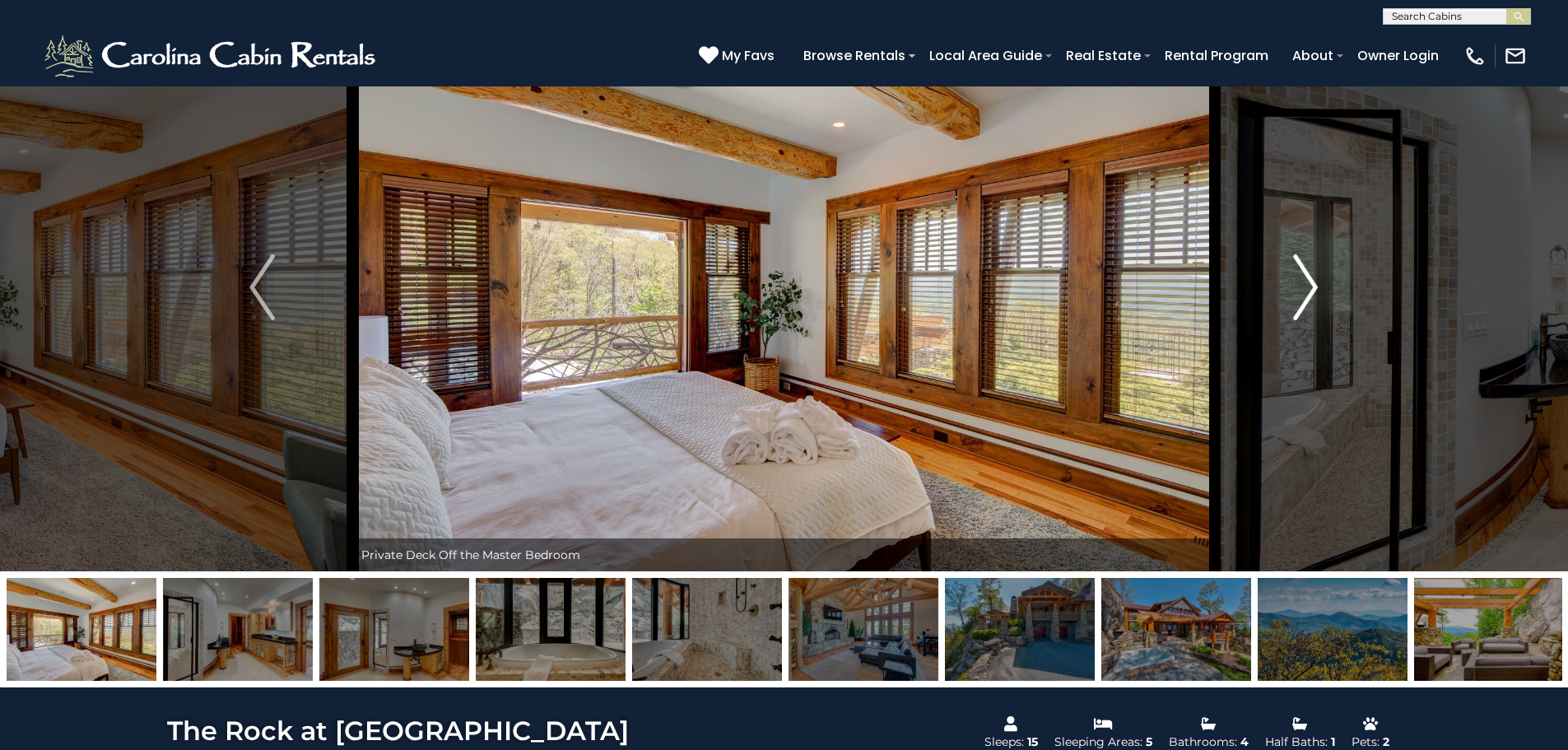
click at [1306, 290] on img "Next" at bounding box center [1305, 288] width 25 height 66
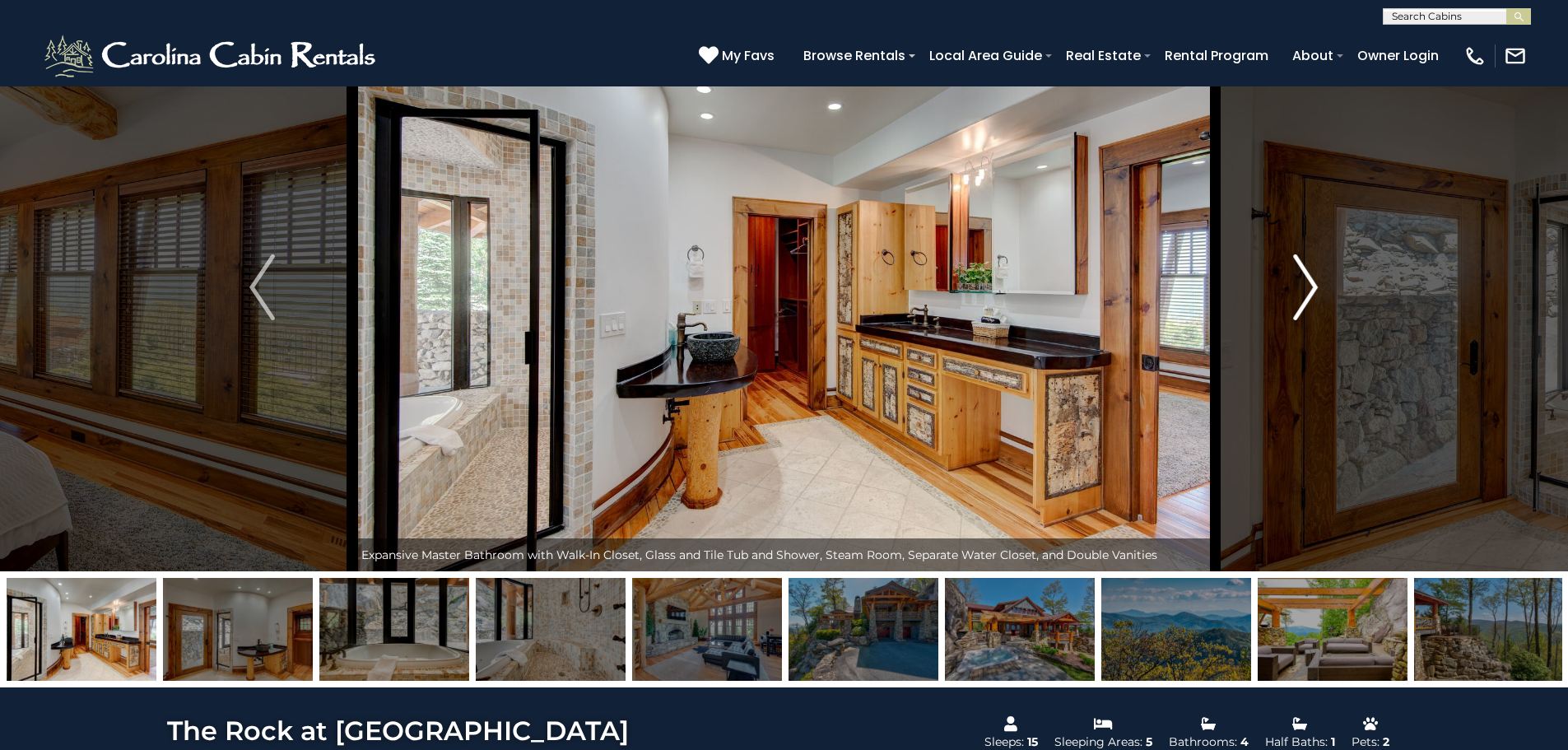
click at [1306, 290] on img "Next" at bounding box center [1305, 288] width 25 height 66
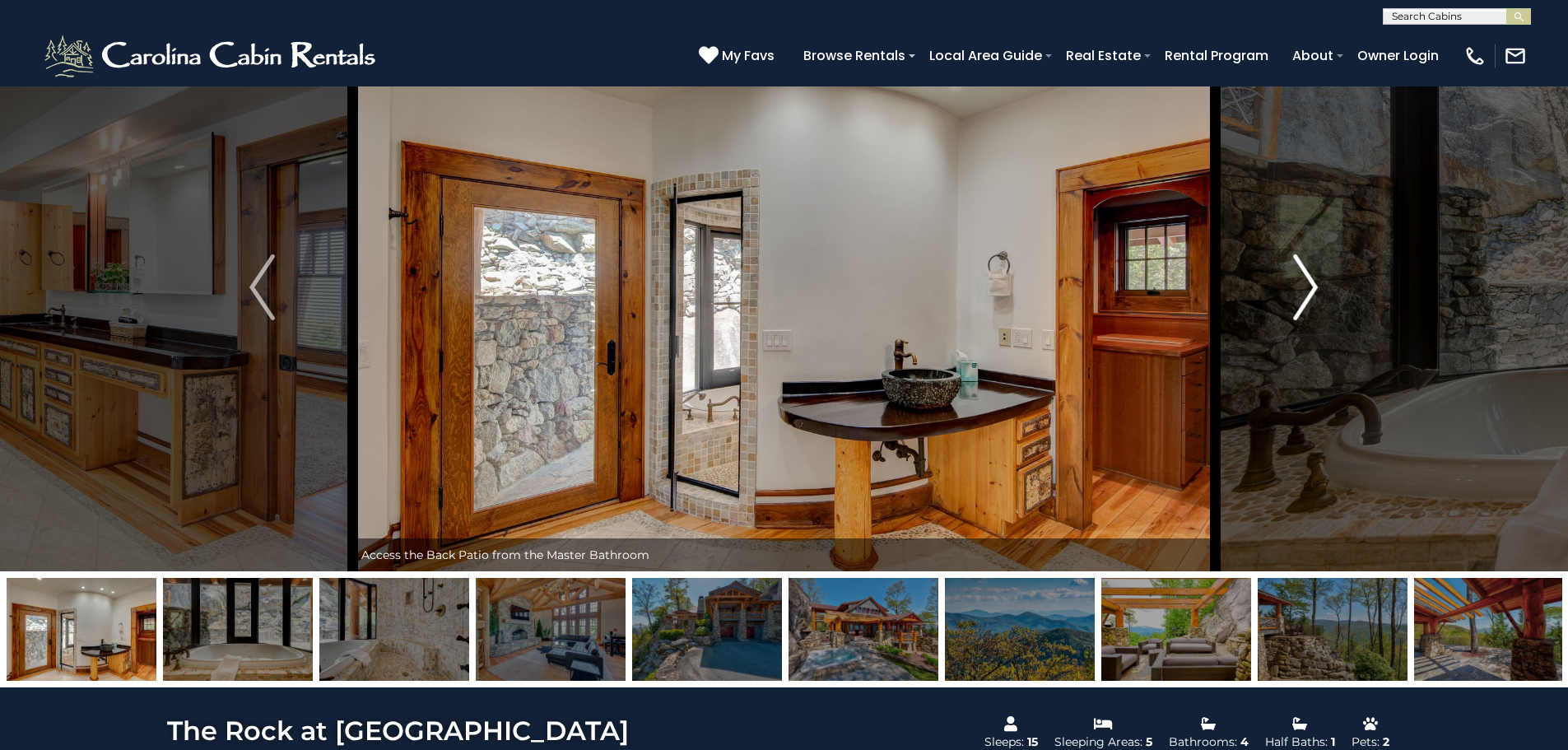
click at [1306, 290] on img "Next" at bounding box center [1305, 288] width 25 height 66
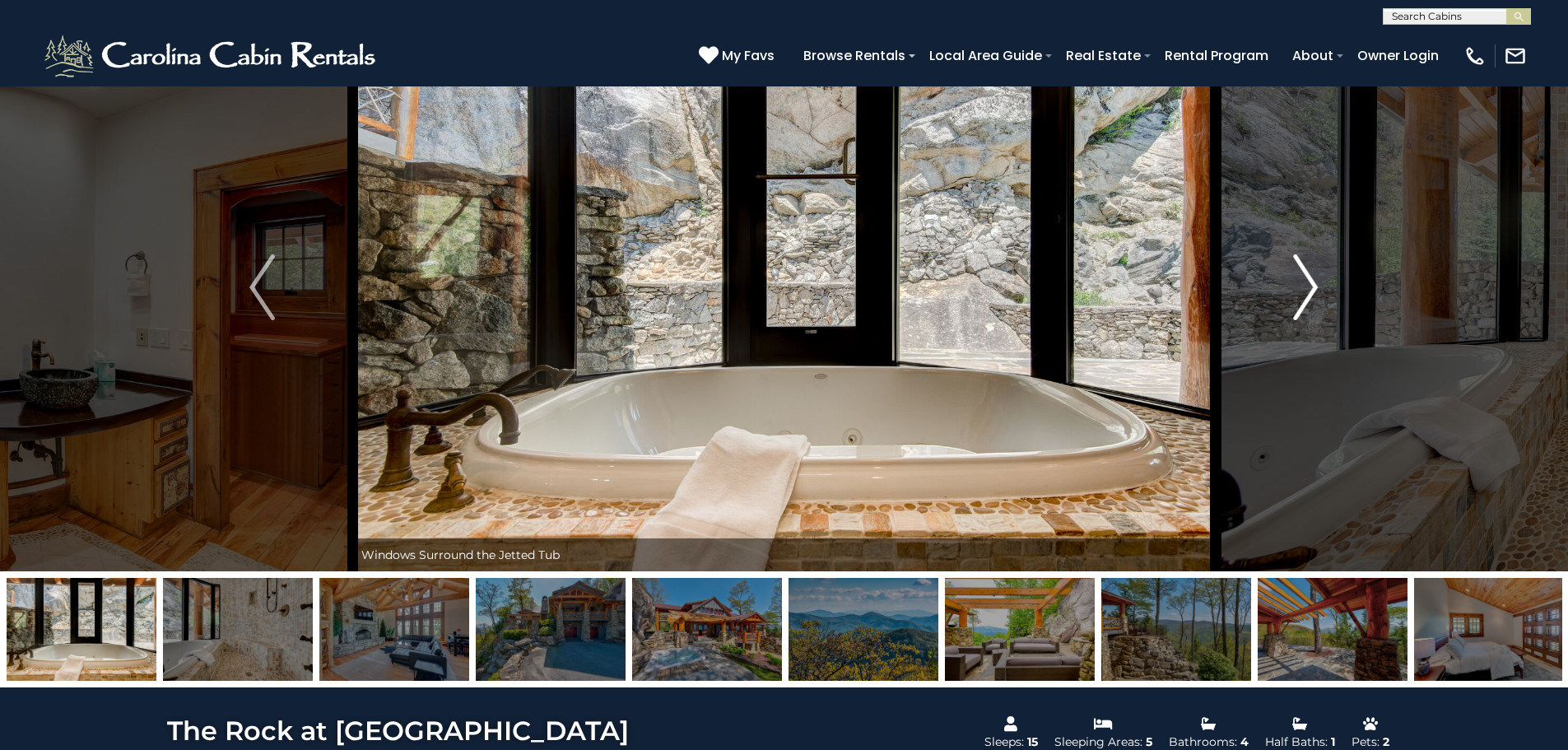
click at [1306, 290] on img "Next" at bounding box center [1305, 288] width 25 height 66
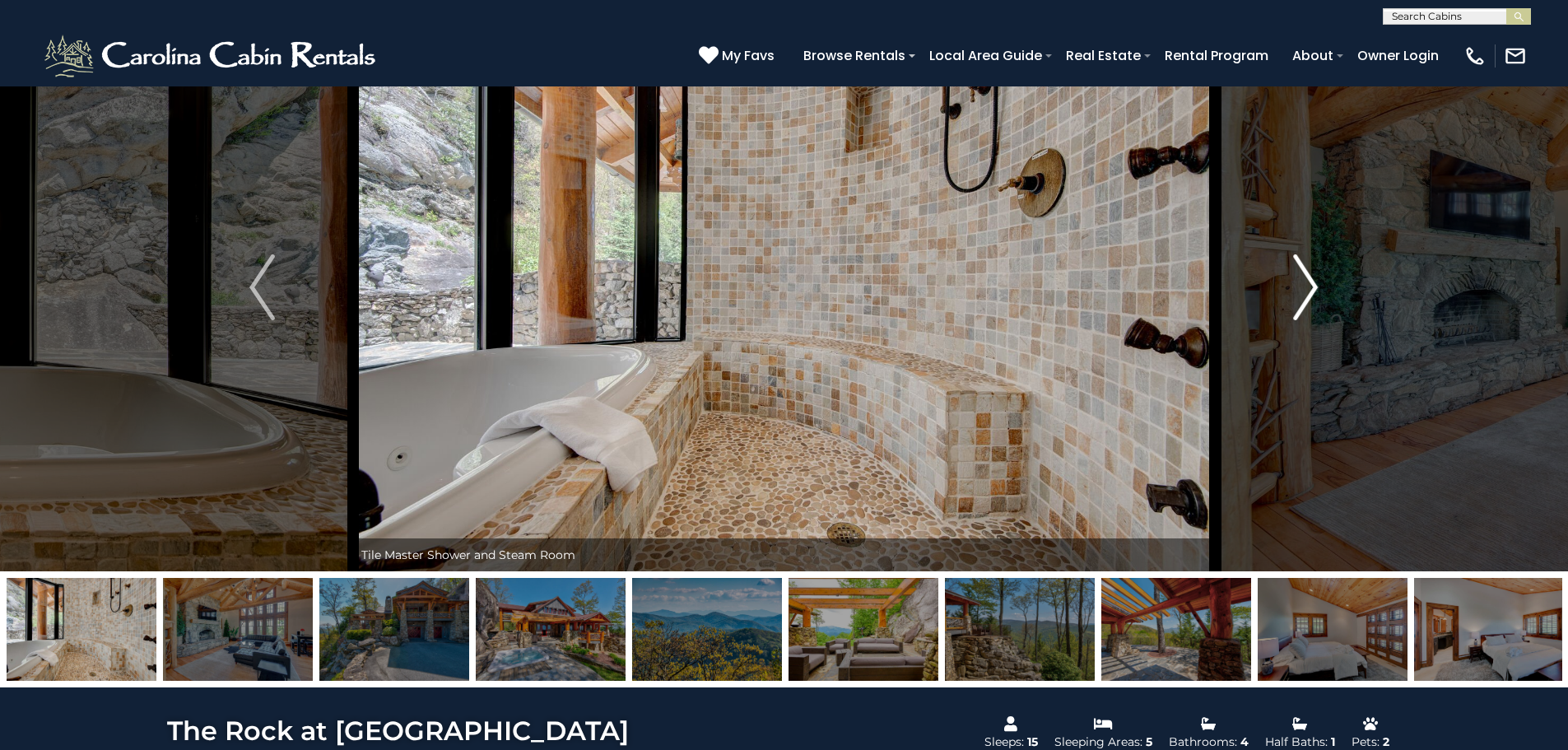
click at [1306, 290] on img "Next" at bounding box center [1305, 288] width 25 height 66
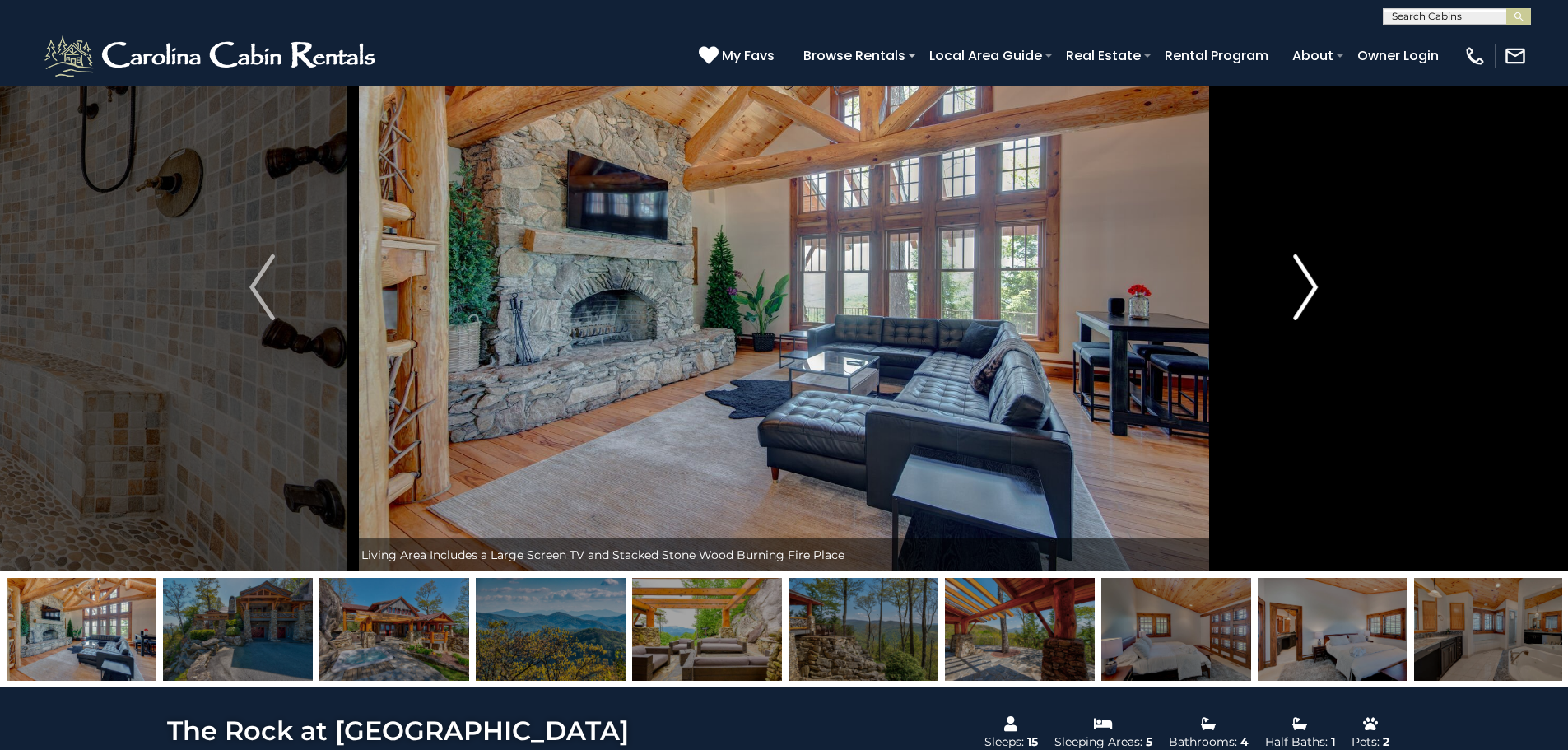
click at [1306, 290] on img "Next" at bounding box center [1305, 288] width 25 height 66
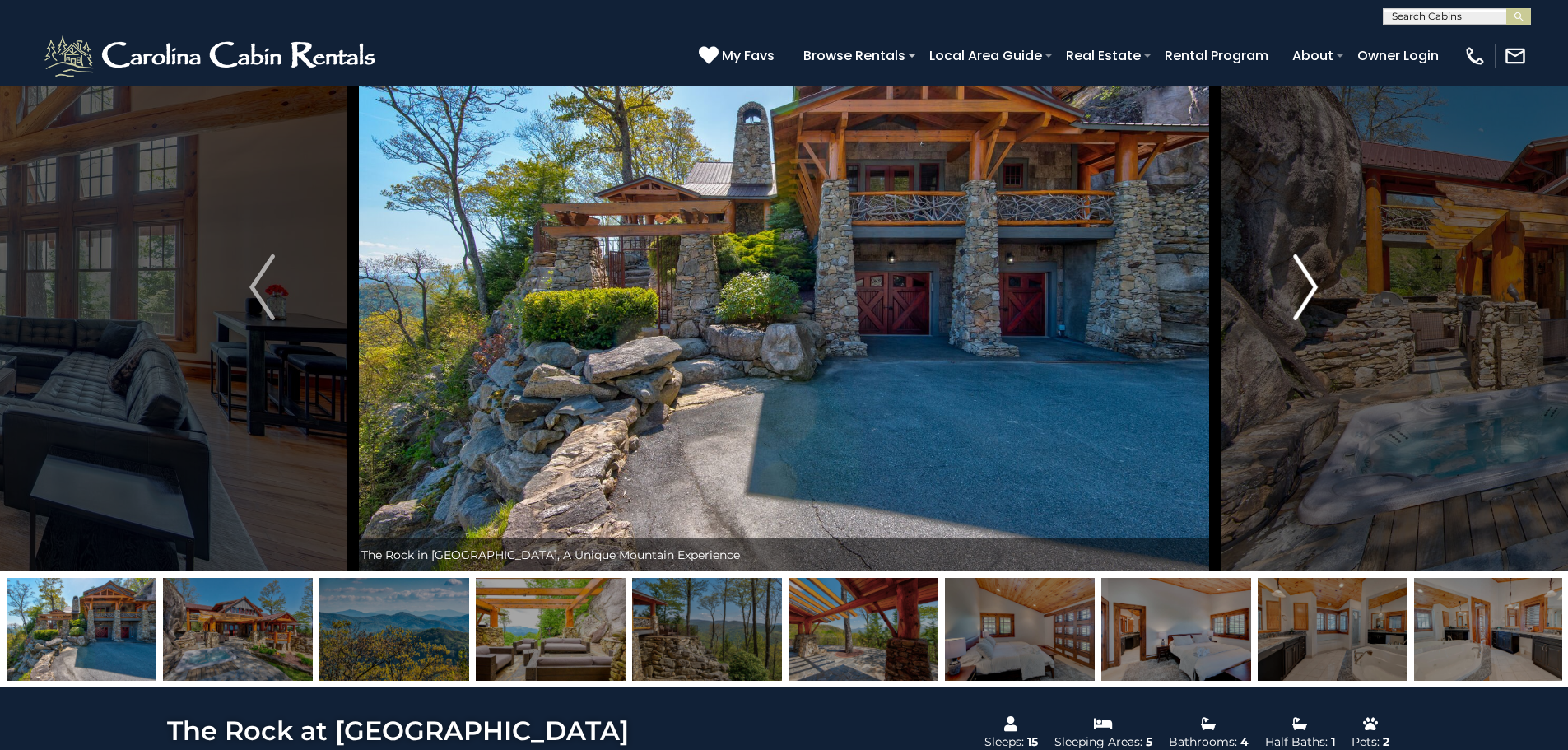
click at [1306, 290] on img "Next" at bounding box center [1305, 288] width 25 height 66
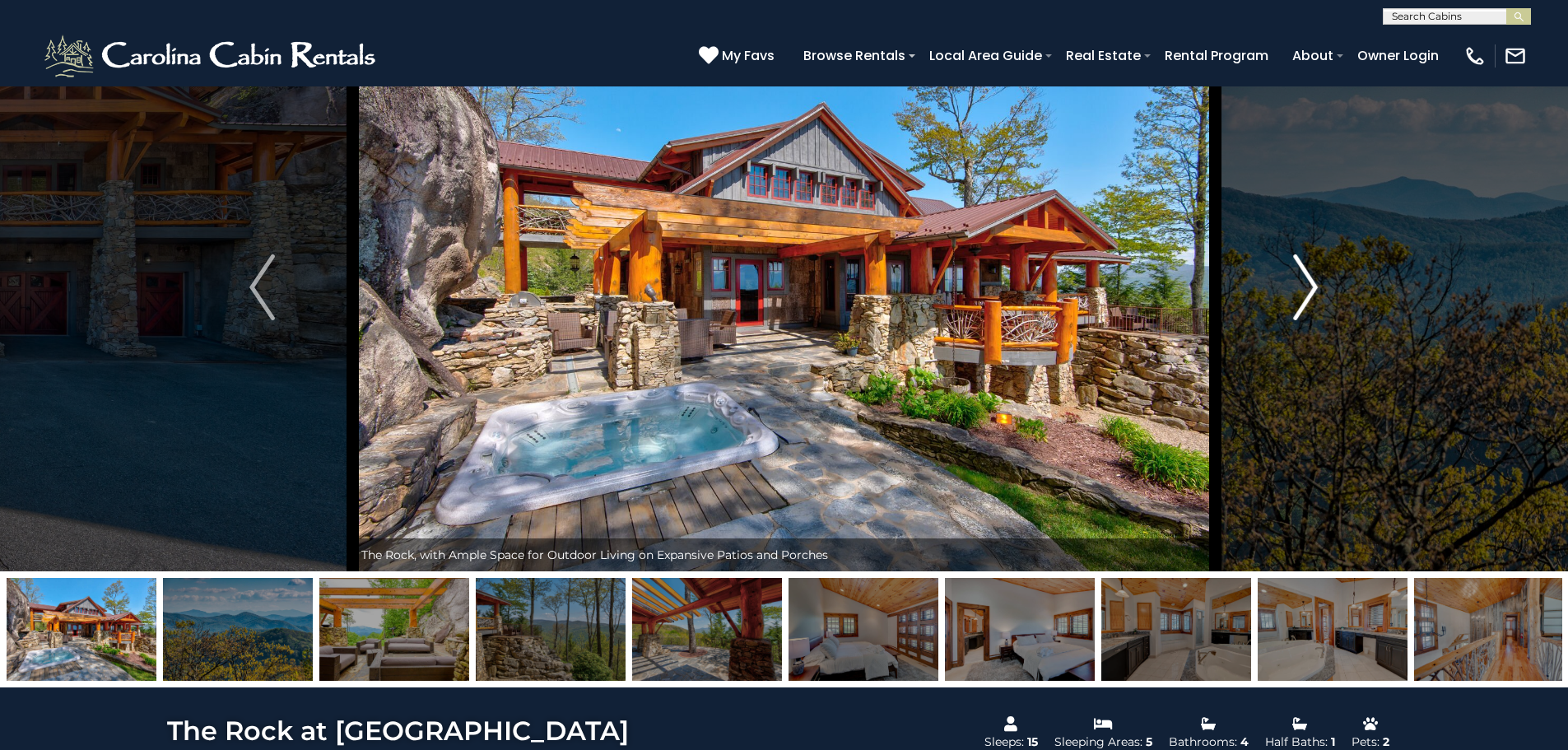
click at [1305, 290] on img "Next" at bounding box center [1305, 288] width 25 height 66
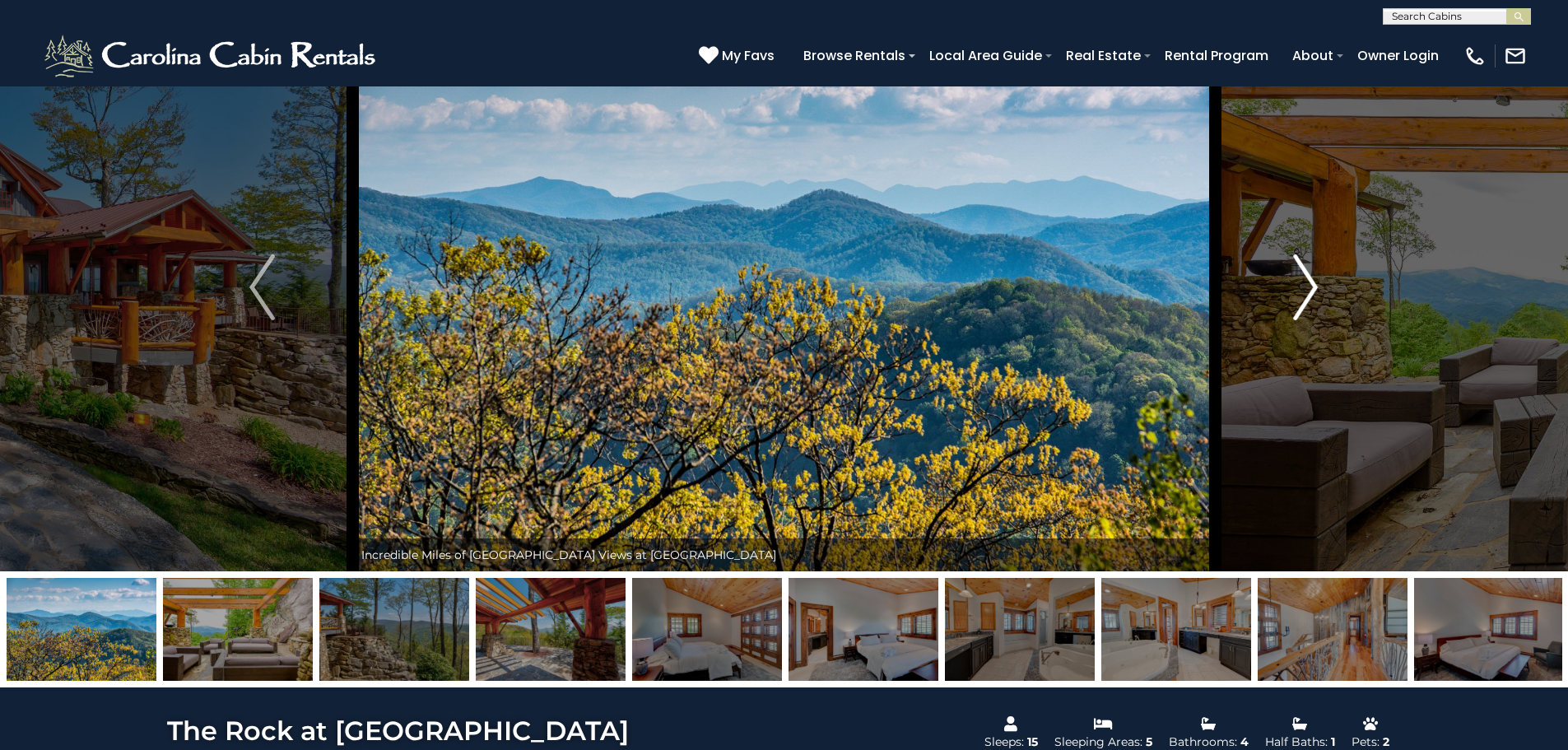
click at [1304, 290] on img "Next" at bounding box center [1305, 288] width 25 height 66
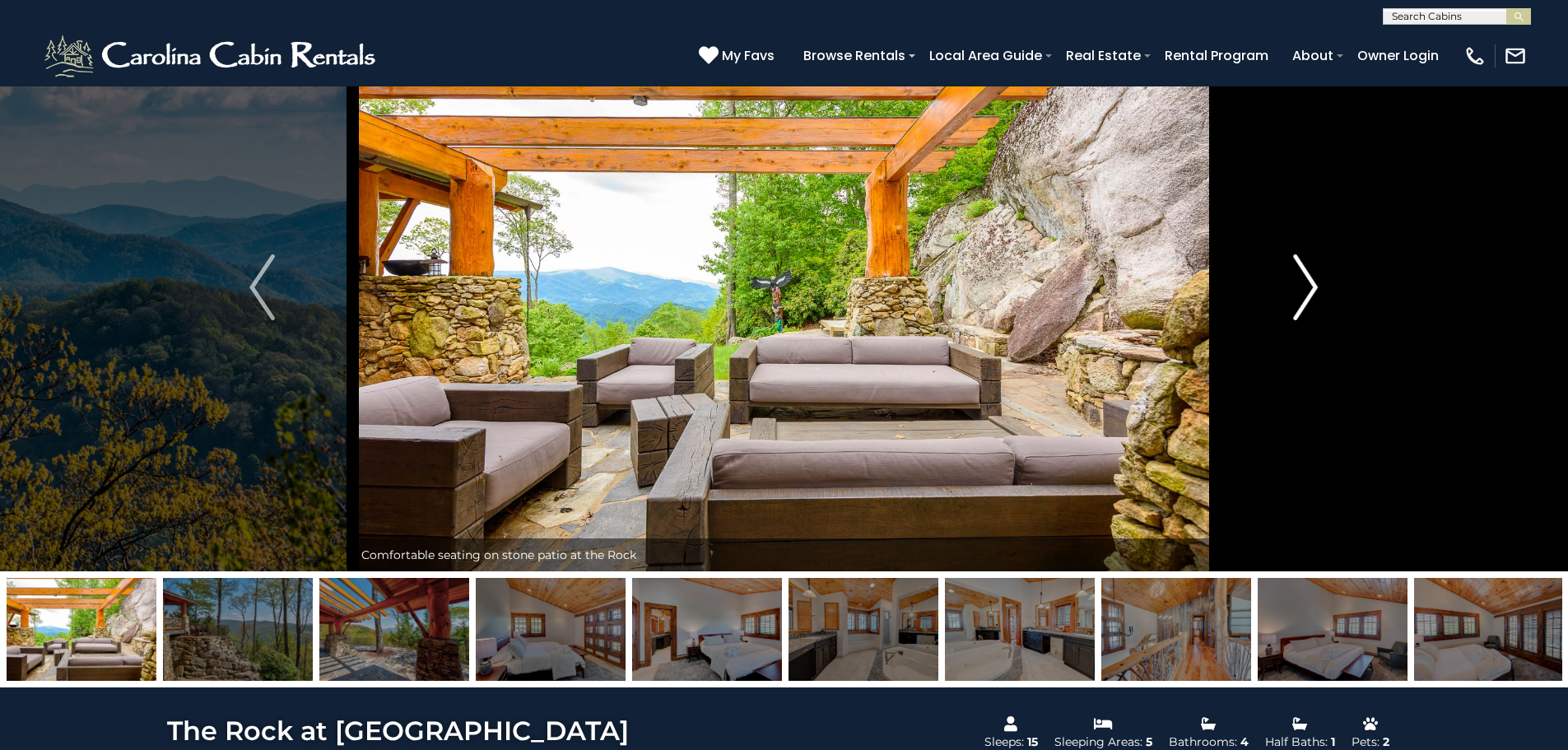
click at [1304, 290] on img "Next" at bounding box center [1305, 288] width 25 height 66
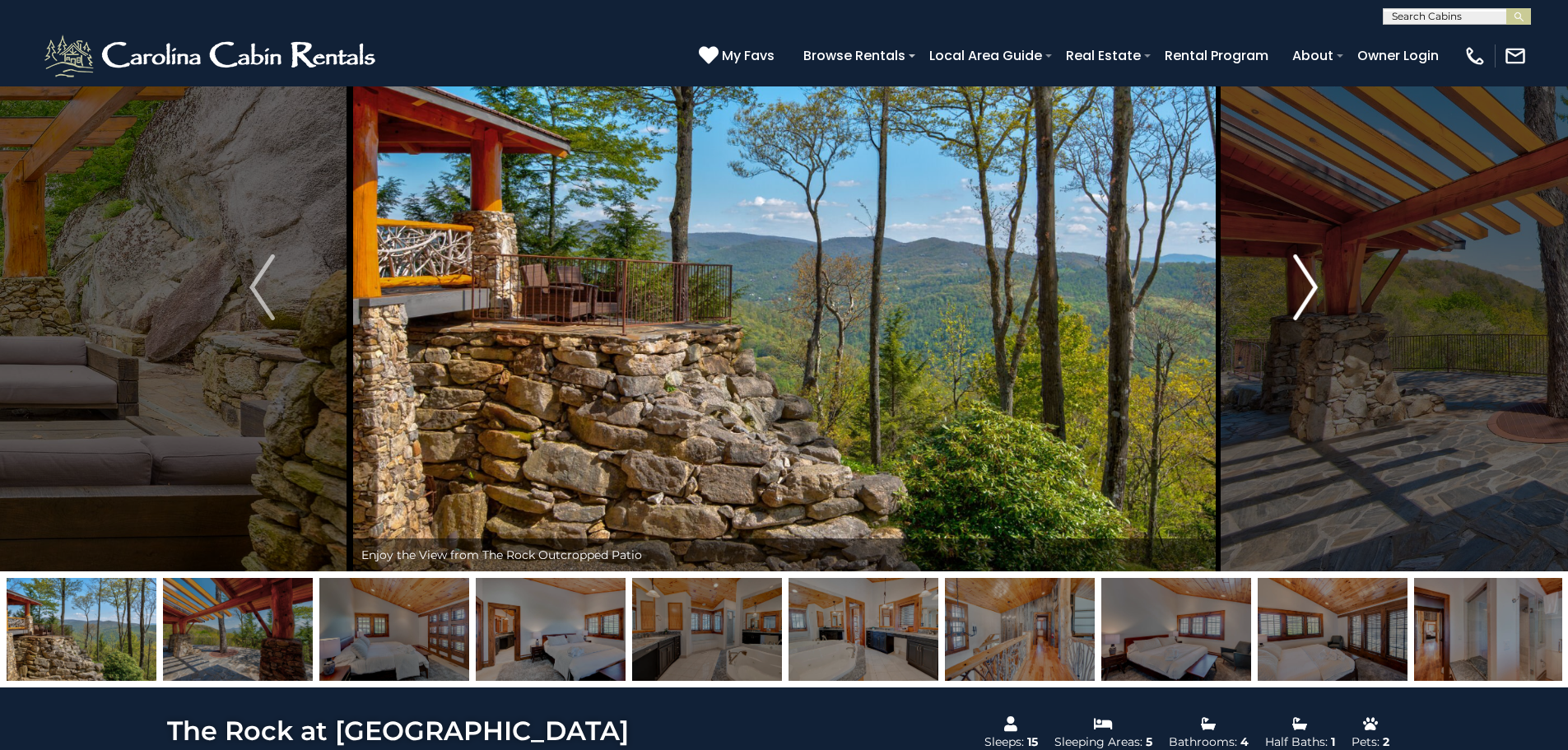
click at [1304, 290] on img "Next" at bounding box center [1305, 288] width 25 height 66
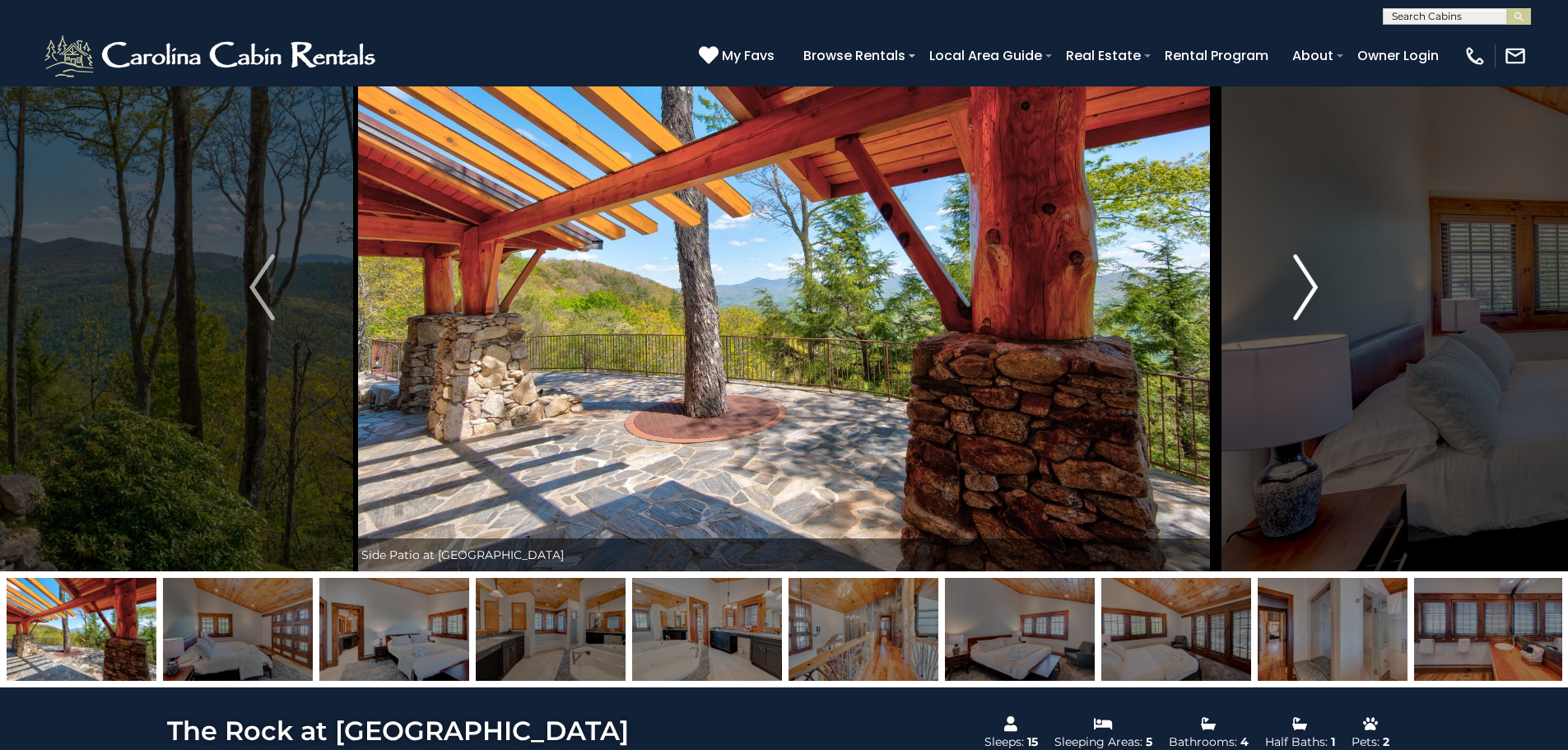
click at [1304, 290] on img "Next" at bounding box center [1305, 288] width 25 height 66
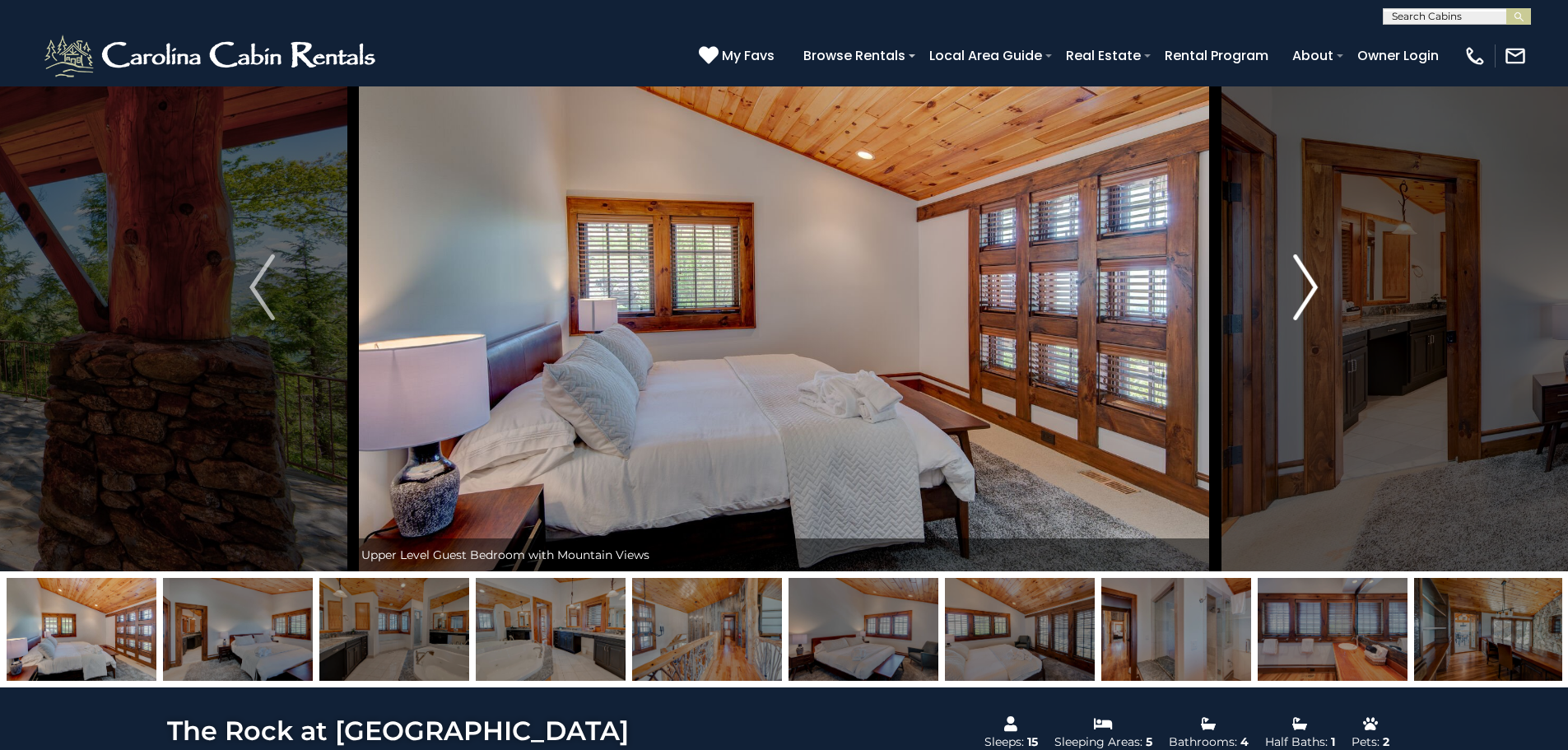
click at [1304, 290] on img "Next" at bounding box center [1305, 288] width 25 height 66
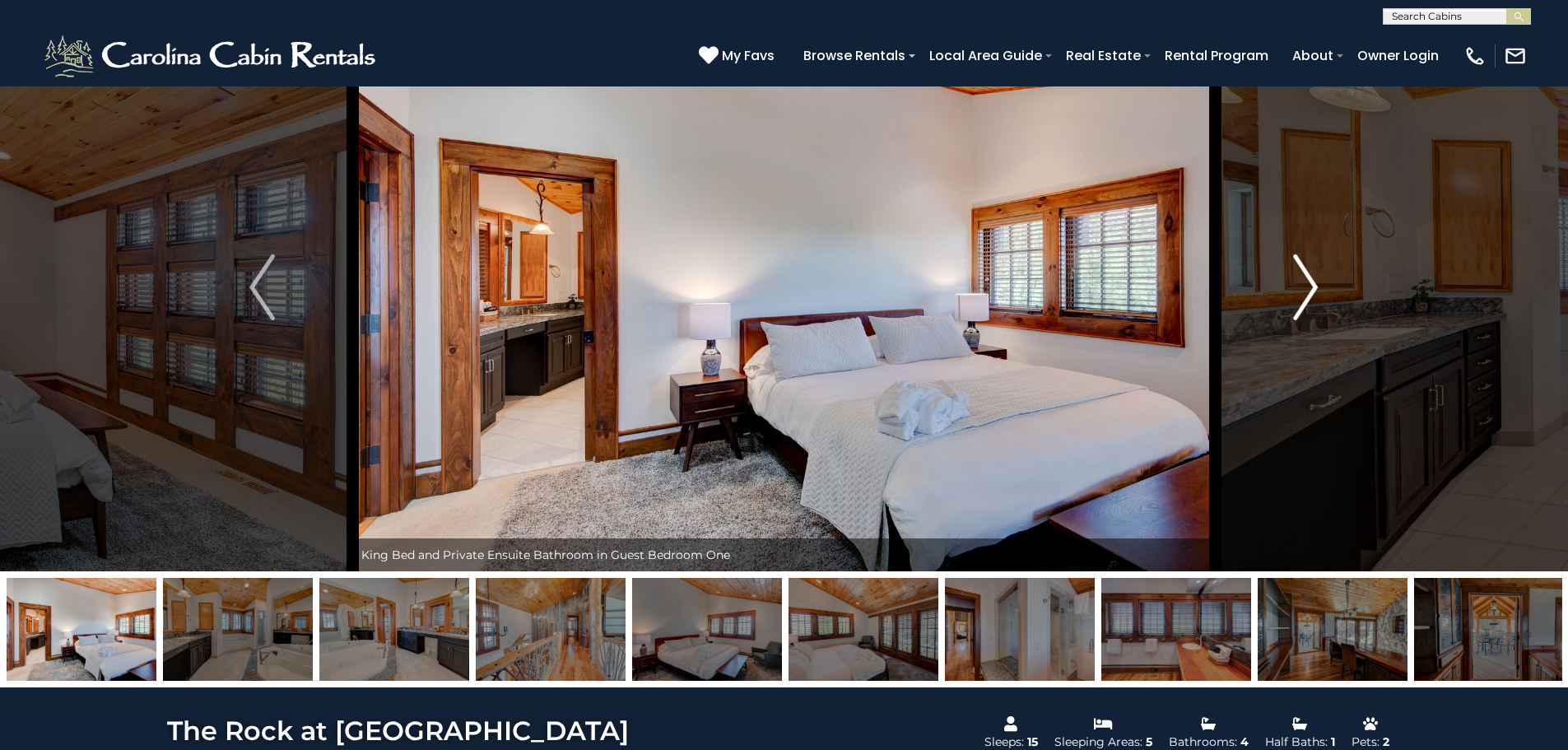
click at [1304, 290] on img "Next" at bounding box center [1305, 288] width 25 height 66
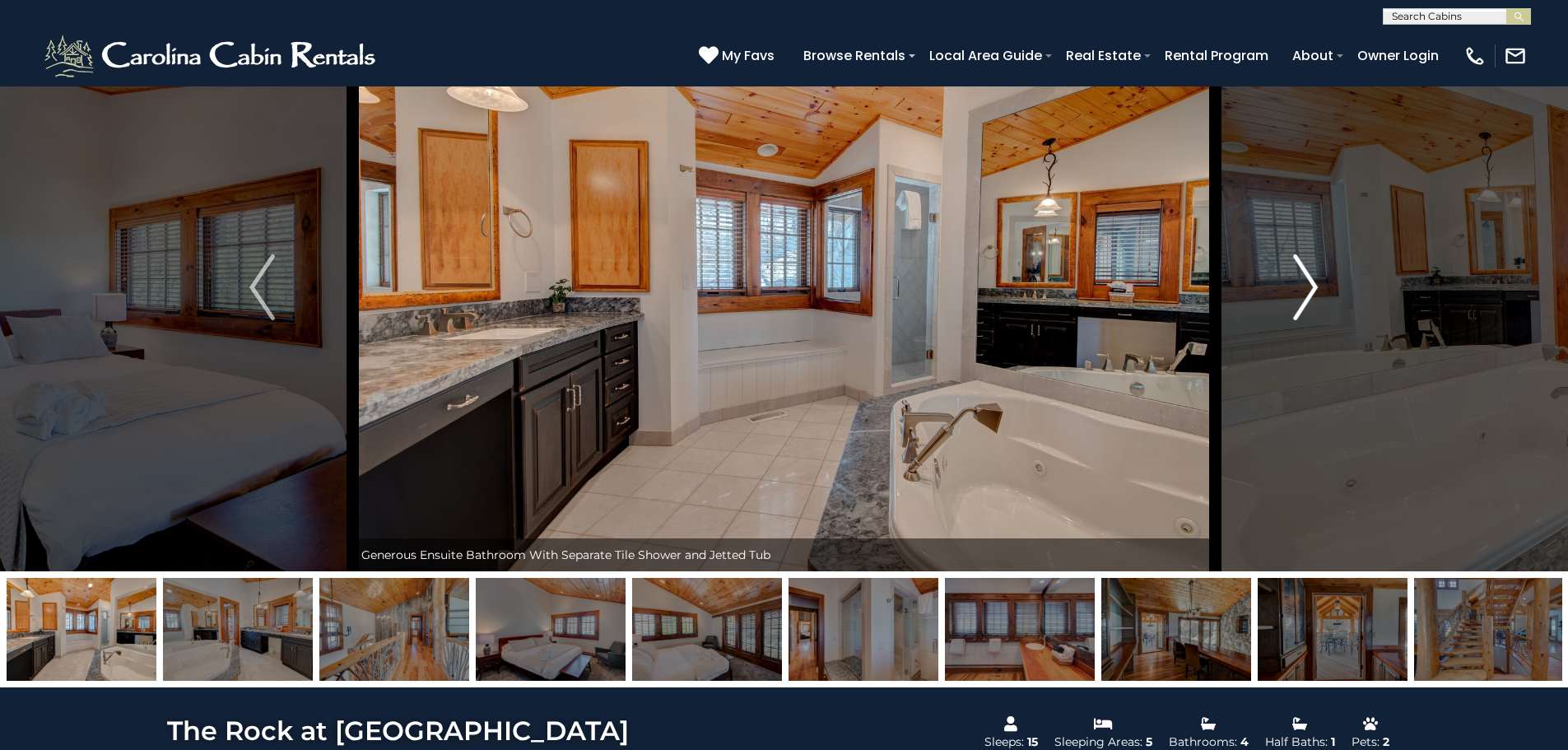
click at [1303, 290] on img "Next" at bounding box center [1305, 288] width 25 height 66
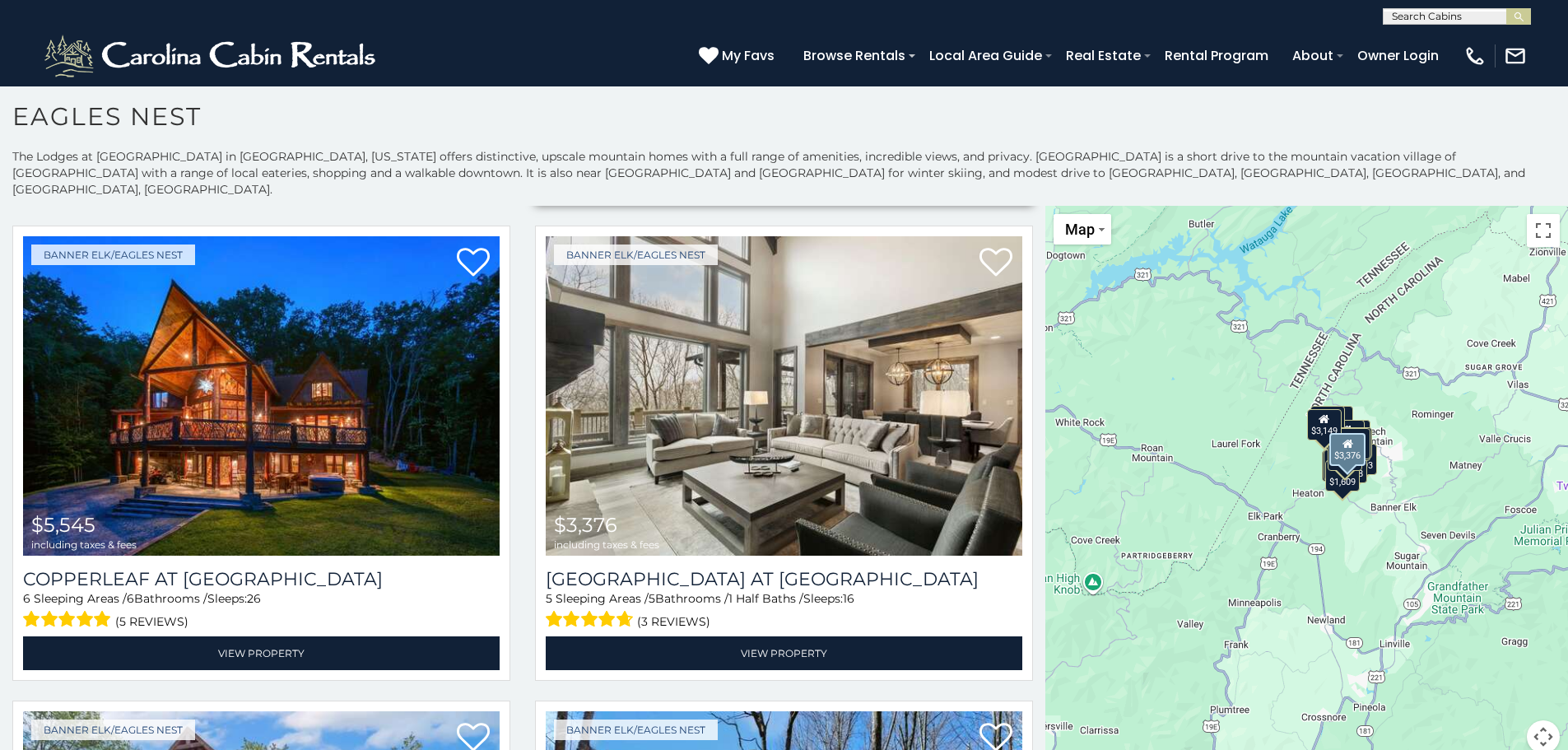
scroll to position [495, 0]
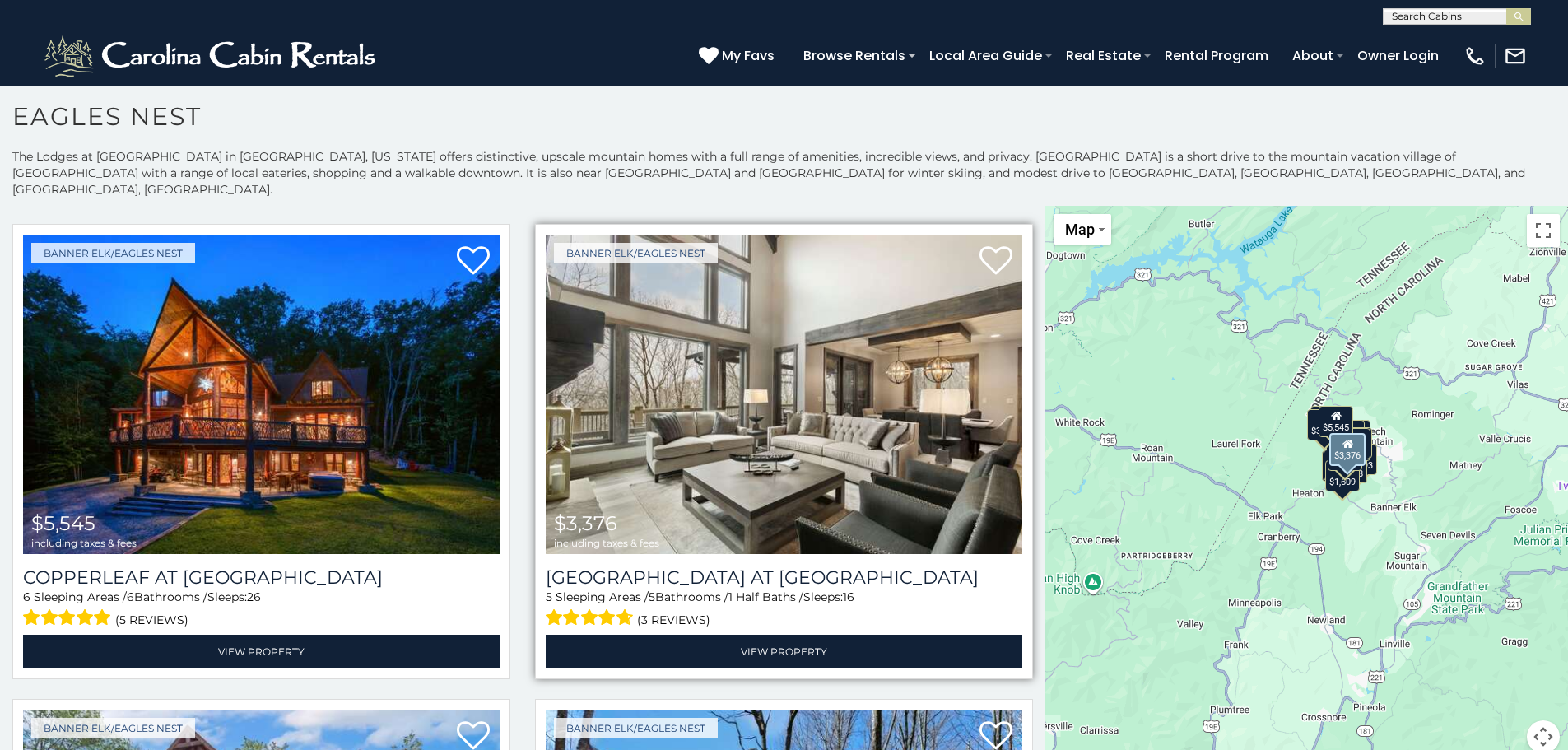
click at [831, 390] on img at bounding box center [784, 394] width 476 height 320
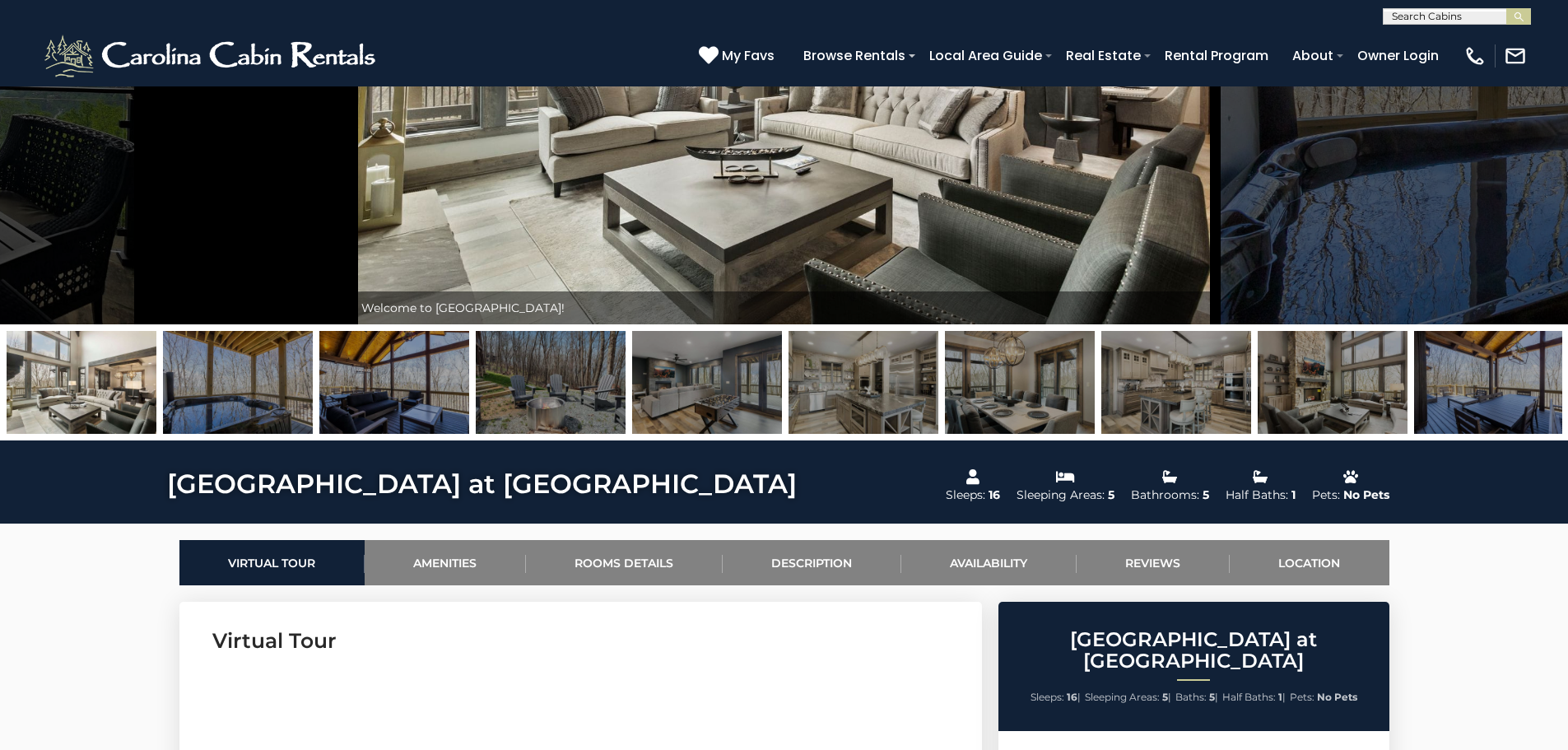
scroll to position [165, 0]
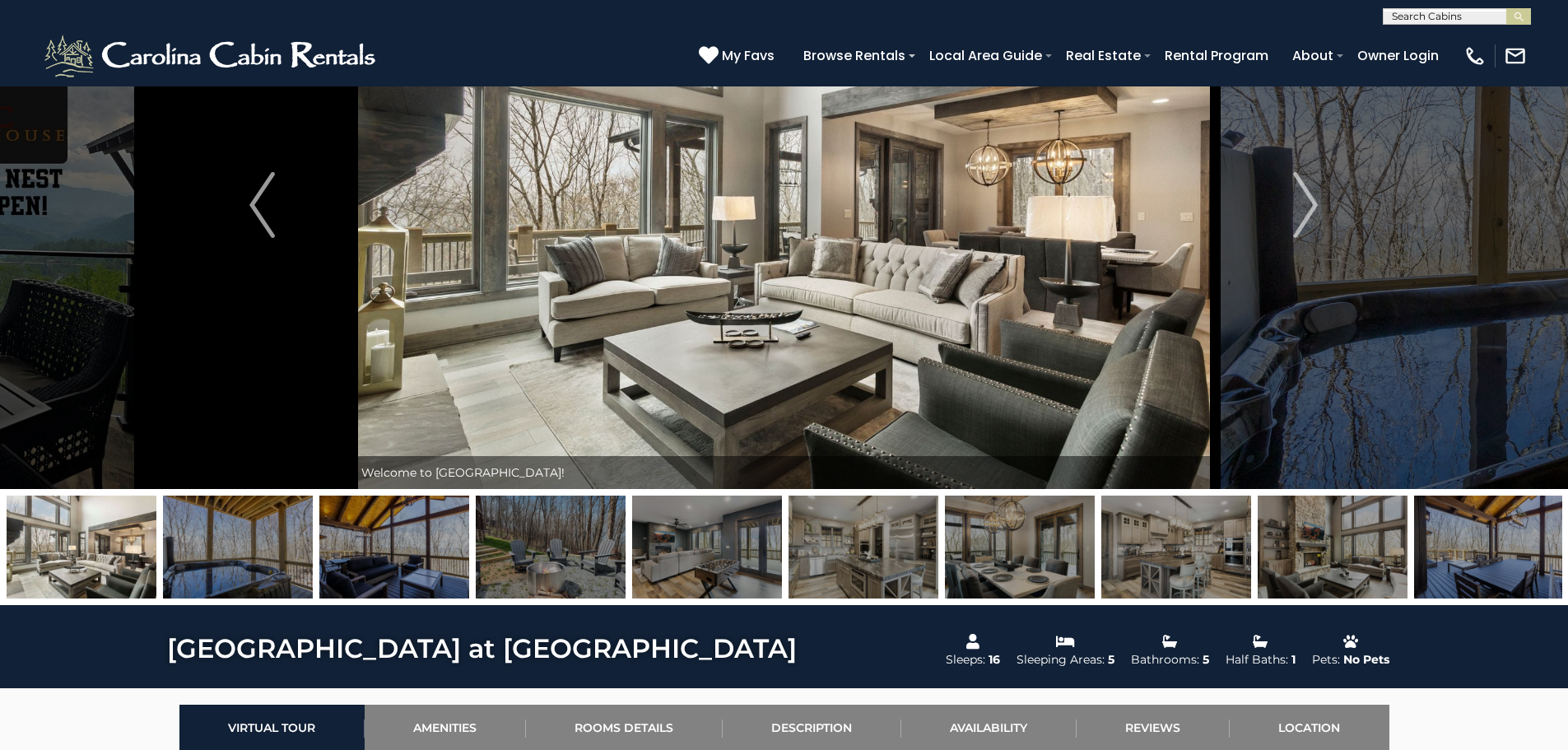
click at [239, 549] on img at bounding box center [237, 547] width 150 height 103
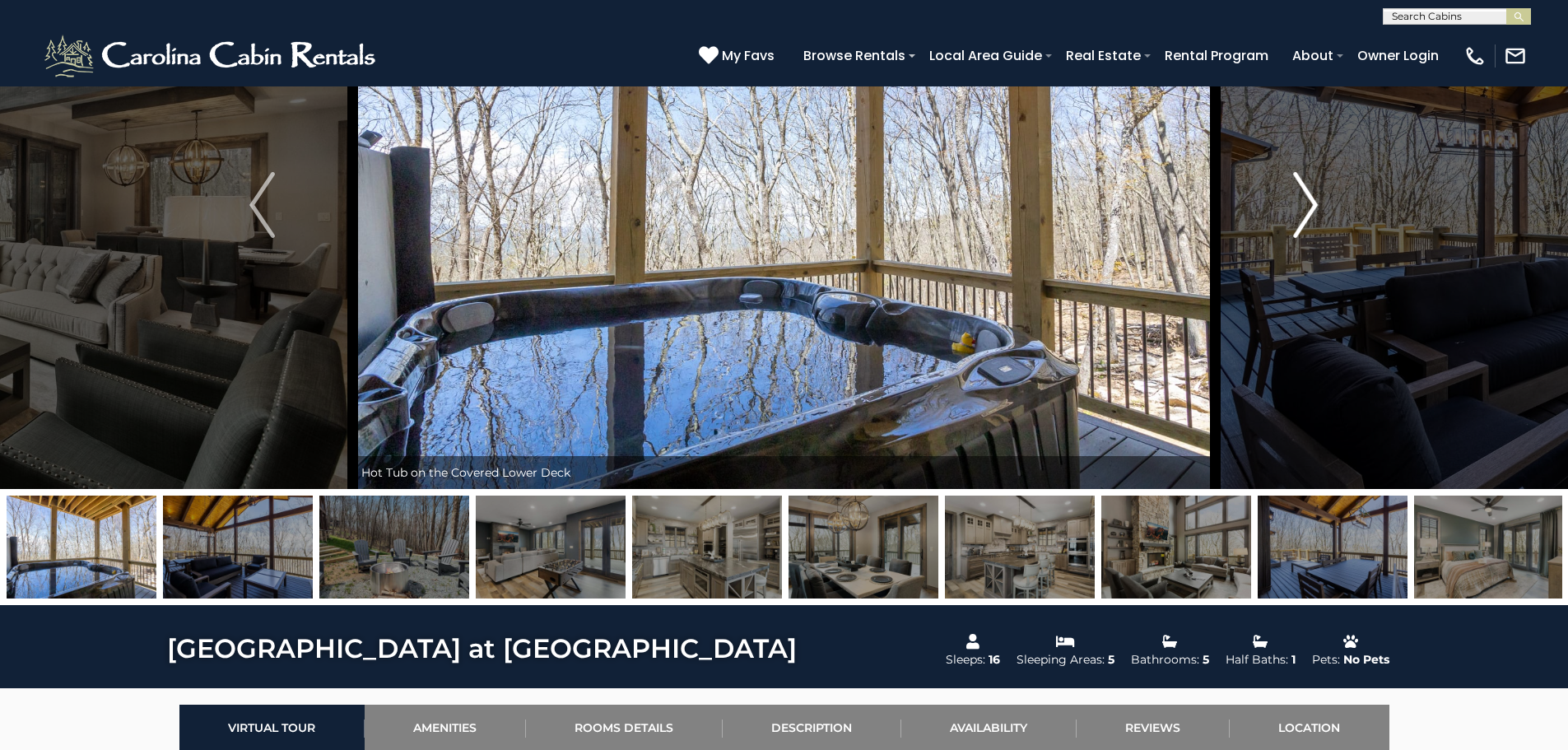
click at [1287, 207] on button "Next" at bounding box center [1305, 204] width 181 height 568
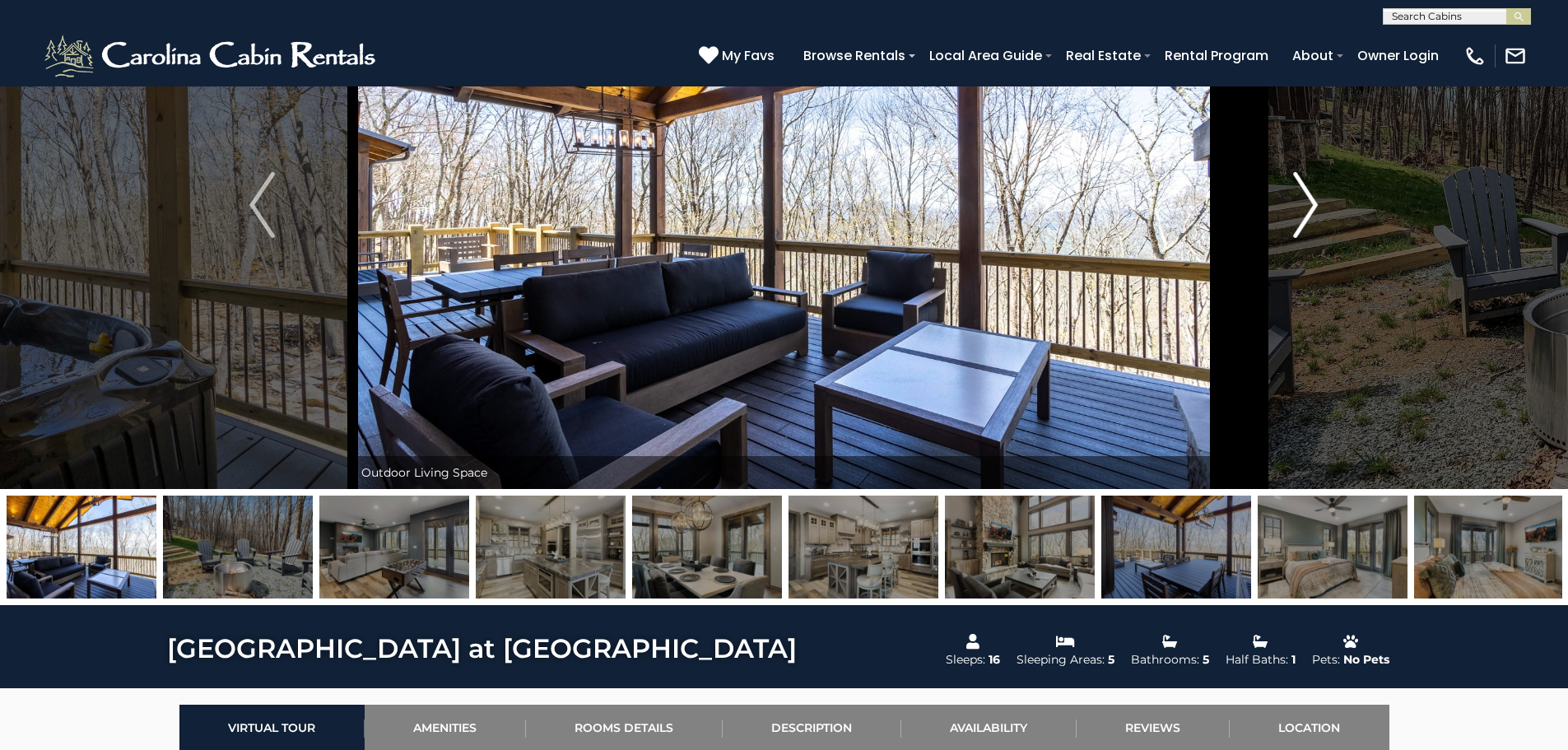
click at [1287, 207] on button "Next" at bounding box center [1305, 204] width 181 height 568
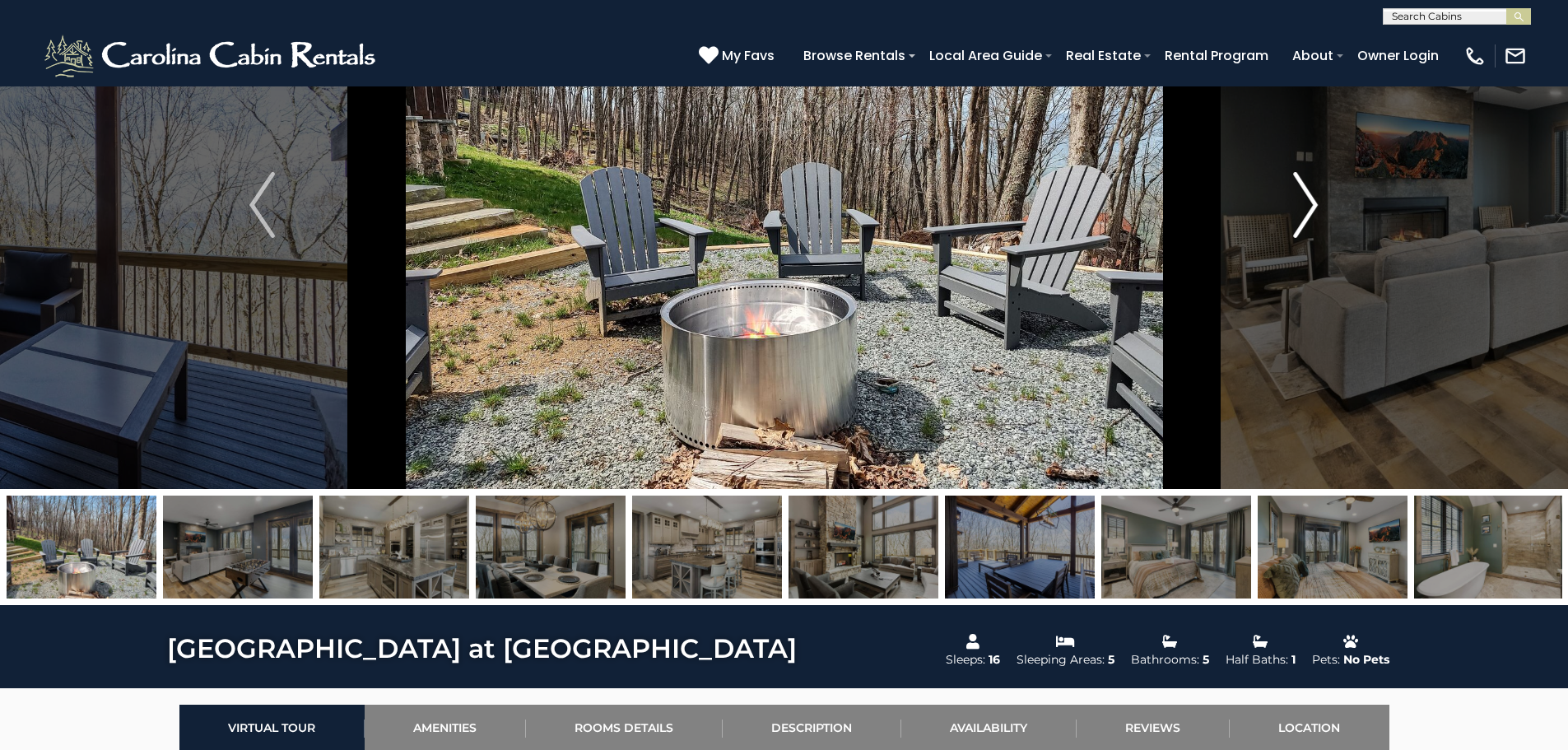
click at [1287, 207] on button "Next" at bounding box center [1305, 204] width 181 height 568
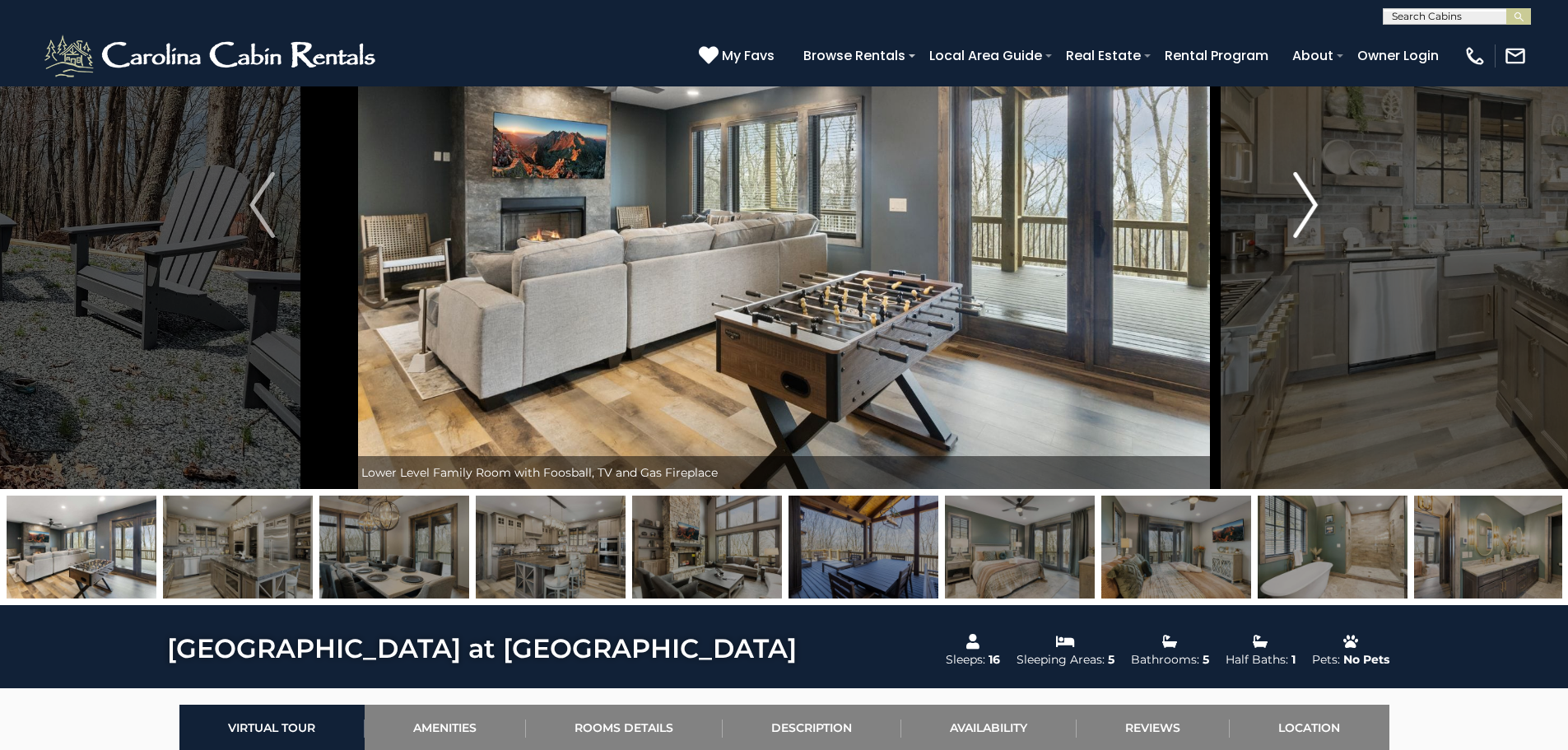
click at [1287, 207] on button "Next" at bounding box center [1305, 204] width 181 height 568
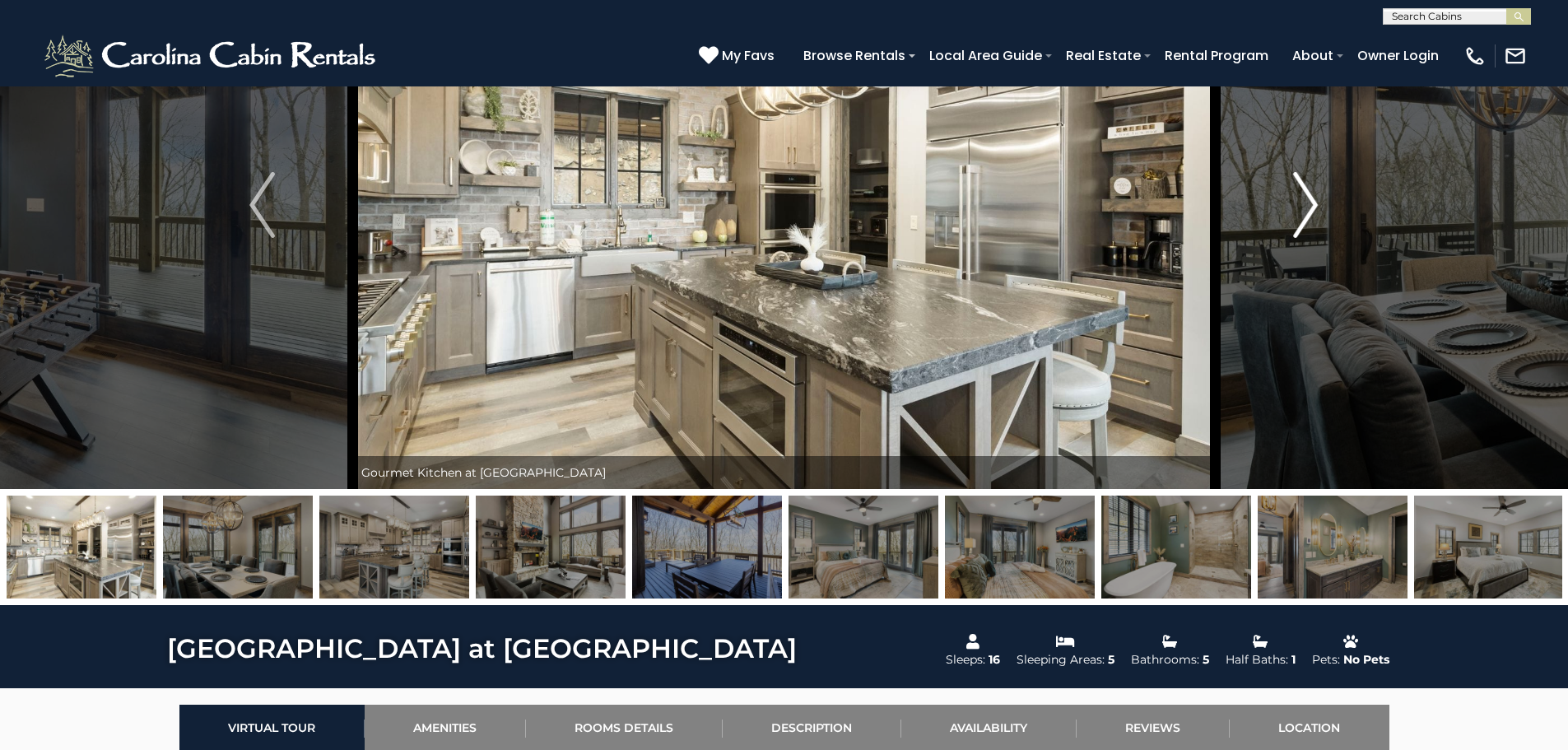
click at [1287, 207] on button "Next" at bounding box center [1305, 204] width 181 height 568
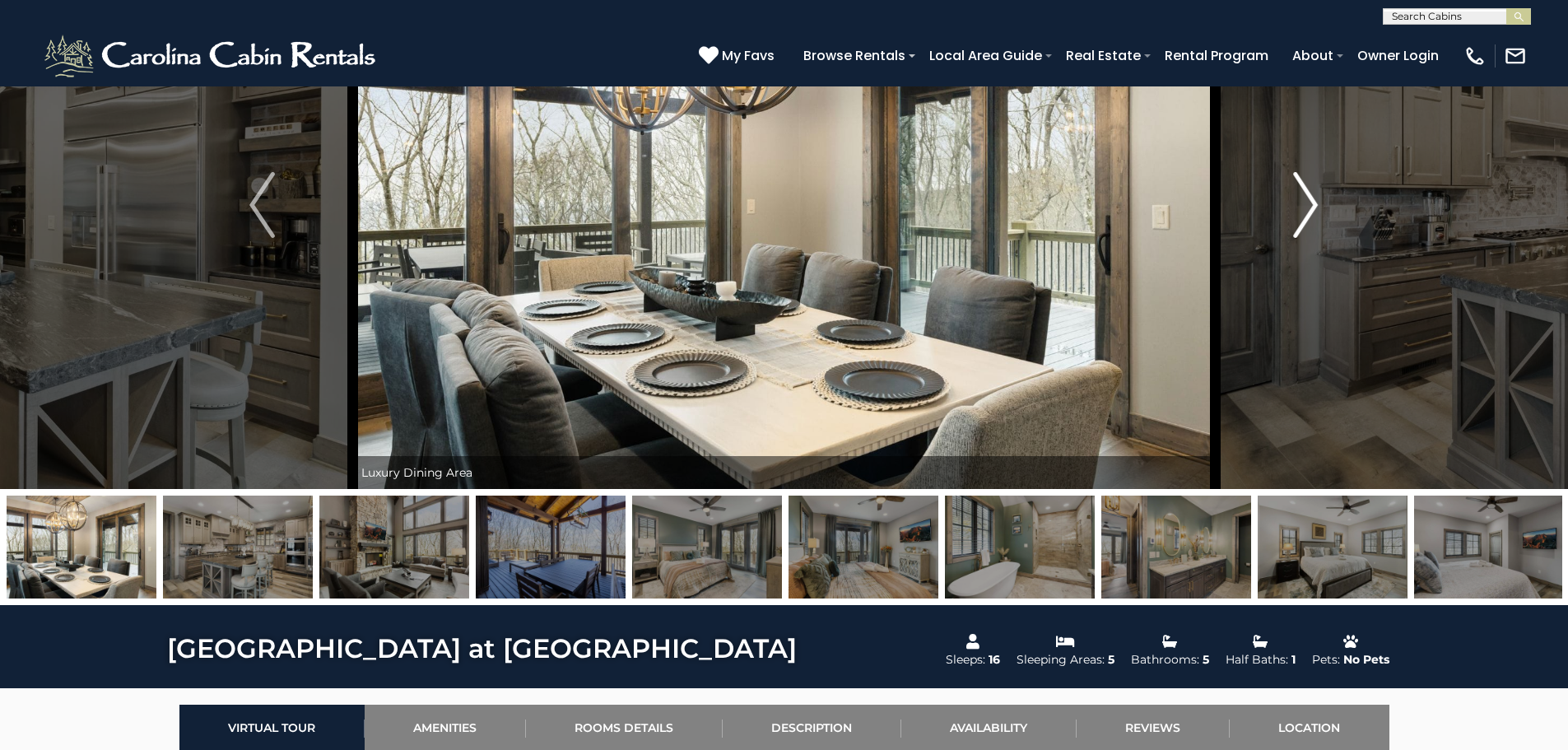
click at [1287, 207] on button "Next" at bounding box center [1305, 204] width 181 height 568
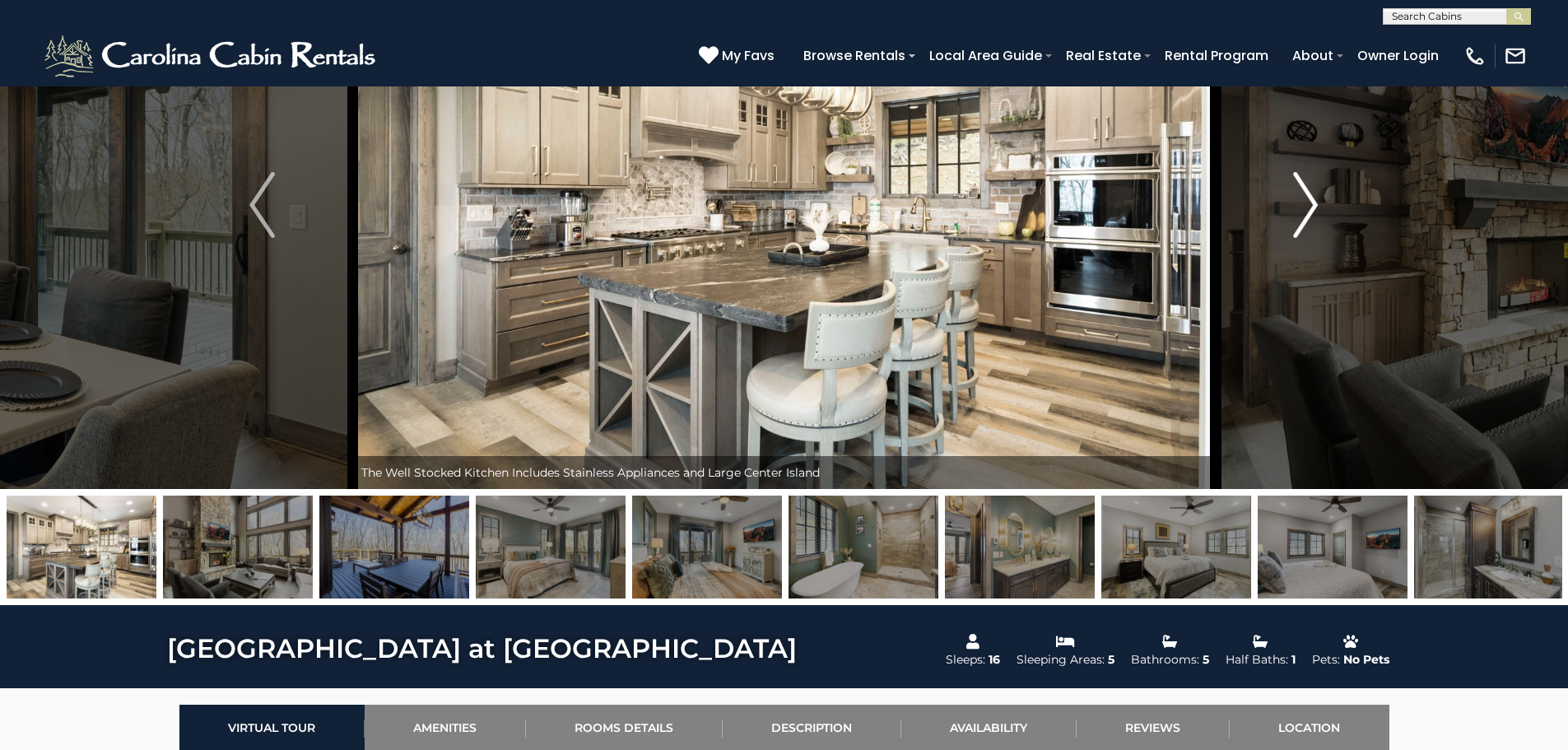
click at [1287, 207] on button "Next" at bounding box center [1305, 204] width 181 height 568
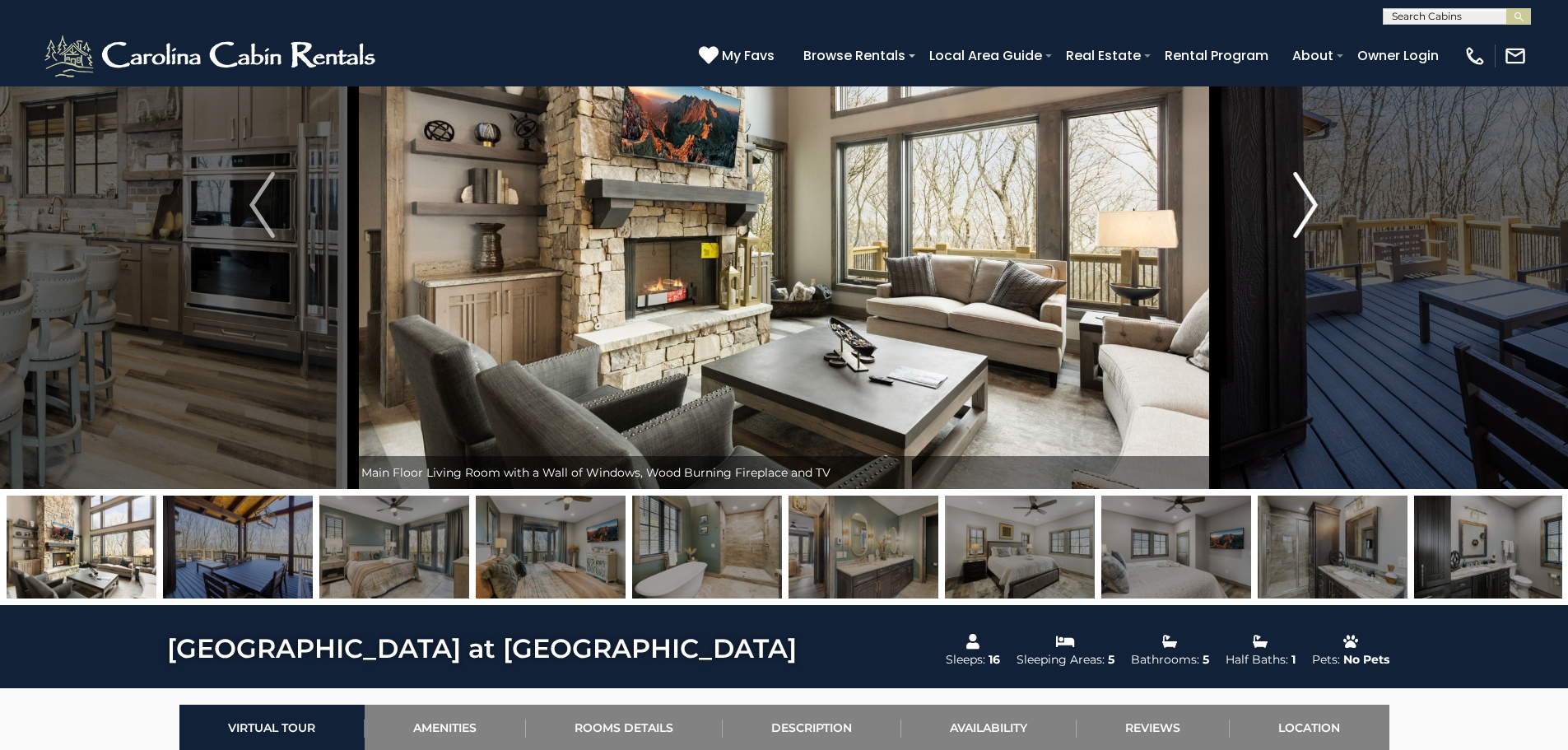
click at [1287, 207] on button "Next" at bounding box center [1305, 204] width 181 height 568
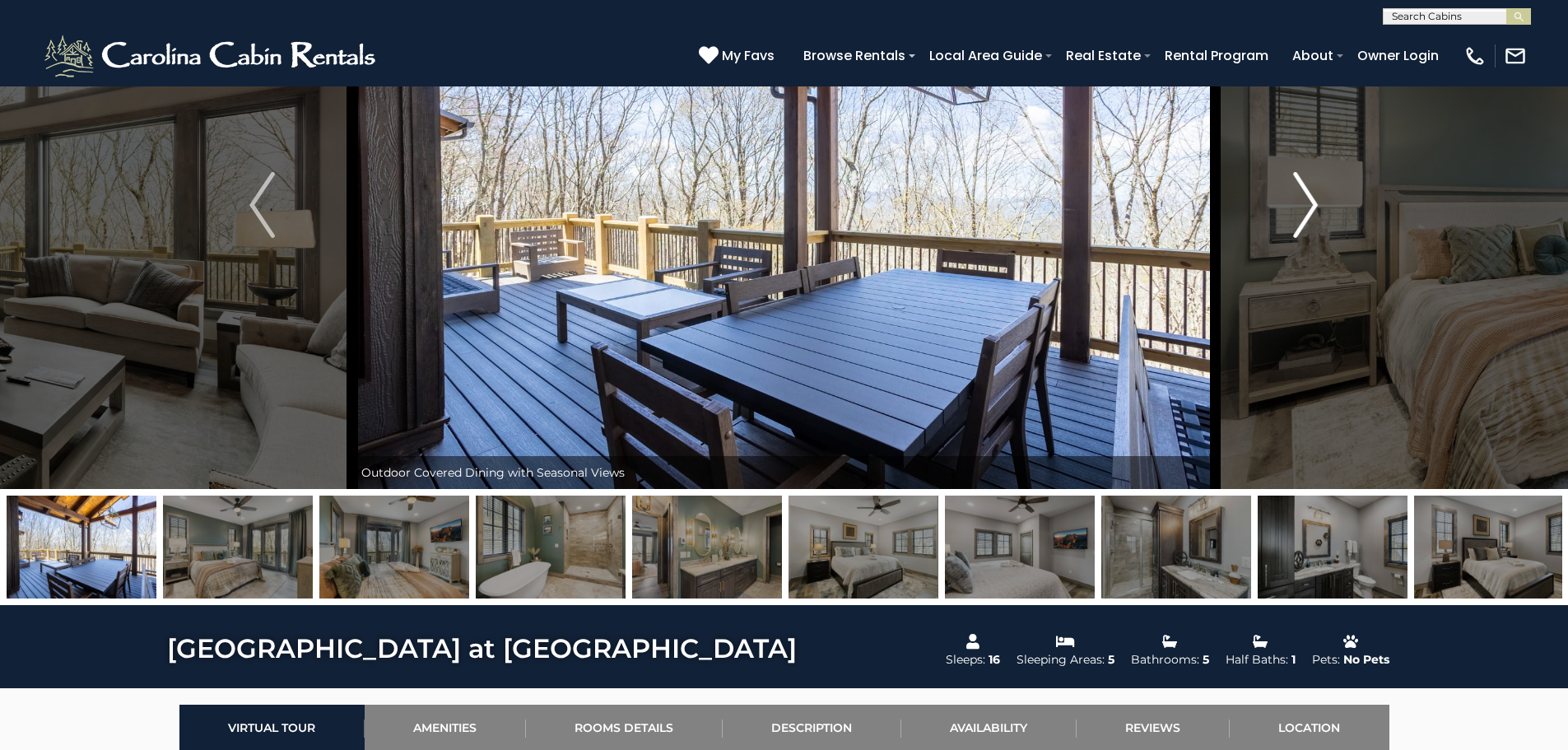
click at [1287, 207] on button "Next" at bounding box center [1305, 204] width 181 height 568
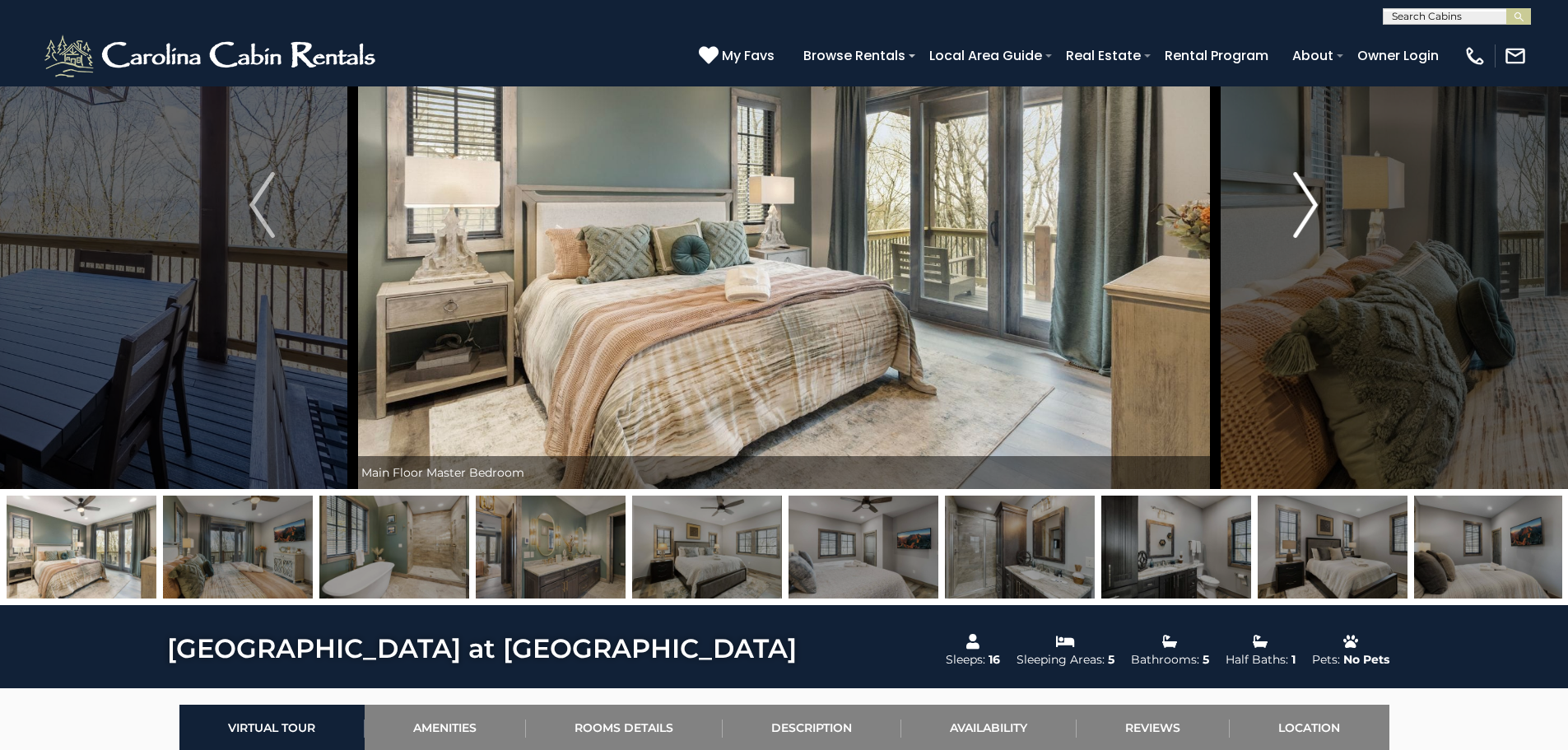
click at [1287, 207] on button "Next" at bounding box center [1305, 204] width 181 height 568
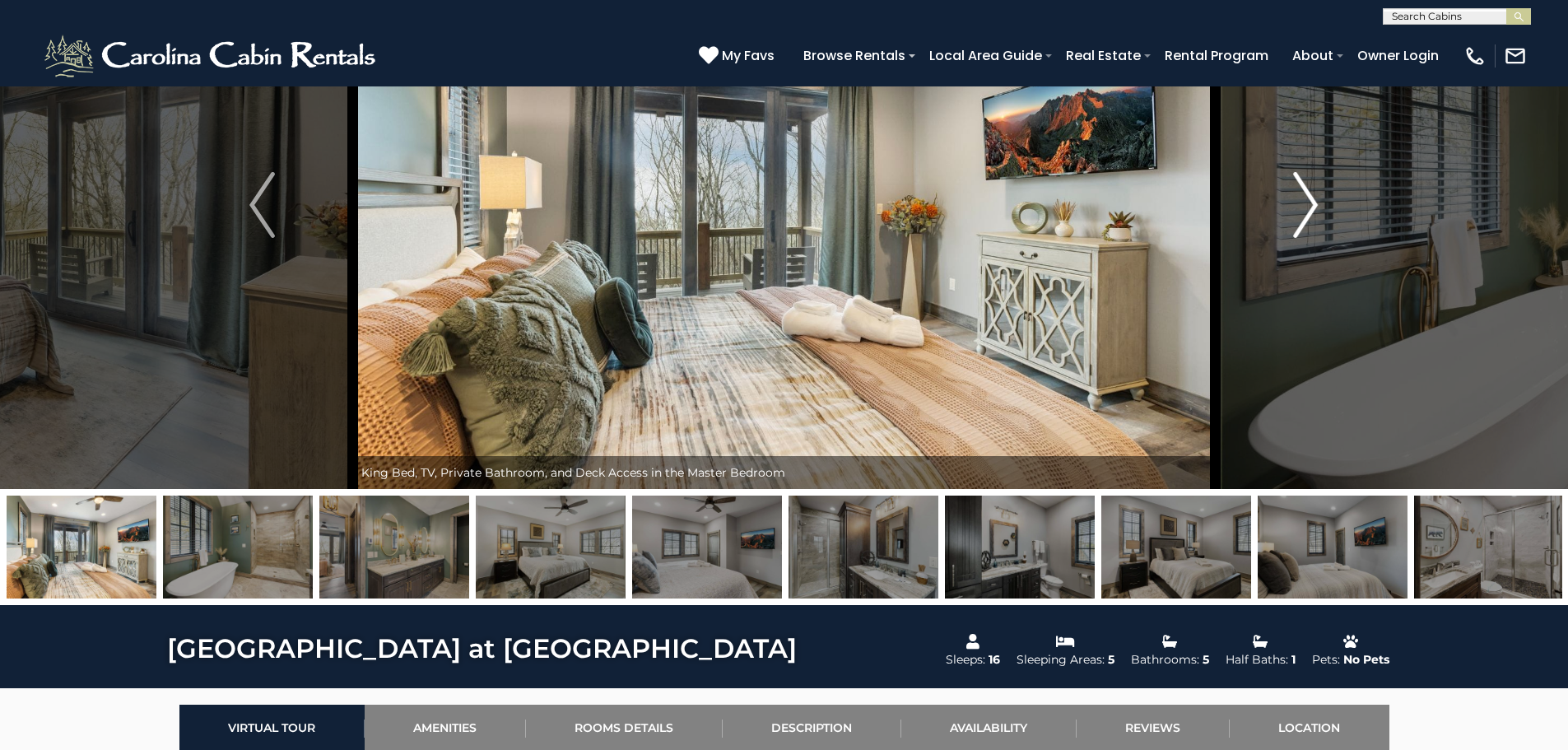
click at [1287, 207] on button "Next" at bounding box center [1305, 204] width 181 height 568
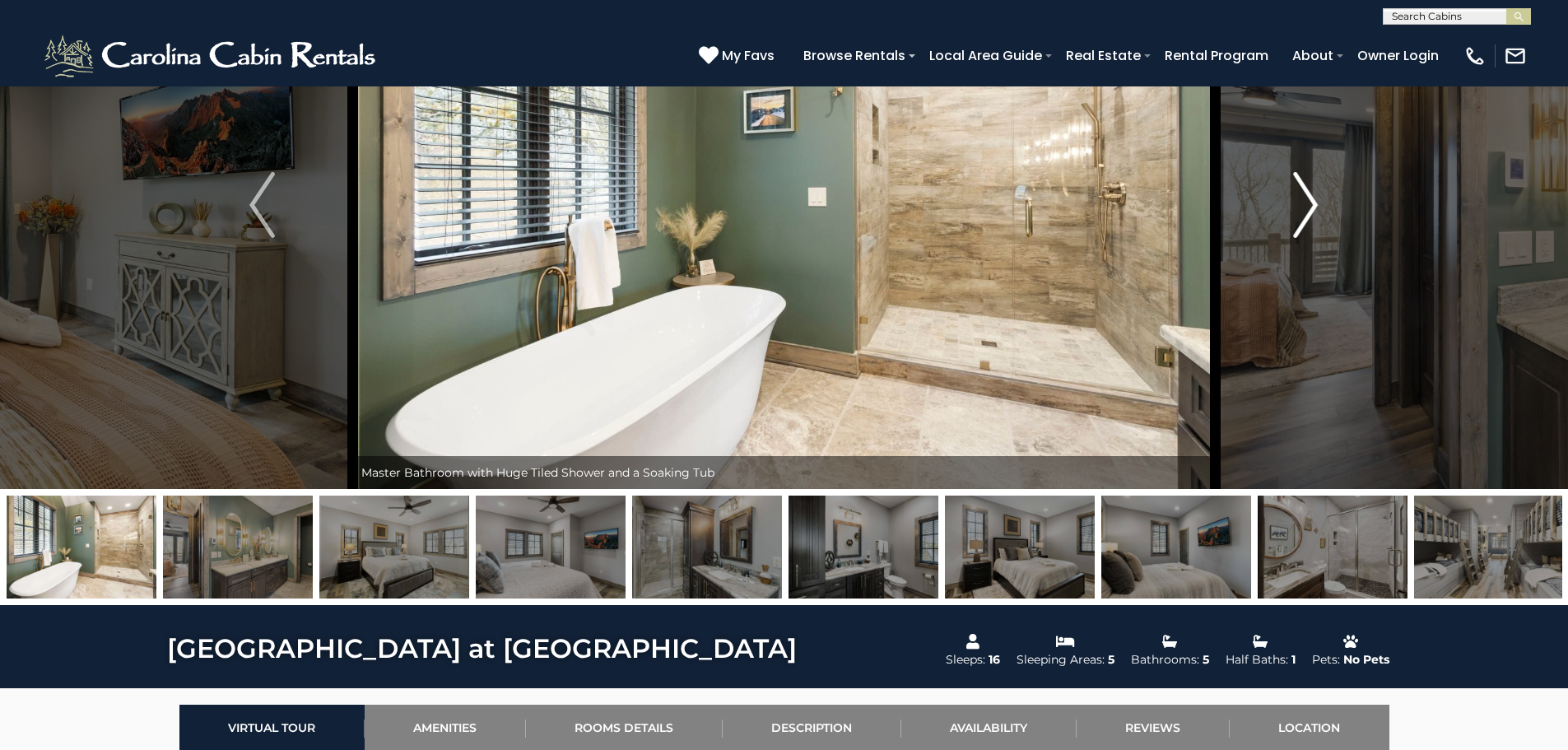
click at [1287, 207] on button "Next" at bounding box center [1305, 204] width 181 height 568
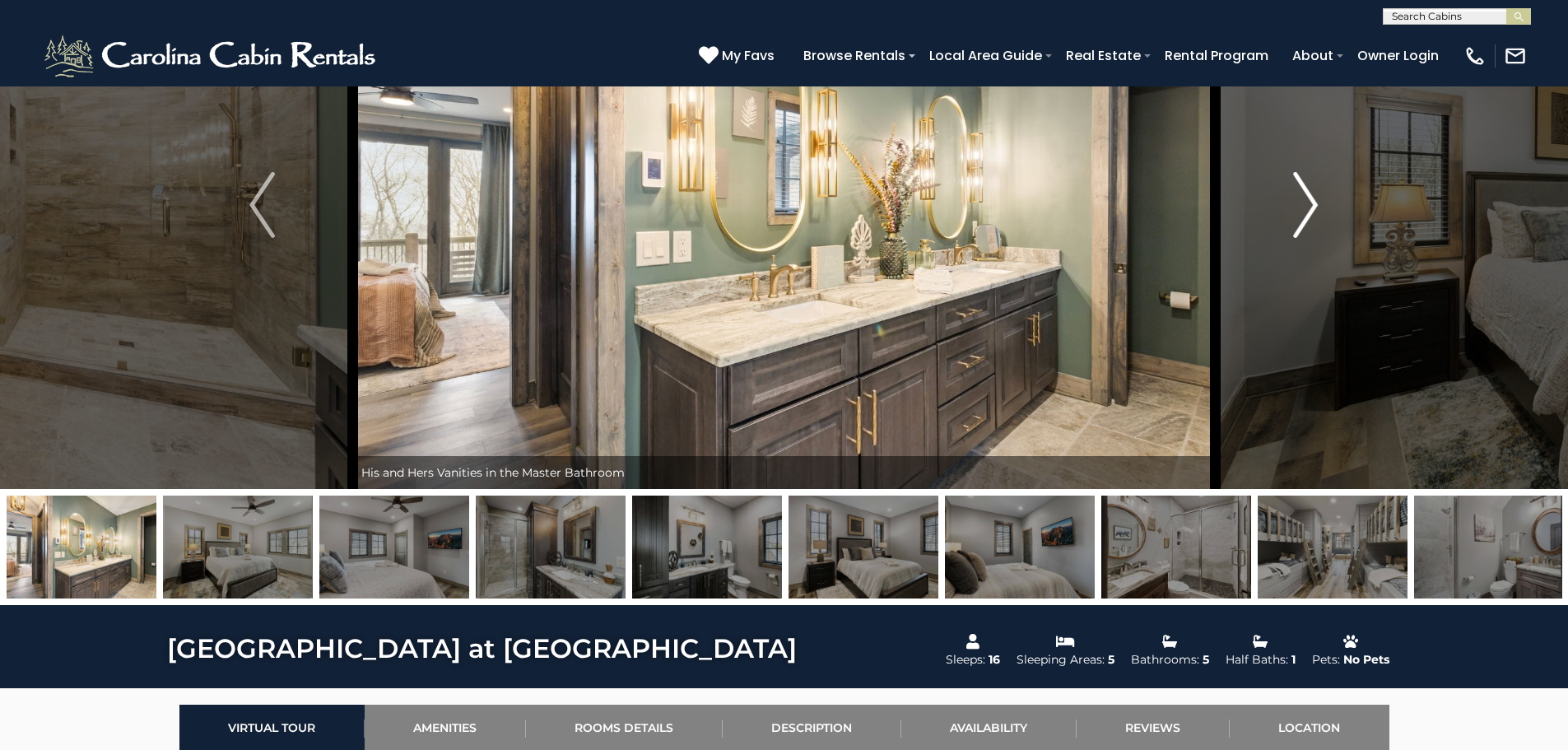
click at [1287, 207] on button "Next" at bounding box center [1305, 204] width 181 height 568
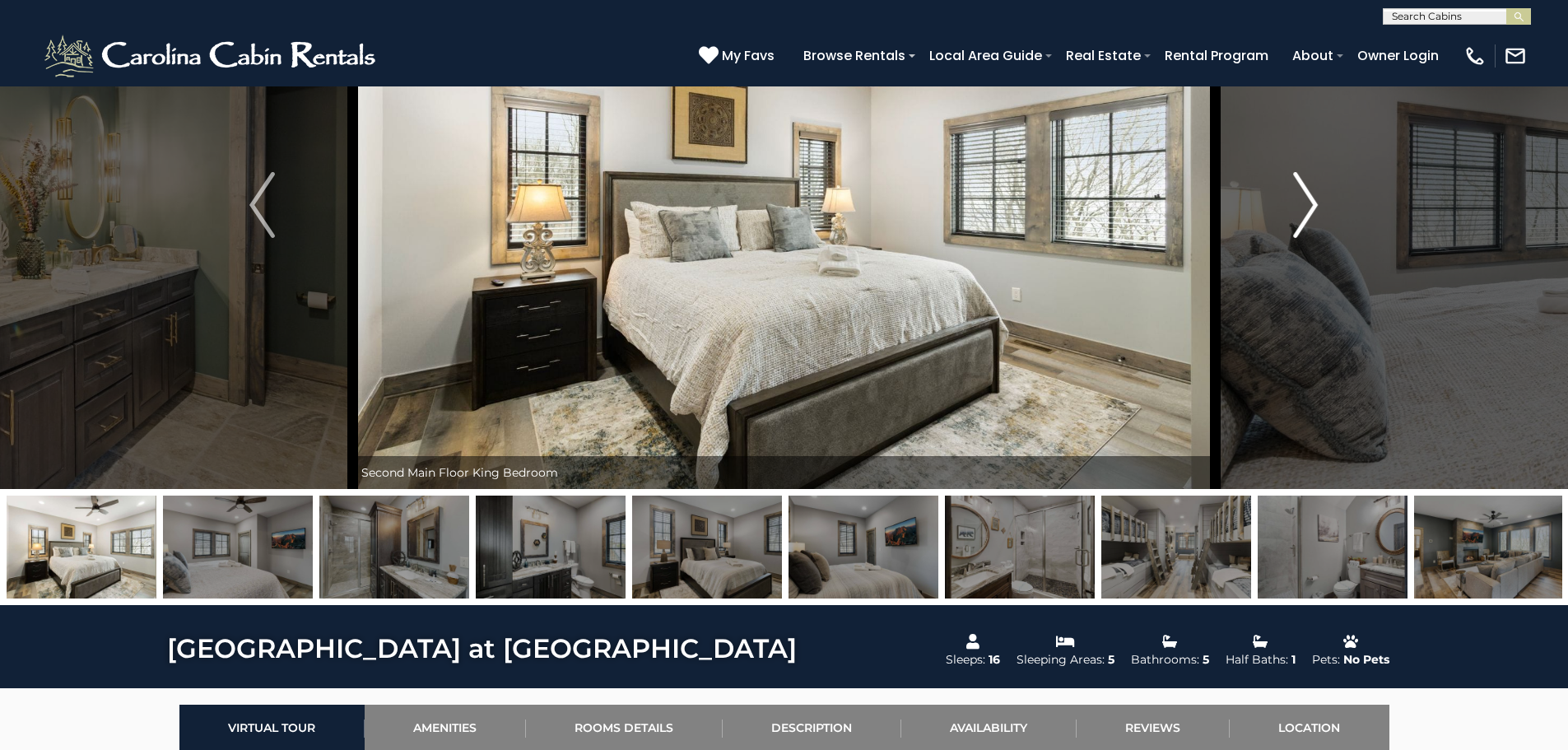
click at [1287, 207] on button "Next" at bounding box center [1305, 204] width 181 height 568
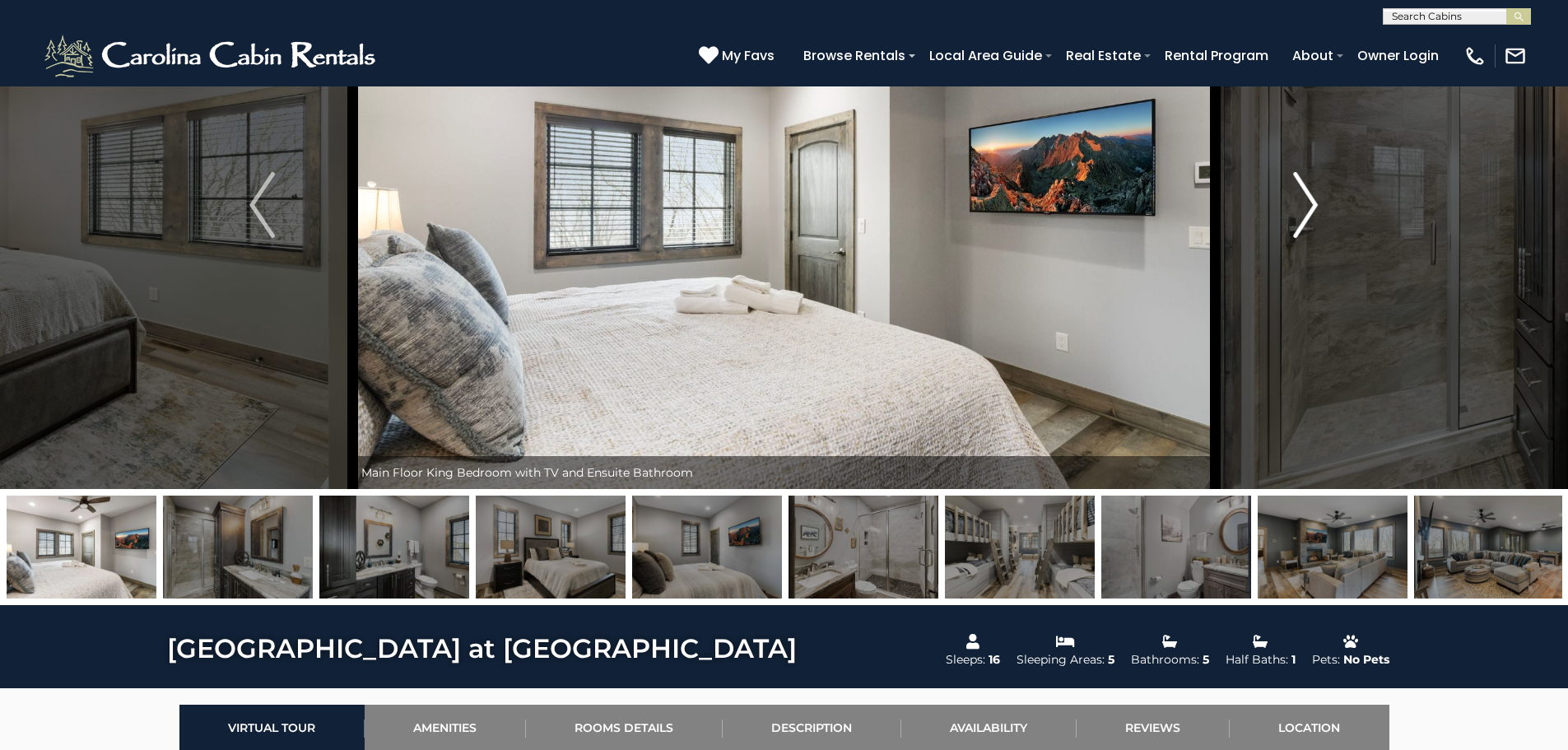
click at [1287, 207] on button "Next" at bounding box center [1305, 204] width 181 height 568
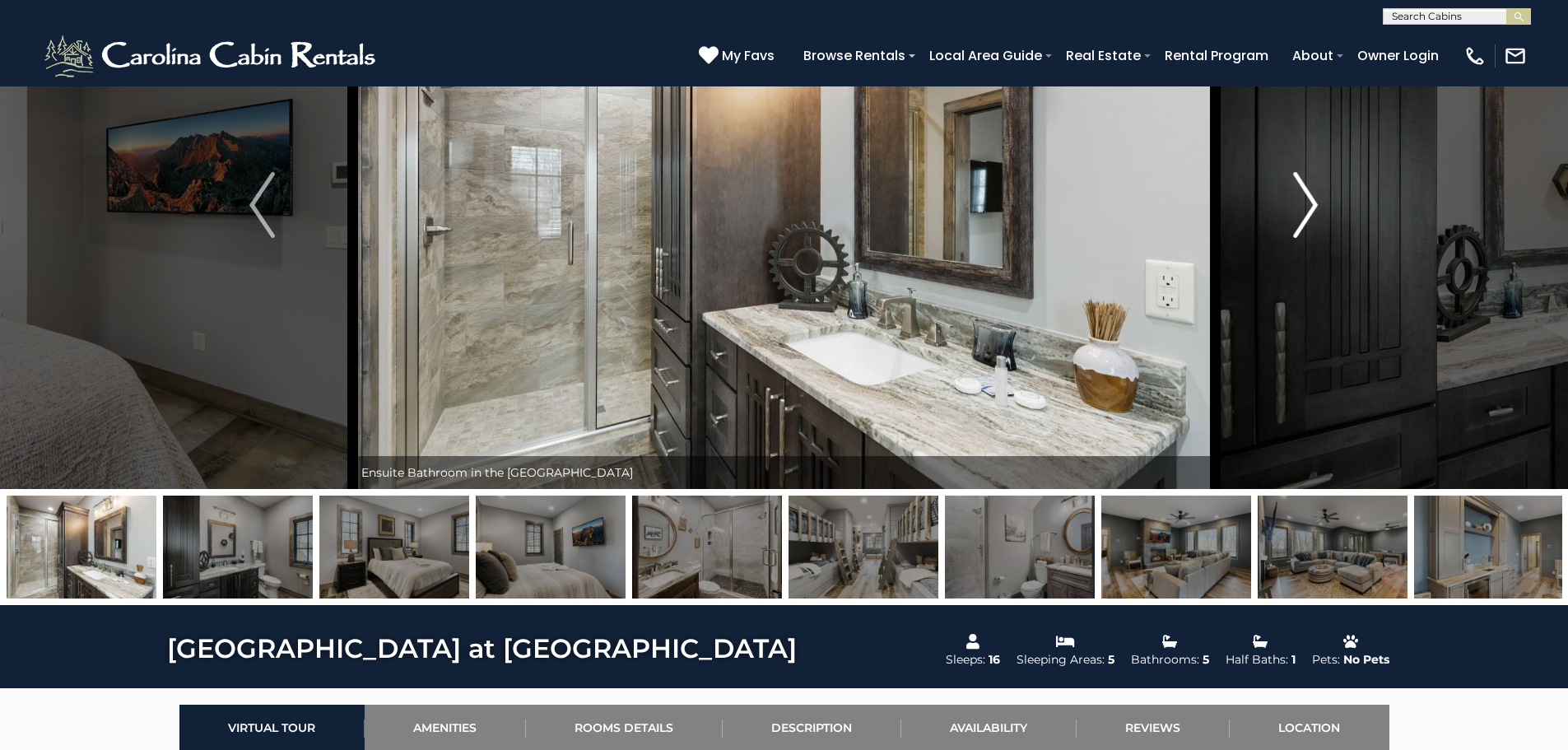
click at [1287, 207] on button "Next" at bounding box center [1305, 204] width 181 height 568
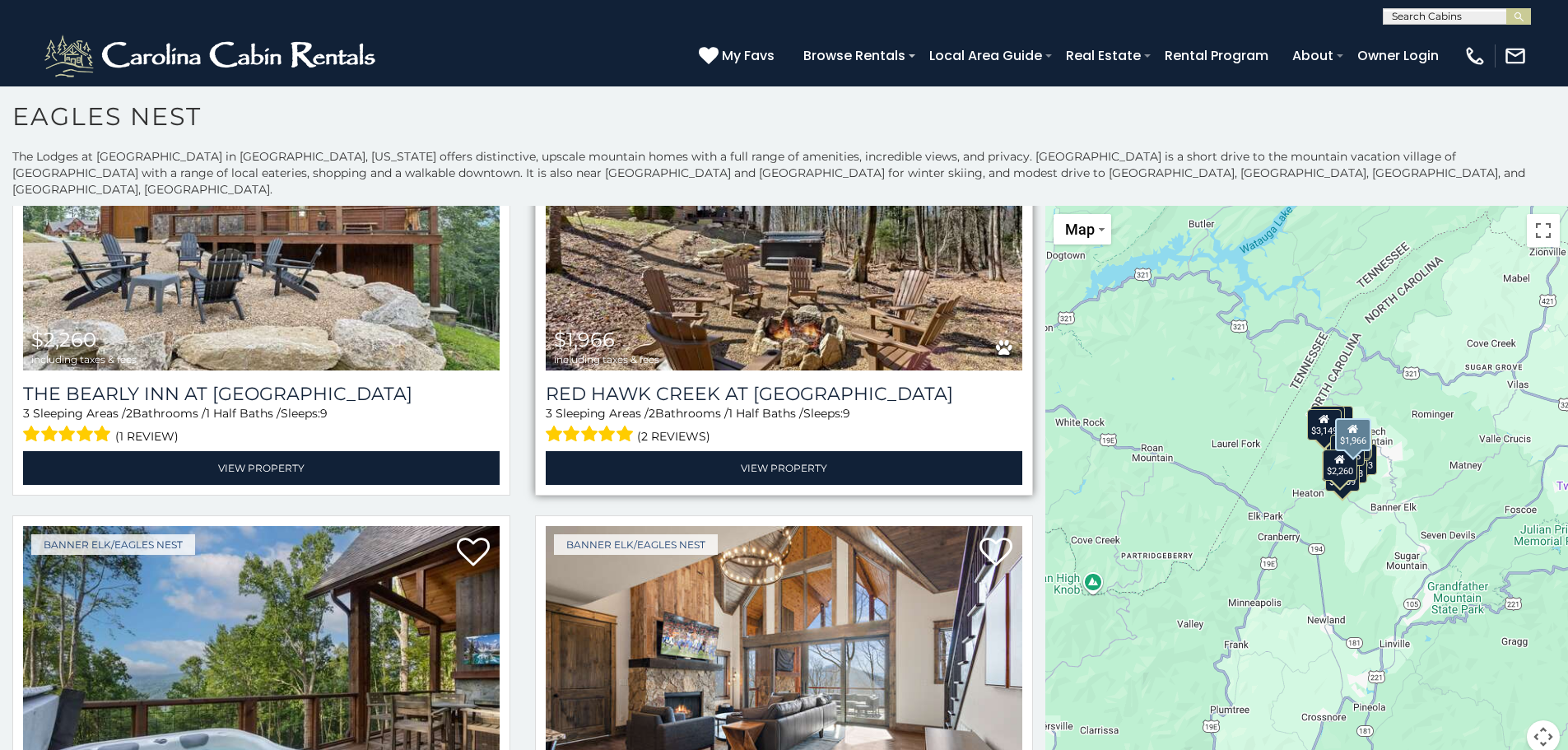
scroll to position [1317, 0]
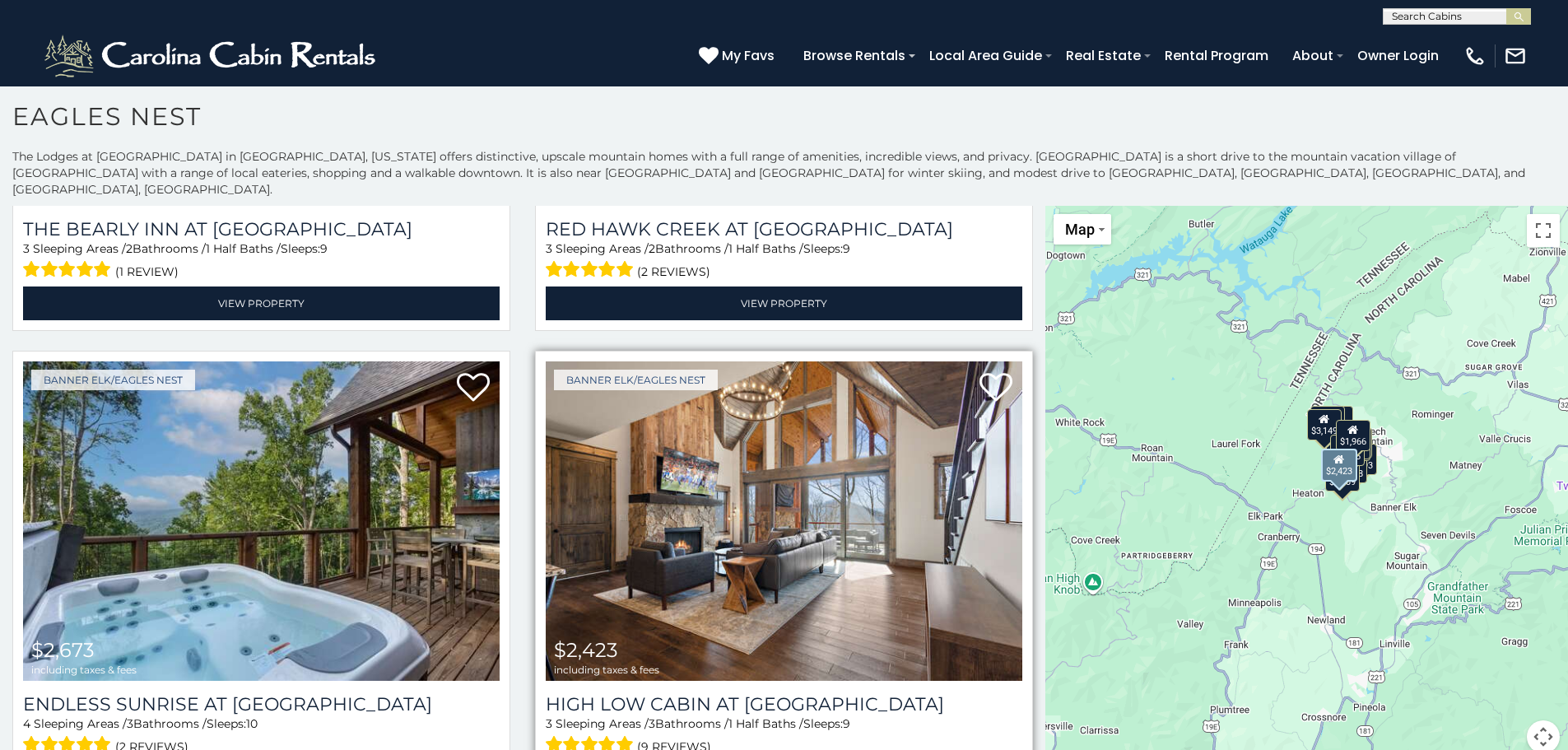
click at [855, 481] on img at bounding box center [784, 521] width 476 height 320
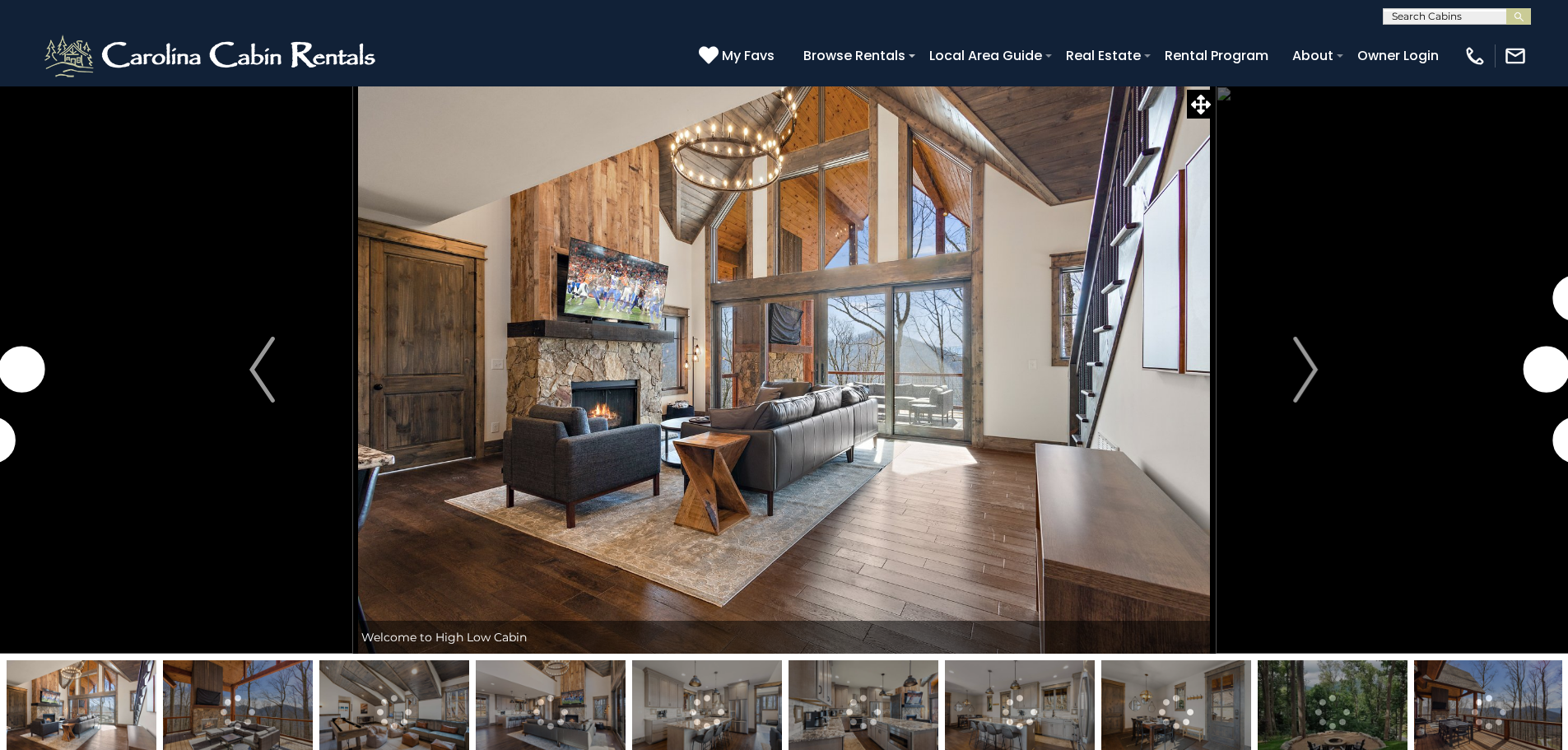
scroll to position [247, 0]
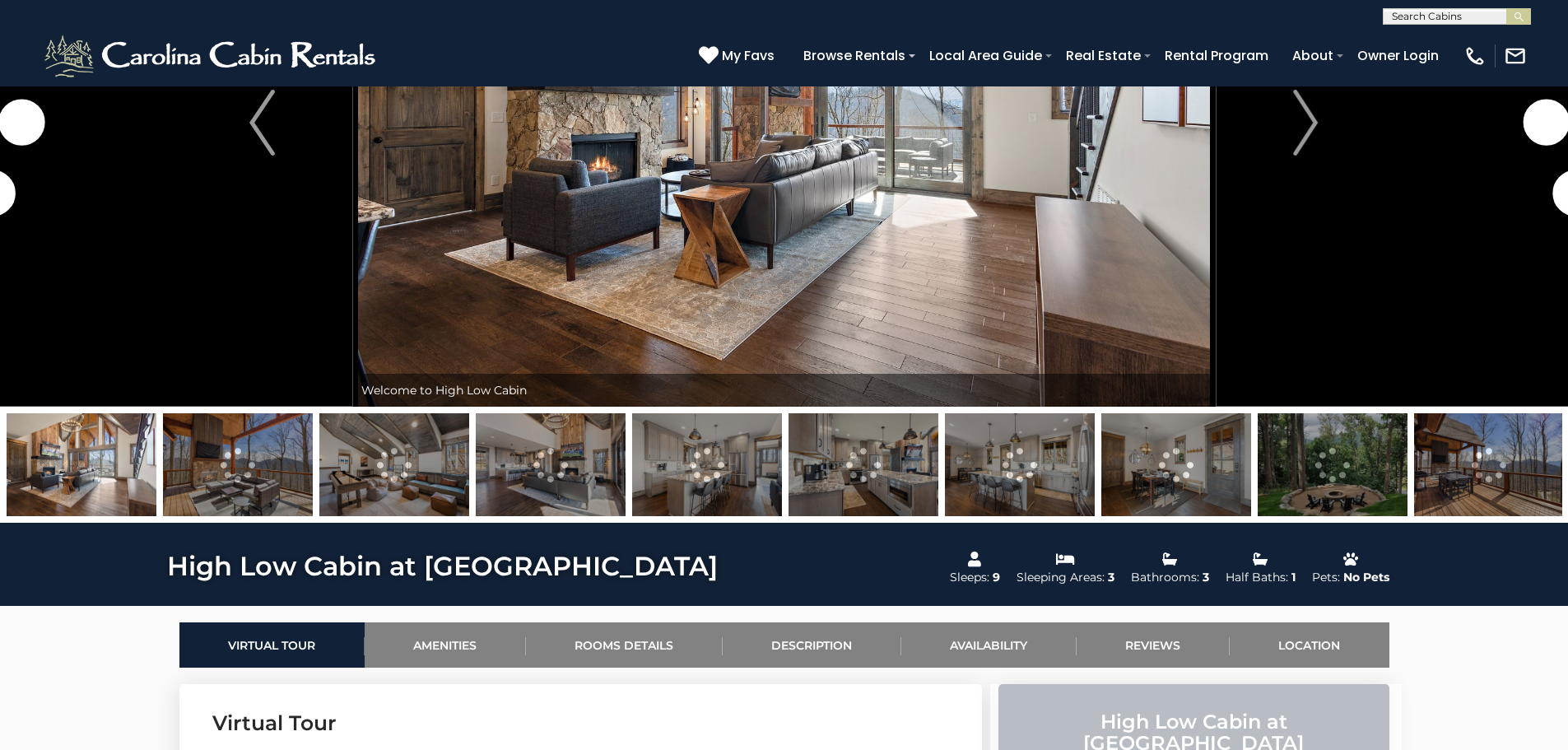
click at [207, 476] on img at bounding box center [237, 464] width 150 height 103
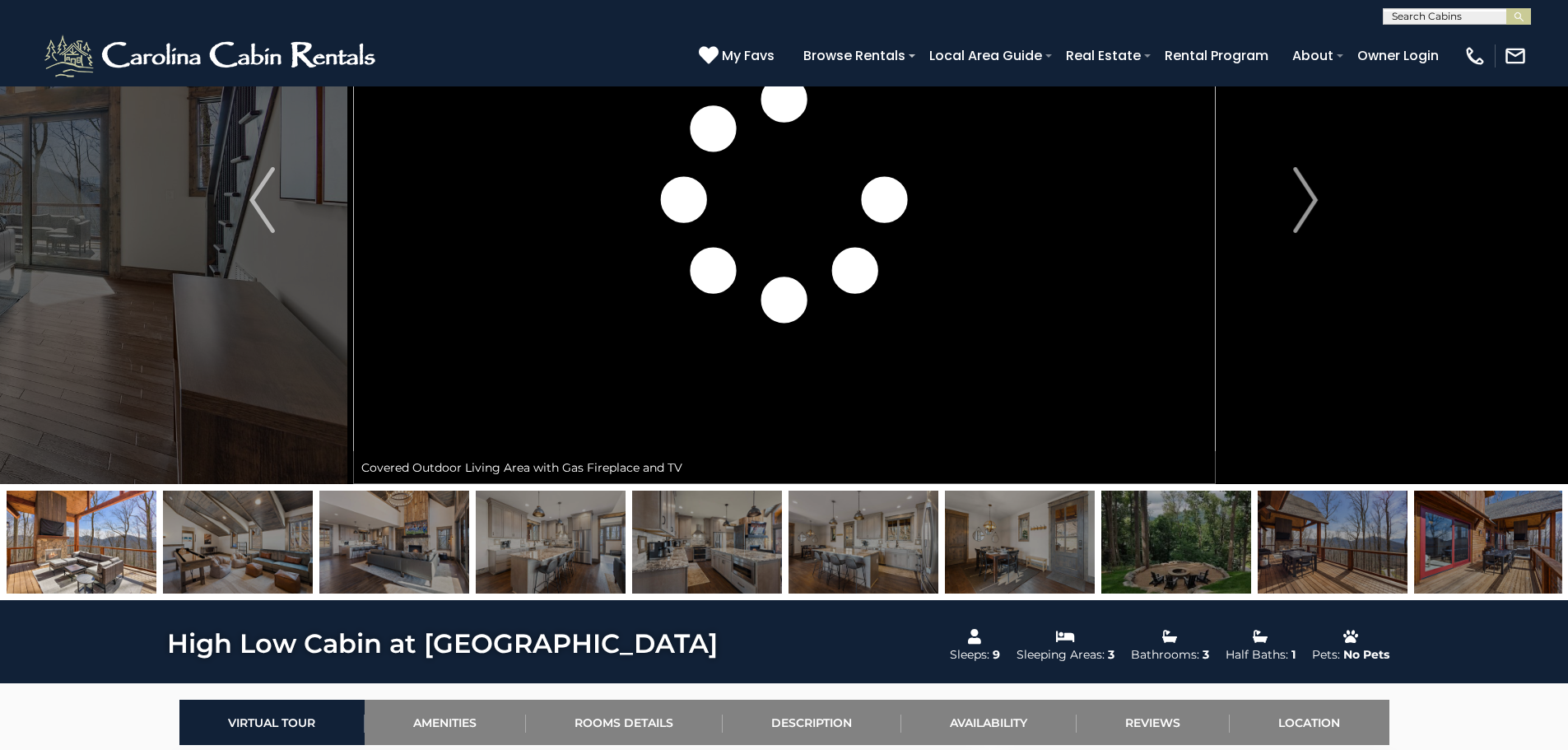
scroll to position [0, 0]
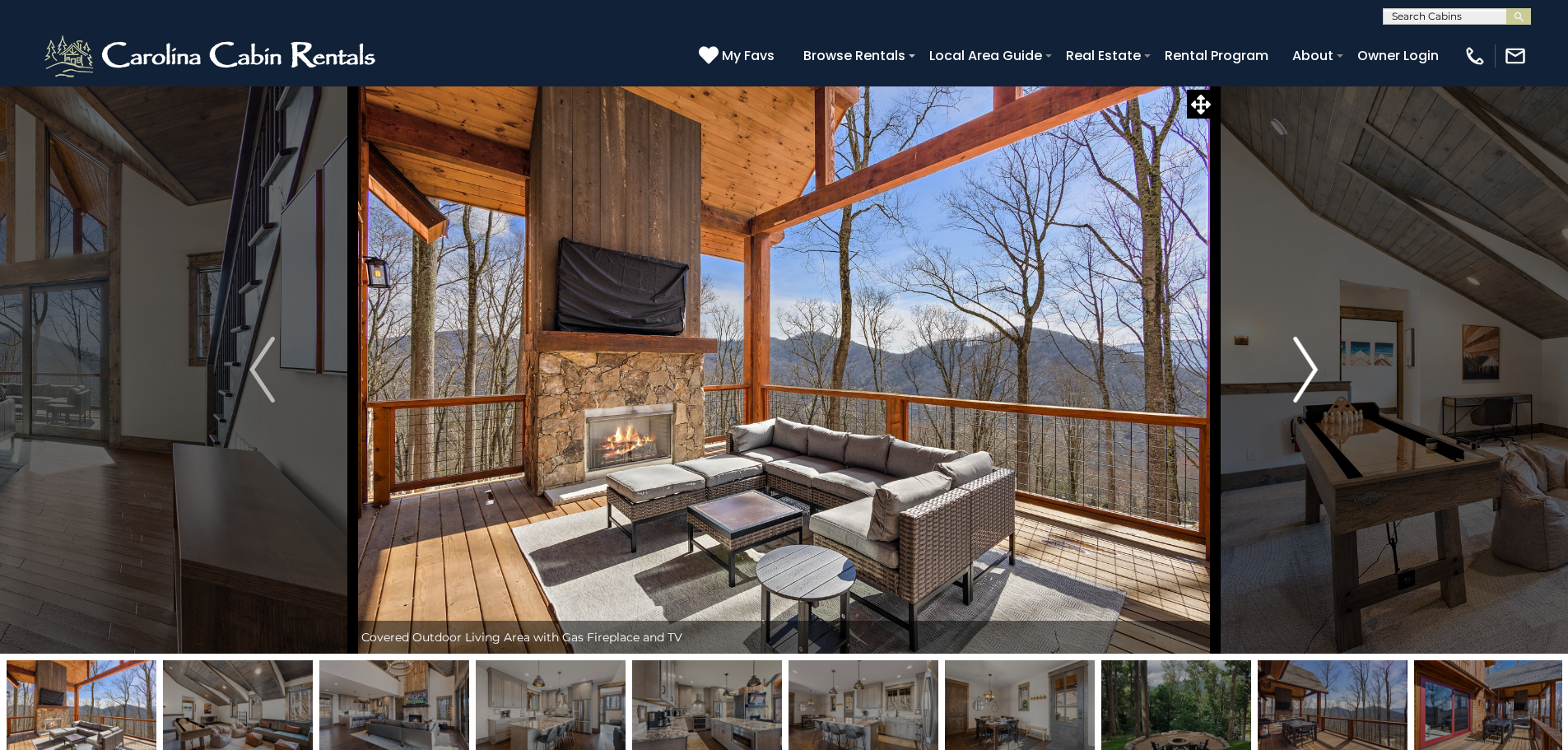
click at [1307, 367] on img "Next" at bounding box center [1305, 370] width 25 height 66
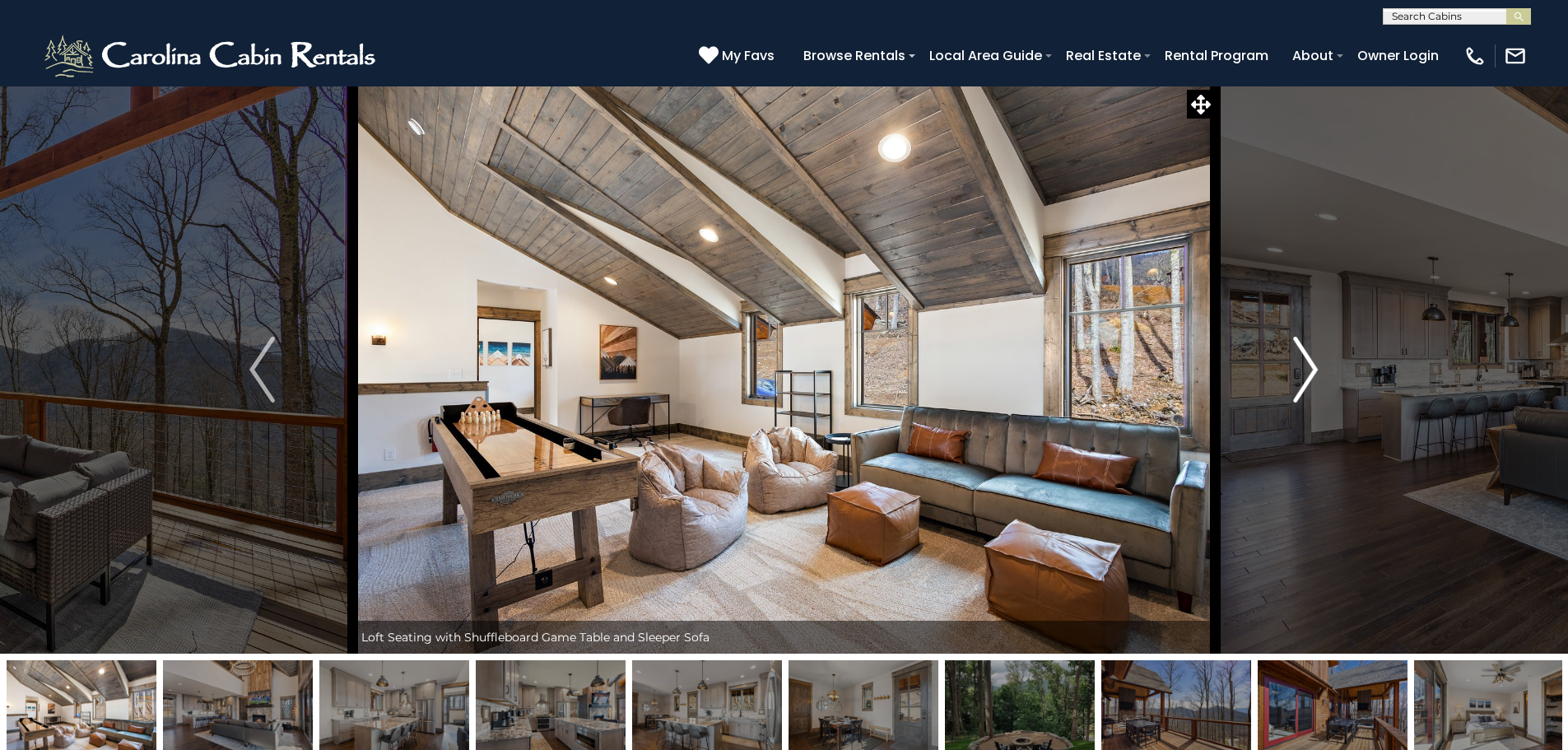
click at [1307, 367] on img "Next" at bounding box center [1305, 370] width 25 height 66
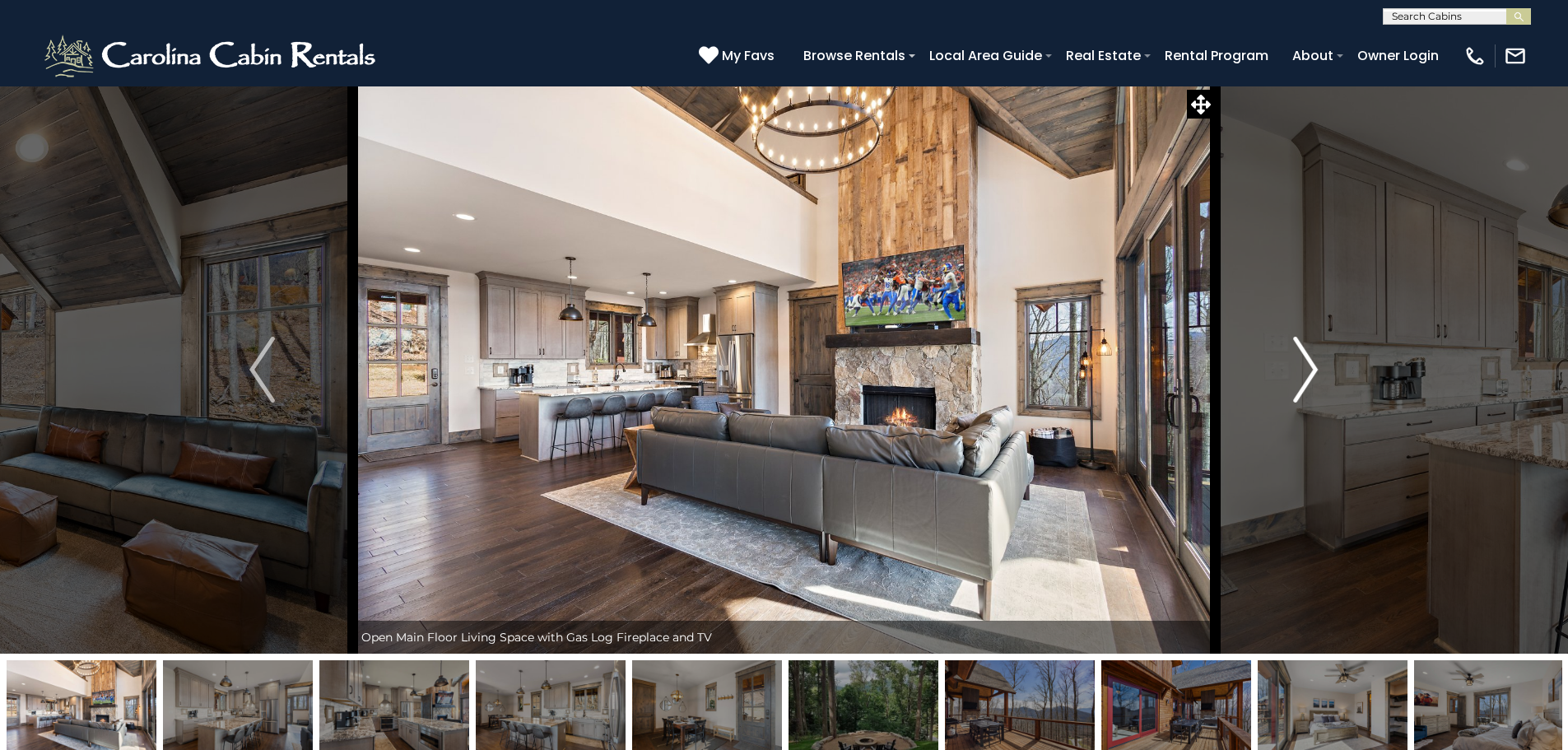
click at [1307, 367] on img "Next" at bounding box center [1305, 370] width 25 height 66
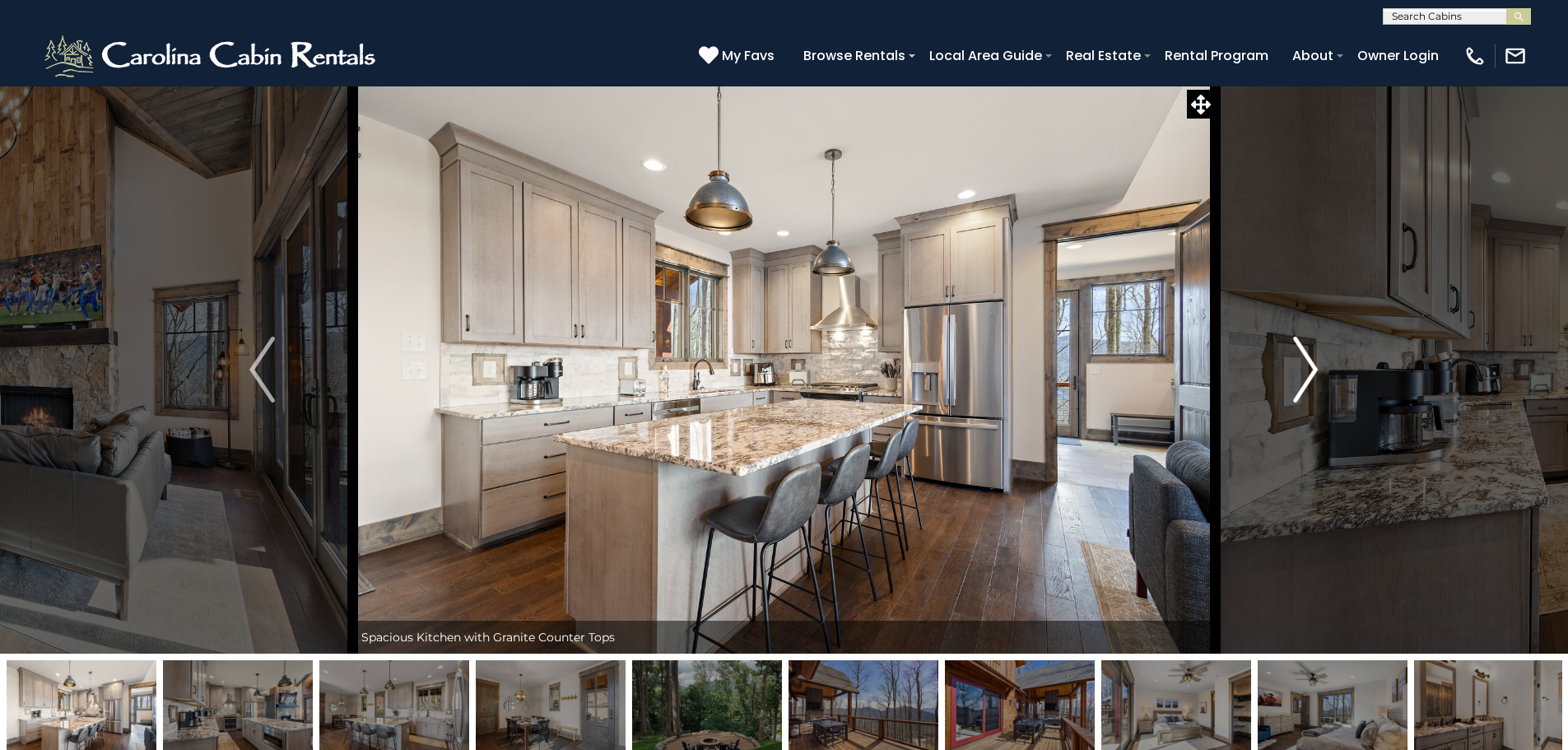
click at [1307, 367] on img "Next" at bounding box center [1305, 370] width 25 height 66
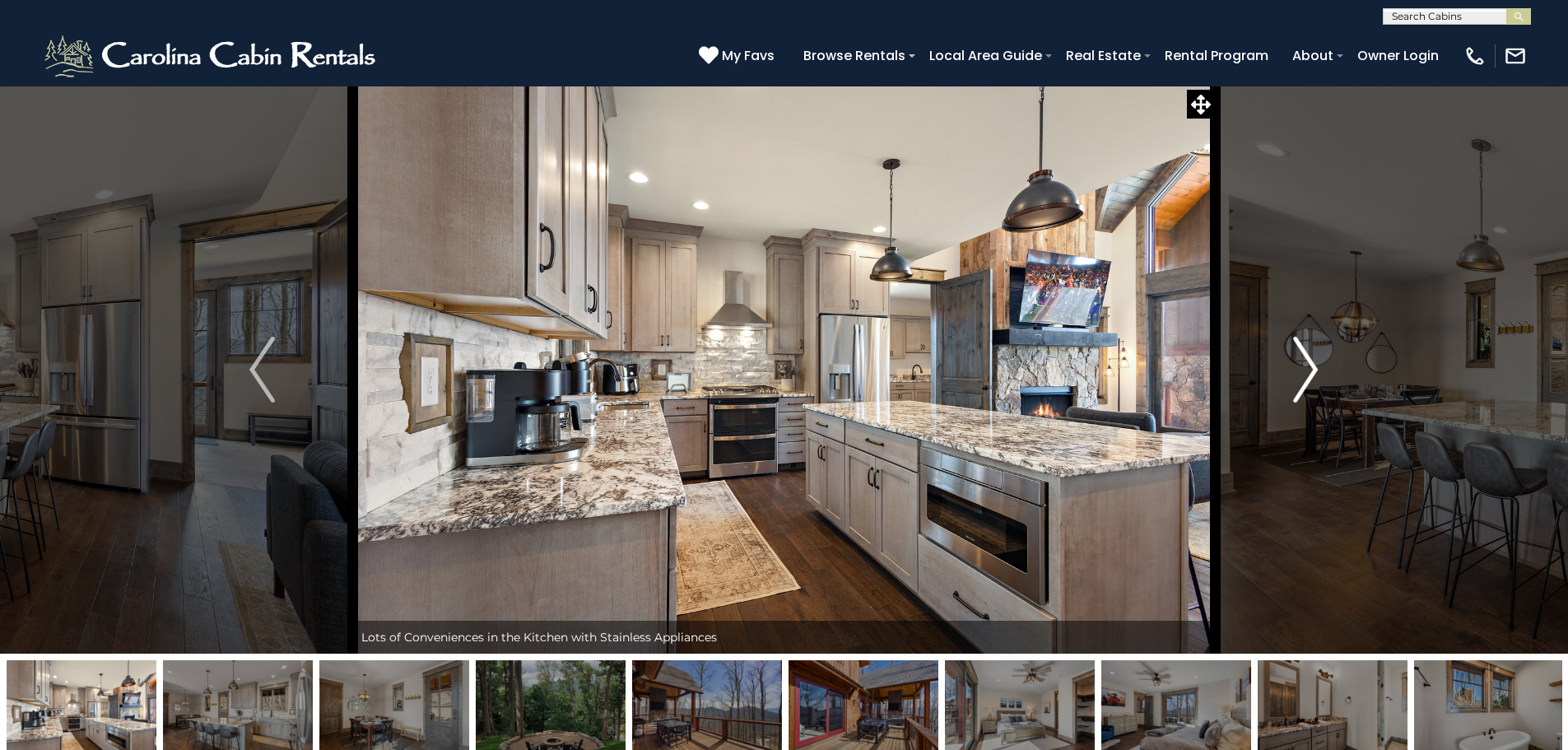
click at [1307, 367] on img "Next" at bounding box center [1305, 370] width 25 height 66
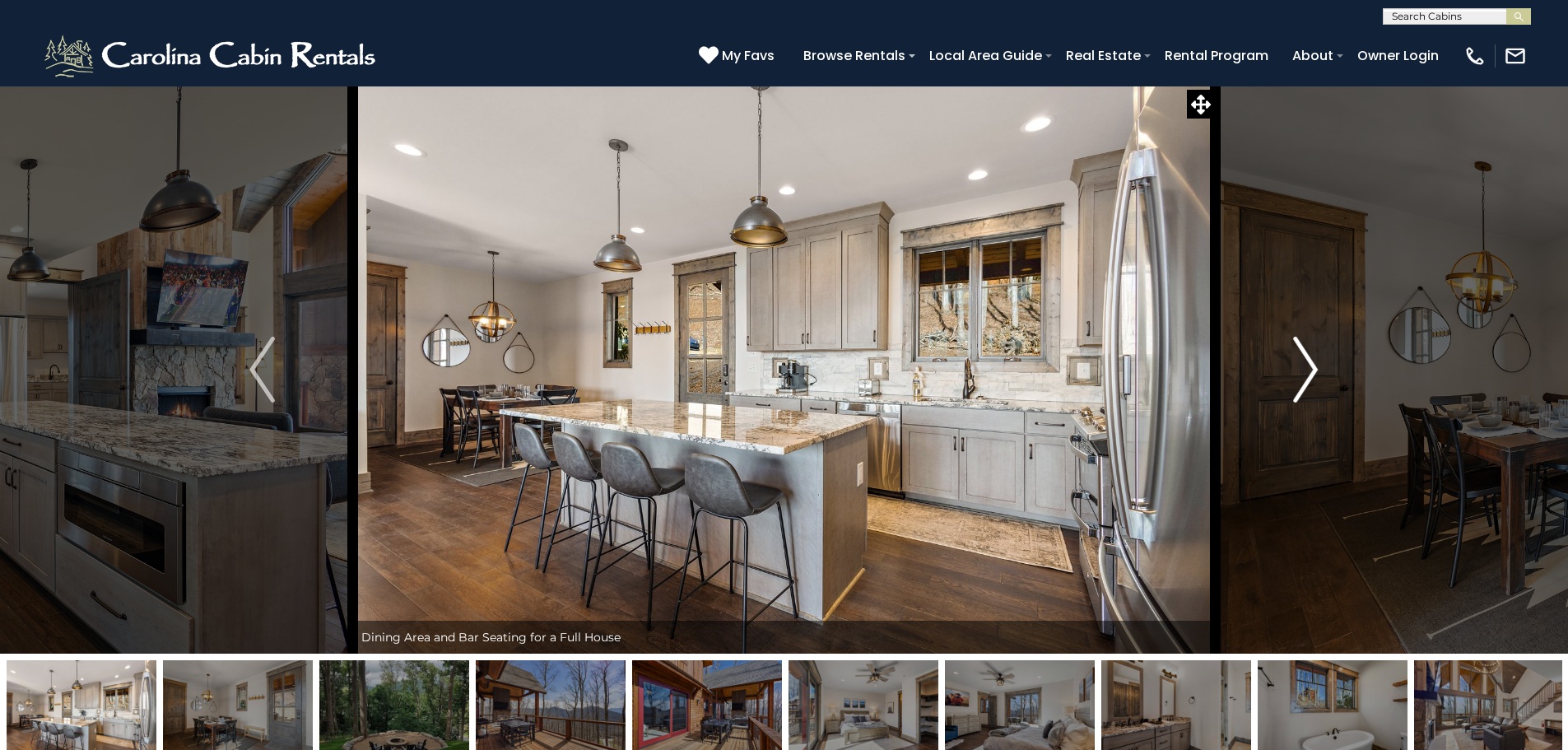
click at [1307, 367] on img "Next" at bounding box center [1305, 370] width 25 height 66
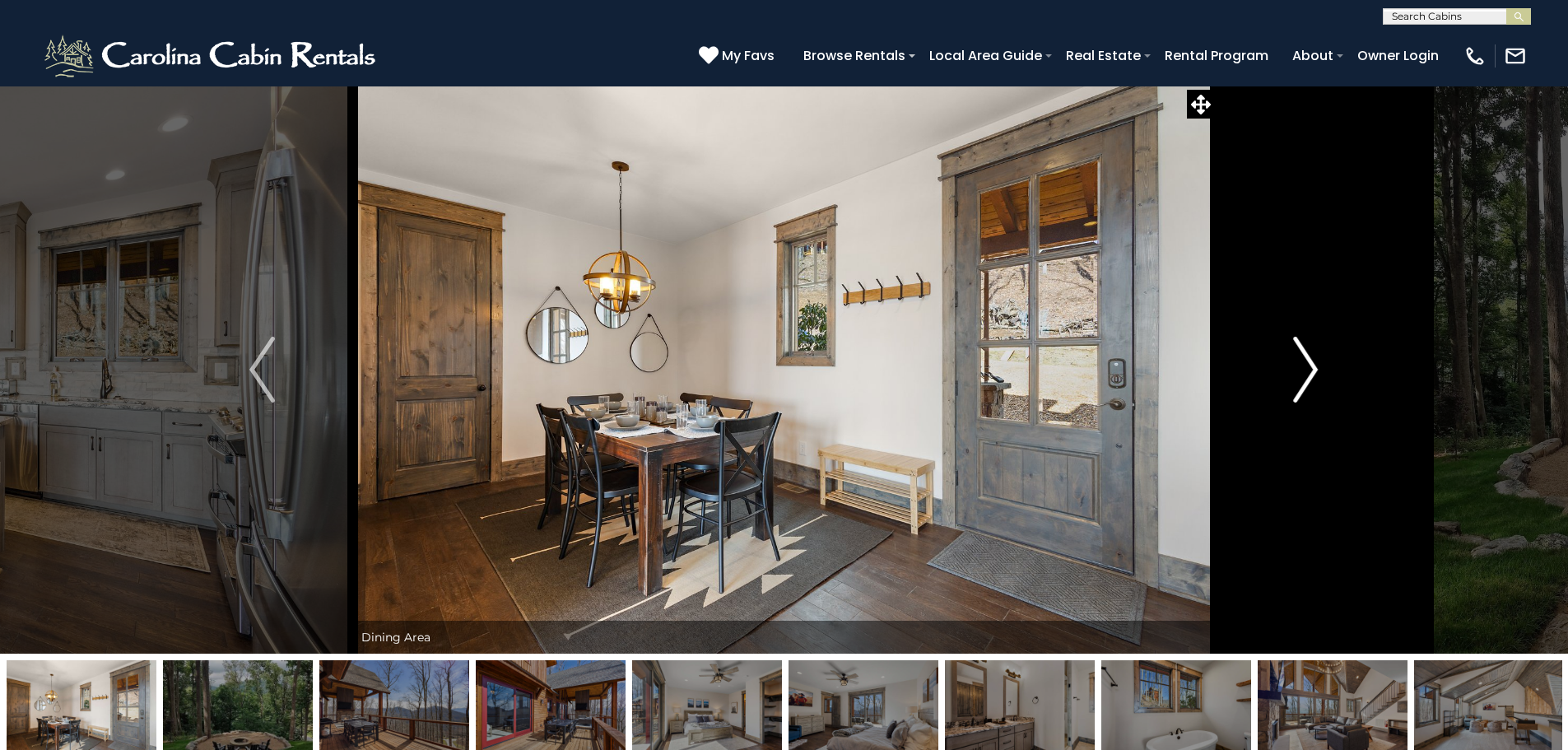
click at [1307, 367] on img "Next" at bounding box center [1305, 370] width 25 height 66
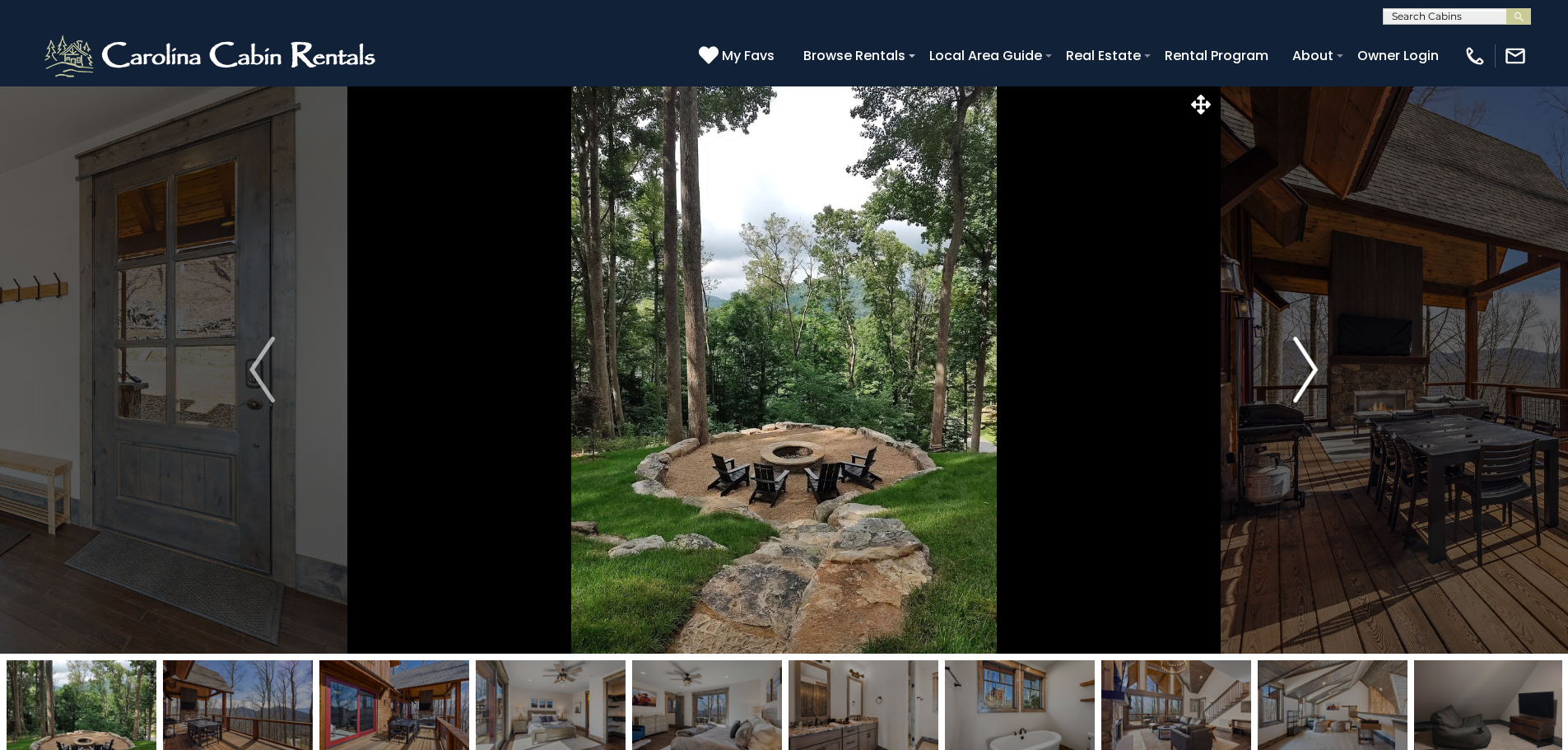
click at [1307, 367] on img "Next" at bounding box center [1305, 370] width 25 height 66
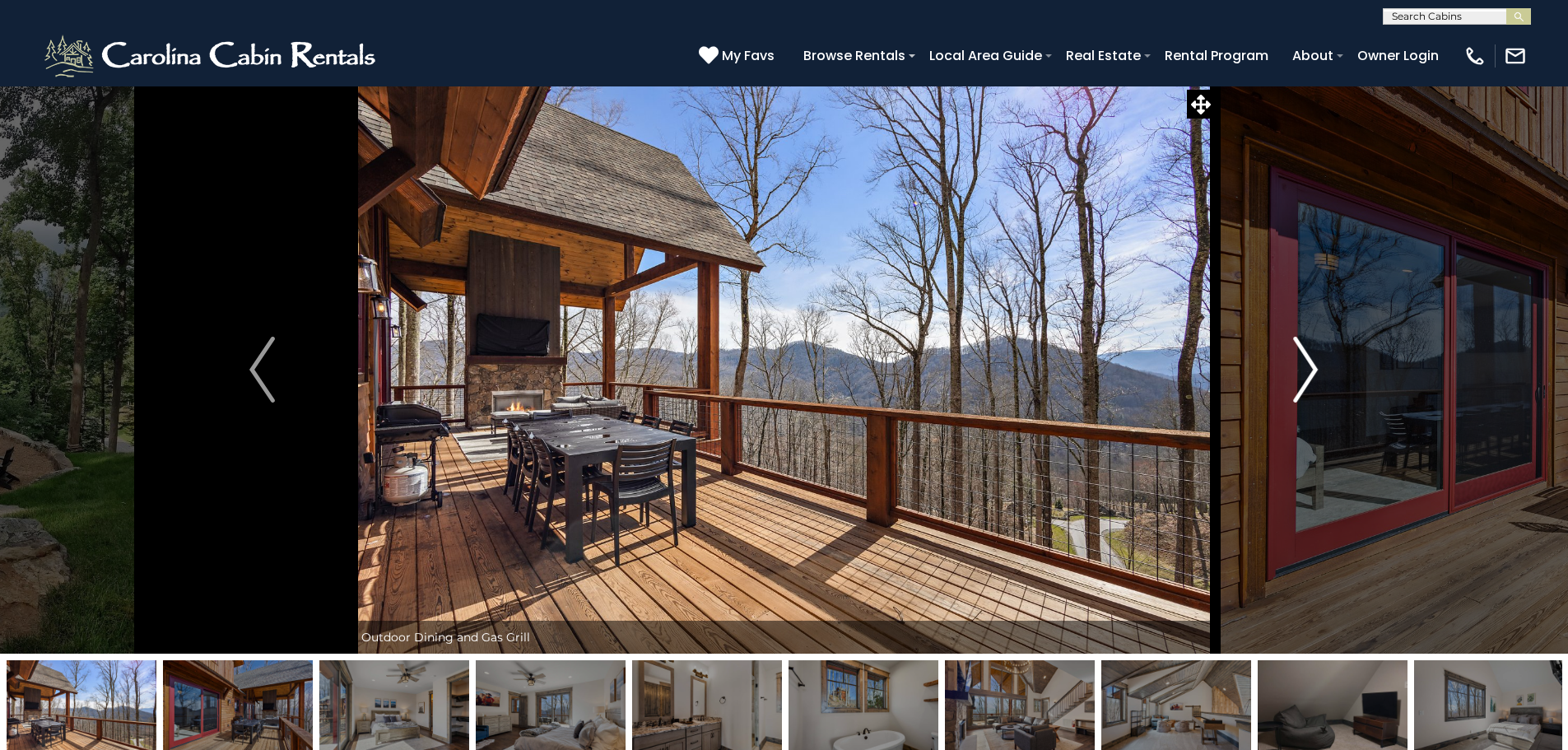
click at [1307, 367] on img "Next" at bounding box center [1305, 370] width 25 height 66
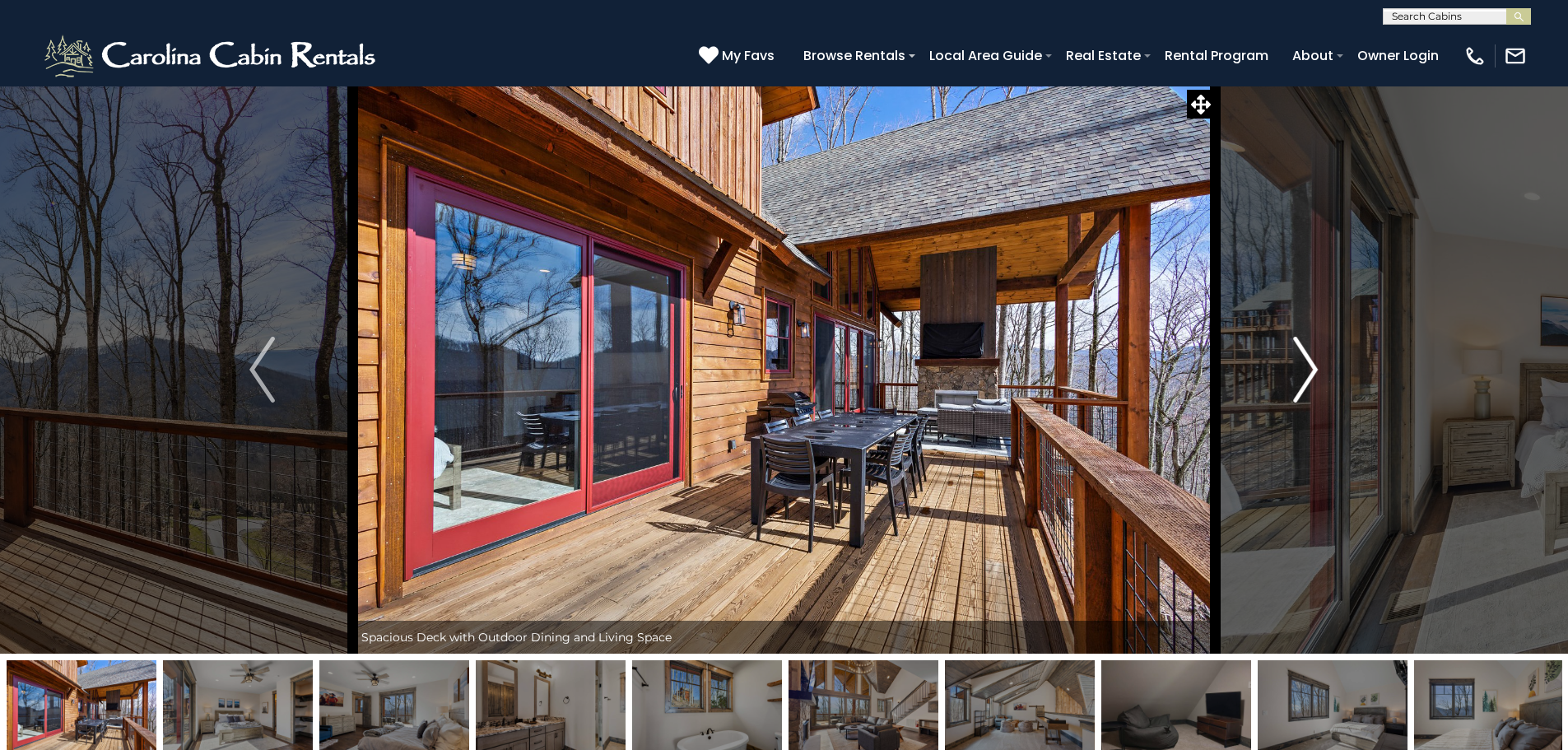
click at [1307, 367] on img "Next" at bounding box center [1305, 370] width 25 height 66
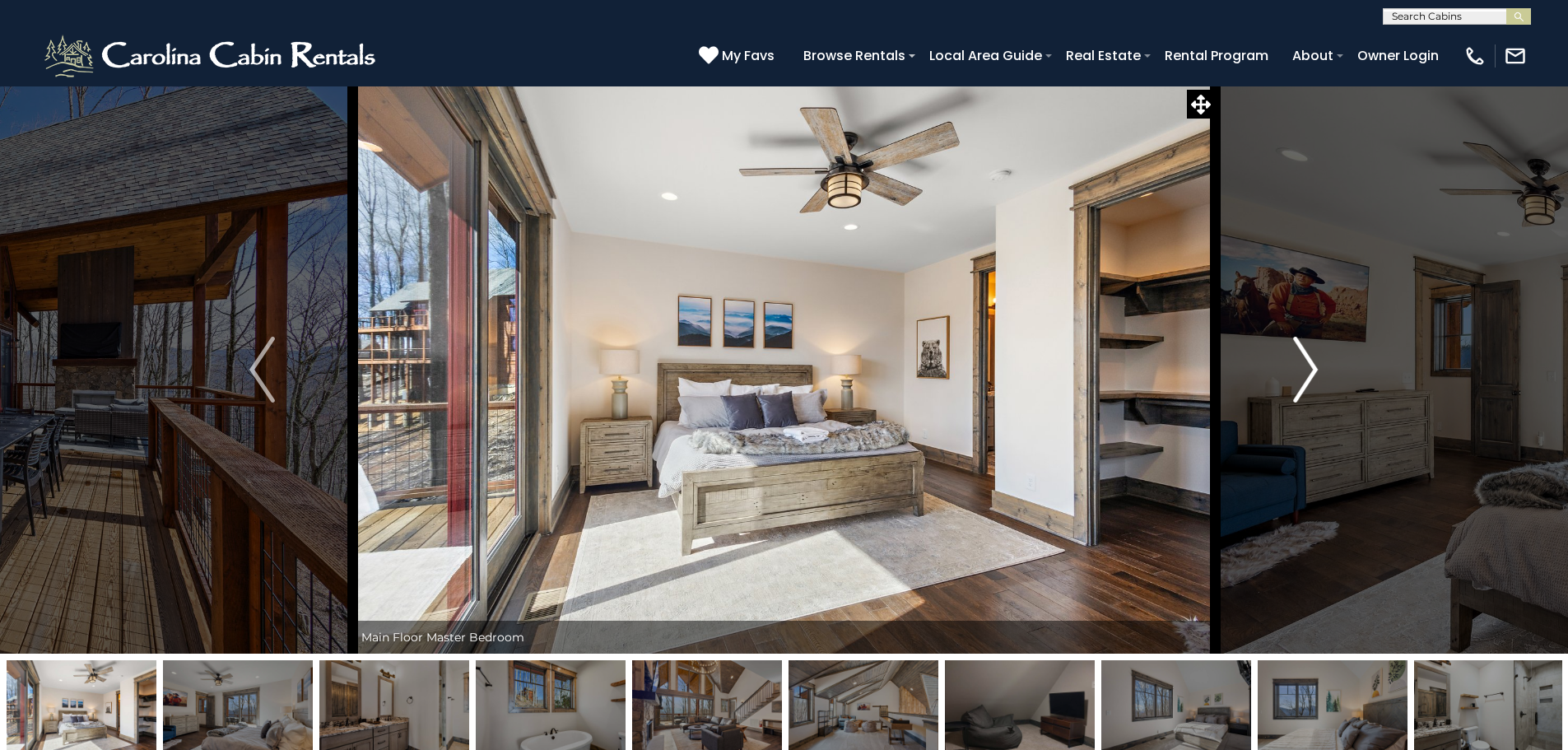
click at [1307, 367] on img "Next" at bounding box center [1305, 370] width 25 height 66
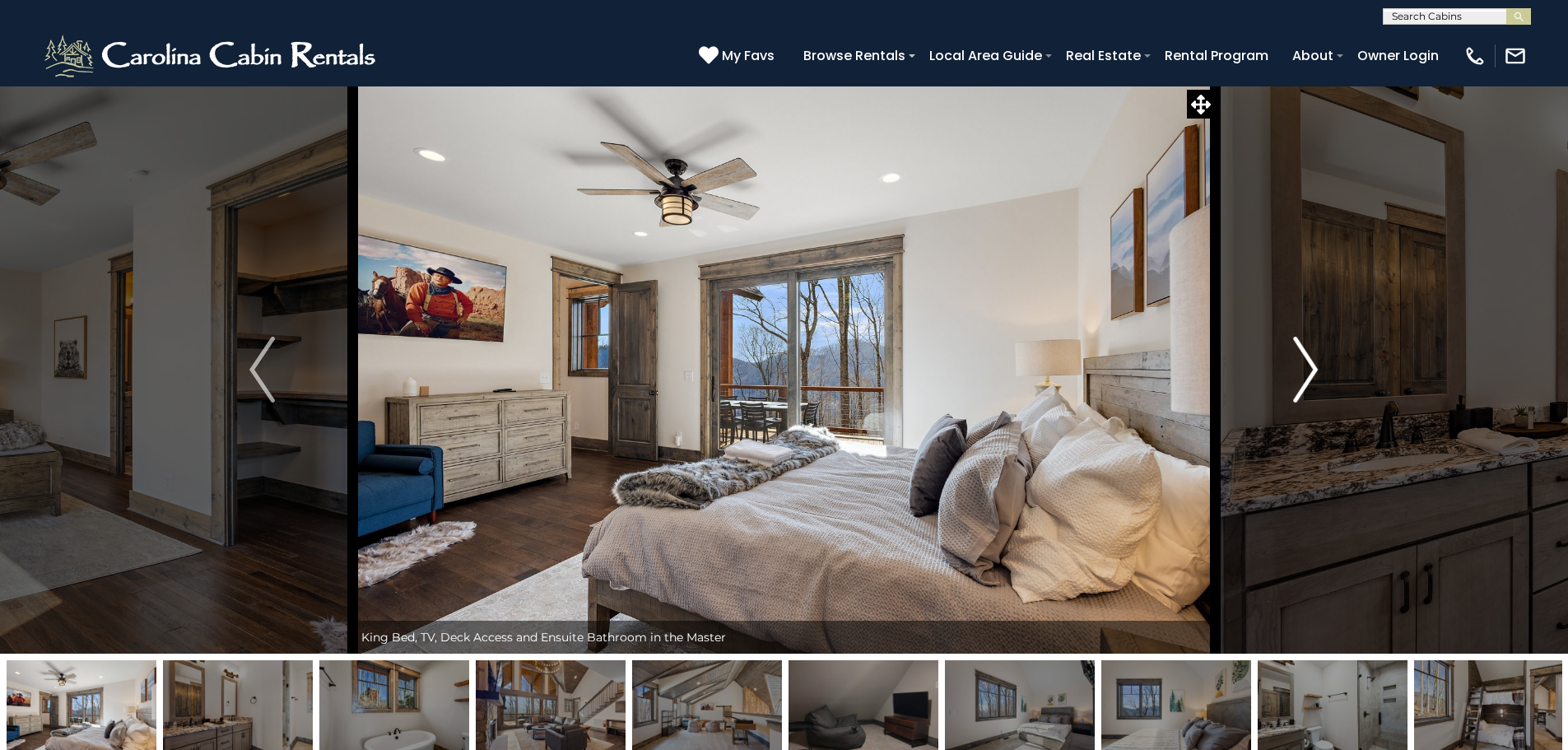
click at [1307, 367] on img "Next" at bounding box center [1305, 370] width 25 height 66
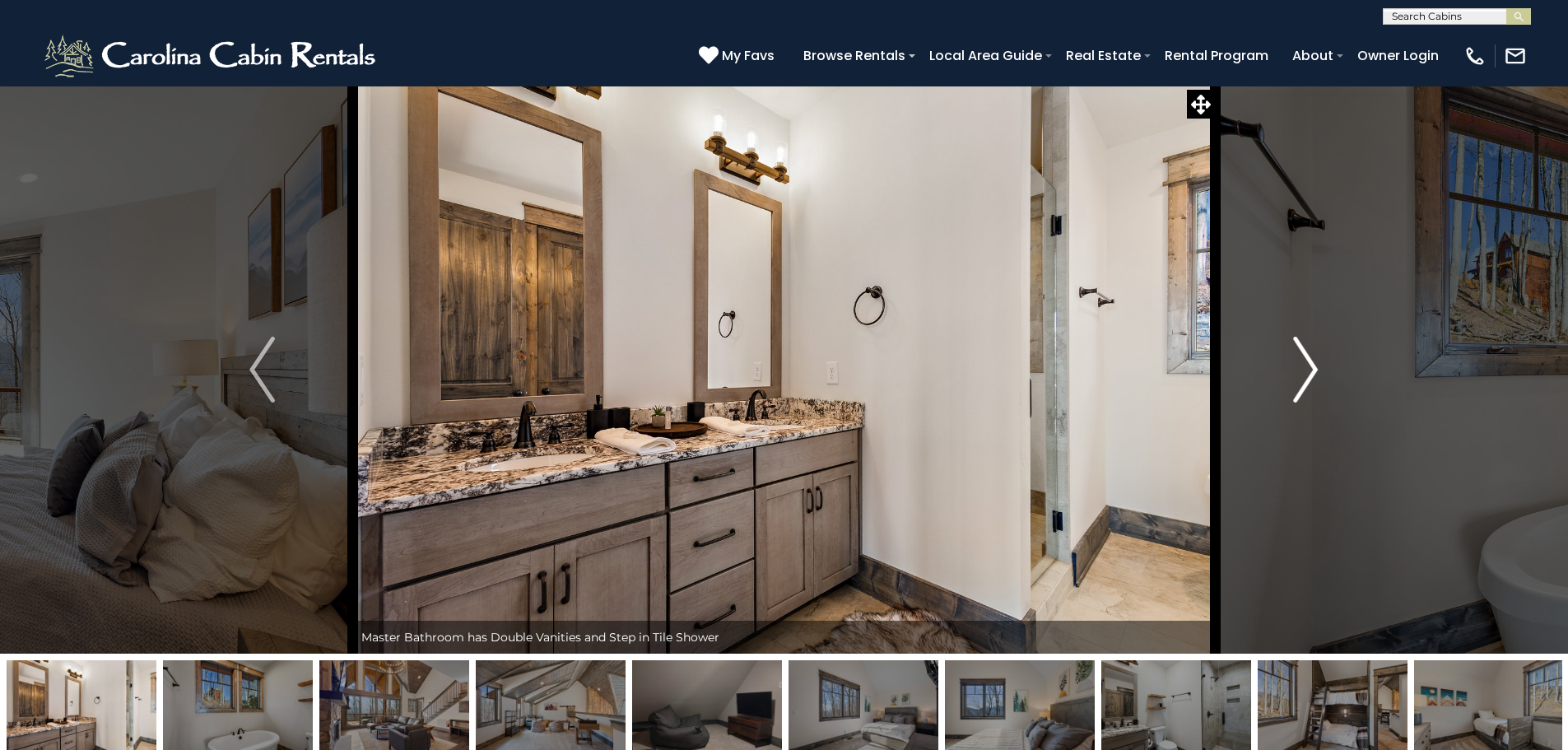
click at [1306, 367] on img "Next" at bounding box center [1305, 370] width 25 height 66
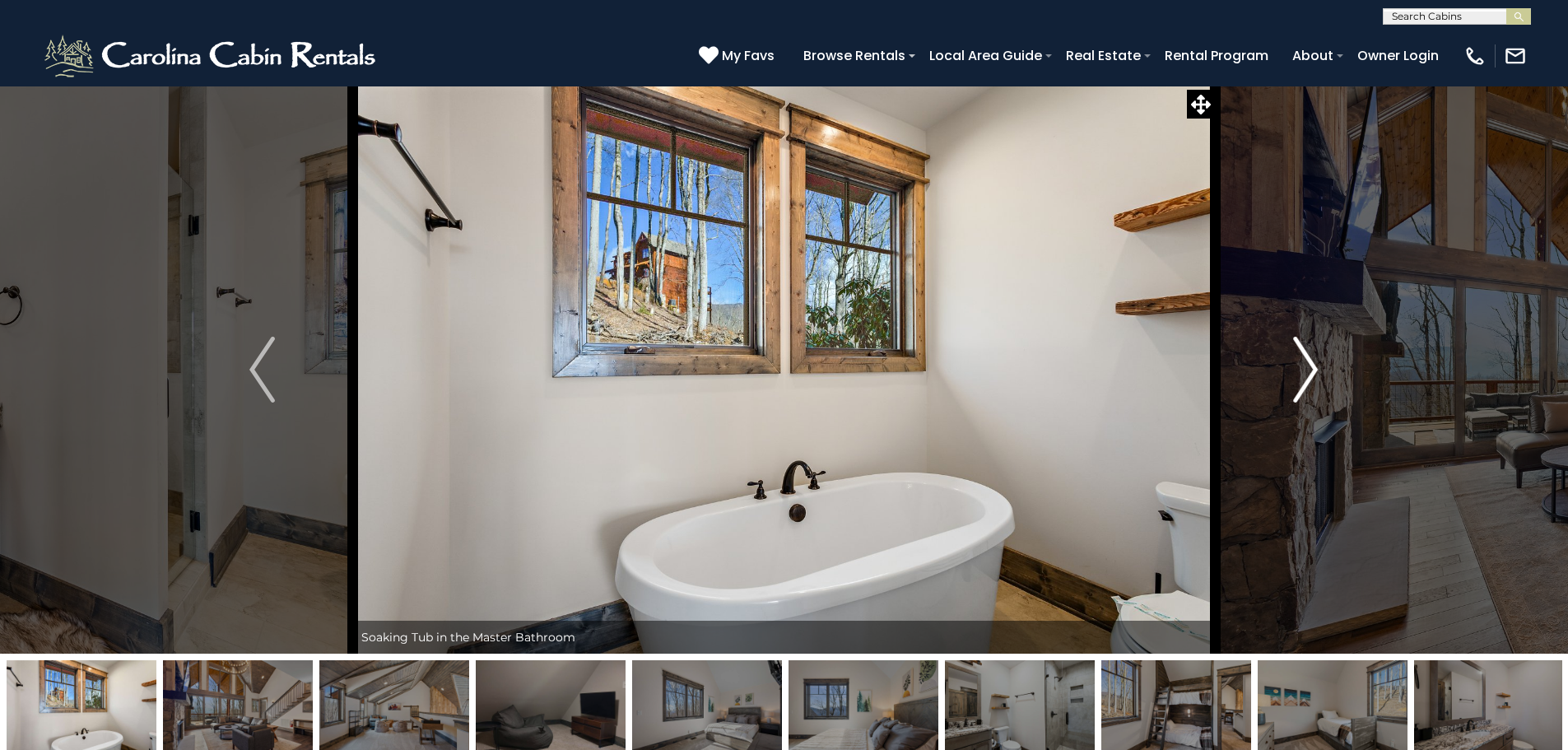
click at [1322, 378] on button "Next" at bounding box center [1305, 370] width 181 height 568
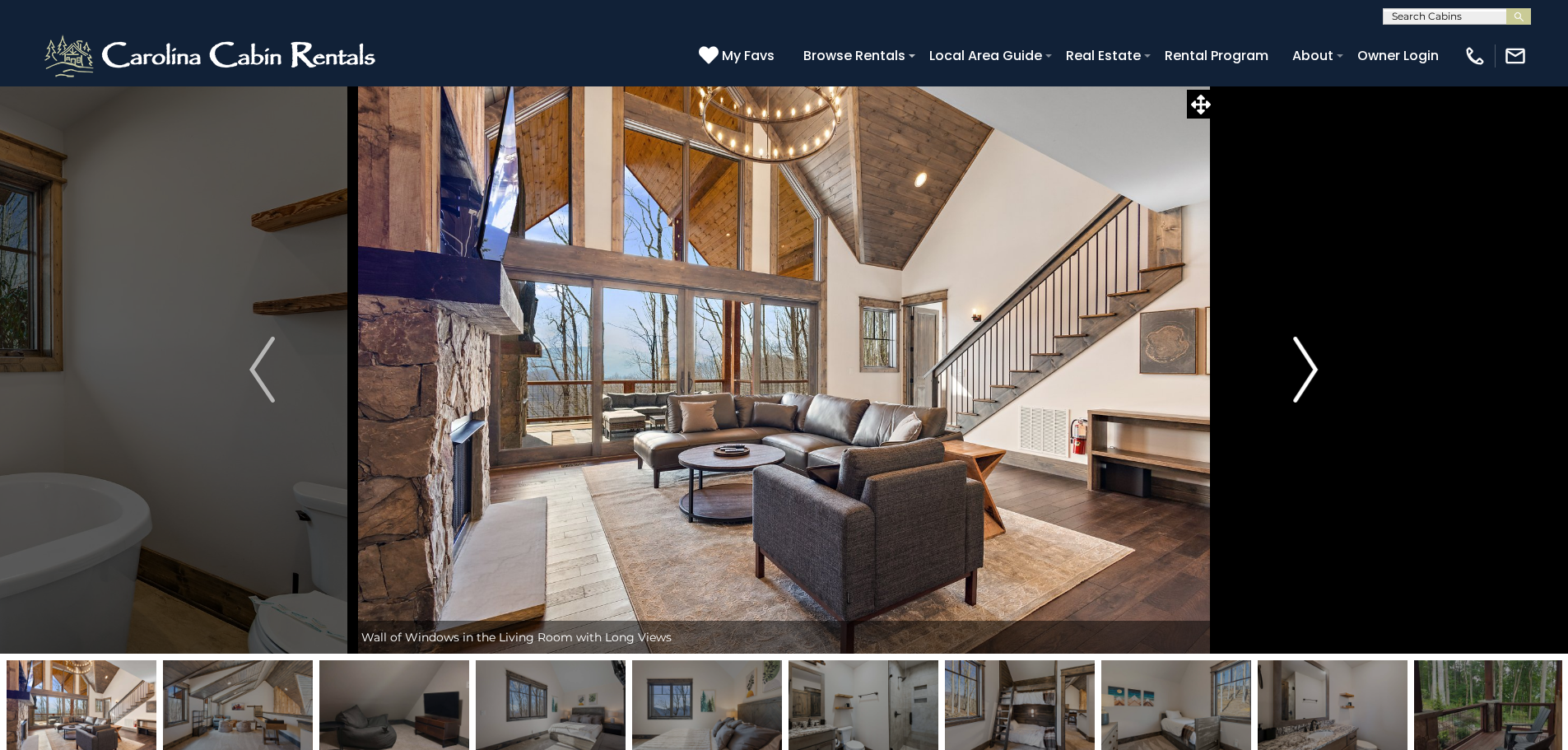
click at [1323, 378] on button "Next" at bounding box center [1305, 370] width 181 height 568
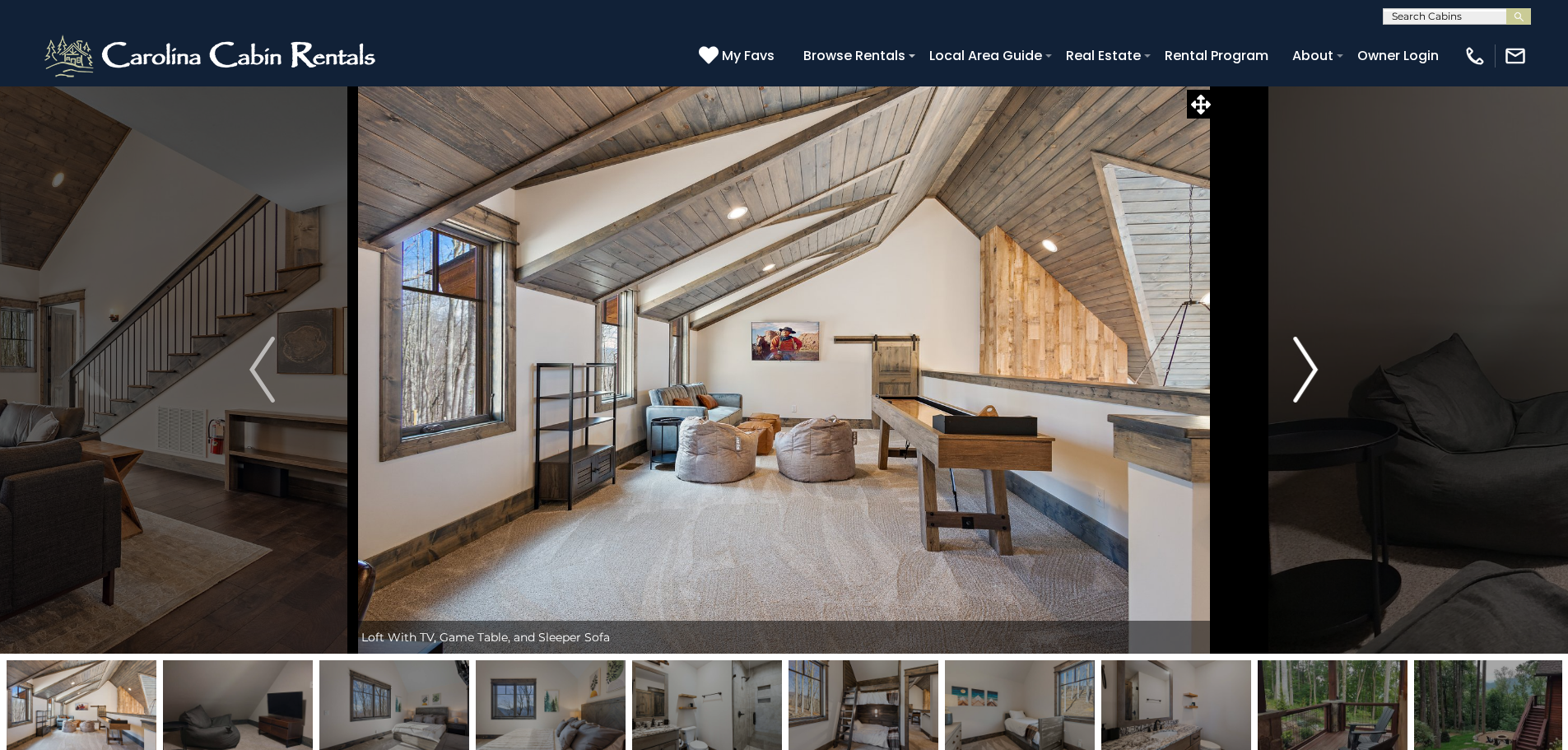
click at [1323, 378] on button "Next" at bounding box center [1305, 370] width 181 height 568
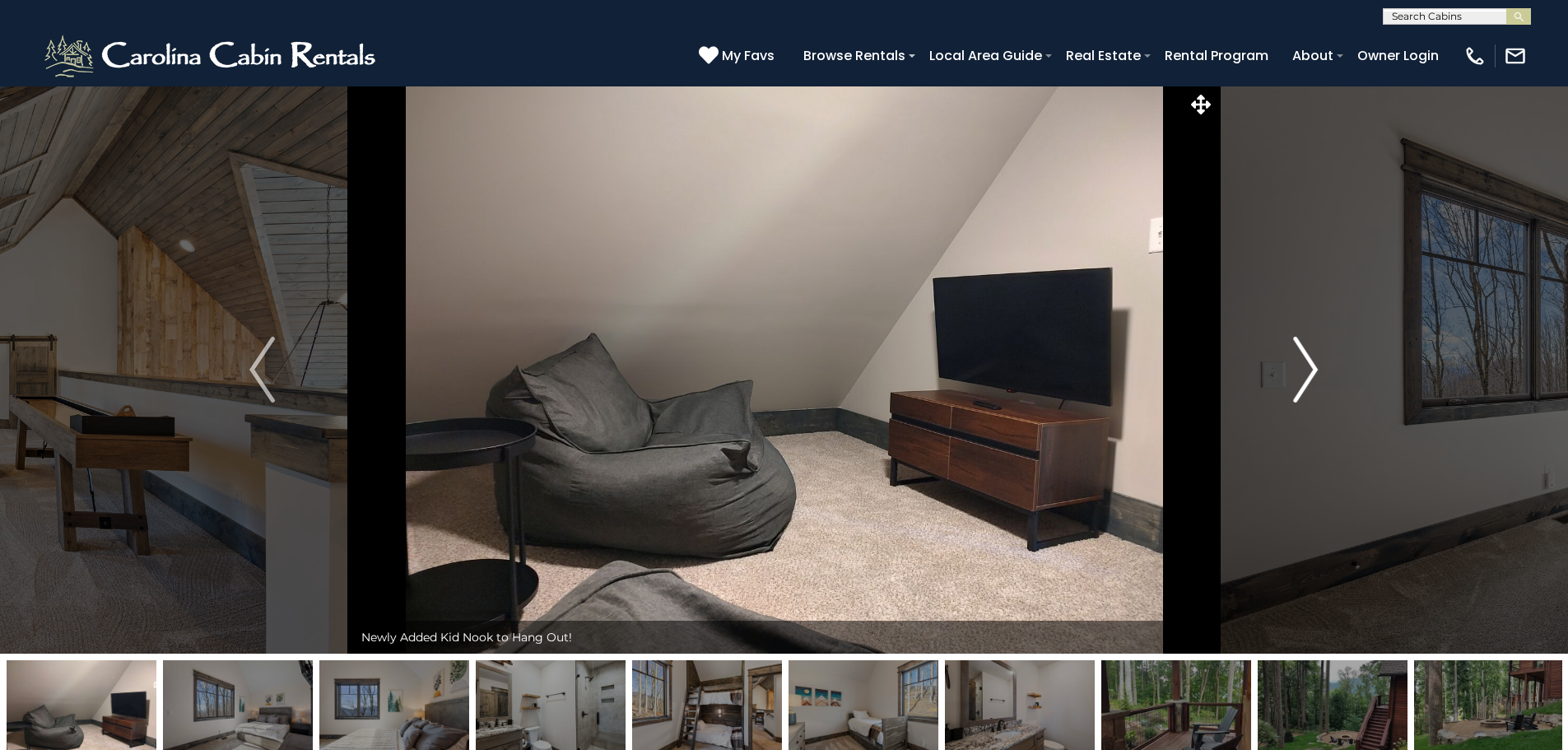
click at [1323, 378] on button "Next" at bounding box center [1305, 370] width 181 height 568
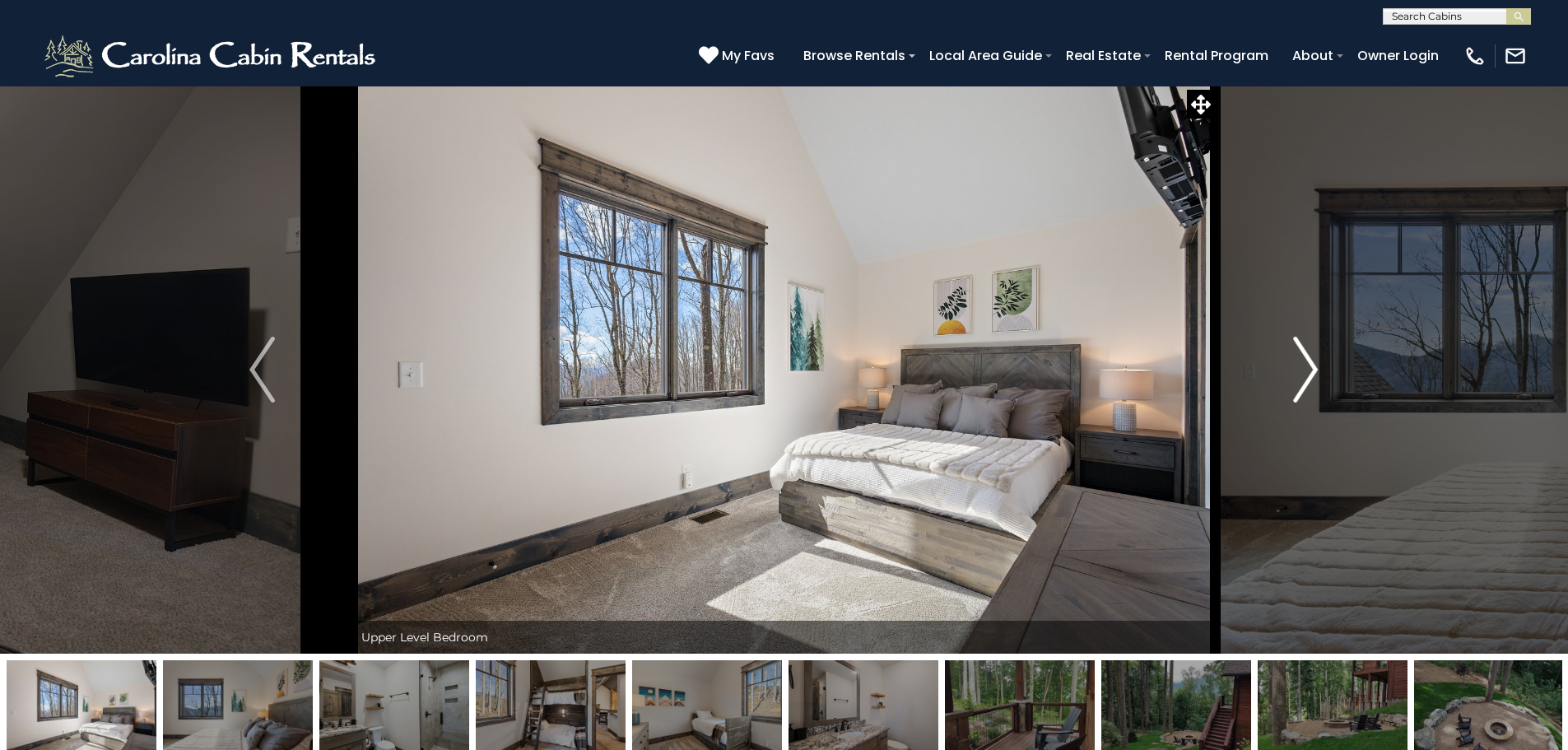
click at [1323, 378] on button "Next" at bounding box center [1305, 370] width 181 height 568
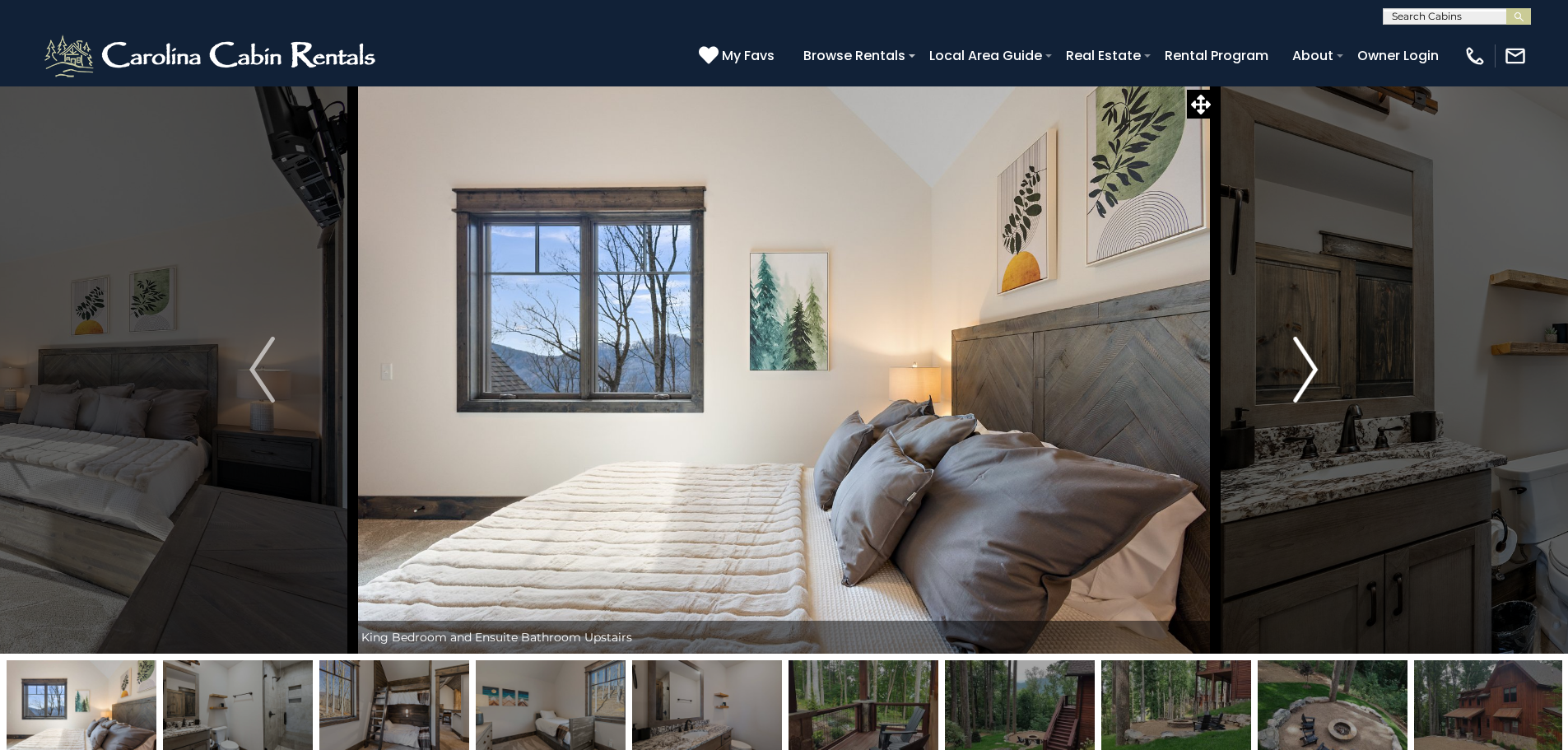
click at [1323, 378] on button "Next" at bounding box center [1305, 370] width 181 height 568
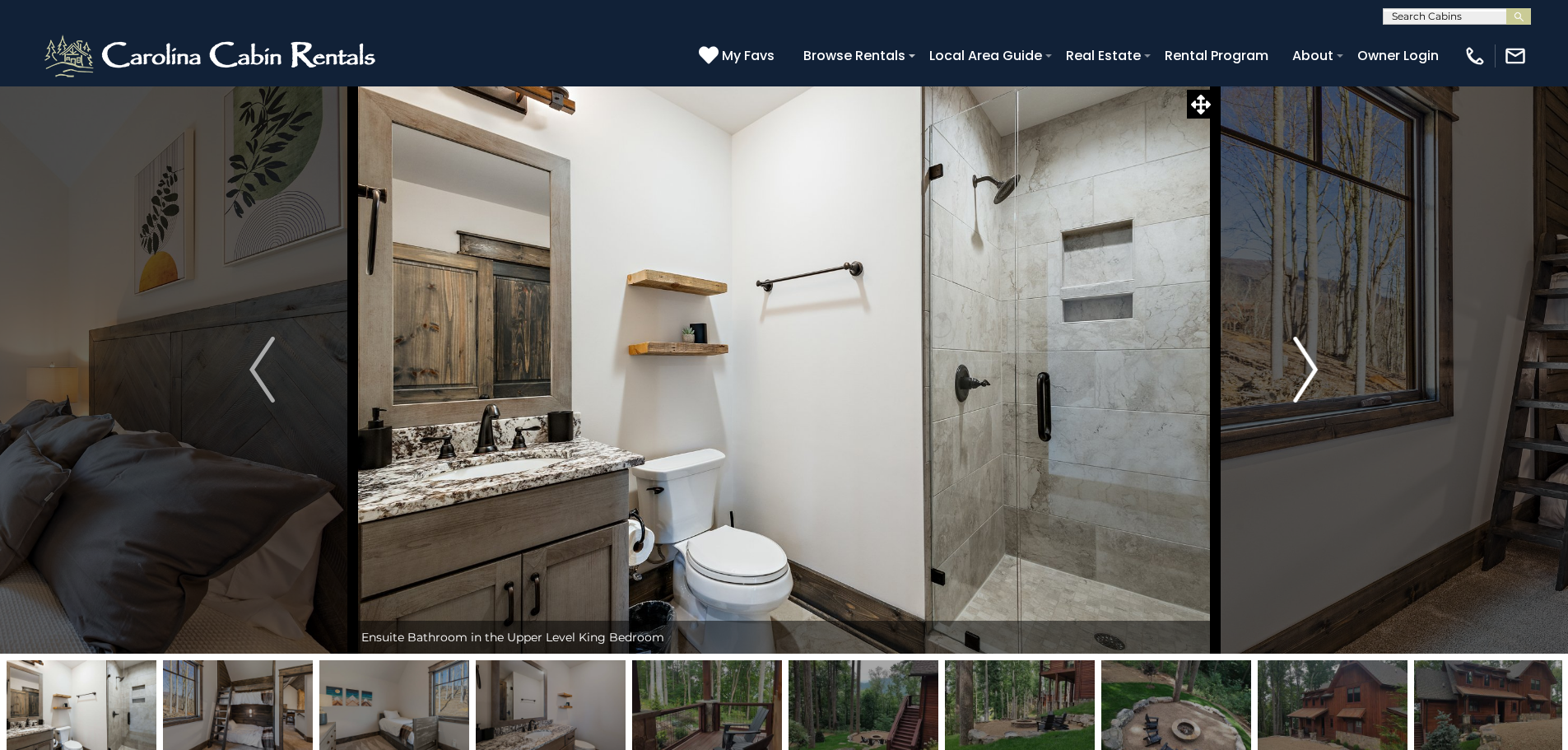
click at [1323, 378] on button "Next" at bounding box center [1305, 370] width 181 height 568
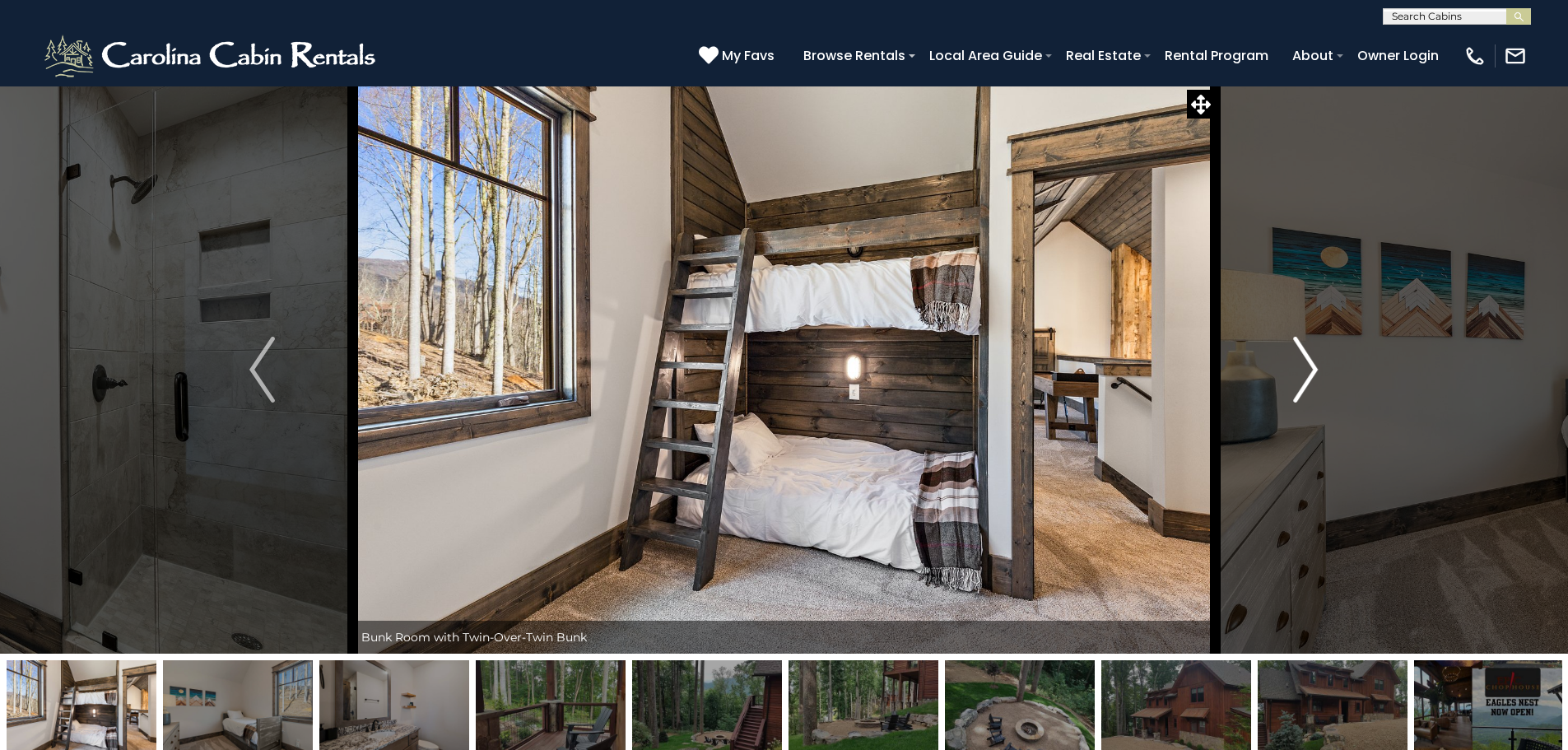
click at [1323, 379] on button "Next" at bounding box center [1305, 370] width 181 height 568
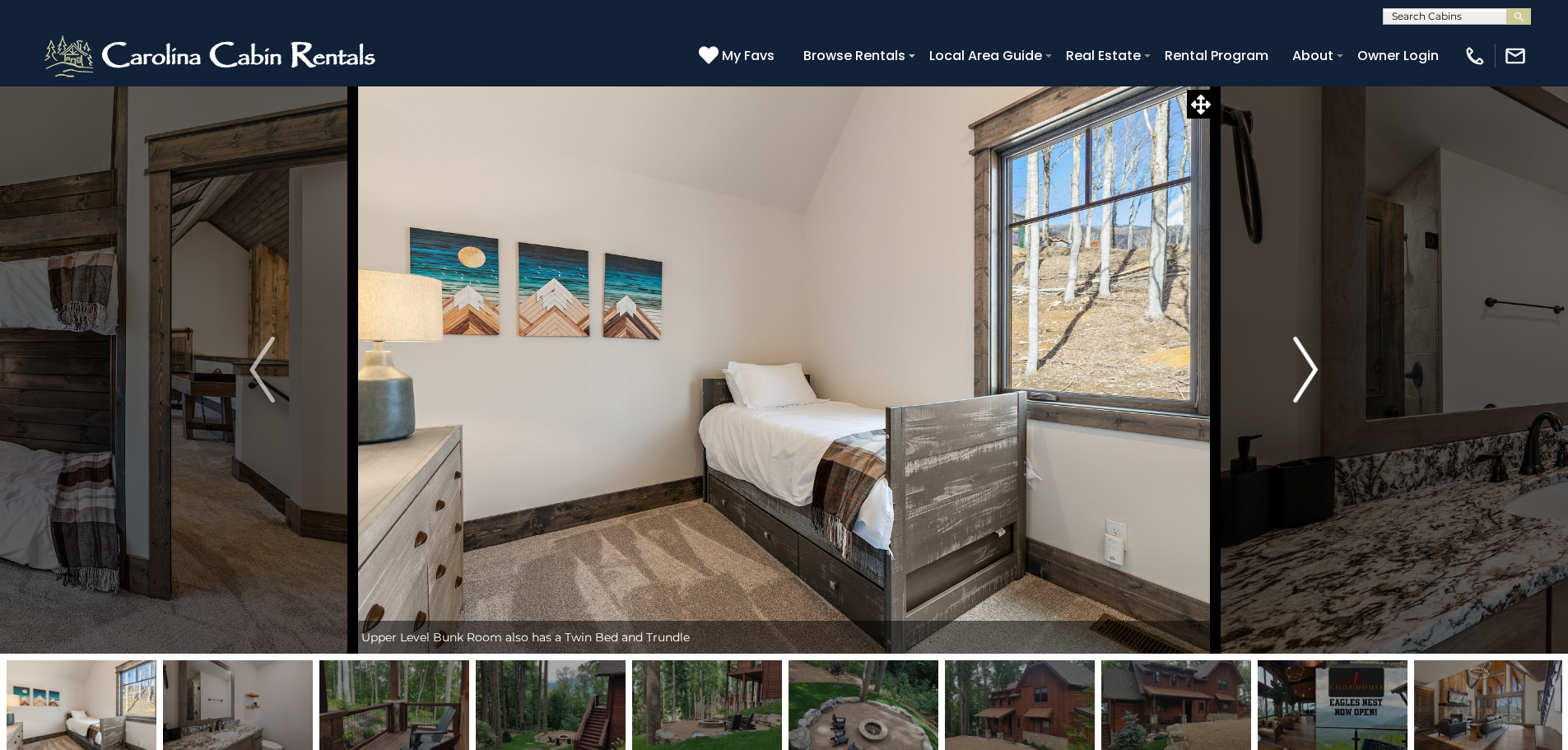
click at [1323, 379] on button "Next" at bounding box center [1305, 370] width 181 height 568
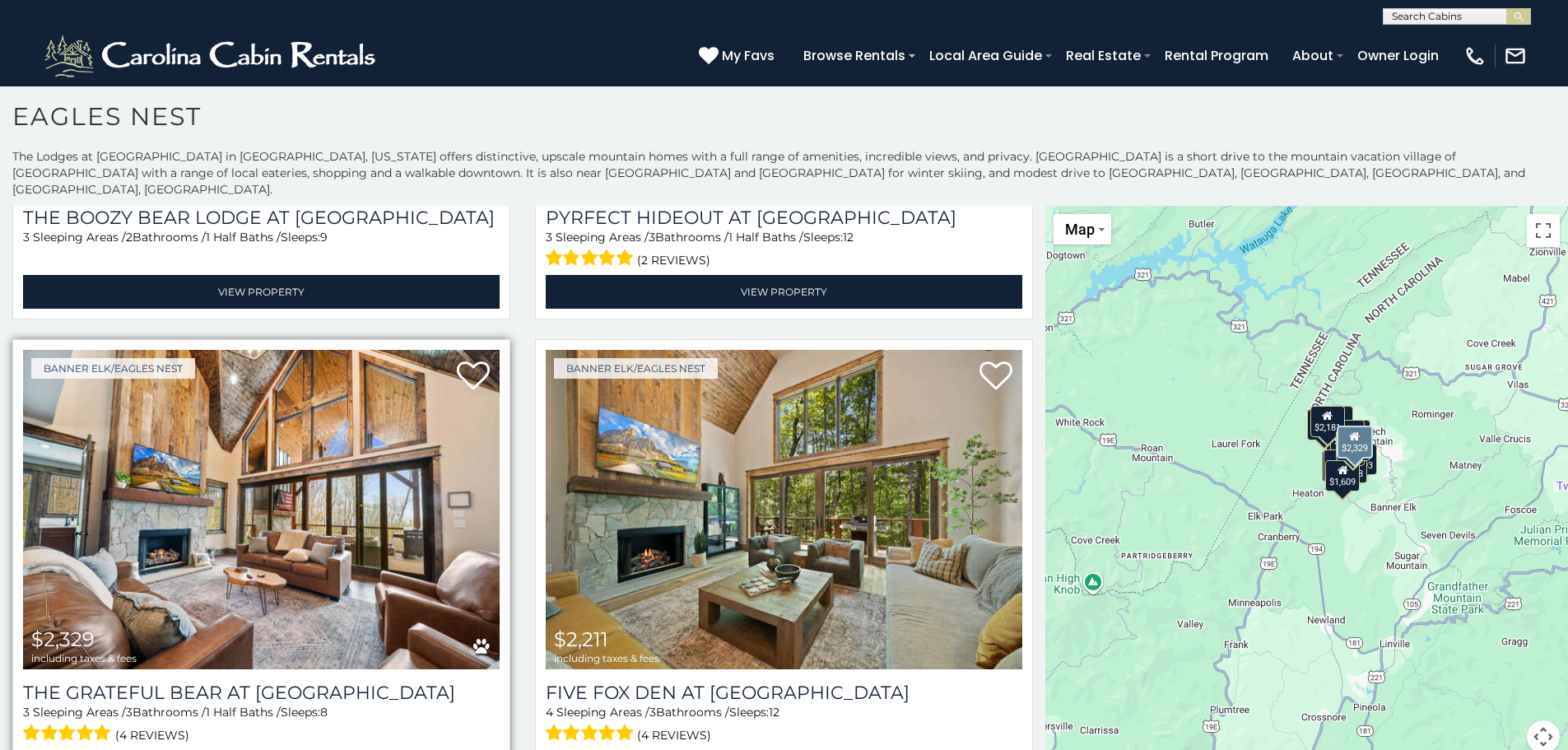
scroll to position [7, 0]
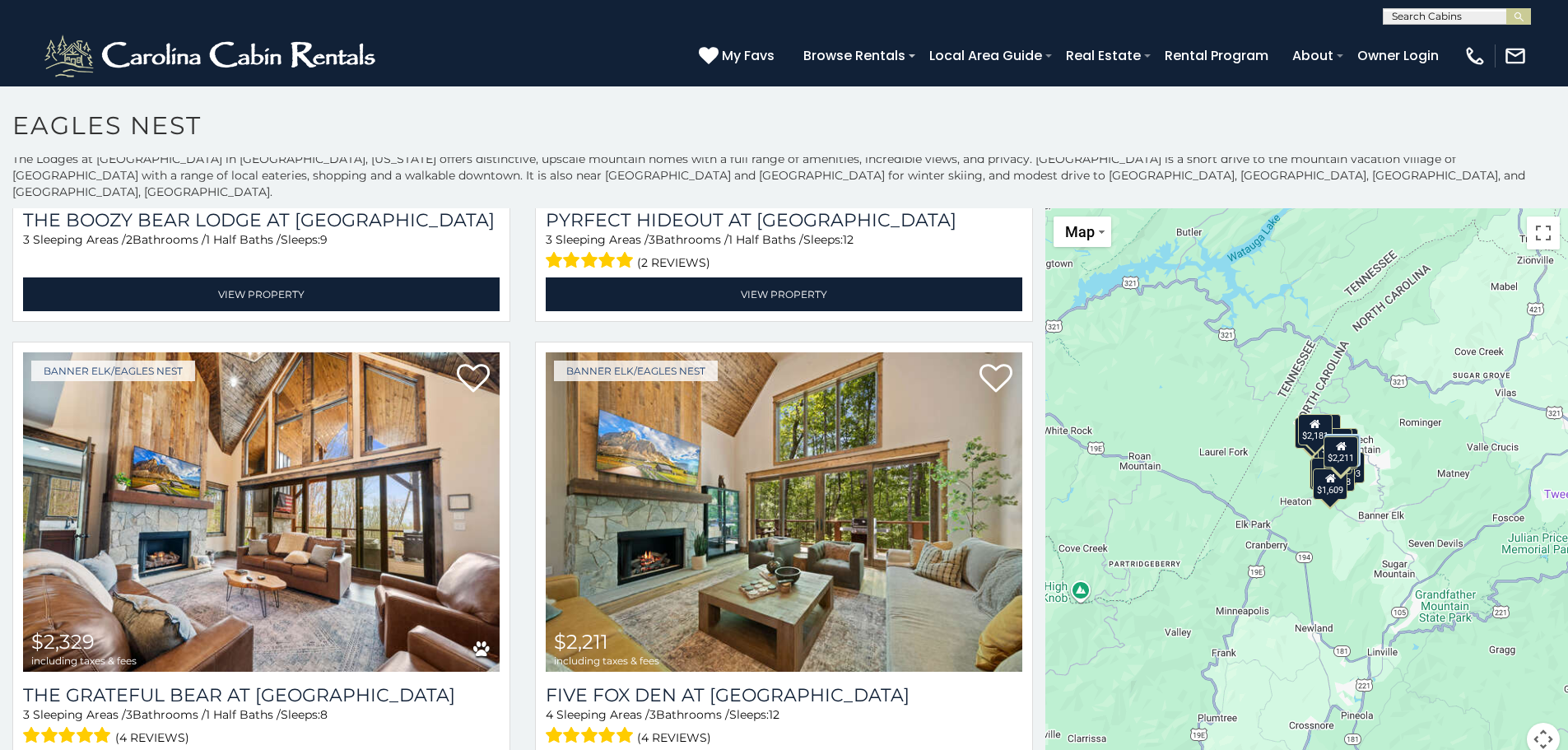
drag, startPoint x: 1215, startPoint y: 436, endPoint x: 1199, endPoint y: 444, distance: 17.9
click at [1199, 444] on div "$4,695 $3,149 $5,545 $3,376 $2,260 $1,966 $2,673 $2,423 $2,229 $2,493 $2,495 $1…" at bounding box center [1306, 492] width 523 height 567
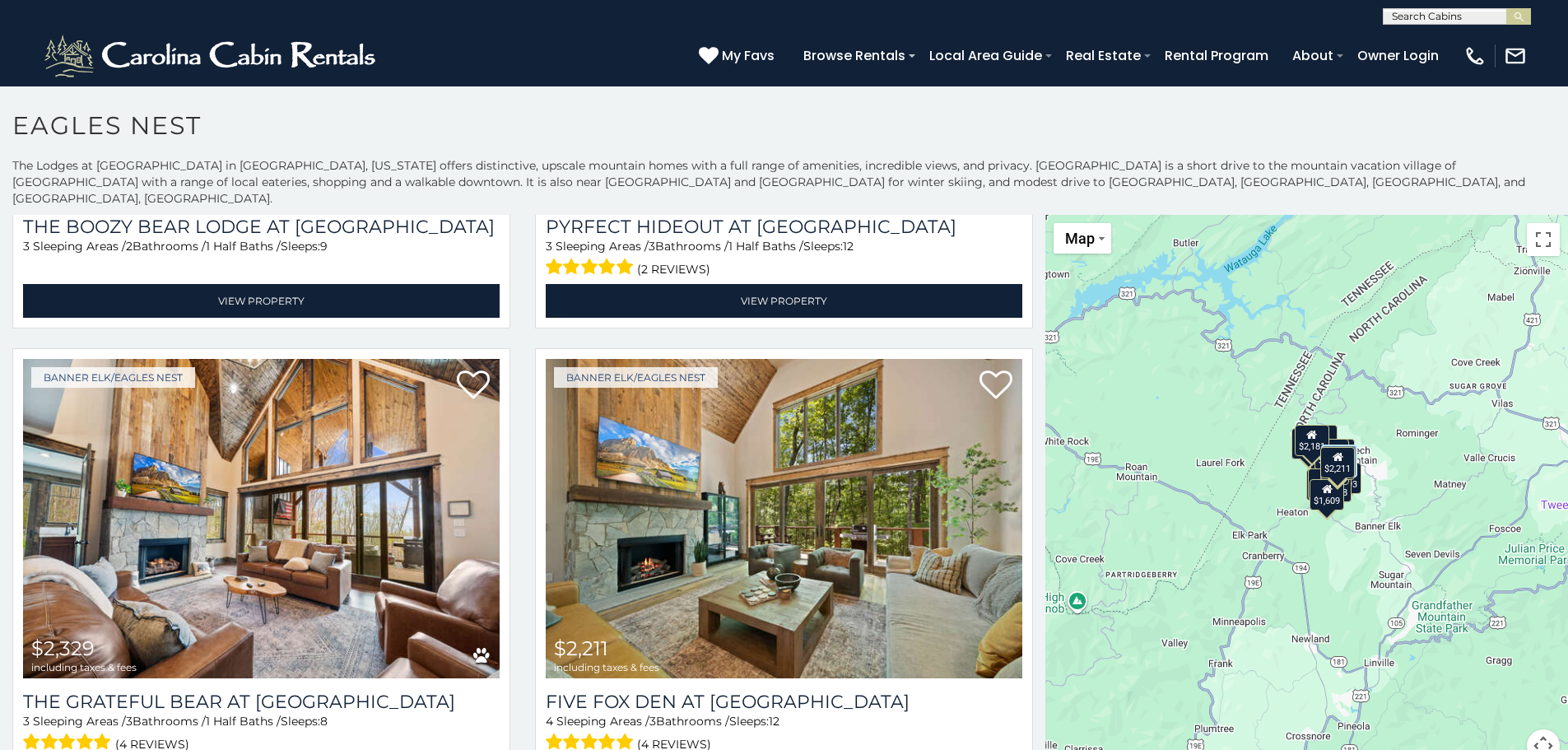
click at [1419, 447] on div "$4,695 $3,149 $5,545 $3,376 $2,260 $1,966 $2,673 $2,423 $2,229 $2,493 $2,495 $1…" at bounding box center [1306, 498] width 523 height 567
click at [601, 129] on h1 "Eagles Nest" at bounding box center [784, 134] width 1568 height 47
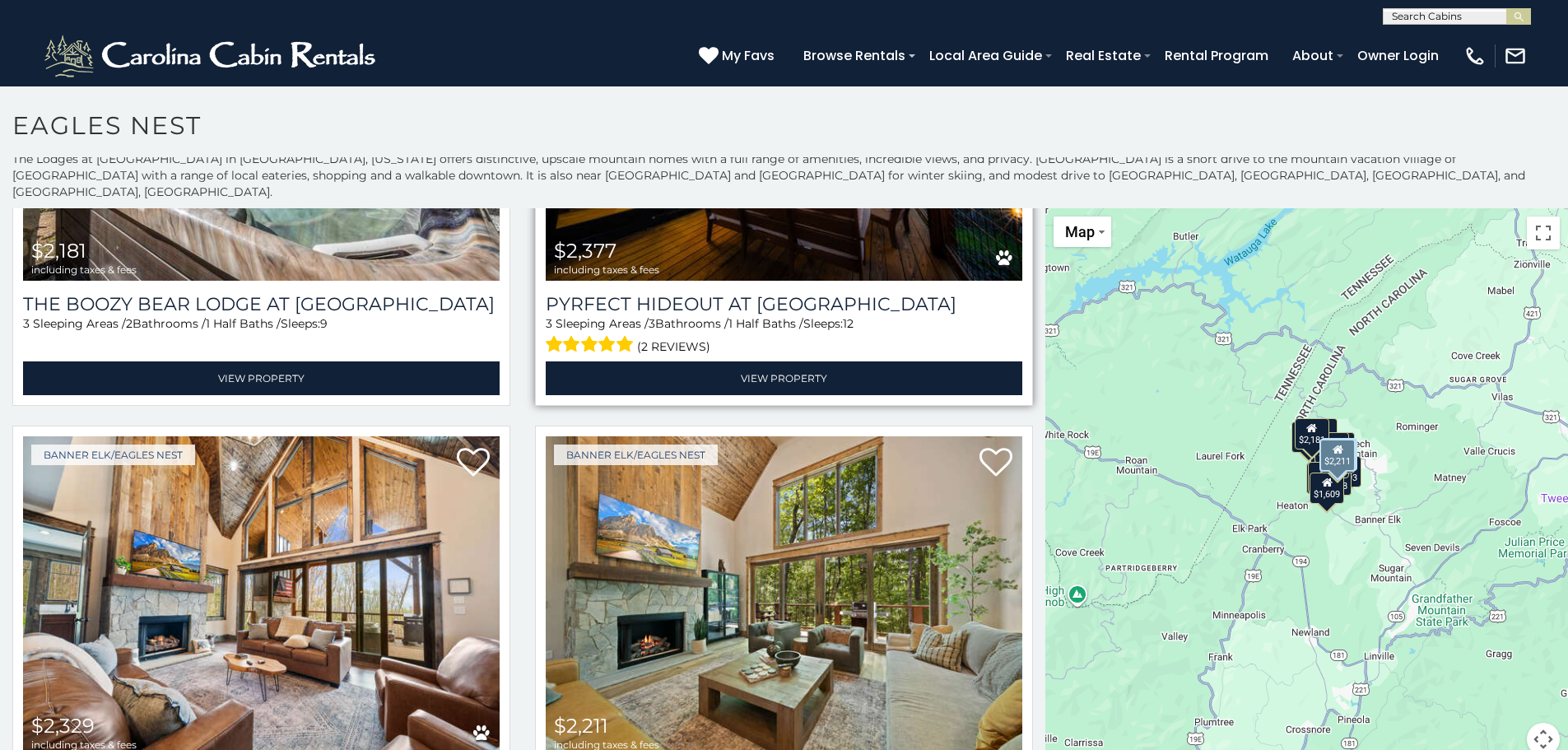
scroll to position [3294, 0]
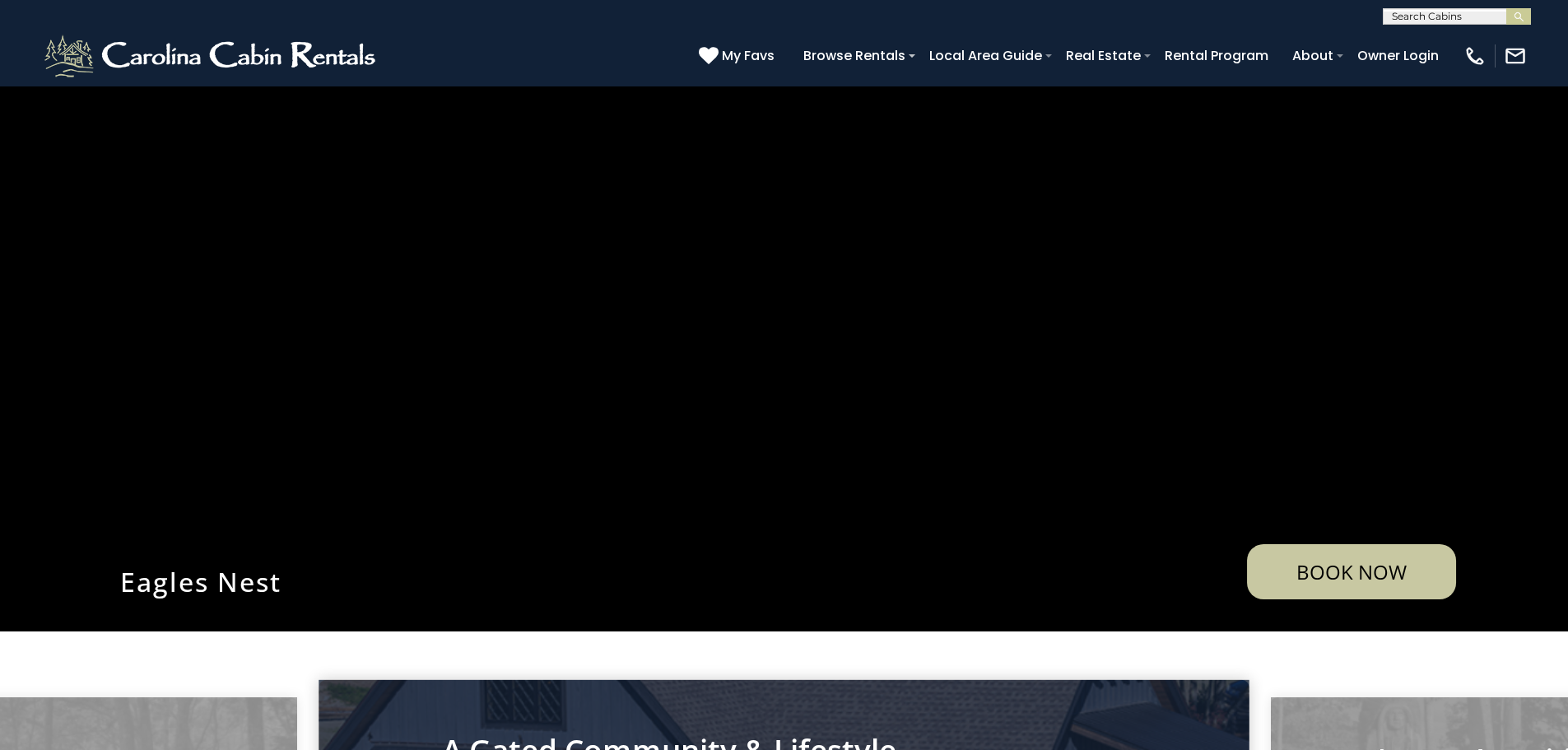
scroll to position [82, 0]
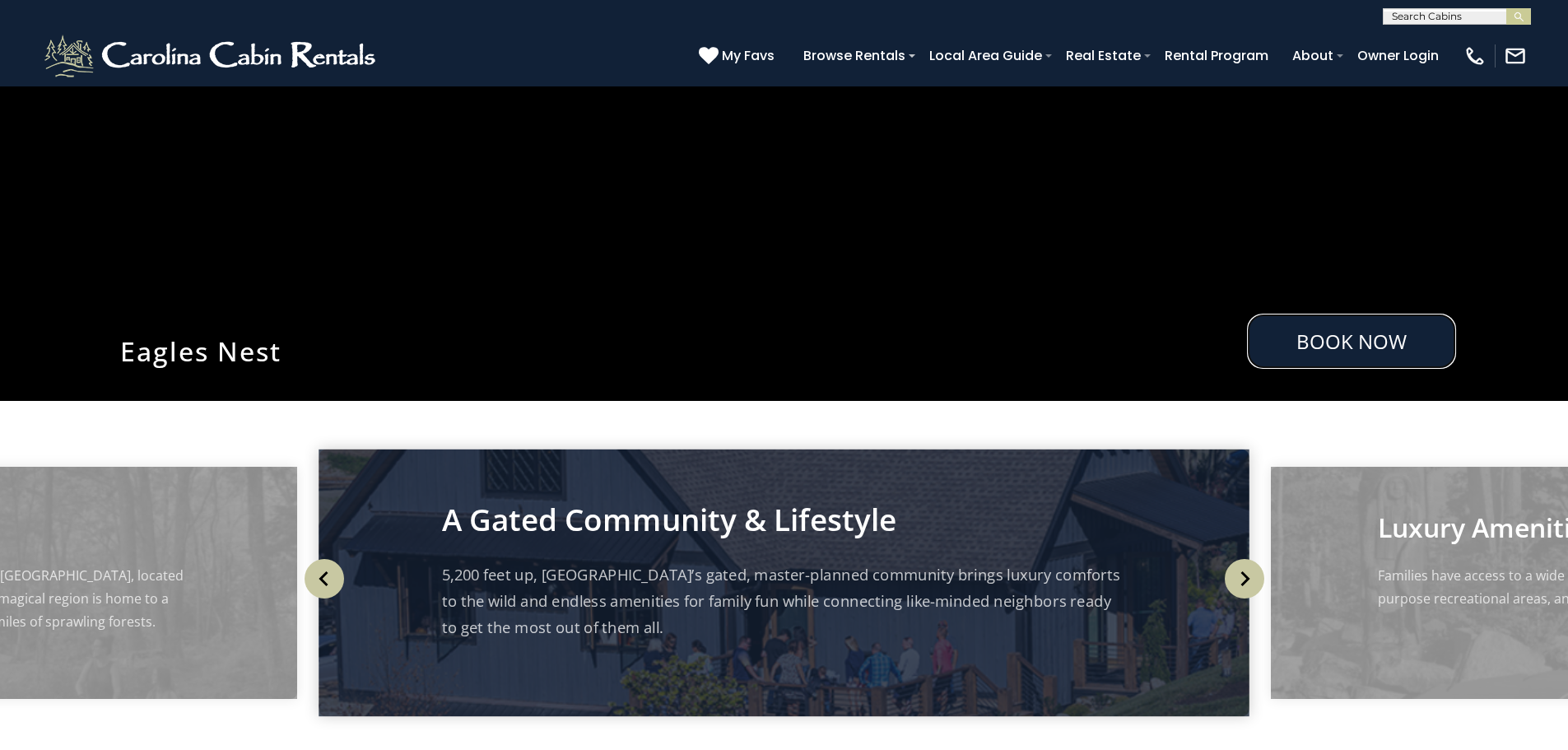
click at [1371, 330] on link "Book Now" at bounding box center [1351, 341] width 209 height 55
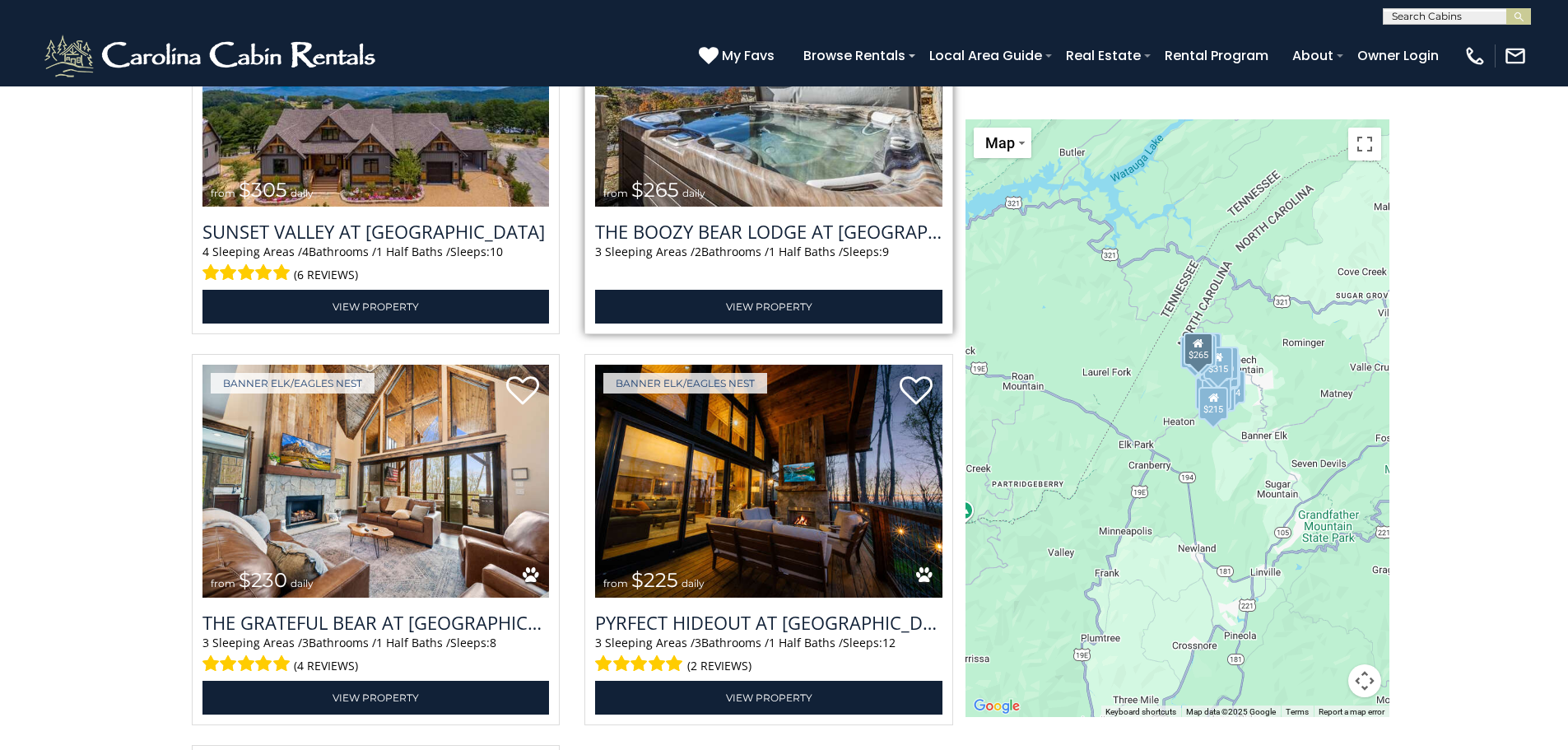
scroll to position [4789, 0]
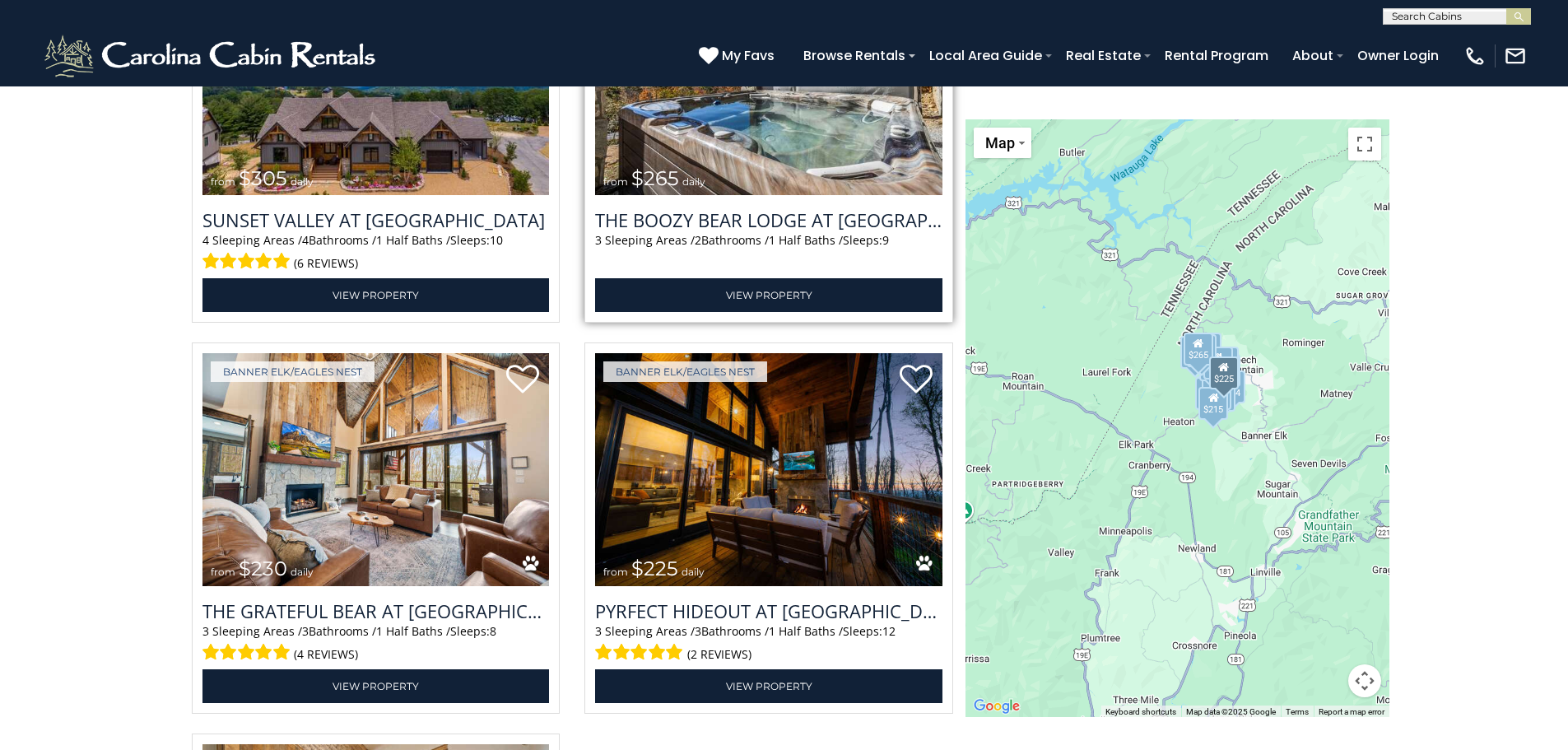
click at [775, 464] on img at bounding box center [769, 470] width 348 height 233
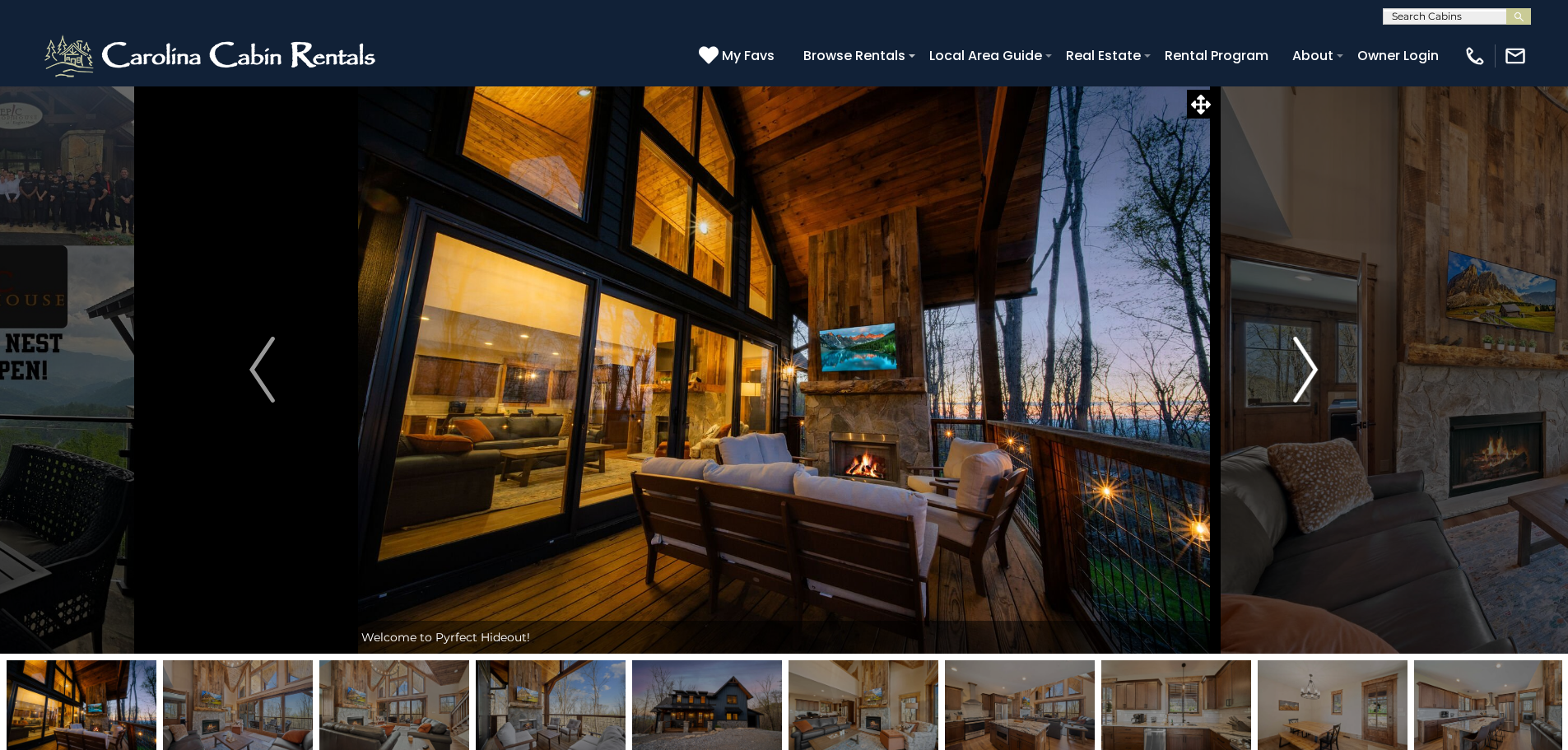
click at [1306, 370] on img "Next" at bounding box center [1305, 370] width 25 height 66
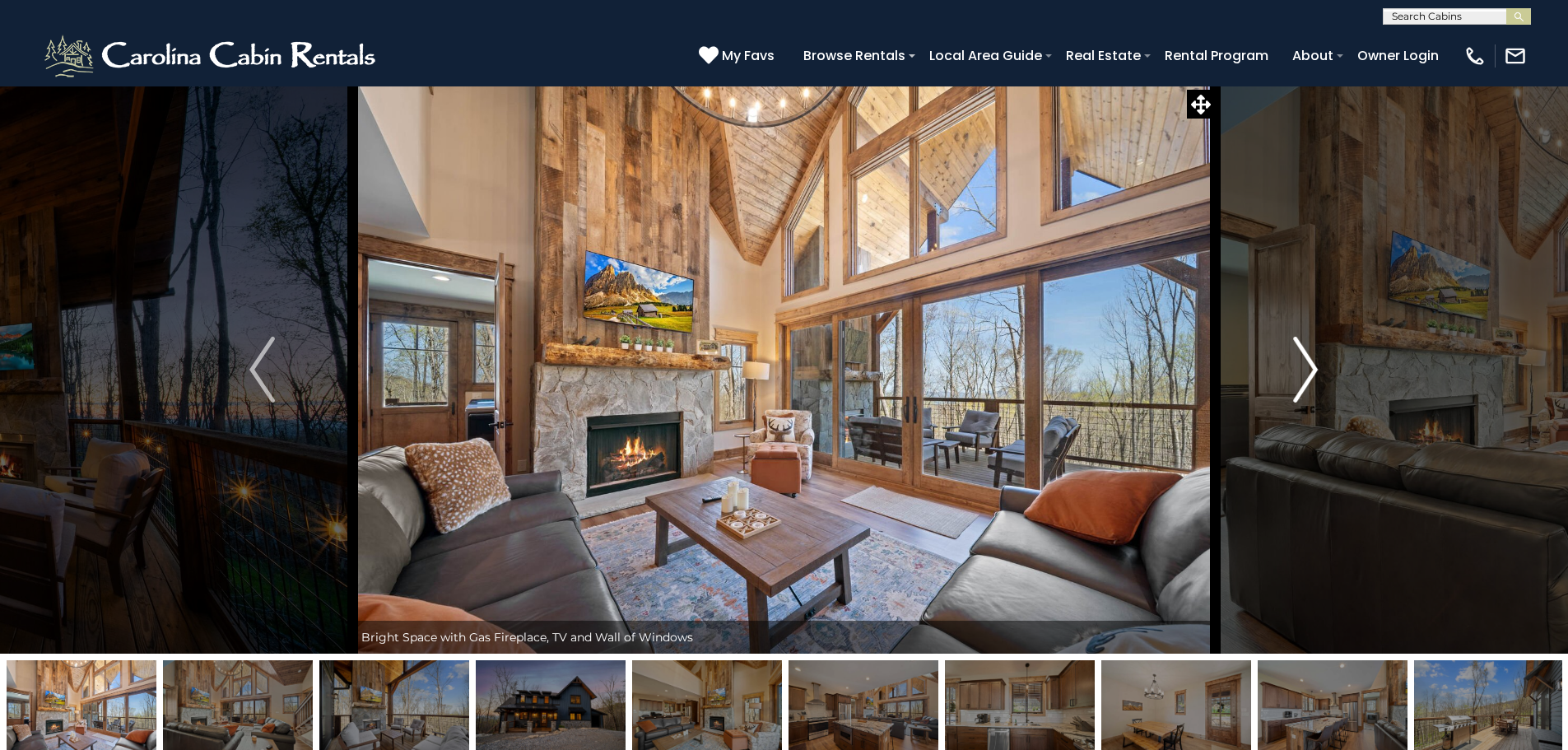
click at [1306, 370] on img "Next" at bounding box center [1305, 370] width 25 height 66
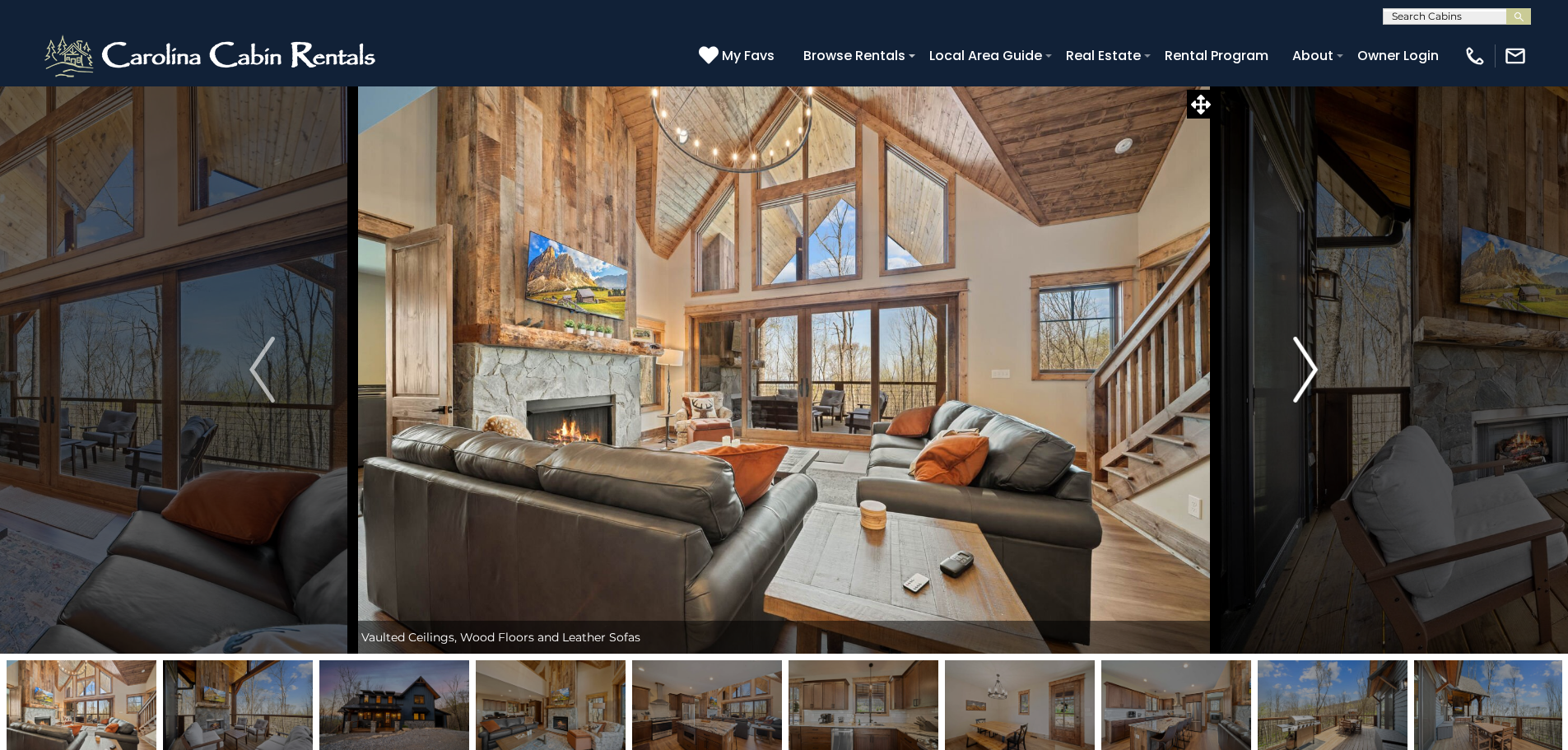
click at [1306, 370] on img "Next" at bounding box center [1305, 370] width 25 height 66
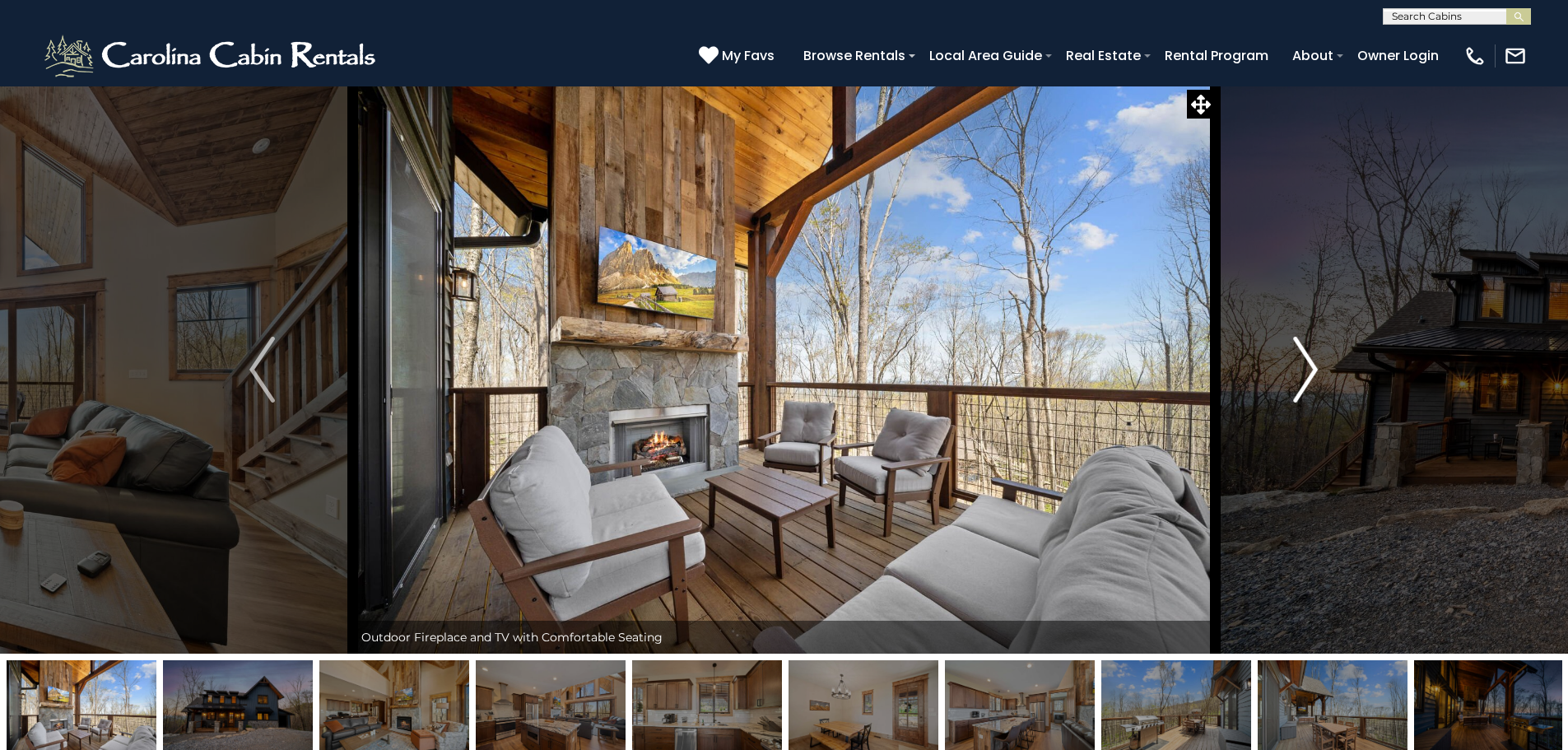
click at [1306, 370] on img "Next" at bounding box center [1305, 370] width 25 height 66
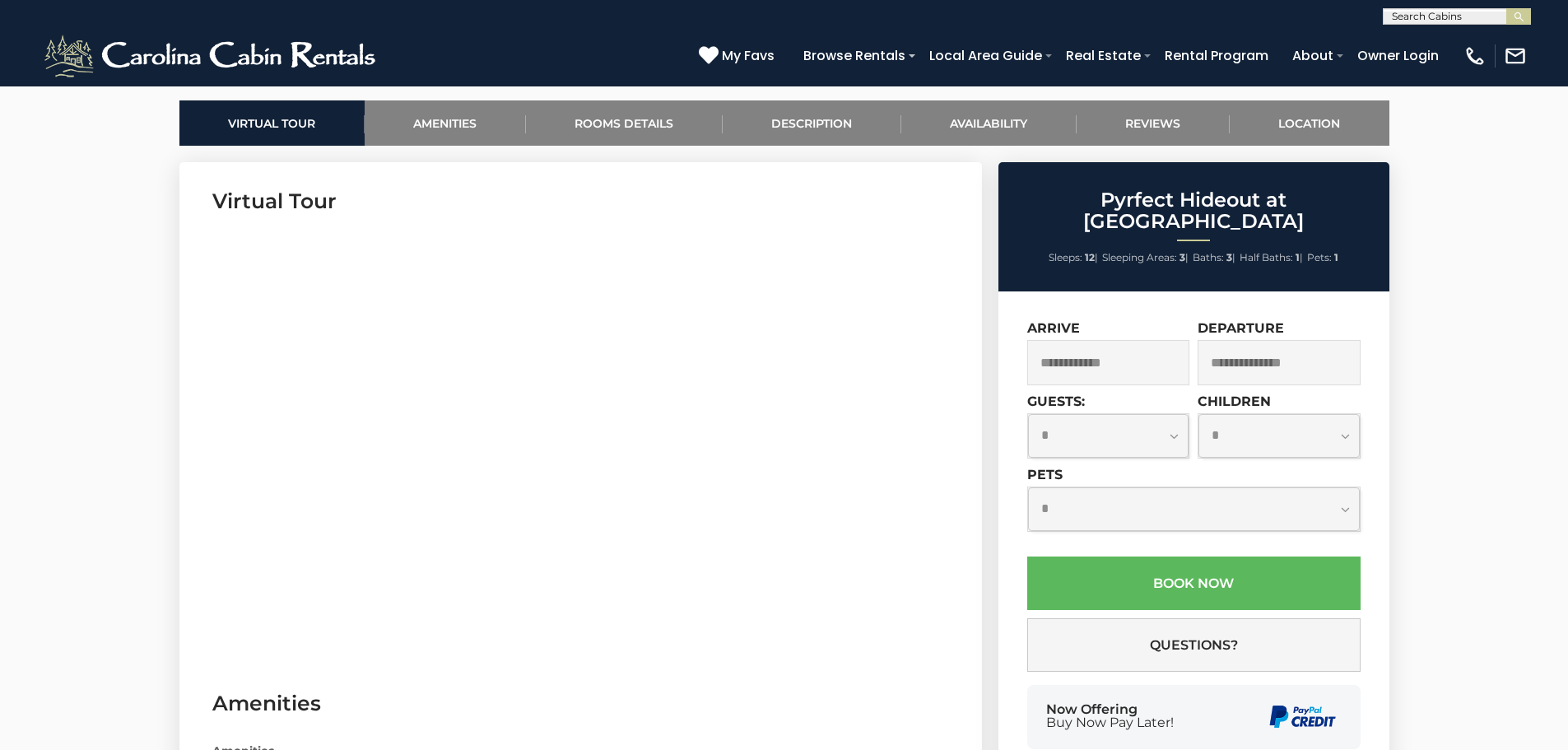
scroll to position [411, 0]
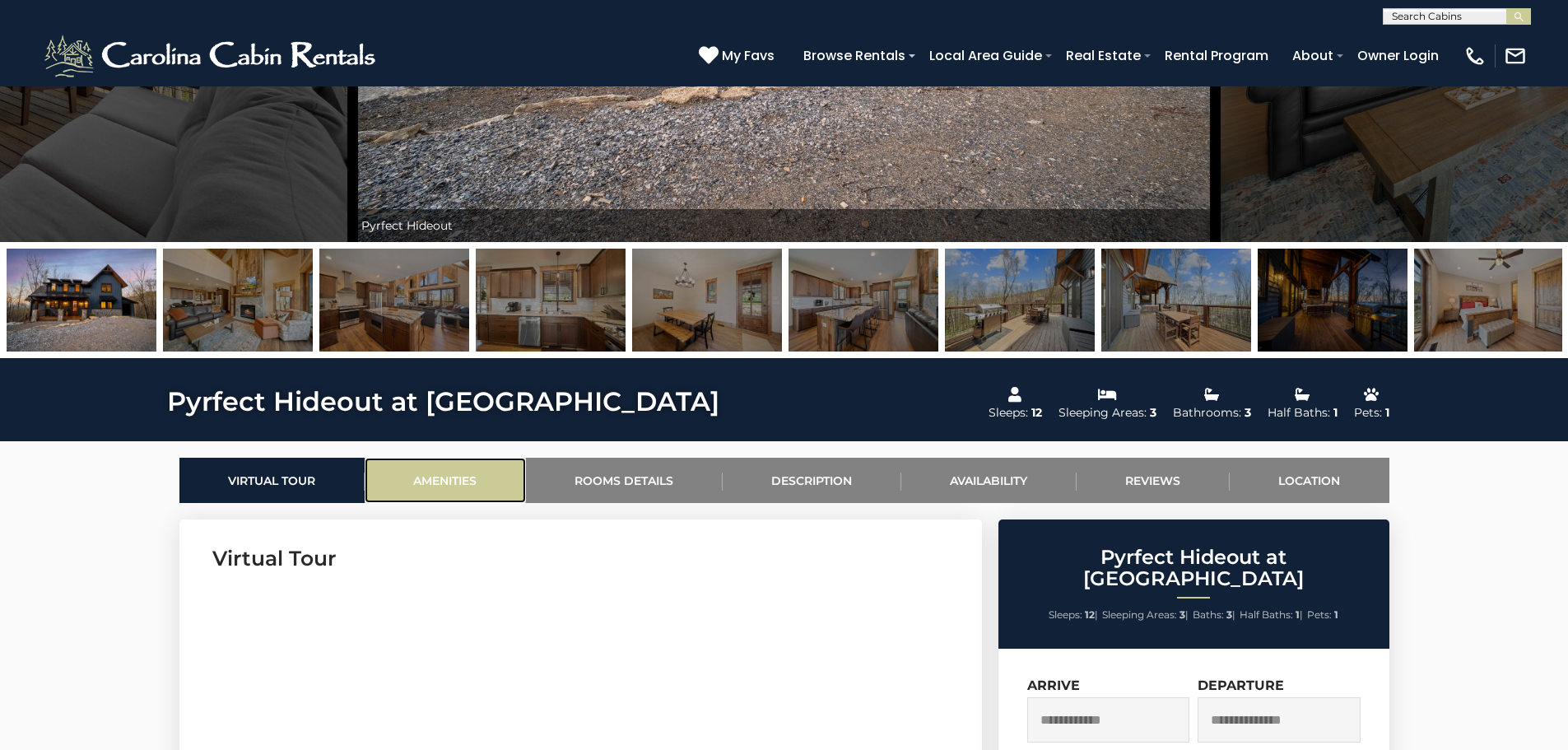
click at [440, 478] on link "Amenities" at bounding box center [445, 480] width 162 height 45
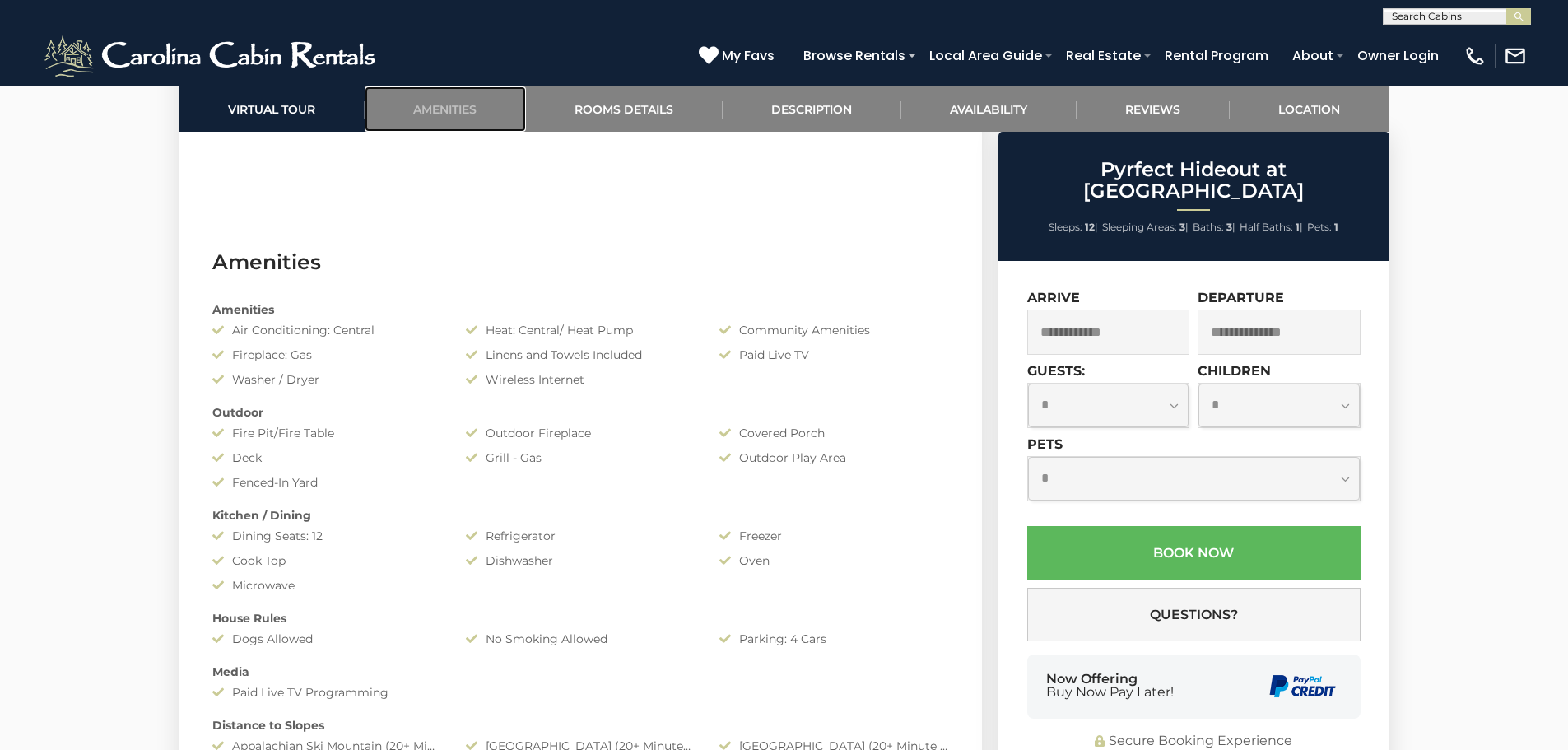
scroll to position [1310, 0]
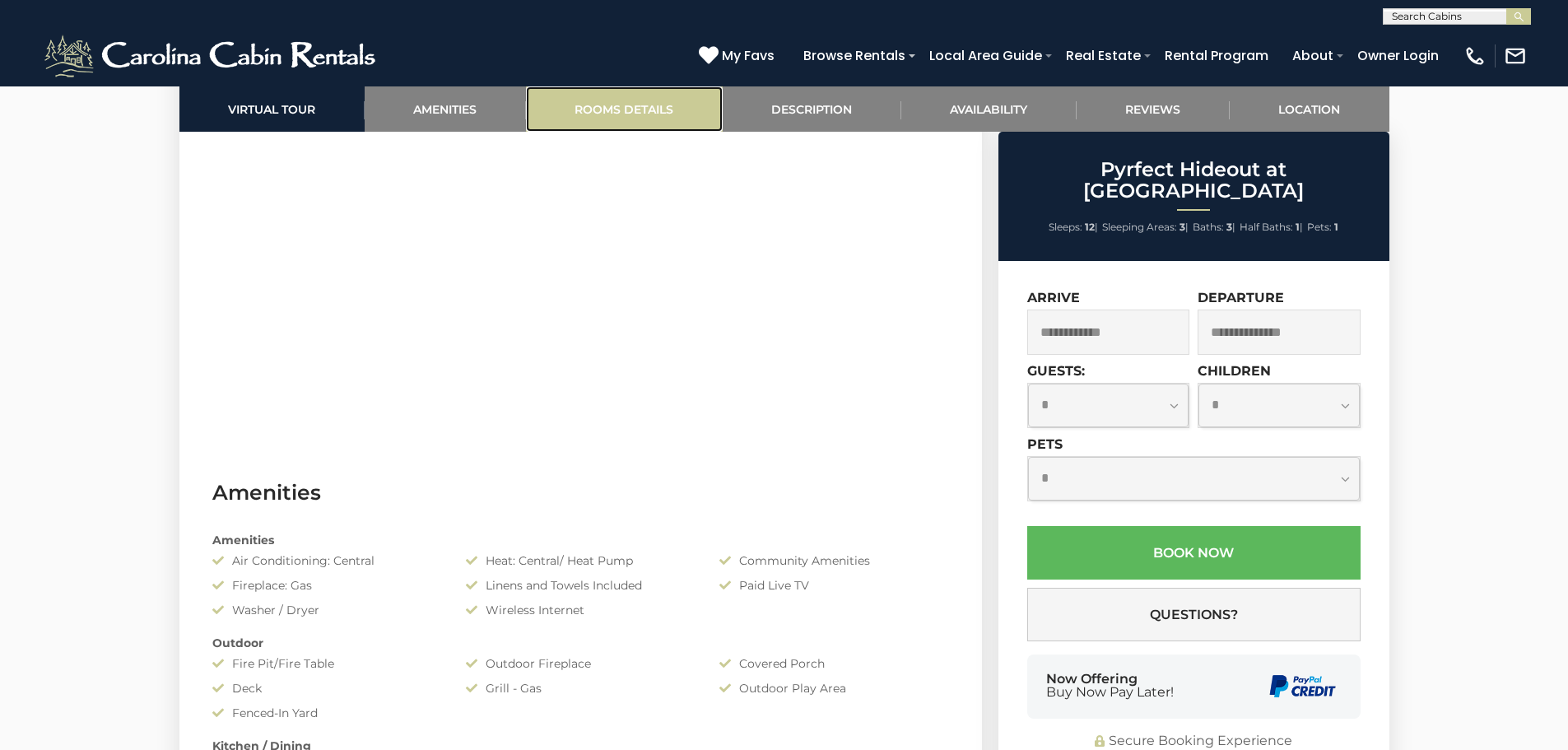
click at [608, 99] on link "Rooms Details" at bounding box center [624, 109] width 197 height 45
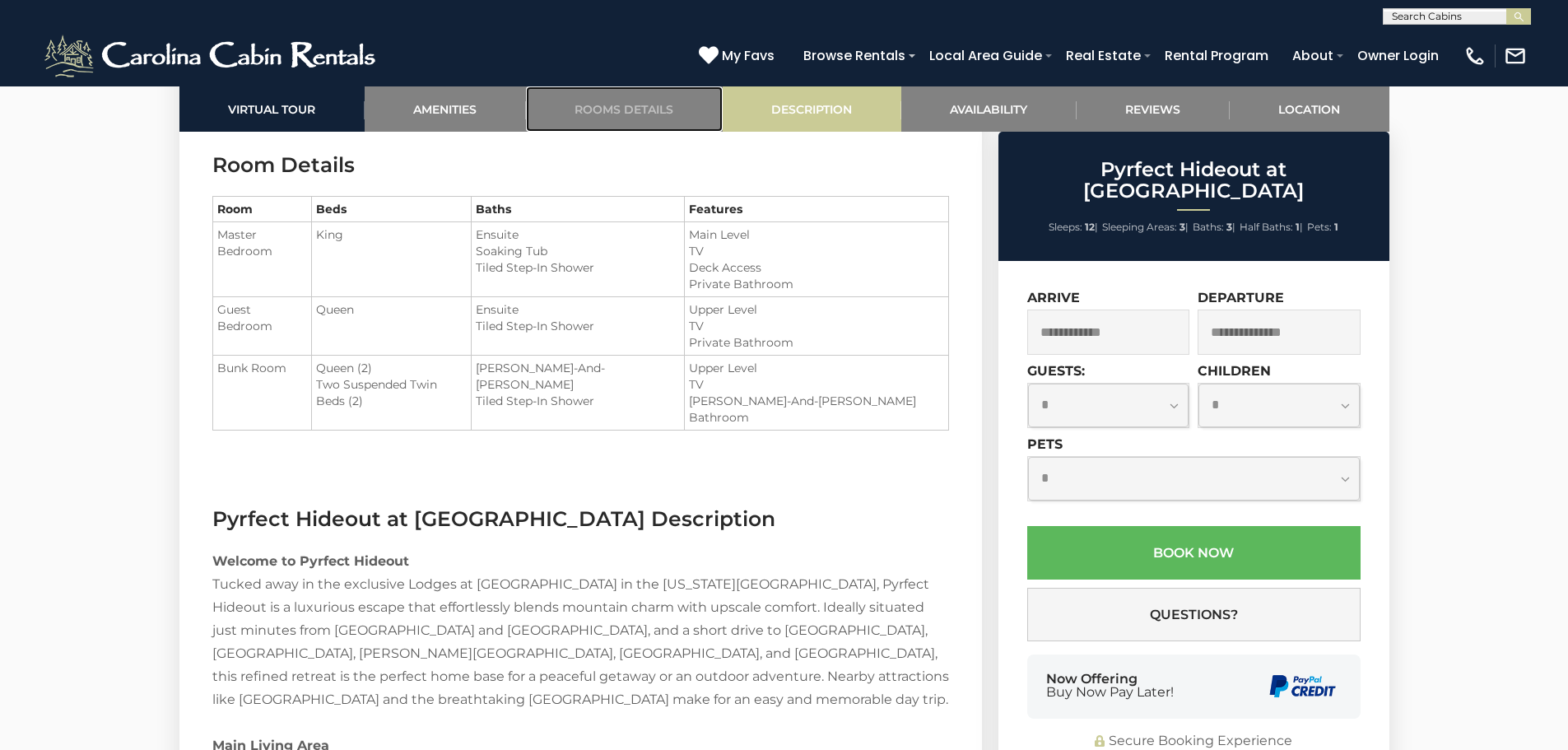
scroll to position [1936, 0]
click at [838, 110] on link "Description" at bounding box center [812, 109] width 179 height 45
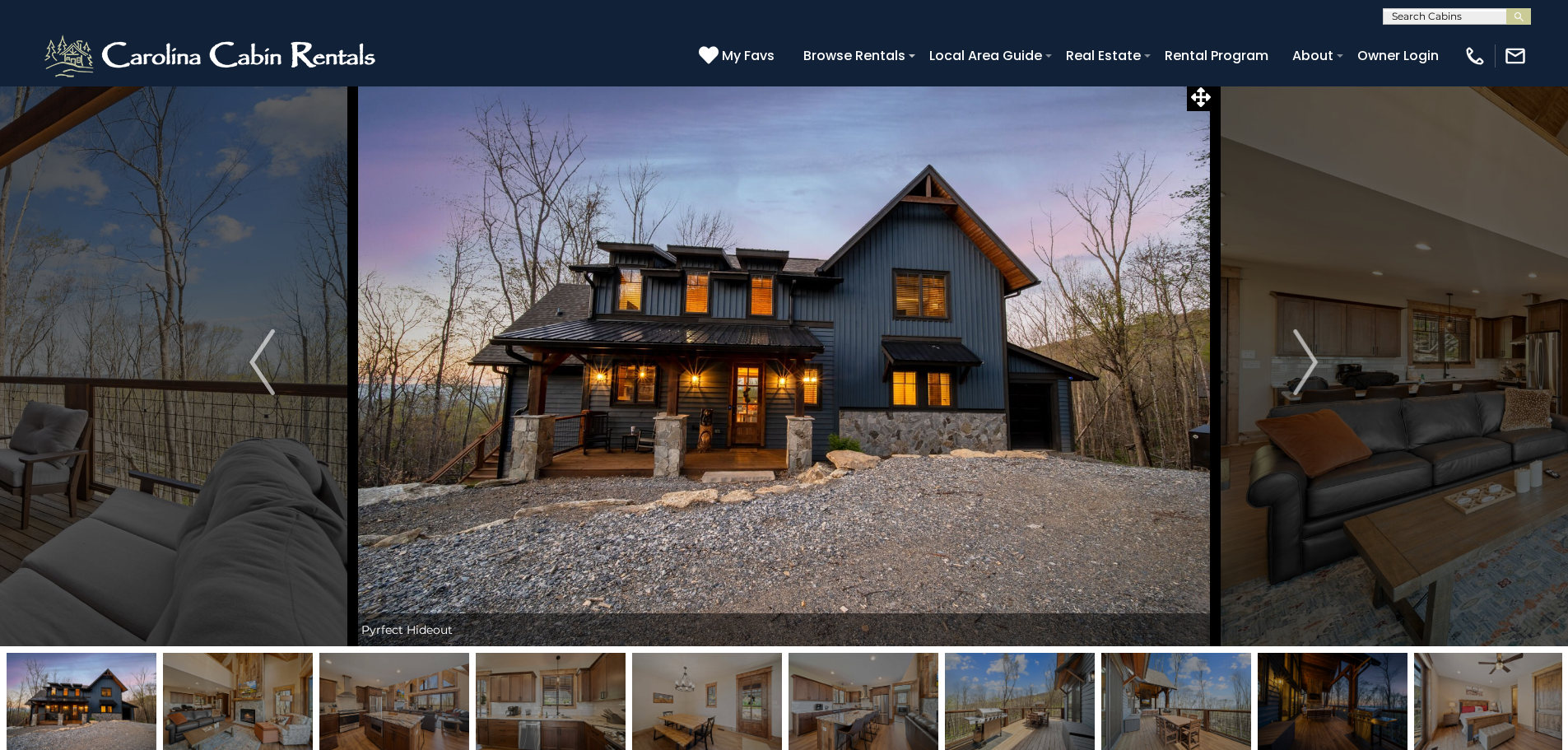
scroll to position [0, 0]
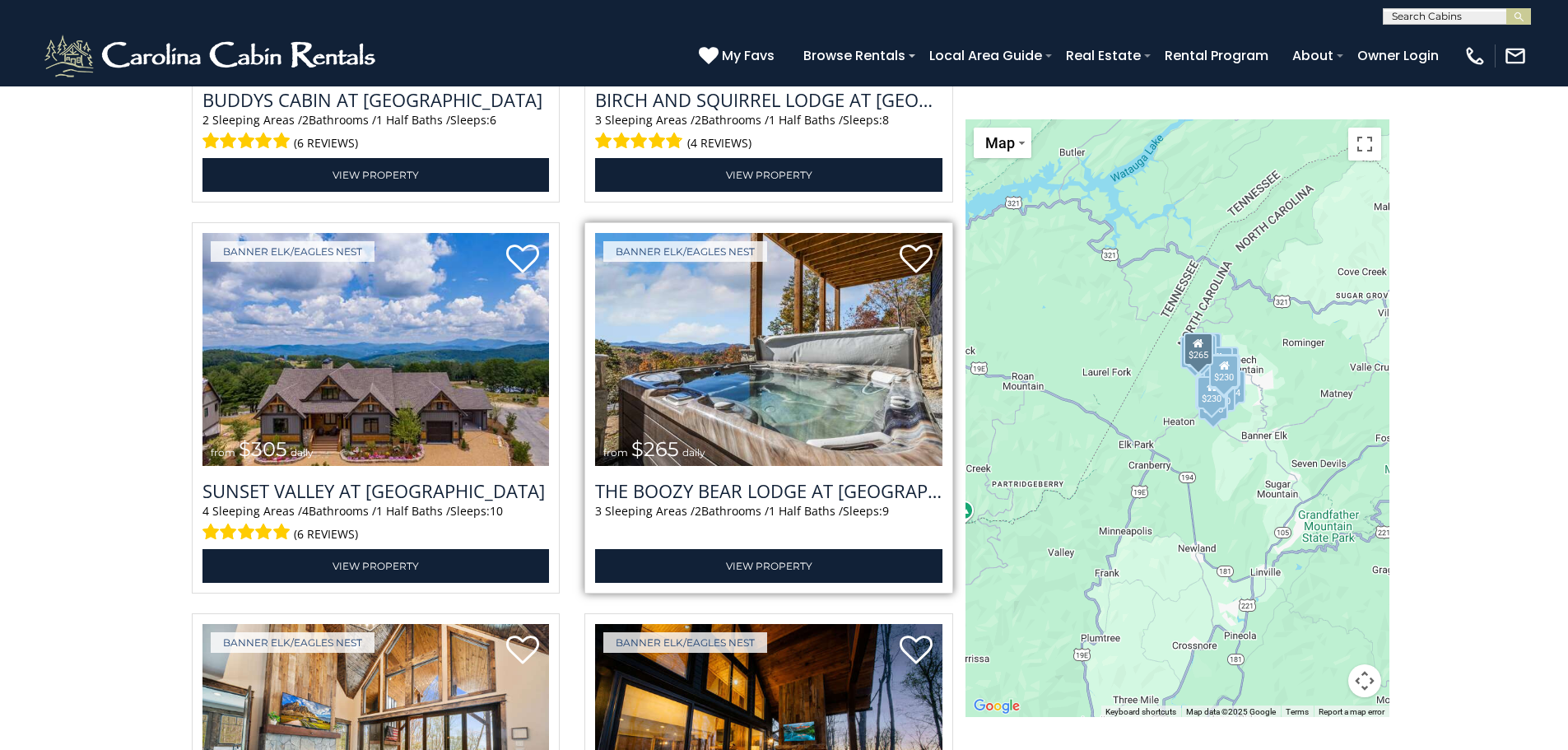
scroll to position [4539, 0]
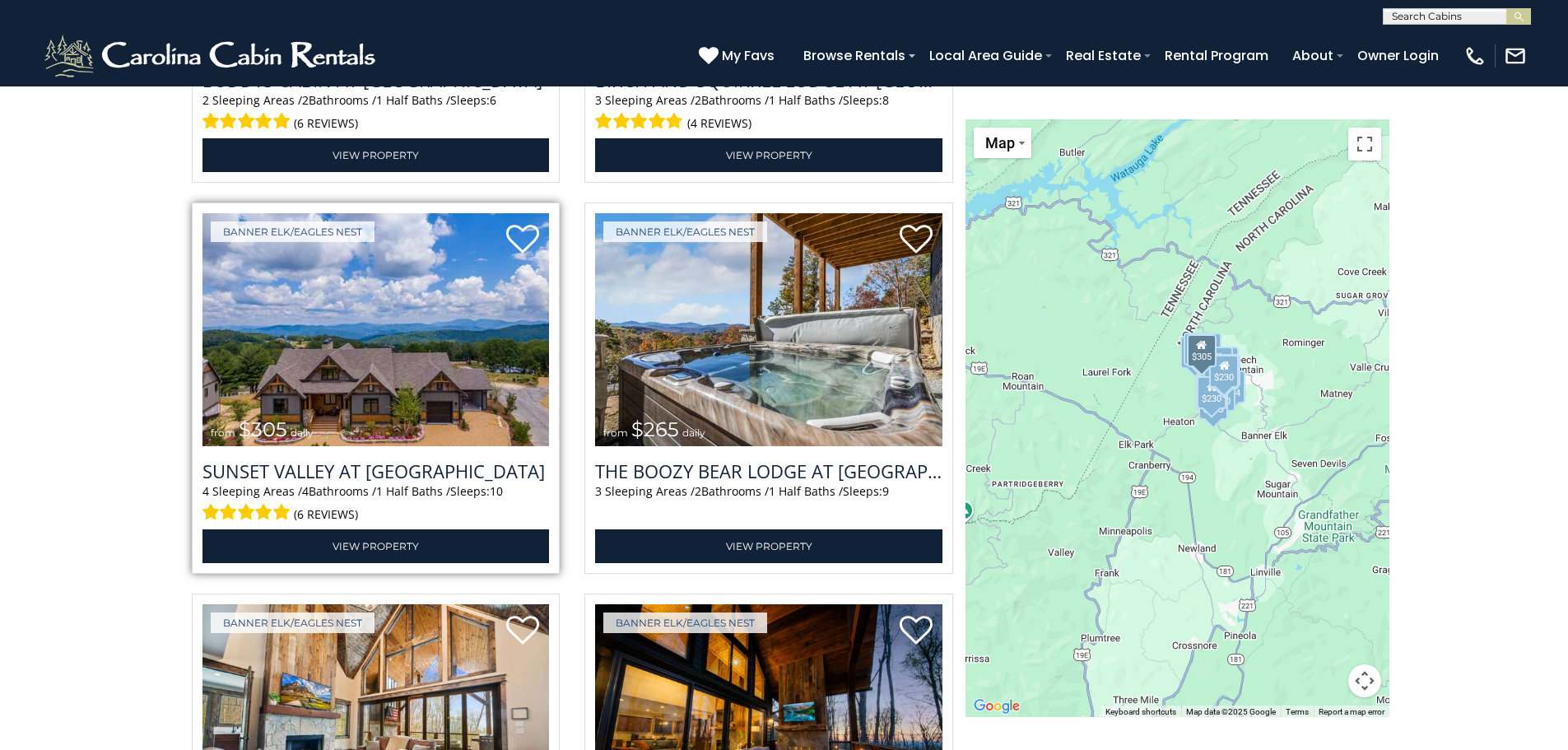
click at [405, 396] on img at bounding box center [376, 330] width 348 height 233
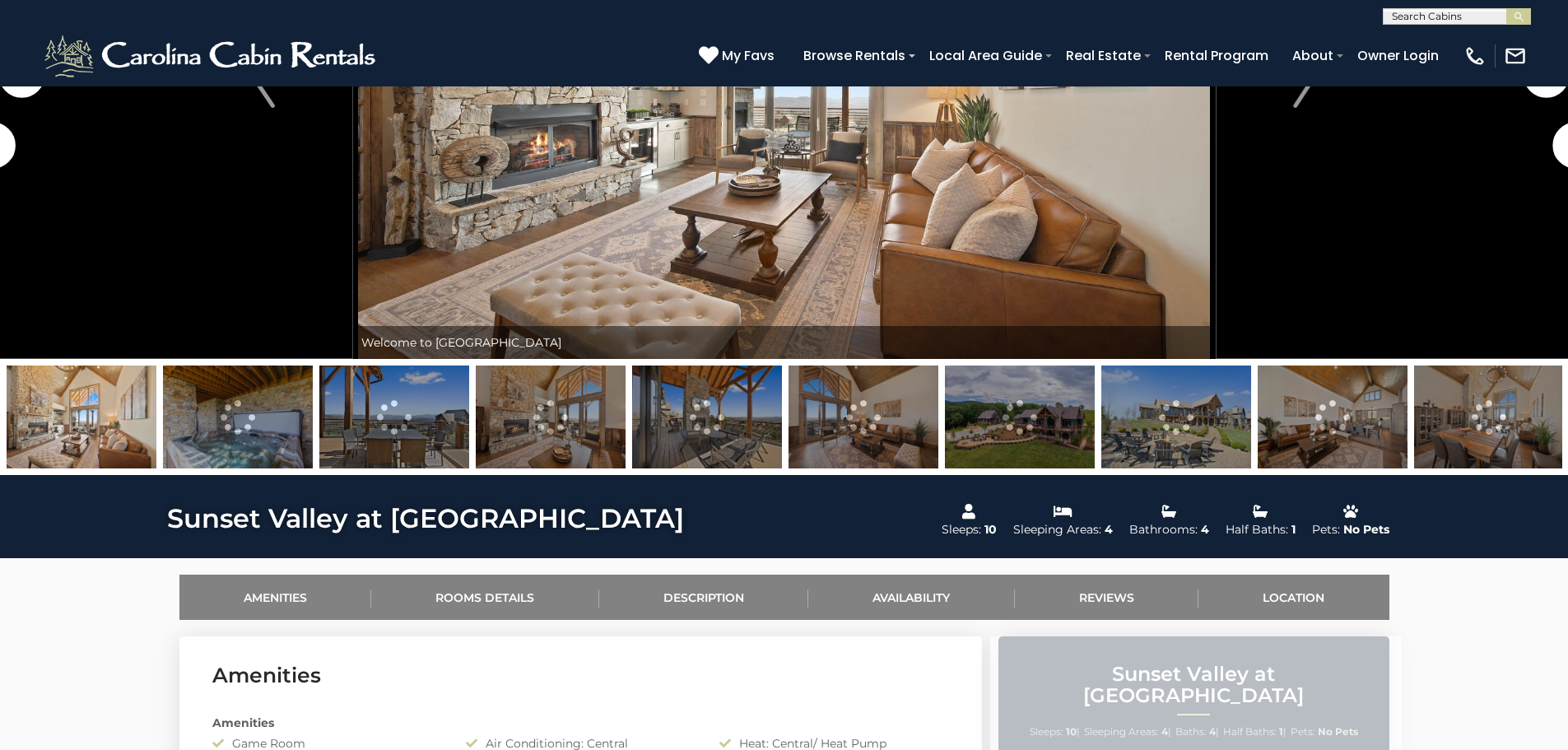
scroll to position [411, 0]
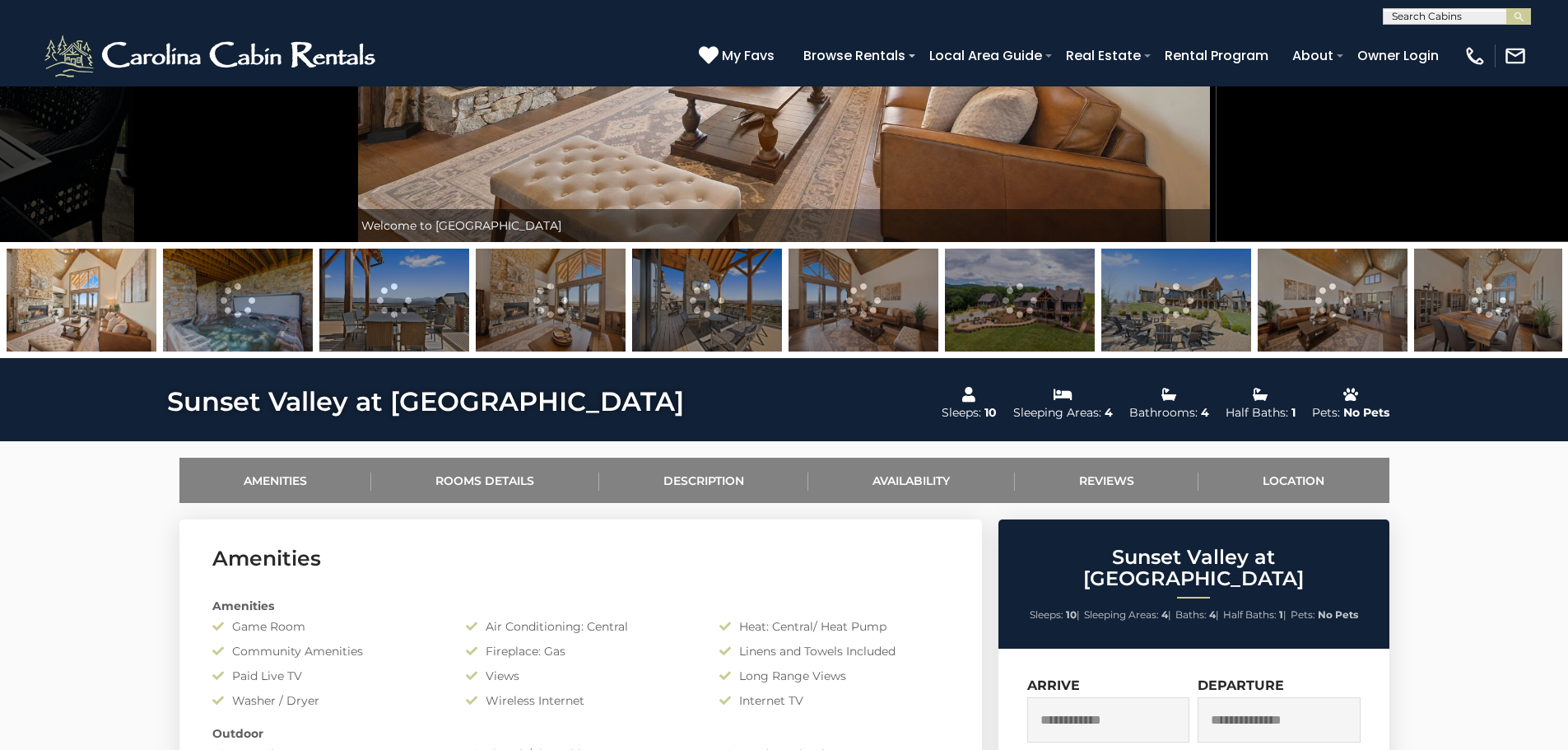
click at [245, 303] on img at bounding box center [237, 300] width 150 height 103
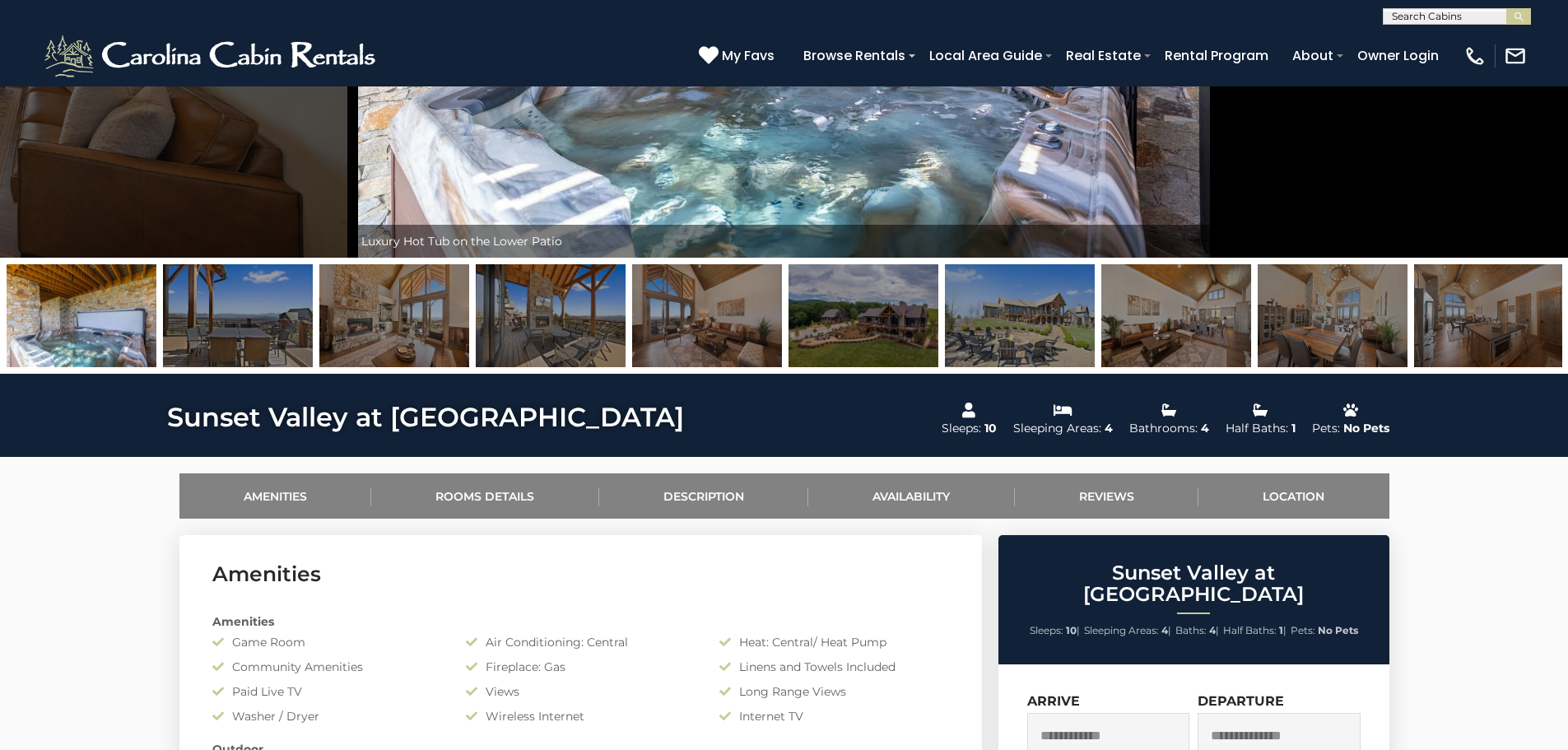
scroll to position [0, 0]
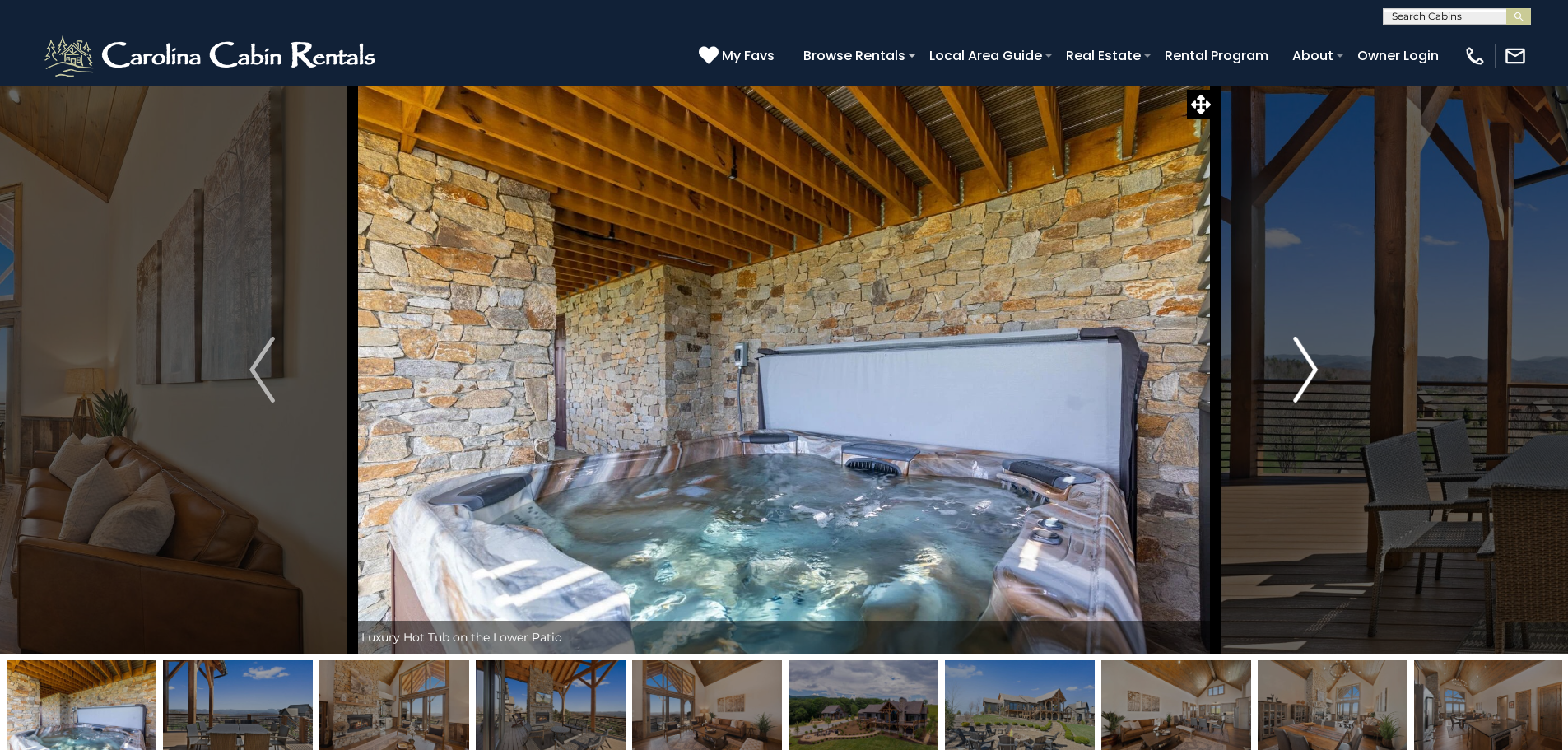
click at [1299, 367] on img "Next" at bounding box center [1305, 370] width 25 height 66
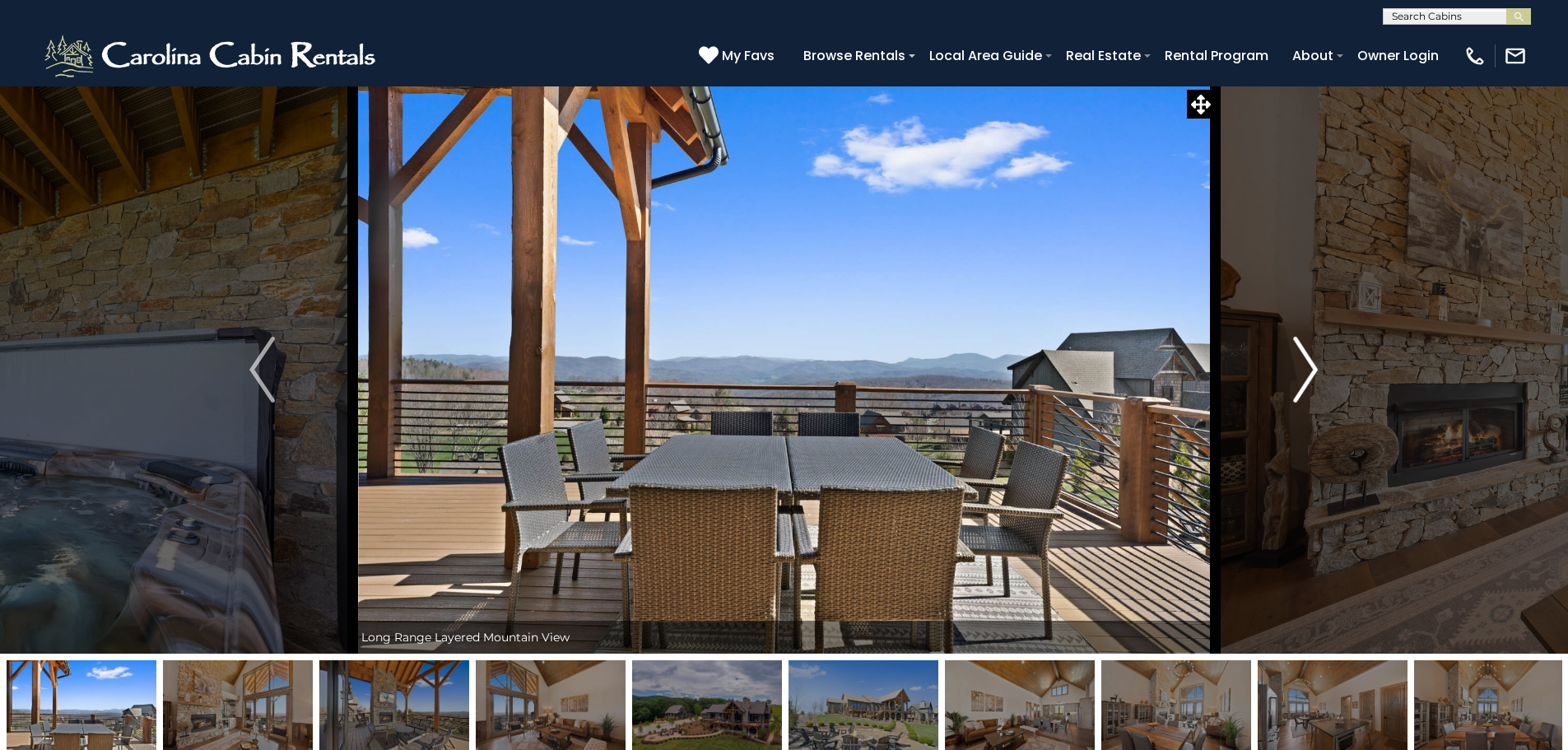
click at [1299, 367] on img "Next" at bounding box center [1305, 370] width 25 height 66
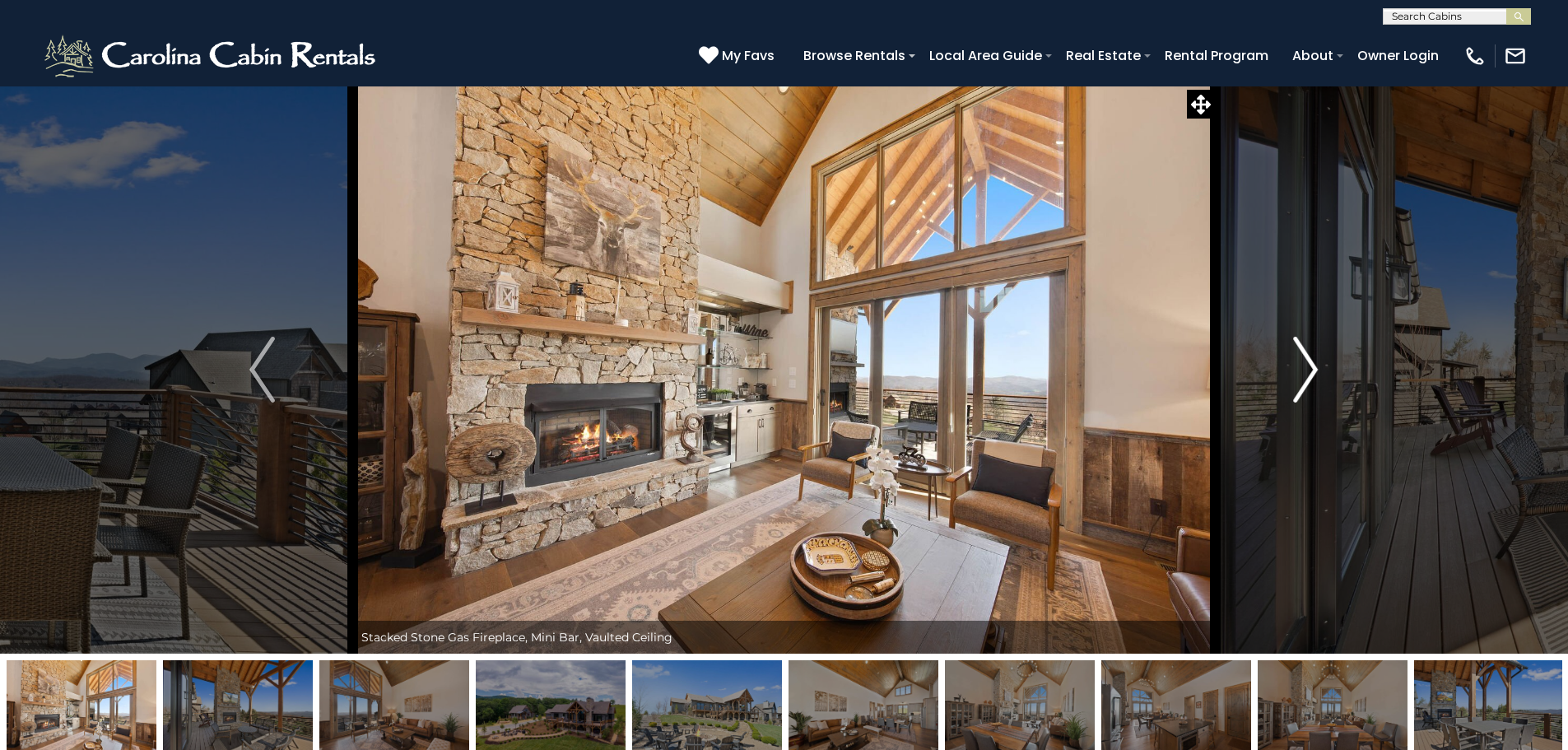
click at [1299, 367] on img "Next" at bounding box center [1305, 370] width 25 height 66
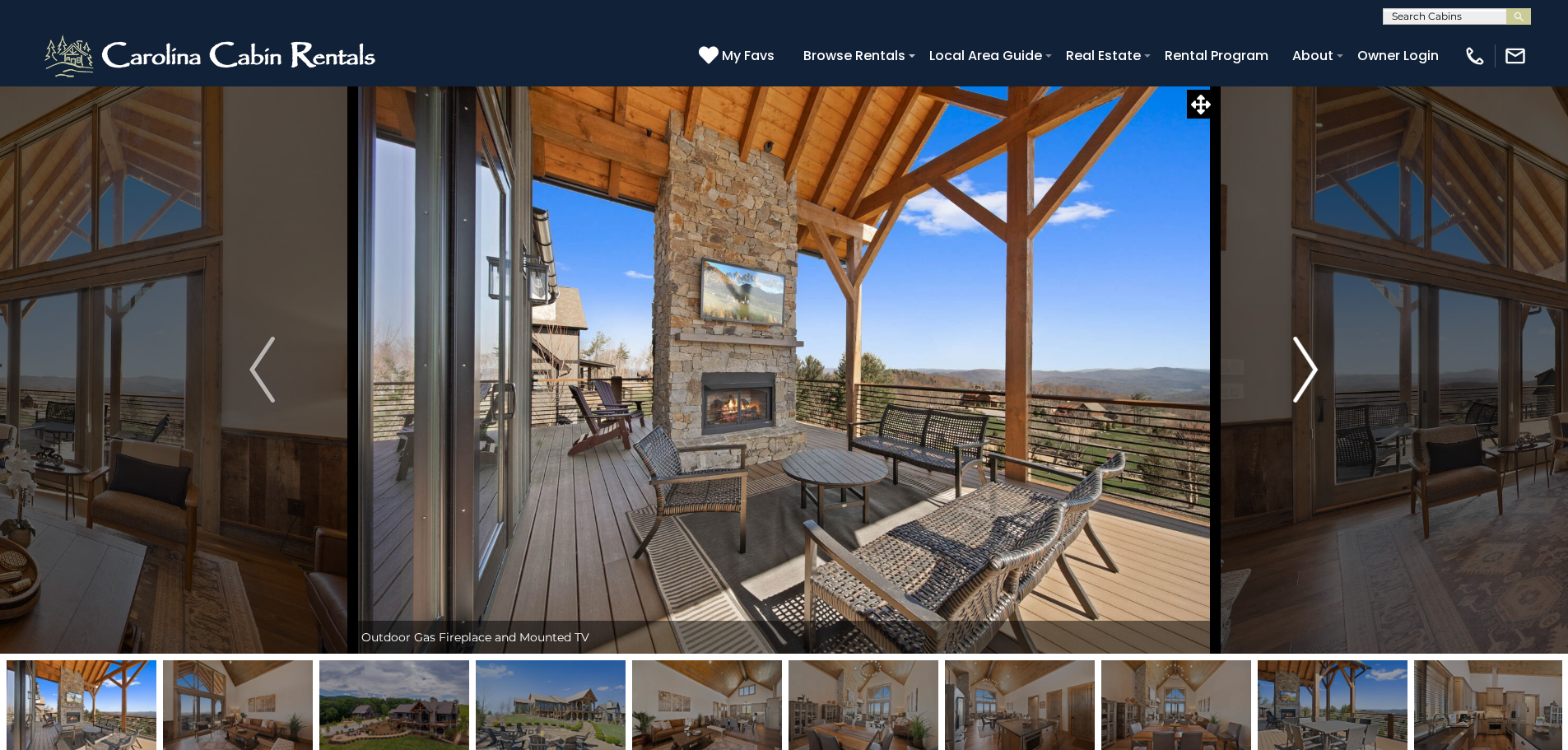
click at [1299, 367] on img "Next" at bounding box center [1305, 370] width 25 height 66
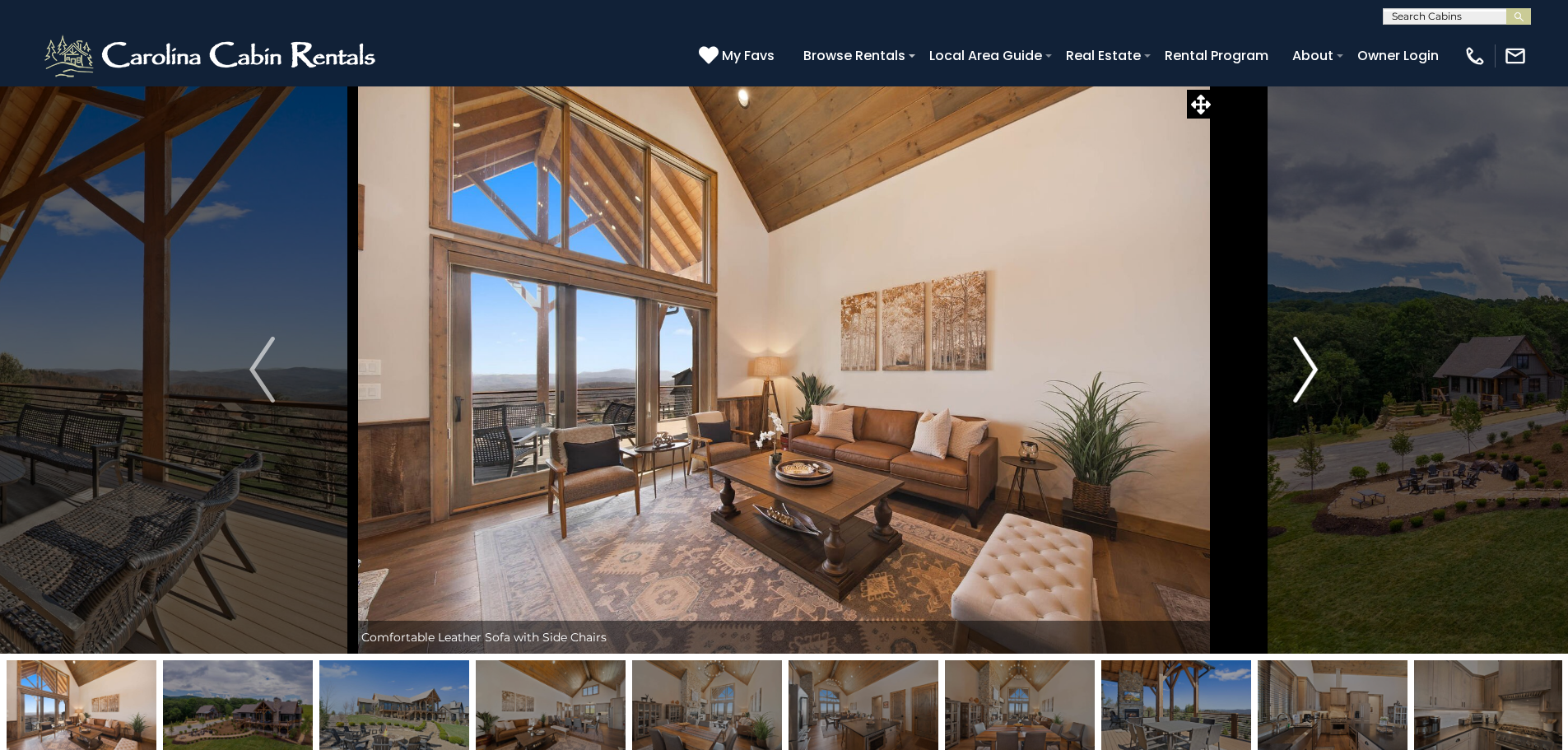
click at [1299, 367] on img "Next" at bounding box center [1305, 370] width 25 height 66
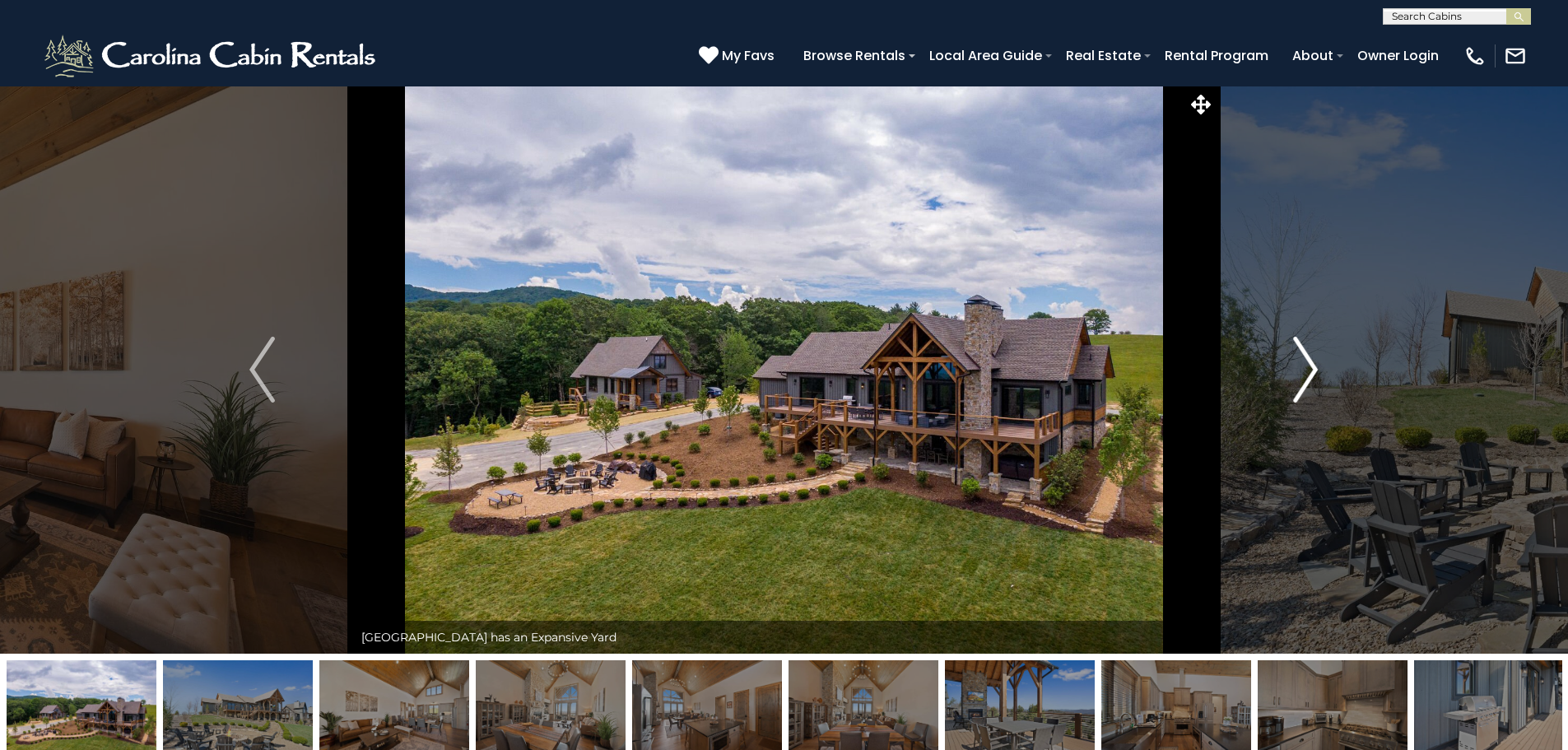
click at [1299, 367] on img "Next" at bounding box center [1305, 370] width 25 height 66
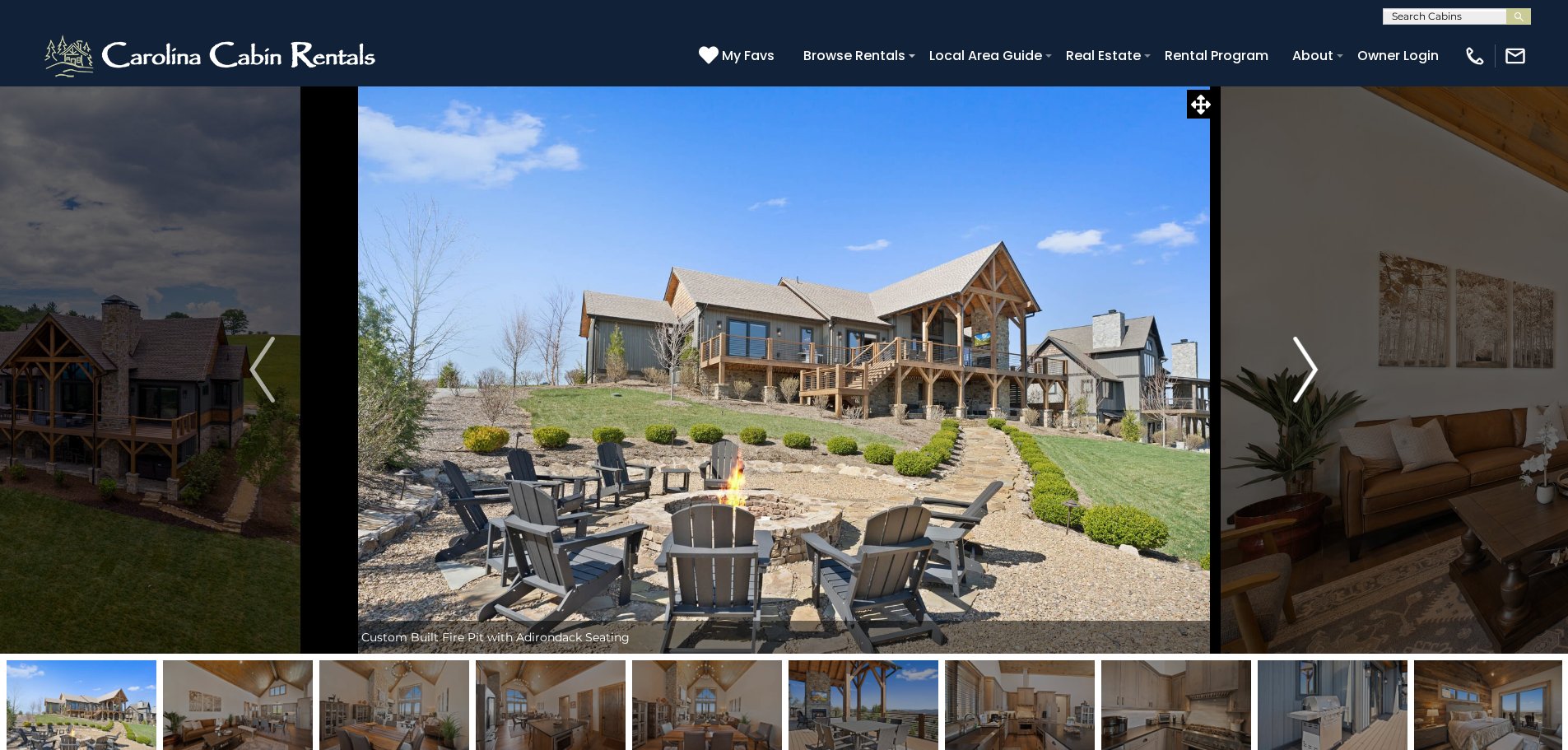
click at [1299, 367] on img "Next" at bounding box center [1305, 370] width 25 height 66
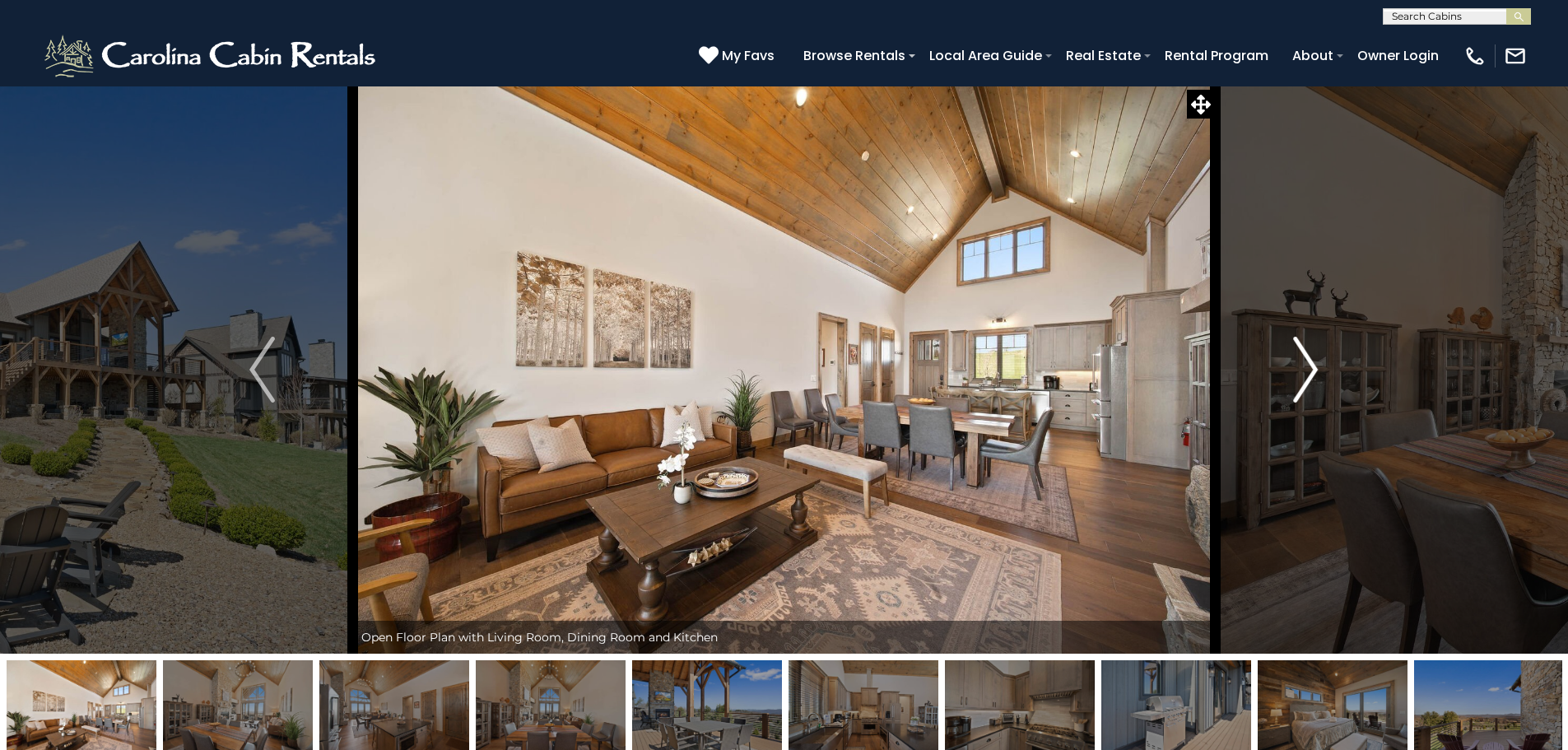
click at [1306, 486] on button "Next" at bounding box center [1305, 370] width 181 height 568
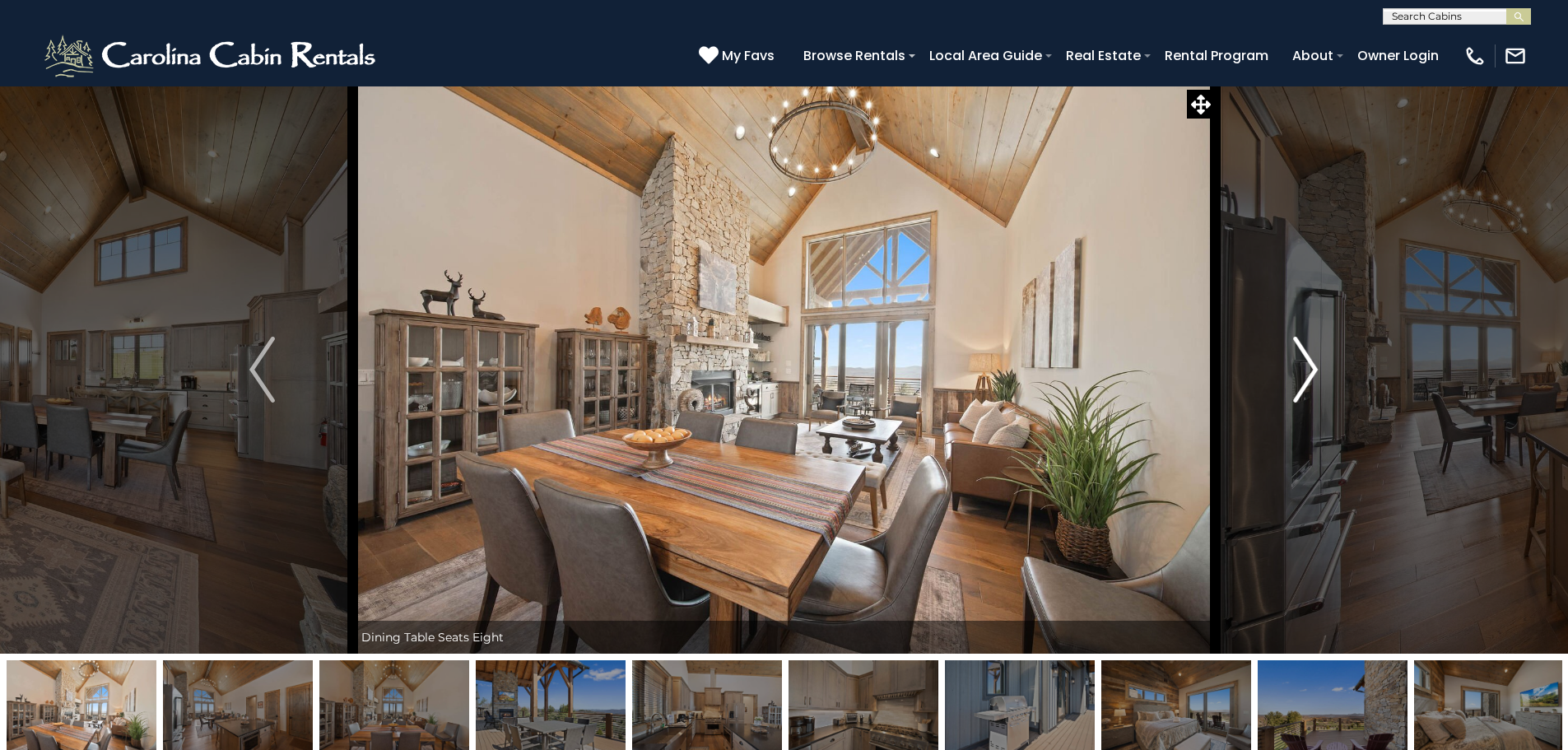
click at [1318, 368] on button "Next" at bounding box center [1305, 370] width 181 height 568
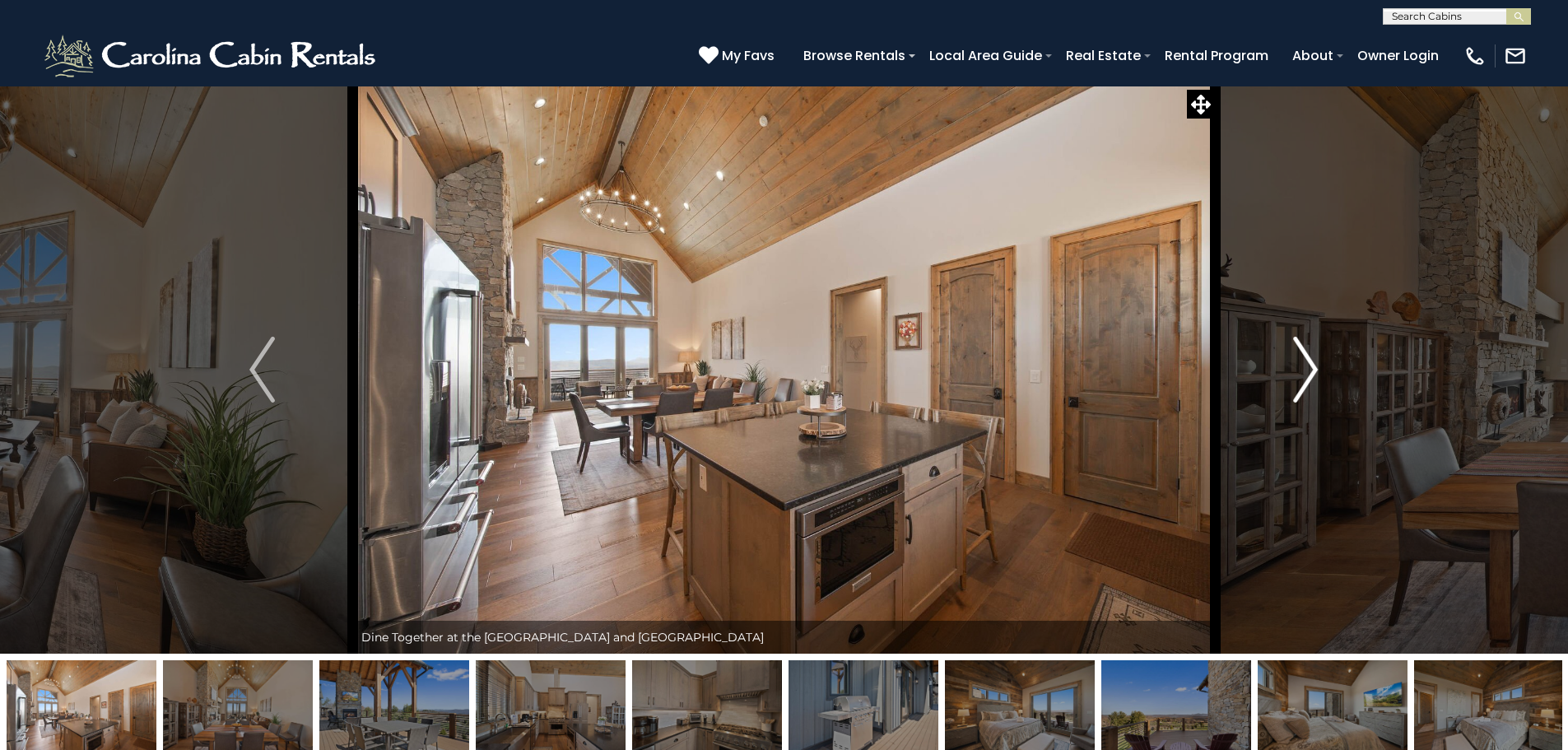
click at [1318, 368] on button "Next" at bounding box center [1305, 370] width 181 height 568
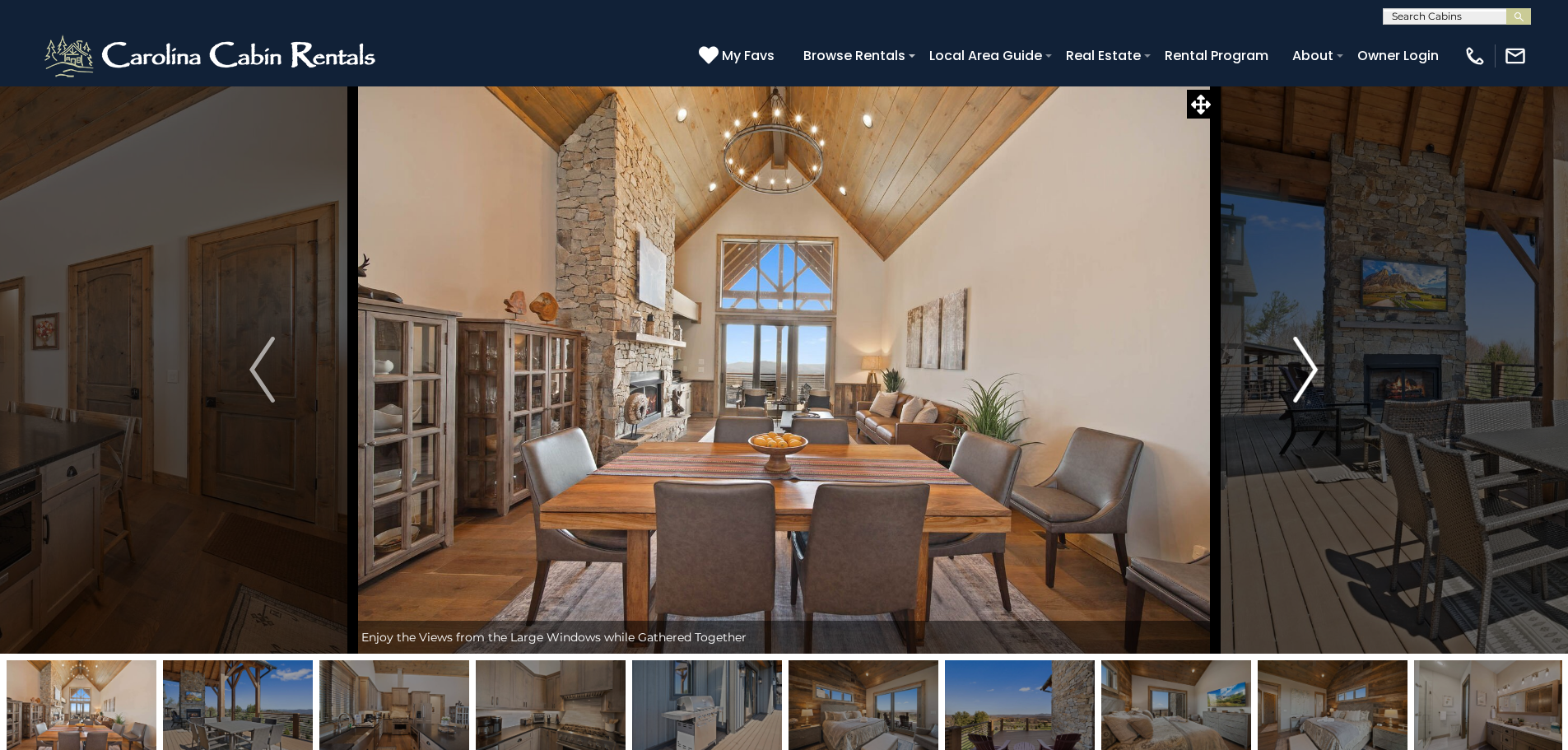
click at [1318, 368] on button "Next" at bounding box center [1305, 370] width 181 height 568
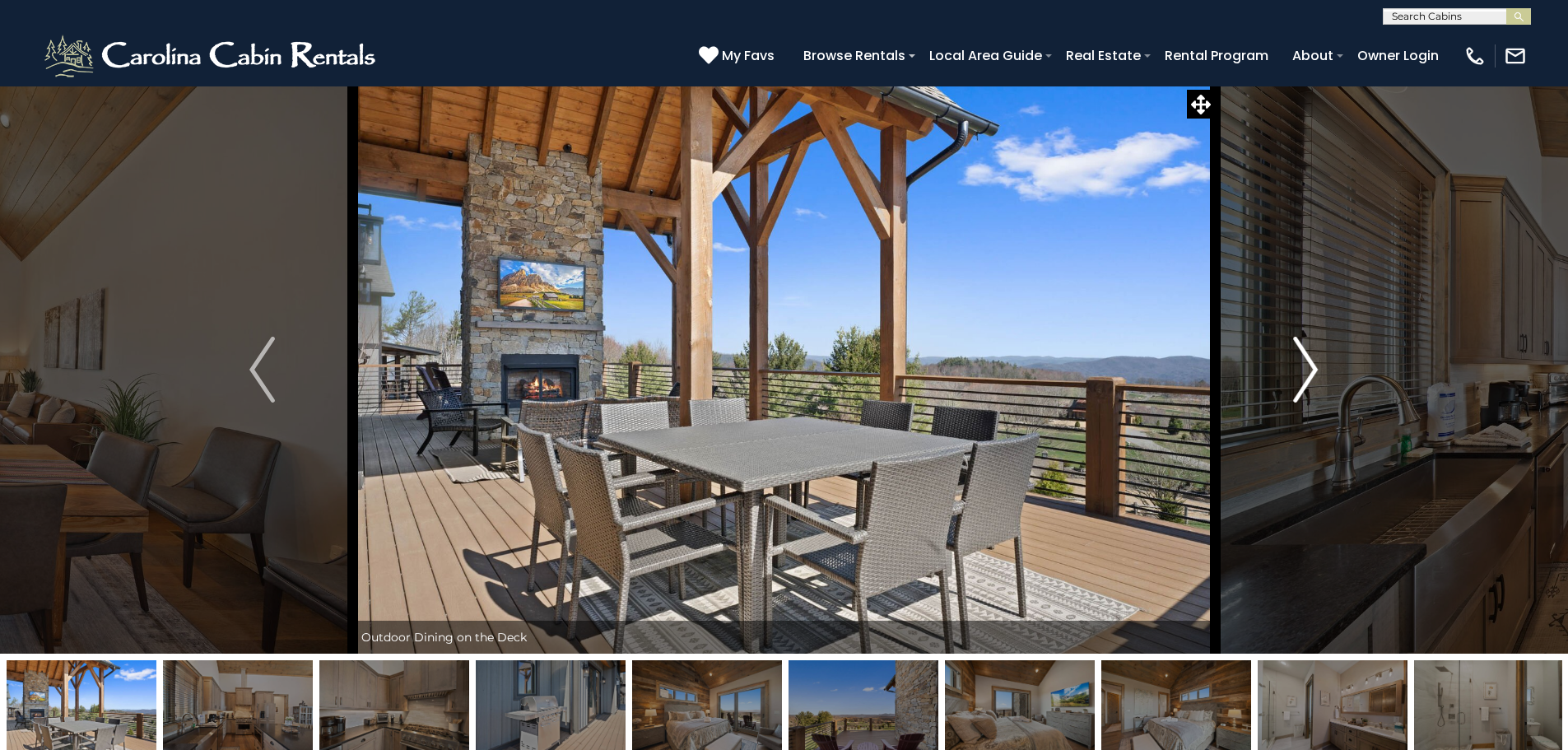
click at [1318, 368] on button "Next" at bounding box center [1305, 370] width 181 height 568
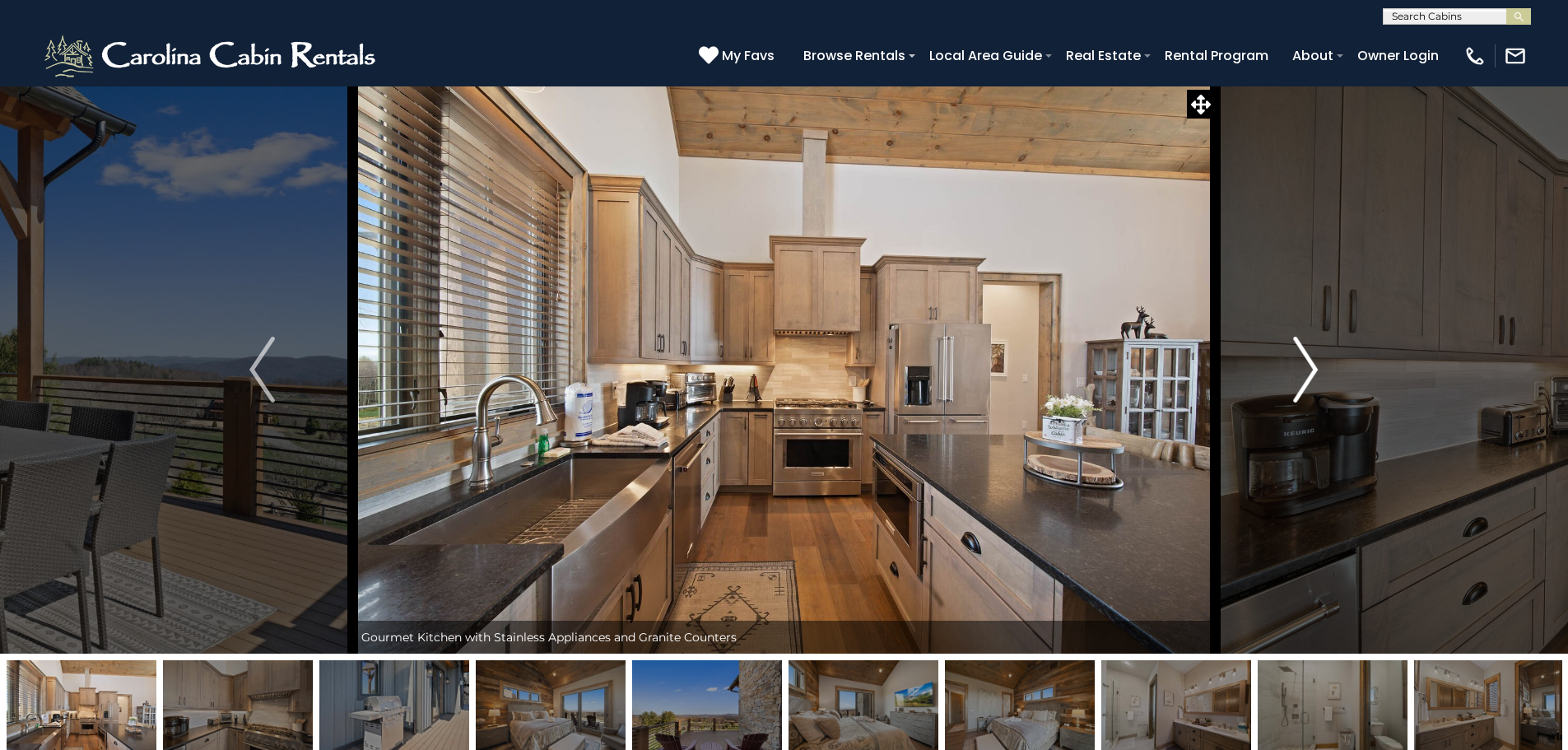
click at [1318, 368] on button "Next" at bounding box center [1305, 370] width 181 height 568
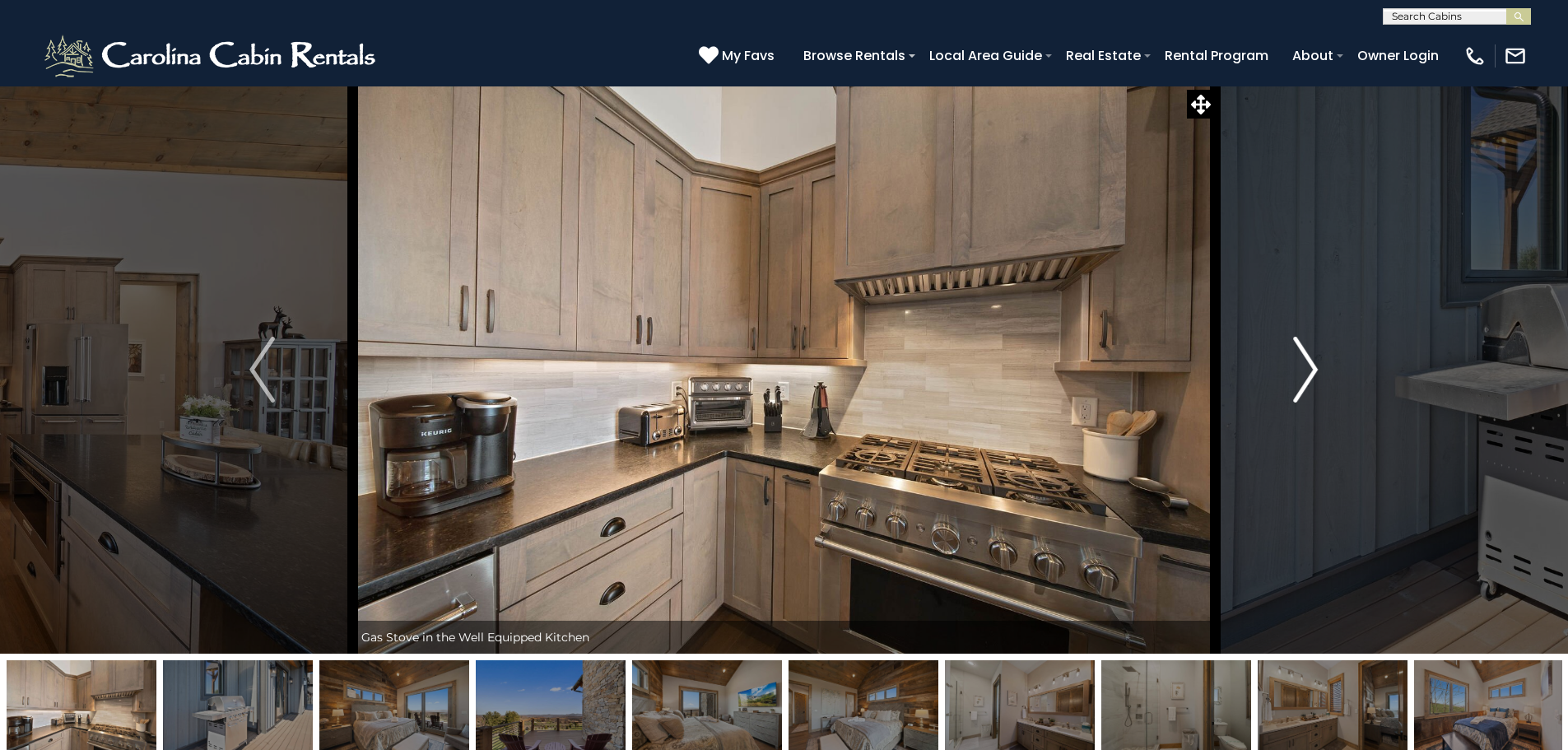
click at [1318, 368] on button "Next" at bounding box center [1305, 370] width 181 height 568
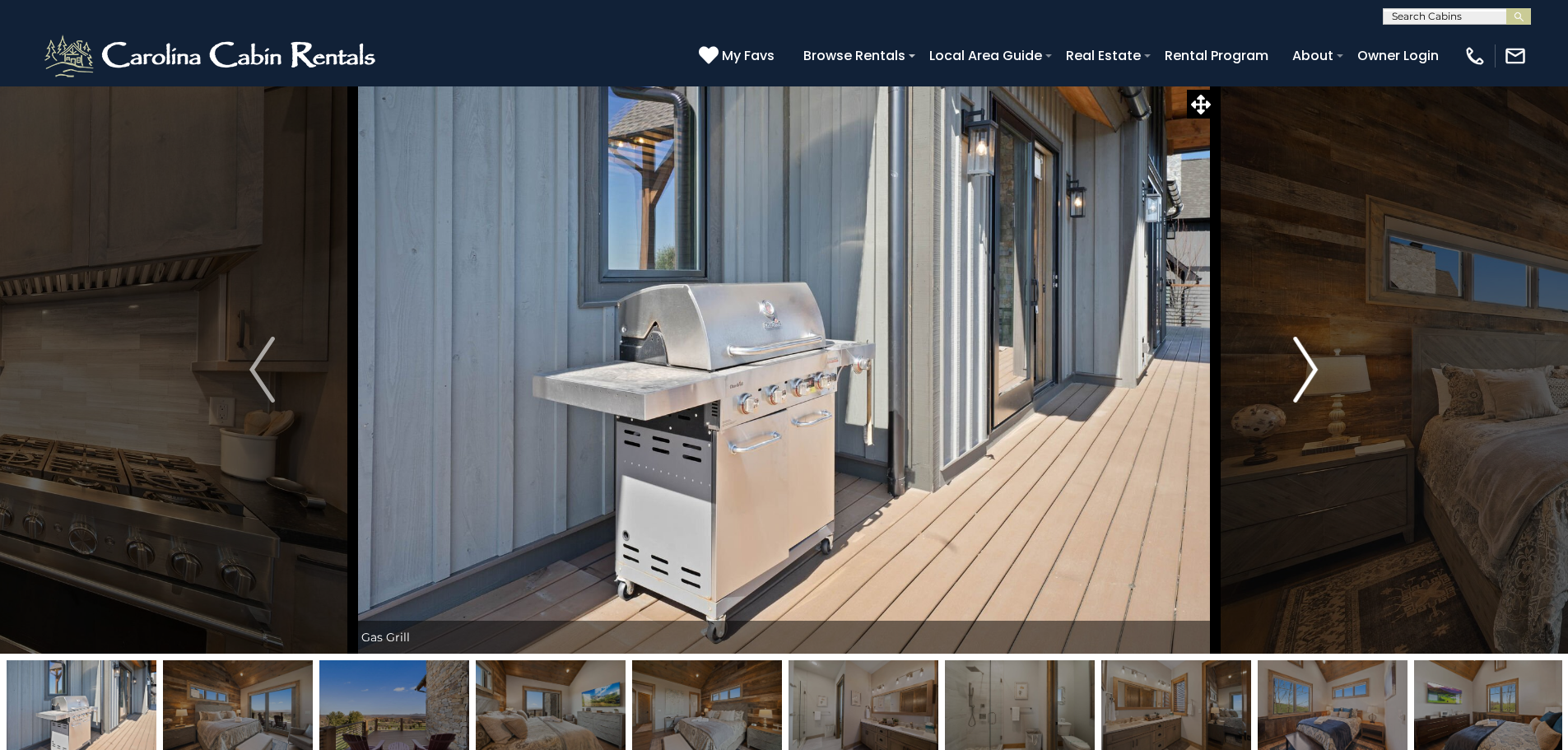
click at [1318, 368] on button "Next" at bounding box center [1305, 370] width 181 height 568
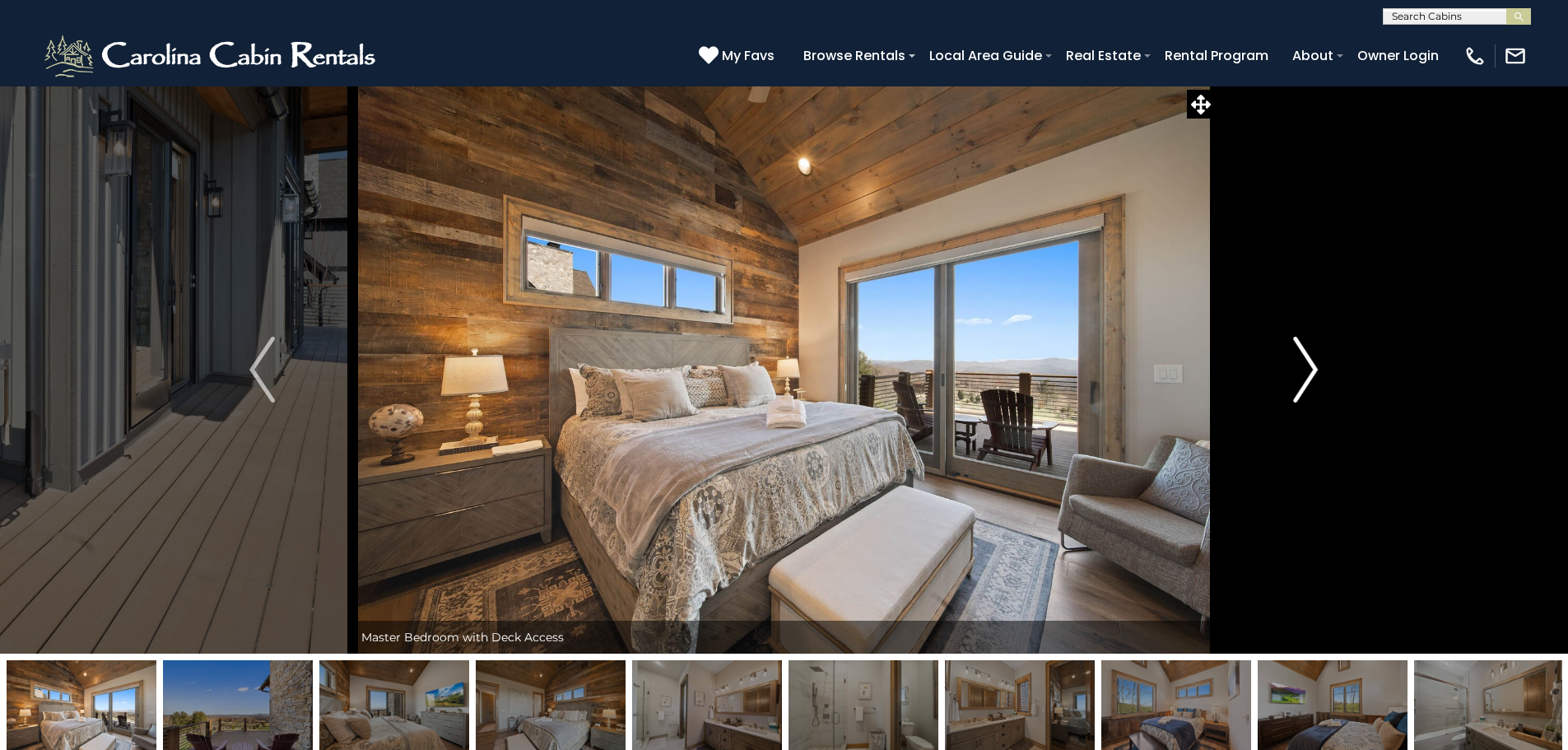
click at [1318, 368] on button "Next" at bounding box center [1305, 370] width 181 height 568
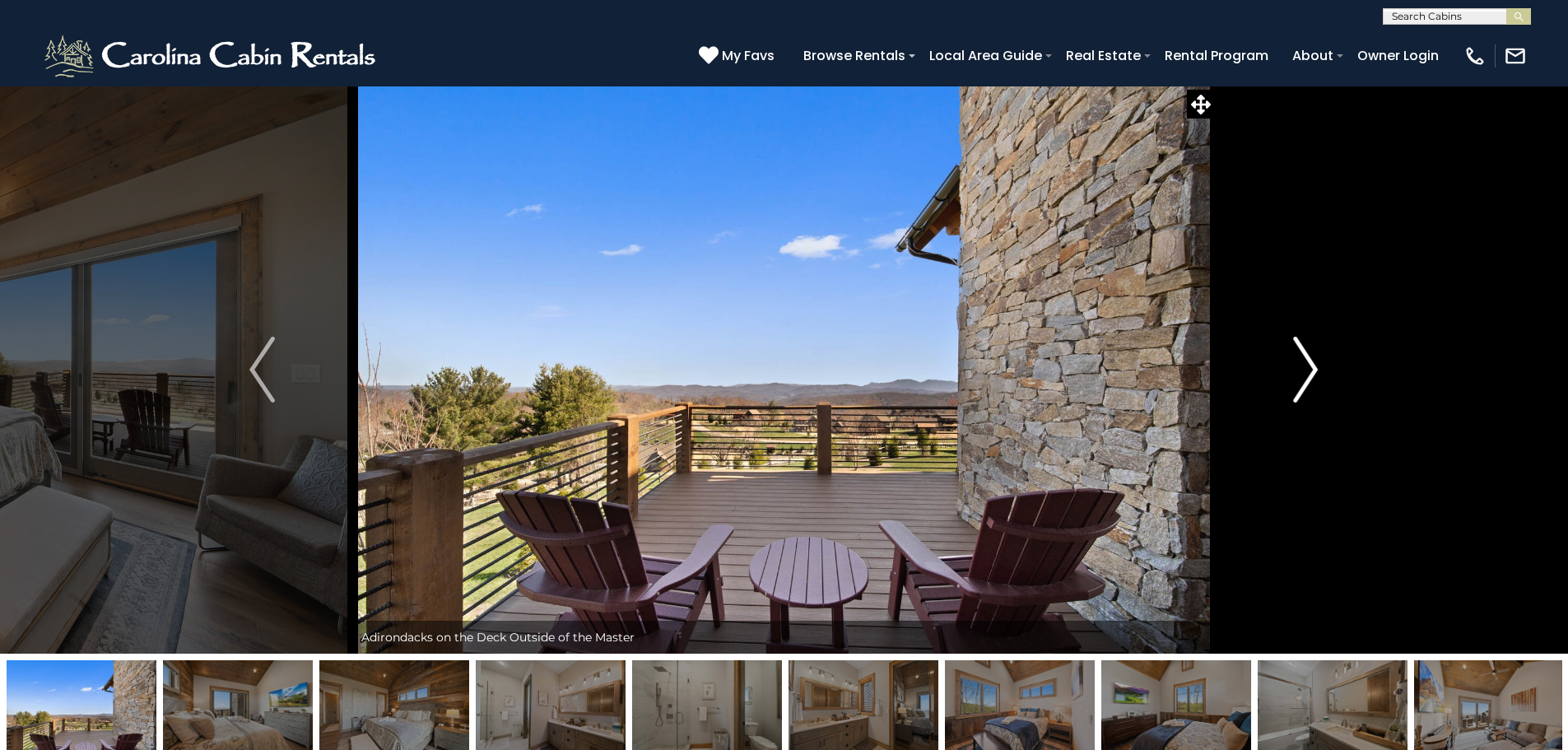
click at [1309, 370] on img "Next" at bounding box center [1305, 370] width 25 height 66
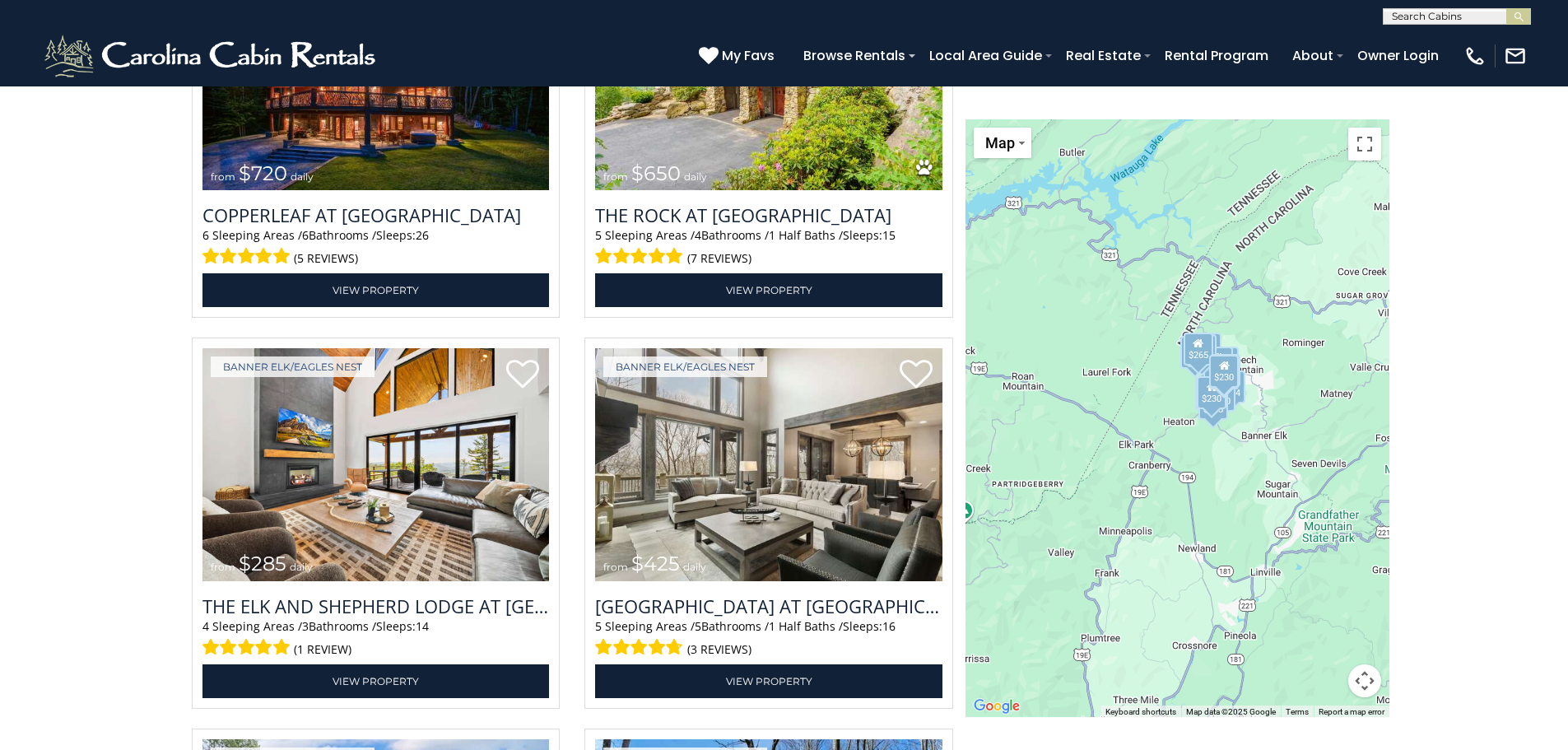
scroll to position [1832, 0]
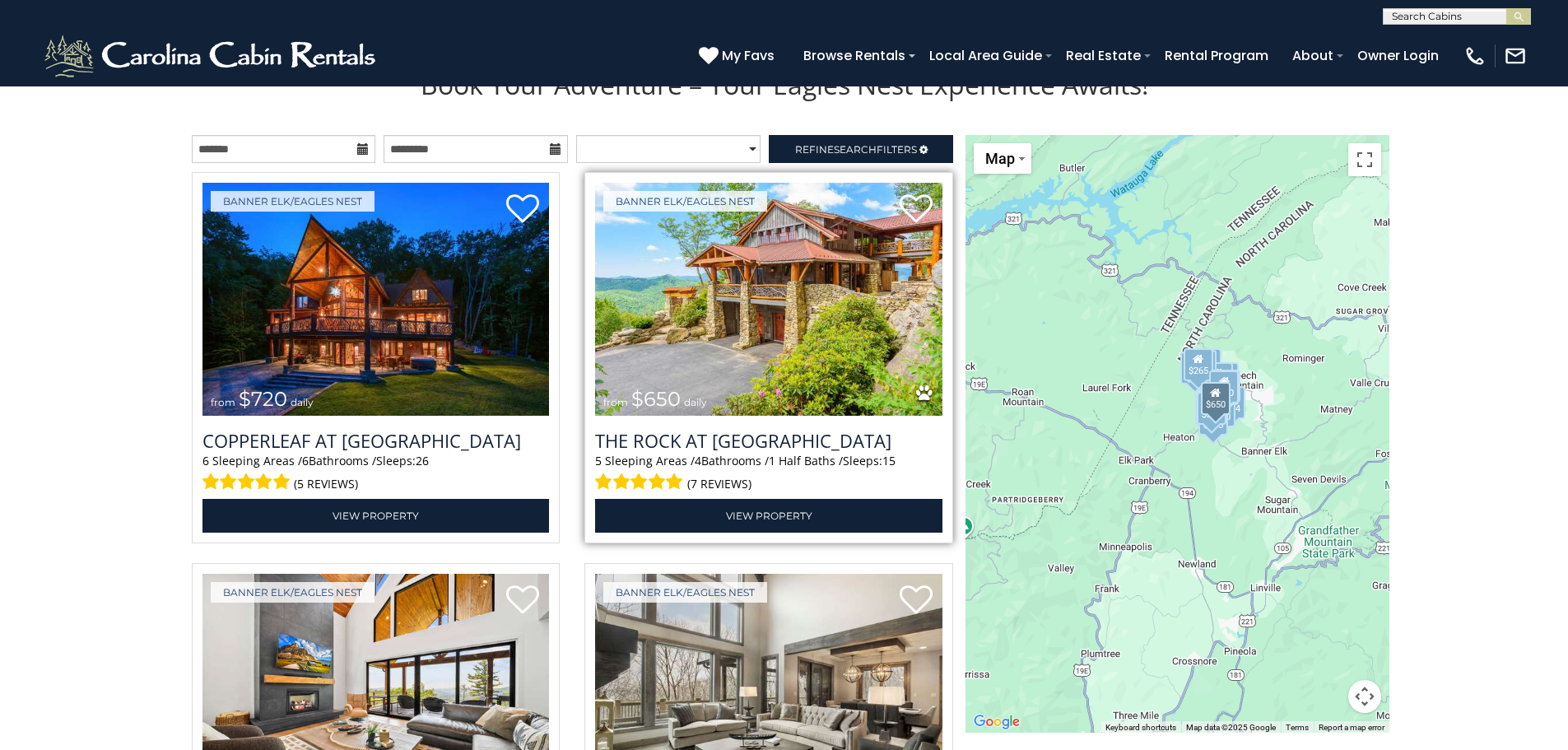
click at [888, 321] on img at bounding box center [769, 299] width 348 height 233
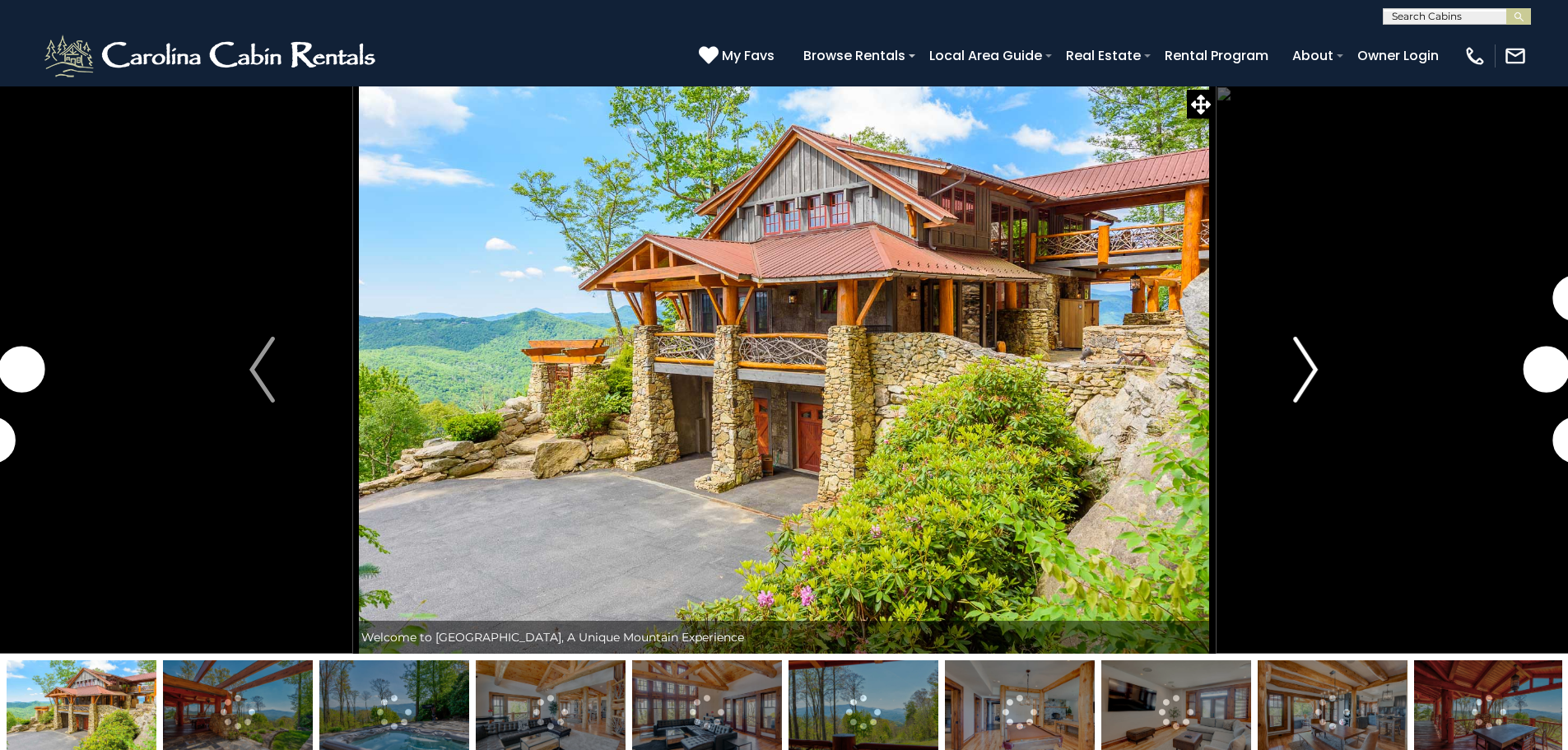
click at [1320, 371] on button "Next" at bounding box center [1305, 370] width 181 height 568
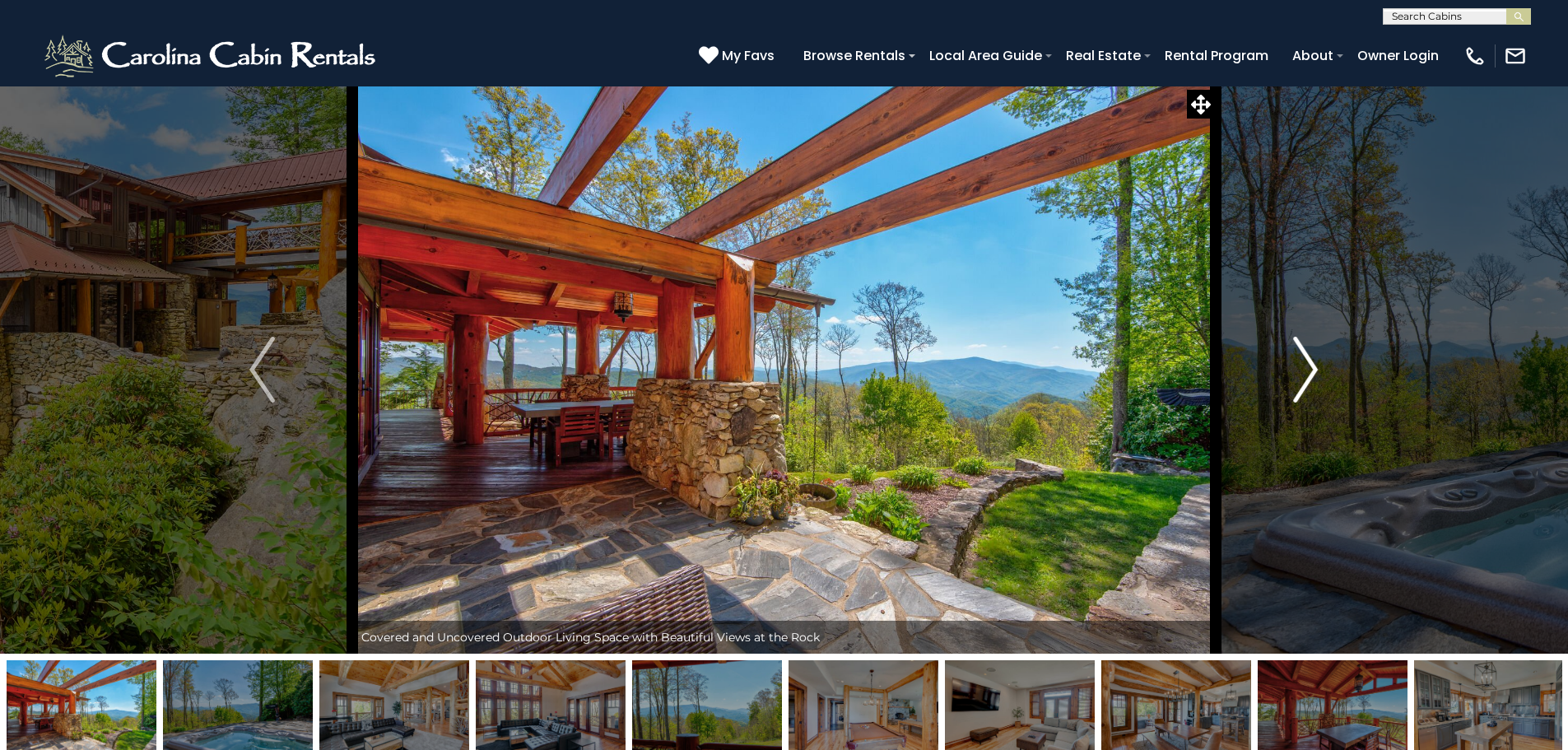
click at [1308, 370] on img "Next" at bounding box center [1305, 370] width 25 height 66
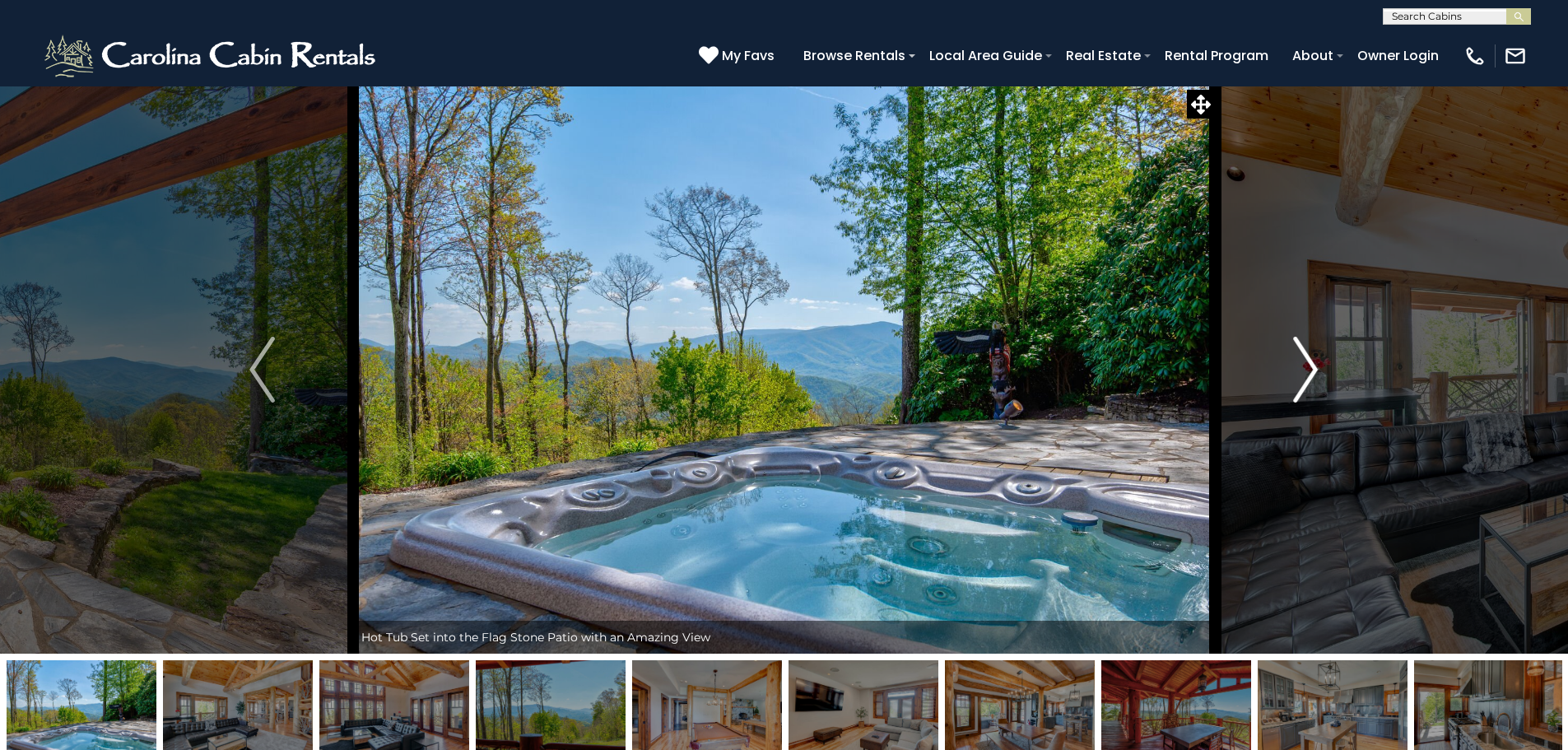
click at [1308, 370] on img "Next" at bounding box center [1305, 370] width 25 height 66
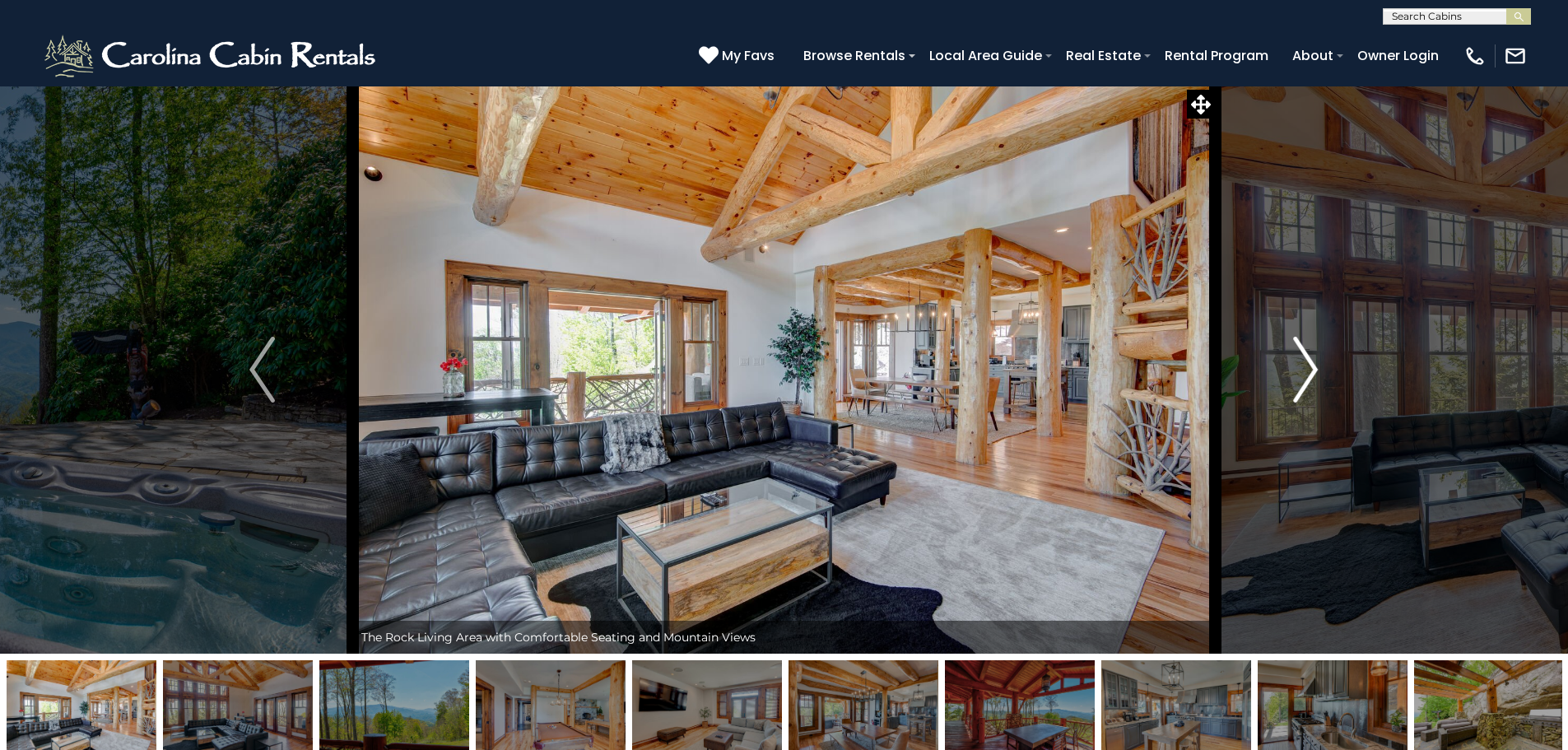
click at [1308, 370] on img "Next" at bounding box center [1305, 370] width 25 height 66
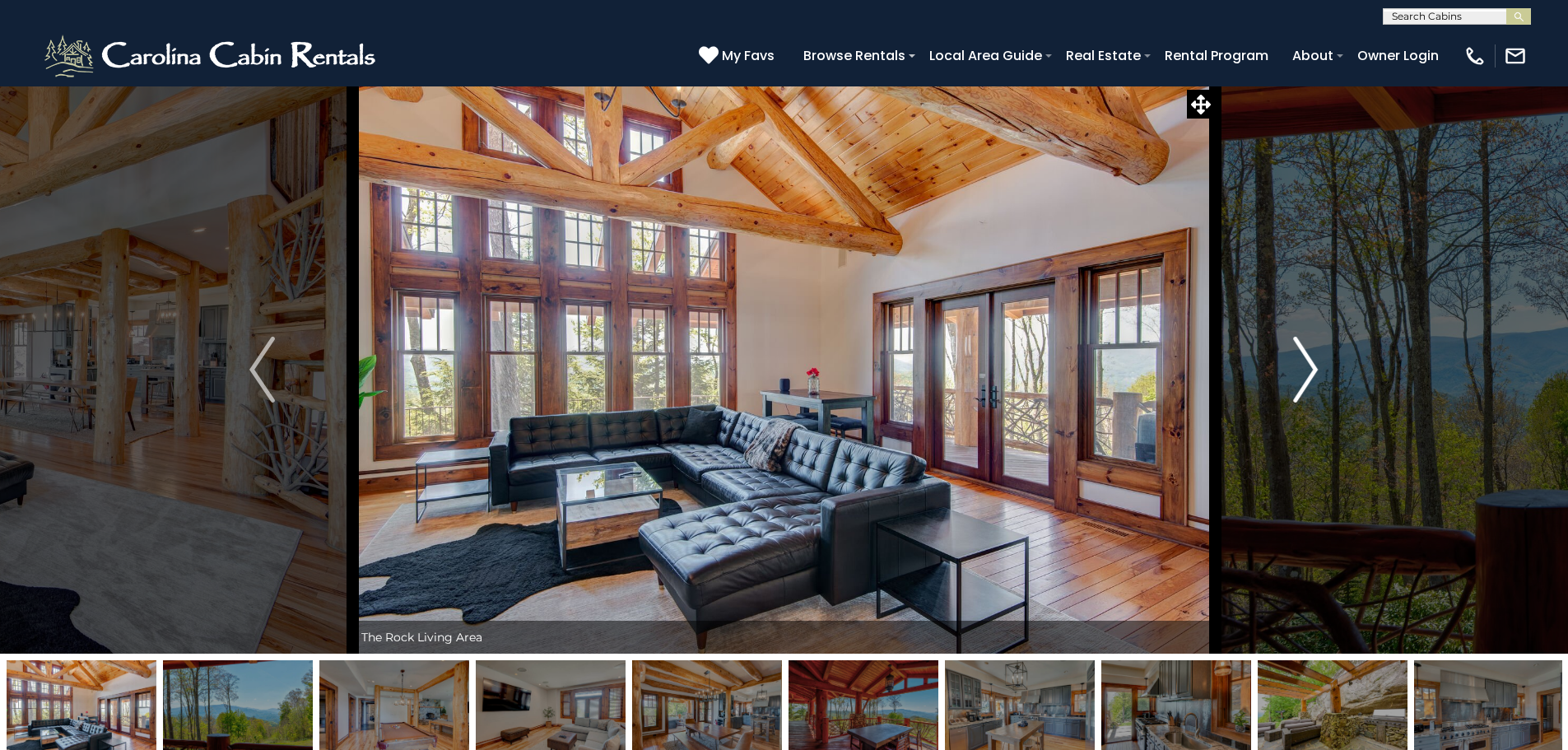
click at [1308, 370] on img "Next" at bounding box center [1305, 370] width 25 height 66
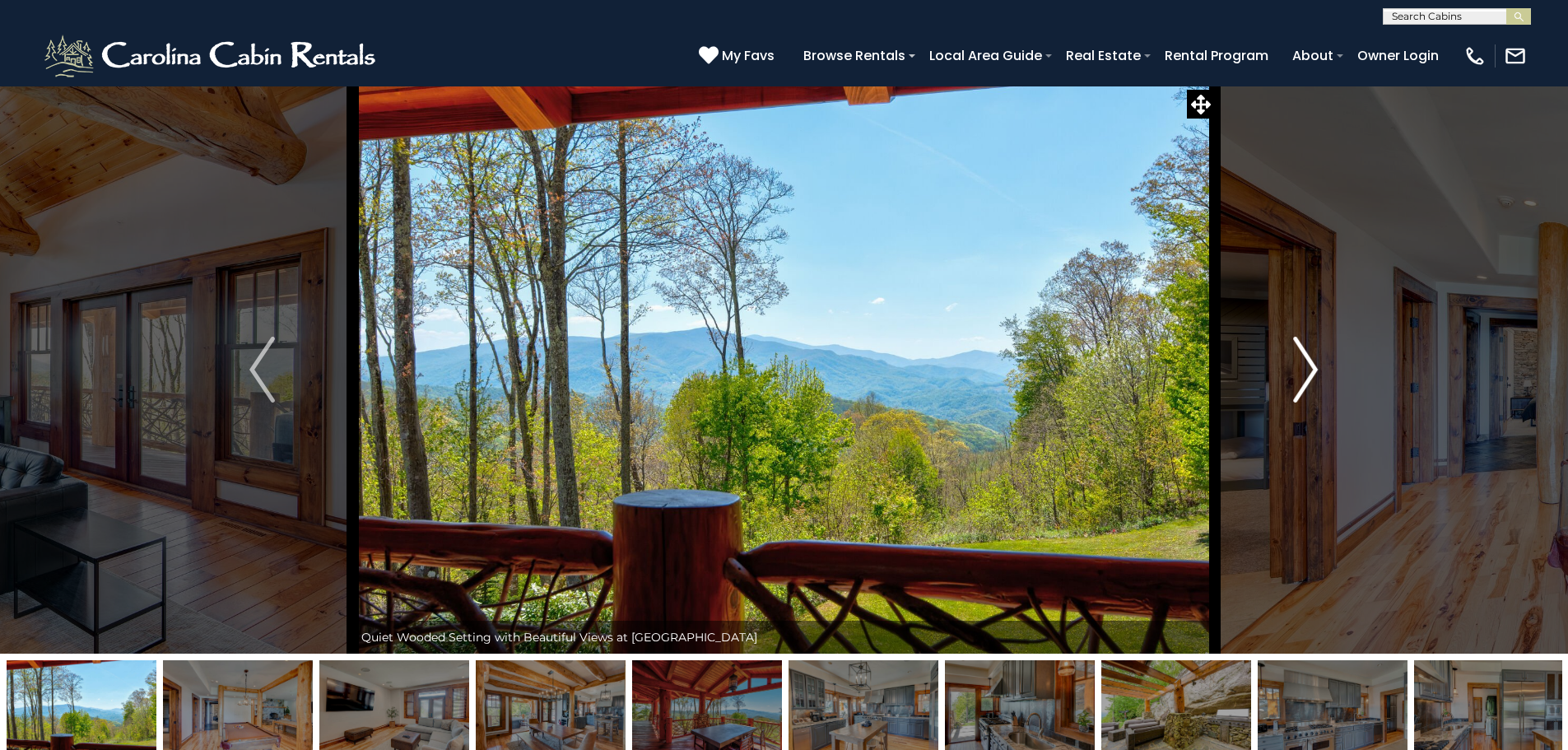
click at [1308, 370] on img "Next" at bounding box center [1305, 370] width 25 height 66
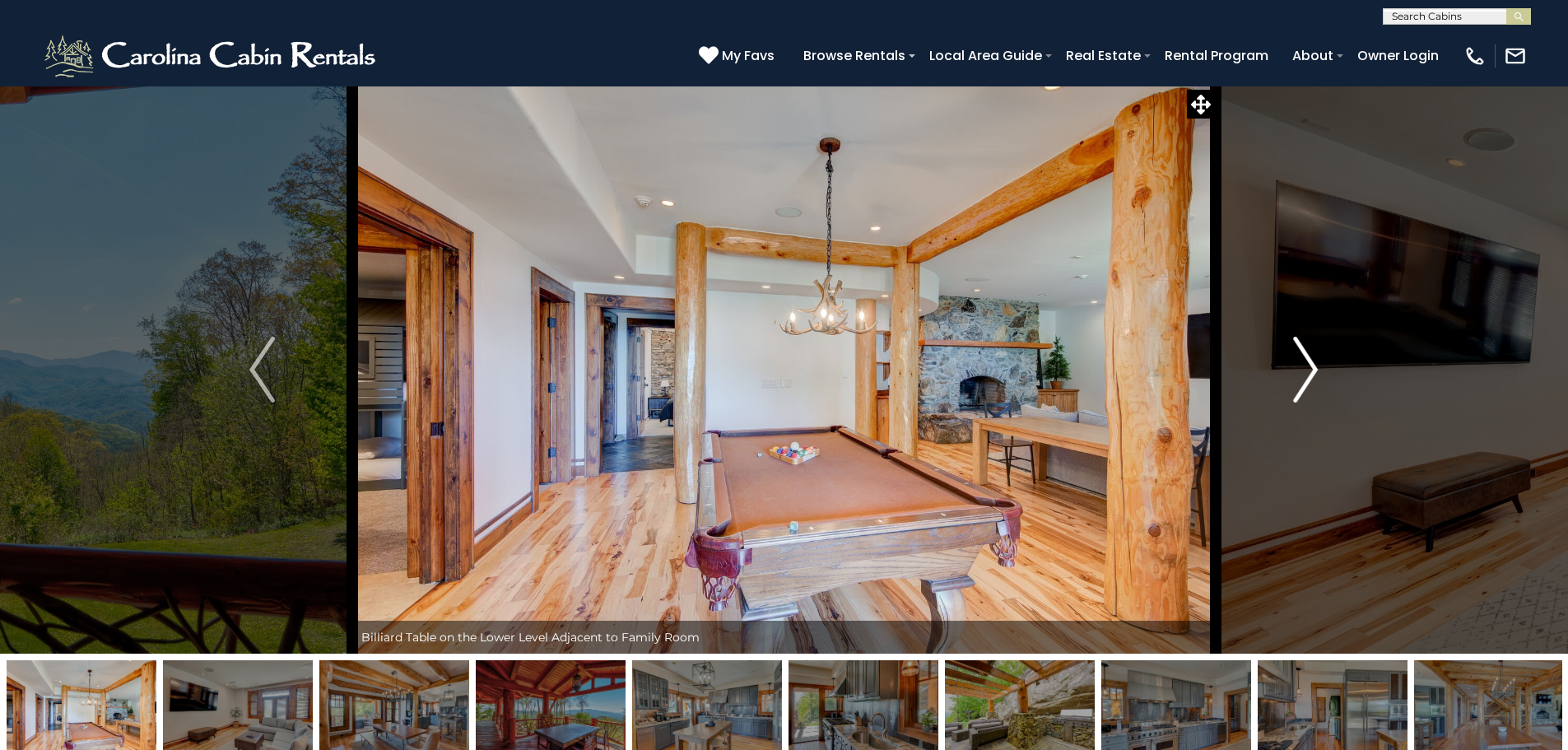
click at [1308, 370] on img "Next" at bounding box center [1305, 370] width 25 height 66
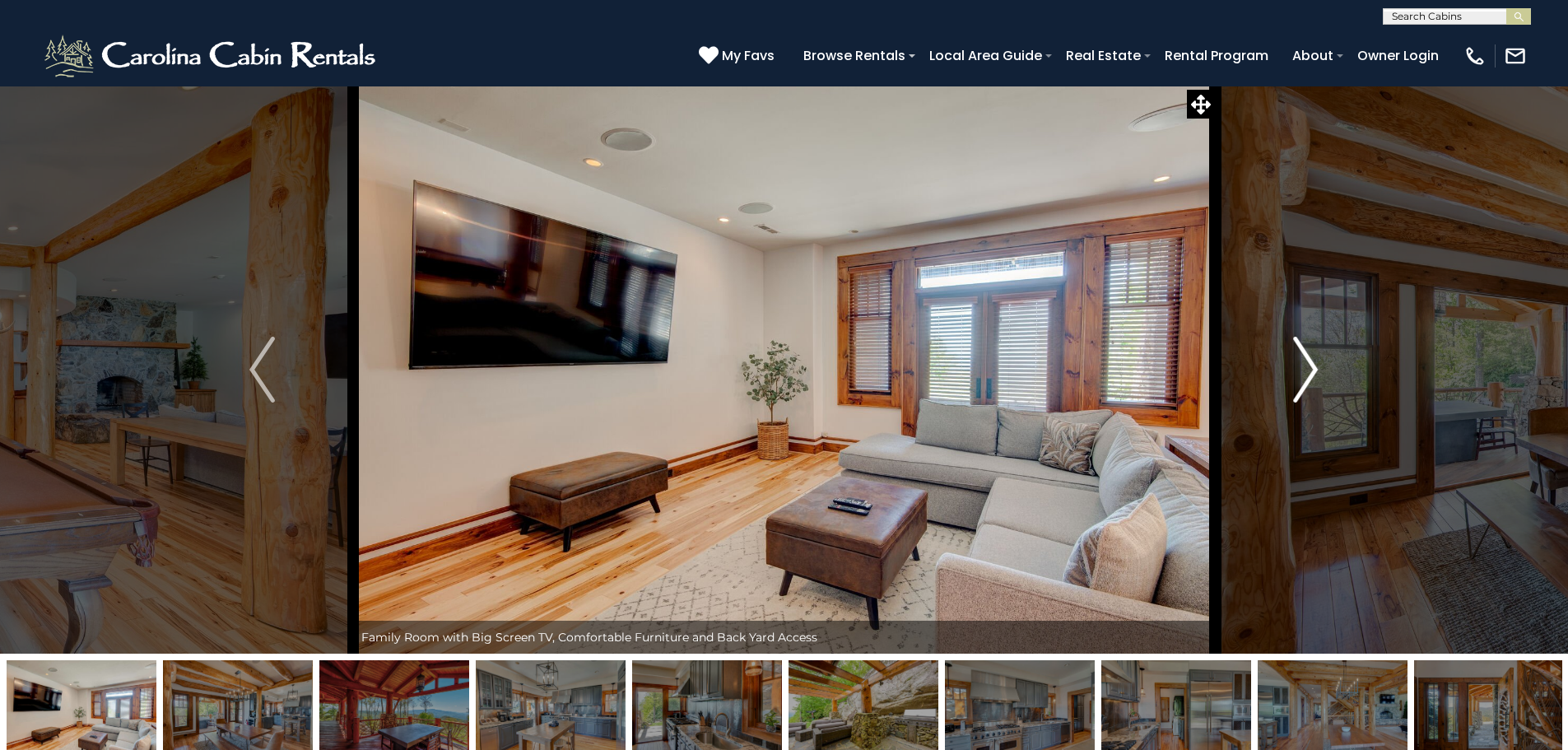
click at [1308, 370] on img "Next" at bounding box center [1305, 370] width 25 height 66
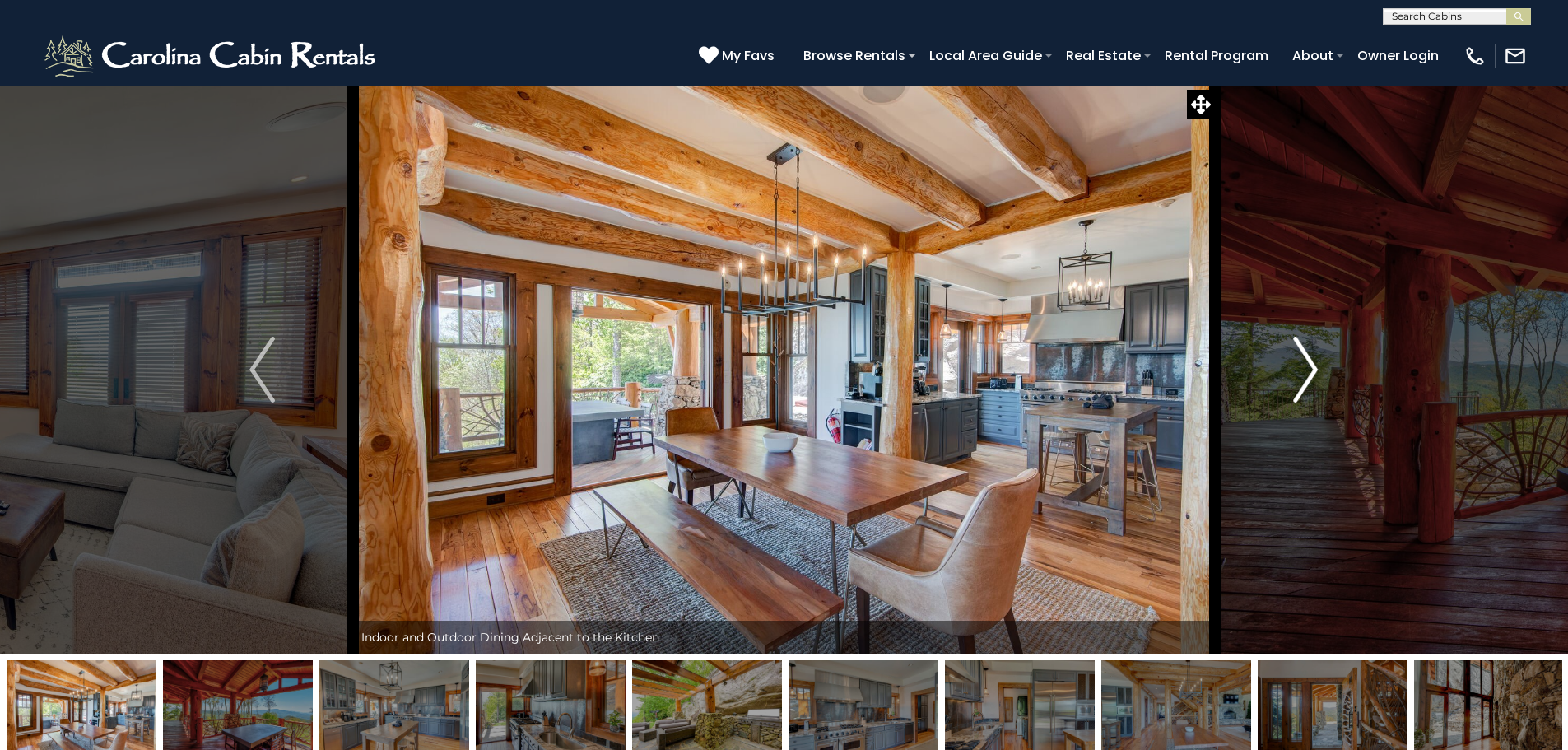
click at [1308, 370] on img "Next" at bounding box center [1305, 370] width 25 height 66
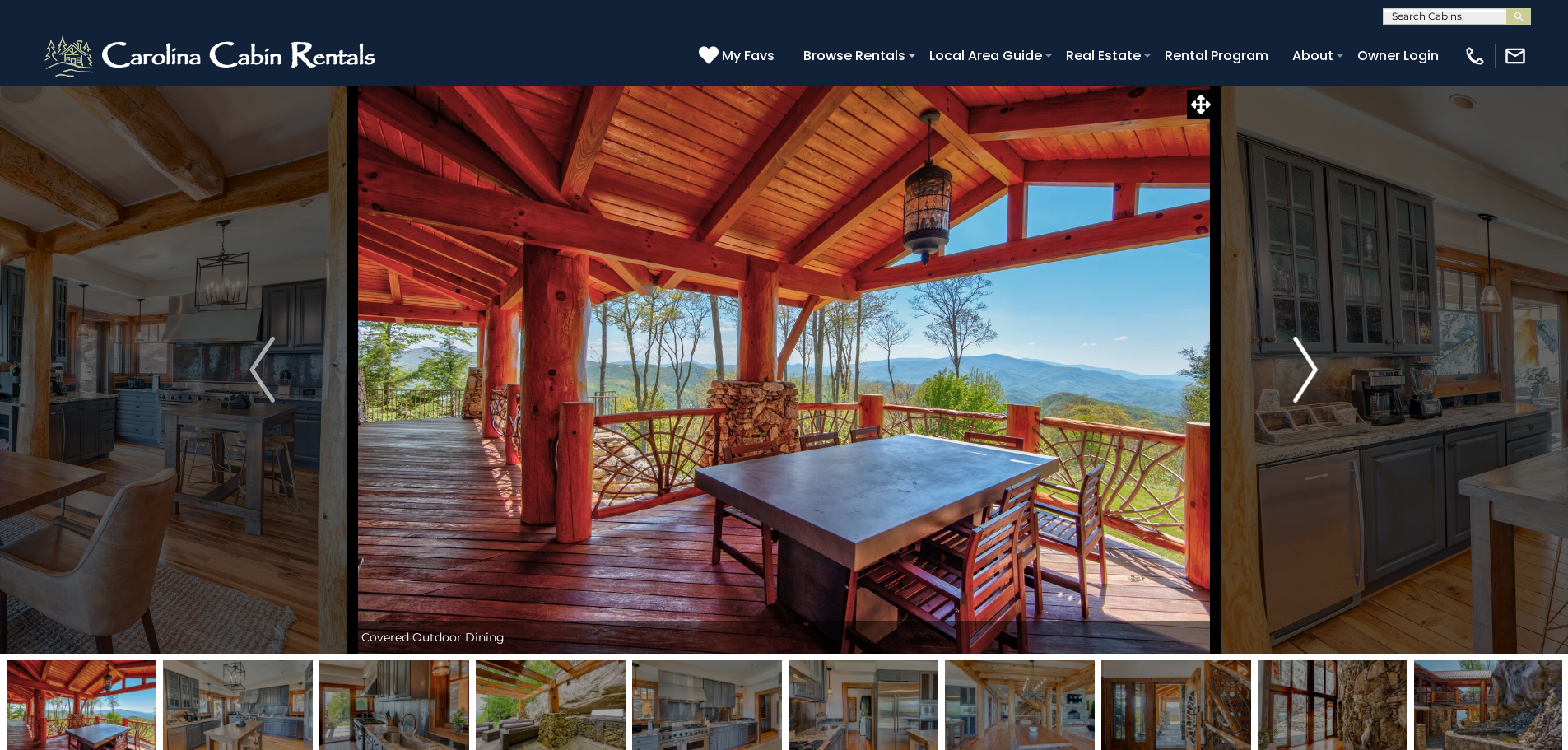
click at [1308, 370] on img "Next" at bounding box center [1305, 370] width 25 height 66
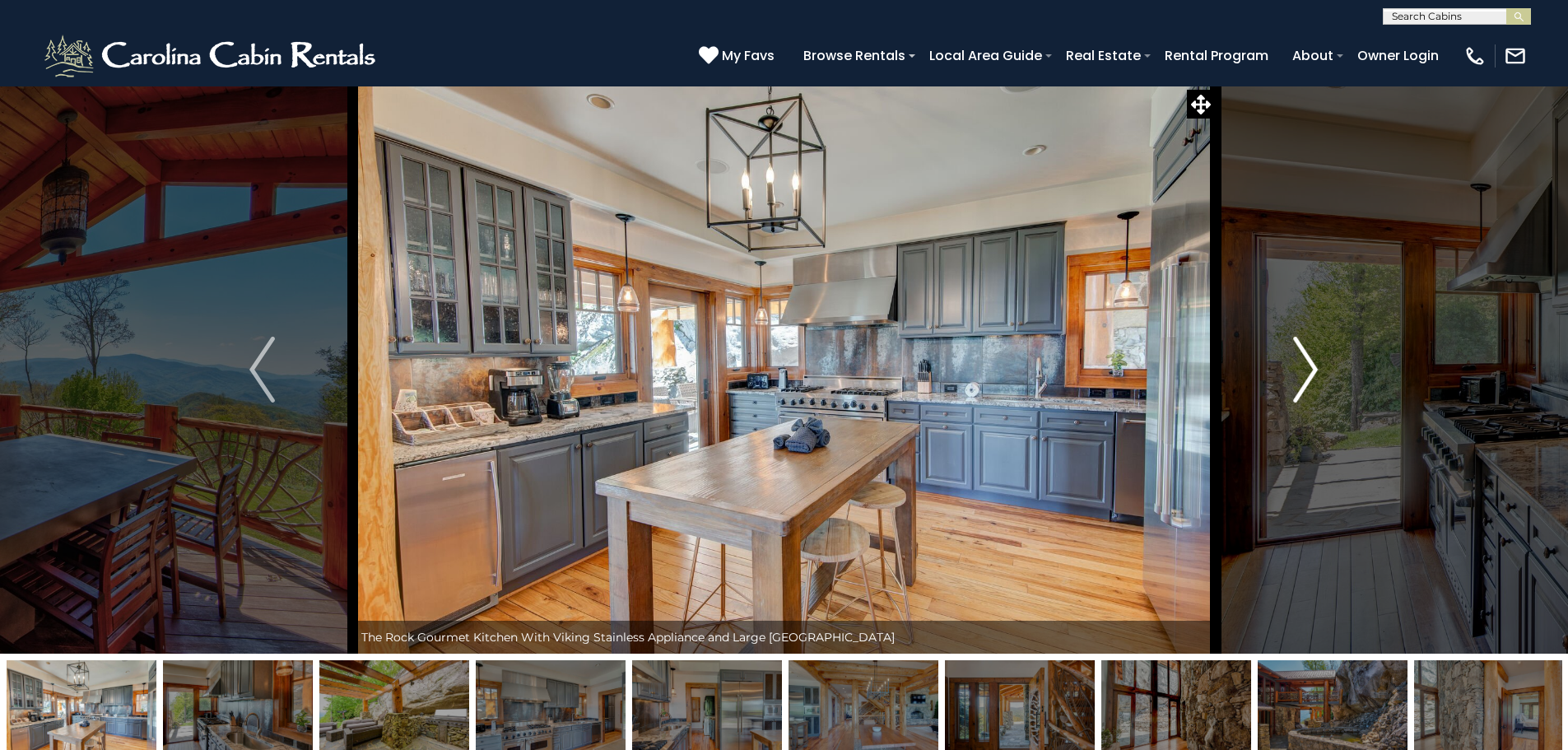
click at [1308, 370] on img "Next" at bounding box center [1305, 370] width 25 height 66
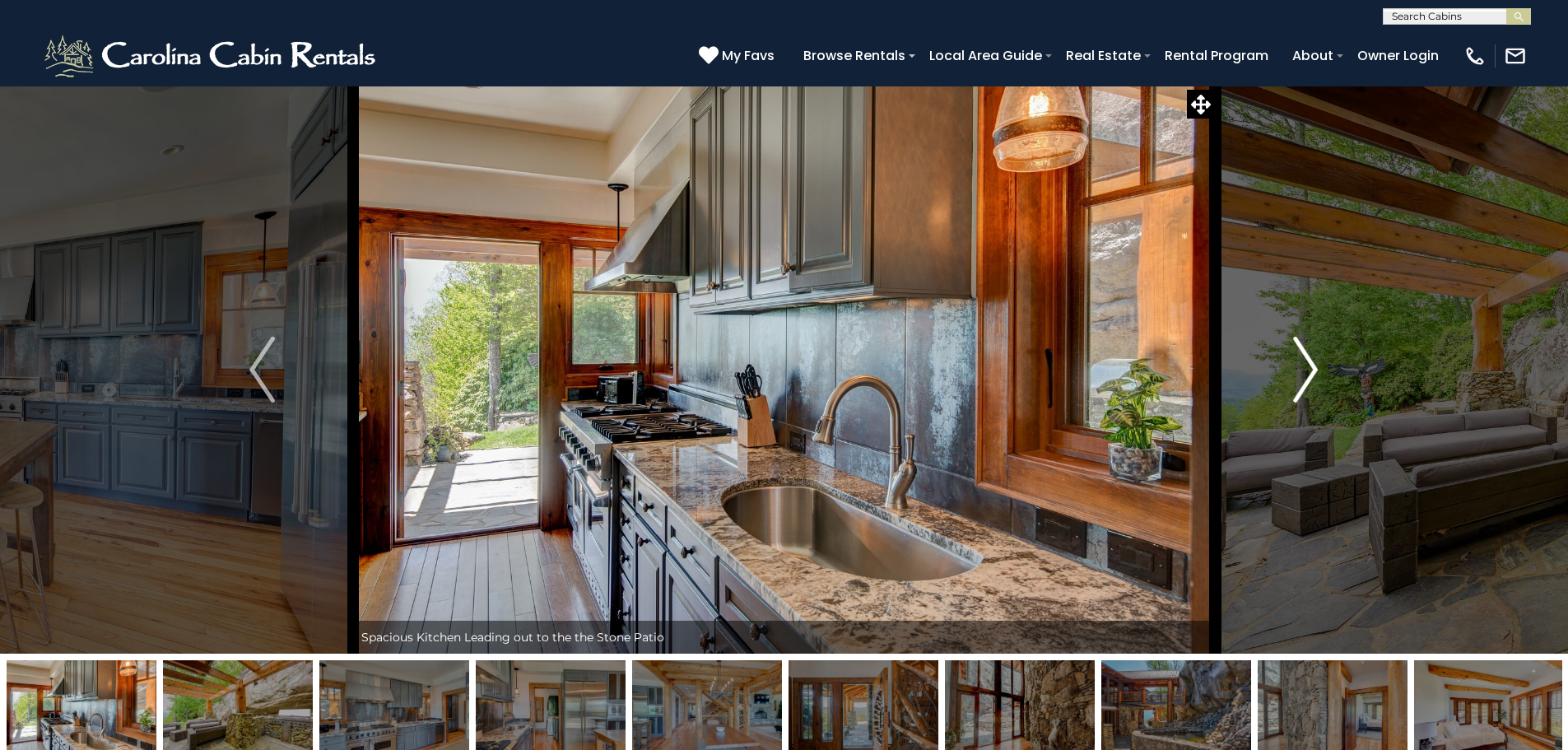
click at [1308, 370] on img "Next" at bounding box center [1305, 370] width 25 height 66
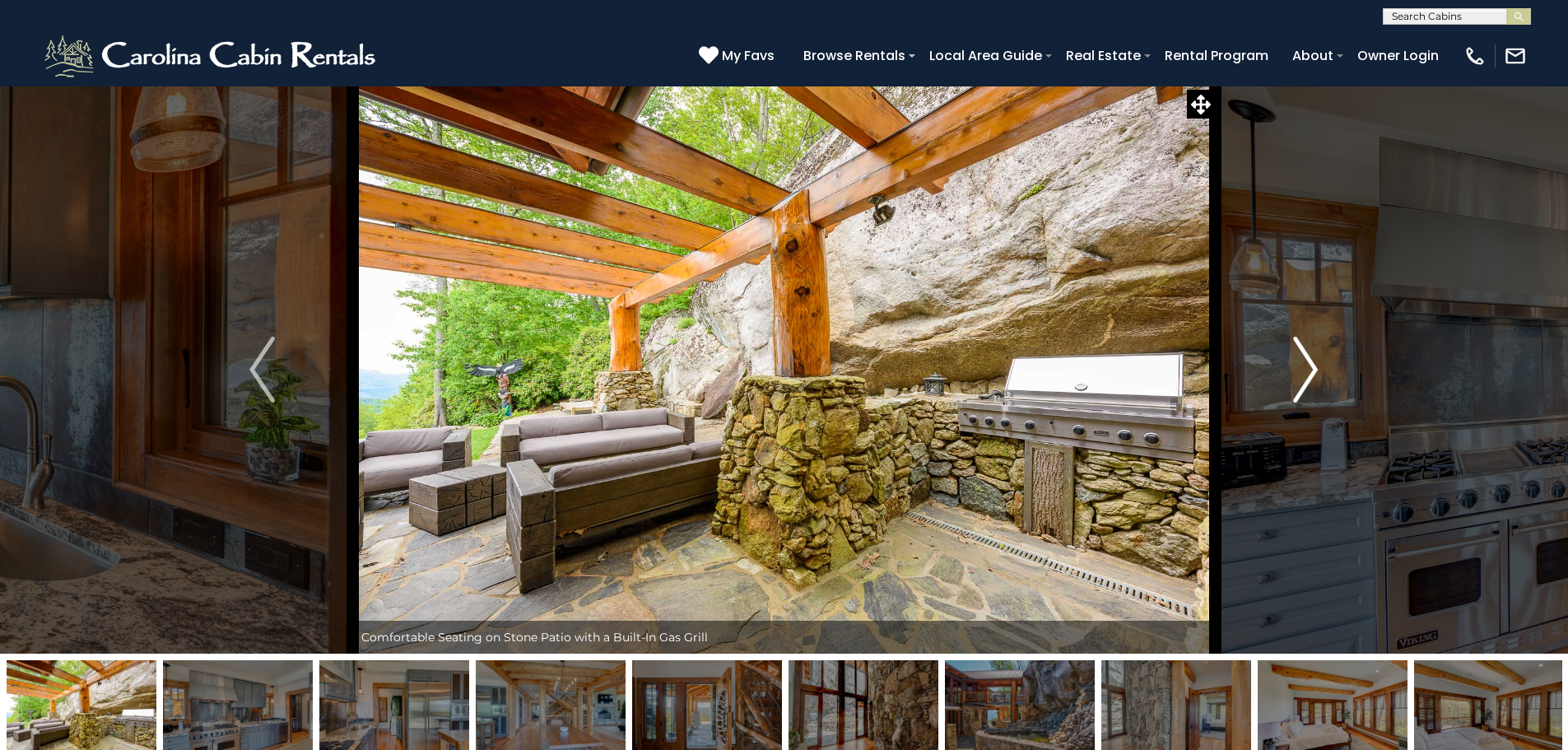
click at [1308, 370] on img "Next" at bounding box center [1305, 370] width 25 height 66
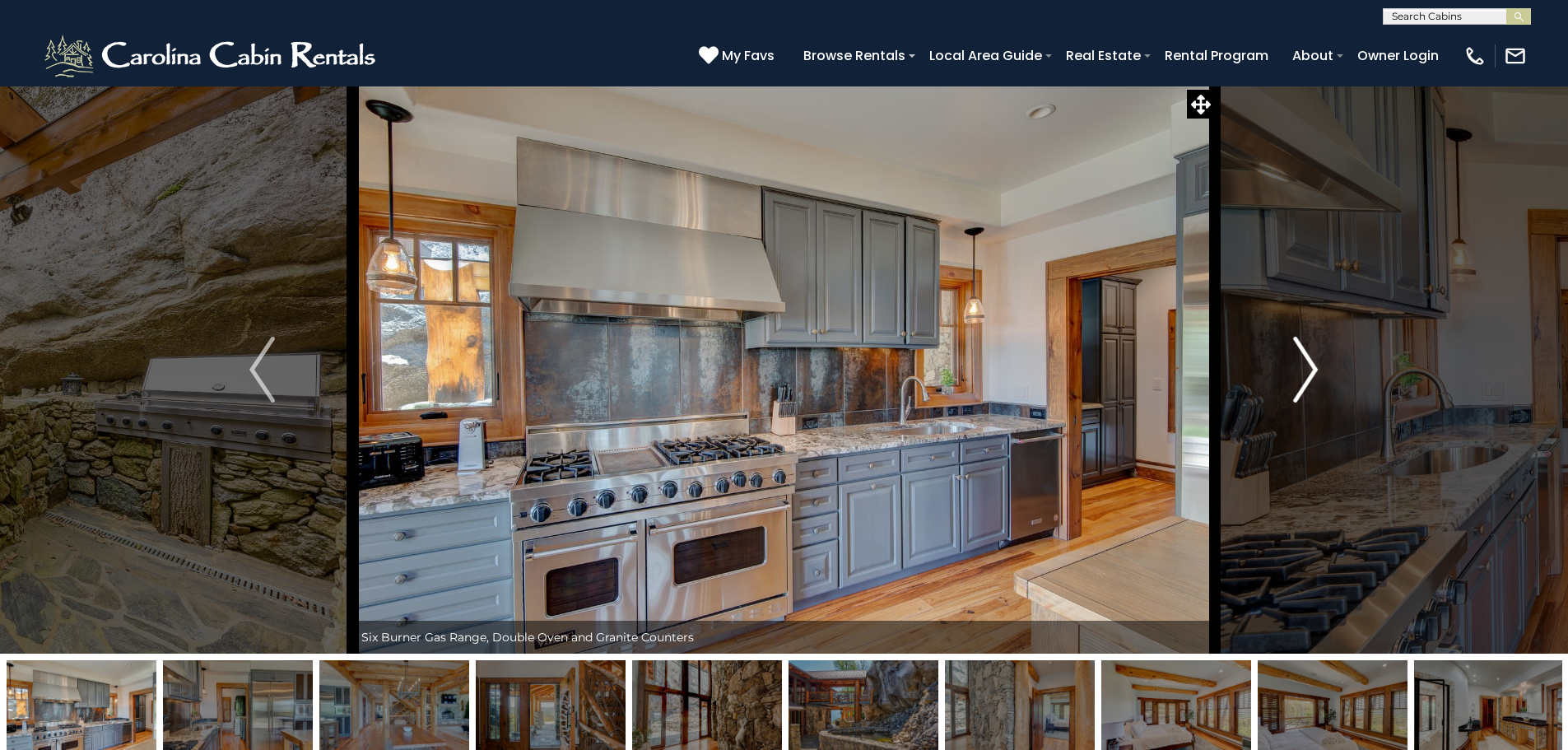
click at [1308, 370] on img "Next" at bounding box center [1305, 370] width 25 height 66
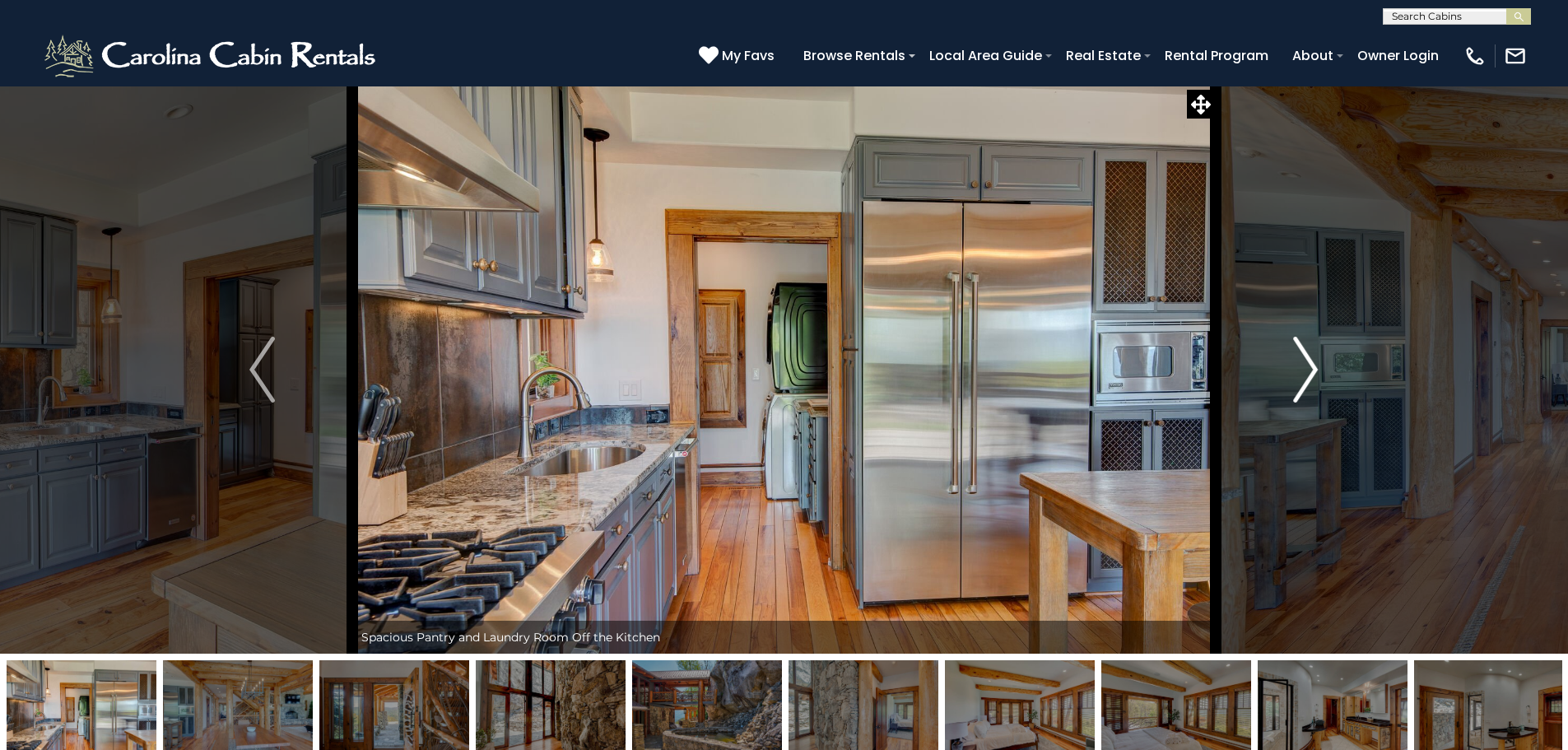
click at [1308, 370] on img "Next" at bounding box center [1305, 370] width 25 height 66
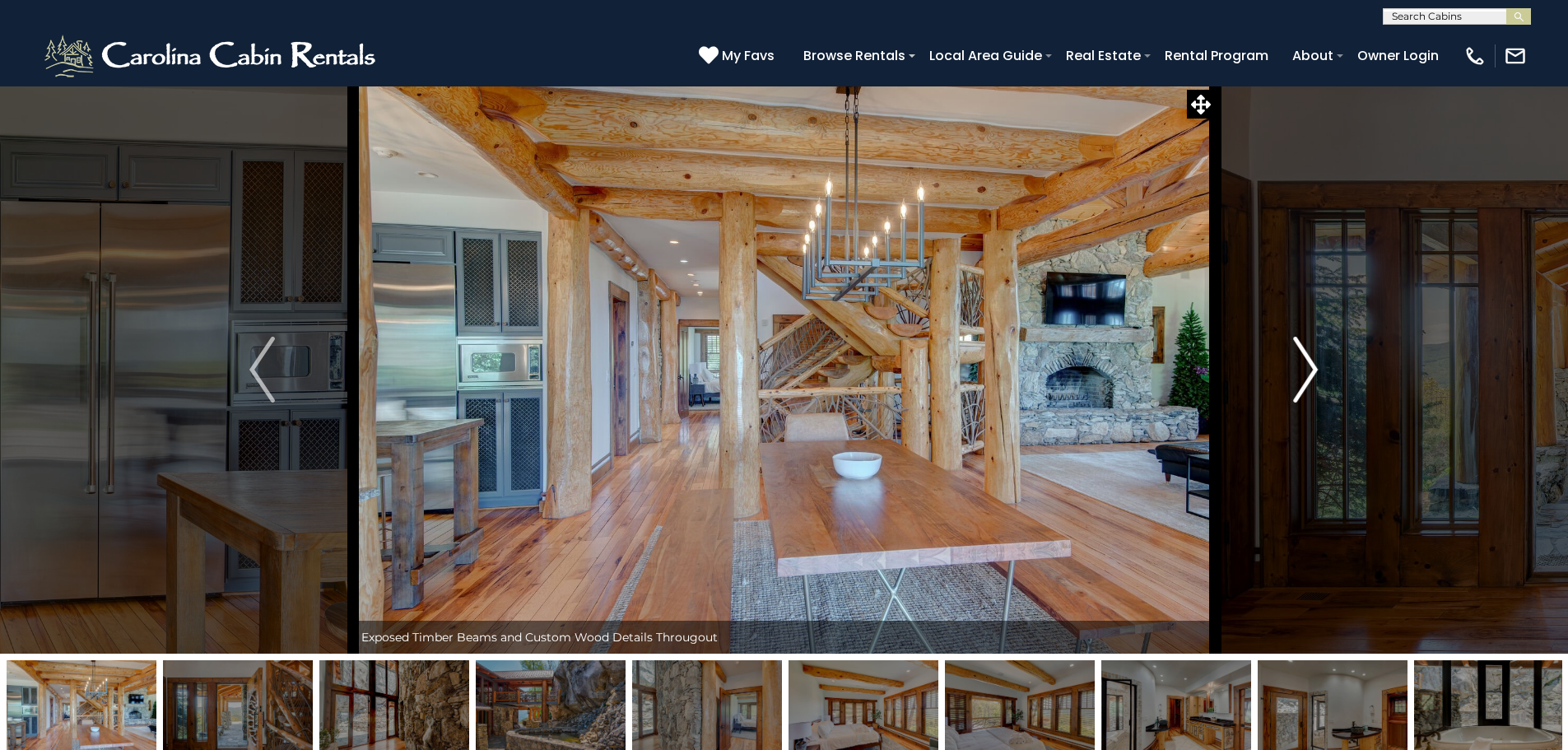
click at [1308, 370] on img "Next" at bounding box center [1305, 370] width 25 height 66
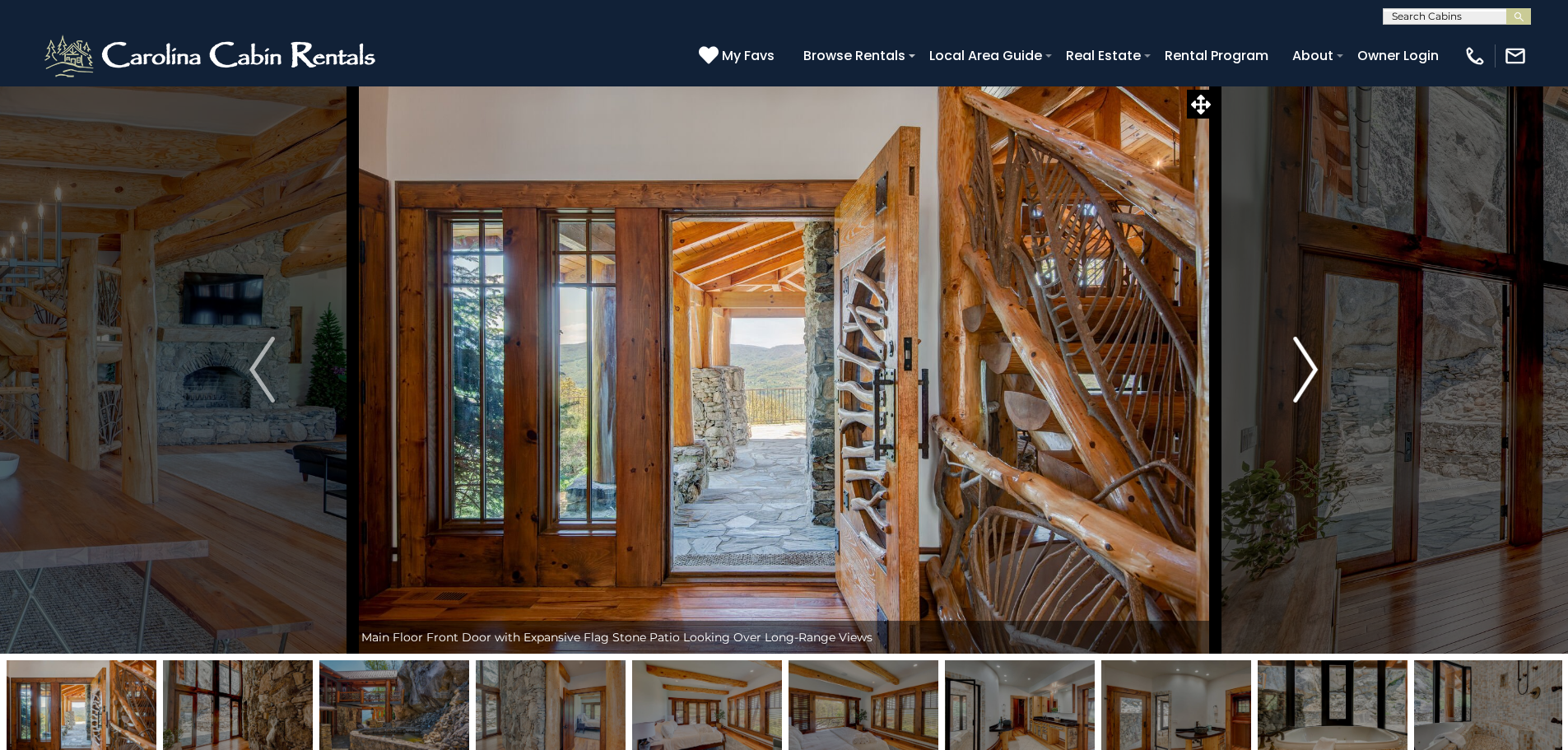
click at [1308, 370] on img "Next" at bounding box center [1305, 370] width 25 height 66
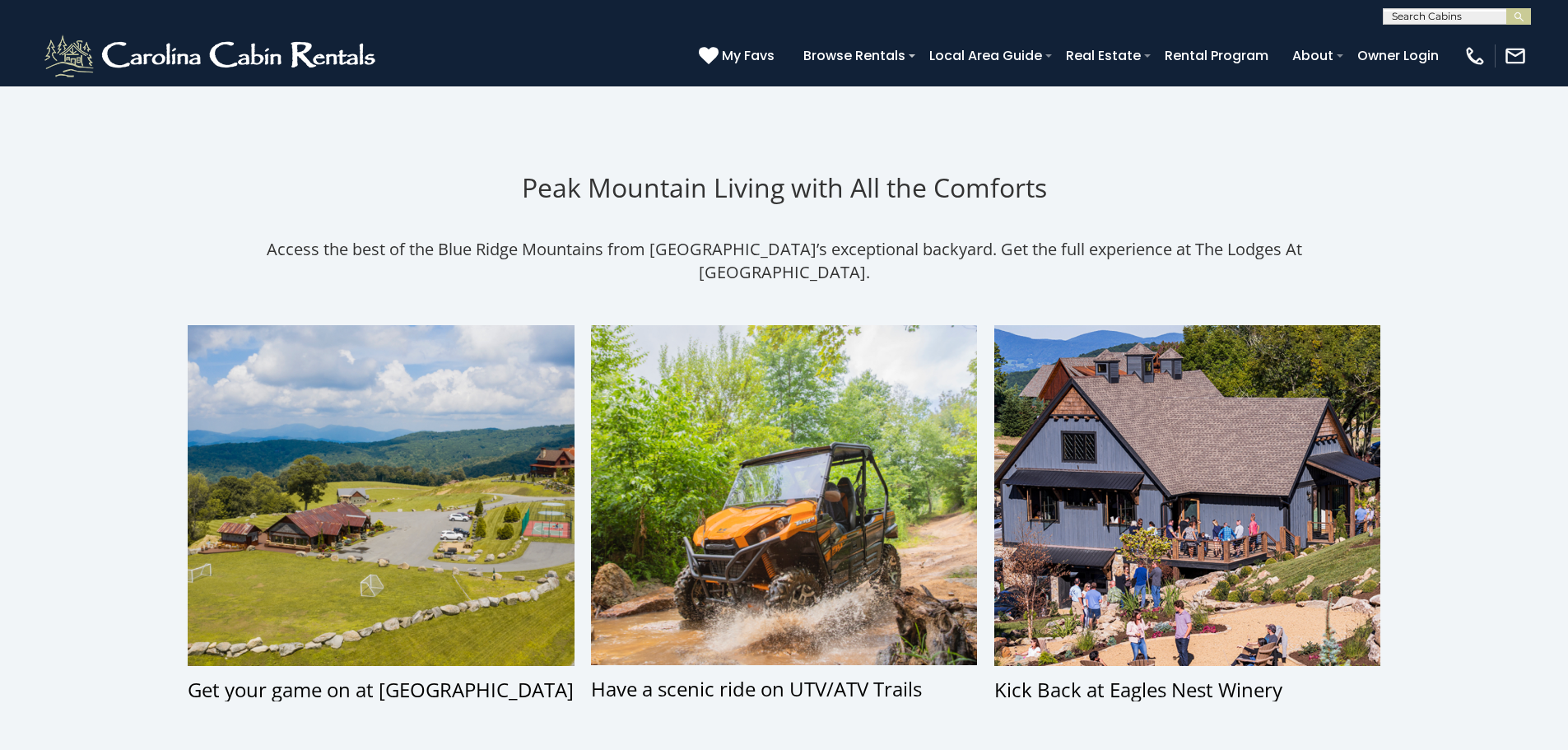
scroll to position [1008, 0]
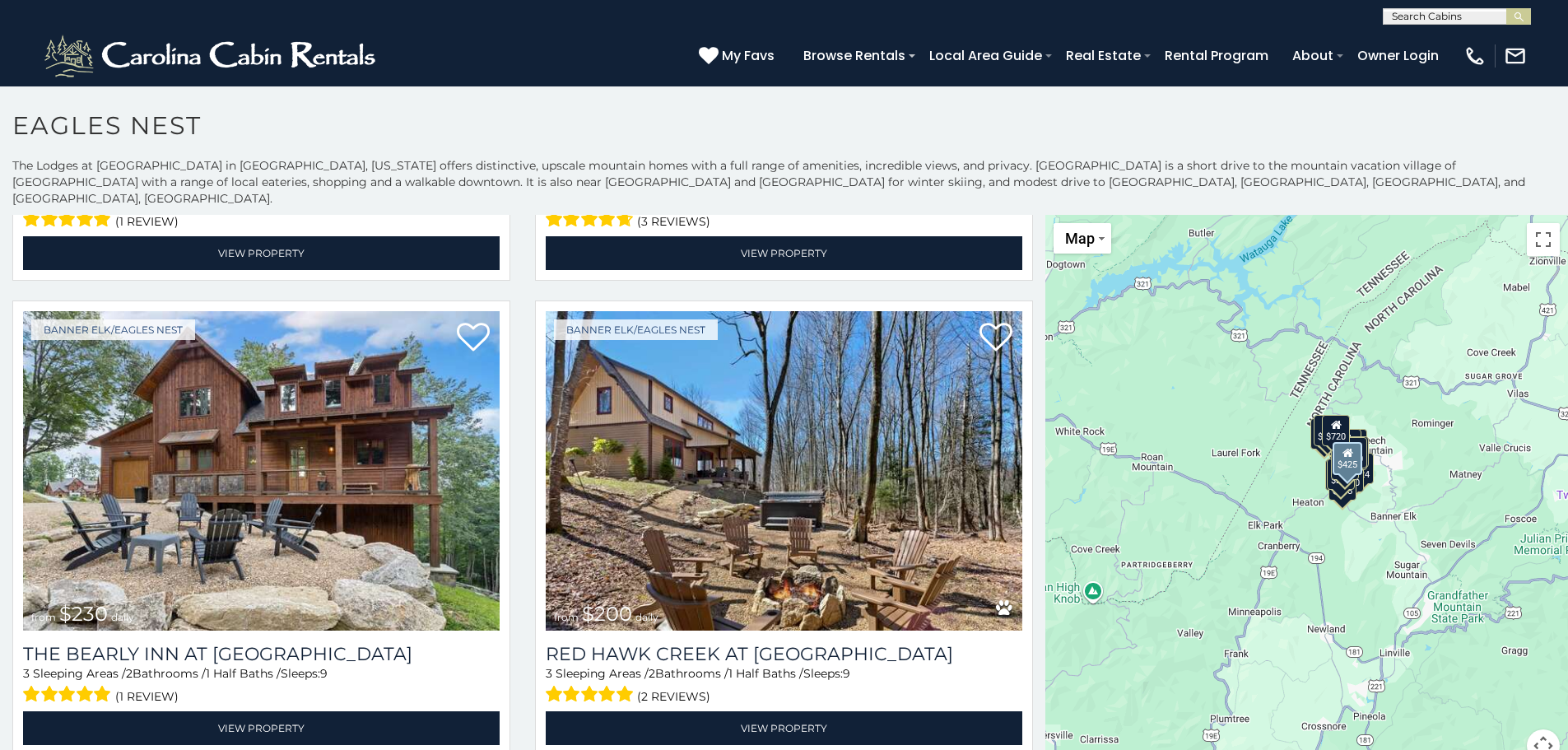
scroll to position [906, 0]
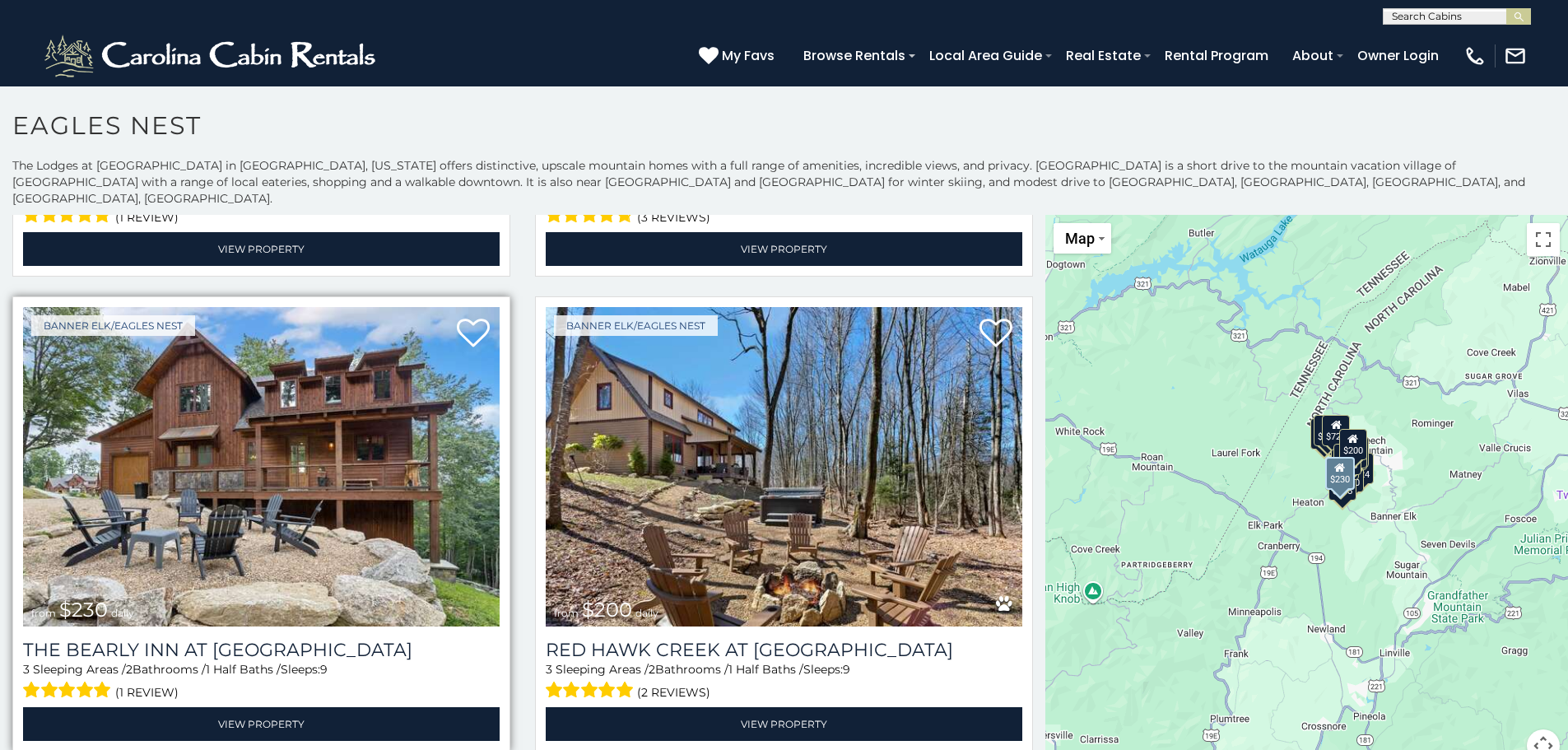
click at [297, 423] on img at bounding box center [261, 467] width 476 height 320
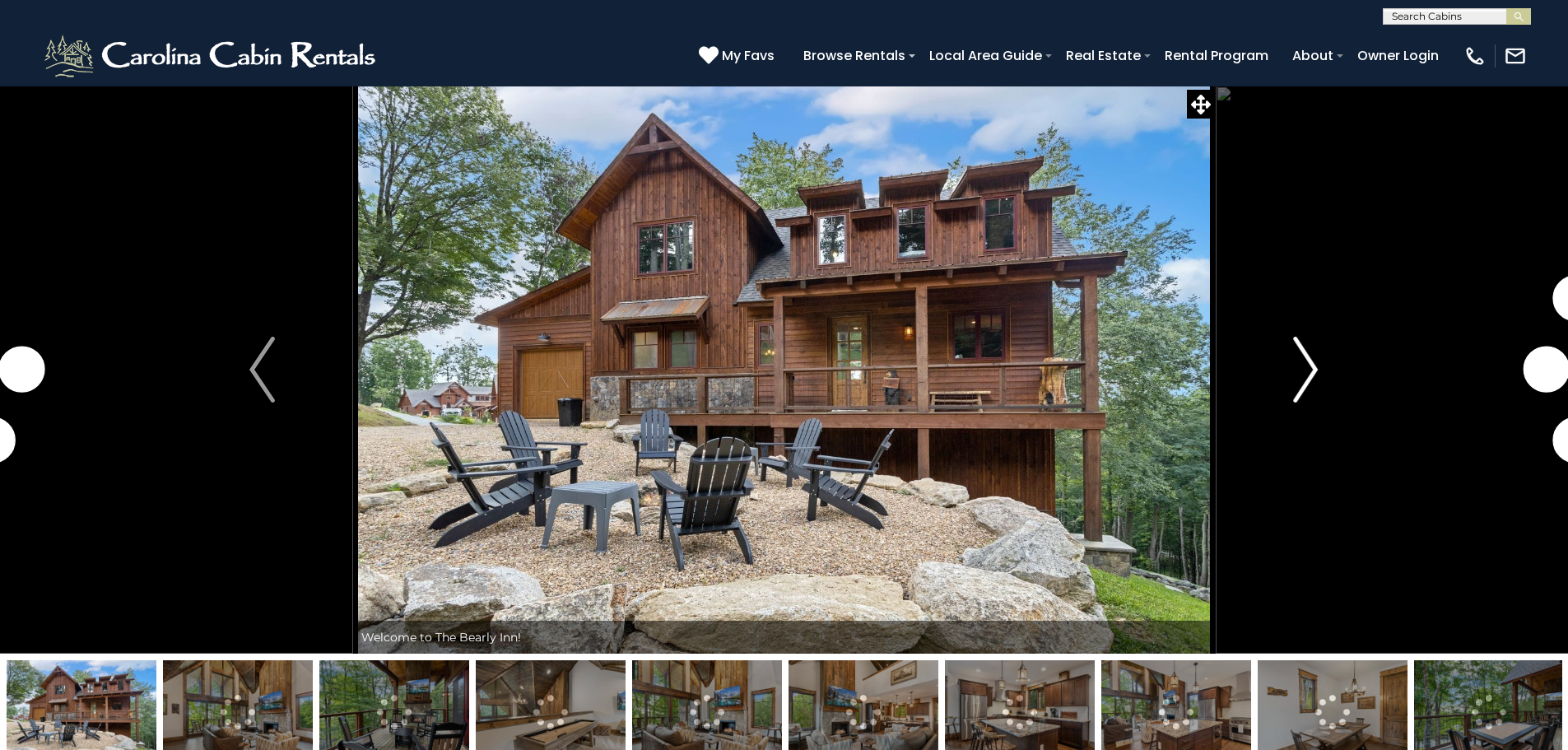
click at [1315, 360] on img "Next" at bounding box center [1305, 370] width 25 height 66
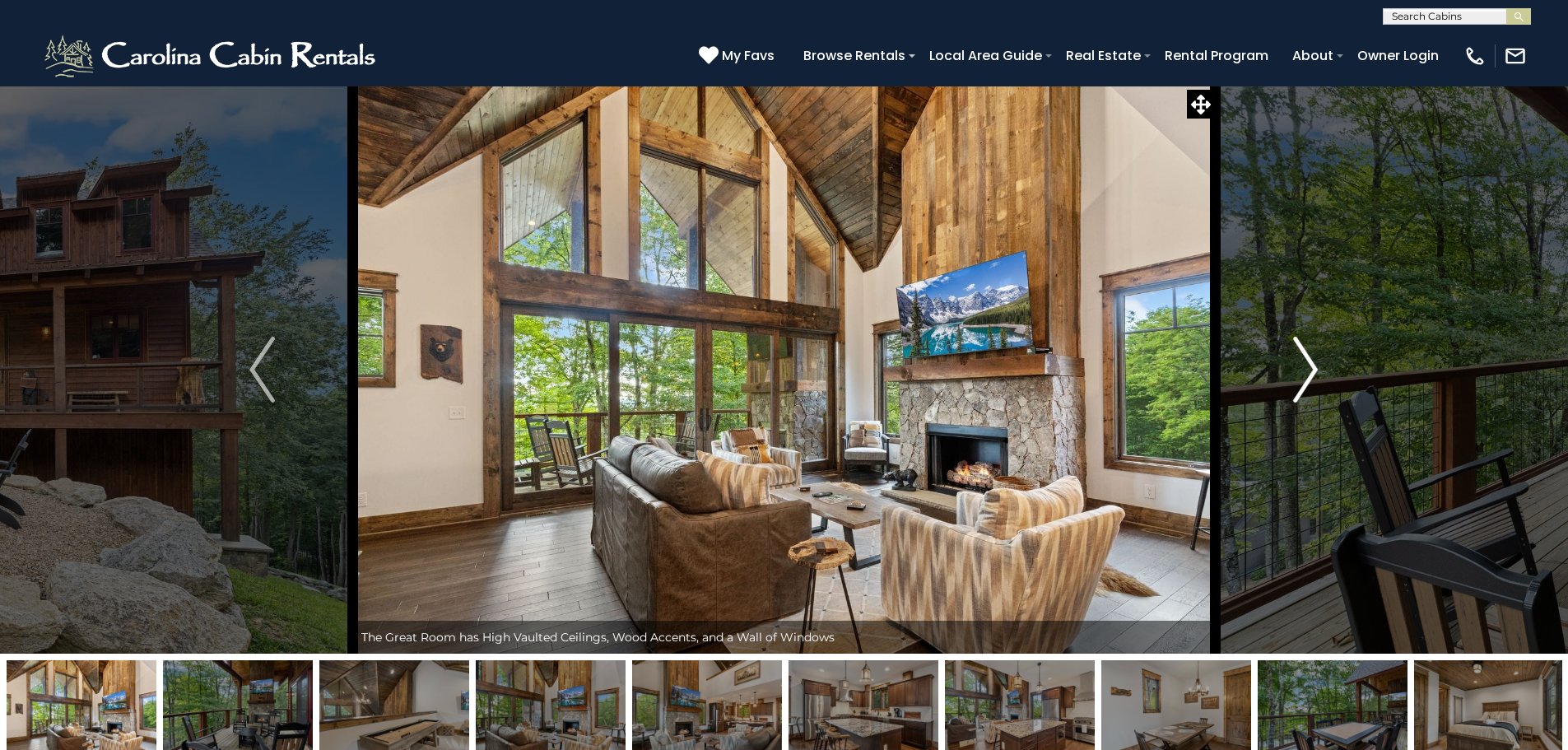
click at [1304, 373] on img "Next" at bounding box center [1305, 370] width 25 height 66
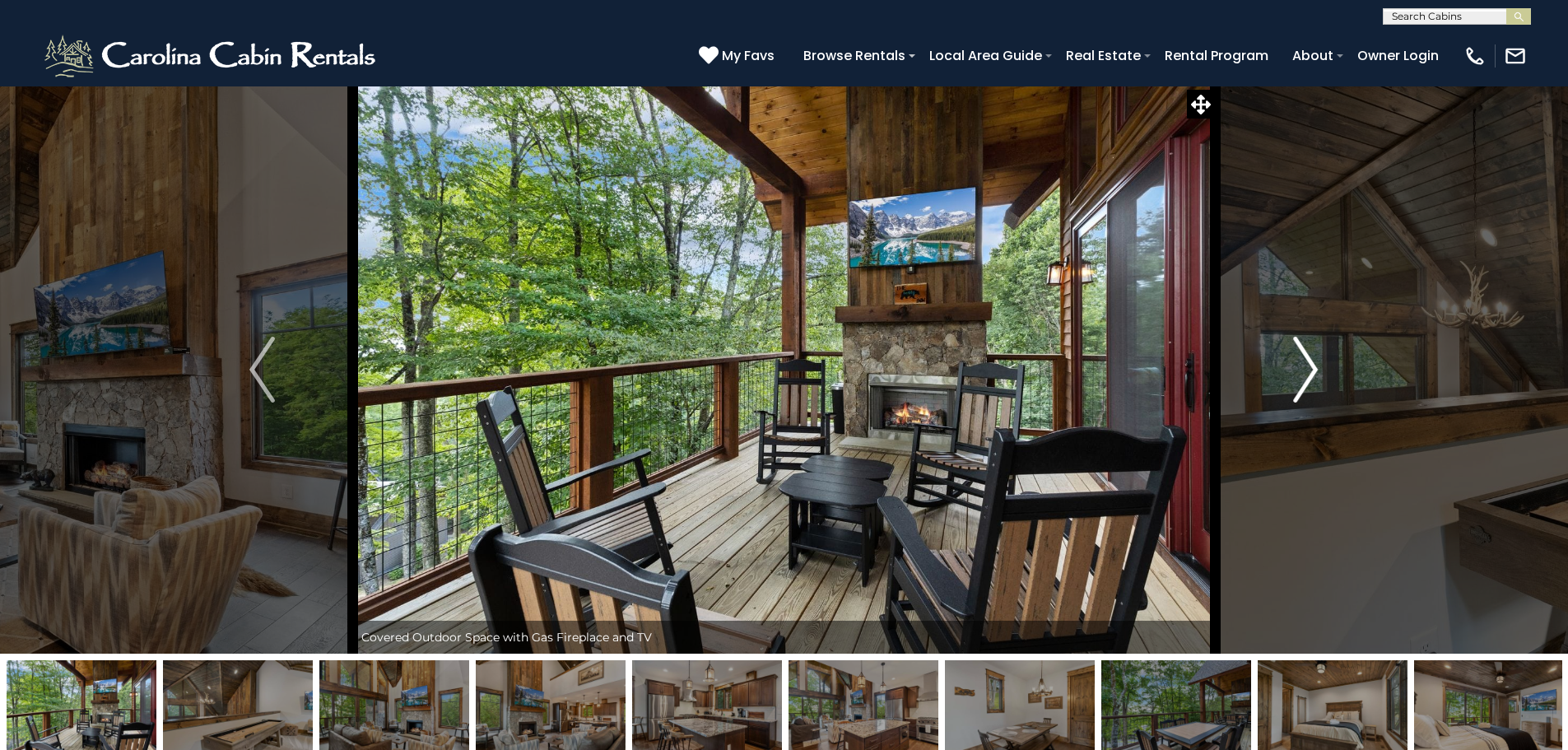
click at [1304, 373] on img "Next" at bounding box center [1305, 370] width 25 height 66
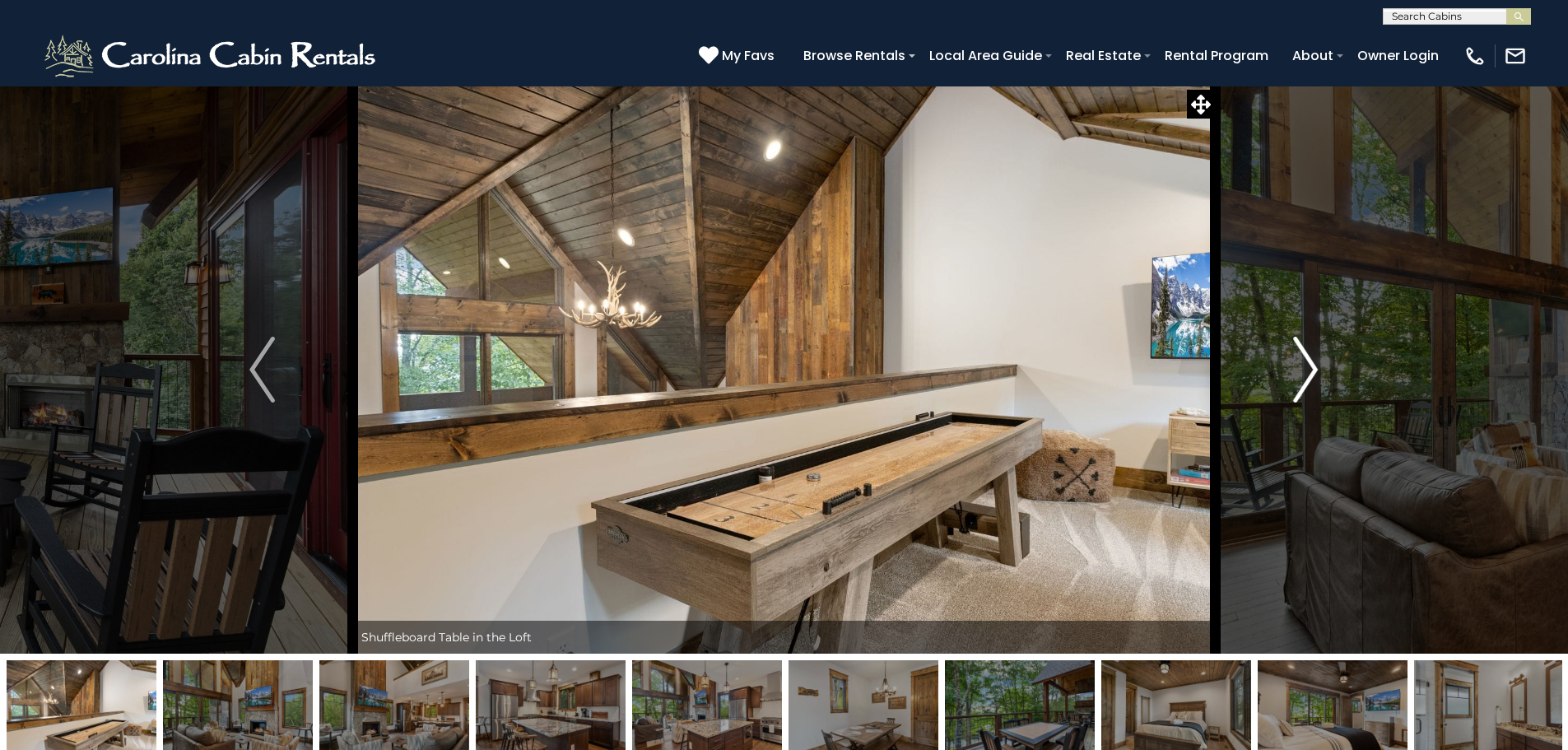
click at [1304, 373] on img "Next" at bounding box center [1305, 370] width 25 height 66
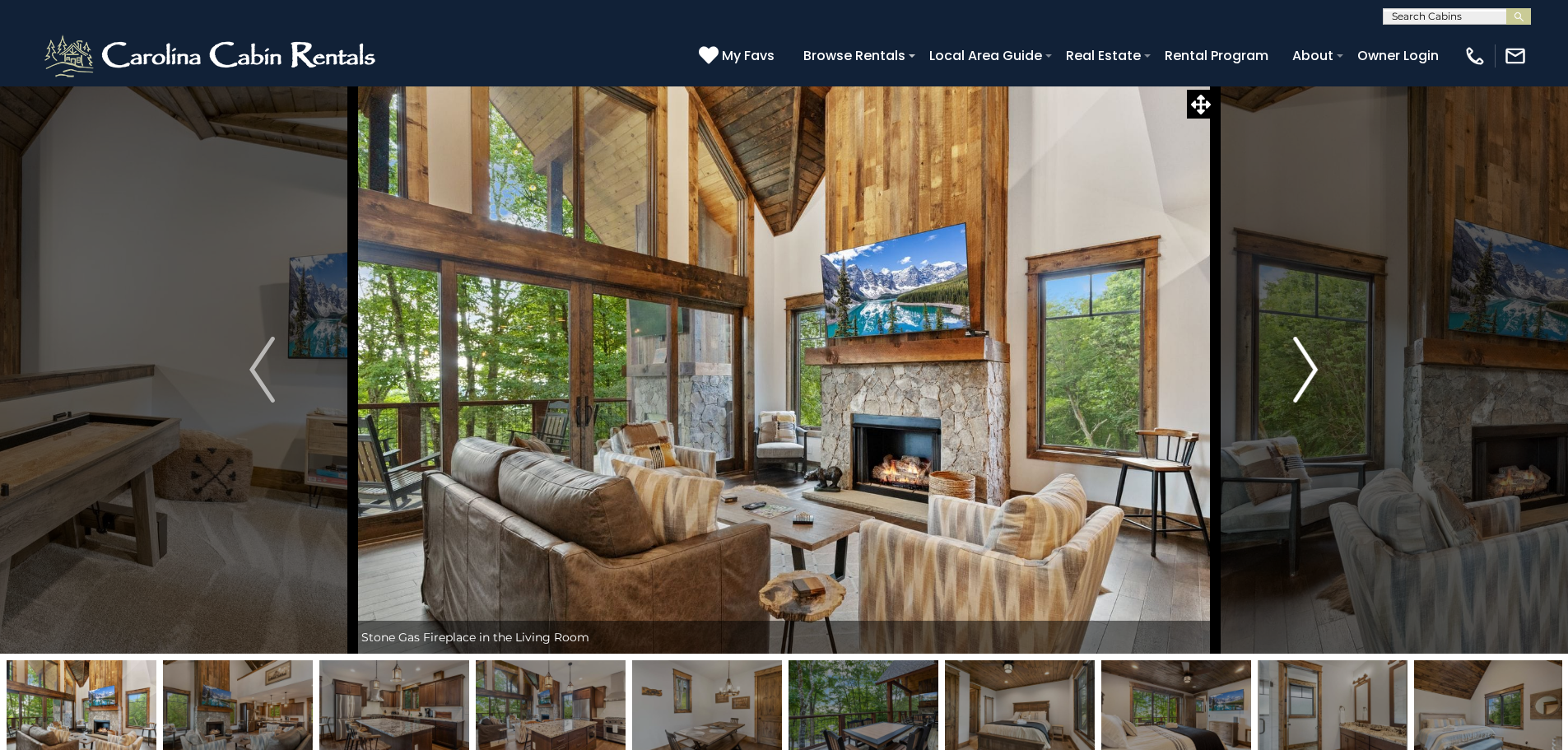
click at [1304, 373] on img "Next" at bounding box center [1305, 370] width 25 height 66
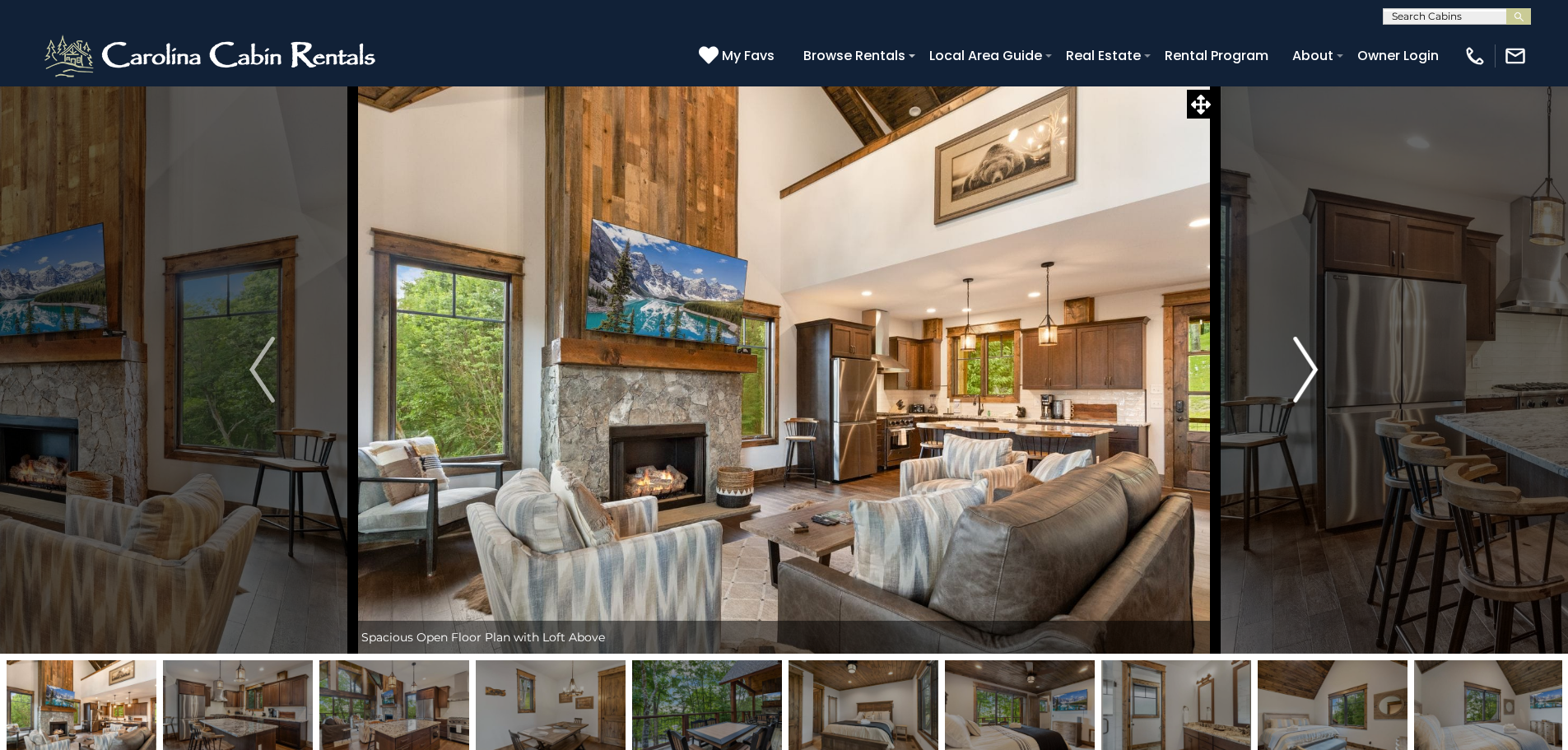
click at [1304, 373] on img "Next" at bounding box center [1305, 370] width 25 height 66
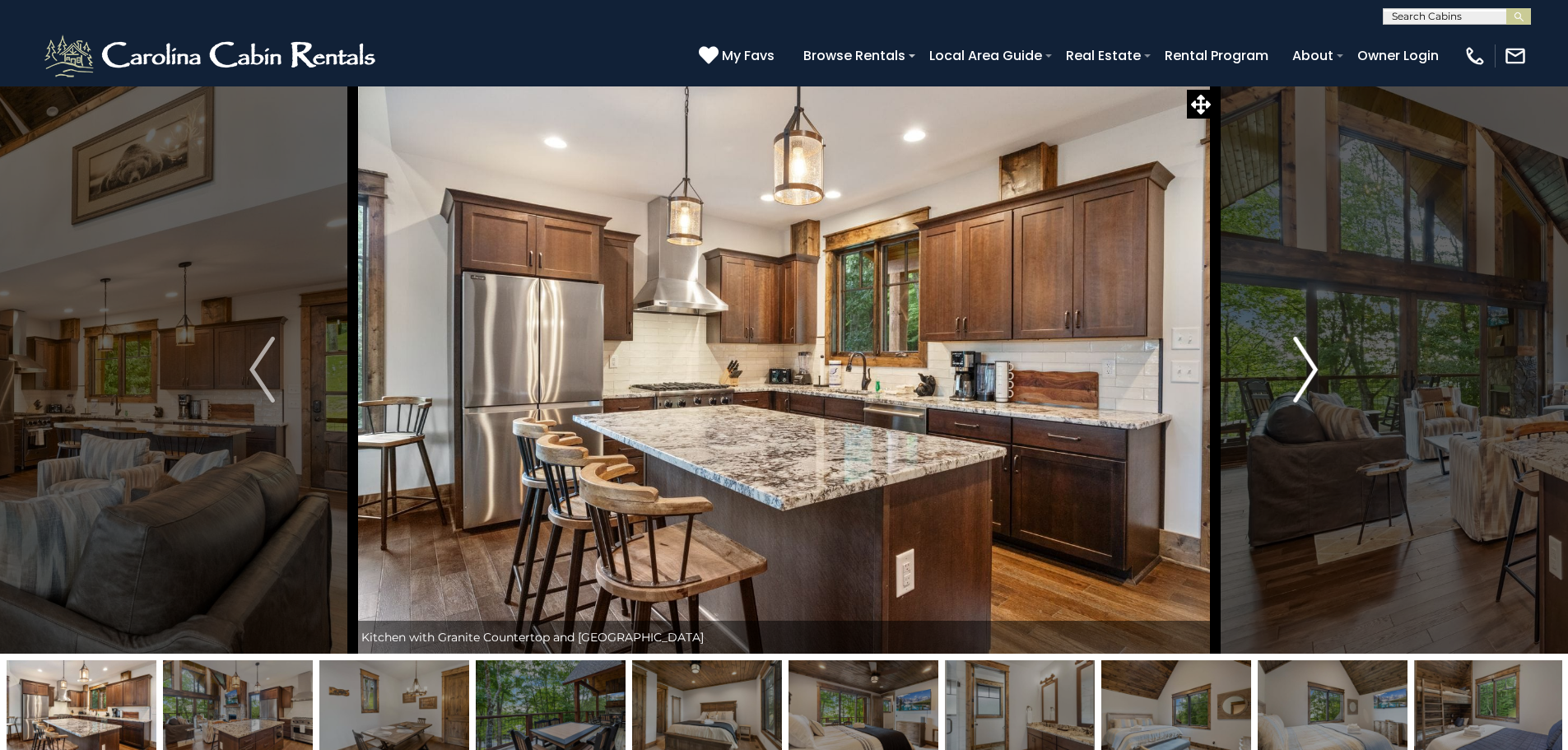
click at [1304, 373] on img "Next" at bounding box center [1305, 370] width 25 height 66
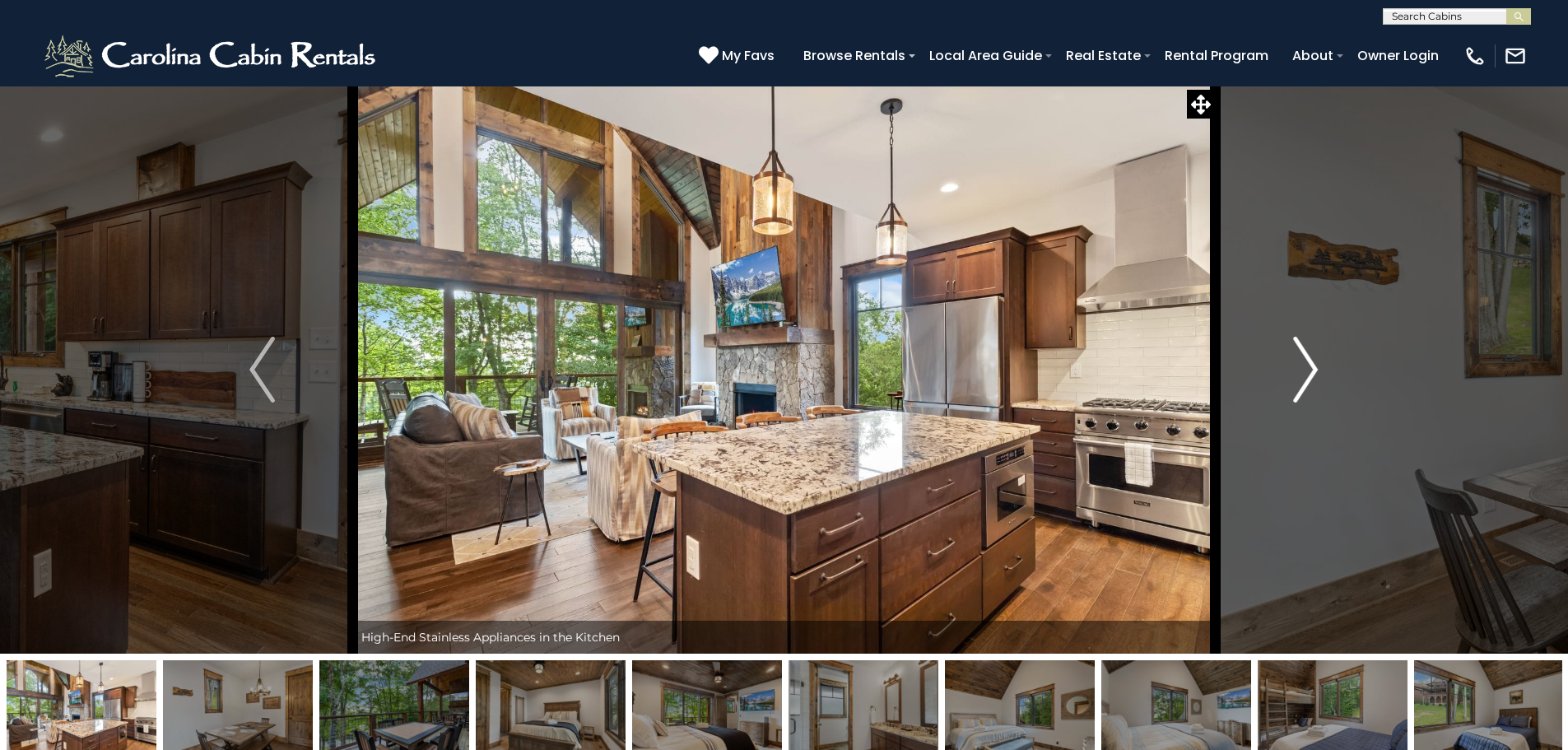
click at [1304, 373] on img "Next" at bounding box center [1305, 370] width 25 height 66
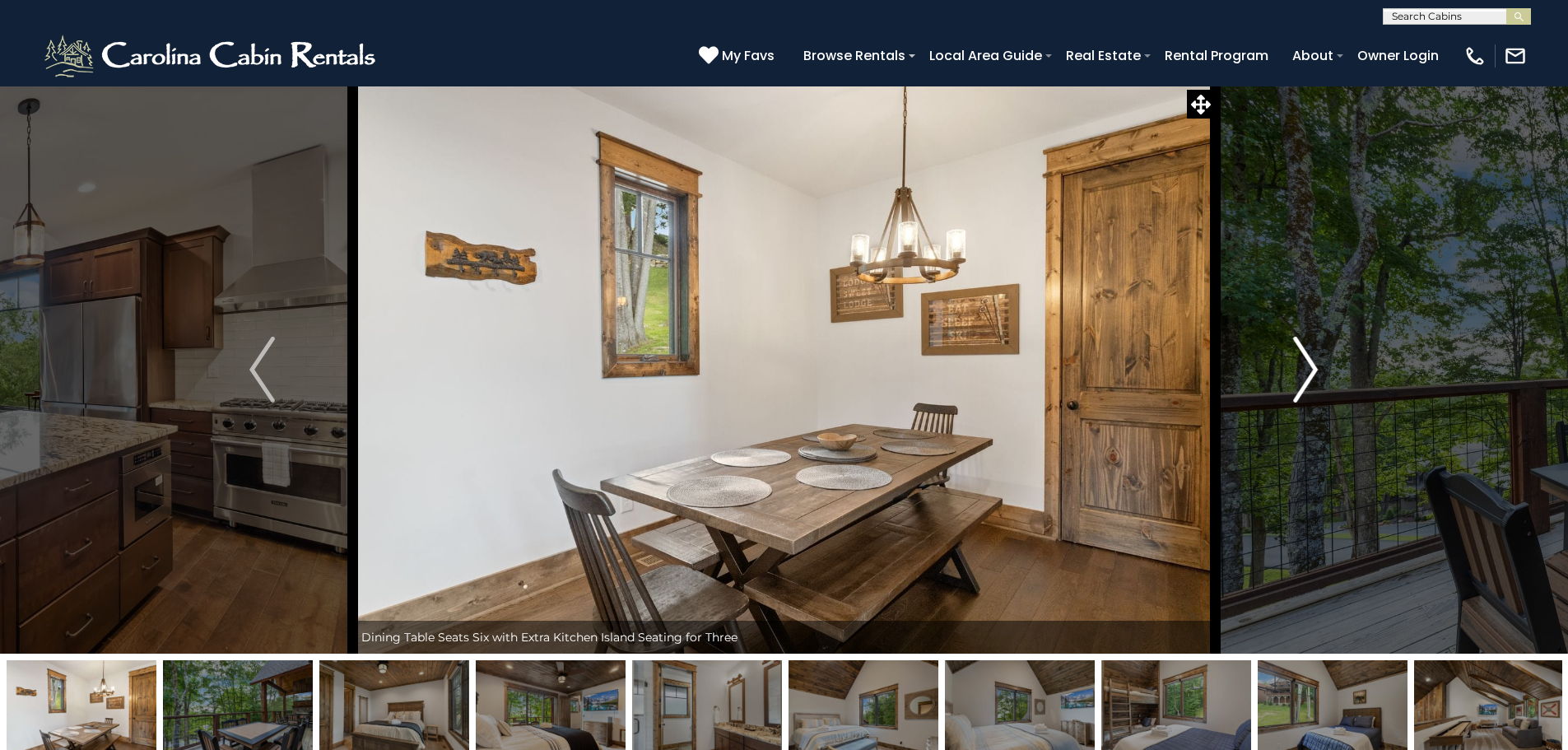
click at [1304, 373] on img "Next" at bounding box center [1305, 370] width 25 height 66
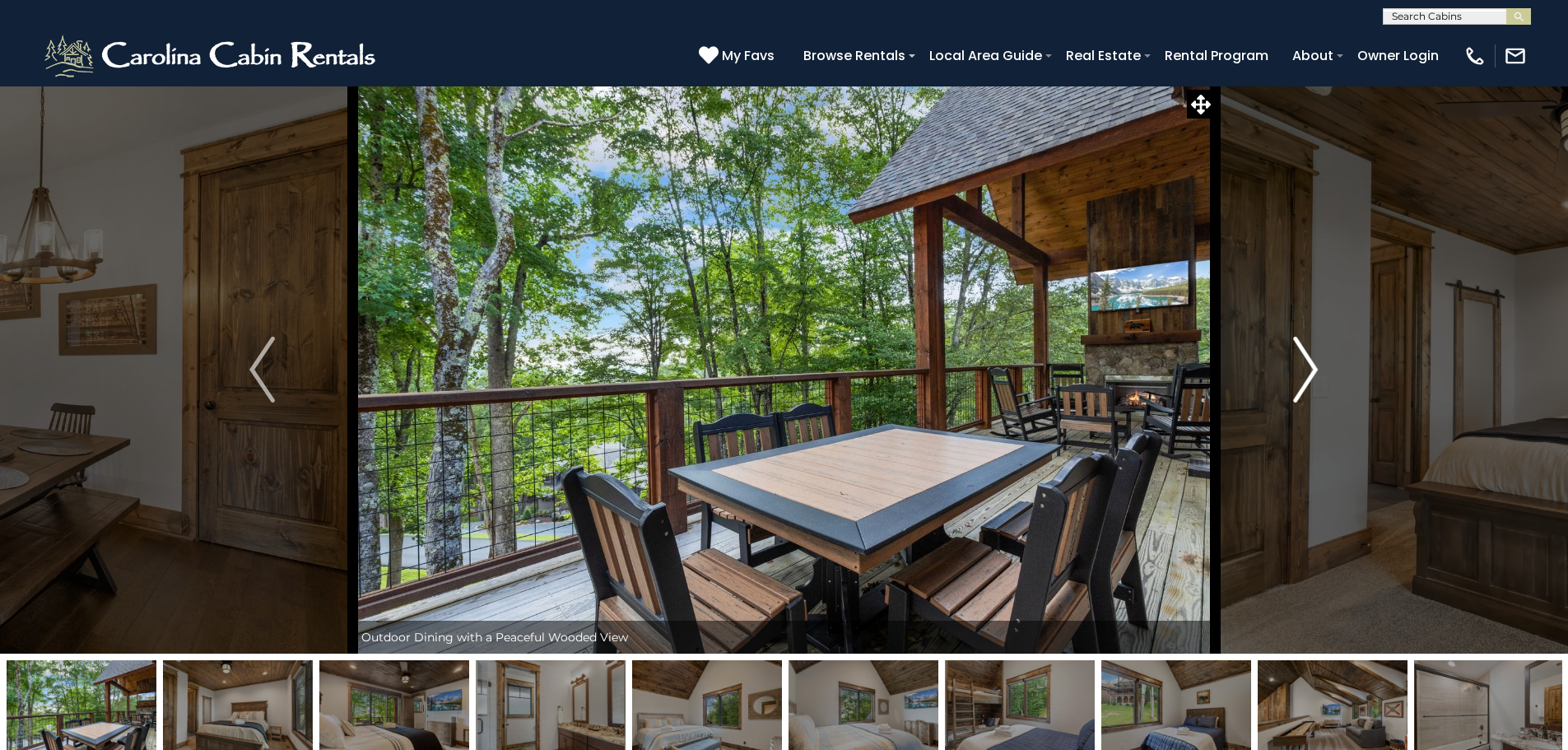
click at [1304, 373] on img "Next" at bounding box center [1305, 370] width 25 height 66
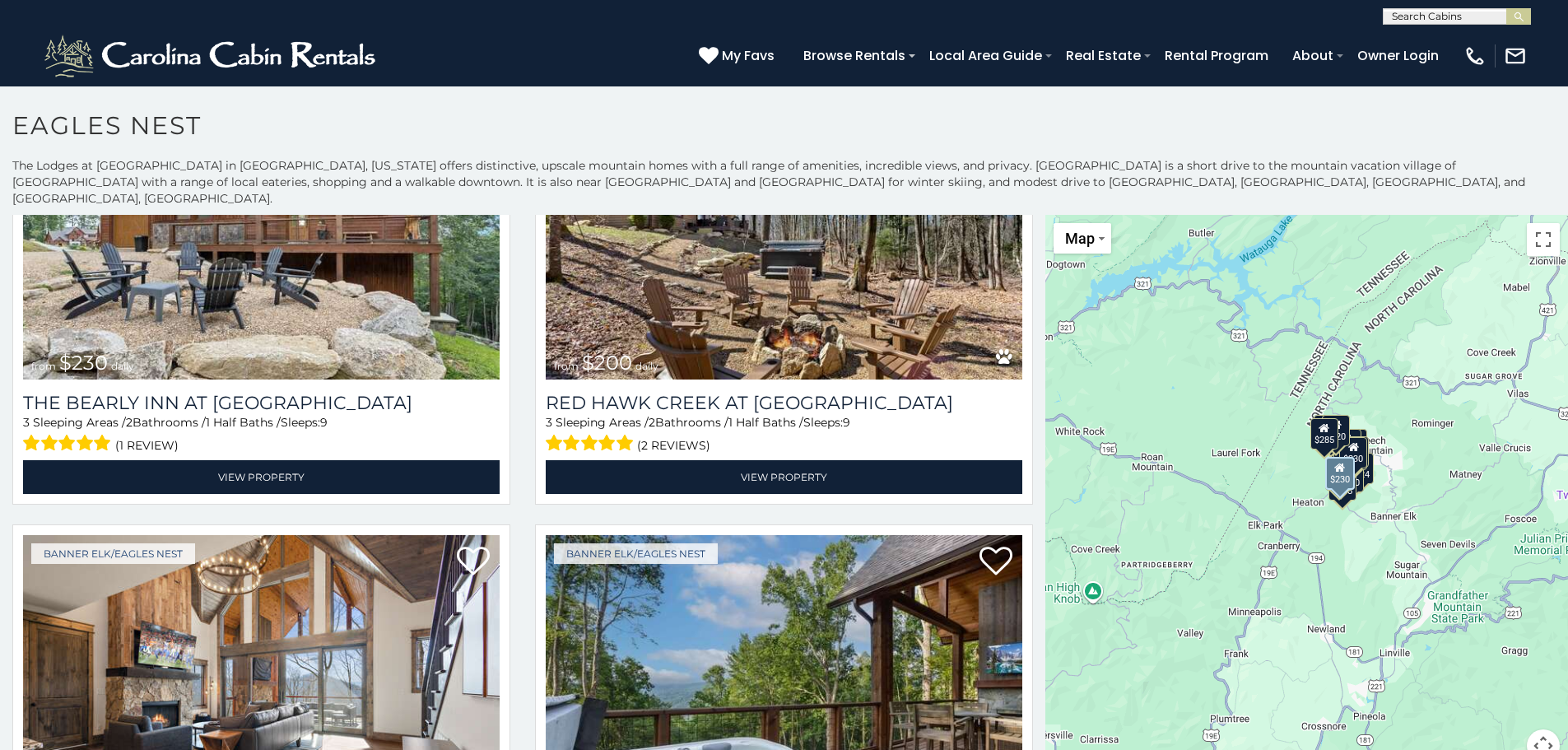
scroll to position [741, 0]
